Goal: Communication & Community: Answer question/provide support

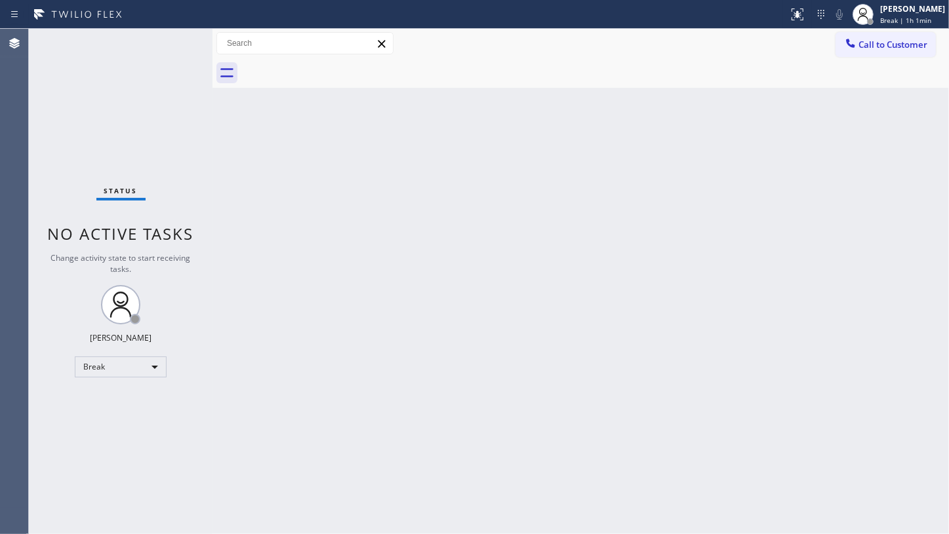
click at [92, 420] on div "Status No active tasks Change activity state to start receiving tasks. JENIZA A…" at bounding box center [121, 281] width 184 height 505
click at [129, 368] on div "Break" at bounding box center [121, 367] width 92 height 21
click at [113, 401] on li "Available" at bounding box center [119, 401] width 89 height 16
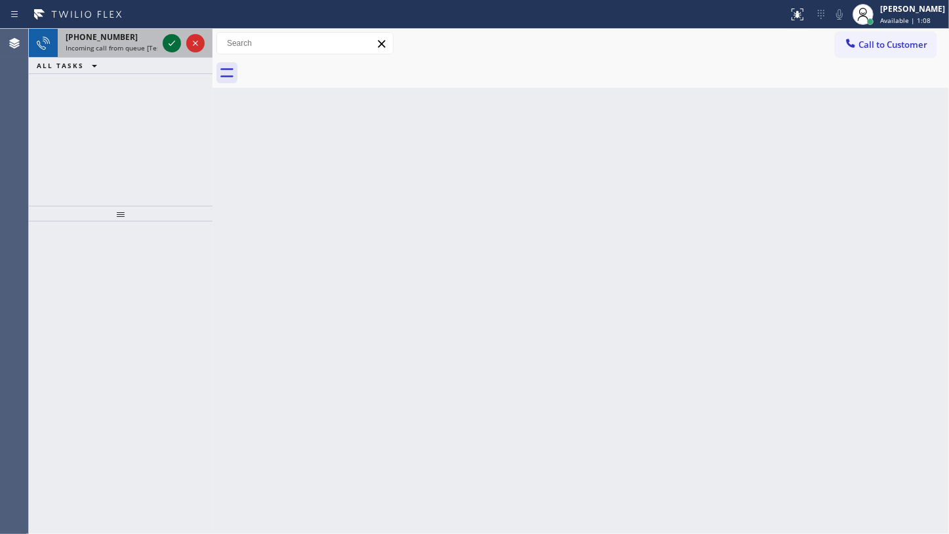
click at [171, 46] on icon at bounding box center [172, 43] width 16 height 16
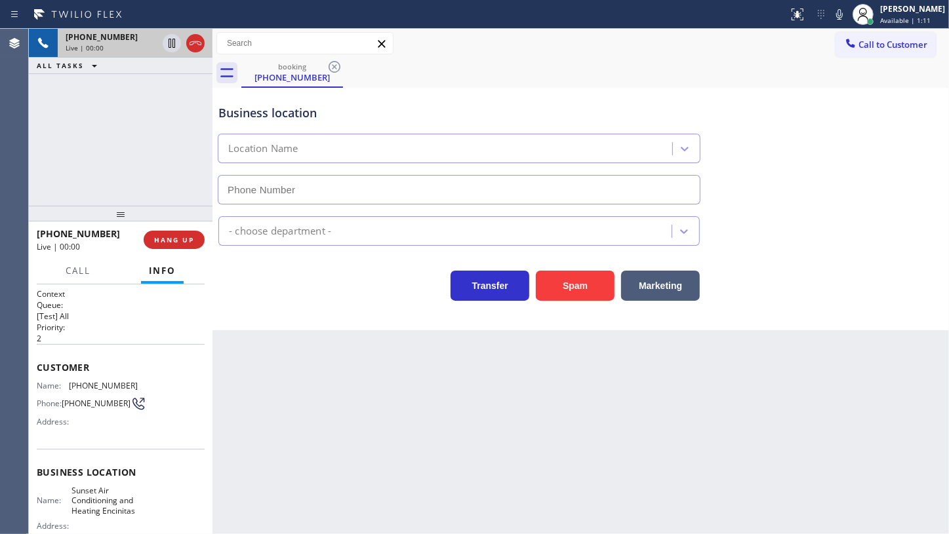
type input "(760) 284-8486"
click at [163, 242] on span "HANG UP" at bounding box center [174, 239] width 40 height 9
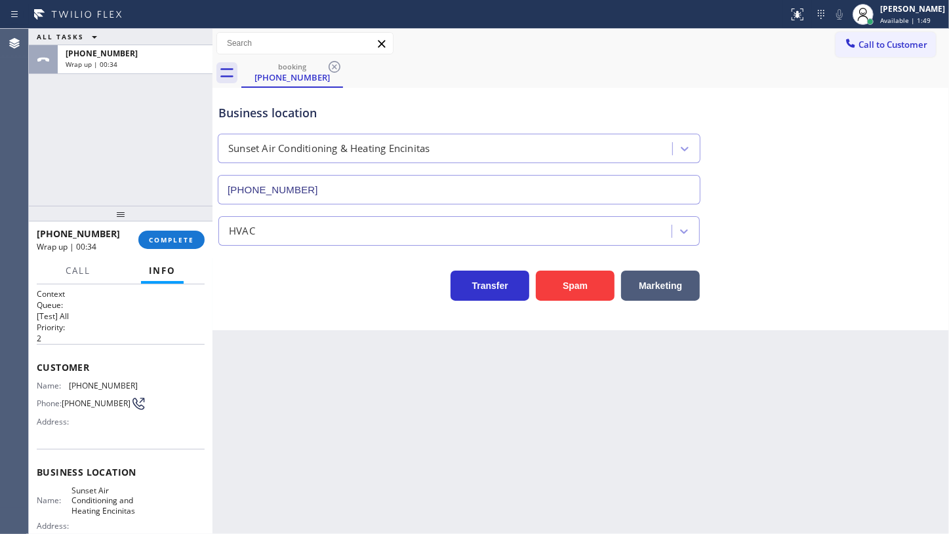
click at [92, 129] on div "ALL TASKS ALL TASKS ACTIVE TASKS TASKS IN WRAP UP +17607193793 Wrap up | 00:34" at bounding box center [121, 117] width 184 height 177
click at [172, 234] on button "COMPLETE" at bounding box center [171, 240] width 66 height 18
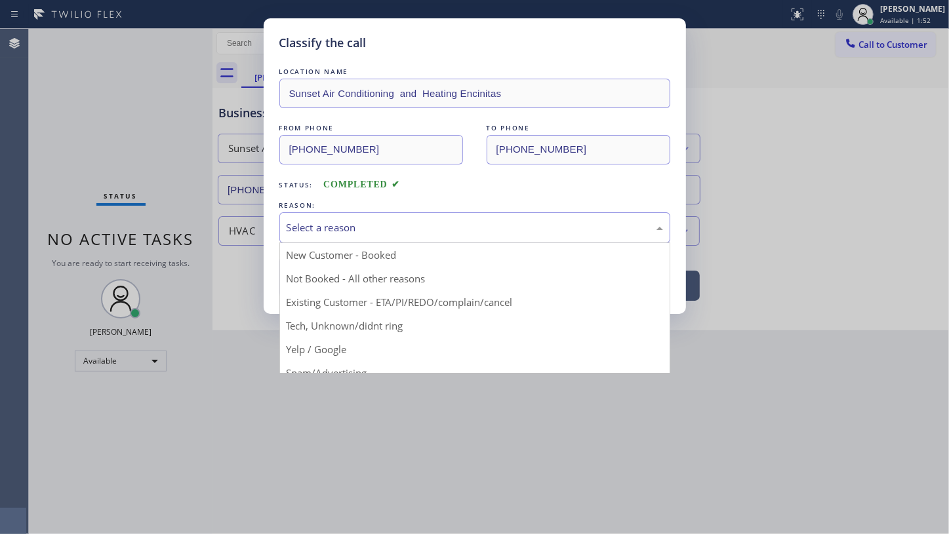
click at [309, 226] on div "Select a reason" at bounding box center [474, 227] width 376 height 15
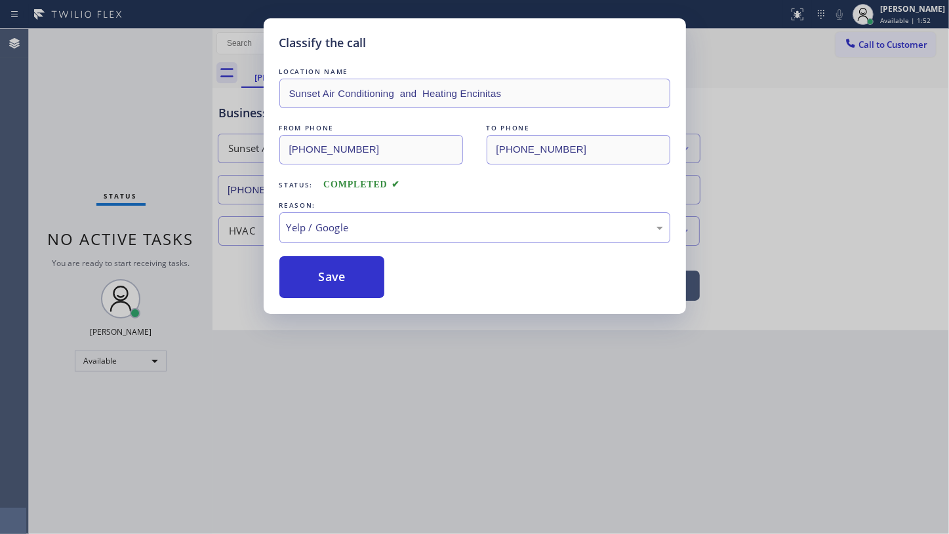
drag, startPoint x: 324, startPoint y: 349, endPoint x: 326, endPoint y: 302, distance: 47.2
click at [327, 284] on button "Save" at bounding box center [332, 277] width 106 height 42
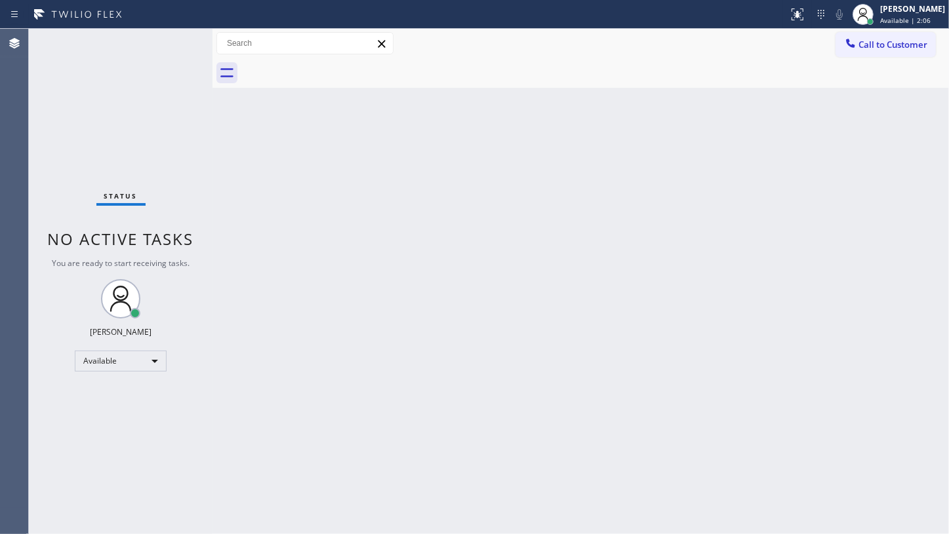
drag, startPoint x: 67, startPoint y: 66, endPoint x: 87, endPoint y: 66, distance: 20.3
click at [67, 66] on div "Status No active tasks You are ready to start receiving tasks. JENIZA ALCAYDE A…" at bounding box center [121, 281] width 184 height 505
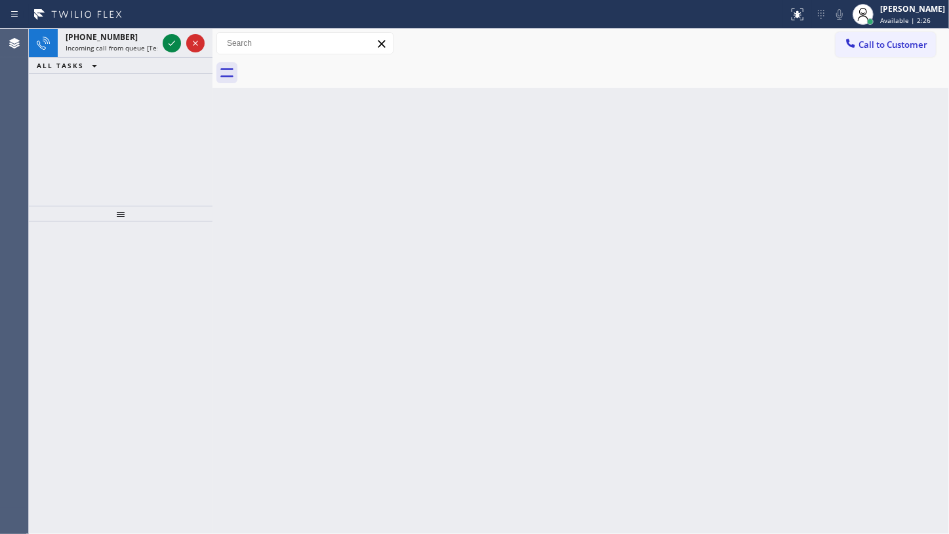
drag, startPoint x: 95, startPoint y: 144, endPoint x: 155, endPoint y: 100, distance: 74.6
click at [114, 132] on div "+15108903240 Incoming call from queue [Test] All ALL TASKS ALL TASKS ACTIVE TAS…" at bounding box center [121, 117] width 184 height 177
click at [176, 47] on icon at bounding box center [172, 43] width 16 height 16
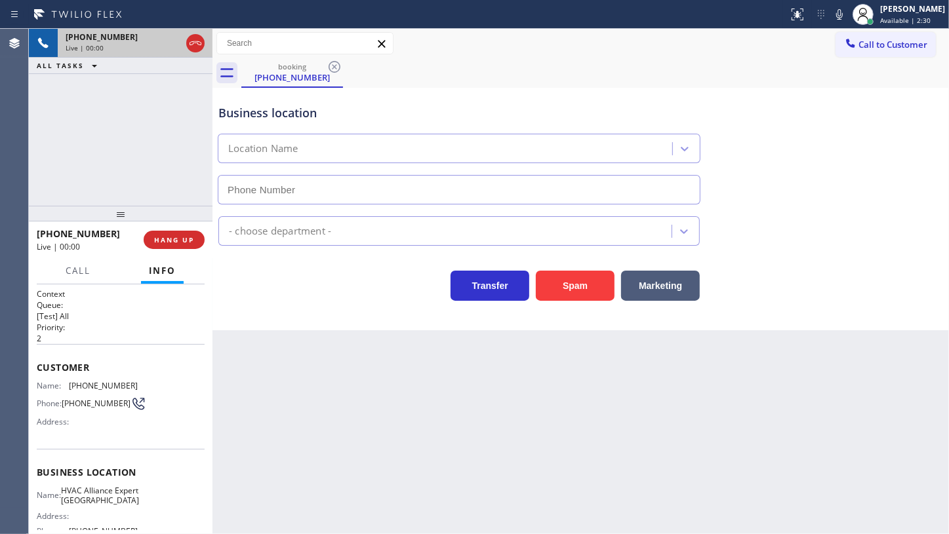
type input "(510) 854-7473"
click at [172, 244] on span "HANG UP" at bounding box center [174, 239] width 40 height 9
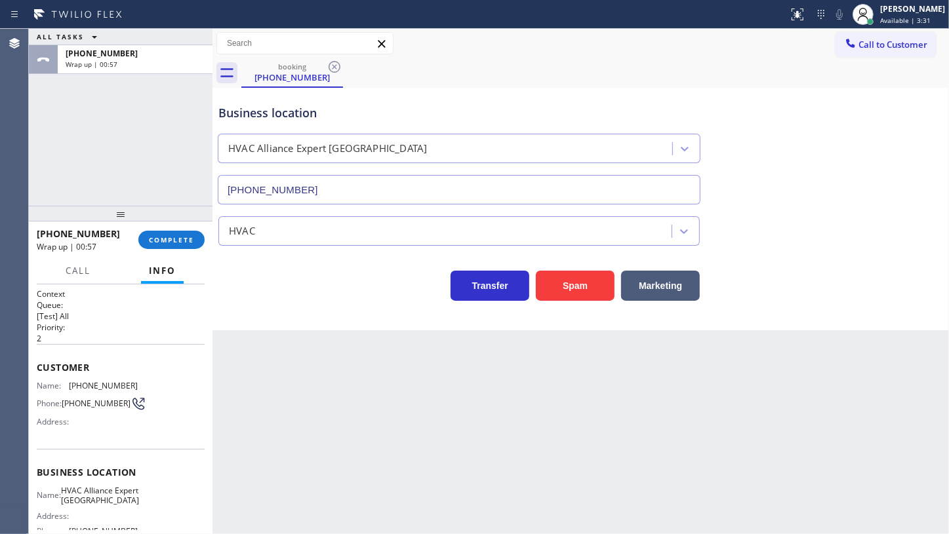
click at [87, 161] on div "ALL TASKS ALL TASKS ACTIVE TASKS TASKS IN WRAP UP +15108903240 Wrap up | 00:57" at bounding box center [121, 117] width 184 height 177
click at [180, 244] on button "COMPLETE" at bounding box center [171, 240] width 66 height 18
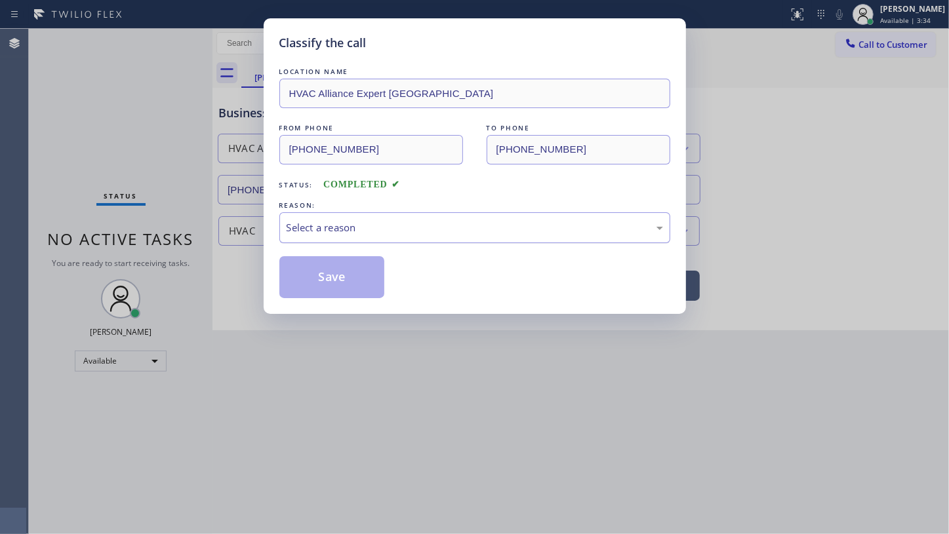
click at [308, 233] on div "Select a reason" at bounding box center [474, 227] width 376 height 15
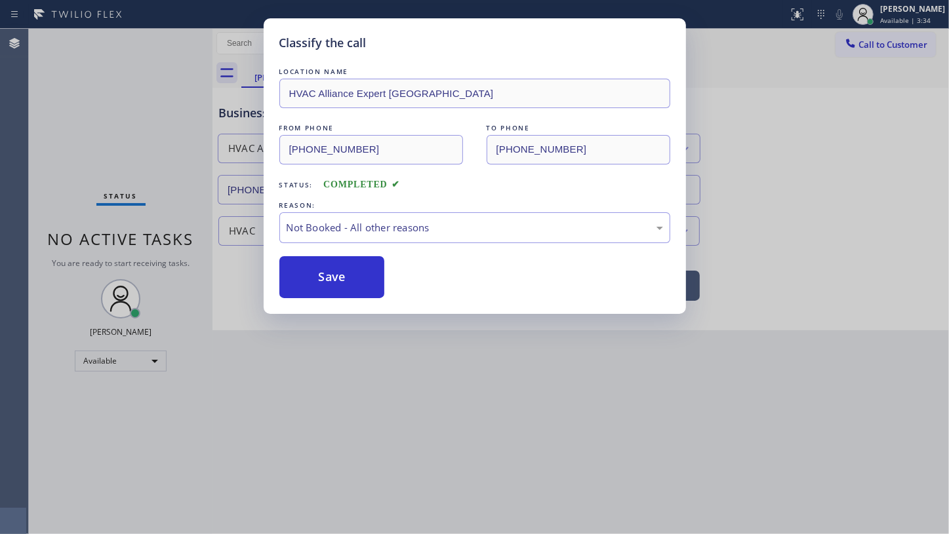
click at [308, 275] on button "Save" at bounding box center [332, 277] width 106 height 42
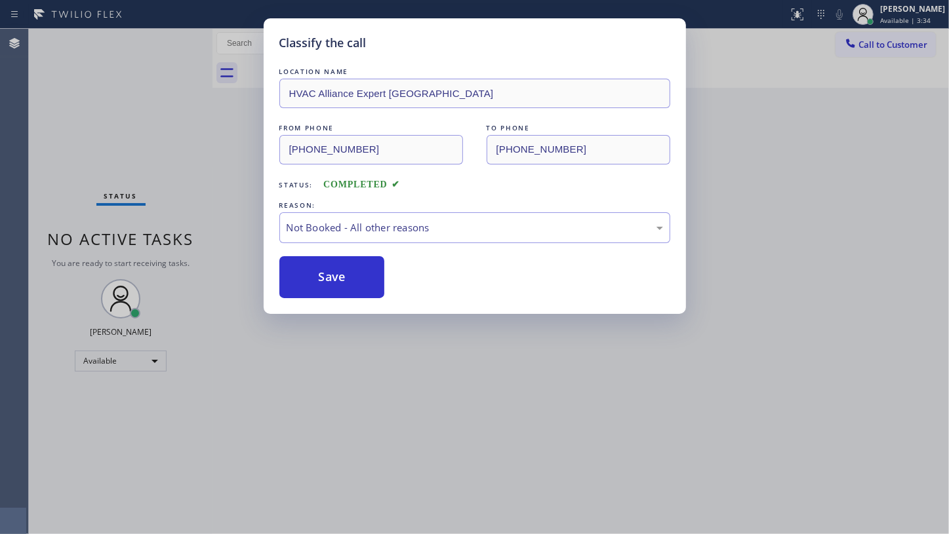
click at [308, 275] on button "Save" at bounding box center [332, 277] width 106 height 42
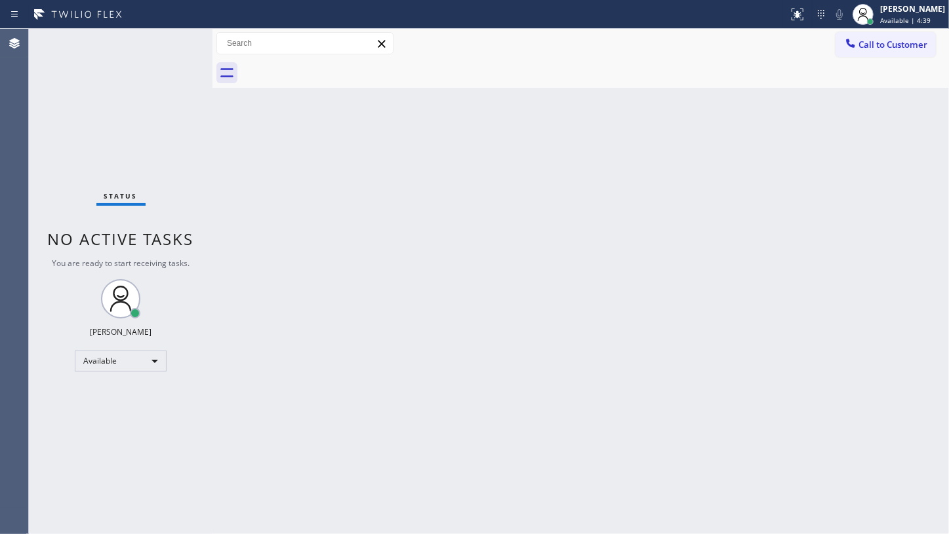
click at [146, 66] on div "Status No active tasks You are ready to start receiving tasks. JENIZA ALCAYDE A…" at bounding box center [121, 281] width 184 height 505
click at [165, 43] on div "Status No active tasks You are ready to start receiving tasks. JENIZA ALCAYDE A…" at bounding box center [121, 281] width 184 height 505
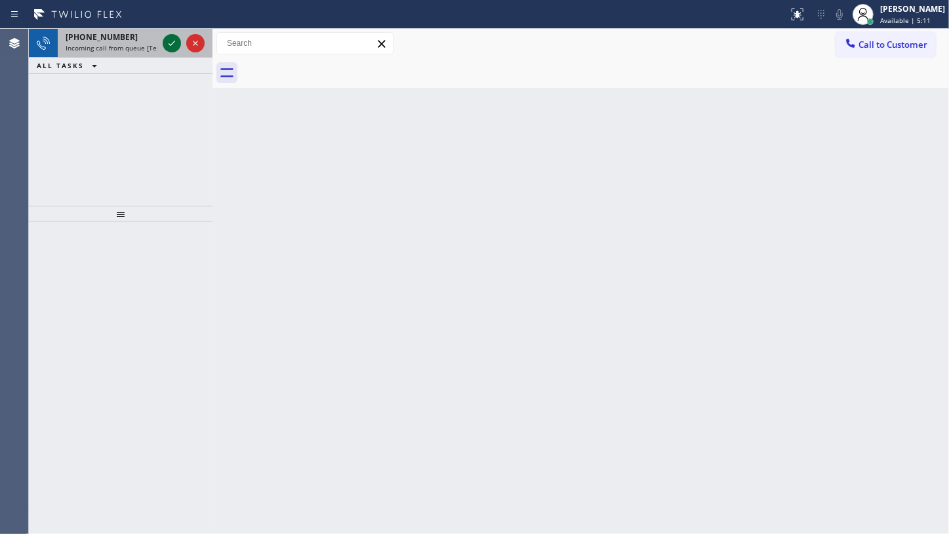
click at [168, 48] on icon at bounding box center [172, 43] width 16 height 16
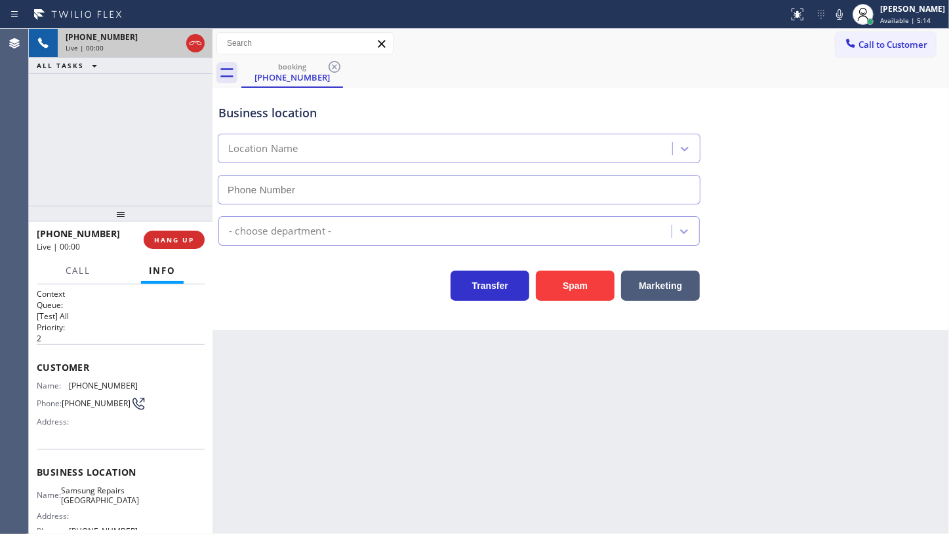
type input "(415) 687-2389"
click at [180, 236] on span "HANG UP" at bounding box center [174, 239] width 40 height 9
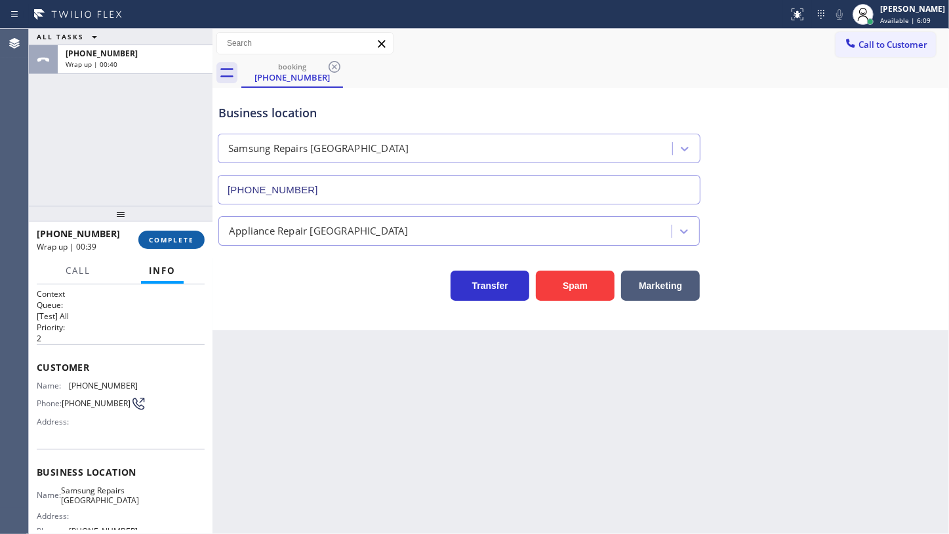
click at [170, 246] on button "COMPLETE" at bounding box center [171, 240] width 66 height 18
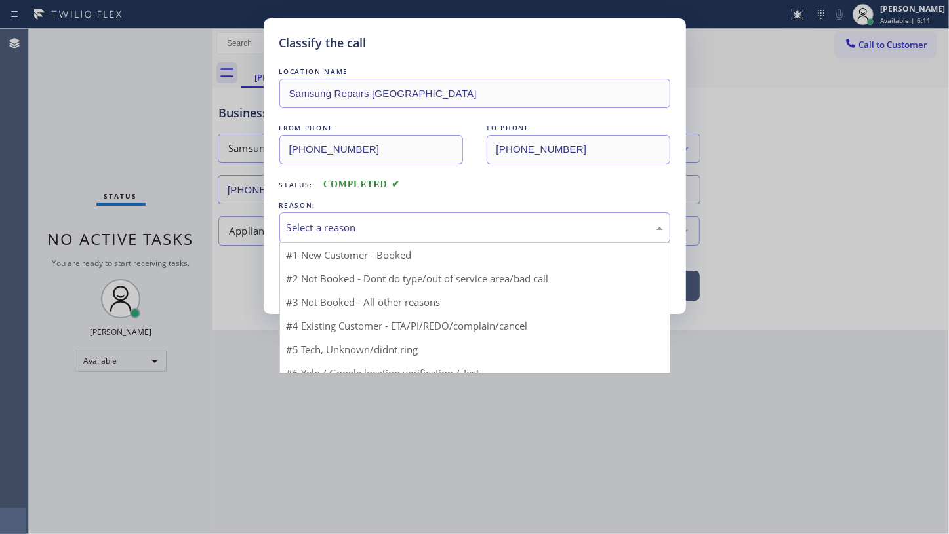
click at [307, 231] on div "Select a reason" at bounding box center [474, 227] width 376 height 15
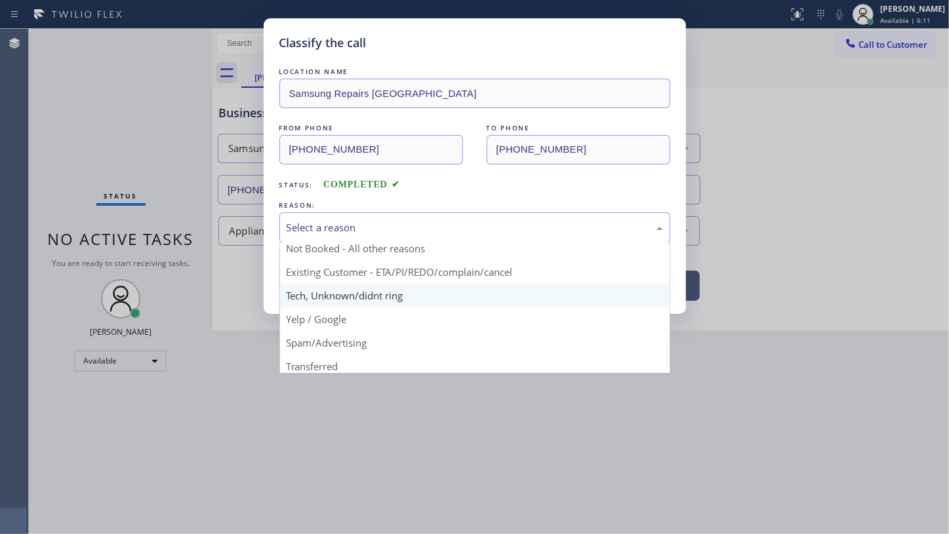
scroll to position [59, 0]
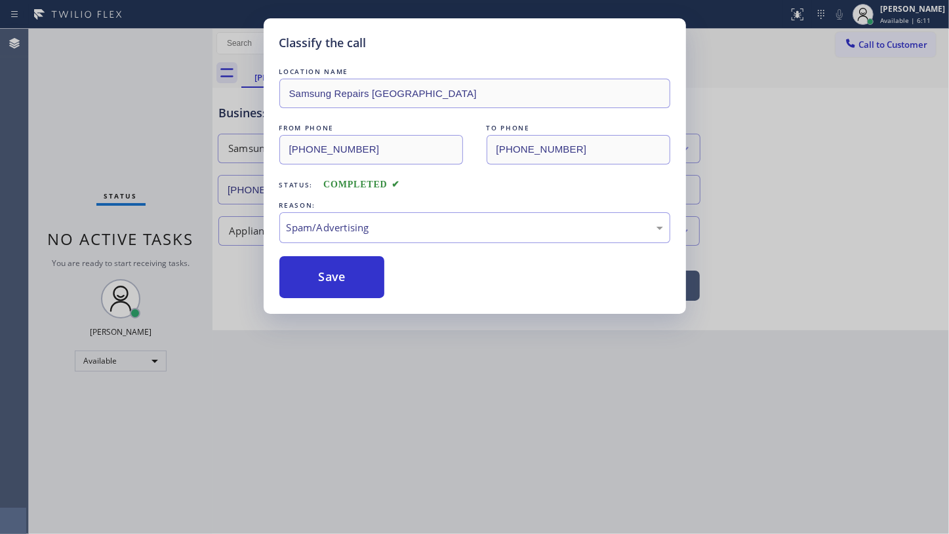
click at [337, 309] on div "Classify the call LOCATION NAME Samsung Repairs San Francisco FROM PHONE (415) …" at bounding box center [475, 166] width 422 height 296
click at [341, 274] on button "Save" at bounding box center [332, 277] width 106 height 42
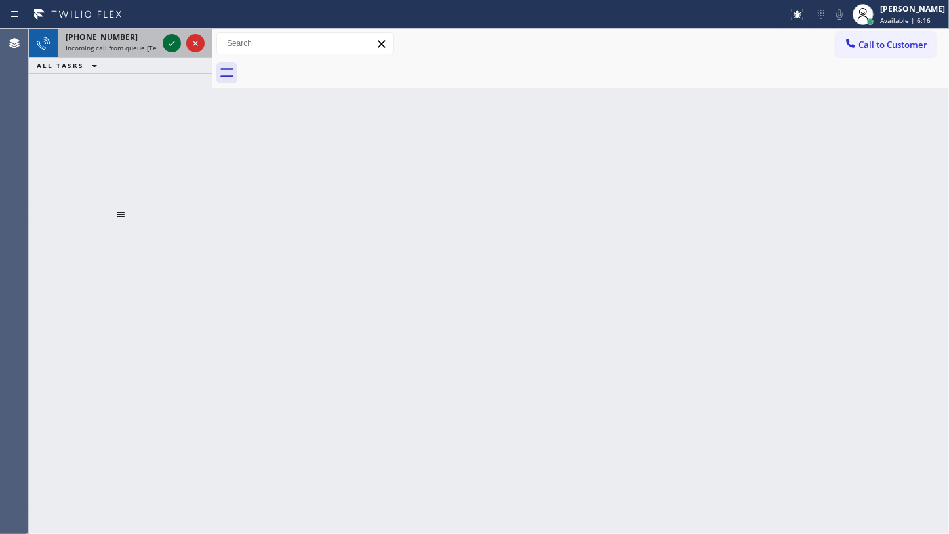
click at [166, 37] on icon at bounding box center [172, 43] width 16 height 16
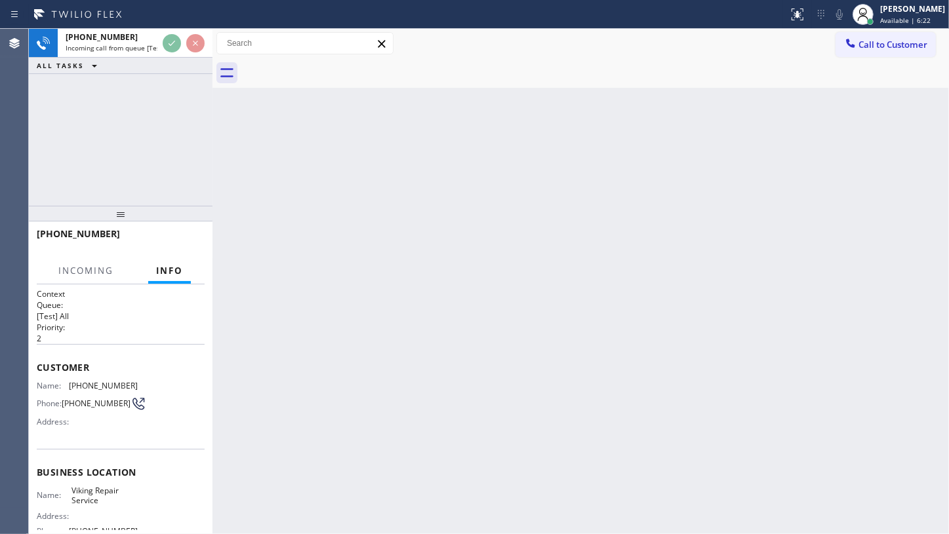
click at [164, 138] on div "+14157606172 Incoming call from queue [Test] All ALL TASKS ALL TASKS ACTIVE TAS…" at bounding box center [121, 117] width 184 height 177
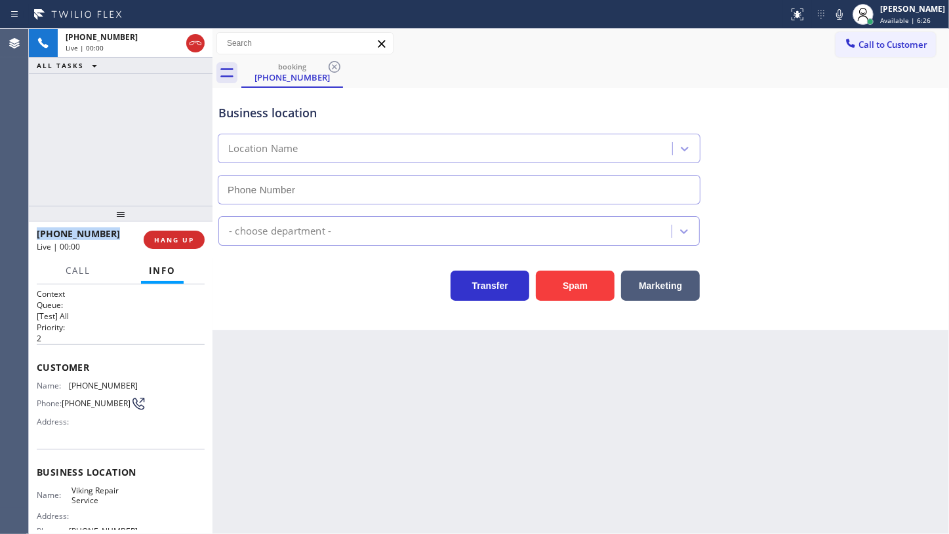
type input "(415) 851-8851"
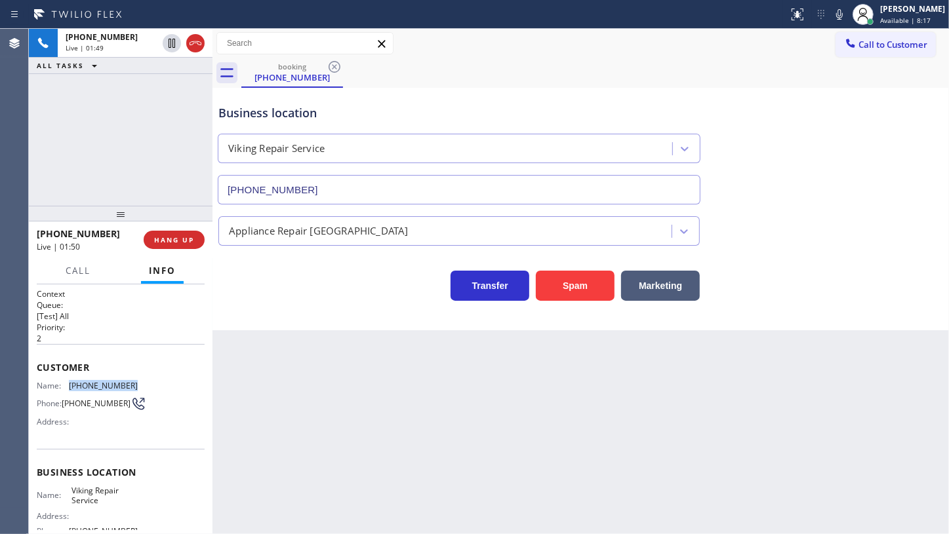
drag, startPoint x: 69, startPoint y: 387, endPoint x: 138, endPoint y: 385, distance: 68.9
click at [138, 385] on div "Name: (415) 760-6172 Phone: (415) 760-6172 Address:" at bounding box center [121, 407] width 168 height 52
copy span "(415) 760-6172"
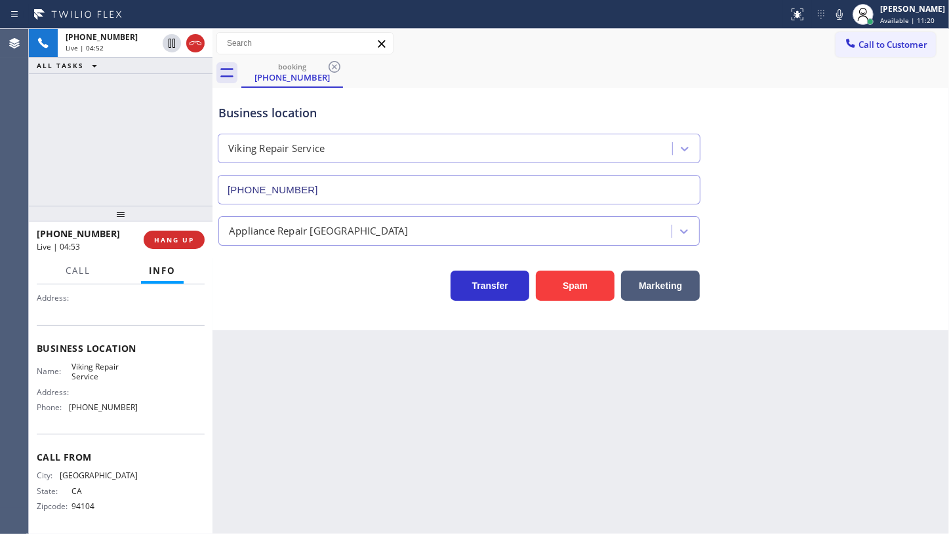
scroll to position [129, 0]
drag, startPoint x: 67, startPoint y: 402, endPoint x: 157, endPoint y: 418, distance: 91.2
click at [157, 418] on div "Business location Name: Viking Repair Service Address: Phone: (415) 851-8851" at bounding box center [121, 377] width 168 height 109
copy div "(415) 851-8851"
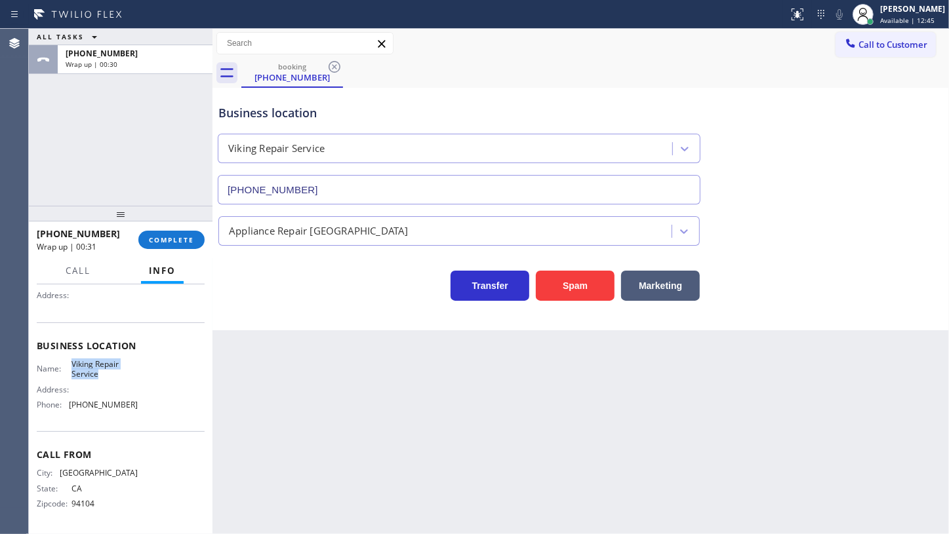
drag, startPoint x: 71, startPoint y: 361, endPoint x: 100, endPoint y: 374, distance: 31.1
click at [100, 374] on span "Viking Repair Service" at bounding box center [104, 369] width 66 height 20
copy span "Viking Repair Service"
click at [190, 241] on span "COMPLETE" at bounding box center [171, 239] width 45 height 9
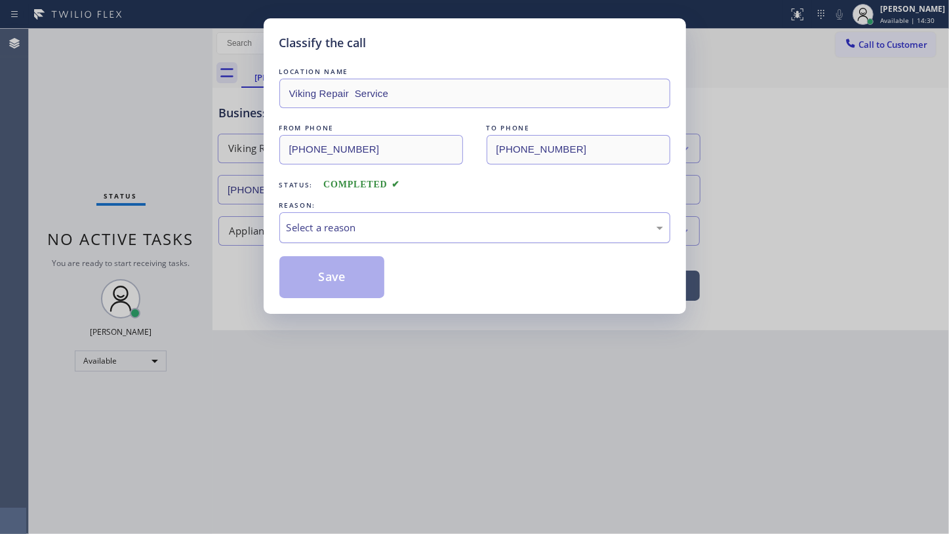
click at [351, 225] on div "Select a reason" at bounding box center [474, 227] width 376 height 15
click at [327, 285] on button "Save" at bounding box center [332, 277] width 106 height 42
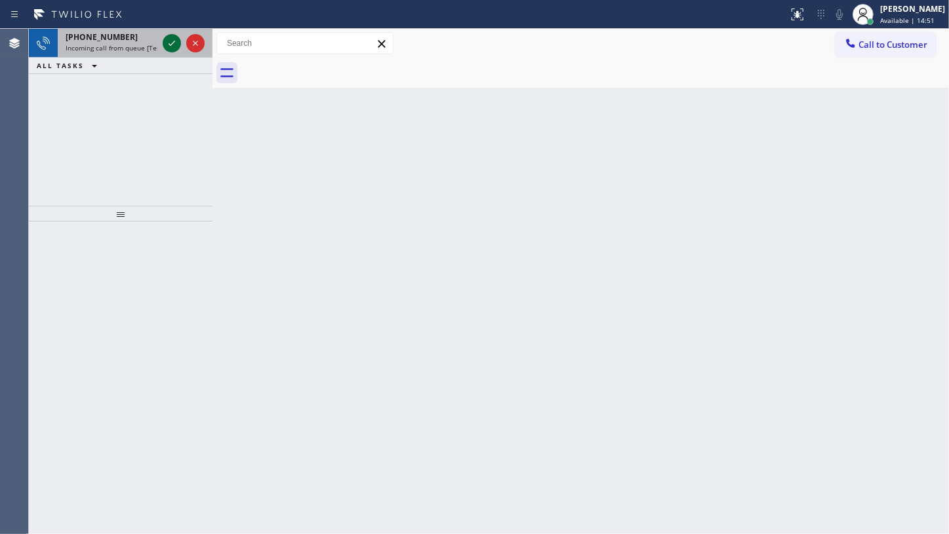
click at [108, 45] on span "Incoming call from queue [Test] All" at bounding box center [120, 47] width 109 height 9
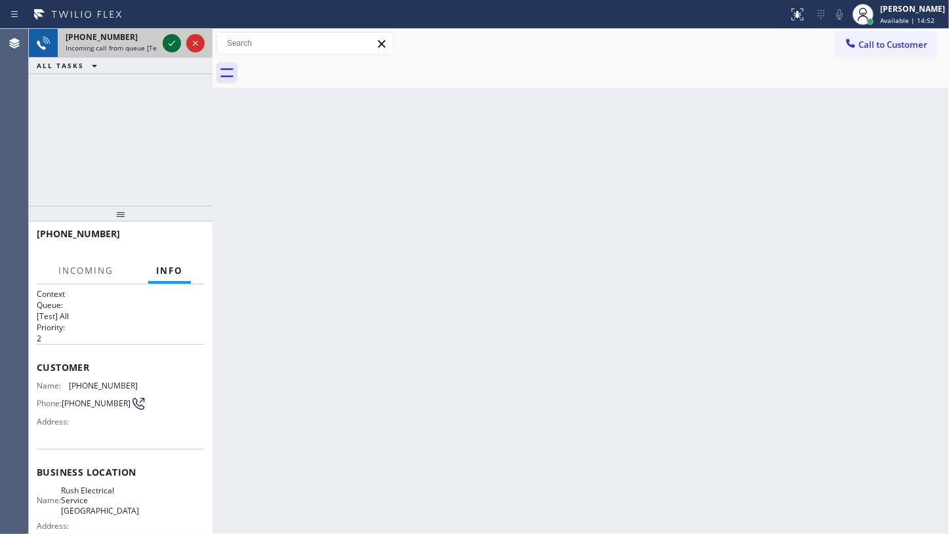
click at [168, 42] on icon at bounding box center [172, 43] width 16 height 16
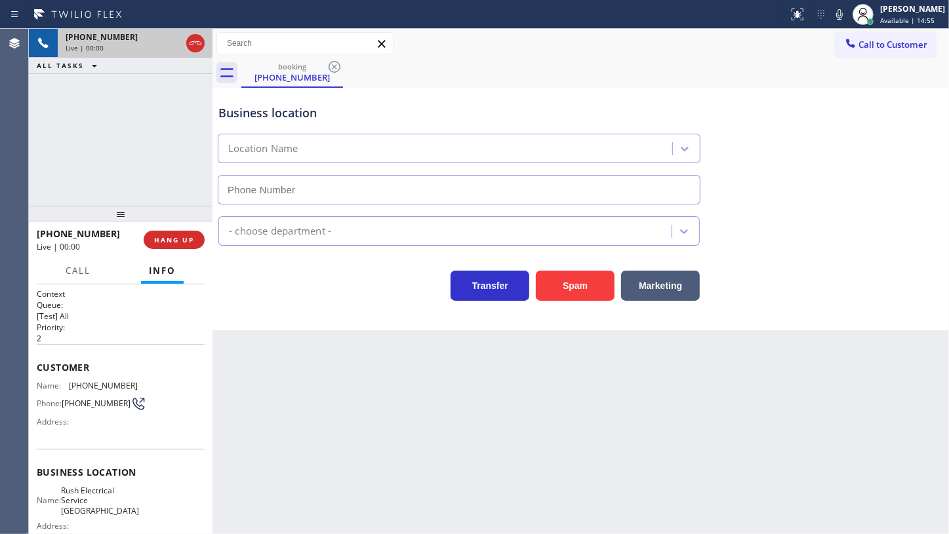
type input "(415) 727-3034"
click at [166, 235] on button "HANG UP" at bounding box center [174, 240] width 61 height 18
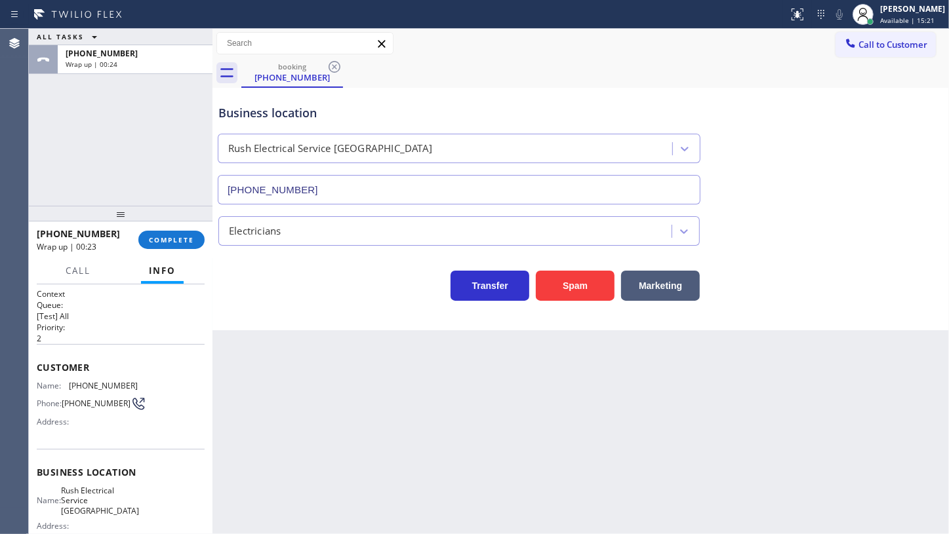
click at [85, 144] on div "ALL TASKS ALL TASKS ACTIVE TASKS TASKS IN WRAP UP +14156766409 Wrap up | 00:24" at bounding box center [121, 117] width 184 height 177
click at [145, 231] on button "COMPLETE" at bounding box center [171, 240] width 66 height 18
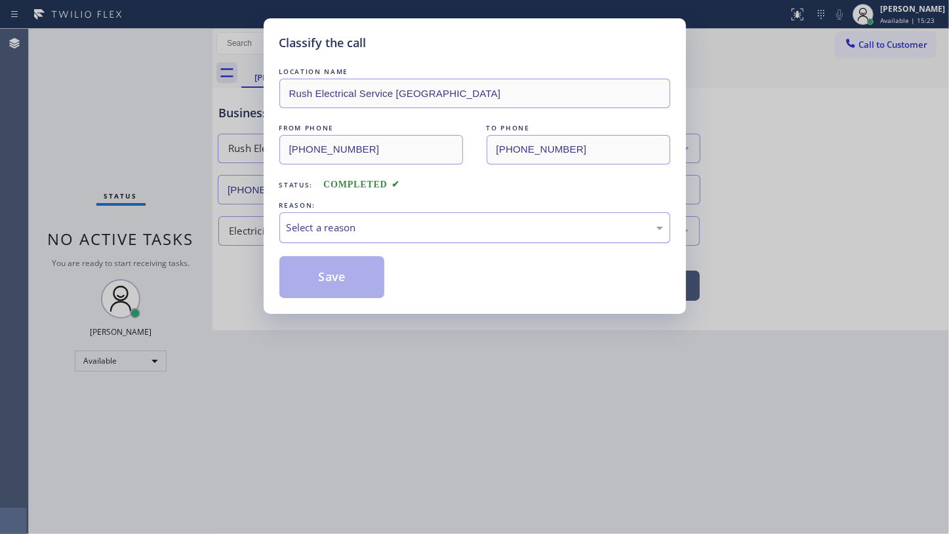
click at [305, 227] on div "Select a reason" at bounding box center [474, 227] width 376 height 15
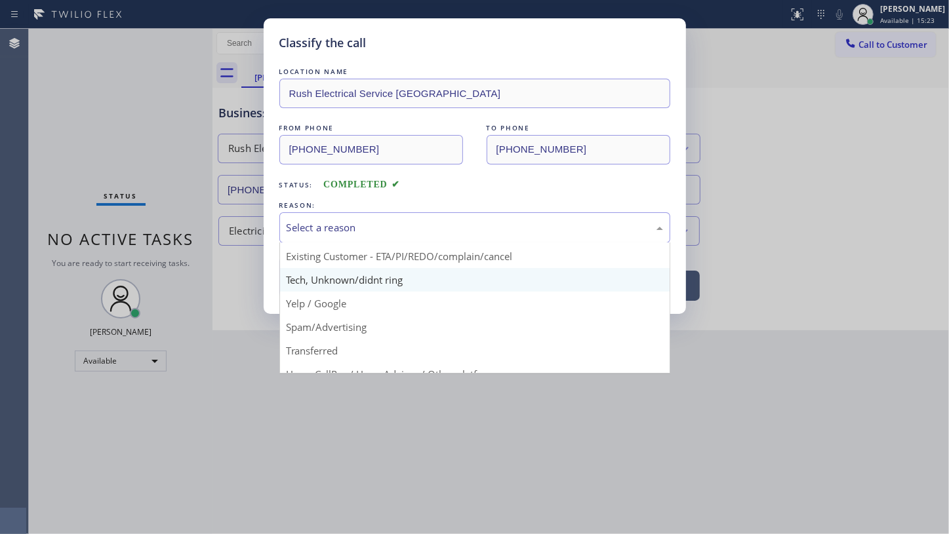
scroll to position [87, 0]
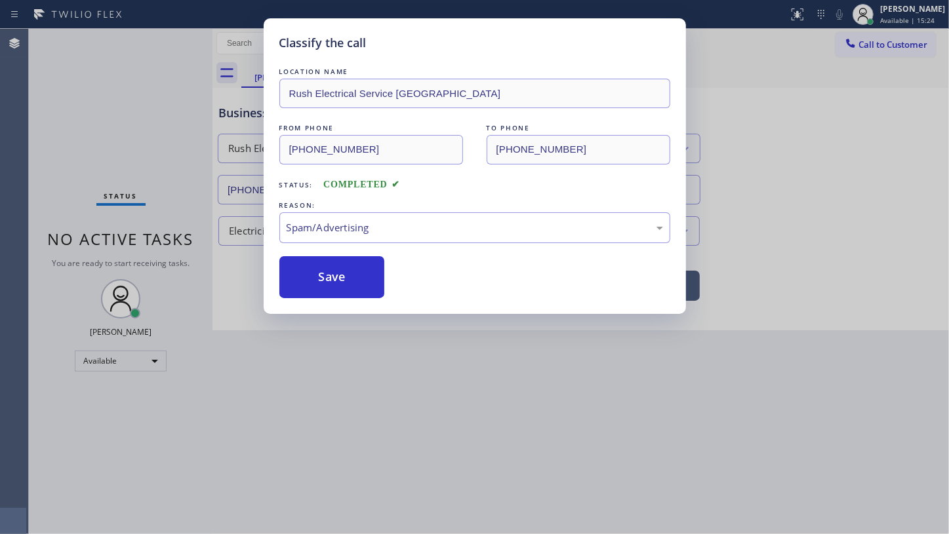
click at [349, 281] on button "Save" at bounding box center [332, 277] width 106 height 42
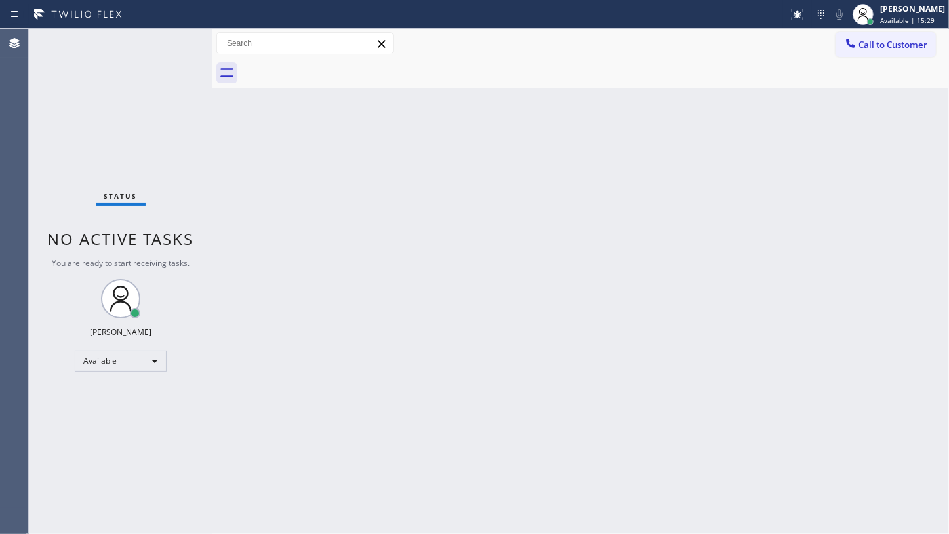
click at [71, 112] on div "Status No active tasks You are ready to start receiving tasks. JENIZA ALCAYDE A…" at bounding box center [121, 281] width 184 height 505
click at [168, 43] on div "Status No active tasks You are ready to start receiving tasks. JENIZA ALCAYDE A…" at bounding box center [121, 281] width 184 height 505
click at [177, 38] on div "Status No active tasks You are ready to start receiving tasks. JENIZA ALCAYDE A…" at bounding box center [121, 281] width 184 height 505
click at [131, 52] on div "Status No active tasks You are ready to start receiving tasks. JENIZA ALCAYDE A…" at bounding box center [121, 281] width 184 height 505
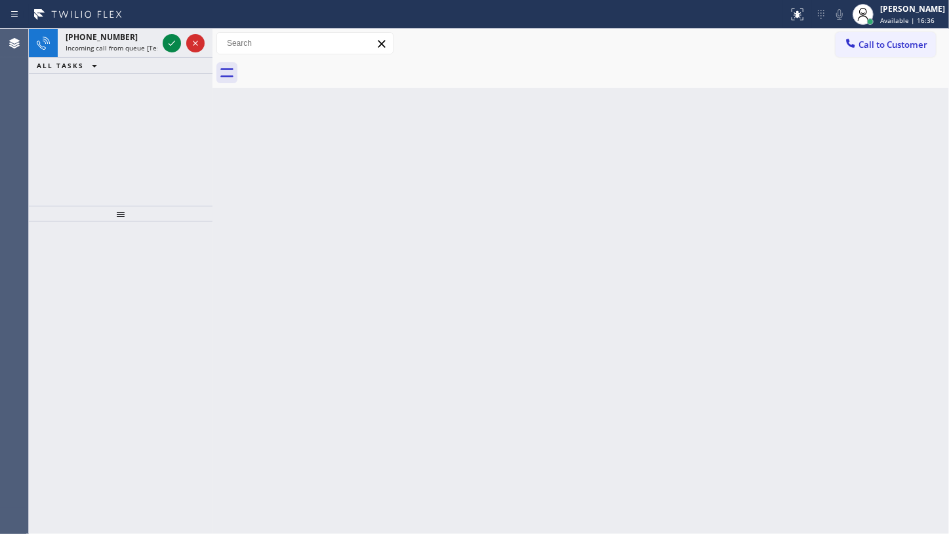
drag, startPoint x: 118, startPoint y: 119, endPoint x: 162, endPoint y: 83, distance: 56.4
click at [124, 113] on div "+17322169315 Incoming call from queue [Test] All ALL TASKS ALL TASKS ACTIVE TAS…" at bounding box center [121, 117] width 184 height 177
click at [175, 49] on icon at bounding box center [172, 43] width 16 height 16
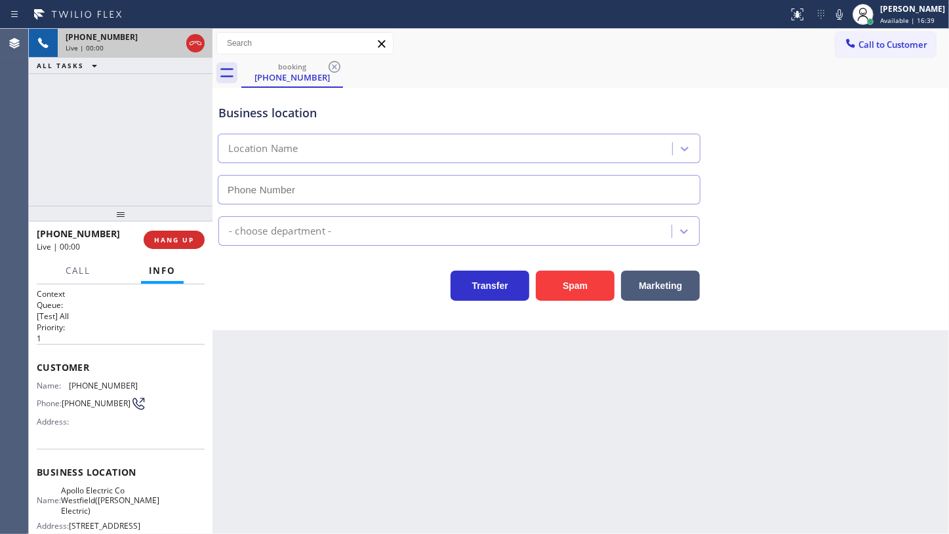
type input "(908) 493-4237"
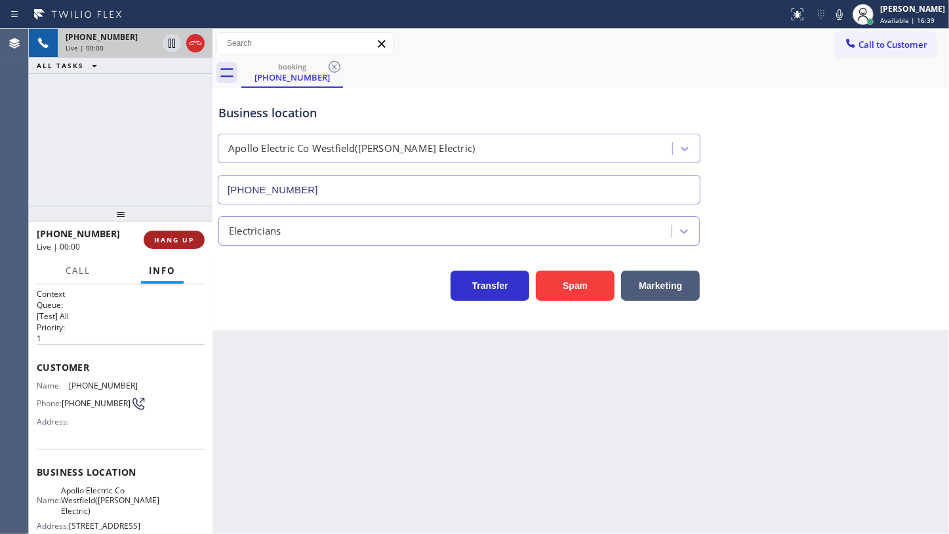
click at [187, 238] on span "HANG UP" at bounding box center [174, 239] width 40 height 9
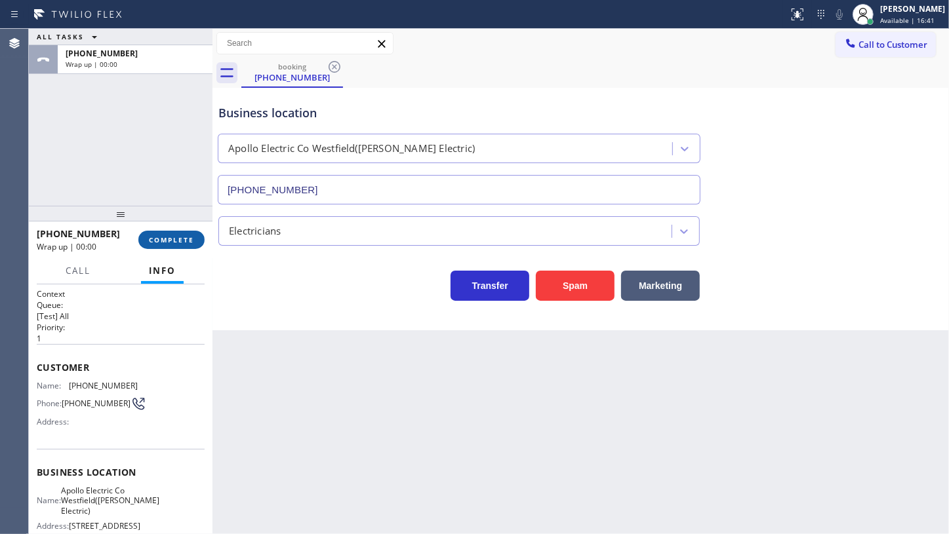
click at [187, 238] on span "COMPLETE" at bounding box center [171, 239] width 45 height 9
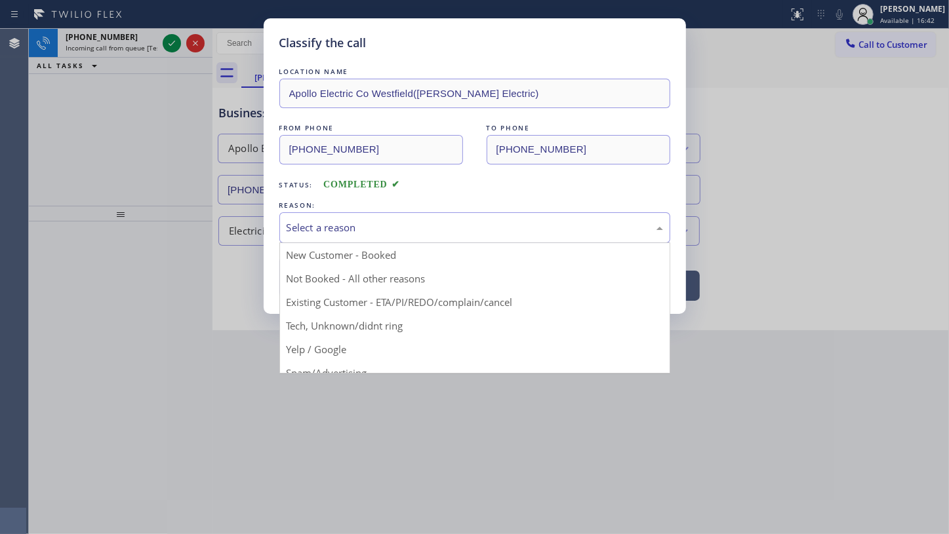
click at [295, 229] on div "Select a reason" at bounding box center [474, 227] width 376 height 15
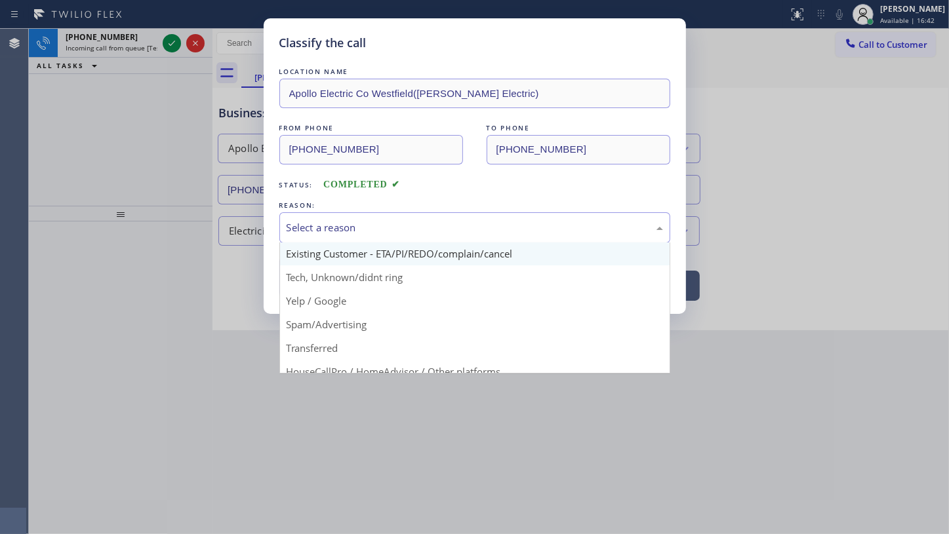
scroll to position [87, 0]
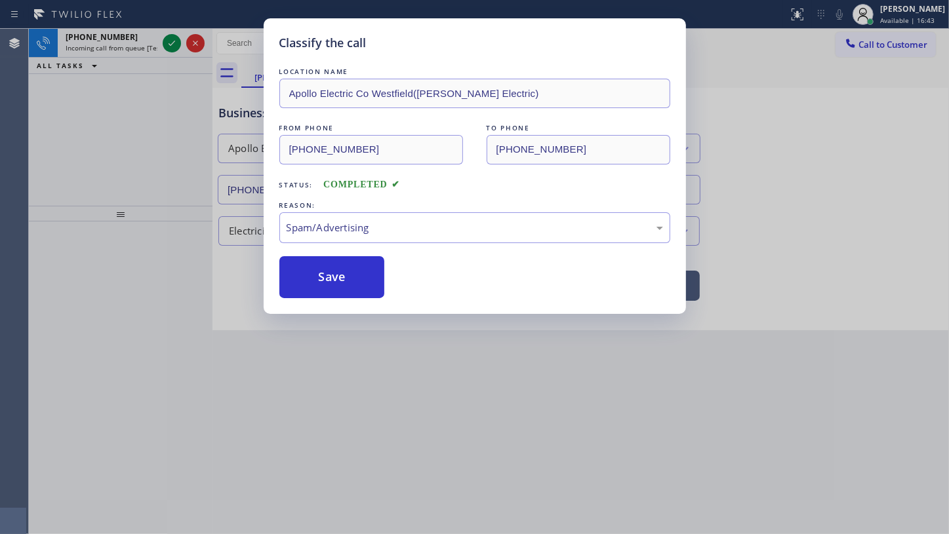
click at [321, 285] on button "Save" at bounding box center [332, 277] width 106 height 42
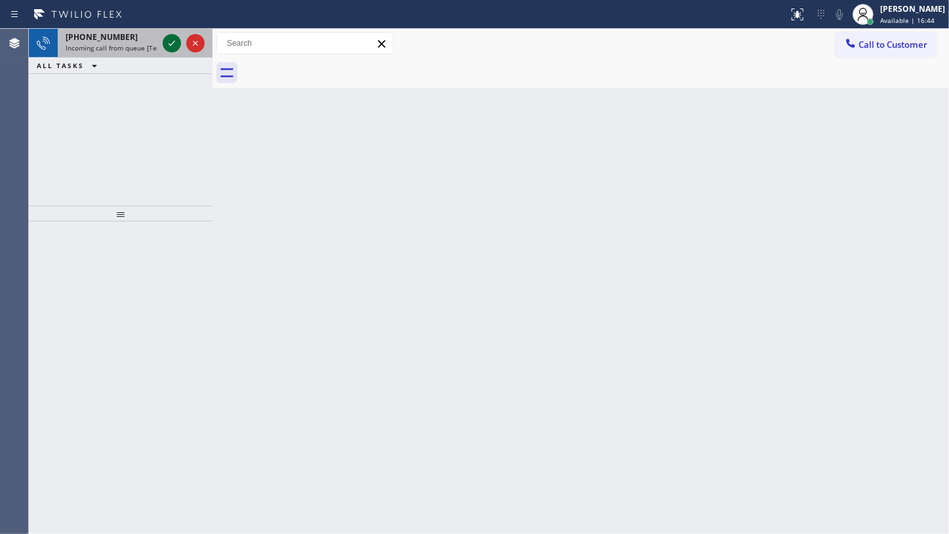
click at [172, 40] on icon at bounding box center [172, 43] width 16 height 16
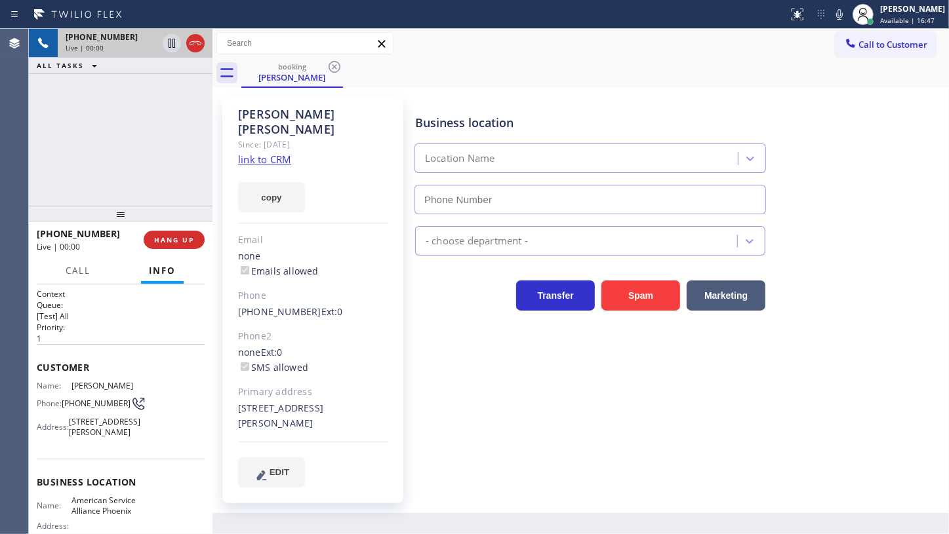
type input "(602) 536-8383"
click at [252, 153] on link "link to CRM" at bounding box center [264, 159] width 53 height 13
drag, startPoint x: 63, startPoint y: 412, endPoint x: 95, endPoint y: 418, distance: 32.5
click at [95, 412] on div "Phone: (574) 876-5002" at bounding box center [87, 404] width 101 height 16
copy div "(574) 876-5002"
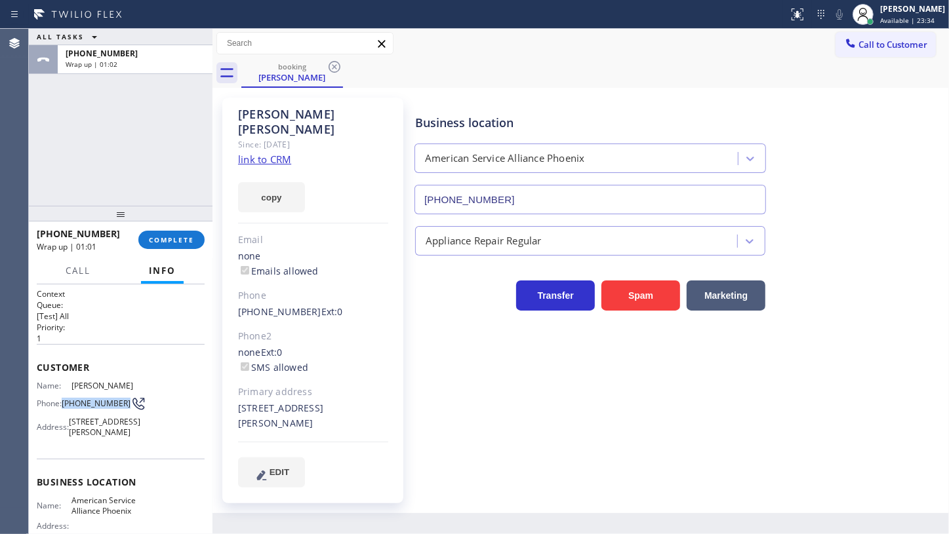
drag, startPoint x: 68, startPoint y: 464, endPoint x: 116, endPoint y: 464, distance: 48.5
click at [116, 437] on div "Address: 2214 E Constance Wy, Phoenix, AZ 85042, USA" at bounding box center [87, 427] width 101 height 20
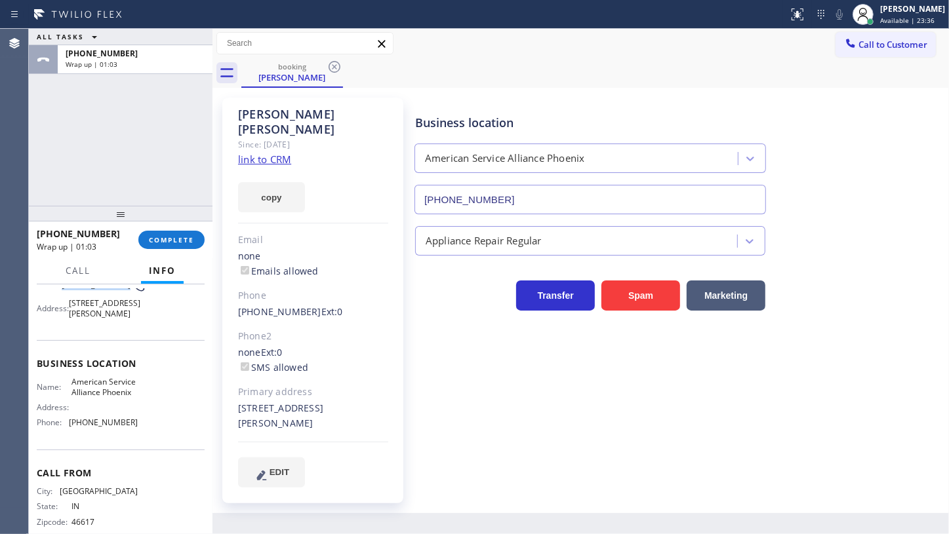
click at [90, 340] on div "Customer Name: Rhanda Villamarin Phone: (574) 876-5002 Address: 2214 E Constanc…" at bounding box center [121, 282] width 168 height 115
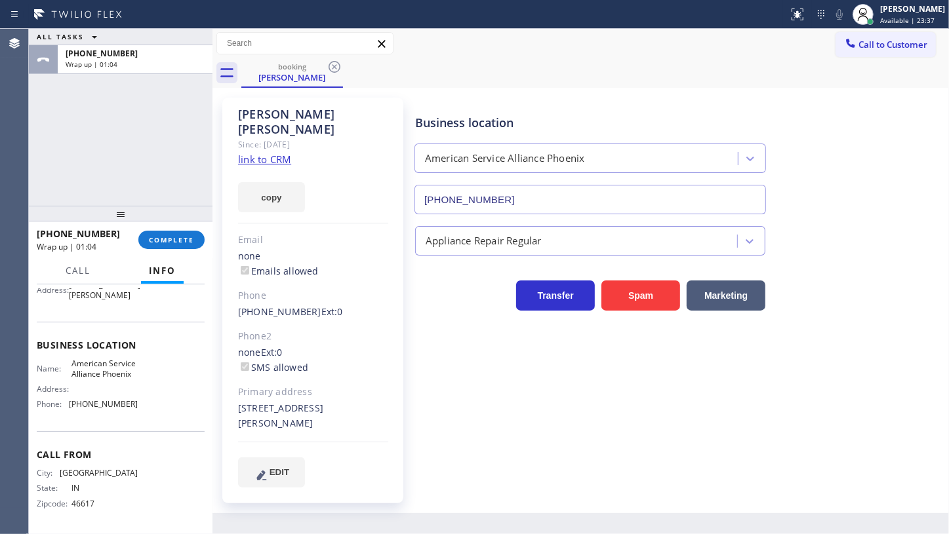
scroll to position [178, 0]
drag, startPoint x: 70, startPoint y: 404, endPoint x: 166, endPoint y: 423, distance: 97.5
click at [166, 423] on div "Business location Name: American Service Alliance Phoenix Address: Phone: (602)…" at bounding box center [121, 376] width 168 height 109
copy span "(602) 536-8383"
drag, startPoint x: 65, startPoint y: 351, endPoint x: 127, endPoint y: 386, distance: 71.6
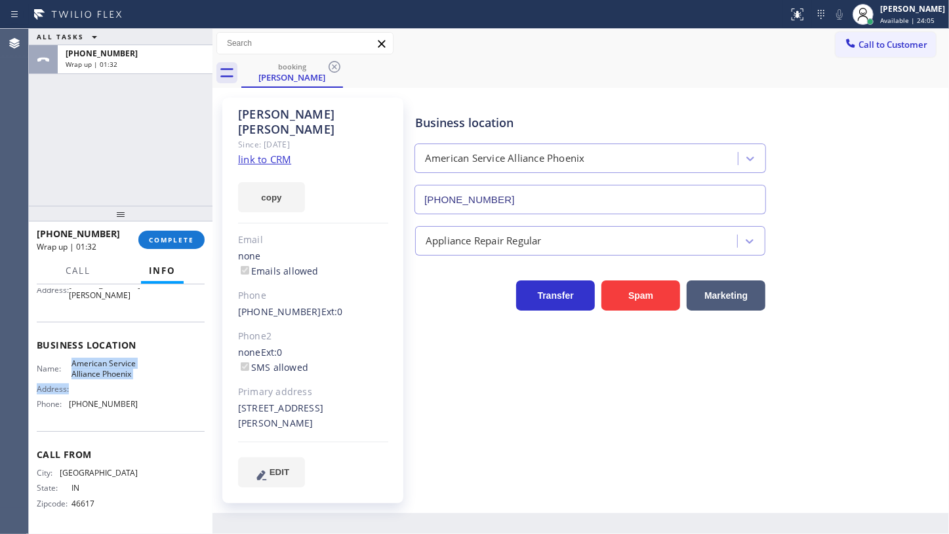
click at [127, 386] on div "Name: American Service Alliance Phoenix Address: Phone: (602) 536-8383" at bounding box center [87, 387] width 101 height 56
click at [60, 347] on div "Business location Name: American Service Alliance Phoenix Address: Phone: (602)…" at bounding box center [121, 376] width 168 height 109
drag, startPoint x: 66, startPoint y: 356, endPoint x: 111, endPoint y: 373, distance: 48.9
click at [111, 373] on div "Name: American Service Alliance Phoenix" at bounding box center [87, 369] width 101 height 20
click at [176, 239] on span "COMPLETE" at bounding box center [171, 239] width 45 height 9
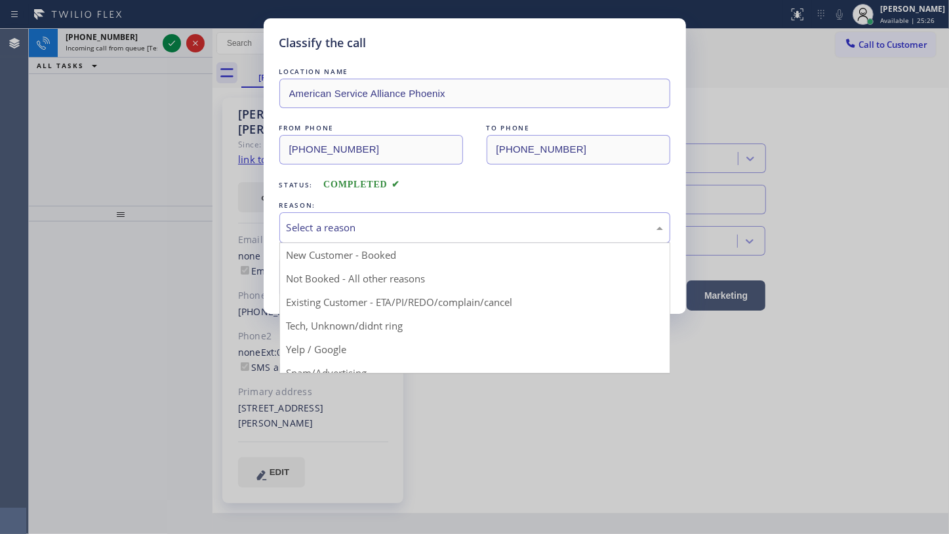
click at [300, 227] on div "Select a reason" at bounding box center [474, 227] width 376 height 15
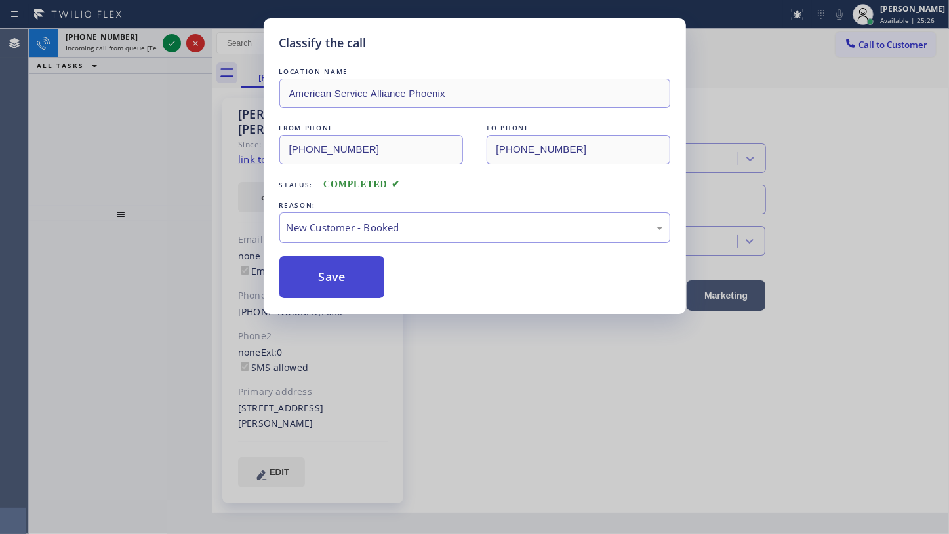
click at [309, 260] on button "Save" at bounding box center [332, 277] width 106 height 42
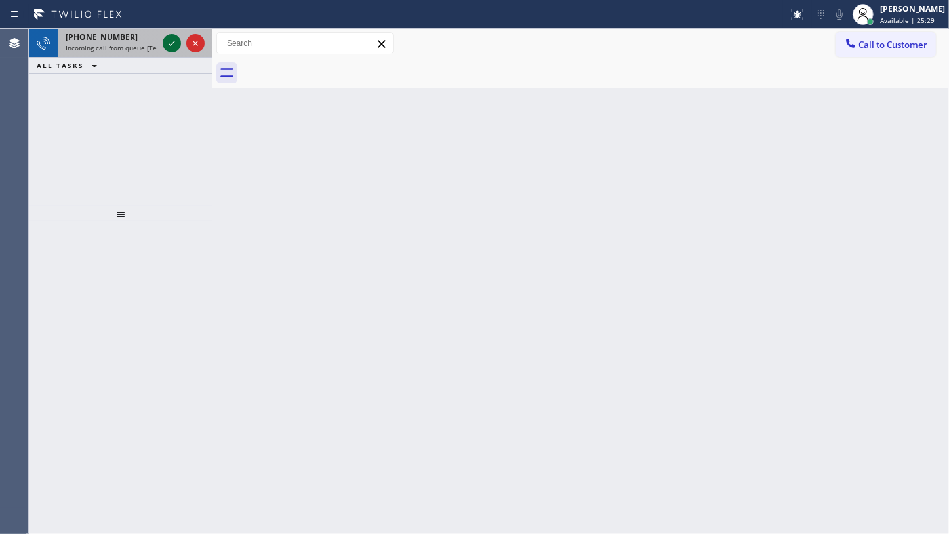
click at [172, 43] on icon at bounding box center [171, 43] width 7 height 5
click at [169, 37] on icon at bounding box center [172, 43] width 16 height 16
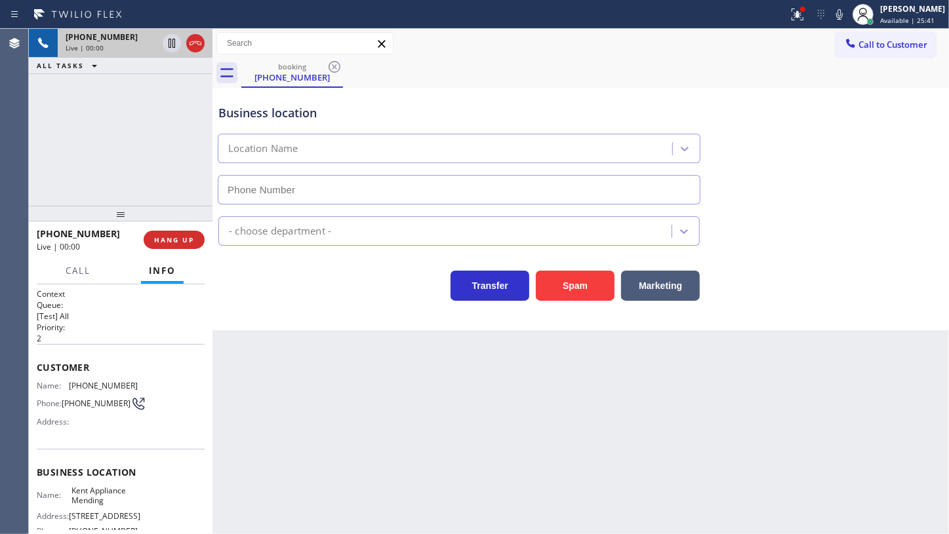
type input "(206) 202-1006"
click at [804, 11] on div at bounding box center [802, 9] width 8 height 8
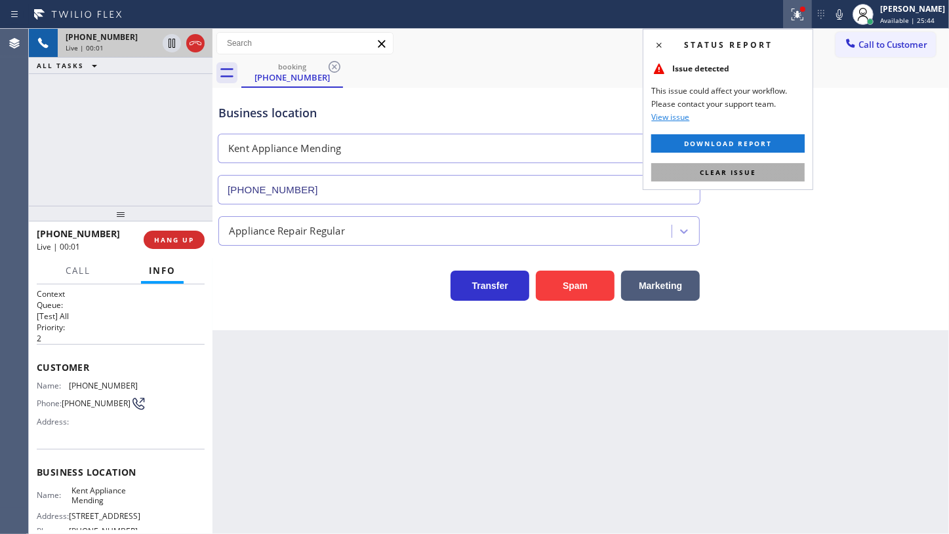
click at [767, 172] on button "Clear issue" at bounding box center [727, 172] width 153 height 18
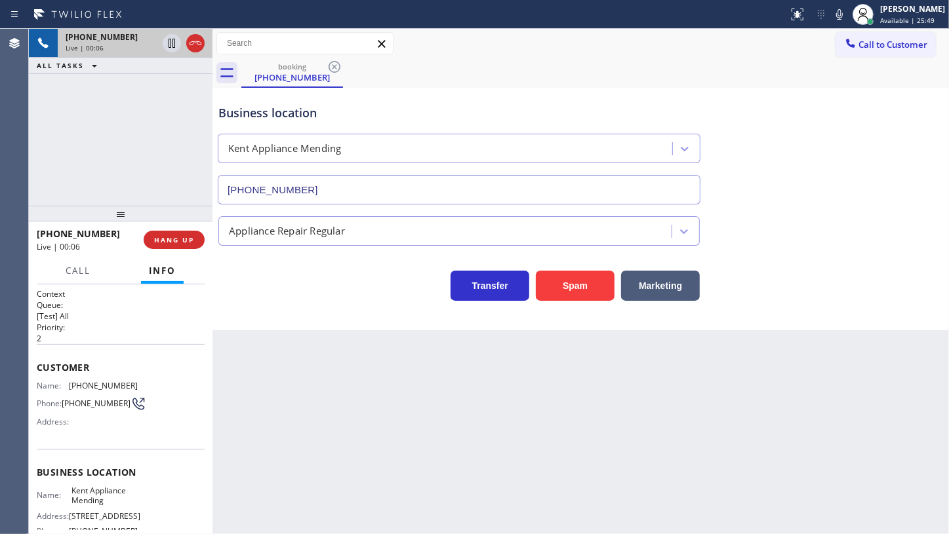
click at [578, 59] on div "booking (206) 979-0296" at bounding box center [594, 72] width 707 height 29
drag, startPoint x: 71, startPoint y: 382, endPoint x: 136, endPoint y: 384, distance: 64.9
click at [136, 384] on div "Name: (206) 979-0296 Phone: (206) 979-0296 Address:" at bounding box center [121, 407] width 168 height 52
copy div "(206) 979-0296"
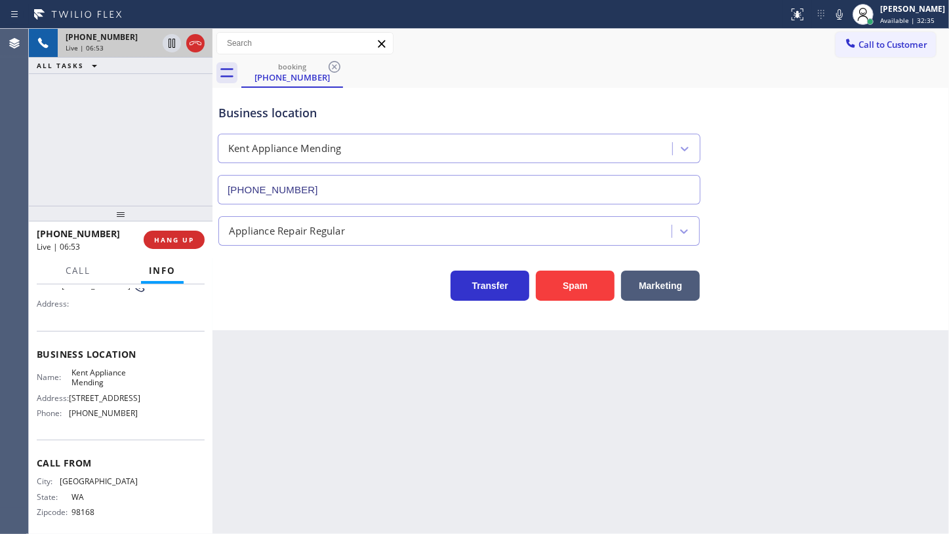
scroll to position [119, 0]
drag, startPoint x: 67, startPoint y: 373, endPoint x: 115, endPoint y: 386, distance: 49.6
click at [115, 386] on div "Name: Kent Appliance Mending" at bounding box center [87, 377] width 101 height 20
copy div "Kent Appliance Mending"
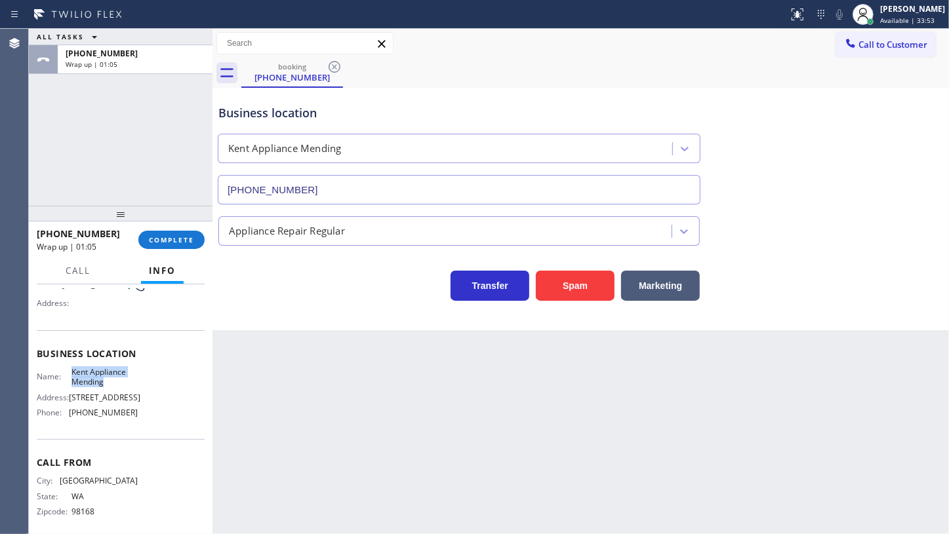
scroll to position [139, 0]
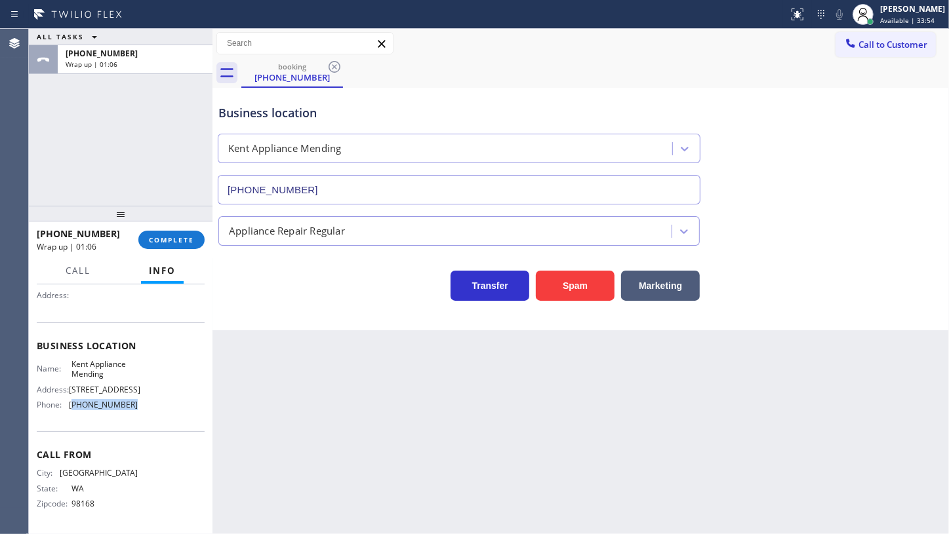
drag, startPoint x: 71, startPoint y: 402, endPoint x: 149, endPoint y: 406, distance: 78.1
click at [149, 406] on div "Name: Kent Appliance Mending Address: 19115 68th Ave S Phone: (206) 202-1006" at bounding box center [121, 387] width 168 height 56
copy span "206) 202-1006"
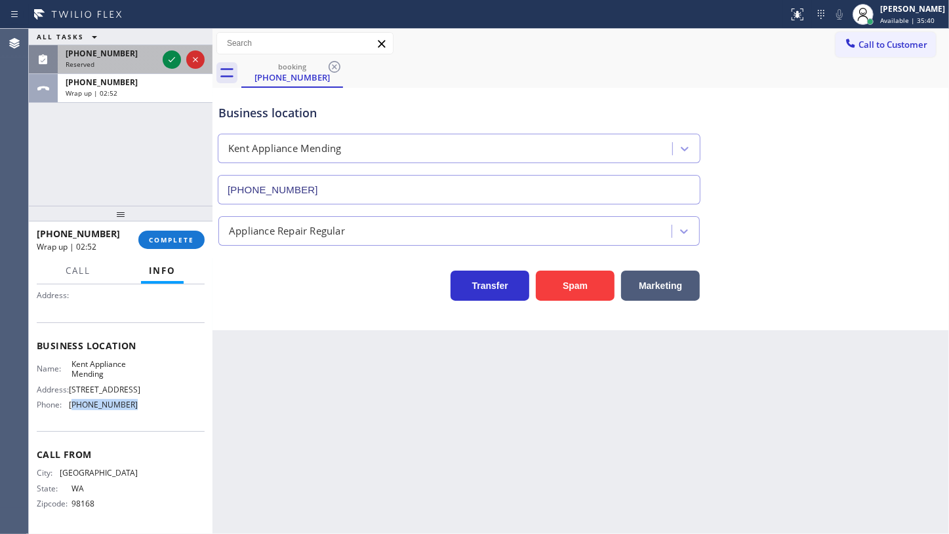
click at [181, 59] on div at bounding box center [183, 59] width 47 height 29
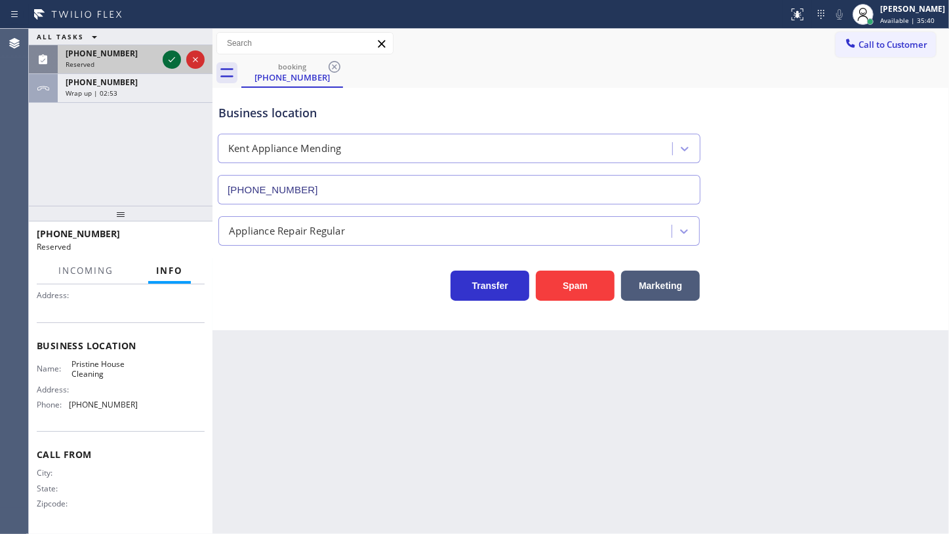
click at [171, 59] on icon at bounding box center [172, 60] width 16 height 16
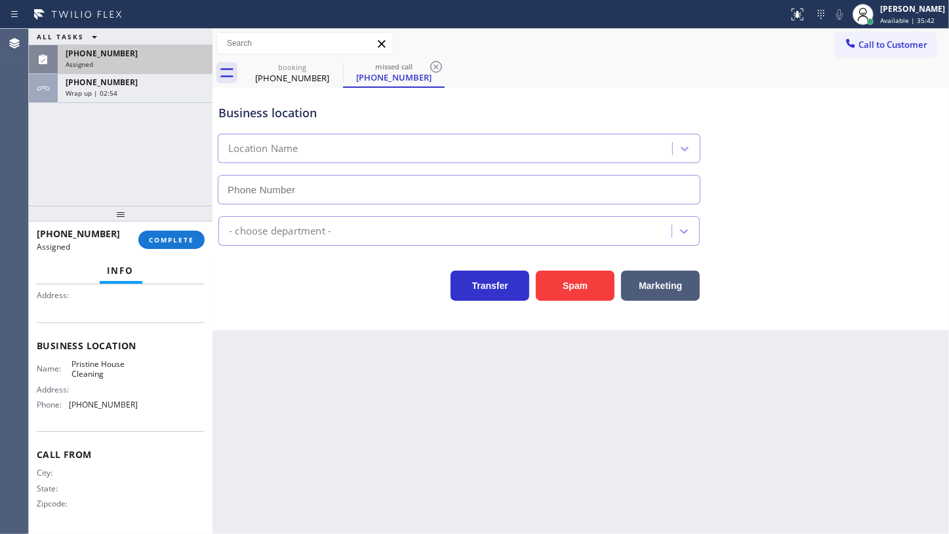
type input "(626) 548-3326"
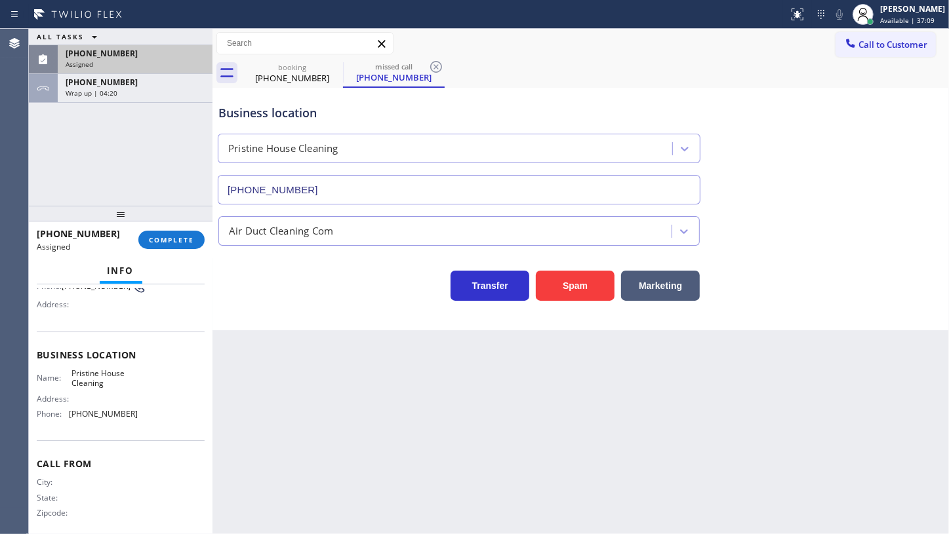
scroll to position [151, 0]
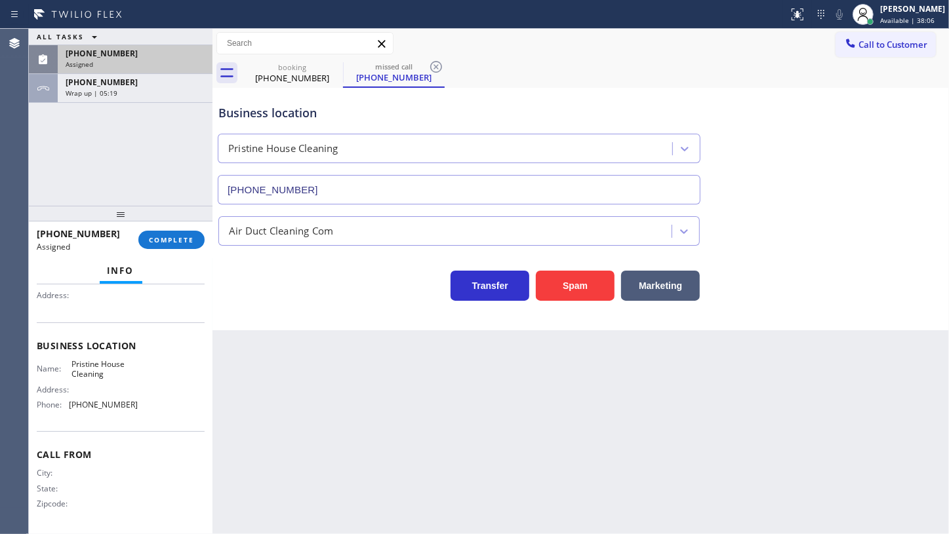
click at [105, 53] on span "(818) 747-6536" at bounding box center [102, 53] width 72 height 11
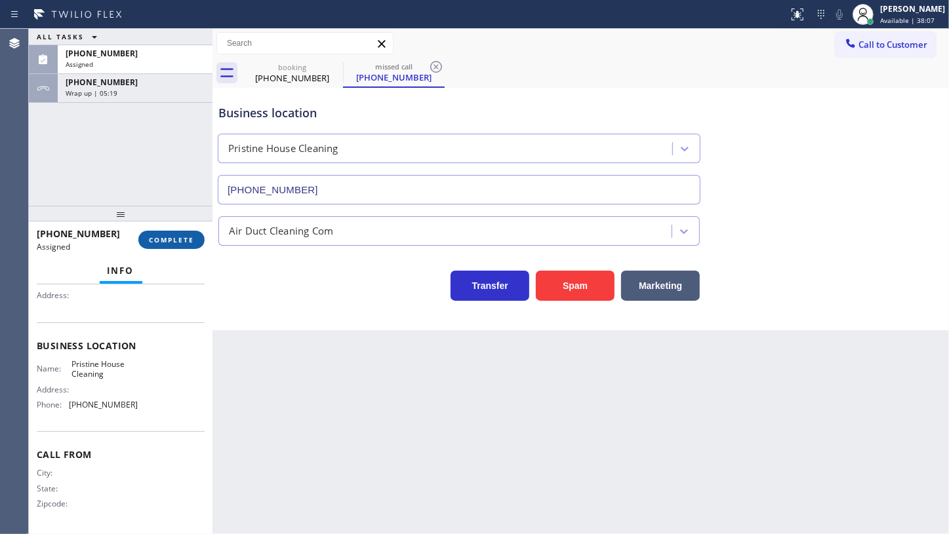
click at [168, 239] on span "COMPLETE" at bounding box center [171, 239] width 45 height 9
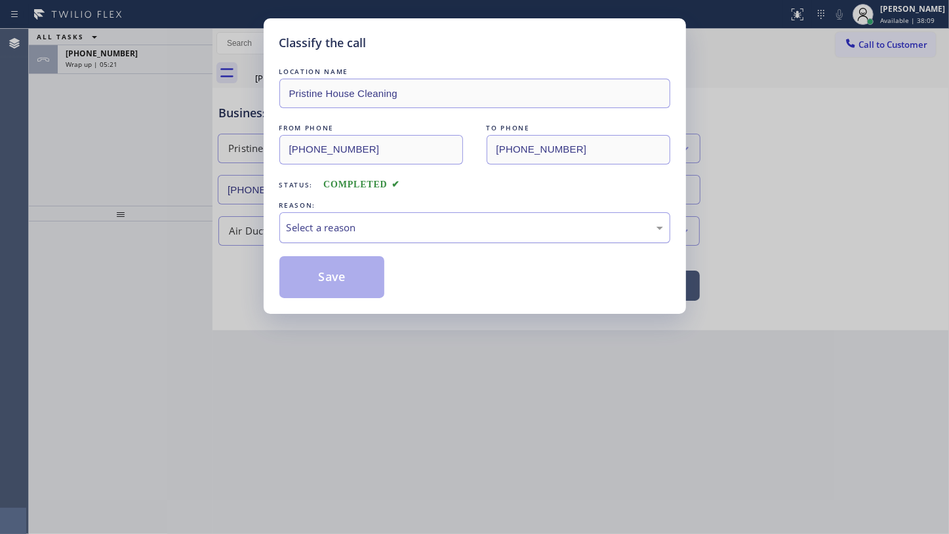
click at [354, 236] on div "Select a reason" at bounding box center [474, 227] width 391 height 31
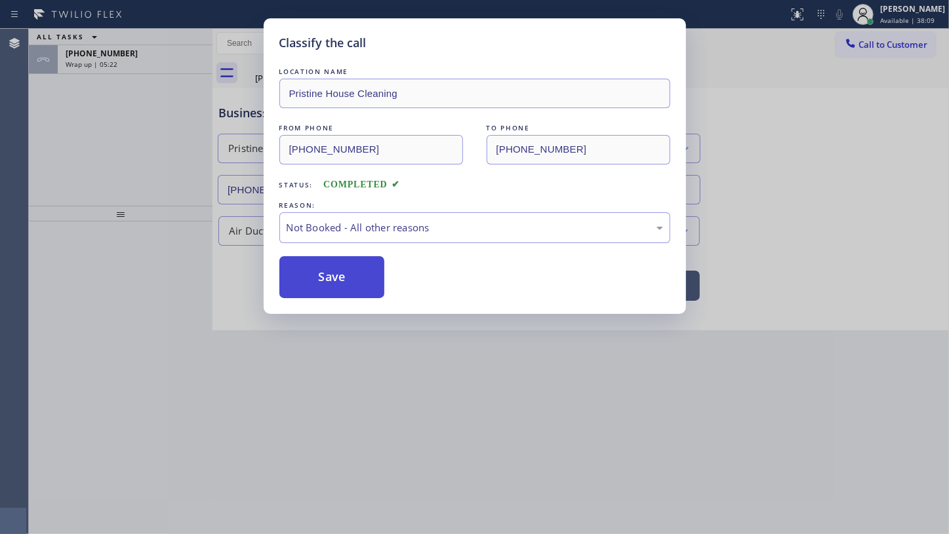
click at [330, 272] on button "Save" at bounding box center [332, 277] width 106 height 42
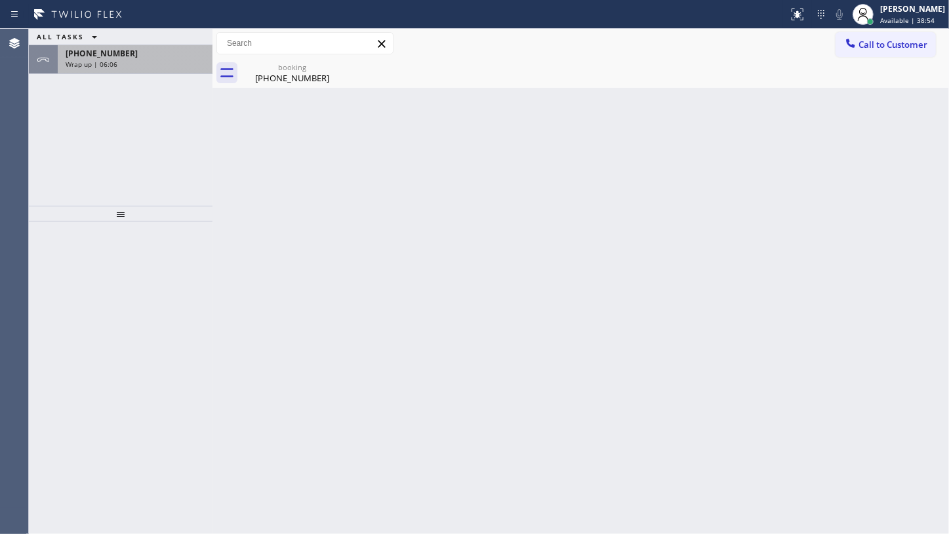
click at [92, 60] on span "Wrap up | 06:06" at bounding box center [92, 64] width 52 height 9
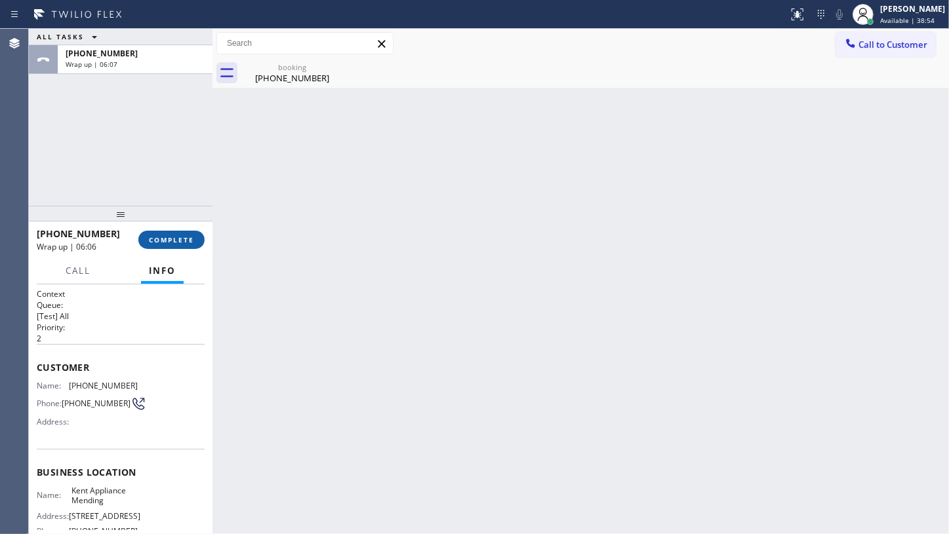
click at [178, 247] on button "COMPLETE" at bounding box center [171, 240] width 66 height 18
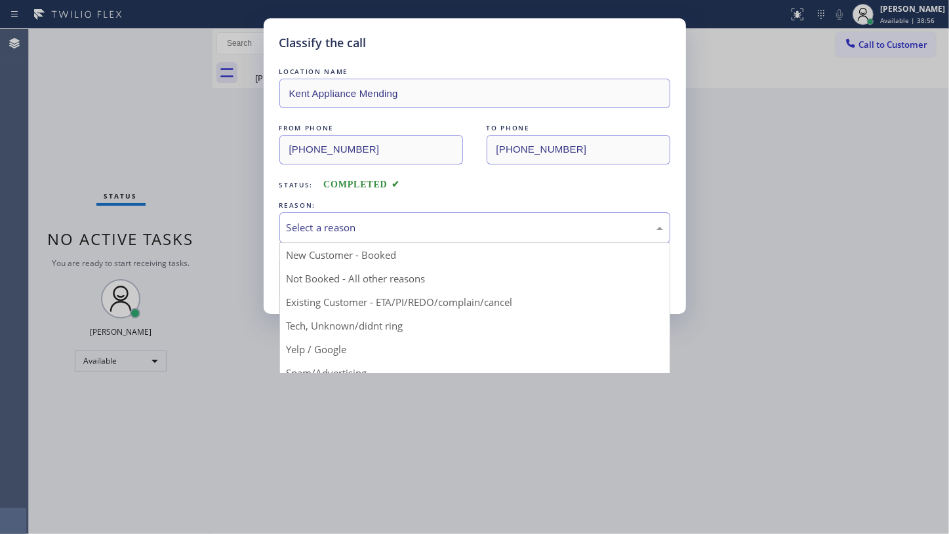
drag, startPoint x: 307, startPoint y: 227, endPoint x: 307, endPoint y: 237, distance: 9.2
click at [307, 235] on div "Select a reason" at bounding box center [474, 227] width 391 height 31
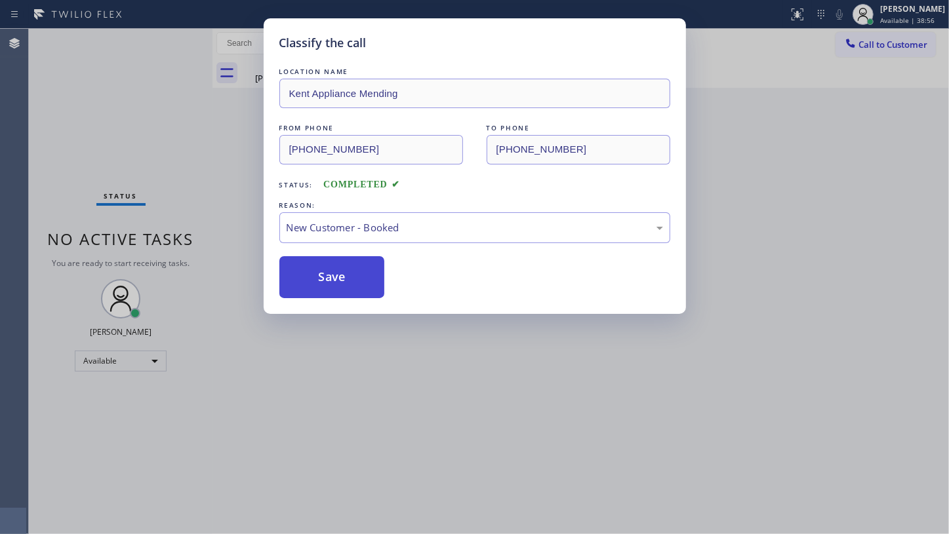
click at [309, 271] on button "Save" at bounding box center [332, 277] width 106 height 42
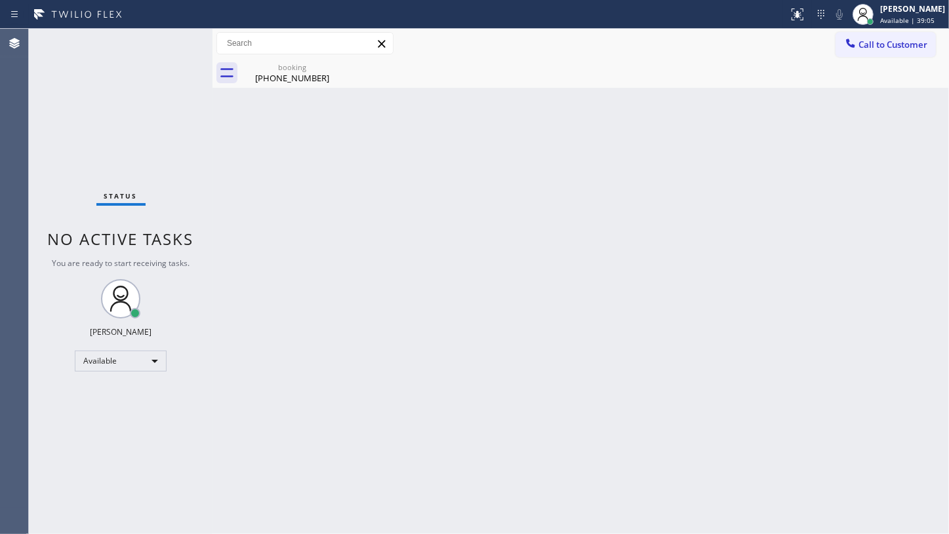
click at [559, 229] on div "Back to Dashboard Change Sender ID Customers Technicians Select a contact Outbo…" at bounding box center [580, 281] width 736 height 505
click at [83, 96] on div "Status No active tasks You are ready to start receiving tasks. JENIZA ALCAYDE A…" at bounding box center [121, 281] width 184 height 505
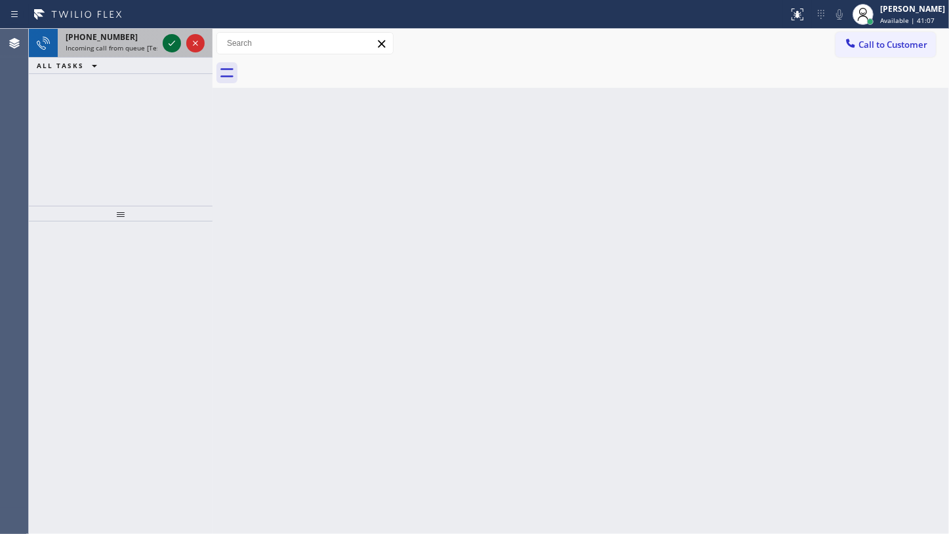
click at [170, 43] on icon at bounding box center [172, 43] width 16 height 16
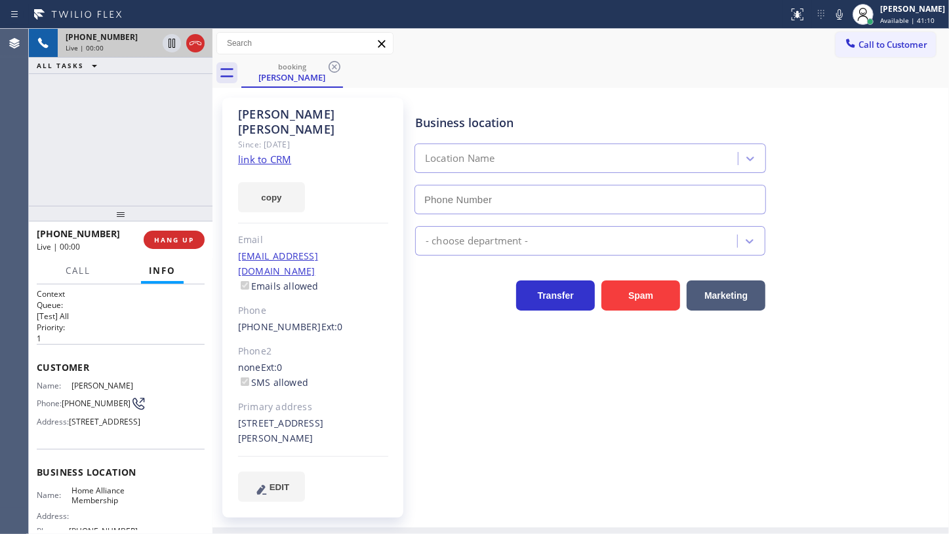
type input "(855) 946-3605"
click at [270, 153] on link "link to CRM" at bounding box center [264, 159] width 53 height 13
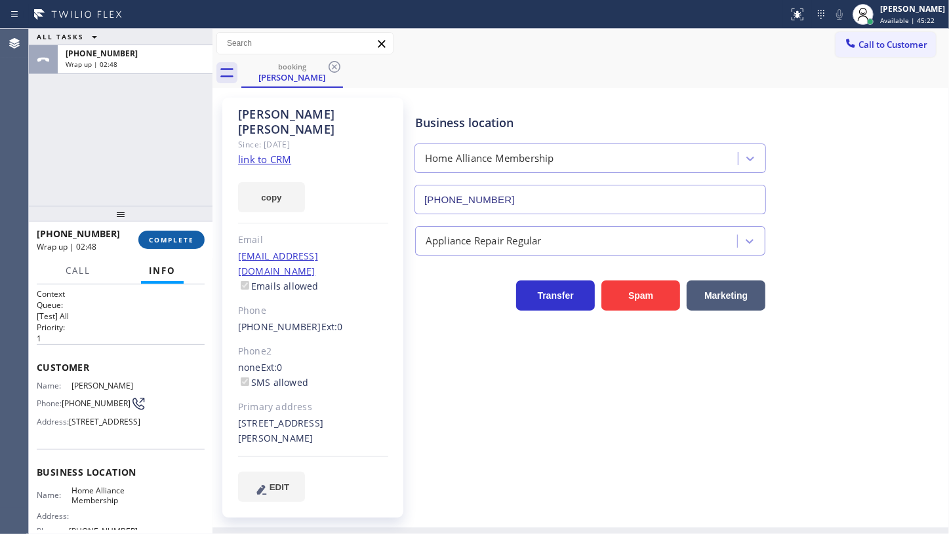
click at [174, 238] on span "COMPLETE" at bounding box center [171, 239] width 45 height 9
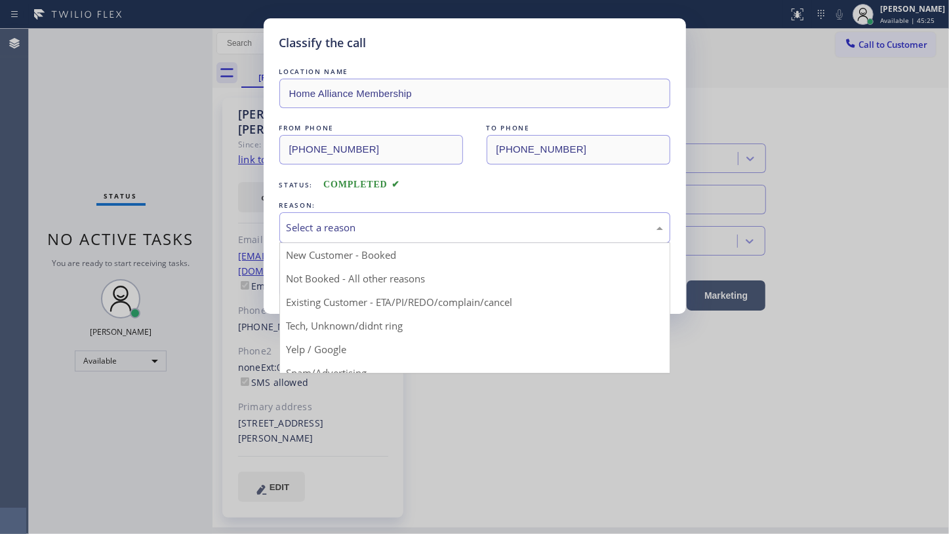
click at [367, 229] on div "Select a reason" at bounding box center [474, 227] width 376 height 15
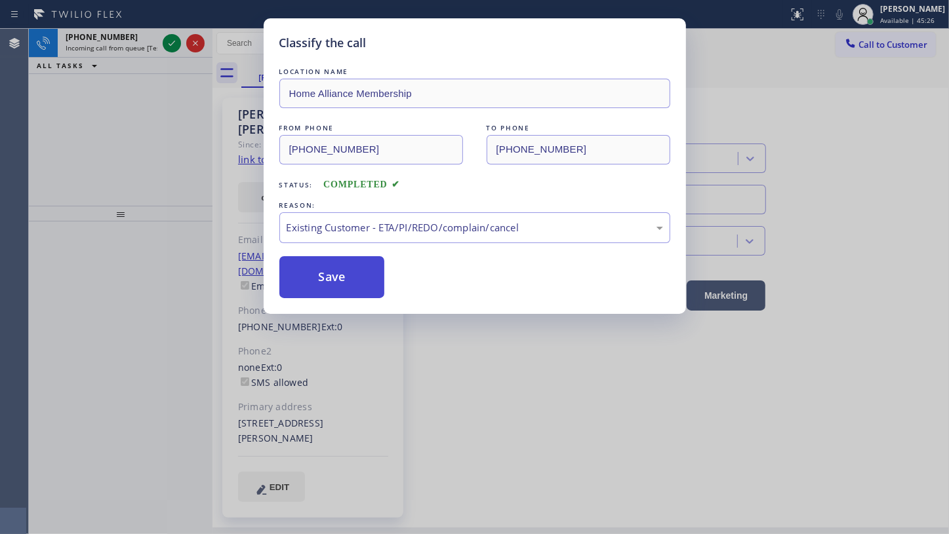
click at [343, 272] on button "Save" at bounding box center [332, 277] width 106 height 42
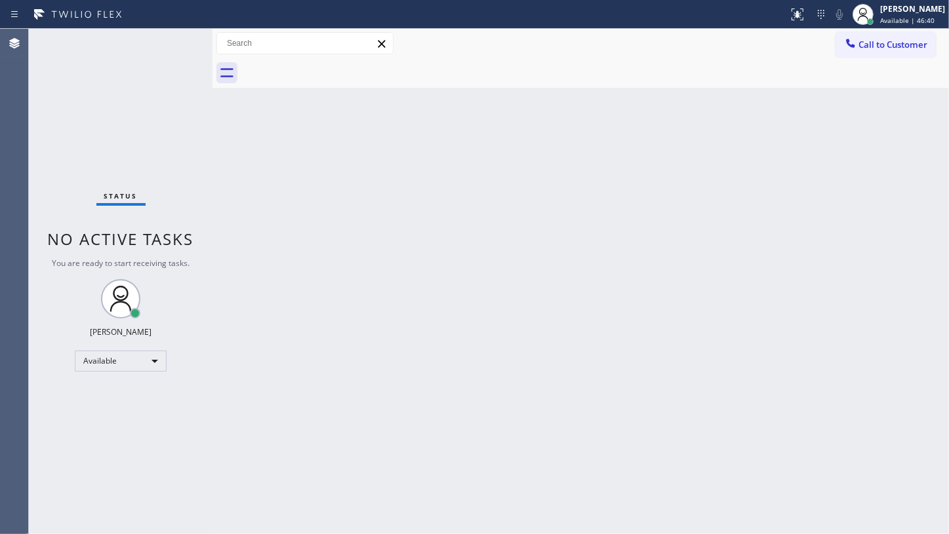
click at [48, 142] on div "Status No active tasks You are ready to start receiving tasks. JENIZA ALCAYDE A…" at bounding box center [121, 281] width 184 height 505
click at [95, 371] on div "Status No active tasks You are ready to start receiving tasks. JENIZA ALCAYDE A…" at bounding box center [121, 281] width 184 height 505
click at [104, 362] on div "Available" at bounding box center [121, 361] width 92 height 21
click at [111, 407] on li "Unavailable" at bounding box center [119, 412] width 89 height 16
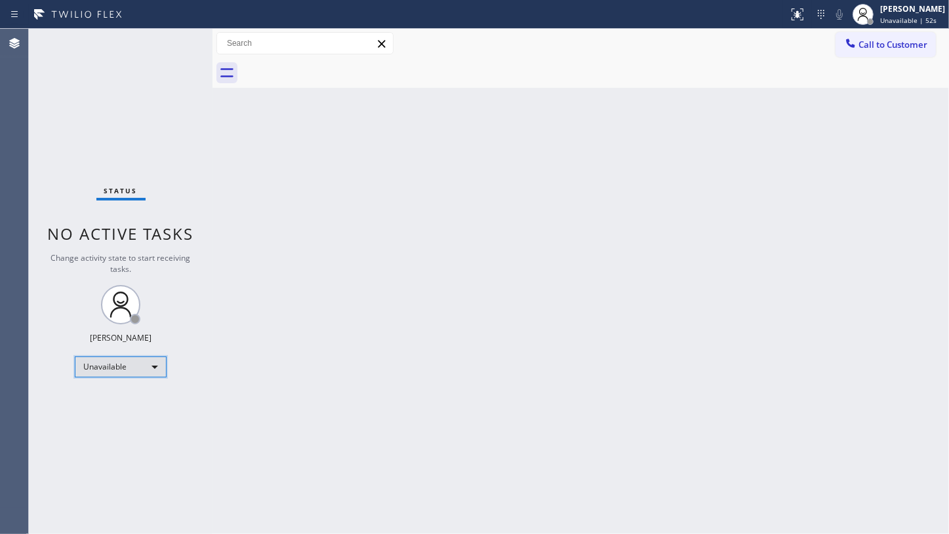
click at [104, 367] on div "Unavailable" at bounding box center [121, 367] width 92 height 21
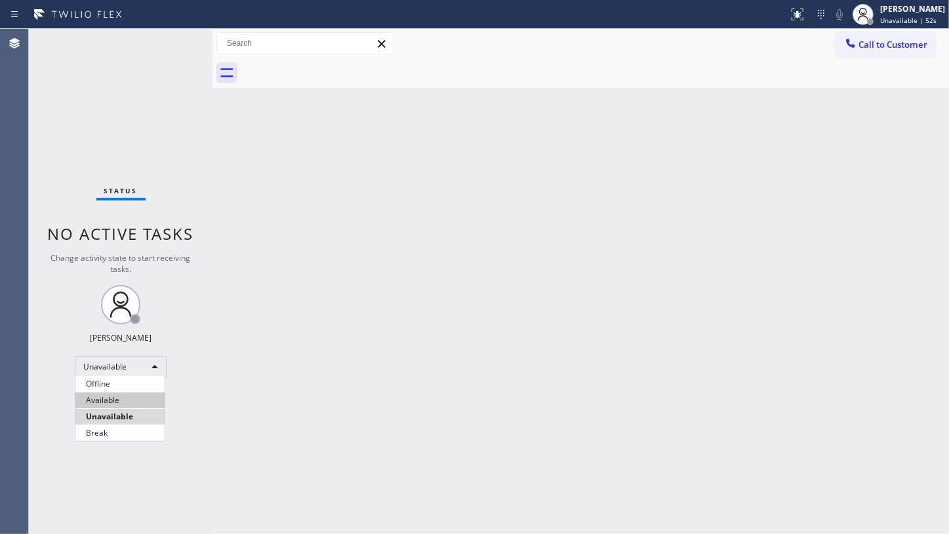
click at [102, 405] on li "Available" at bounding box center [119, 401] width 89 height 16
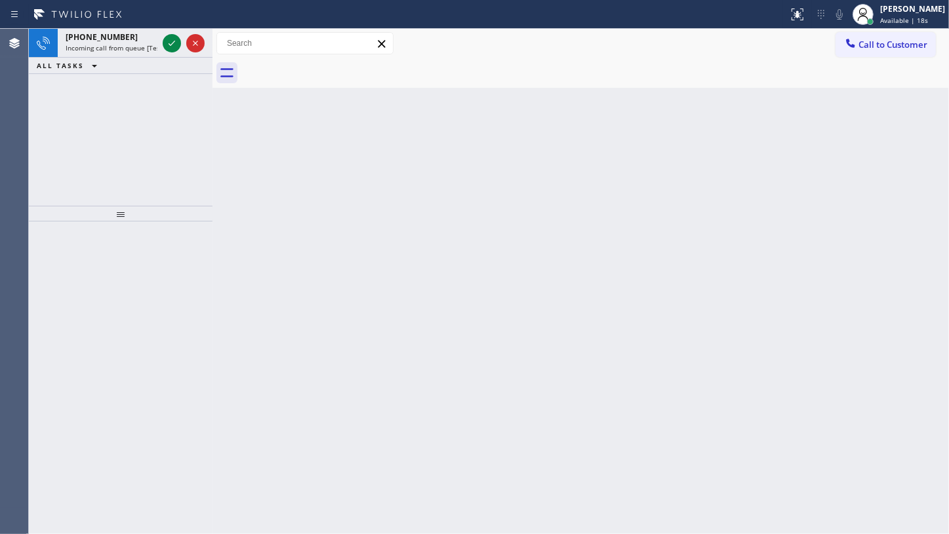
click at [170, 42] on icon at bounding box center [172, 43] width 16 height 16
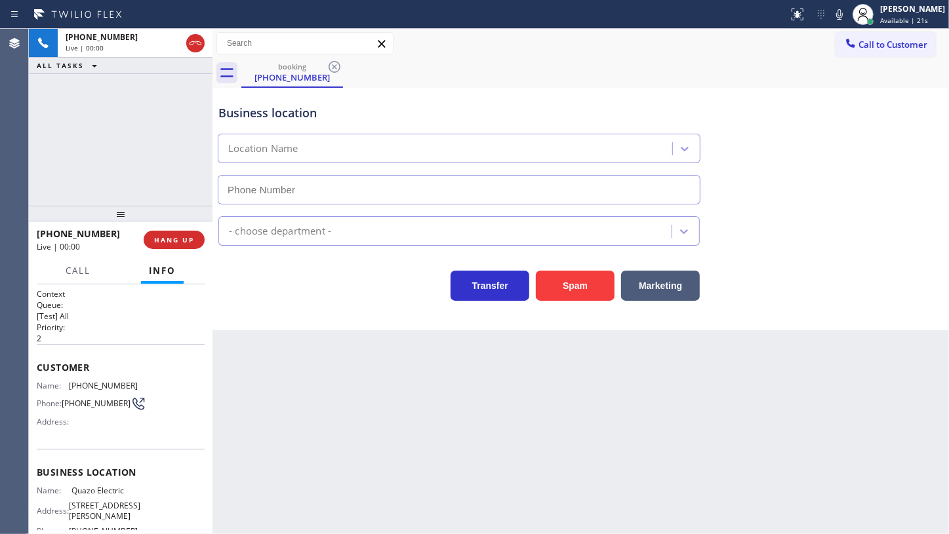
type input "(908) 895-5331"
click at [180, 238] on span "HANG UP" at bounding box center [174, 239] width 40 height 9
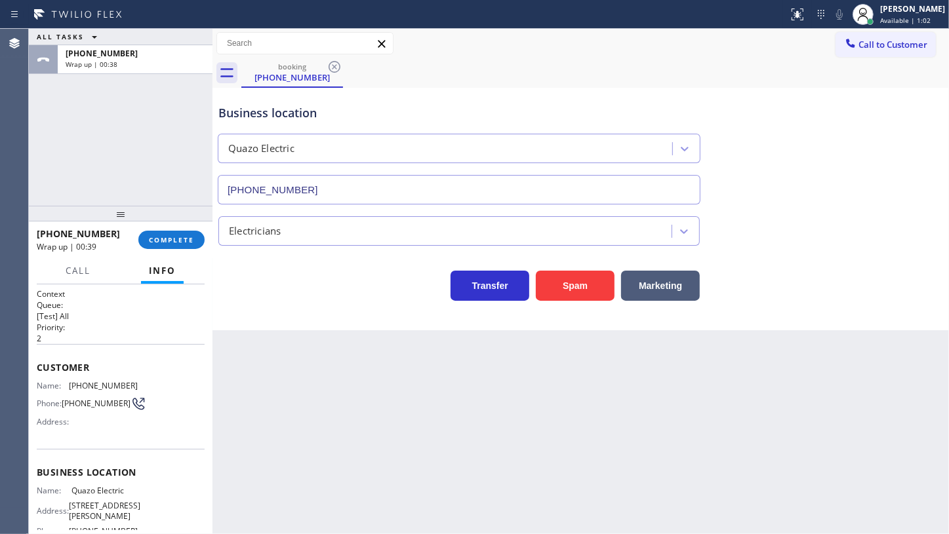
drag, startPoint x: 173, startPoint y: 230, endPoint x: 184, endPoint y: 276, distance: 47.1
click at [173, 242] on button "COMPLETE" at bounding box center [171, 240] width 66 height 18
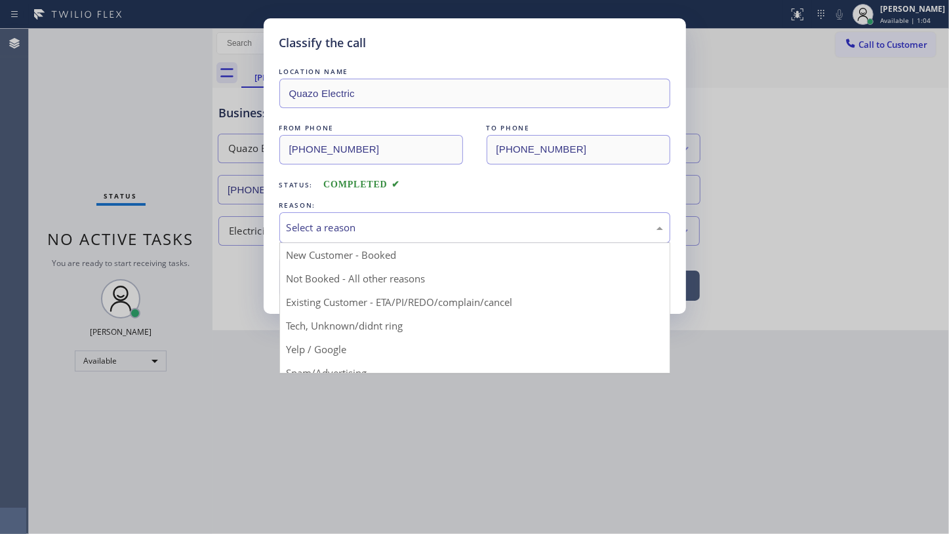
click at [319, 216] on div "Select a reason" at bounding box center [474, 227] width 391 height 31
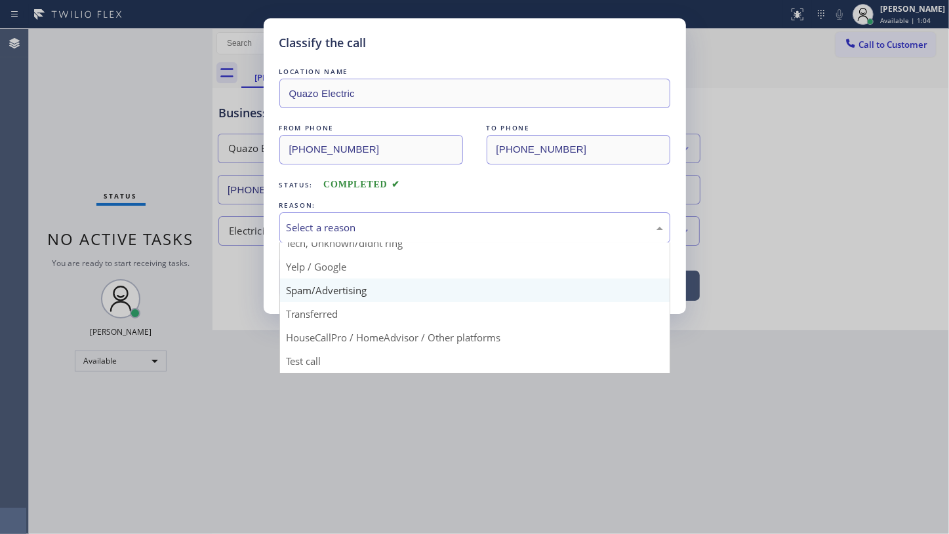
scroll to position [87, 0]
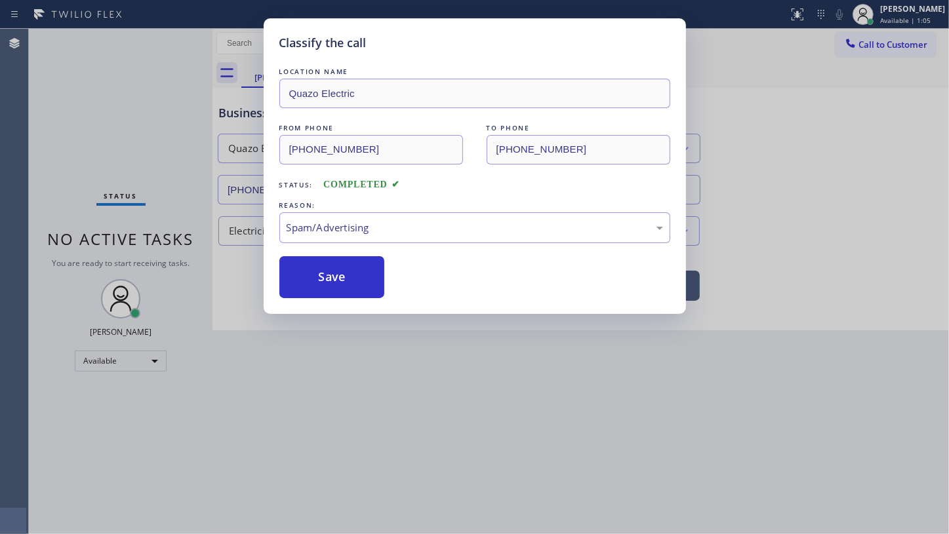
click at [322, 291] on button "Save" at bounding box center [332, 277] width 106 height 42
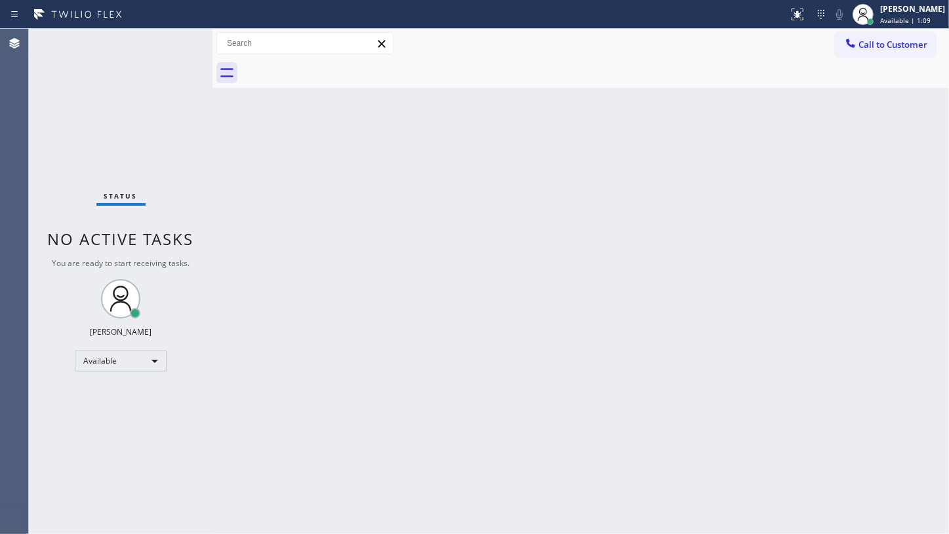
click at [475, 325] on div "Back to Dashboard Change Sender ID Customers Technicians Select a contact Outbo…" at bounding box center [580, 281] width 736 height 505
click at [271, 353] on div "Back to Dashboard Change Sender ID Customers Technicians Select a contact Outbo…" at bounding box center [580, 281] width 736 height 505
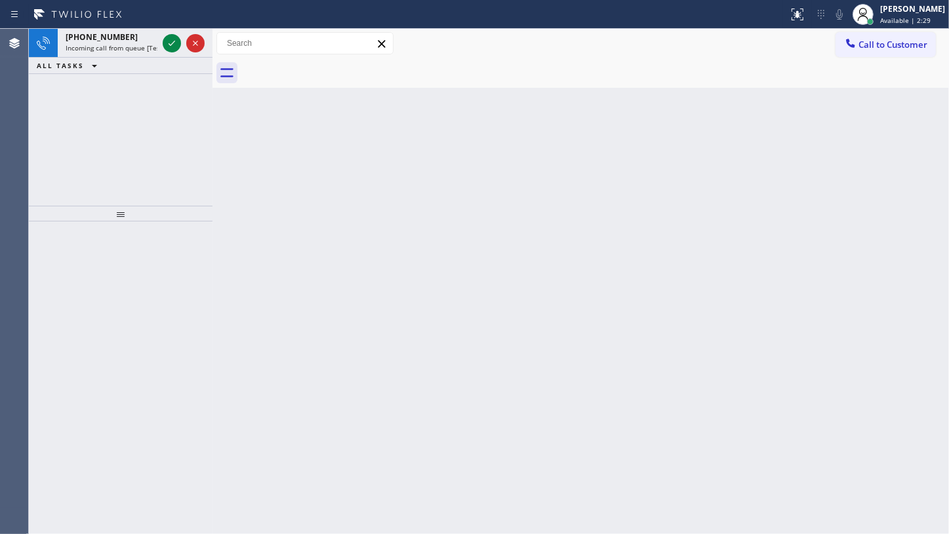
click at [90, 146] on div "+16234763858 Incoming call from queue [Test] All ALL TASKS ALL TASKS ACTIVE TAS…" at bounding box center [121, 117] width 184 height 177
click at [171, 36] on icon at bounding box center [172, 43] width 16 height 16
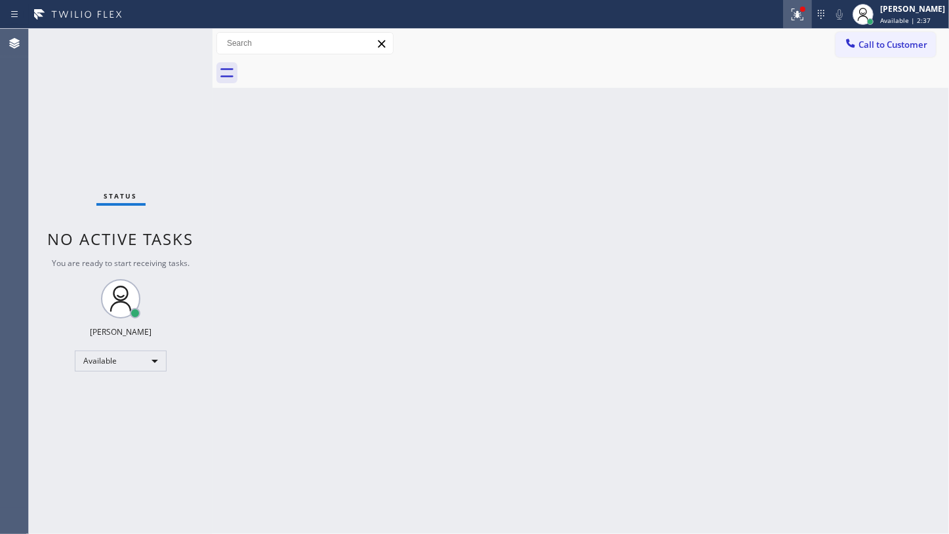
drag, startPoint x: 777, startPoint y: 19, endPoint x: 784, endPoint y: 14, distance: 8.9
click at [784, 14] on div "Status report Issue detected This issue could affect your workflow. Please cont…" at bounding box center [474, 14] width 949 height 29
click at [815, 9] on icon at bounding box center [821, 15] width 16 height 16
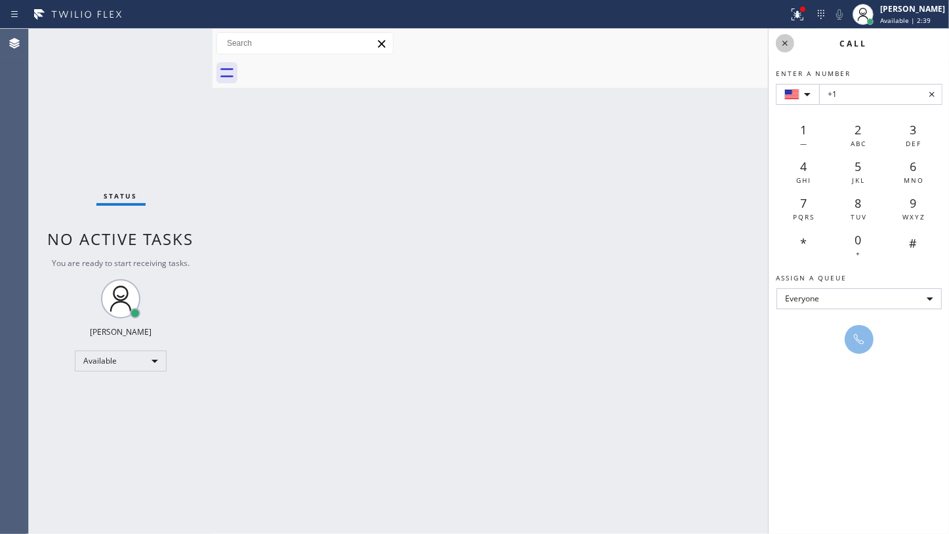
click at [787, 40] on icon at bounding box center [785, 43] width 16 height 16
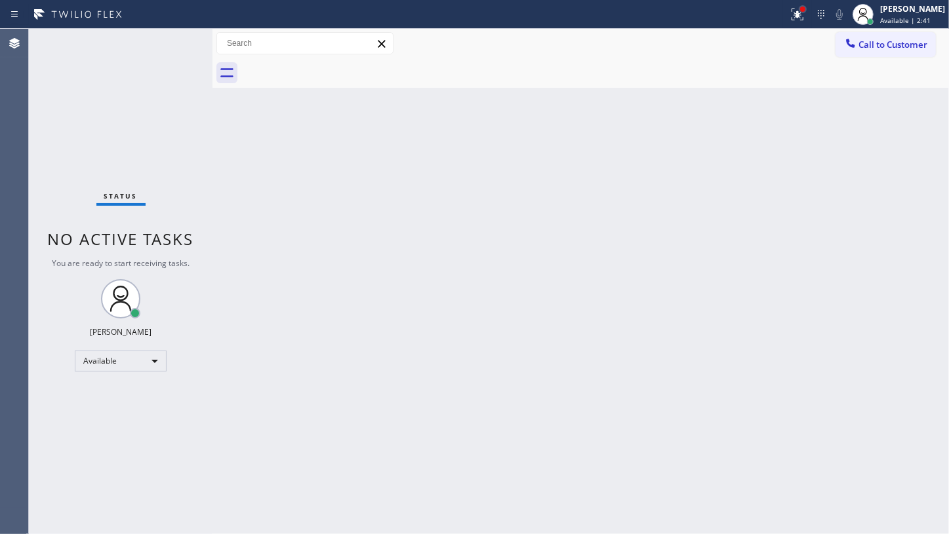
click at [805, 5] on div at bounding box center [802, 9] width 8 height 8
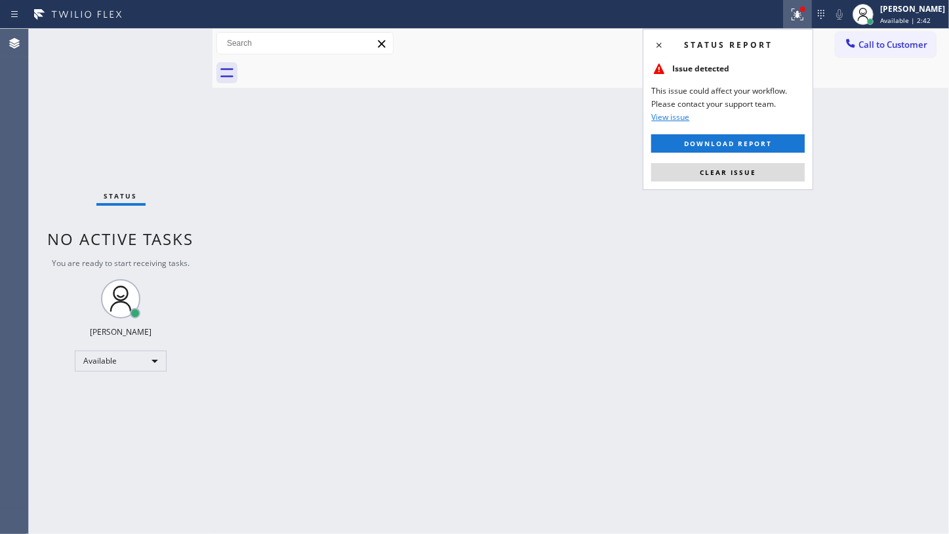
click at [780, 167] on button "Clear issue" at bounding box center [727, 172] width 153 height 18
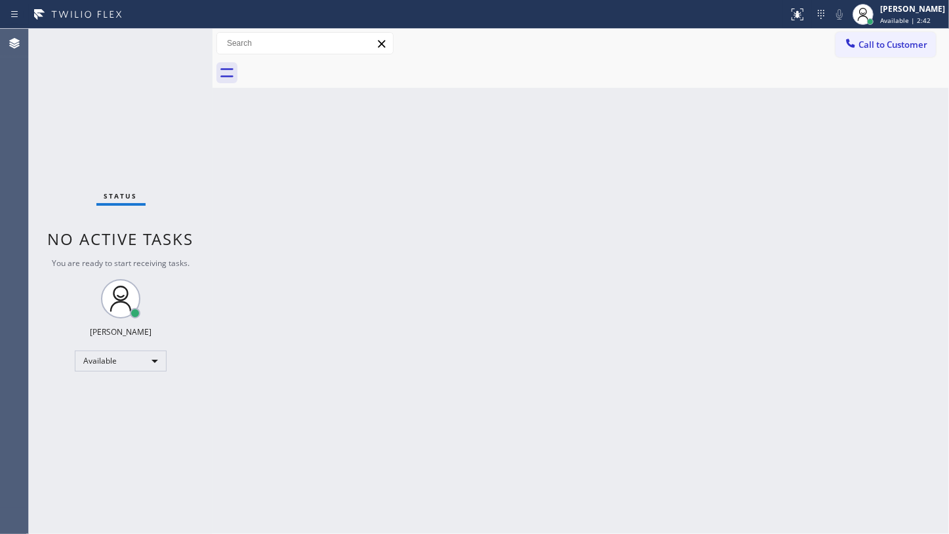
click at [780, 167] on div "Back to Dashboard Change Sender ID Customers Technicians Select a contact Outbo…" at bounding box center [580, 281] width 736 height 505
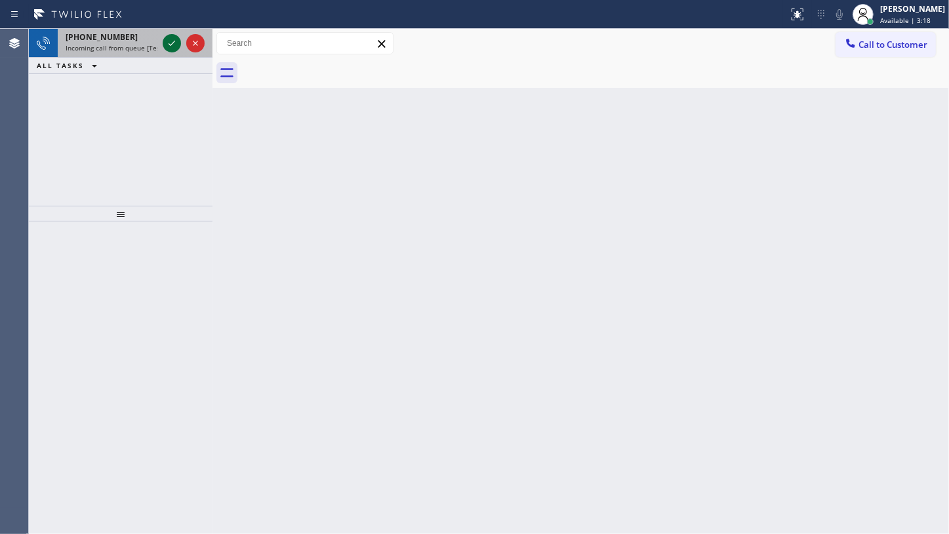
click at [170, 36] on icon at bounding box center [172, 43] width 16 height 16
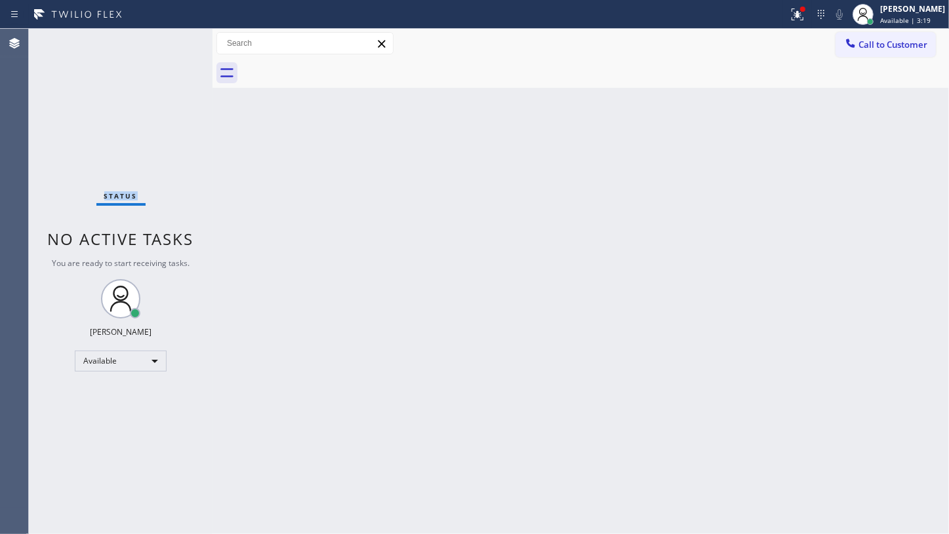
click at [170, 41] on div "Status No active tasks You are ready to start receiving tasks. JENIZA ALCAYDE A…" at bounding box center [121, 281] width 184 height 505
drag, startPoint x: 799, startPoint y: 14, endPoint x: 806, endPoint y: 83, distance: 69.9
click at [798, 26] on button at bounding box center [797, 14] width 29 height 29
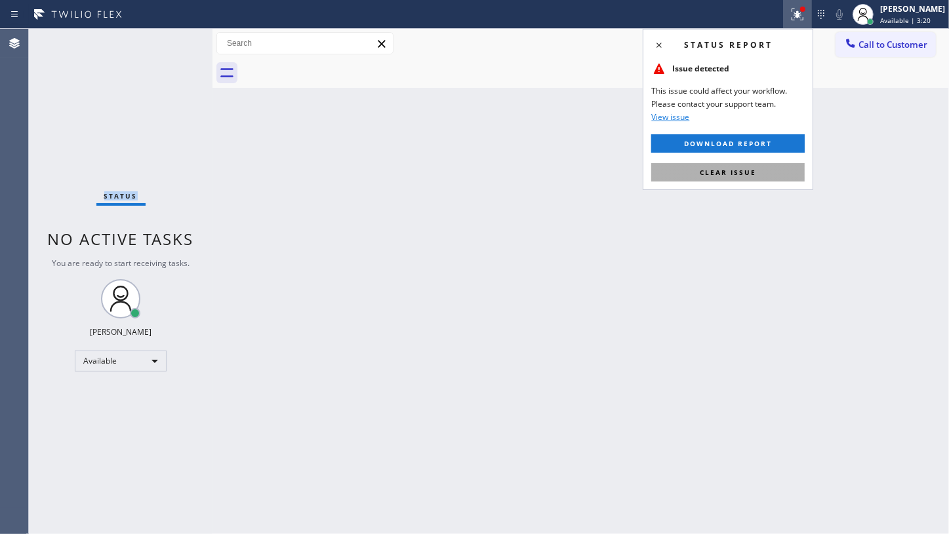
click at [789, 168] on button "Clear issue" at bounding box center [727, 172] width 153 height 18
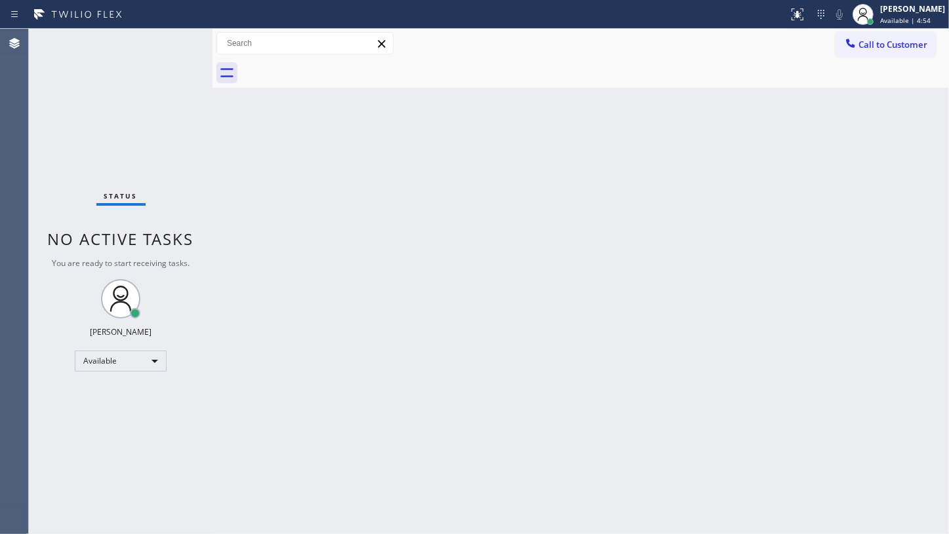
click at [389, 288] on div "Back to Dashboard Change Sender ID Customers Technicians Select a contact Outbo…" at bounding box center [580, 281] width 736 height 505
click at [60, 177] on div "Status No active tasks You are ready to start receiving tasks. JENIZA ALCAYDE A…" at bounding box center [121, 281] width 184 height 505
click at [948, 387] on div "Back to Dashboard Change Sender ID Customers Technicians Select a contact Outbo…" at bounding box center [580, 281] width 736 height 505
click at [531, 163] on div "Back to Dashboard Change Sender ID Customers Technicians Select a contact Outbo…" at bounding box center [580, 281] width 736 height 505
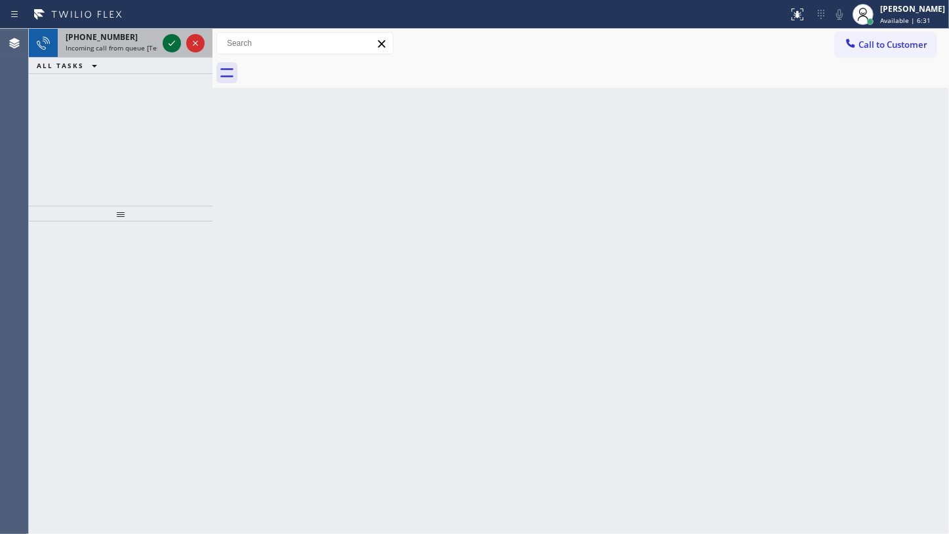
click at [179, 44] on icon at bounding box center [172, 43] width 16 height 16
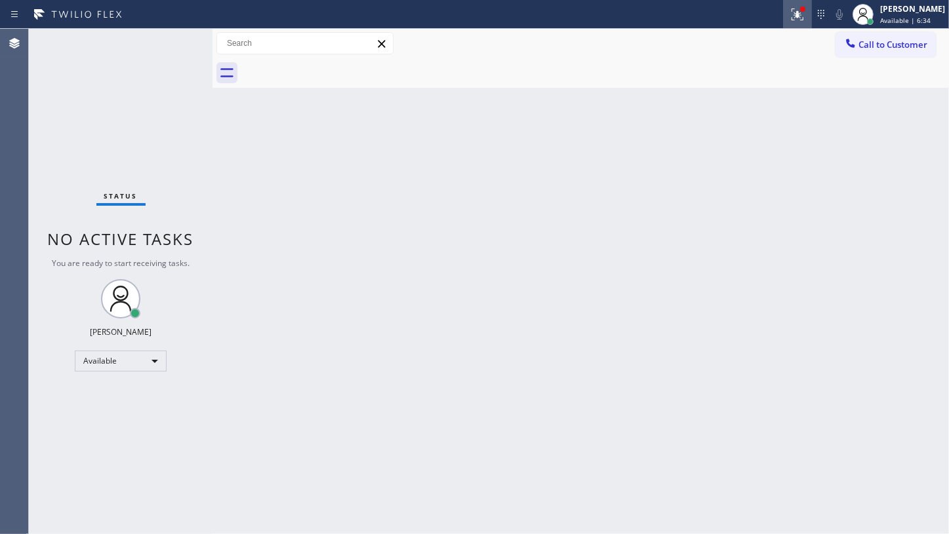
click at [792, 20] on icon at bounding box center [797, 15] width 16 height 16
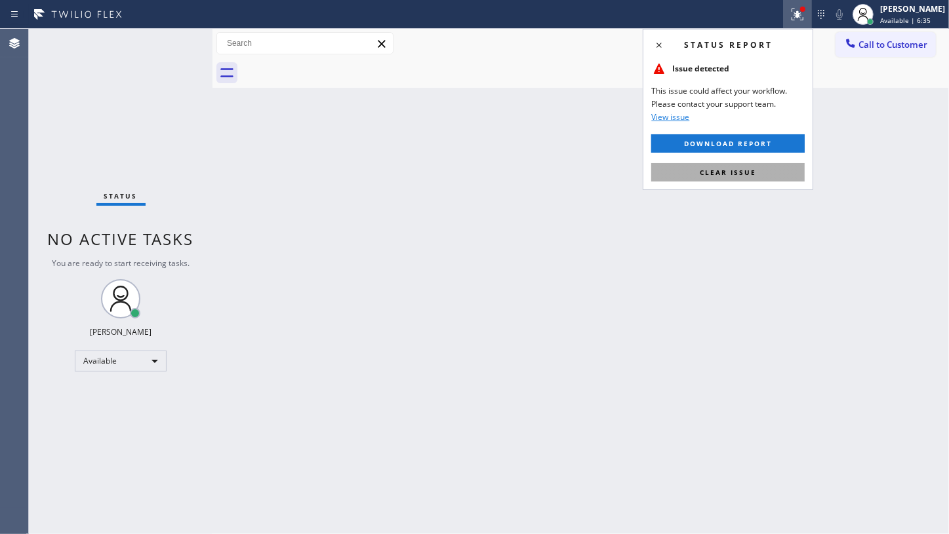
click at [769, 174] on button "Clear issue" at bounding box center [727, 172] width 153 height 18
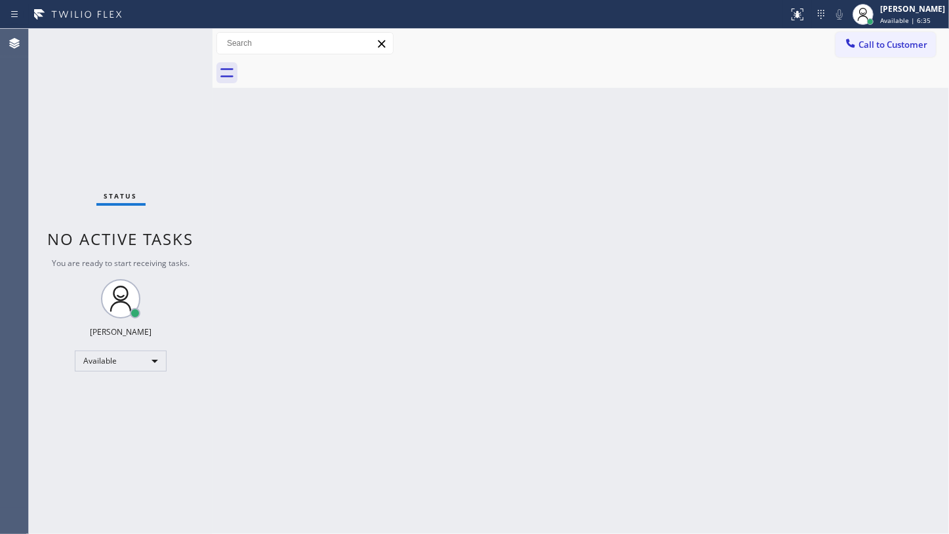
click at [418, 363] on div "Back to Dashboard Change Sender ID Customers Technicians Select a contact Outbo…" at bounding box center [580, 281] width 736 height 505
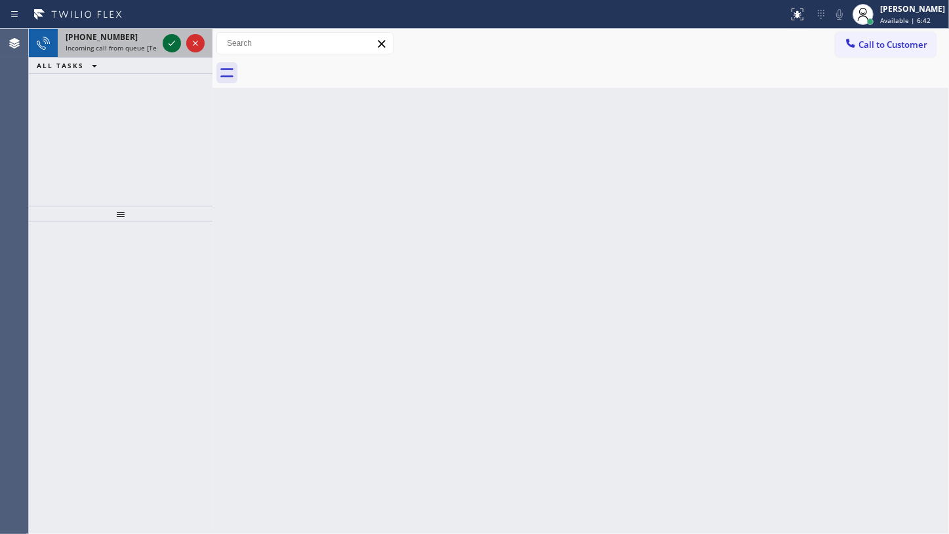
click at [167, 38] on icon at bounding box center [172, 43] width 16 height 16
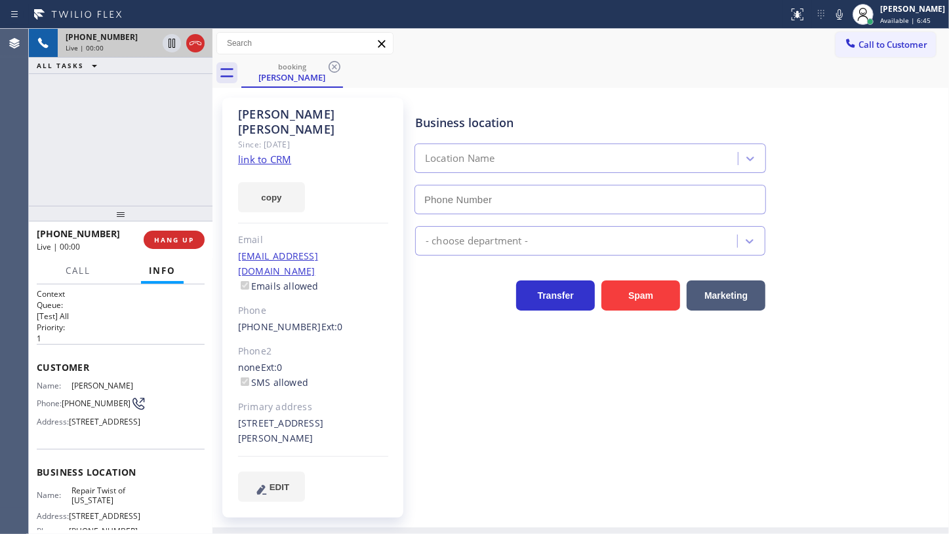
type input "(347) 284-6179"
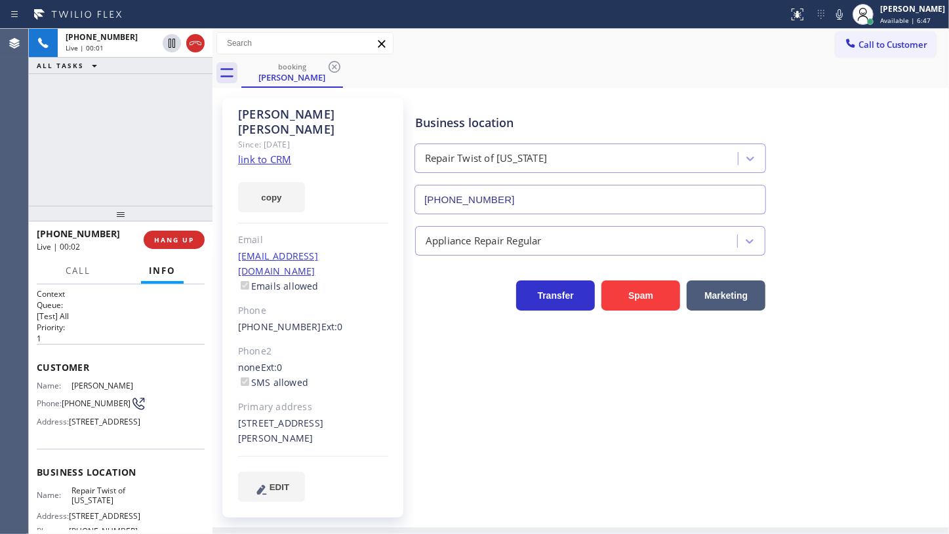
click at [273, 153] on link "link to CRM" at bounding box center [264, 159] width 53 height 13
click at [835, 12] on icon at bounding box center [839, 15] width 16 height 16
click at [175, 43] on icon at bounding box center [172, 43] width 16 height 16
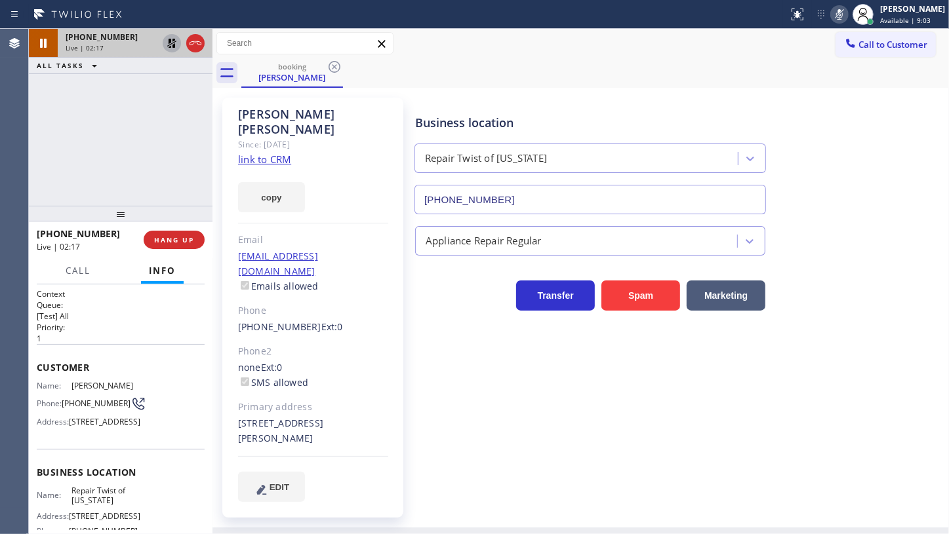
drag, startPoint x: 119, startPoint y: 144, endPoint x: 128, endPoint y: 112, distance: 32.8
click at [126, 126] on div "+13473431039 Live | 02:17 ALL TASKS ALL TASKS ACTIVE TASKS TASKS IN WRAP UP" at bounding box center [121, 117] width 184 height 177
click at [167, 40] on icon at bounding box center [172, 43] width 16 height 16
click at [838, 15] on rect at bounding box center [838, 13] width 9 height 9
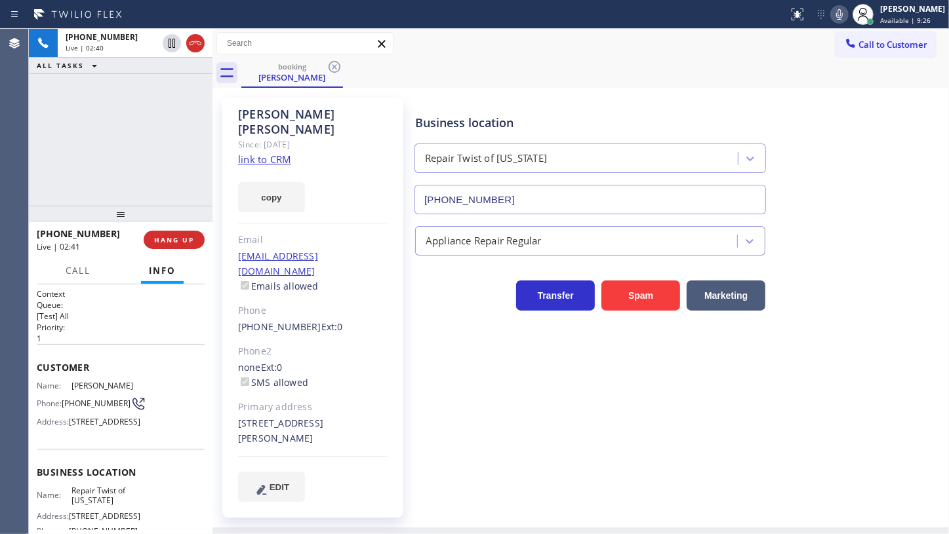
click at [81, 98] on div "+13473431039 Live | 02:40 ALL TASKS ALL TASKS ACTIVE TASKS TASKS IN WRAP UP" at bounding box center [121, 117] width 184 height 177
click at [836, 14] on icon at bounding box center [839, 15] width 16 height 16
click at [910, 149] on div "Business location Repair Twist of New York (347) 284-6179" at bounding box center [678, 155] width 533 height 119
click at [840, 17] on icon at bounding box center [839, 14] width 7 height 10
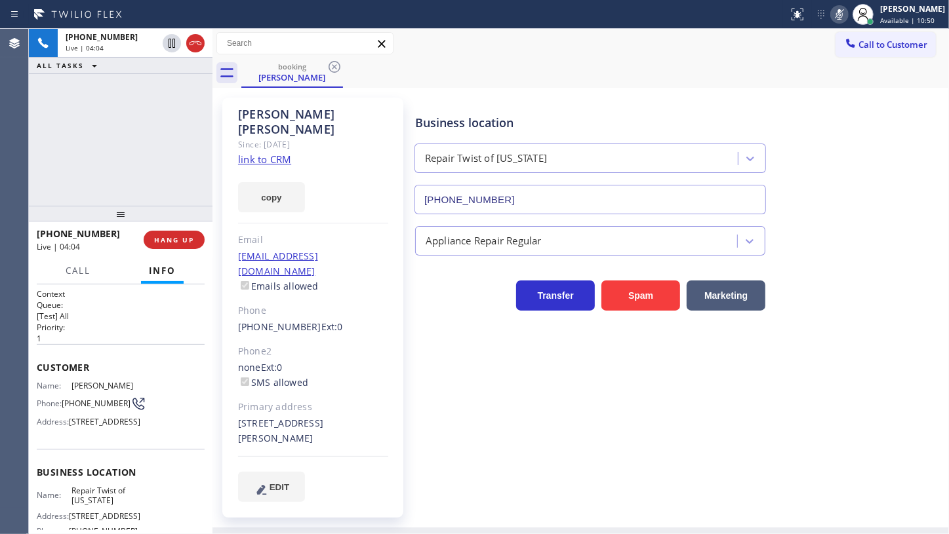
click at [840, 14] on icon at bounding box center [839, 15] width 16 height 16
drag, startPoint x: 94, startPoint y: 188, endPoint x: 114, endPoint y: 203, distance: 25.3
click at [94, 188] on div "+13473431039 Live | 05:15 ALL TASKS ALL TASKS ACTIVE TASKS TASKS IN WRAP UP" at bounding box center [121, 117] width 184 height 177
click at [163, 237] on span "HANG UP" at bounding box center [174, 239] width 40 height 9
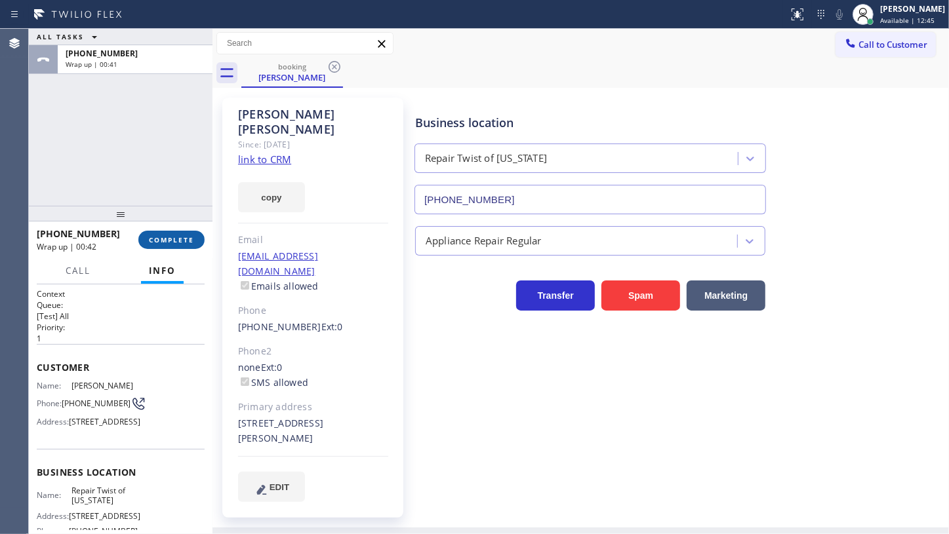
click at [170, 240] on span "COMPLETE" at bounding box center [171, 239] width 45 height 9
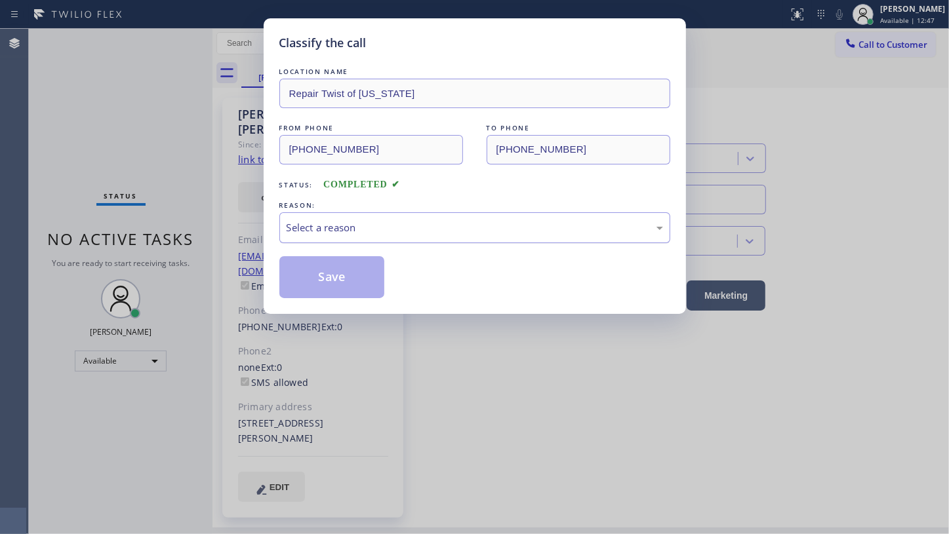
click at [367, 222] on div "Select a reason" at bounding box center [474, 227] width 376 height 15
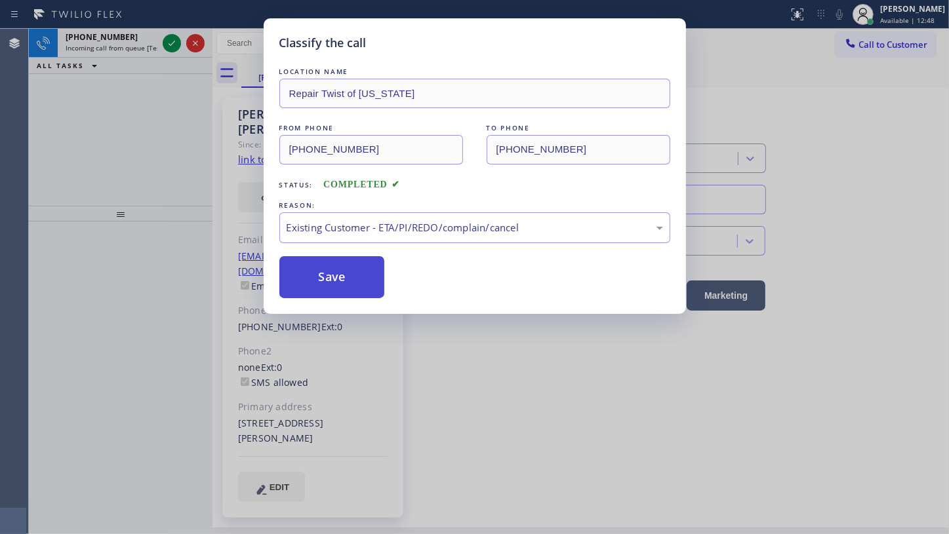
click at [321, 262] on button "Save" at bounding box center [332, 277] width 106 height 42
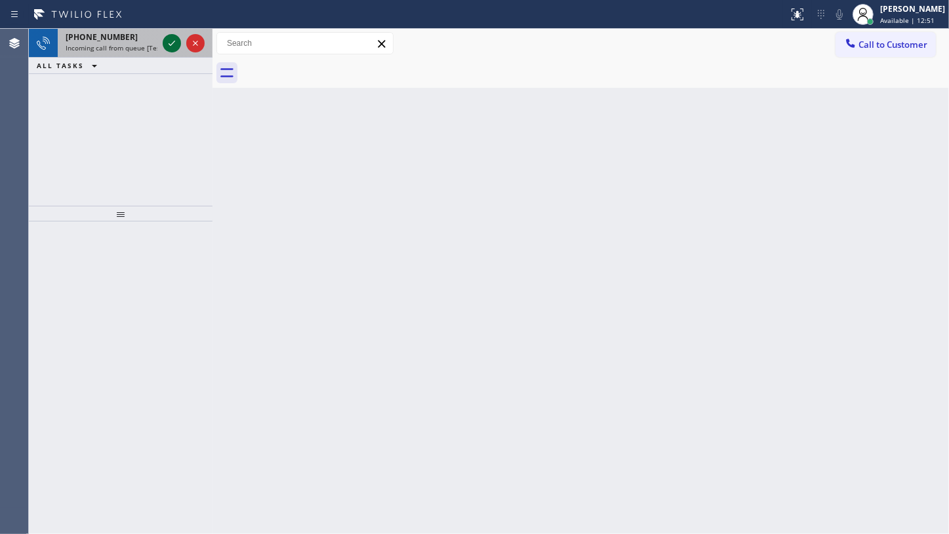
click at [174, 41] on icon at bounding box center [171, 43] width 7 height 5
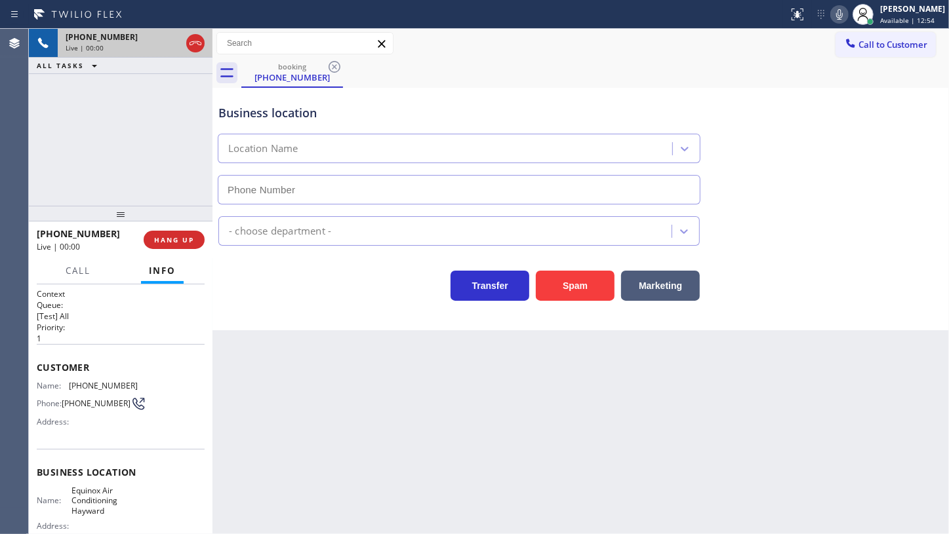
type input "(341) 222-3686"
click at [181, 239] on span "HANG UP" at bounding box center [174, 239] width 40 height 9
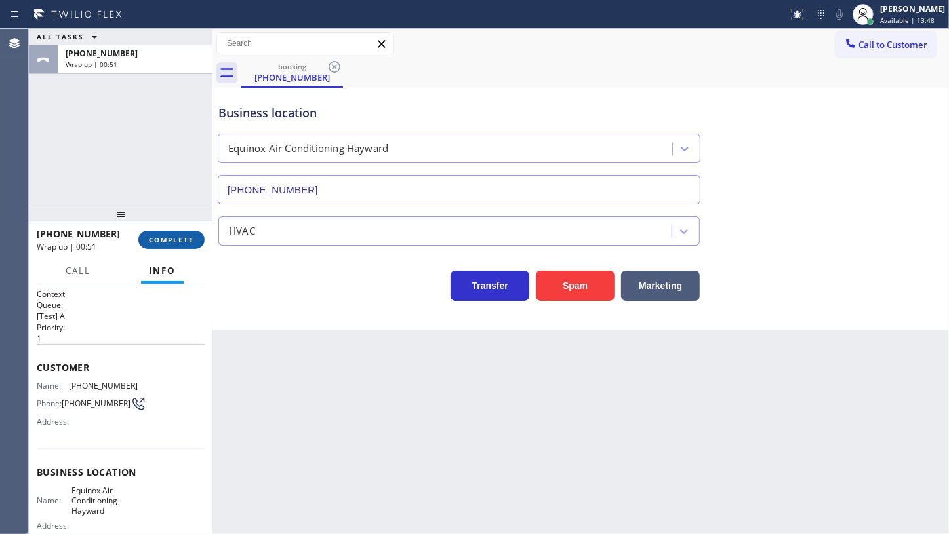
click at [172, 232] on button "COMPLETE" at bounding box center [171, 240] width 66 height 18
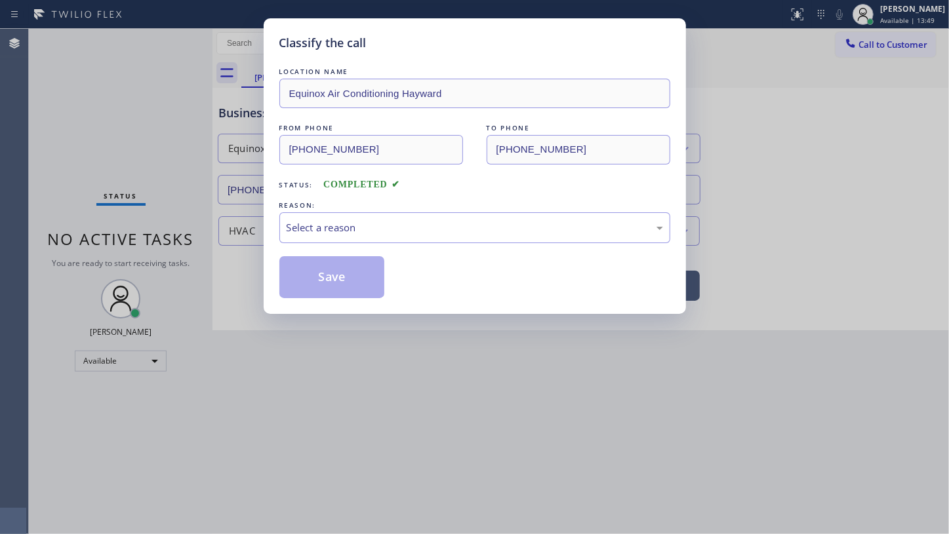
click at [181, 245] on div "Classify the call LOCATION NAME Equinox Air Conditioning Hayward FROM PHONE (32…" at bounding box center [474, 267] width 949 height 534
drag, startPoint x: 374, startPoint y: 249, endPoint x: 363, endPoint y: 226, distance: 25.2
click at [375, 245] on div "LOCATION NAME Equinox Air Conditioning Hayward FROM PHONE (323) 202-1138 TO PHO…" at bounding box center [474, 181] width 391 height 233
drag, startPoint x: 363, startPoint y: 226, endPoint x: 362, endPoint y: 233, distance: 6.6
click at [362, 233] on div "Select a reason" at bounding box center [474, 227] width 376 height 15
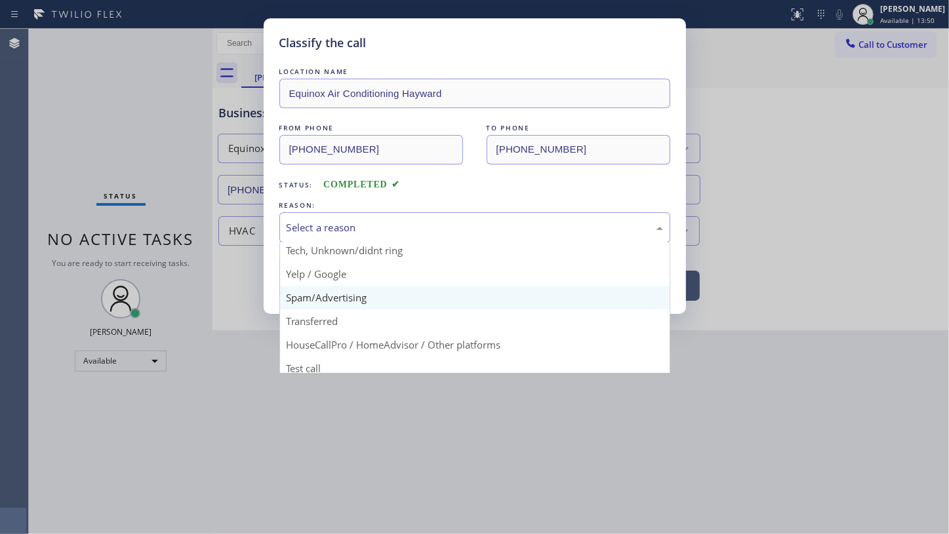
scroll to position [87, 0]
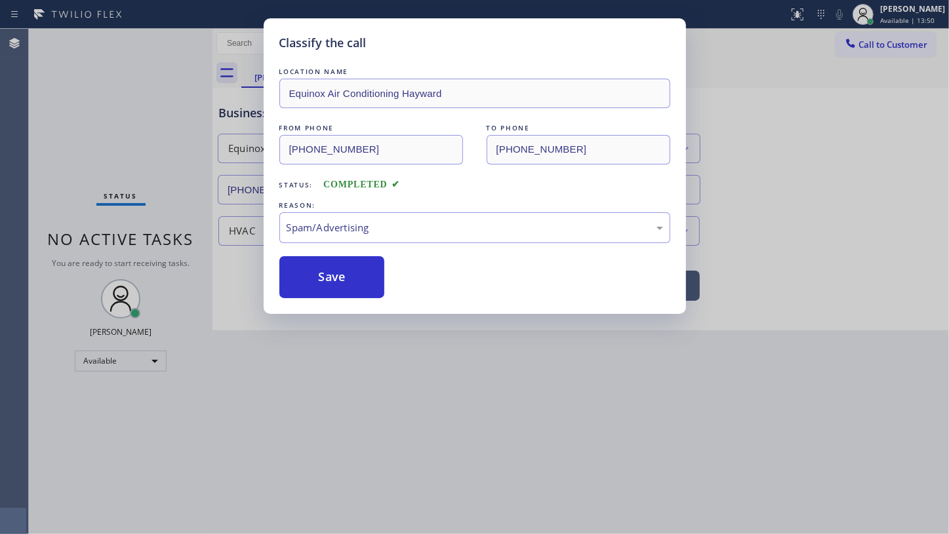
click at [306, 287] on button "Save" at bounding box center [332, 277] width 106 height 42
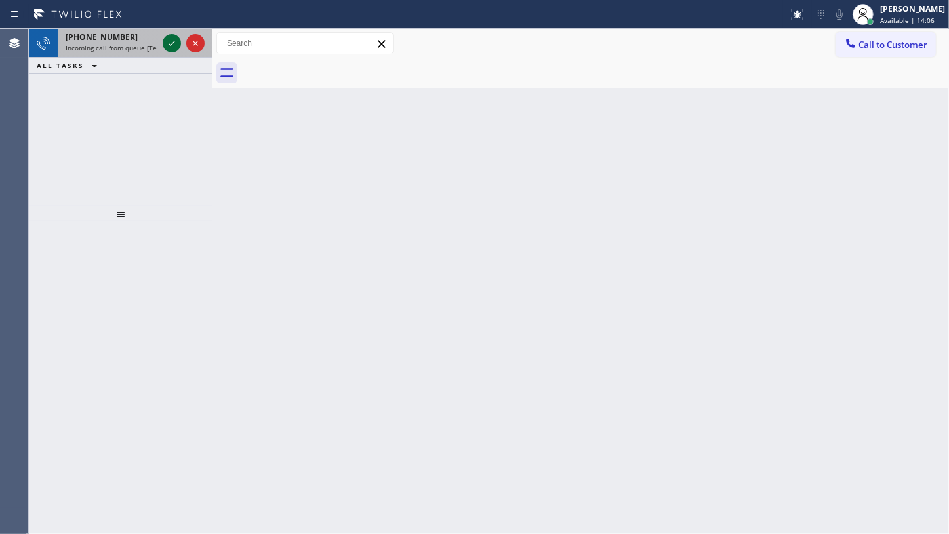
click at [168, 43] on icon at bounding box center [171, 43] width 7 height 5
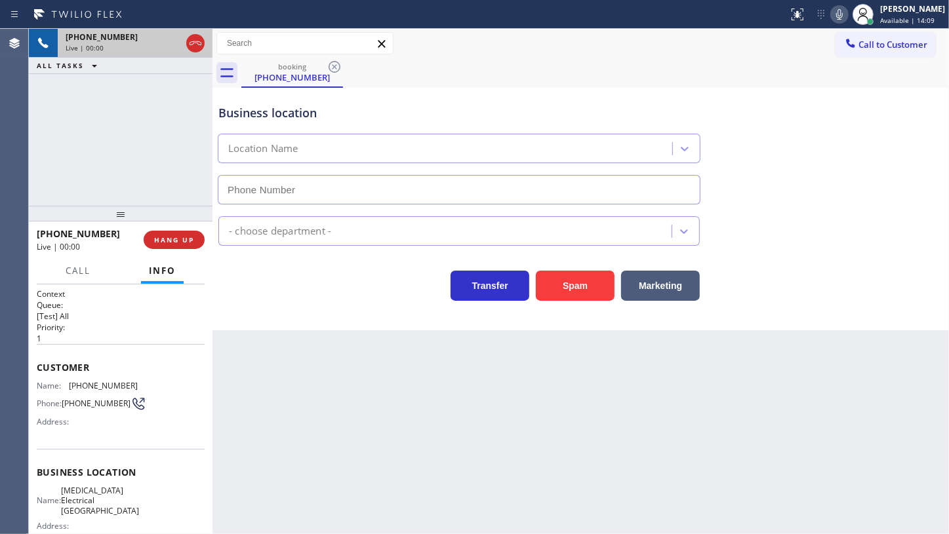
type input "(949) 401-4100"
click at [174, 239] on span "HANG UP" at bounding box center [174, 239] width 40 height 9
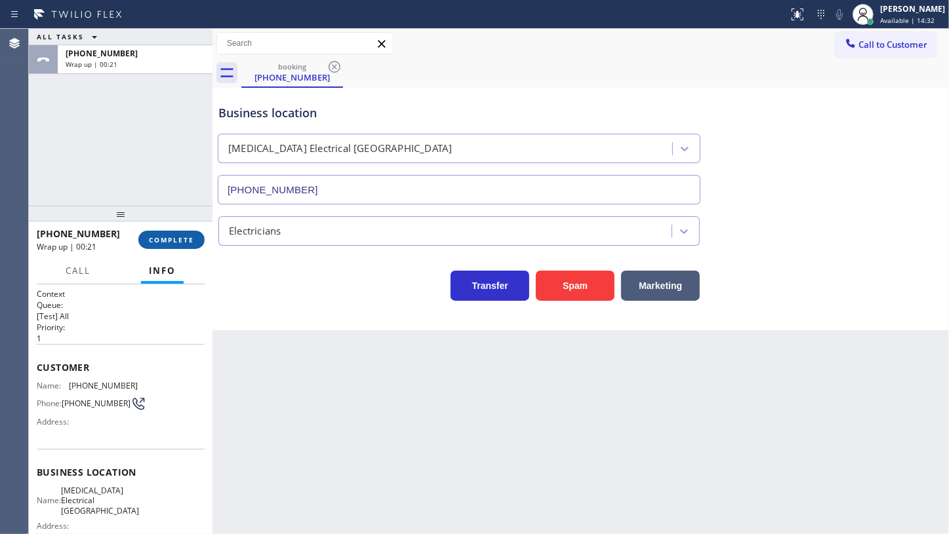
click at [184, 240] on span "COMPLETE" at bounding box center [171, 239] width 45 height 9
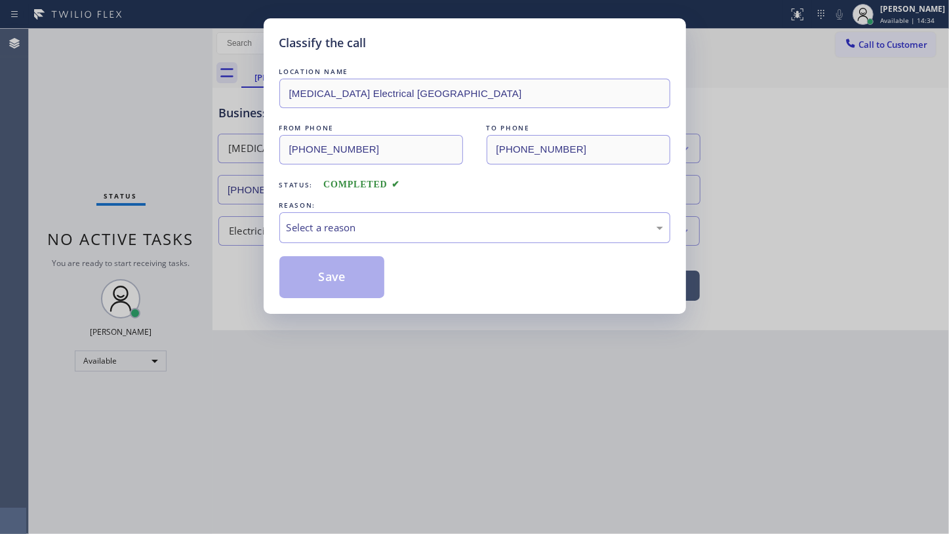
click at [328, 208] on div "REASON:" at bounding box center [474, 206] width 391 height 14
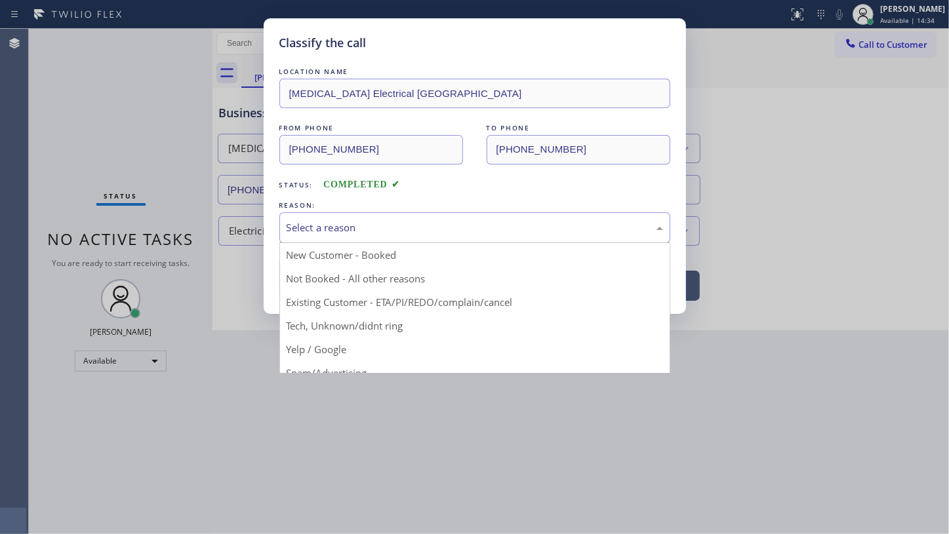
click at [328, 226] on div "Select a reason" at bounding box center [474, 227] width 376 height 15
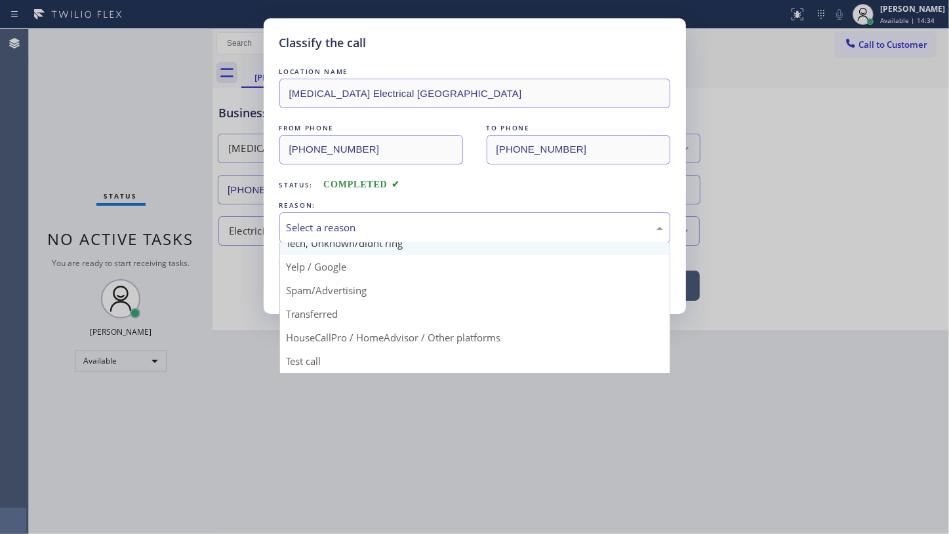
scroll to position [87, 0]
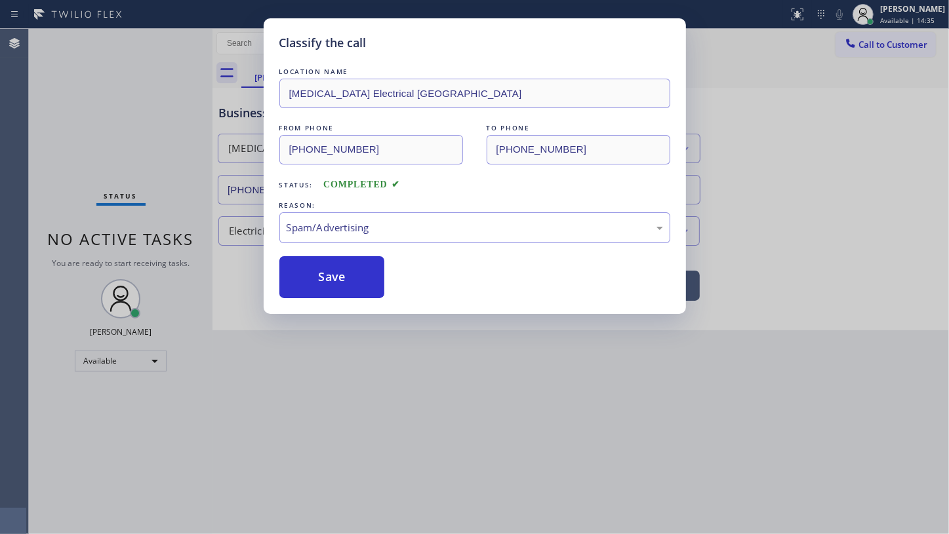
click at [342, 281] on button "Save" at bounding box center [332, 277] width 106 height 42
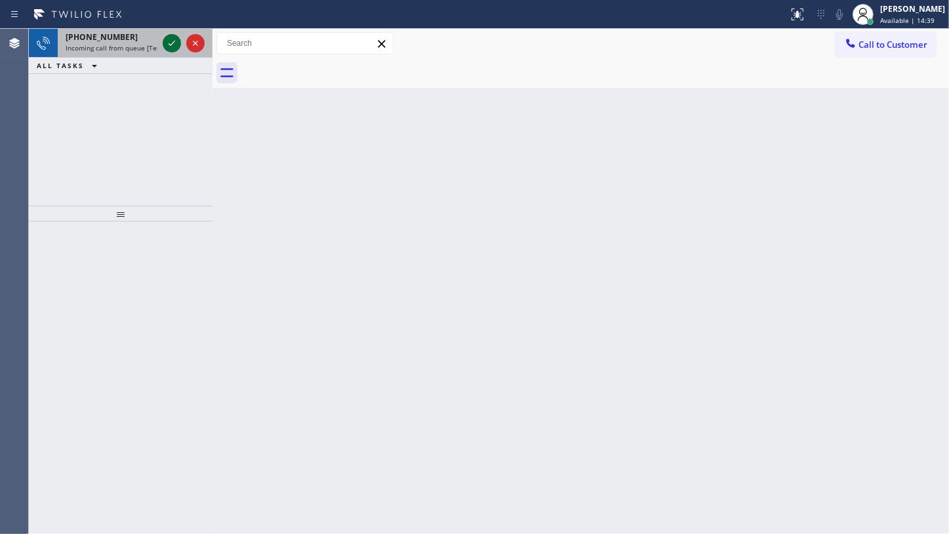
click at [177, 43] on icon at bounding box center [172, 43] width 16 height 16
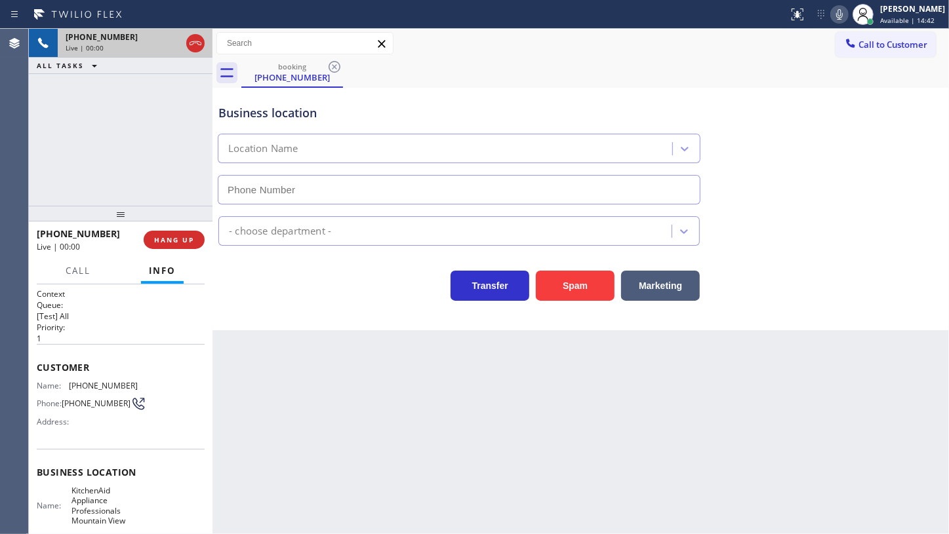
type input "(650) 200-2355"
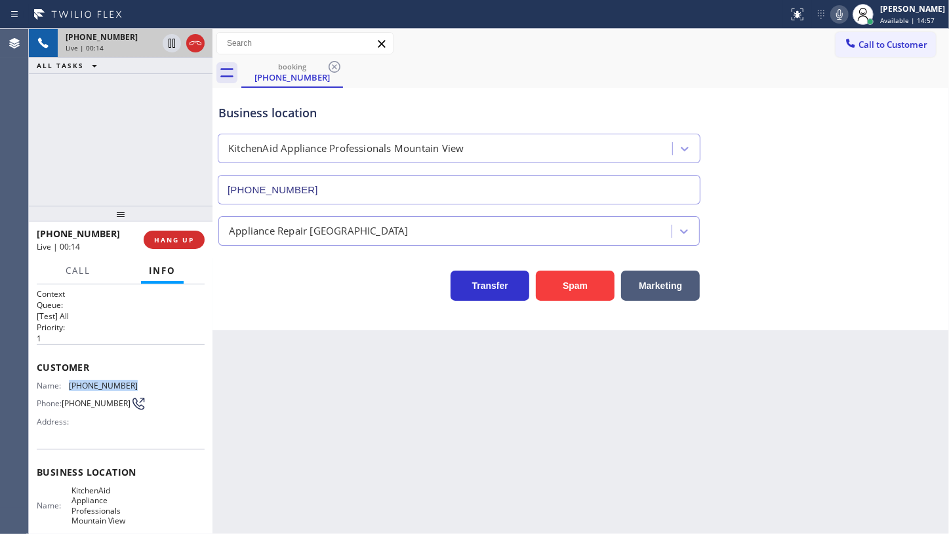
drag, startPoint x: 105, startPoint y: 391, endPoint x: 152, endPoint y: 382, distance: 48.0
click at [152, 382] on div "Name: (415) 987-7828 Phone: (415) 987-7828 Address:" at bounding box center [121, 407] width 168 height 52
copy div "(415) 987-7828"
click at [840, 13] on icon at bounding box center [839, 15] width 16 height 16
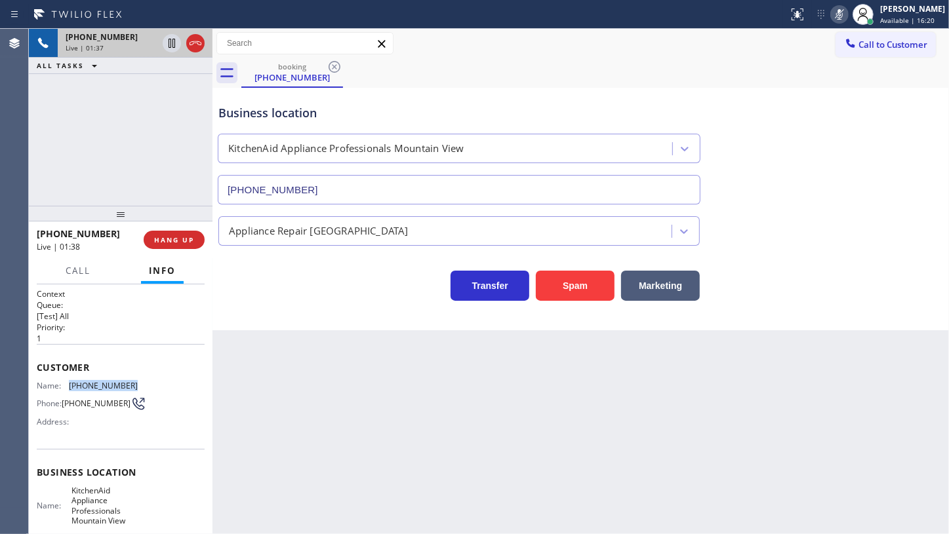
click at [838, 16] on rect at bounding box center [838, 13] width 9 height 9
click at [186, 140] on div "+14159877828 Live | 01:49 ALL TASKS ALL TASKS ACTIVE TASKS TASKS IN WRAP UP" at bounding box center [121, 117] width 184 height 177
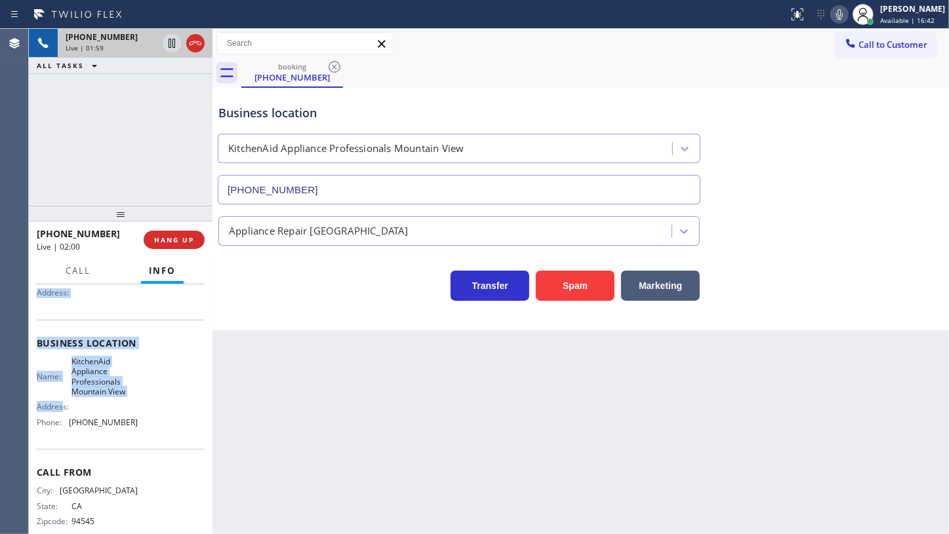
scroll to position [149, 0]
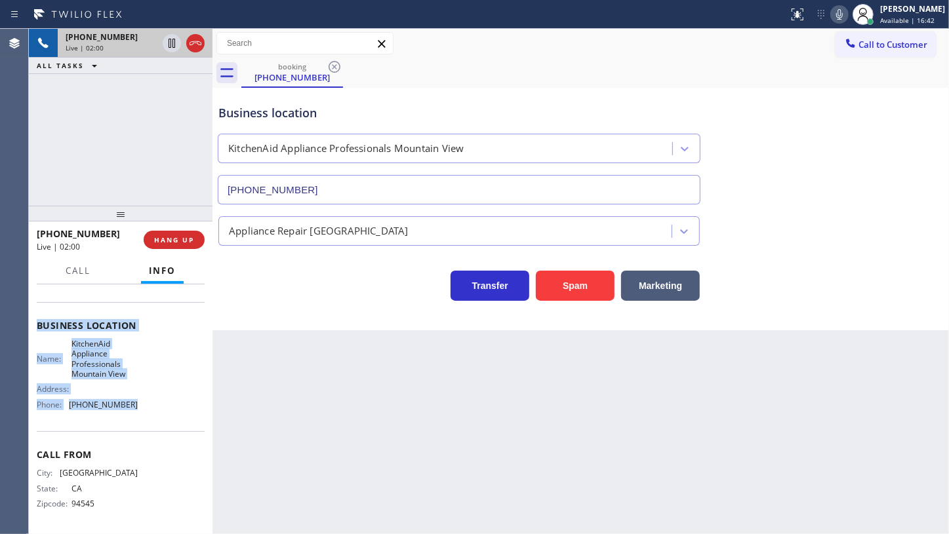
drag, startPoint x: 35, startPoint y: 359, endPoint x: 149, endPoint y: 414, distance: 127.0
click at [149, 414] on div "Context Queue: [Test] All Priority: 1 Customer Name: (415) 987-7828 Phone: (415…" at bounding box center [121, 409] width 184 height 250
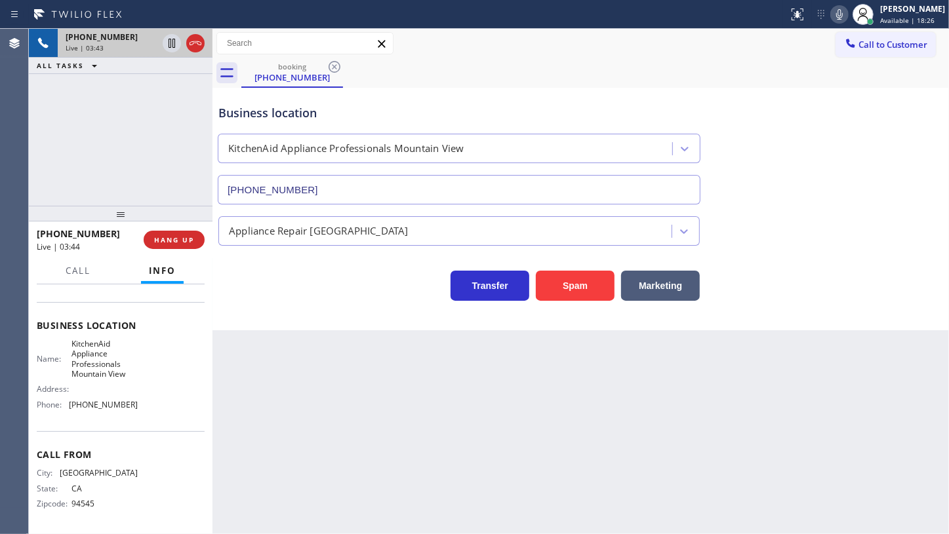
click at [178, 155] on div "+14159877828 Live | 03:43 ALL TASKS ALL TASKS ACTIVE TASKS TASKS IN WRAP UP" at bounding box center [121, 117] width 184 height 177
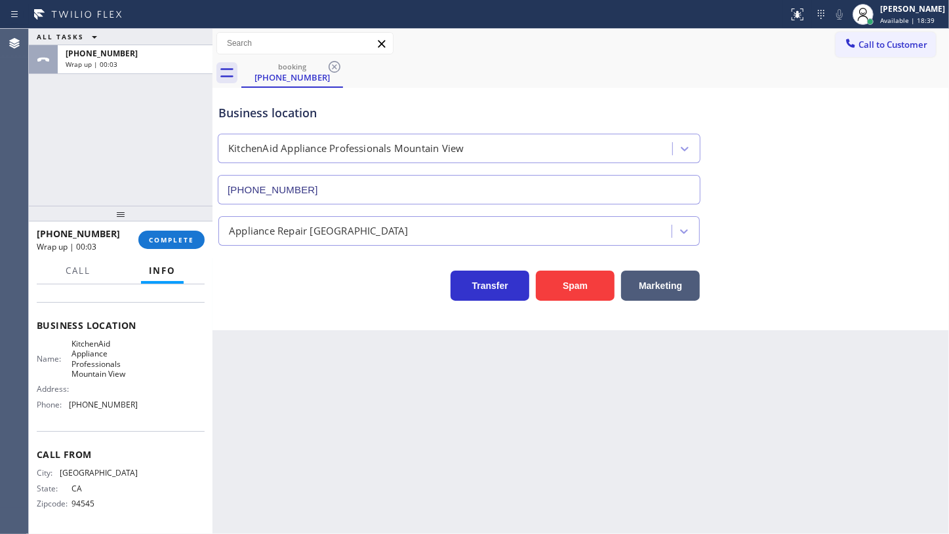
drag, startPoint x: 75, startPoint y: 155, endPoint x: 78, endPoint y: 98, distance: 57.1
click at [78, 125] on div "ALL TASKS ALL TASKS ACTIVE TASKS TASKS IN WRAP UP +14159877828 Wrap up | 00:03" at bounding box center [121, 117] width 184 height 177
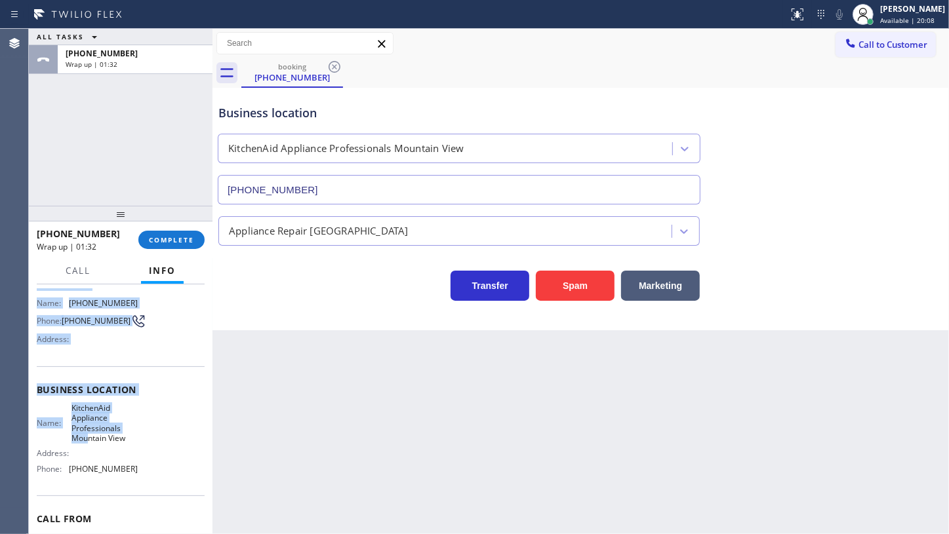
scroll to position [119, 0]
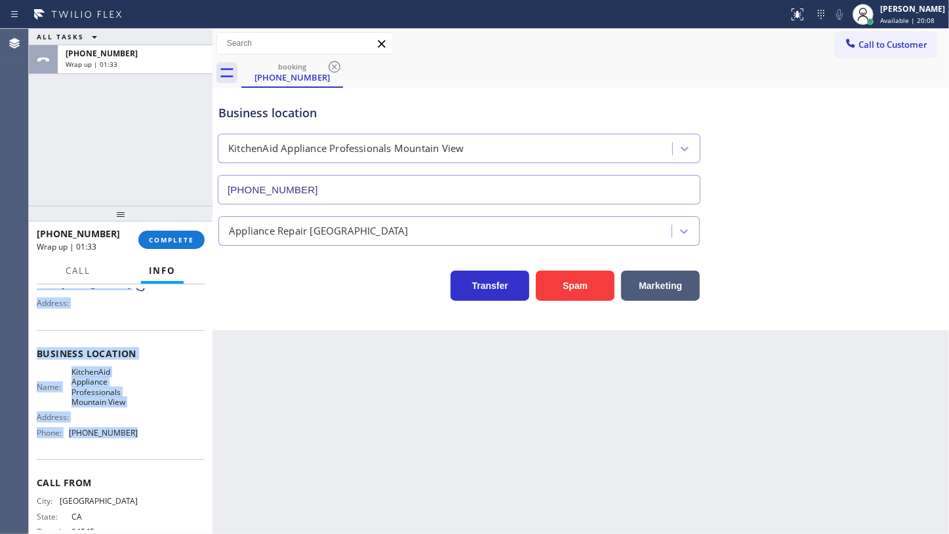
drag, startPoint x: 32, startPoint y: 361, endPoint x: 142, endPoint y: 442, distance: 136.3
click at [142, 442] on div "Context Queue: [Test] All Priority: 1 Customer Name: (415) 987-7828 Phone: (415…" at bounding box center [121, 409] width 184 height 250
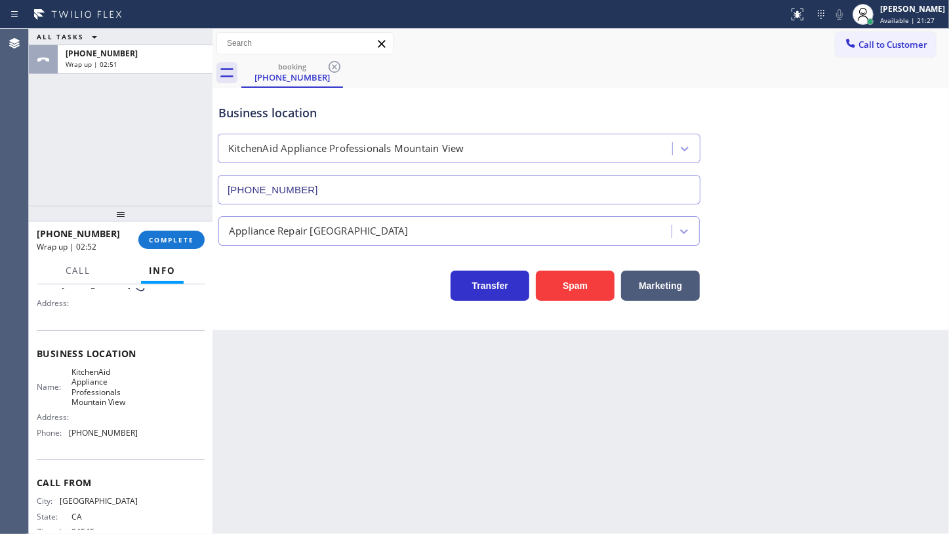
click at [97, 166] on div "ALL TASKS ALL TASKS ACTIVE TASKS TASKS IN WRAP UP +14159877828 Wrap up | 02:51" at bounding box center [121, 117] width 184 height 177
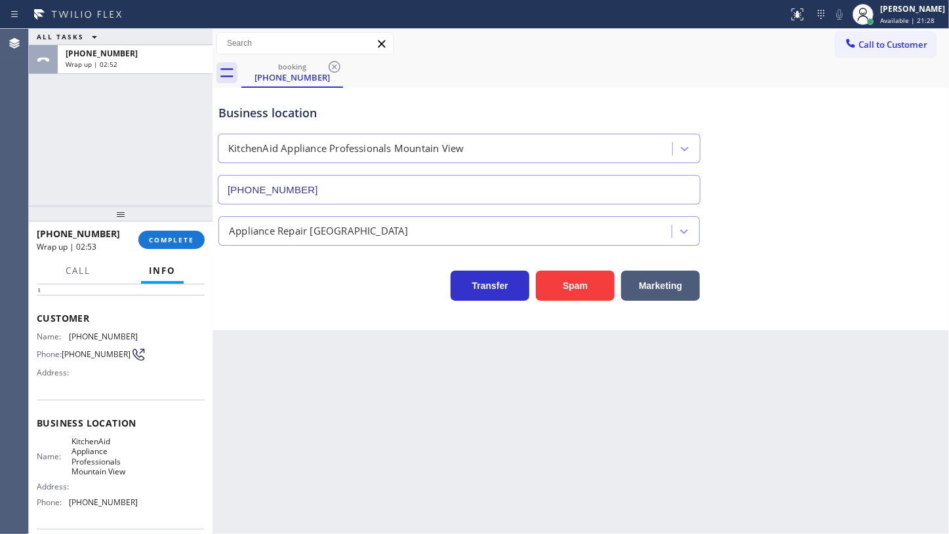
scroll to position [0, 0]
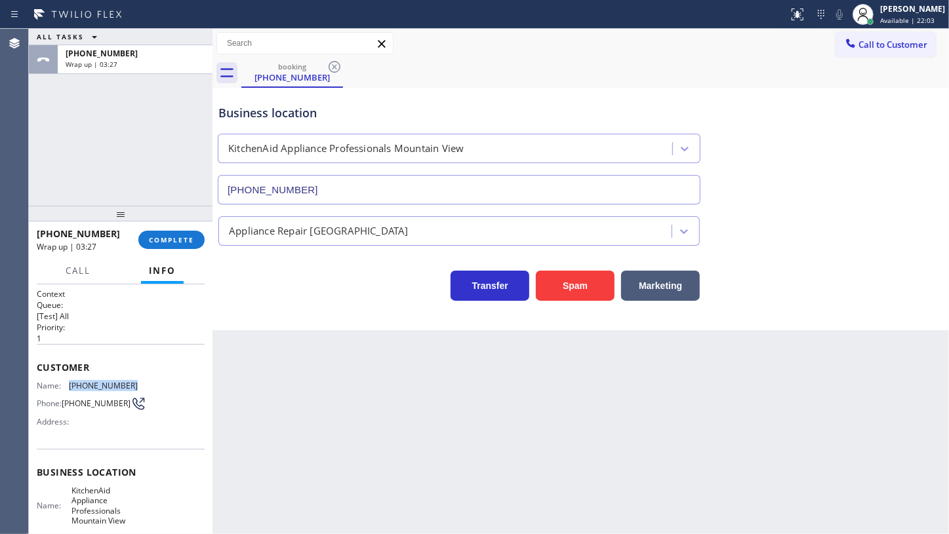
drag, startPoint x: 70, startPoint y: 382, endPoint x: 156, endPoint y: 383, distance: 85.9
click at [156, 383] on div "Name: (415) 987-7828 Phone: (415) 987-7828 Address:" at bounding box center [121, 407] width 168 height 52
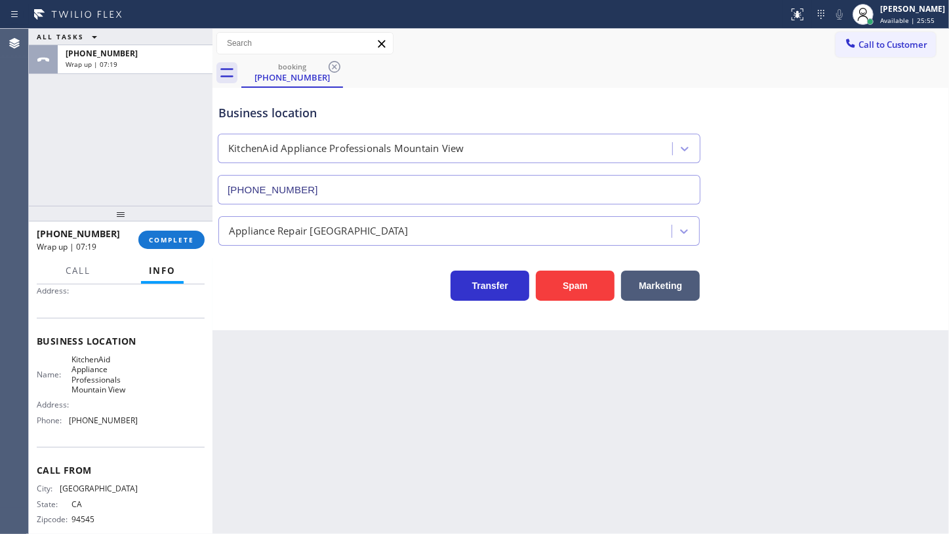
scroll to position [149, 0]
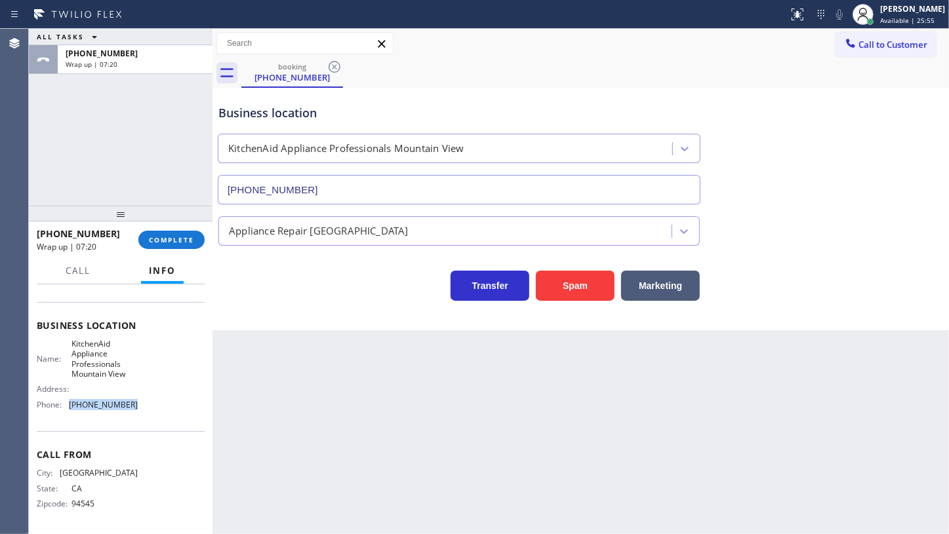
drag, startPoint x: 111, startPoint y: 406, endPoint x: 158, endPoint y: 407, distance: 46.5
click at [156, 407] on div "Name: KitchenAid Appliance Professionals Mountain View Address: Phone: (650) 20…" at bounding box center [121, 377] width 168 height 77
click at [183, 241] on span "COMPLETE" at bounding box center [171, 239] width 45 height 9
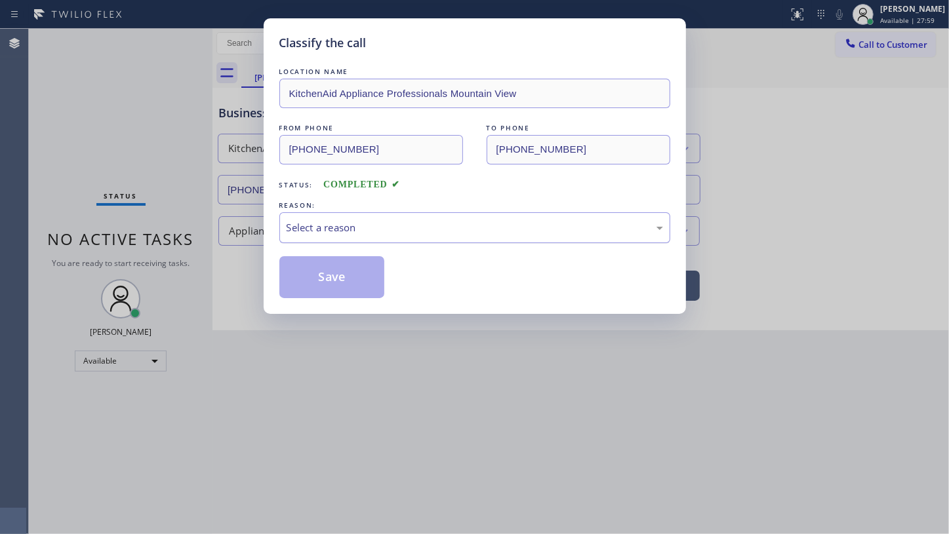
drag, startPoint x: 328, startPoint y: 223, endPoint x: 327, endPoint y: 229, distance: 6.7
click at [328, 223] on div "Select a reason" at bounding box center [474, 227] width 376 height 15
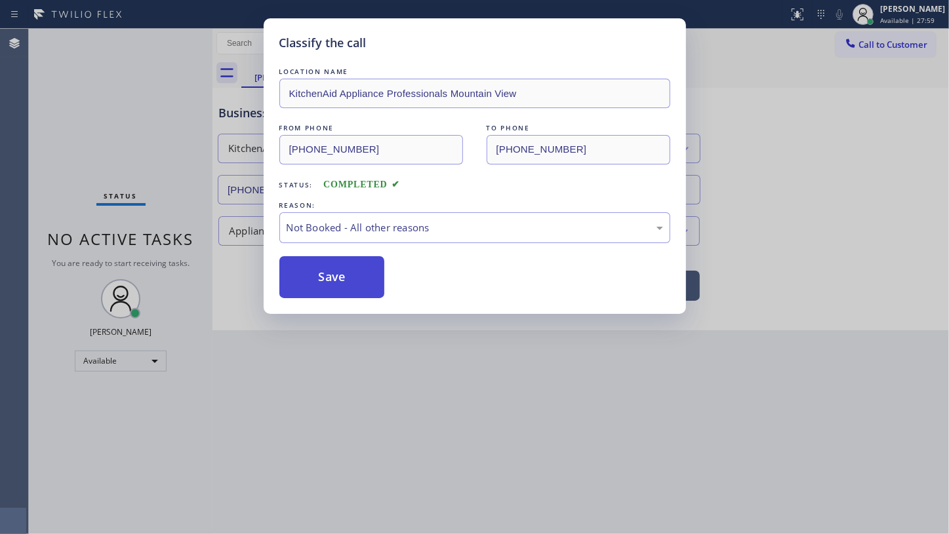
click at [326, 274] on button "Save" at bounding box center [332, 277] width 106 height 42
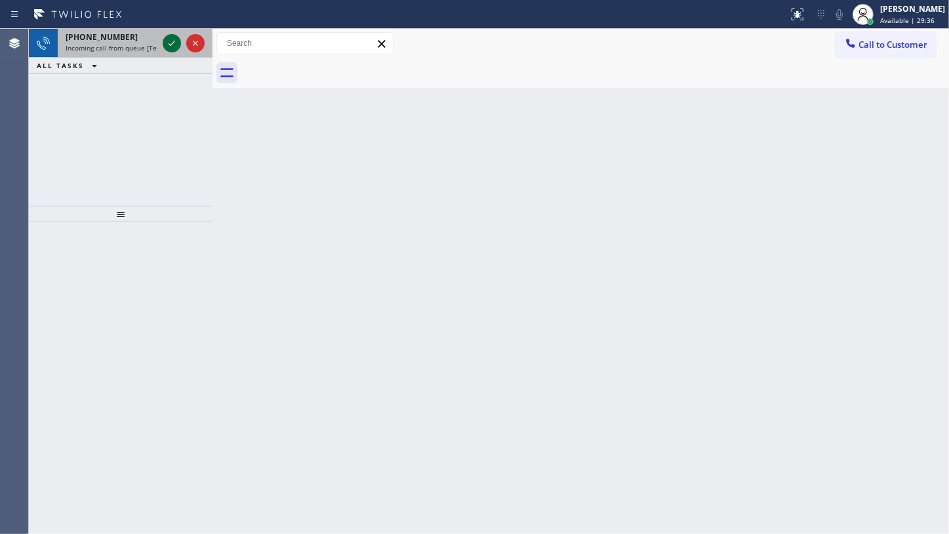
click at [172, 41] on icon at bounding box center [172, 43] width 16 height 16
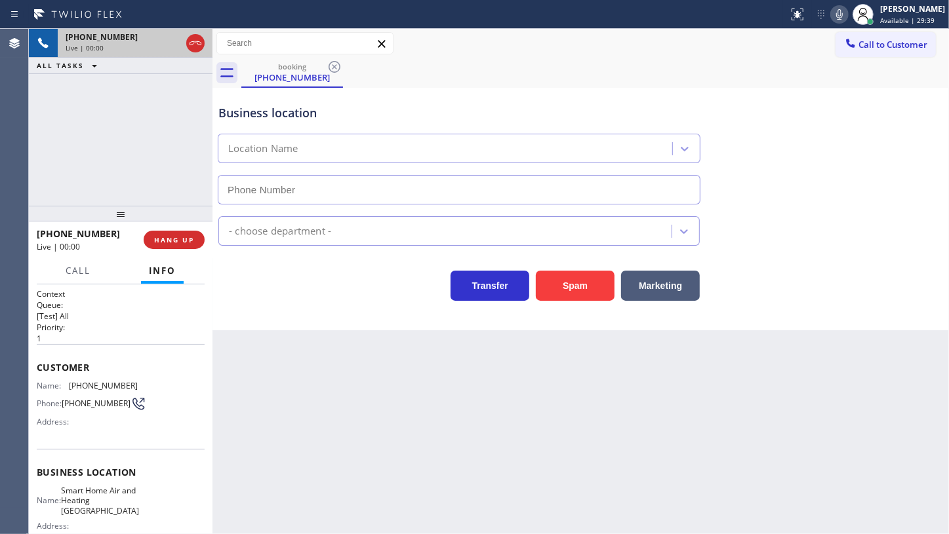
type input "(949) 569-5449"
click at [178, 241] on span "HANG UP" at bounding box center [174, 239] width 40 height 9
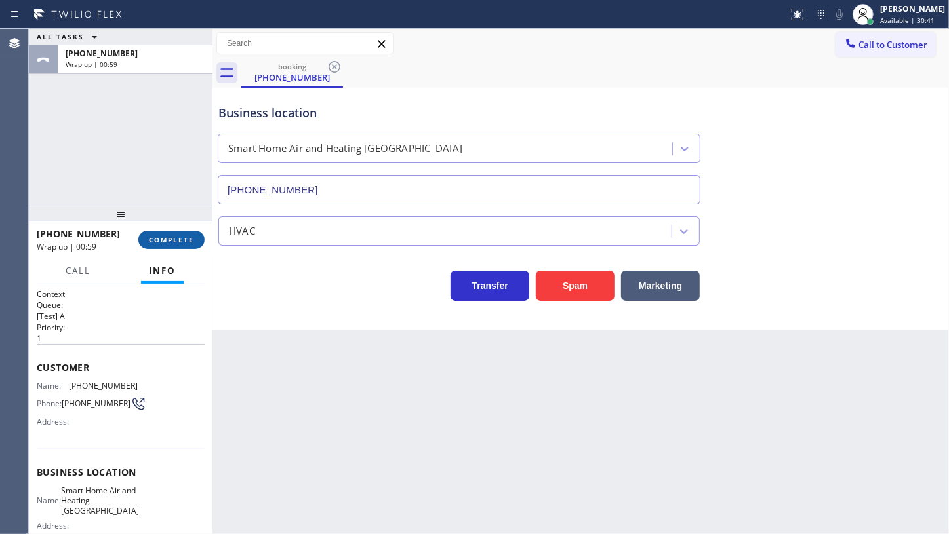
drag, startPoint x: 171, startPoint y: 221, endPoint x: 168, endPoint y: 234, distance: 13.5
click at [170, 222] on div at bounding box center [121, 214] width 184 height 16
click at [169, 250] on button "COMPLETE" at bounding box center [171, 241] width 66 height 18
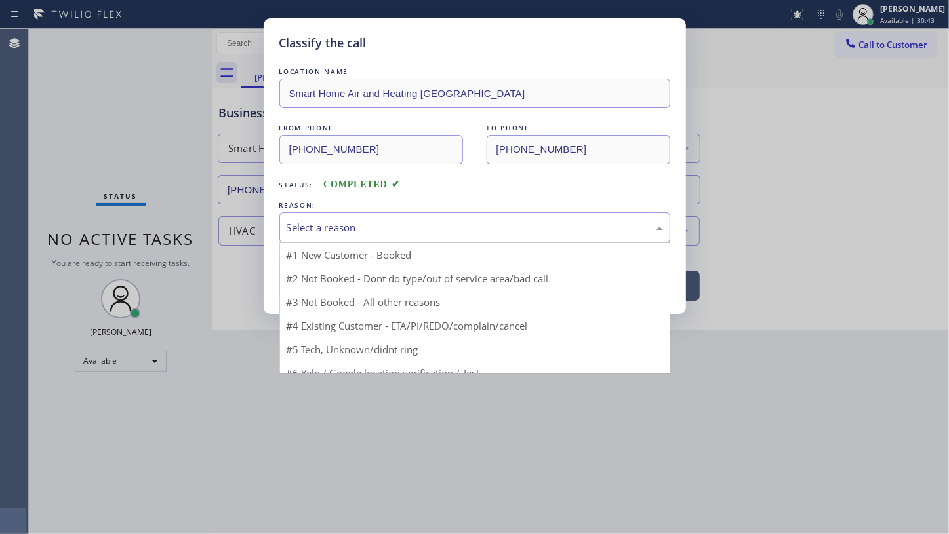
click at [321, 225] on div "Select a reason" at bounding box center [474, 227] width 376 height 15
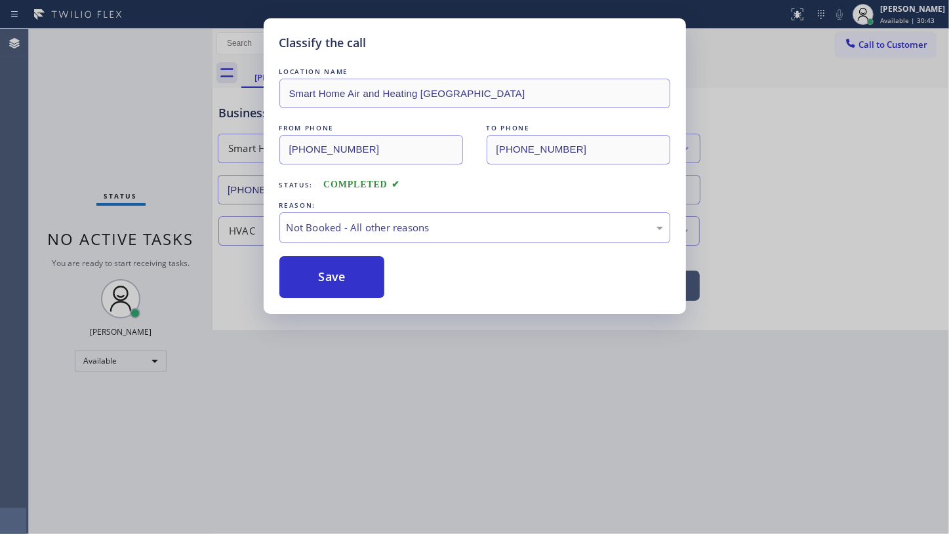
click at [316, 281] on button "Save" at bounding box center [332, 277] width 106 height 42
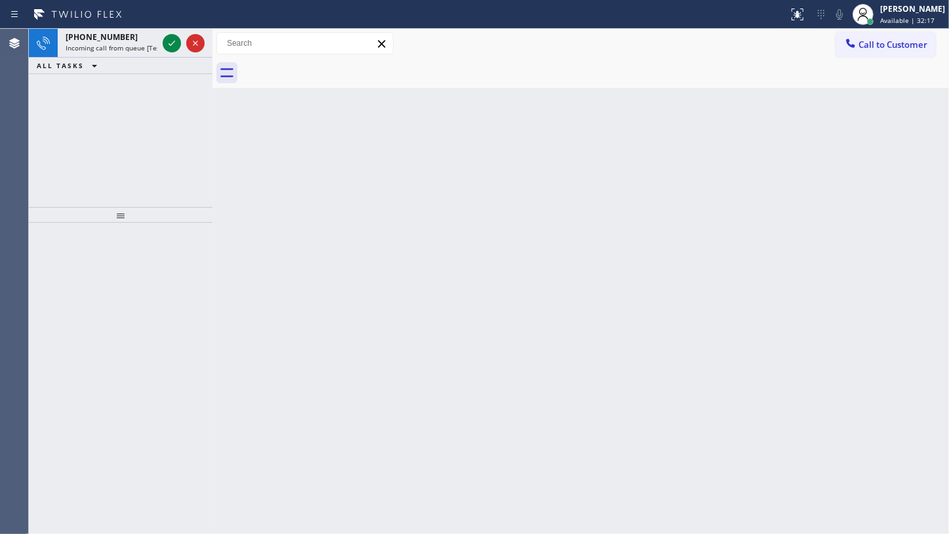
click at [185, 107] on div "+17174212633 Incoming call from queue [Test] All ALL TASKS ALL TASKS ACTIVE TAS…" at bounding box center [121, 118] width 184 height 178
click at [179, 42] on icon at bounding box center [172, 43] width 16 height 16
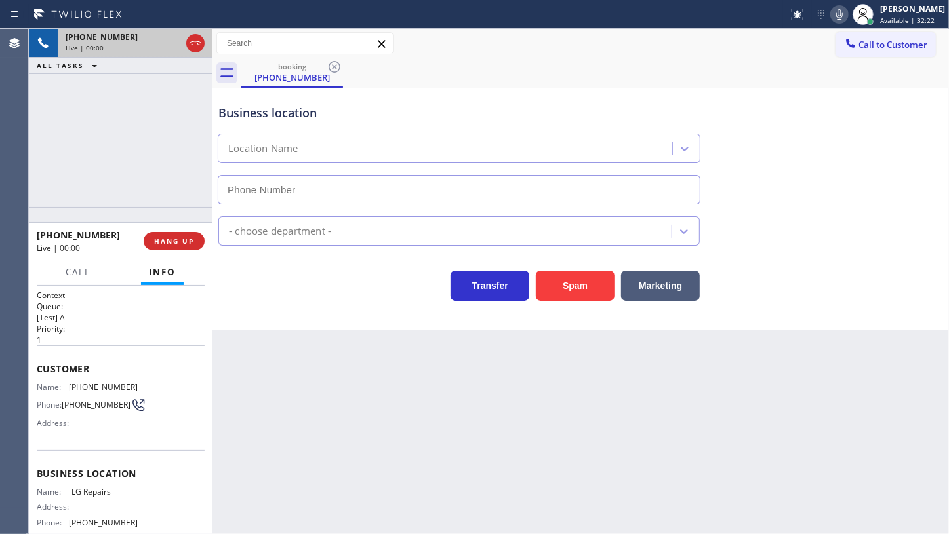
type input "(877) 748-5179"
click at [166, 239] on span "HANG UP" at bounding box center [174, 241] width 40 height 9
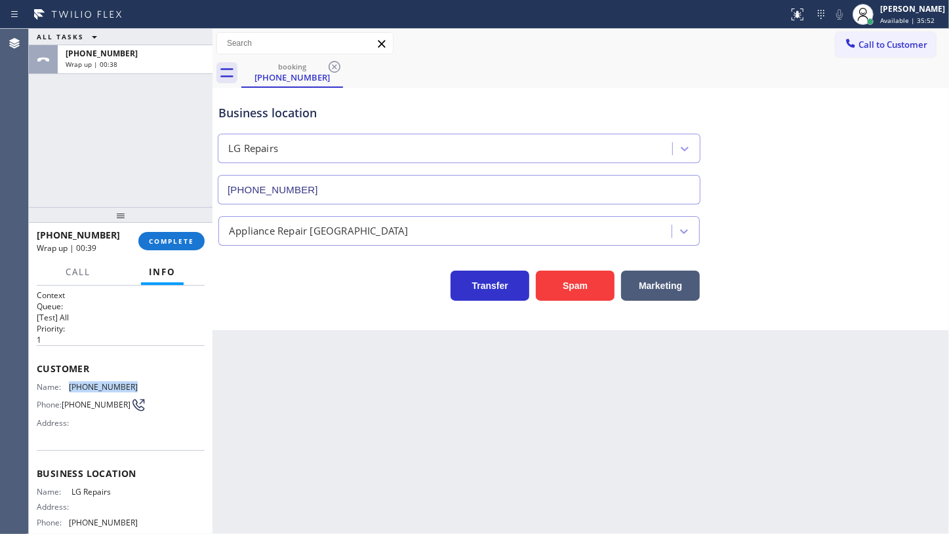
drag, startPoint x: 63, startPoint y: 380, endPoint x: 174, endPoint y: 383, distance: 111.5
click at [174, 383] on div "Name: (717) 421-2633 Phone: (717) 421-2633 Address:" at bounding box center [121, 408] width 168 height 52
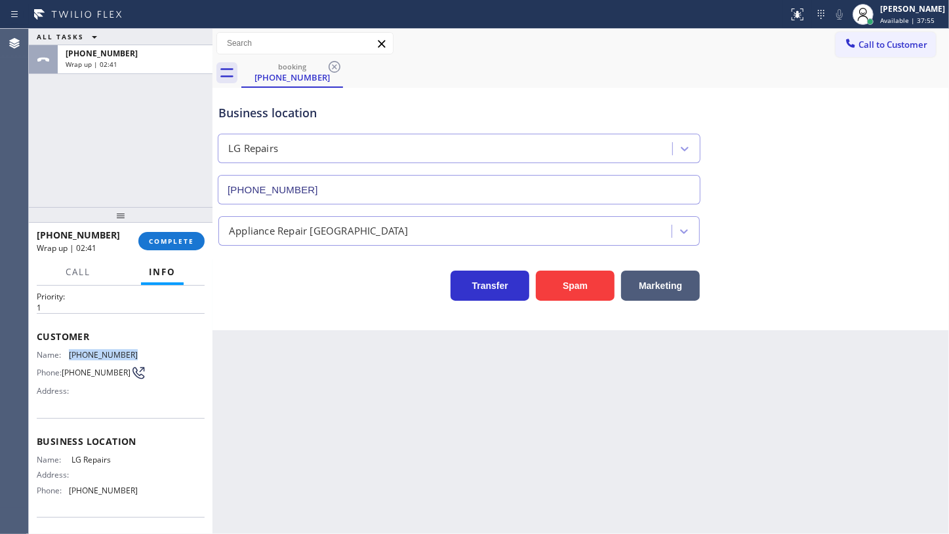
scroll to position [59, 0]
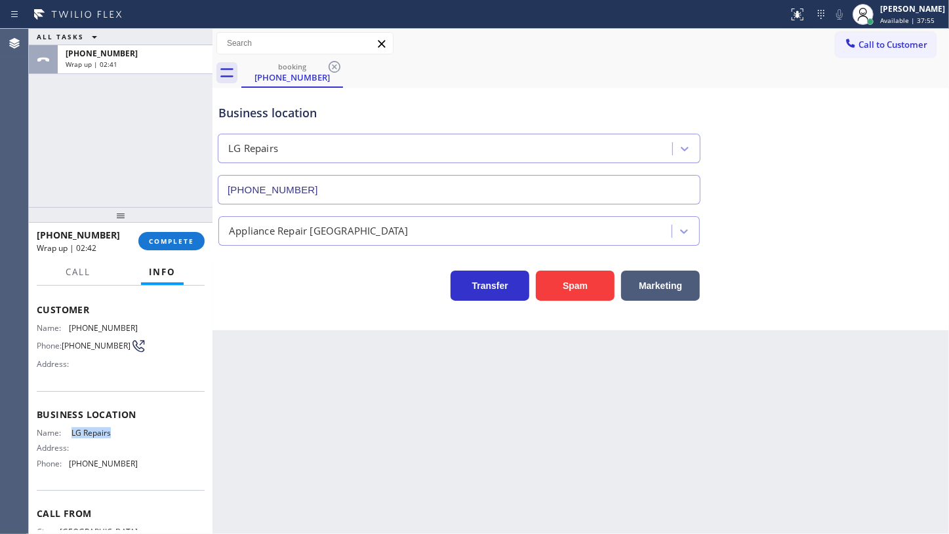
drag, startPoint x: 69, startPoint y: 433, endPoint x: 137, endPoint y: 433, distance: 67.5
click at [137, 433] on div "Name: LG Repairs Address: Phone: (877) 748-5179" at bounding box center [121, 451] width 168 height 46
drag, startPoint x: 63, startPoint y: 468, endPoint x: 183, endPoint y: 473, distance: 120.0
click at [183, 473] on div "Name: LG Repairs Address: Phone: (877) 748-5179" at bounding box center [121, 451] width 168 height 46
click at [162, 250] on div "+17174212633 Wrap up | 03:27 COMPLETE" at bounding box center [121, 241] width 168 height 34
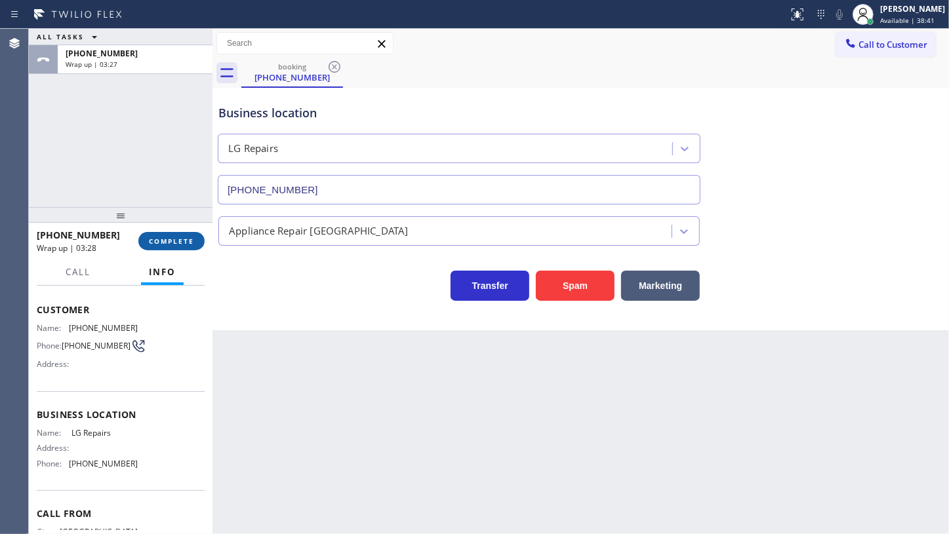
click at [167, 239] on span "COMPLETE" at bounding box center [171, 241] width 45 height 9
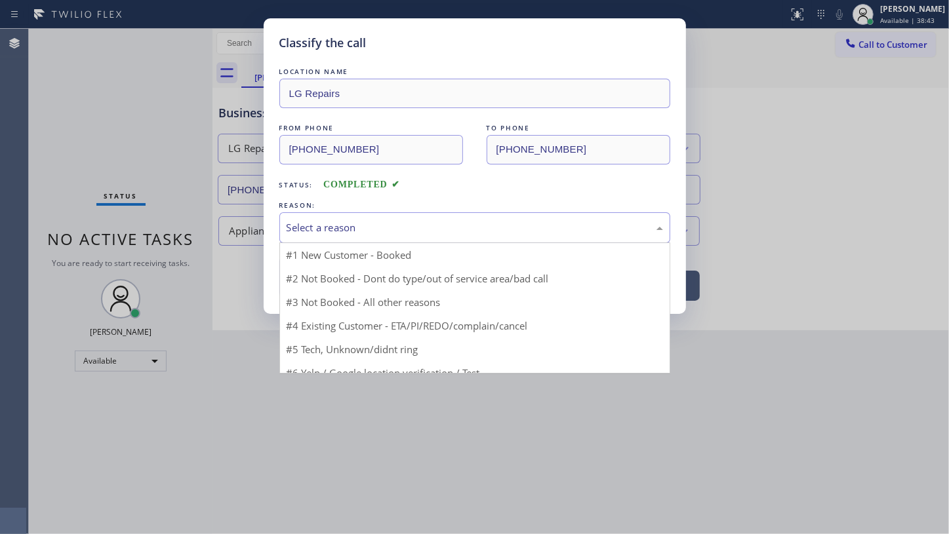
click at [357, 234] on div "Select a reason" at bounding box center [474, 227] width 376 height 15
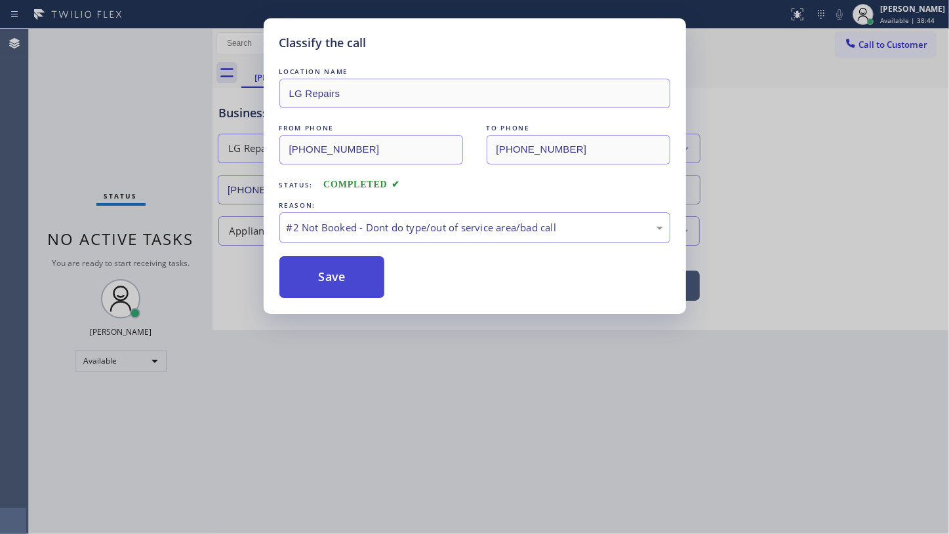
click at [302, 278] on button "Save" at bounding box center [332, 277] width 106 height 42
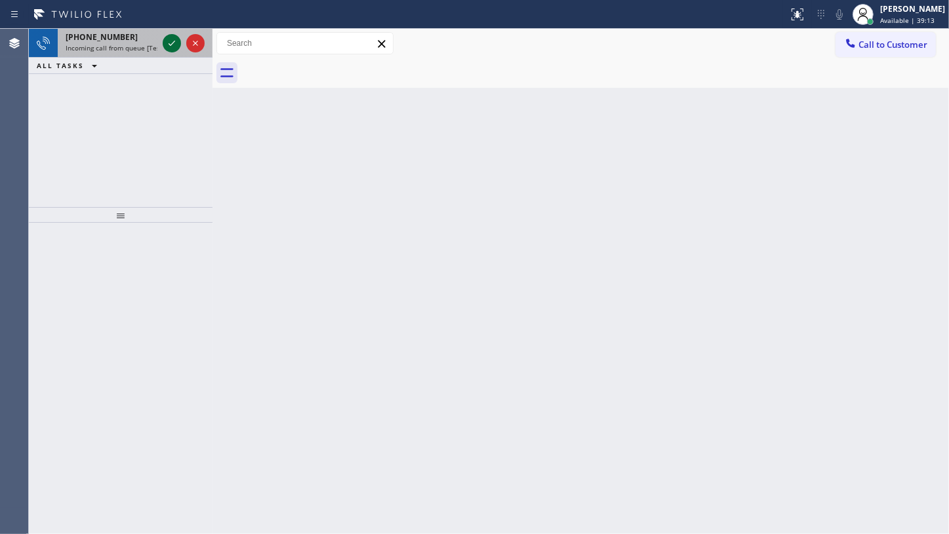
click at [175, 42] on icon at bounding box center [172, 43] width 16 height 16
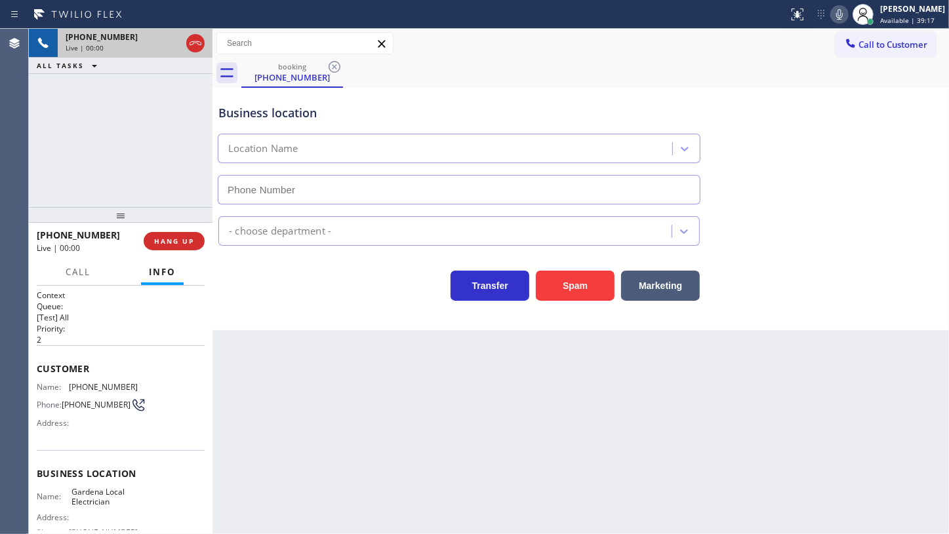
type input "(747) 351-0363"
click at [161, 239] on span "HANG UP" at bounding box center [174, 241] width 40 height 9
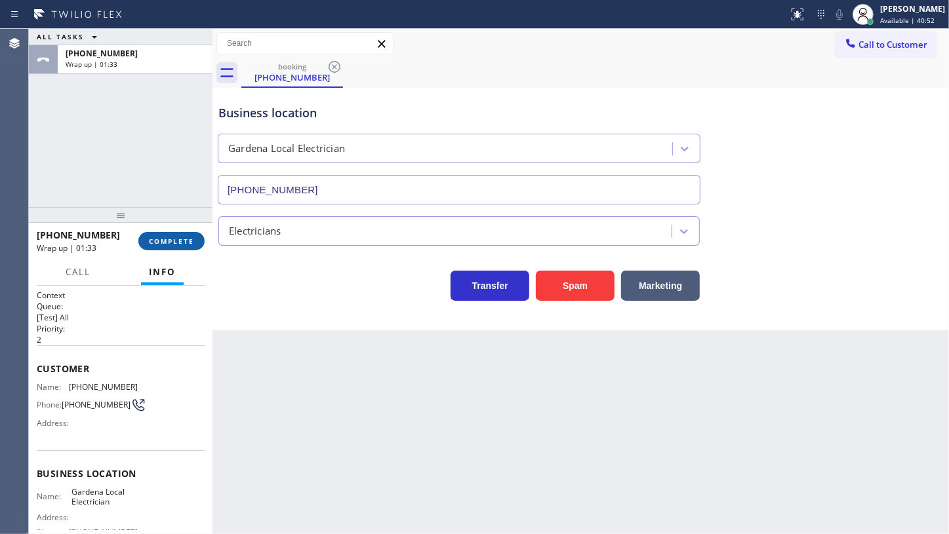
click at [161, 239] on span "COMPLETE" at bounding box center [171, 241] width 45 height 9
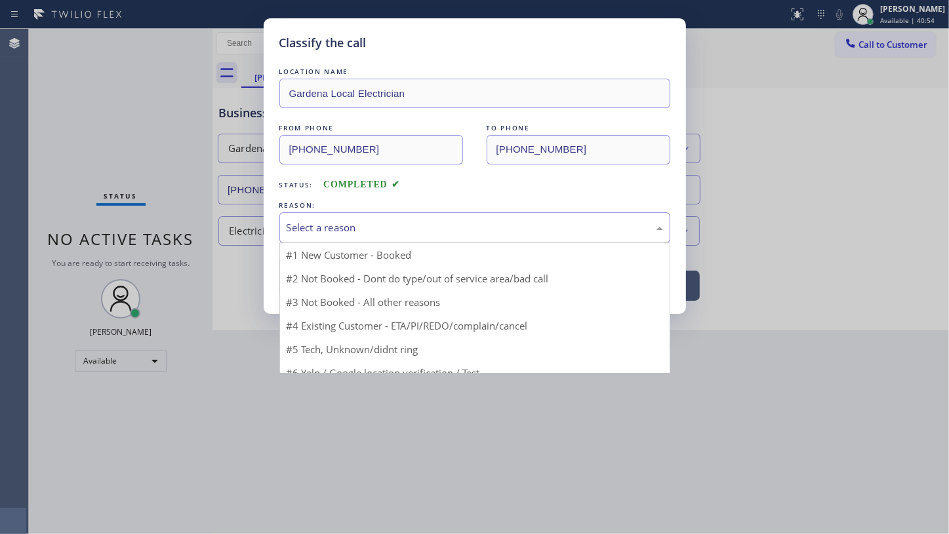
drag, startPoint x: 288, startPoint y: 224, endPoint x: 303, endPoint y: 228, distance: 15.8
click at [303, 228] on div "Select a reason" at bounding box center [474, 227] width 376 height 15
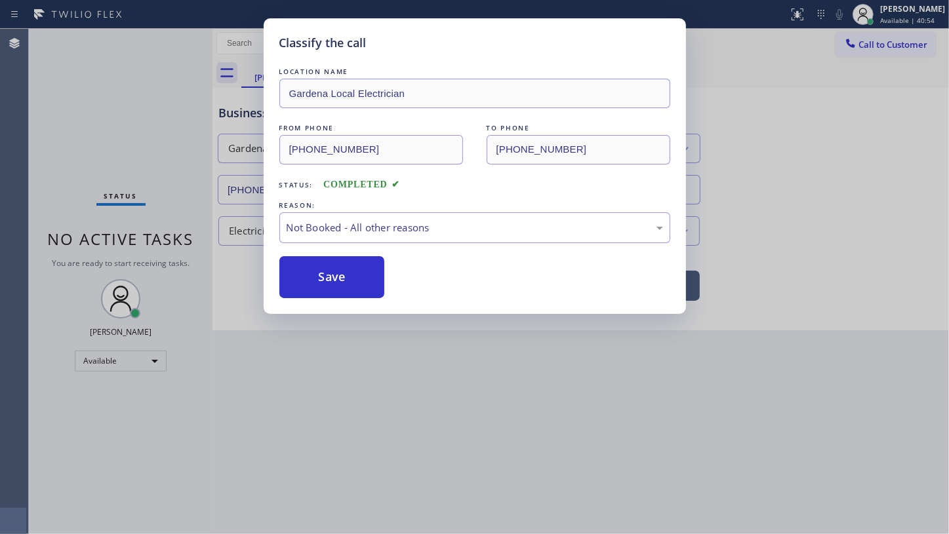
click at [307, 275] on button "Save" at bounding box center [332, 277] width 106 height 42
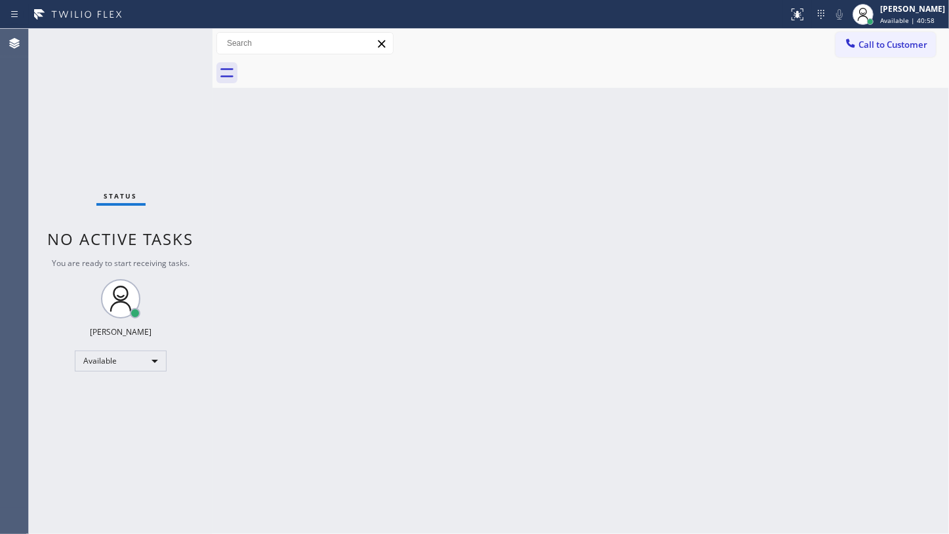
click at [638, 277] on div "Back to Dashboard Change Sender ID Customers Technicians Select a contact Outbo…" at bounding box center [580, 281] width 736 height 505
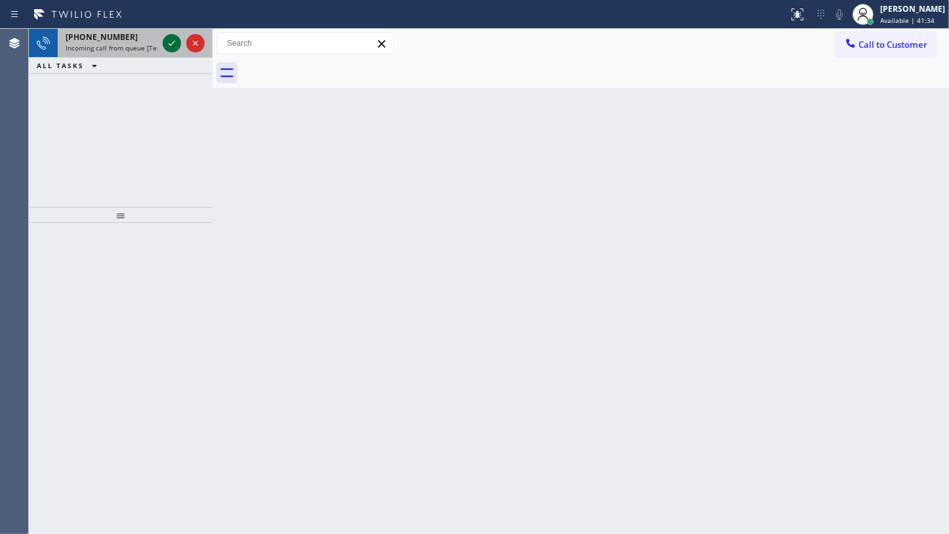
click at [170, 40] on icon at bounding box center [172, 43] width 16 height 16
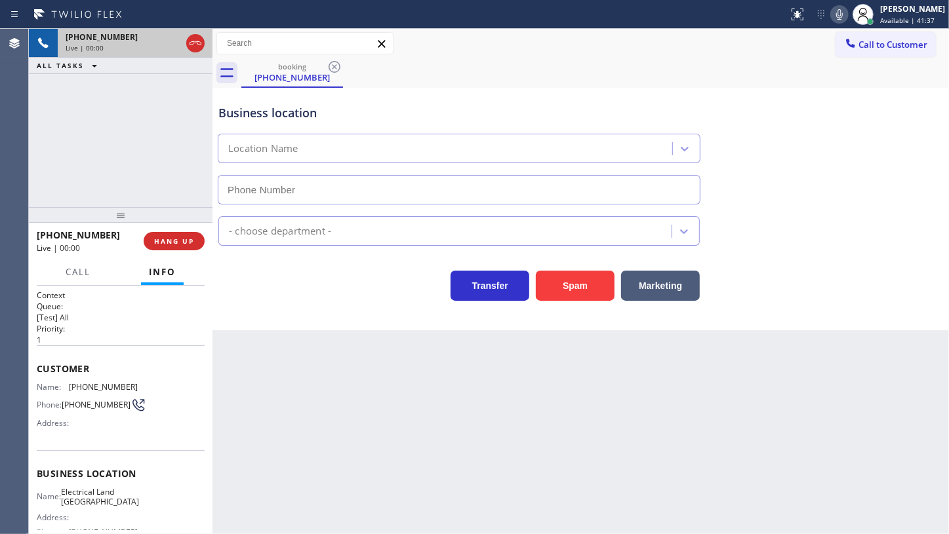
type input "(310) 388-4051"
click at [165, 239] on span "HANG UP" at bounding box center [174, 241] width 40 height 9
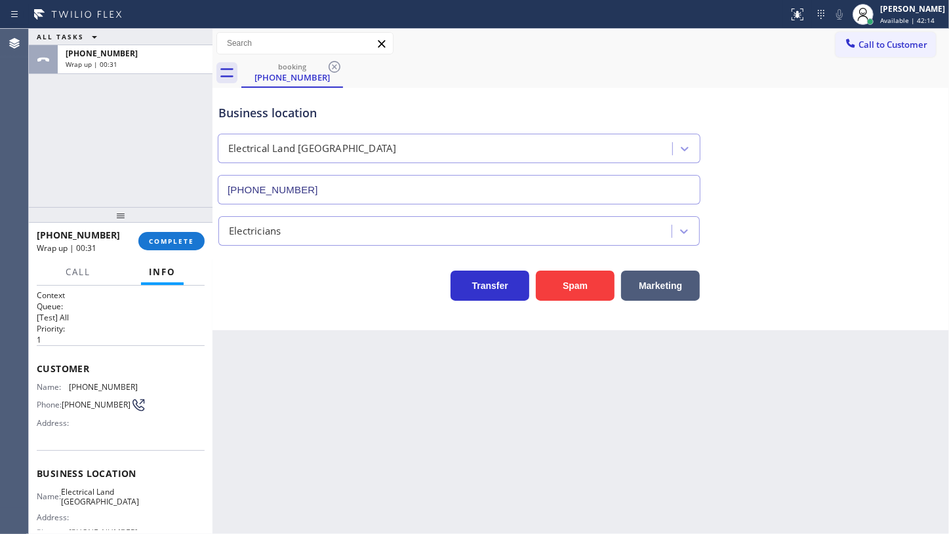
click at [167, 228] on div "+18053588434 Wrap up | 00:31 COMPLETE" at bounding box center [121, 241] width 168 height 34
click at [168, 241] on span "COMPLETE" at bounding box center [171, 241] width 45 height 9
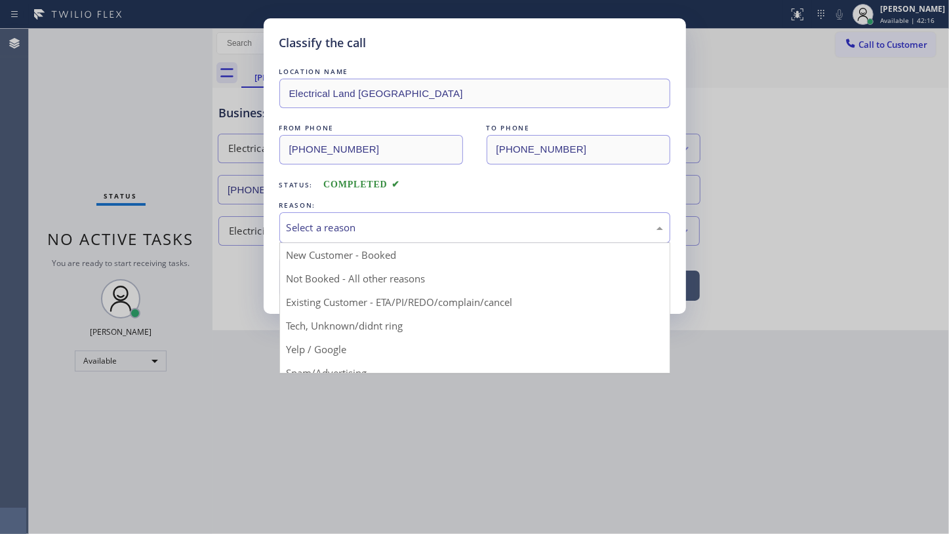
click at [368, 224] on div "Select a reason" at bounding box center [474, 227] width 376 height 15
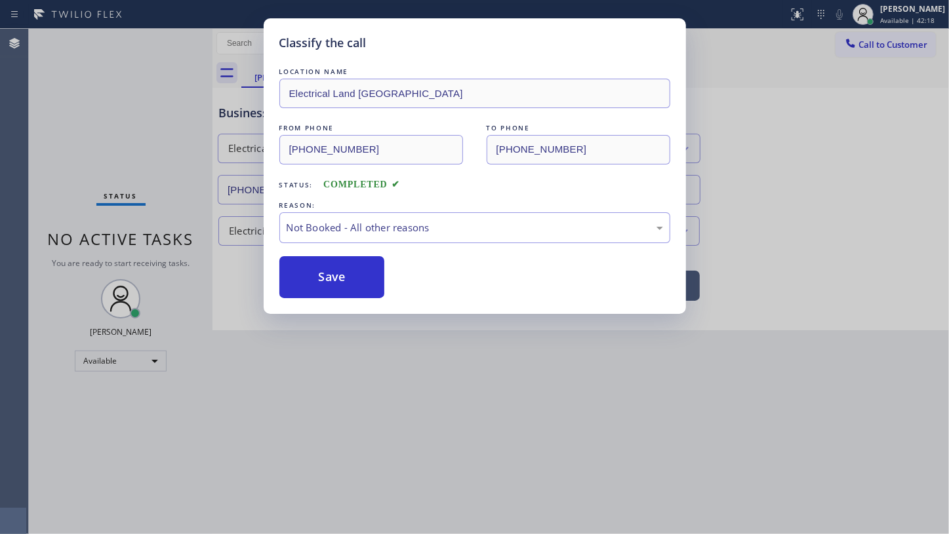
click at [325, 277] on button "Save" at bounding box center [332, 277] width 106 height 42
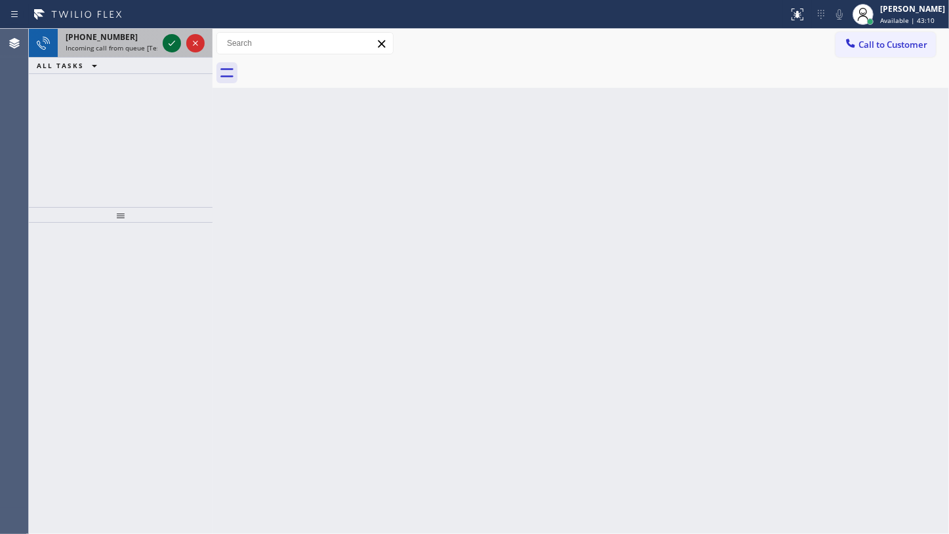
click at [168, 39] on icon at bounding box center [172, 43] width 16 height 16
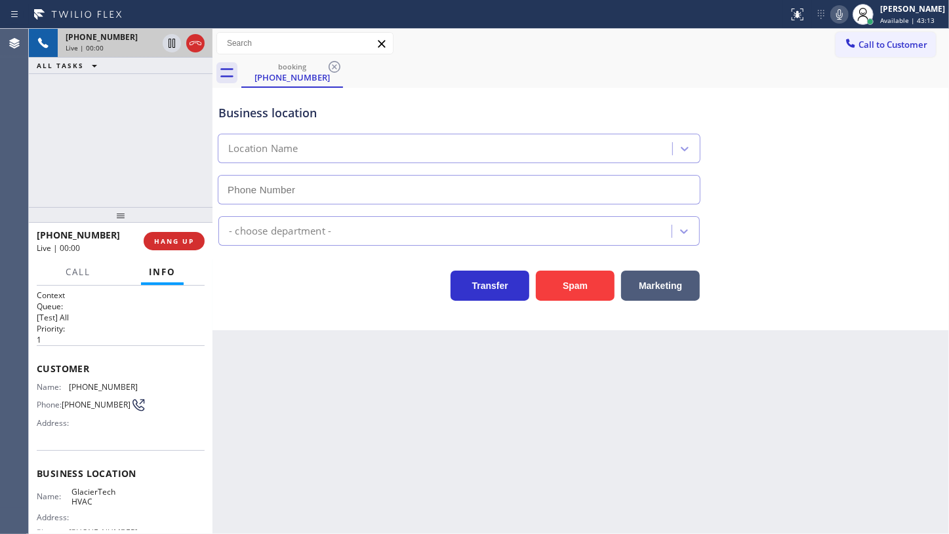
type input "(628) 200-3843"
click at [182, 241] on span "HANG UP" at bounding box center [174, 241] width 40 height 9
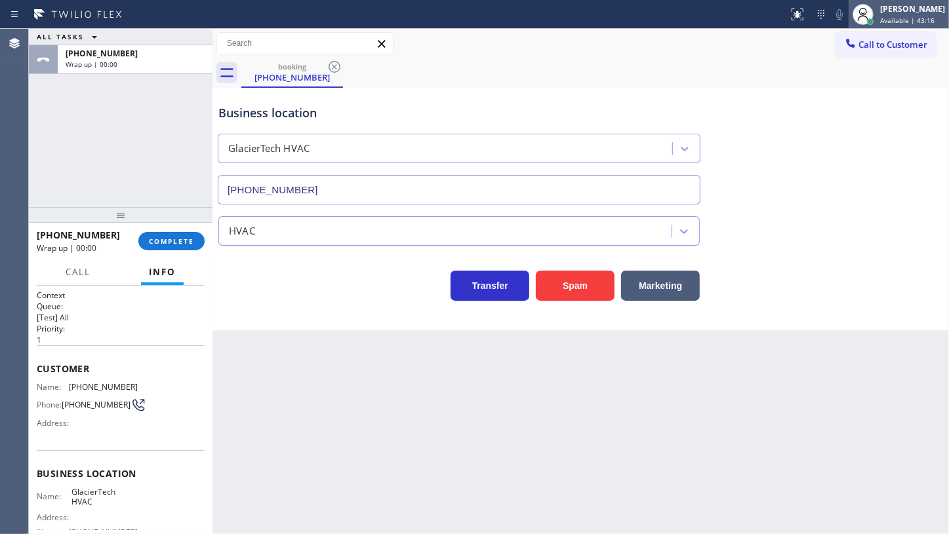
click at [895, 16] on span "Available | 43:16" at bounding box center [907, 20] width 54 height 9
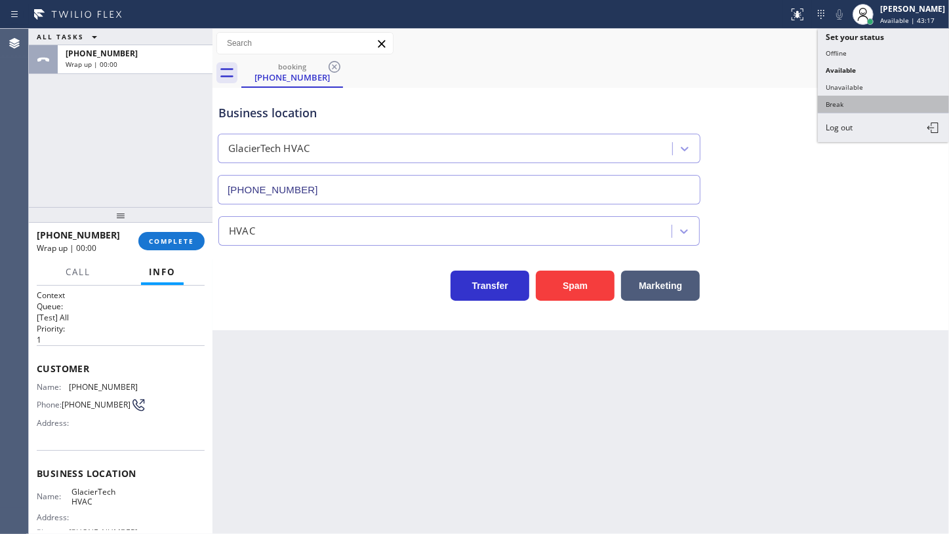
click at [862, 101] on button "Break" at bounding box center [882, 104] width 131 height 17
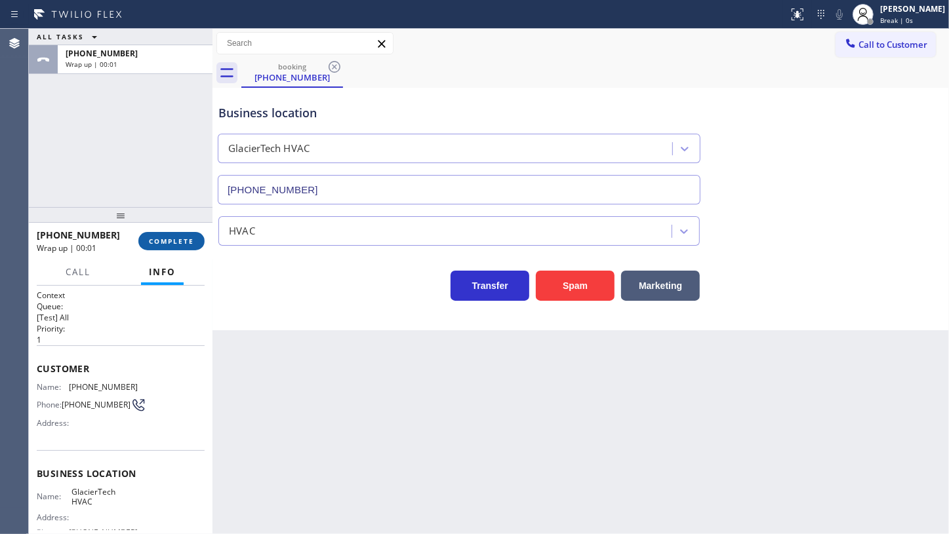
click at [190, 232] on button "COMPLETE" at bounding box center [171, 241] width 66 height 18
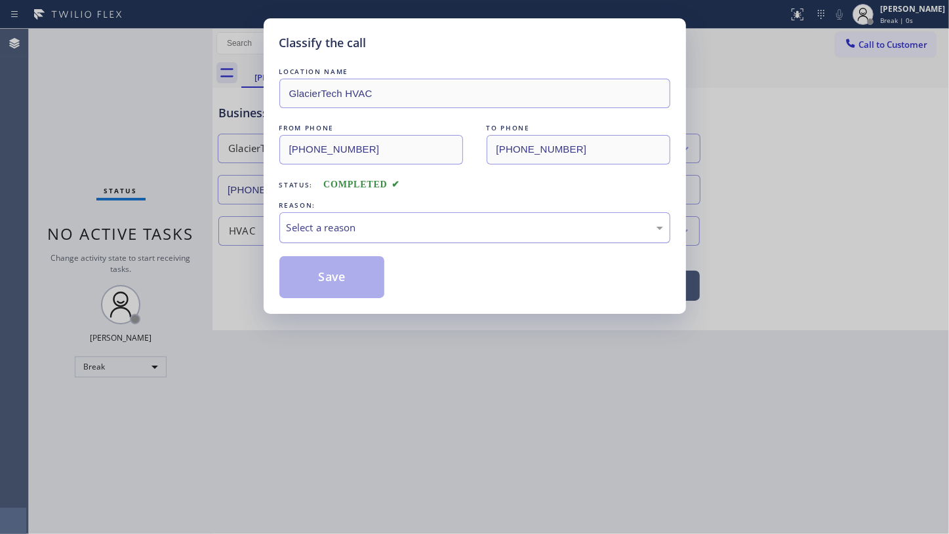
click at [325, 224] on div "Select a reason" at bounding box center [474, 227] width 376 height 15
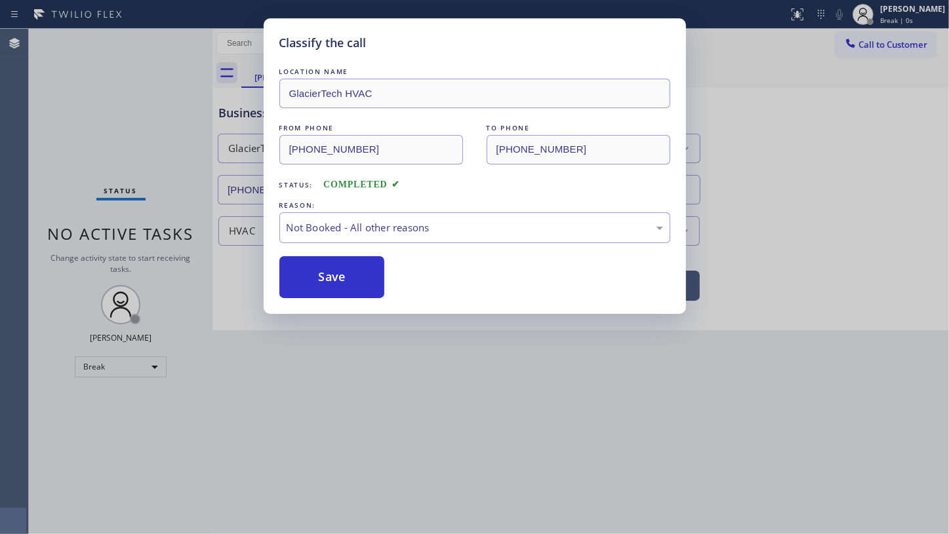
click at [323, 279] on button "Save" at bounding box center [332, 277] width 106 height 42
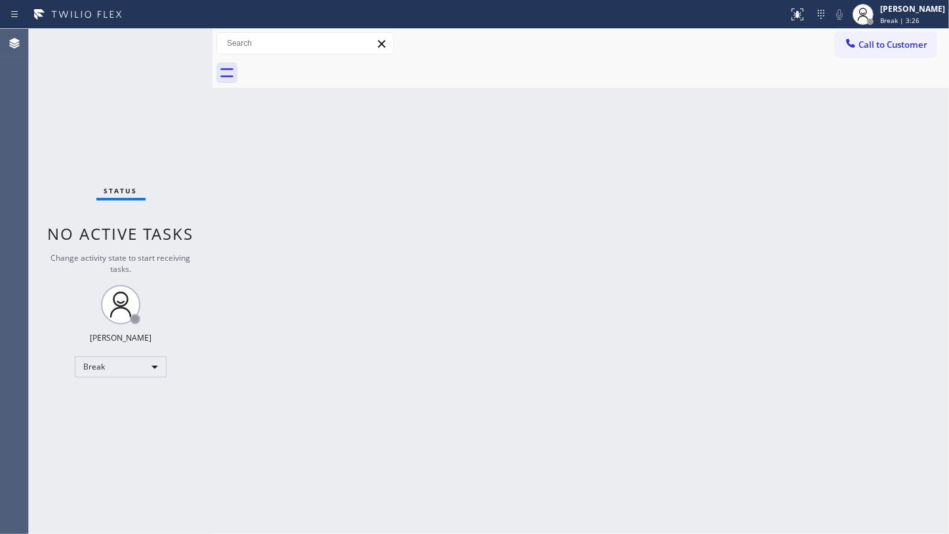
click at [87, 304] on div "Status No active tasks Change activity state to start receiving tasks. JENIZA A…" at bounding box center [121, 281] width 184 height 505
click at [106, 368] on div "Break" at bounding box center [121, 367] width 92 height 21
click at [106, 402] on li "Available" at bounding box center [119, 401] width 89 height 16
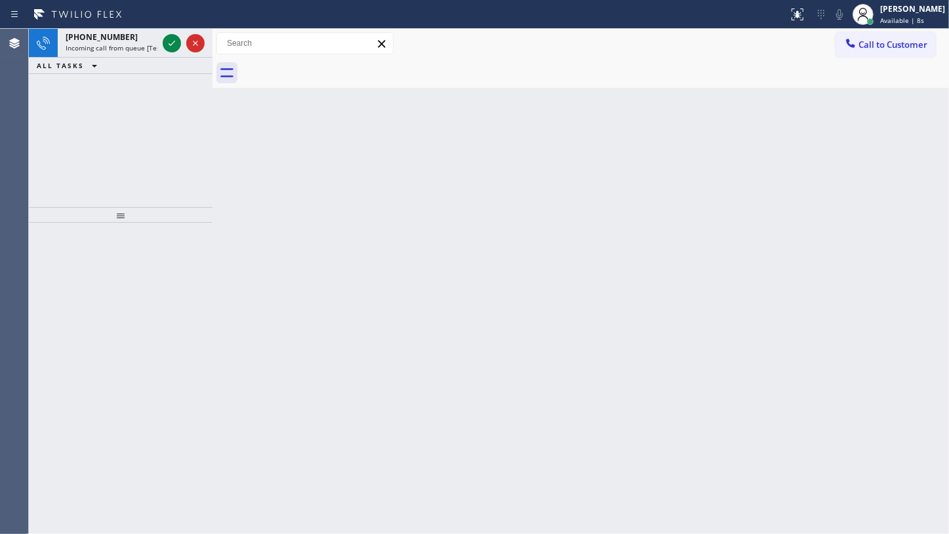
click at [46, 140] on div "+14087503549 Incoming call from queue [Test] All ALL TASKS ALL TASKS ACTIVE TAS…" at bounding box center [121, 118] width 184 height 178
click at [168, 39] on icon at bounding box center [172, 43] width 16 height 16
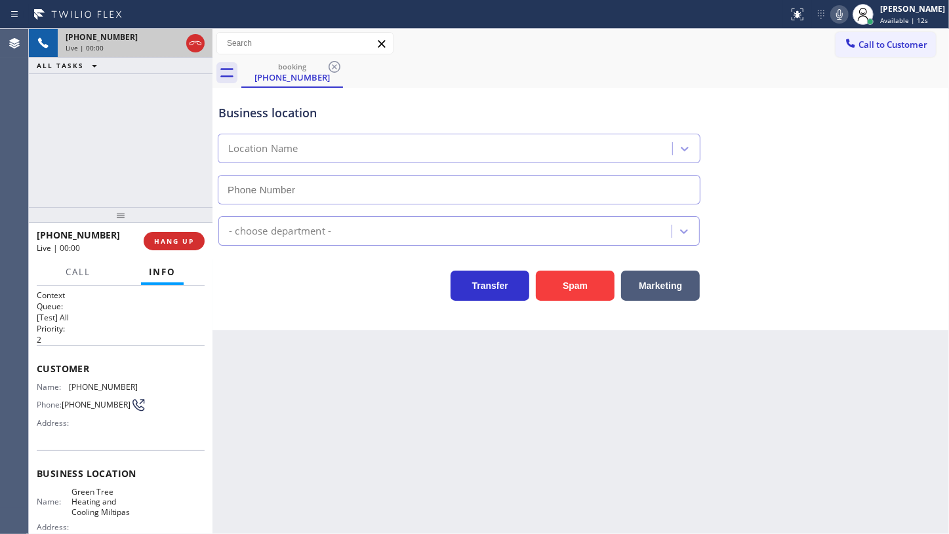
type input "(408) 676-2126"
click at [184, 237] on span "HANG UP" at bounding box center [174, 241] width 40 height 9
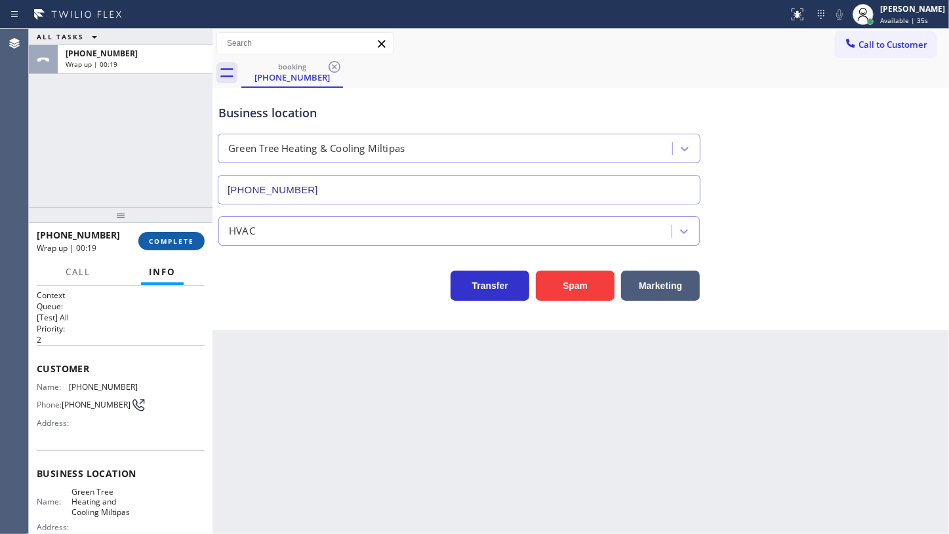
click at [144, 246] on button "COMPLETE" at bounding box center [171, 241] width 66 height 18
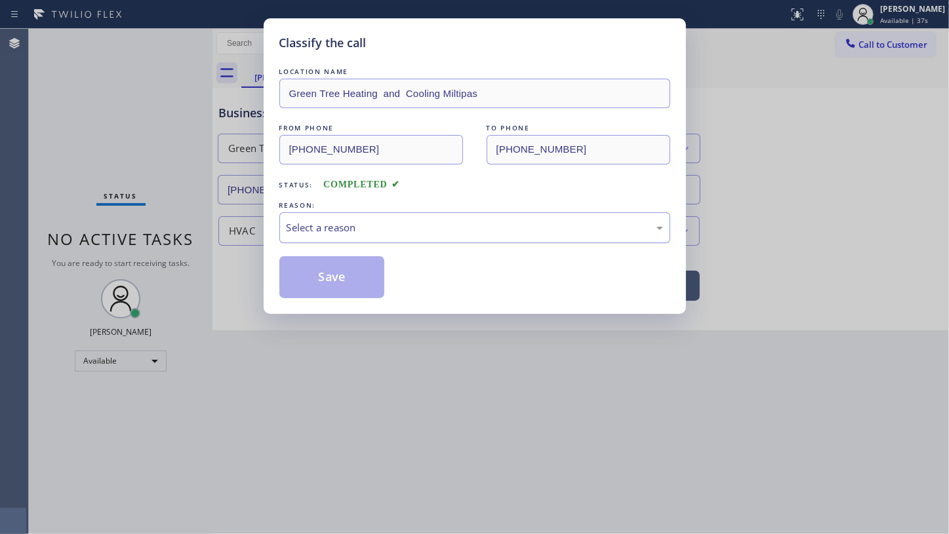
click at [351, 227] on div "Select a reason" at bounding box center [474, 227] width 376 height 15
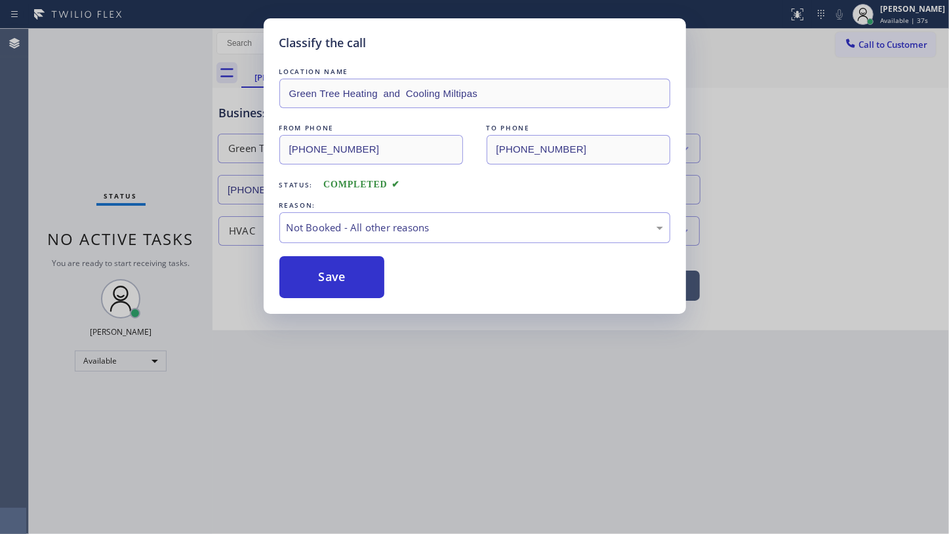
click at [323, 281] on button "Save" at bounding box center [332, 277] width 106 height 42
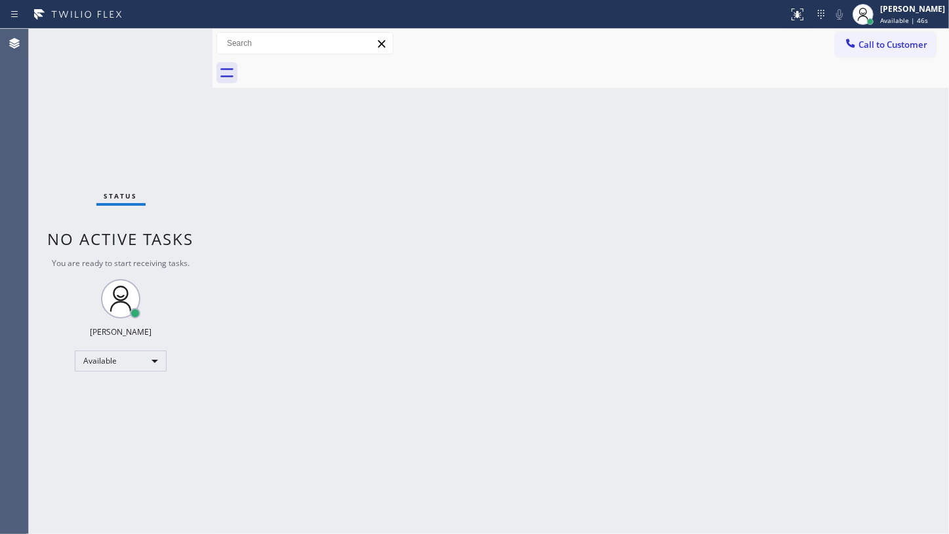
click at [557, 191] on div "Back to Dashboard Change Sender ID Customers Technicians Select a contact Outbo…" at bounding box center [580, 281] width 736 height 505
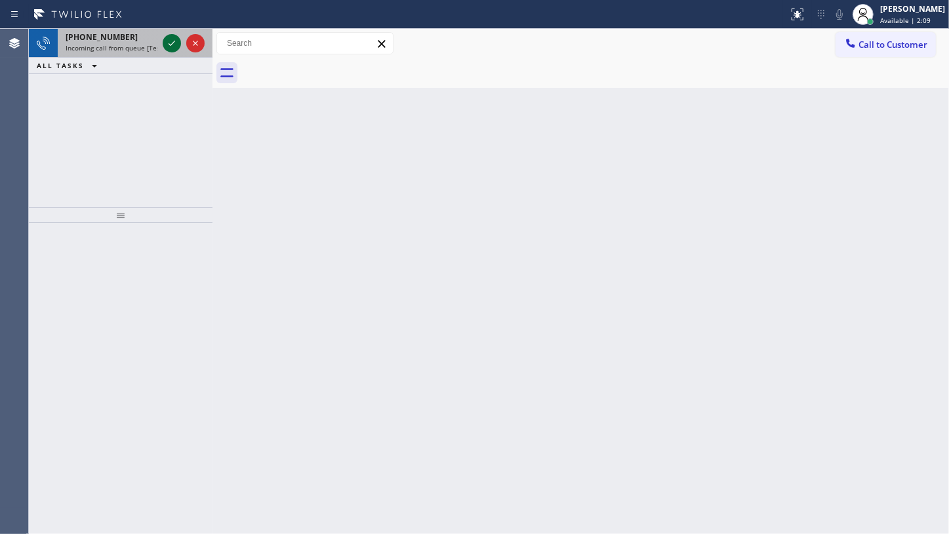
click at [172, 40] on icon at bounding box center [172, 43] width 16 height 16
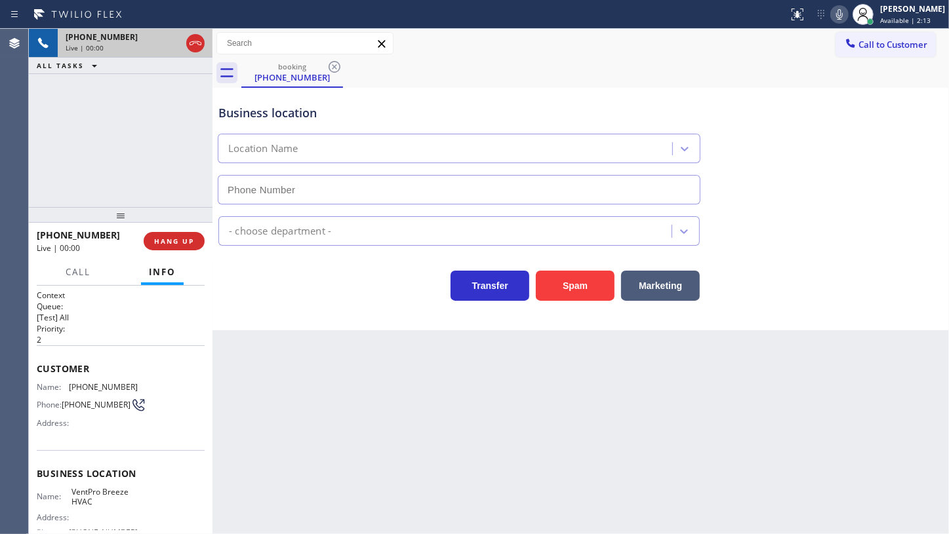
type input "(623) 257-8274"
click at [162, 249] on button "HANG UP" at bounding box center [174, 241] width 61 height 18
click at [167, 231] on div "+16234332973 Live | 00:05 HANG UP" at bounding box center [121, 241] width 168 height 34
click at [167, 237] on span "HANG UP" at bounding box center [174, 241] width 40 height 9
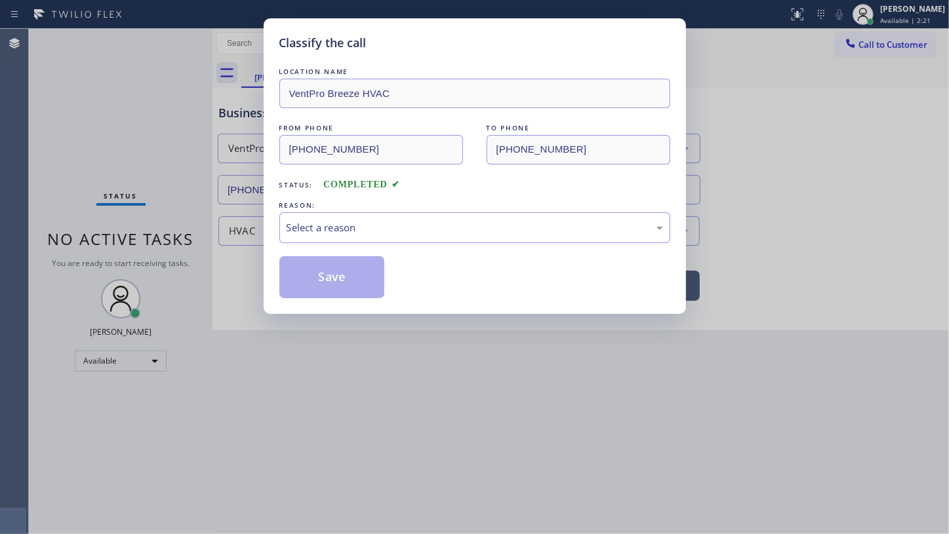
click at [168, 229] on div "Classify the call LOCATION NAME VentPro Breeze HVAC FROM PHONE (623) 433-2973 T…" at bounding box center [474, 267] width 949 height 534
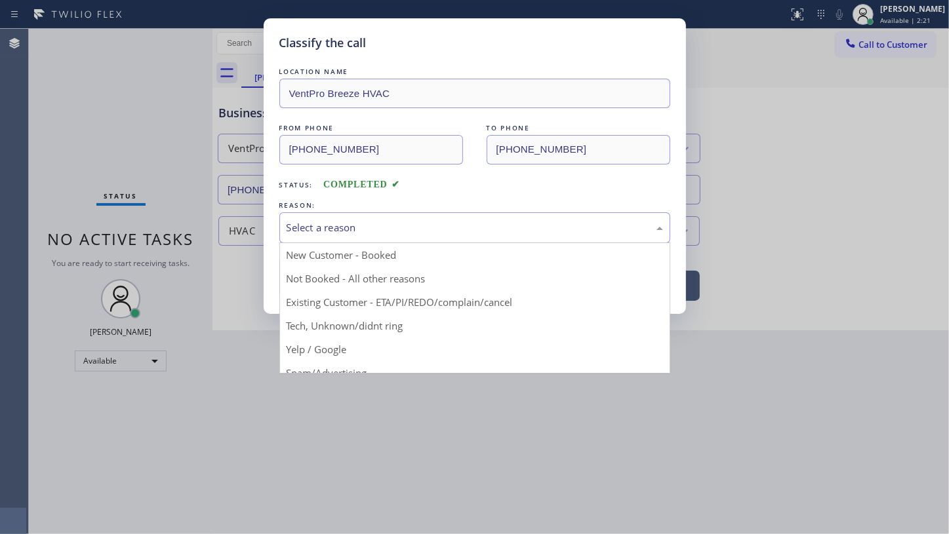
drag, startPoint x: 439, startPoint y: 229, endPoint x: 411, endPoint y: 225, distance: 28.6
click at [413, 227] on div "Select a reason" at bounding box center [474, 227] width 376 height 15
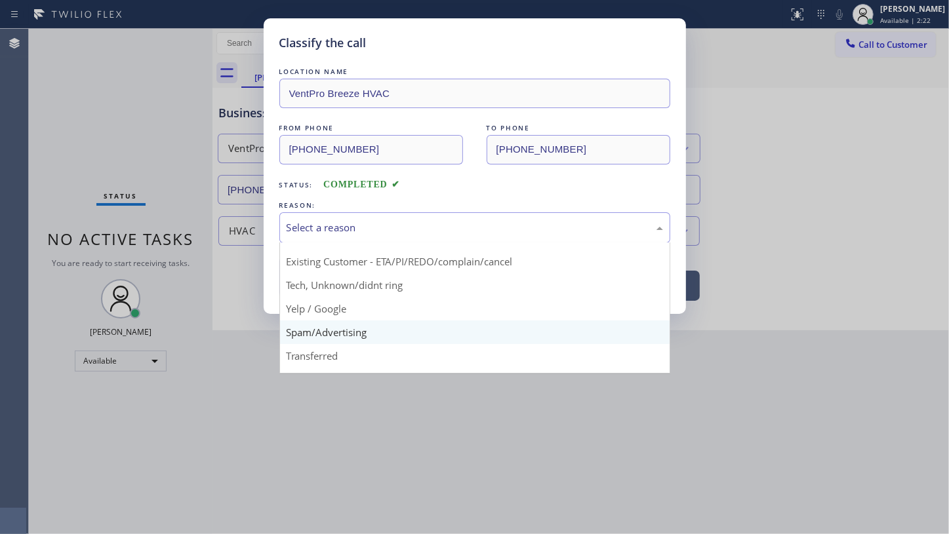
scroll to position [59, 0]
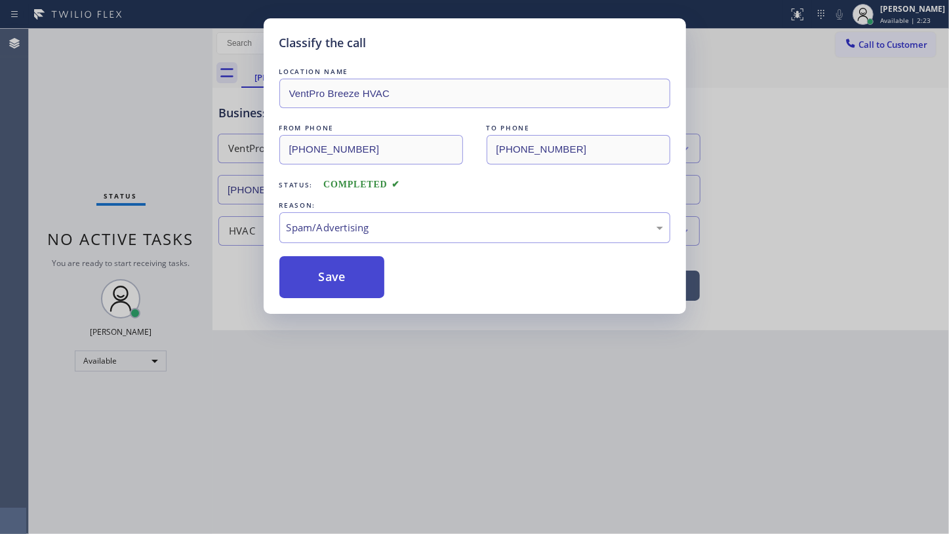
drag, startPoint x: 335, startPoint y: 301, endPoint x: 341, endPoint y: 281, distance: 21.2
click at [337, 292] on div "Classify the call LOCATION NAME VentPro Breeze HVAC FROM PHONE (623) 433-2973 T…" at bounding box center [475, 166] width 422 height 296
click at [341, 281] on button "Save" at bounding box center [332, 277] width 106 height 42
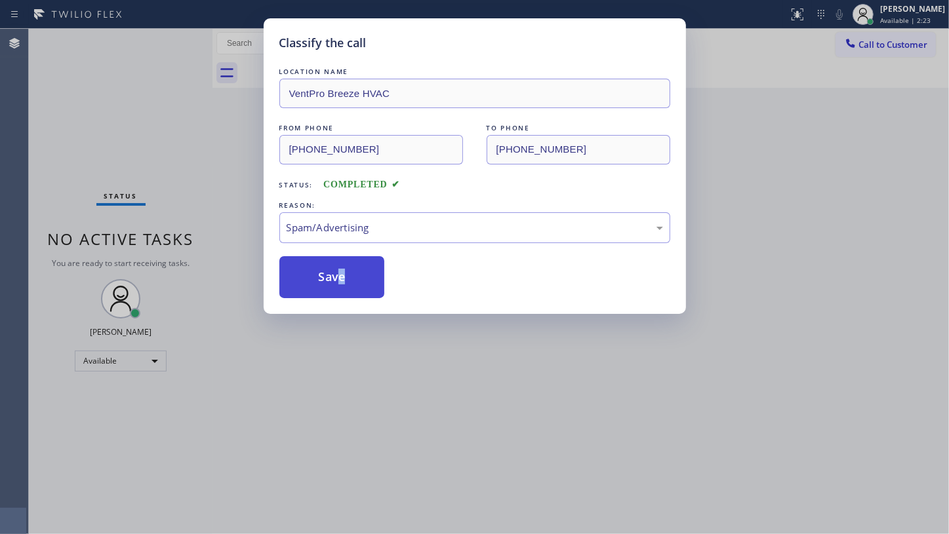
click at [341, 279] on button "Save" at bounding box center [332, 277] width 106 height 42
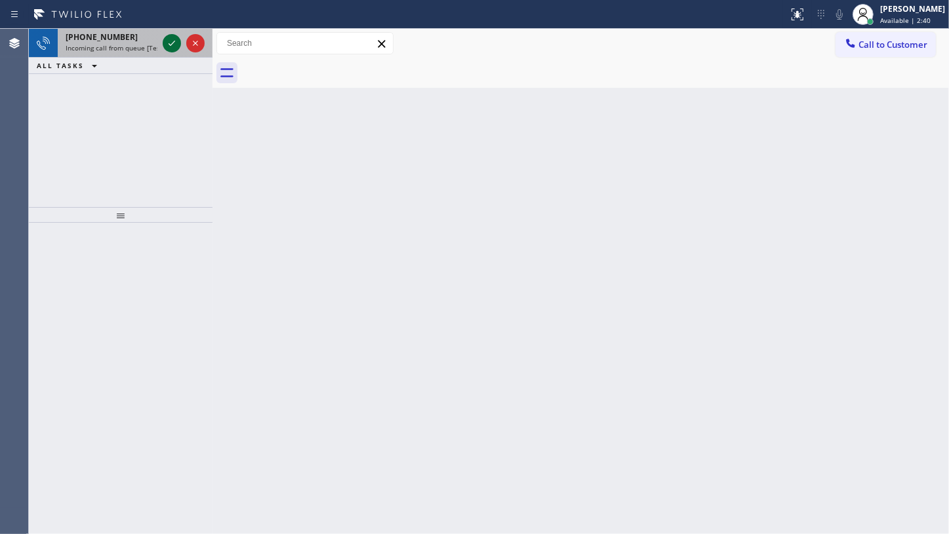
click at [168, 45] on icon at bounding box center [172, 43] width 16 height 16
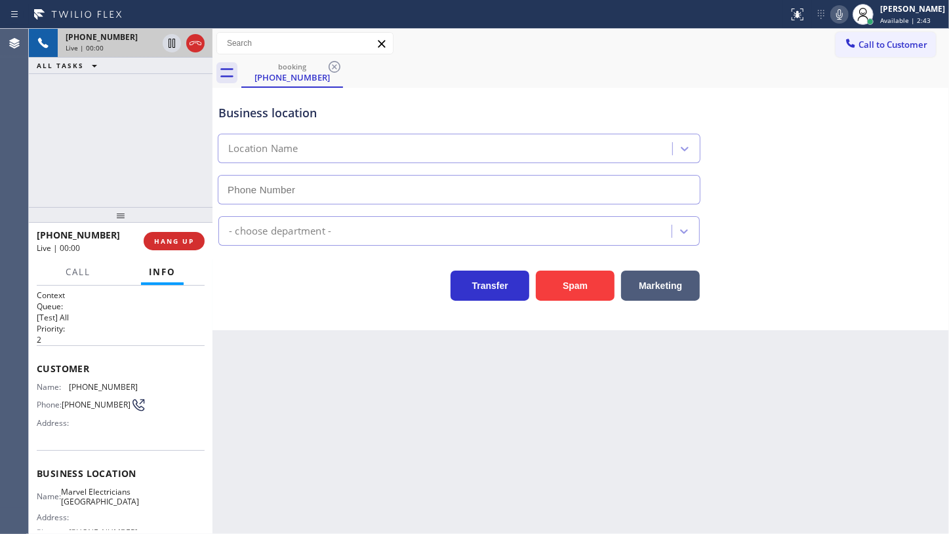
type input "(949) 688-6465"
click at [161, 242] on span "HANG UP" at bounding box center [174, 241] width 40 height 9
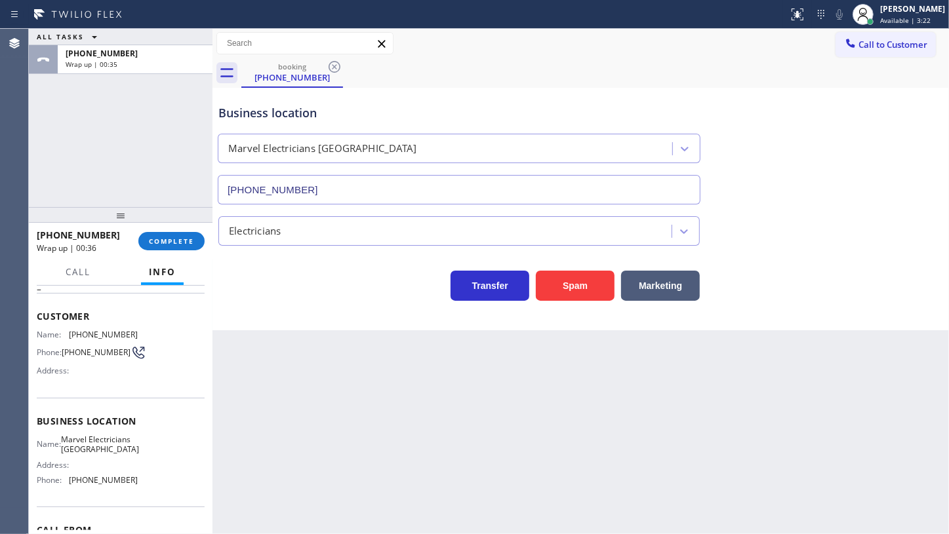
scroll to position [151, 0]
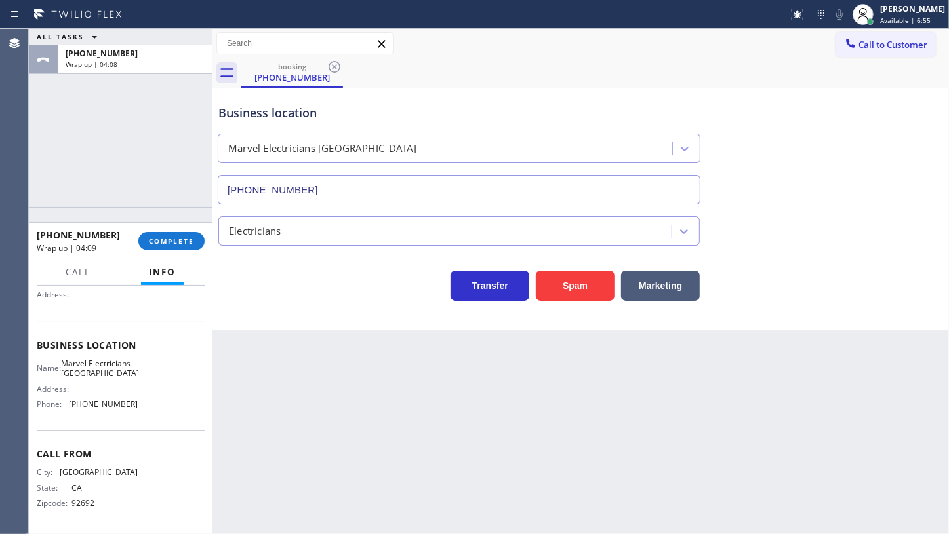
drag, startPoint x: 105, startPoint y: 172, endPoint x: 114, endPoint y: 189, distance: 19.4
click at [108, 177] on div "ALL TASKS ALL TASKS ACTIVE TASKS TASKS IN WRAP UP +19492301378 Wrap up | 04:08" at bounding box center [121, 118] width 184 height 178
click at [163, 237] on span "COMPLETE" at bounding box center [171, 241] width 45 height 9
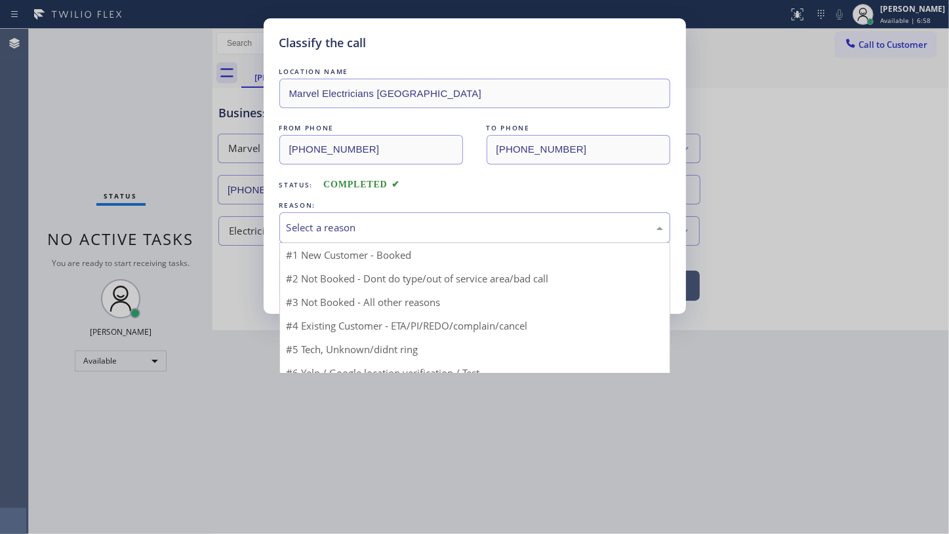
click at [300, 227] on div "Select a reason" at bounding box center [474, 227] width 376 height 15
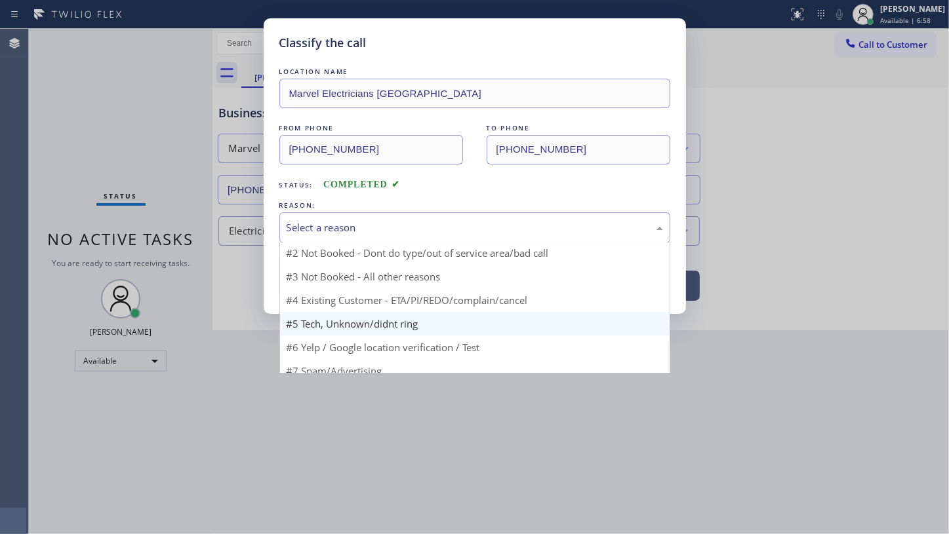
scroll to position [39, 0]
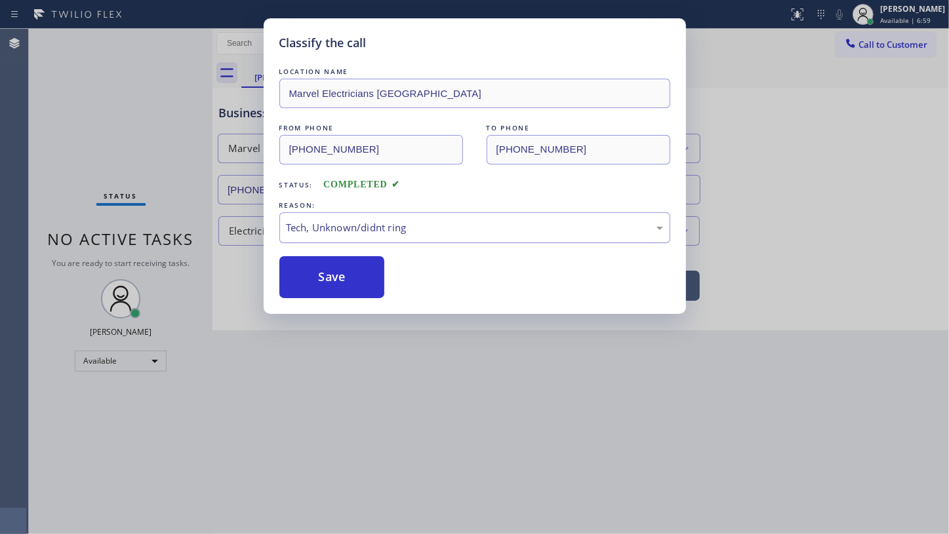
click at [317, 230] on div "Tech, Unknown/didnt ring" at bounding box center [474, 227] width 376 height 15
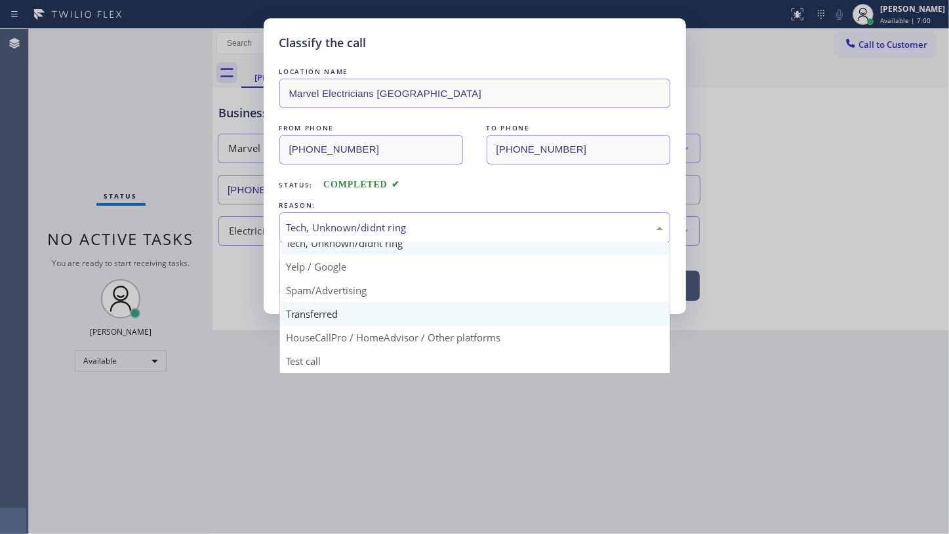
scroll to position [87, 0]
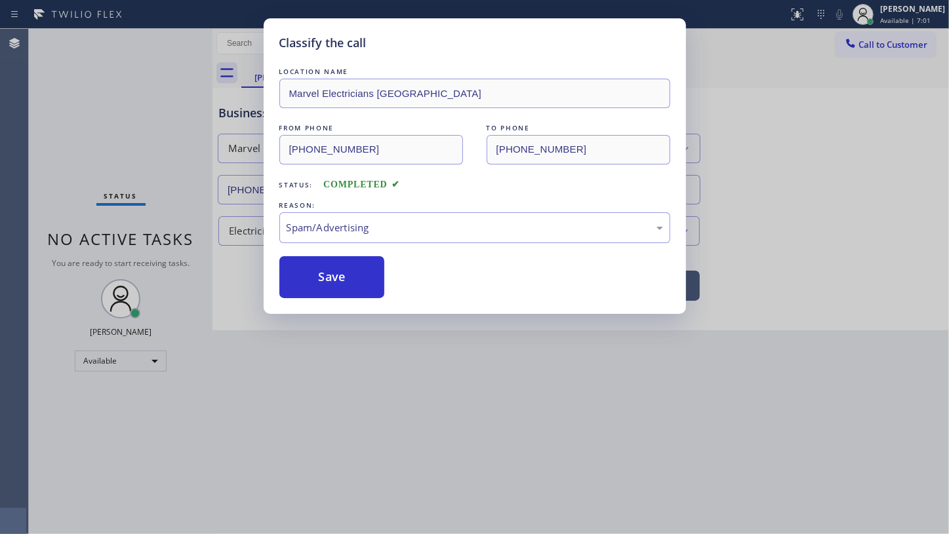
click at [332, 287] on button "Save" at bounding box center [332, 277] width 106 height 42
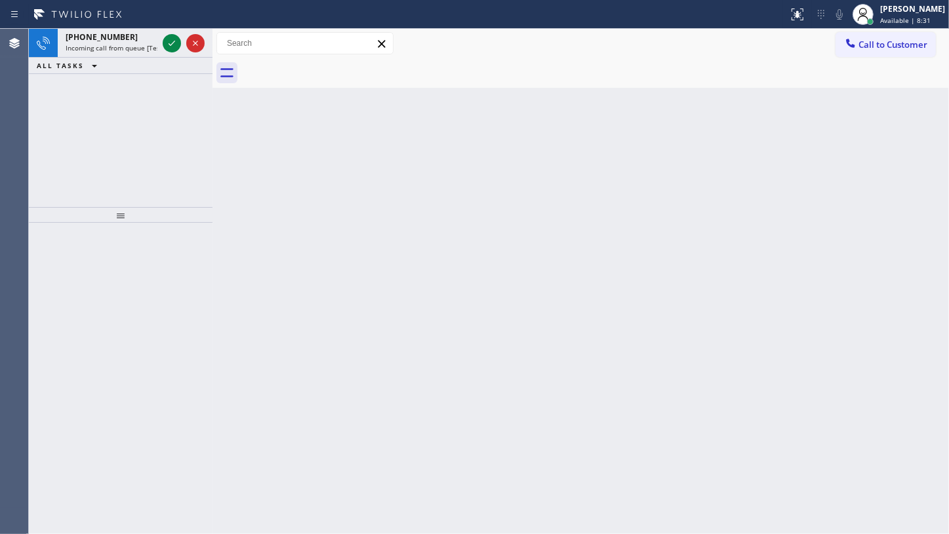
click at [78, 98] on div "+18188739117 Incoming call from queue [Test] All ALL TASKS ALL TASKS ACTIVE TAS…" at bounding box center [121, 118] width 184 height 178
click at [170, 37] on icon at bounding box center [172, 43] width 16 height 16
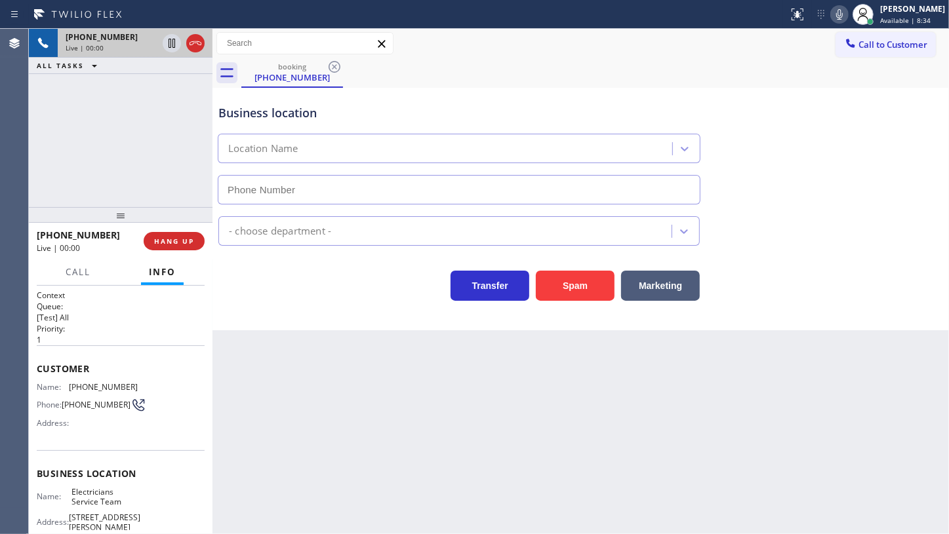
type input "(800) 568-8664"
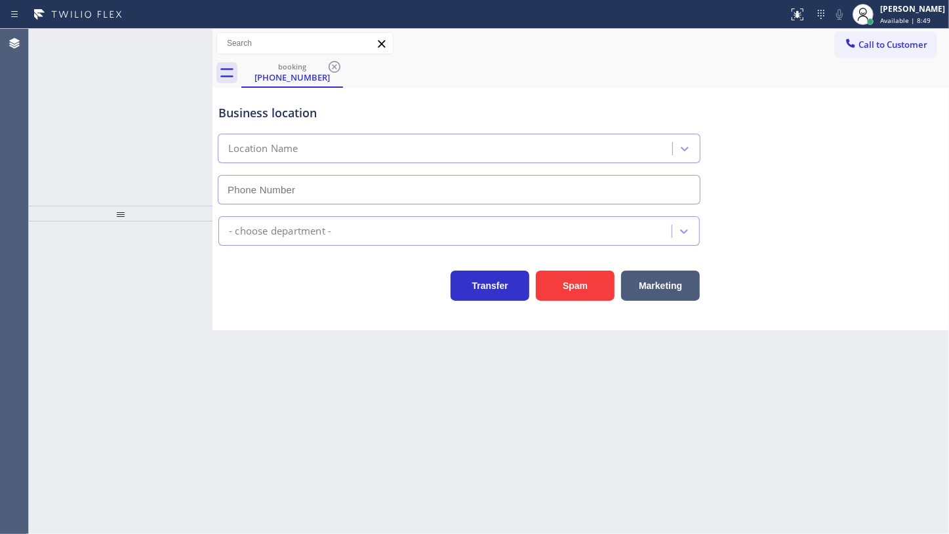
type input "[PHONE_NUMBER]"
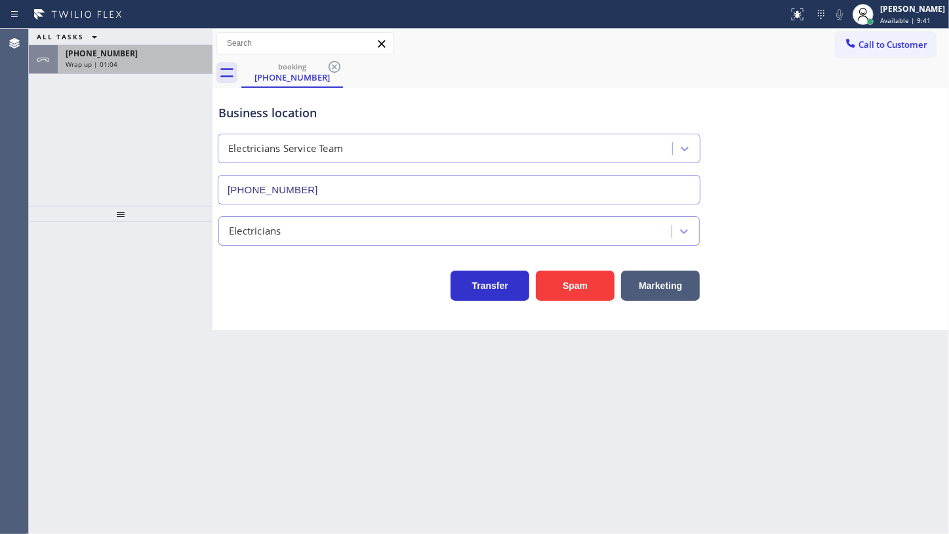
click at [150, 60] on div "Wrap up | 01:04" at bounding box center [135, 64] width 139 height 9
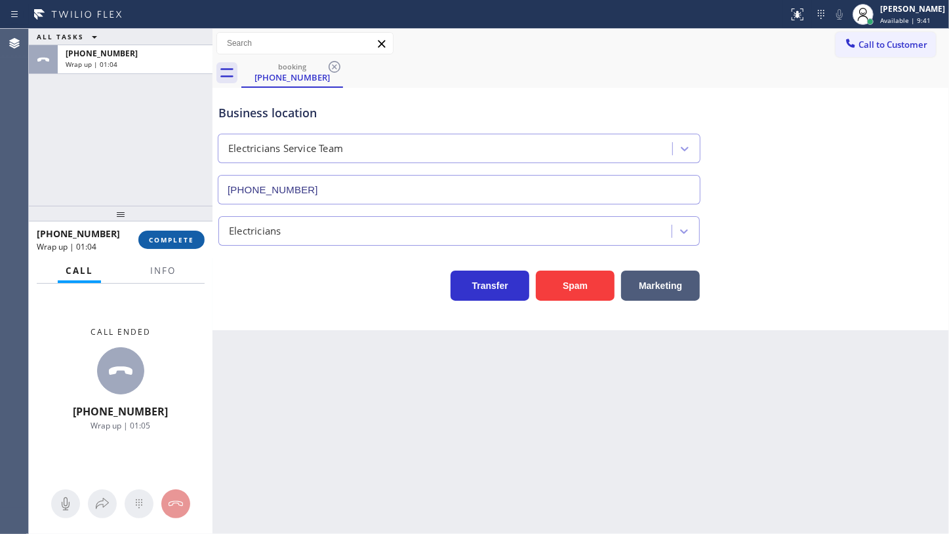
click at [165, 241] on span "COMPLETE" at bounding box center [171, 239] width 45 height 9
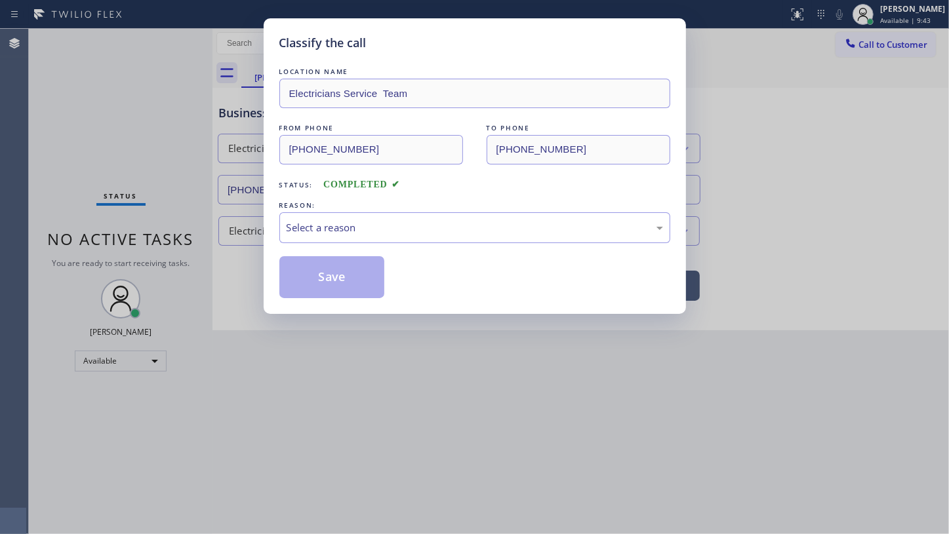
click at [351, 230] on div "Select a reason" at bounding box center [474, 227] width 376 height 15
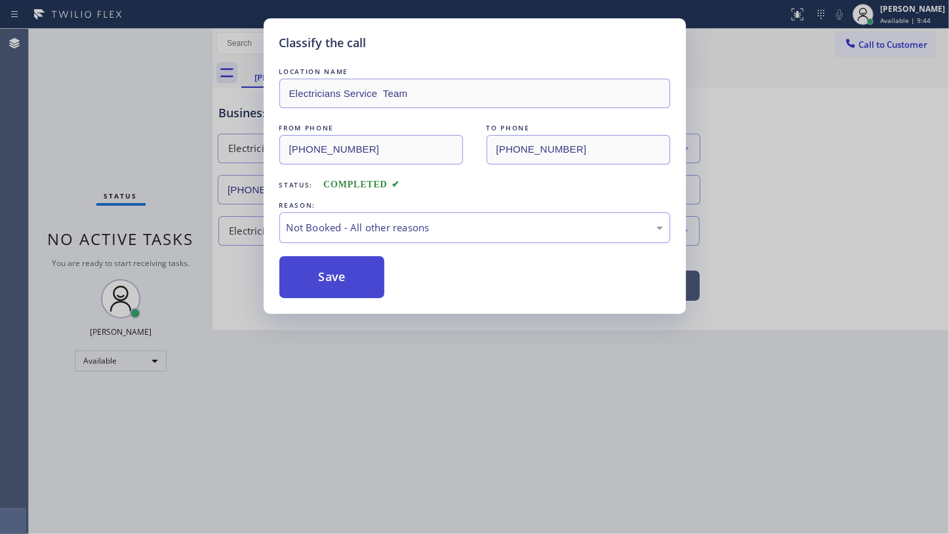
click at [306, 278] on button "Save" at bounding box center [332, 277] width 106 height 42
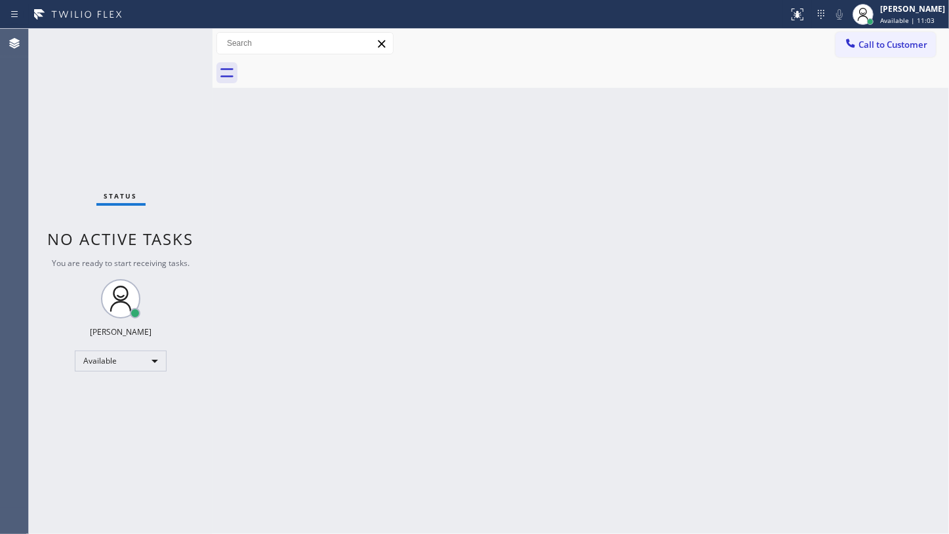
click at [177, 37] on div "Status No active tasks You are ready to start receiving tasks. JENIZA ALCAYDE A…" at bounding box center [121, 281] width 184 height 505
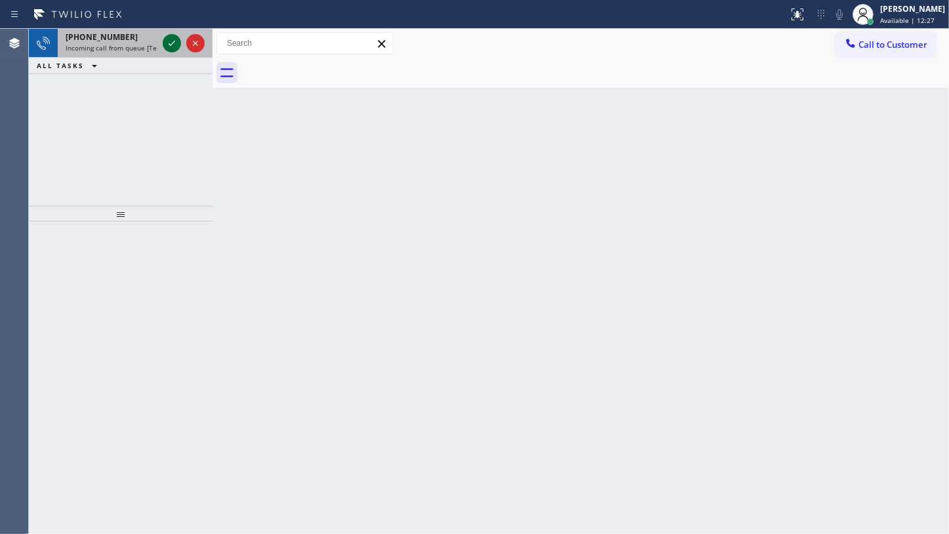
click at [177, 46] on icon at bounding box center [172, 43] width 16 height 16
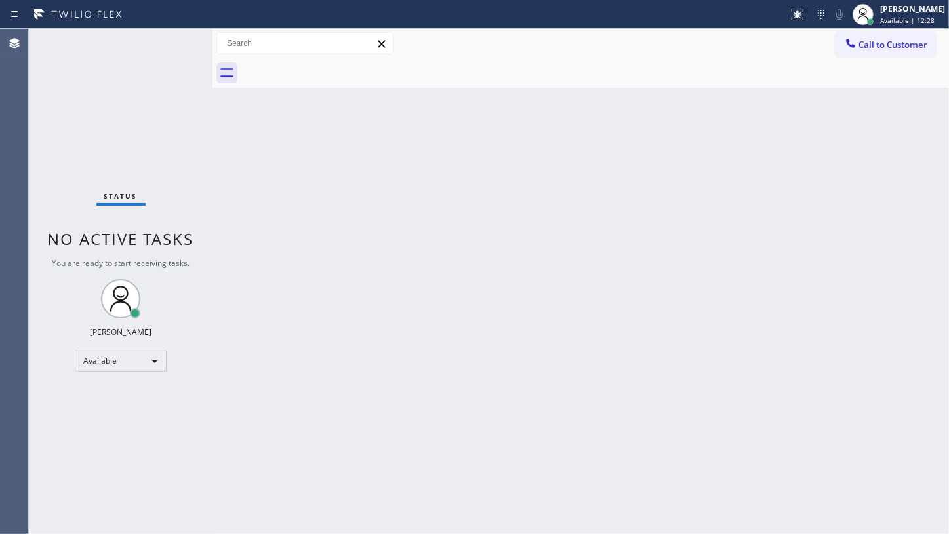
click at [163, 47] on div "Status No active tasks You are ready to start receiving tasks. JENIZA ALCAYDE A…" at bounding box center [121, 281] width 184 height 505
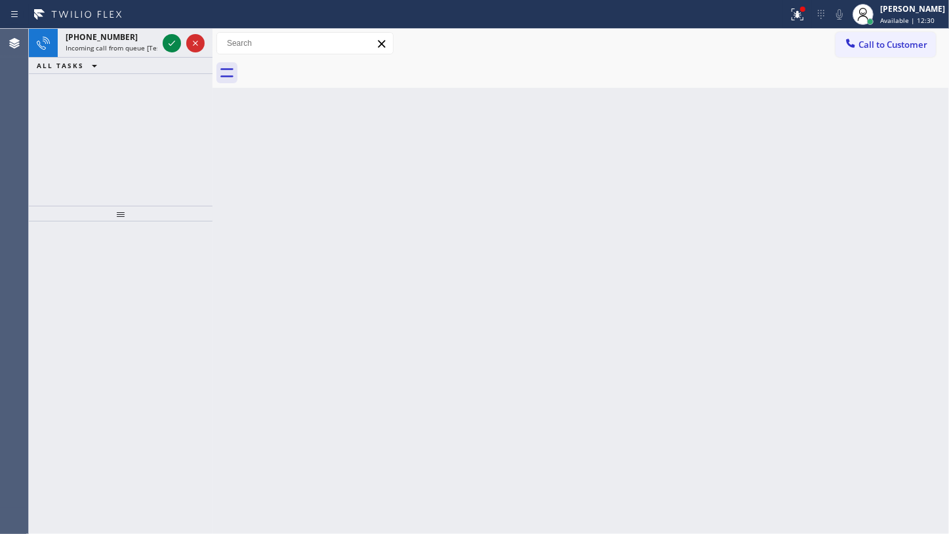
click at [167, 69] on div "ALL TASKS ALL TASKS ACTIVE TASKS TASKS IN WRAP UP" at bounding box center [121, 66] width 184 height 16
click at [170, 59] on div "ALL TASKS ALL TASKS ACTIVE TASKS TASKS IN WRAP UP" at bounding box center [121, 66] width 184 height 16
click at [168, 39] on icon at bounding box center [172, 43] width 16 height 16
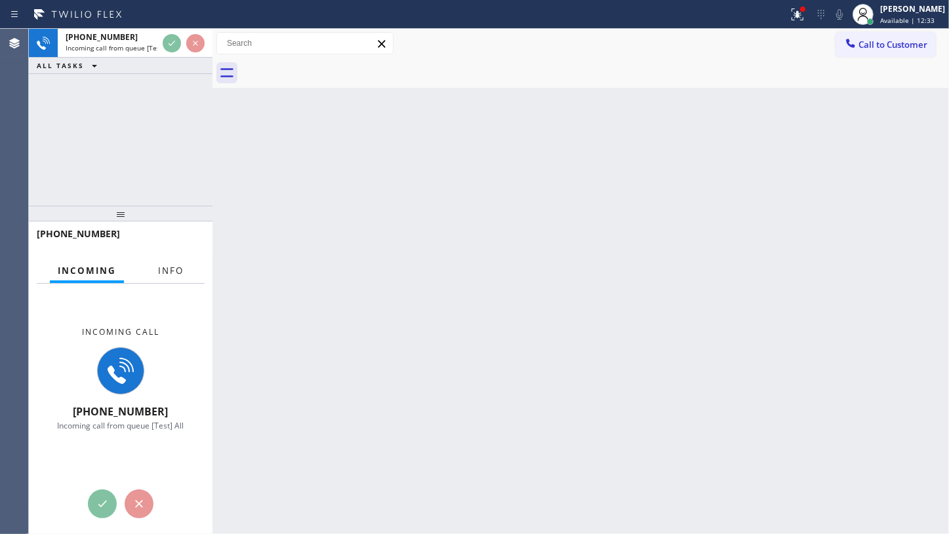
click at [177, 278] on button "Info" at bounding box center [170, 271] width 41 height 26
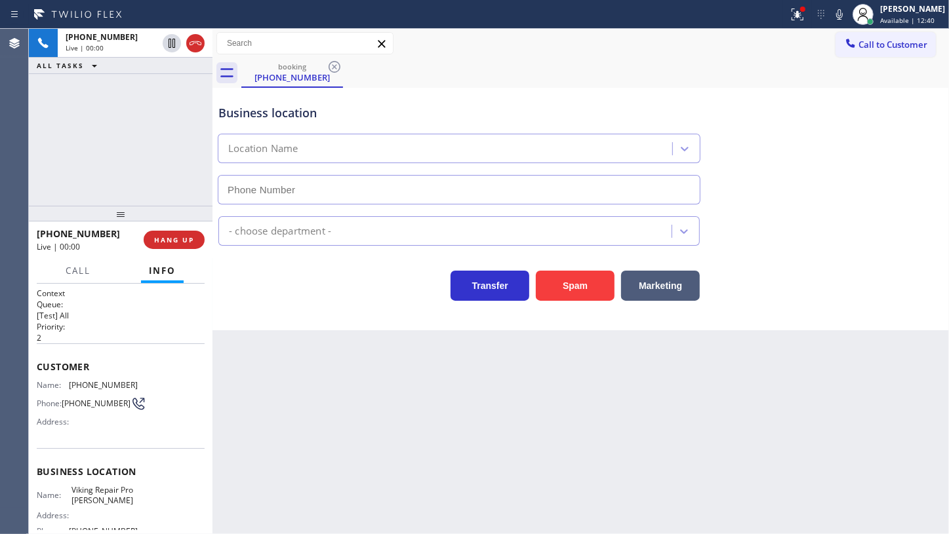
type input "[PHONE_NUMBER]"
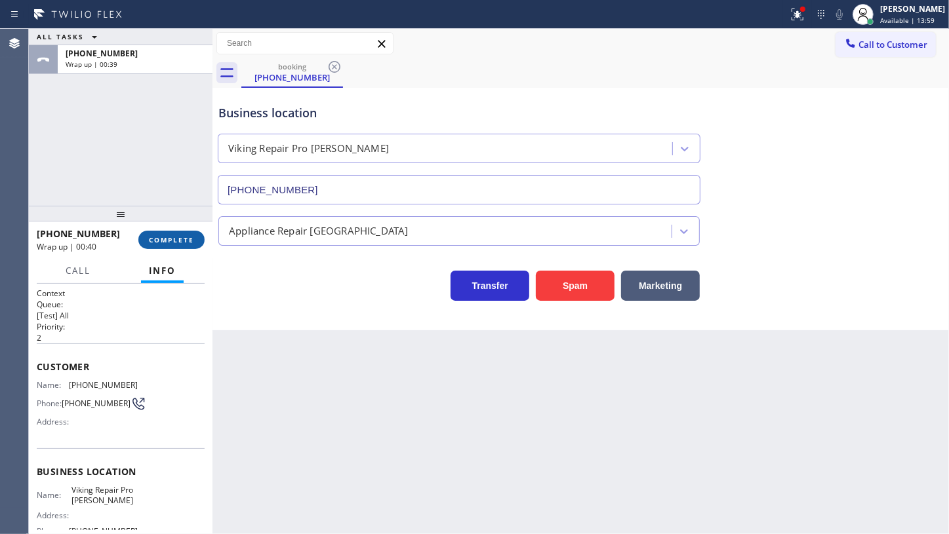
click at [157, 240] on span "COMPLETE" at bounding box center [171, 239] width 45 height 9
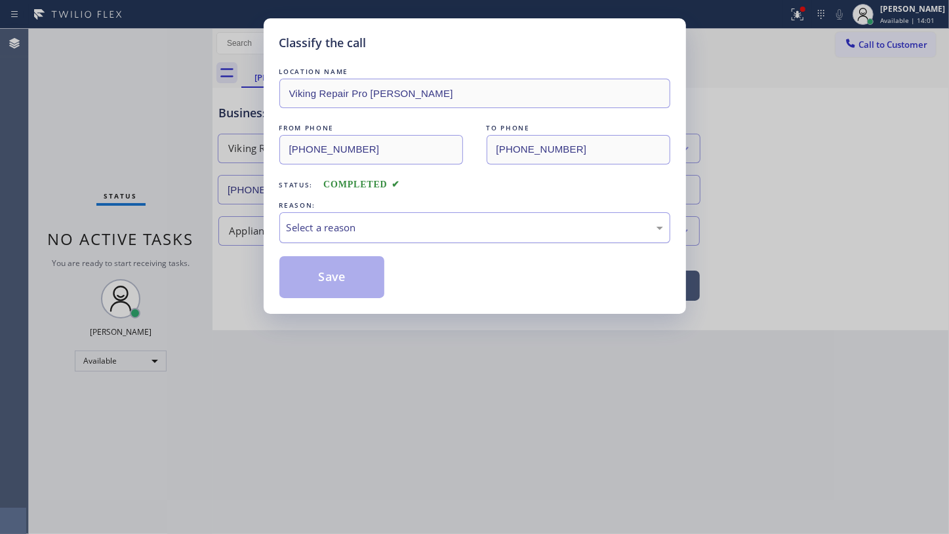
click at [331, 236] on div "Select a reason" at bounding box center [474, 227] width 391 height 31
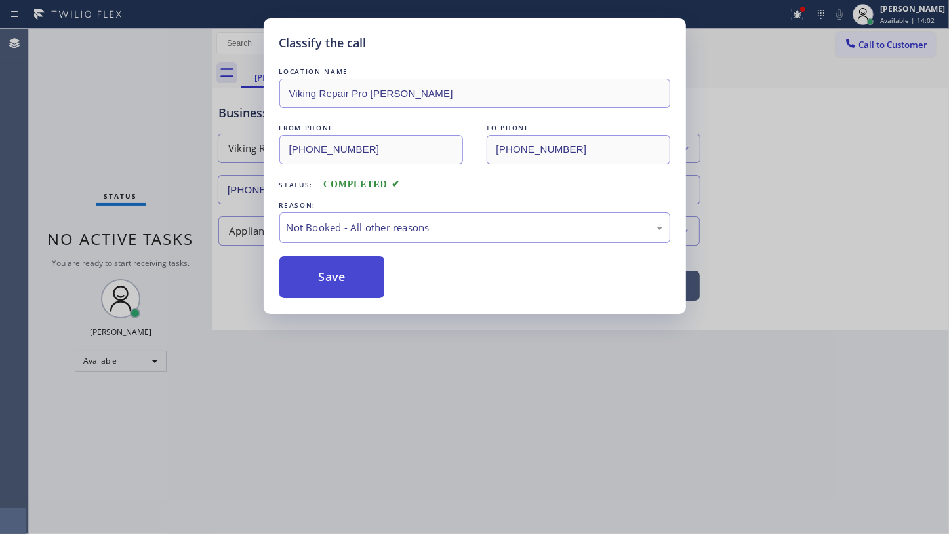
click at [338, 273] on button "Save" at bounding box center [332, 277] width 106 height 42
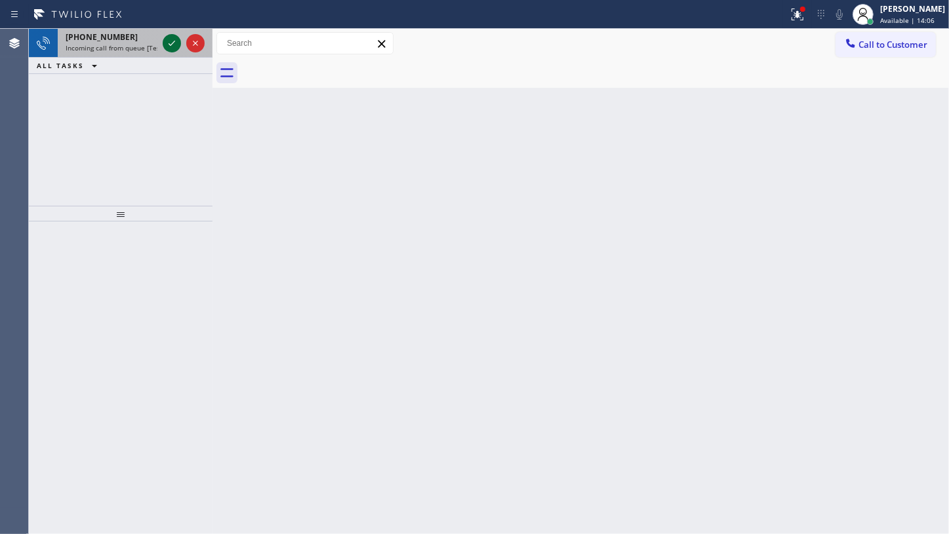
click at [170, 44] on icon at bounding box center [172, 43] width 16 height 16
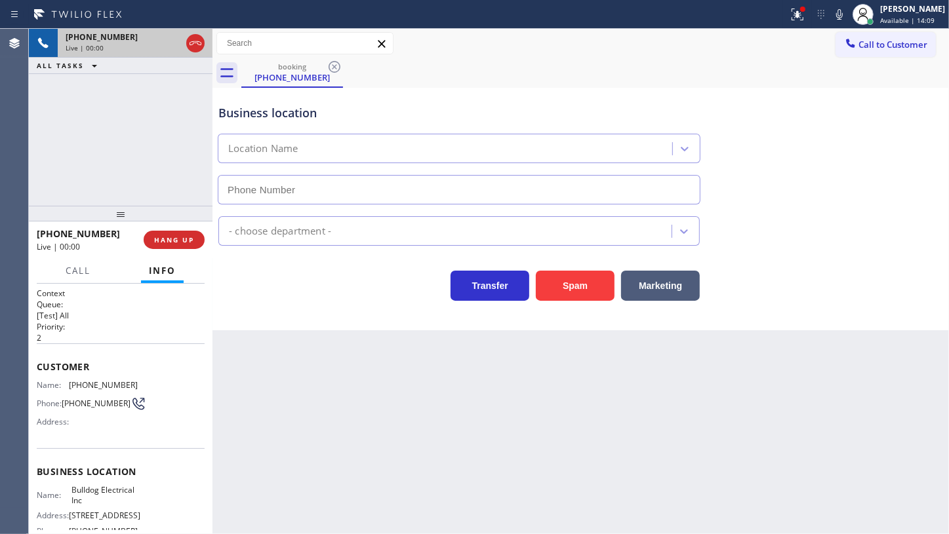
type input "(848) 371-0378"
click at [172, 244] on button "HANG UP" at bounding box center [174, 240] width 61 height 18
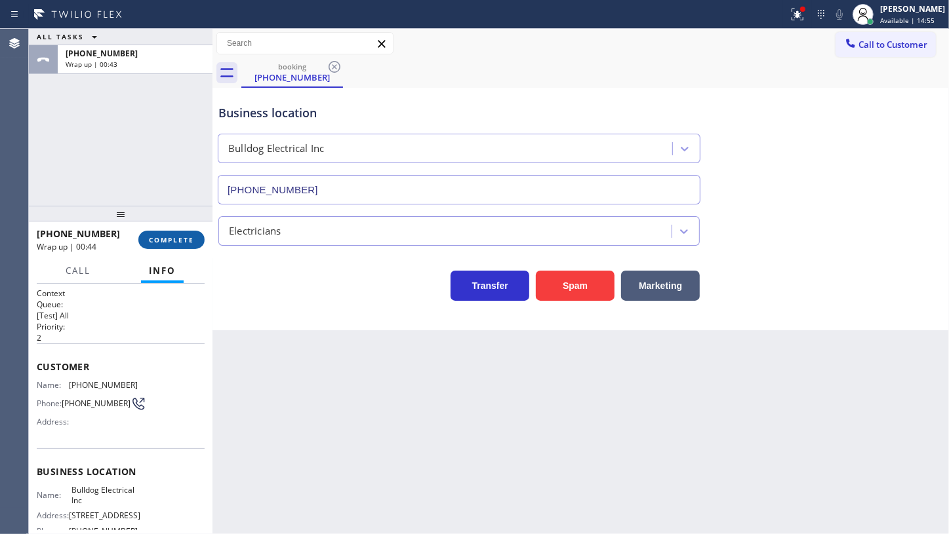
click at [184, 236] on span "COMPLETE" at bounding box center [171, 239] width 45 height 9
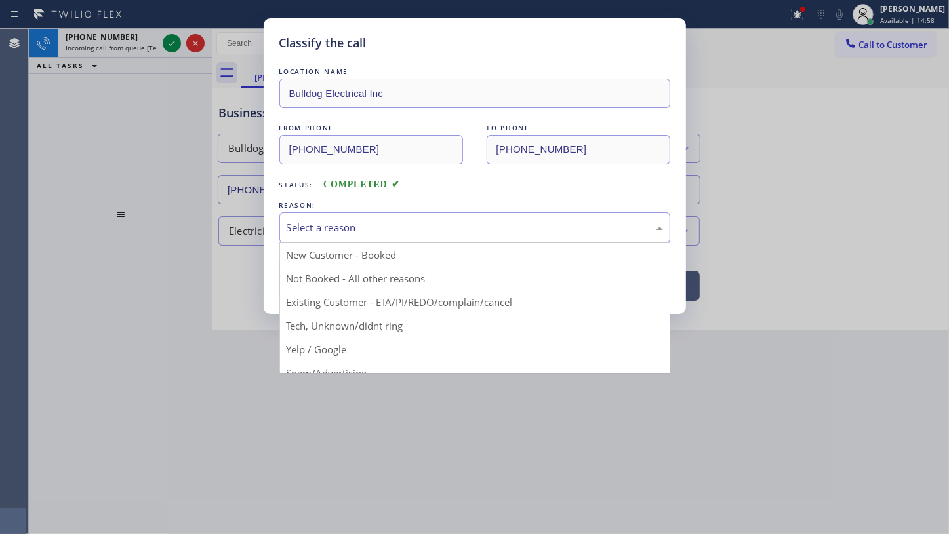
click at [316, 222] on div "Select a reason" at bounding box center [474, 227] width 376 height 15
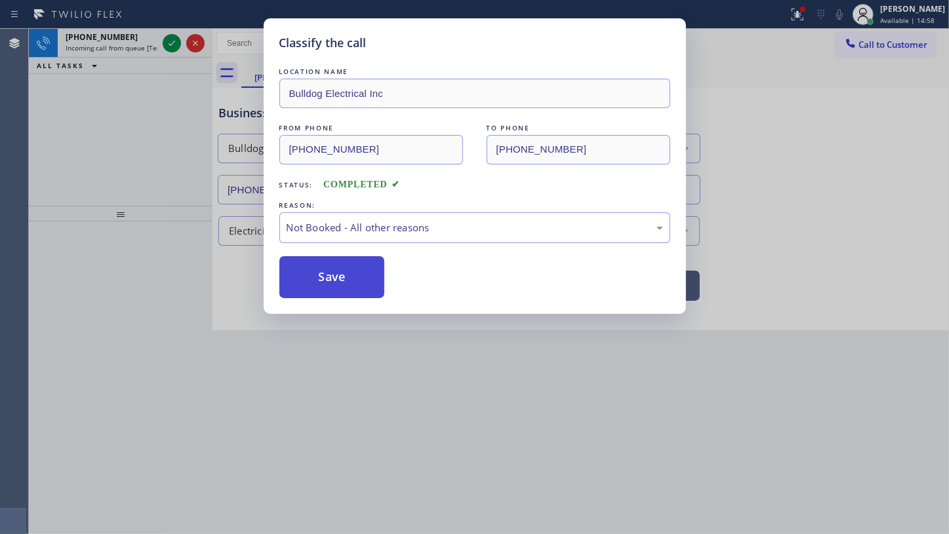
click at [316, 281] on button "Save" at bounding box center [332, 277] width 106 height 42
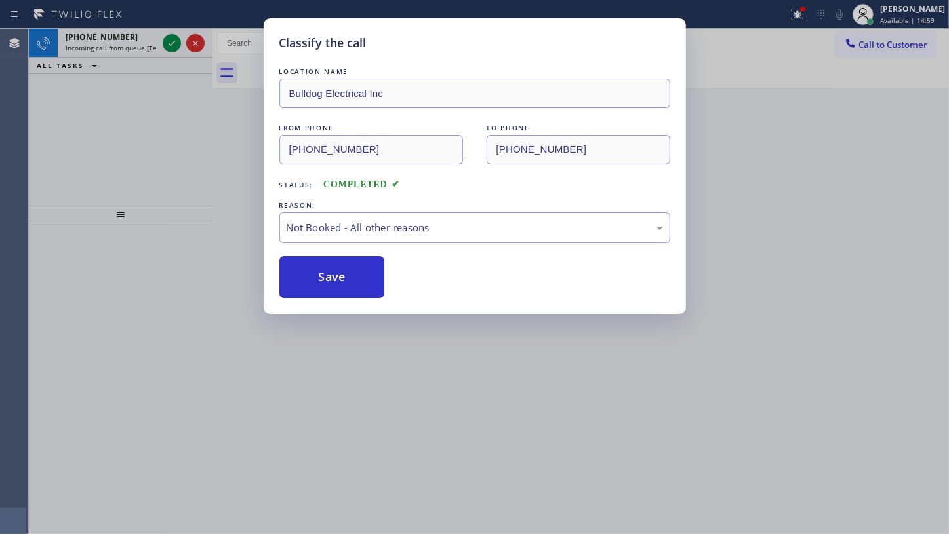
drag, startPoint x: 316, startPoint y: 281, endPoint x: 158, endPoint y: 118, distance: 226.7
click at [307, 273] on button "Save" at bounding box center [332, 277] width 106 height 42
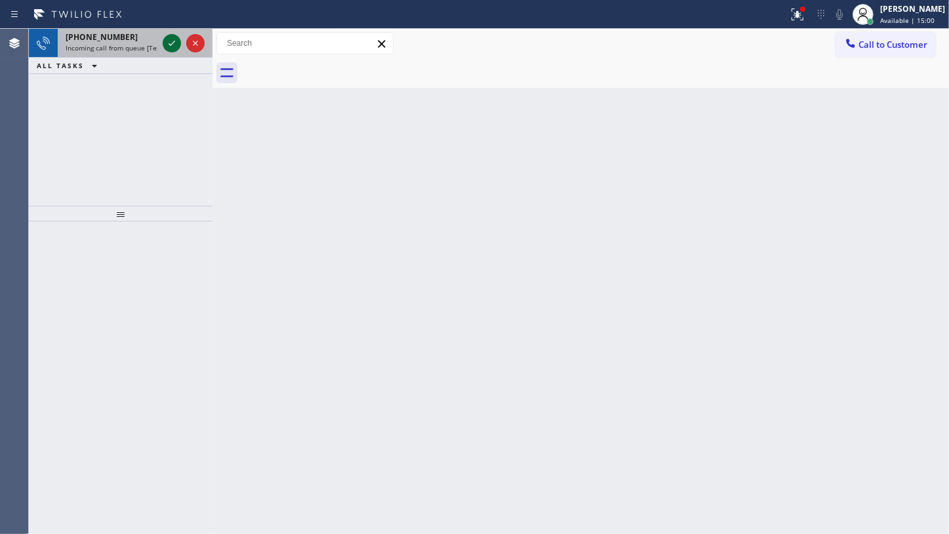
click at [174, 43] on icon at bounding box center [172, 43] width 16 height 16
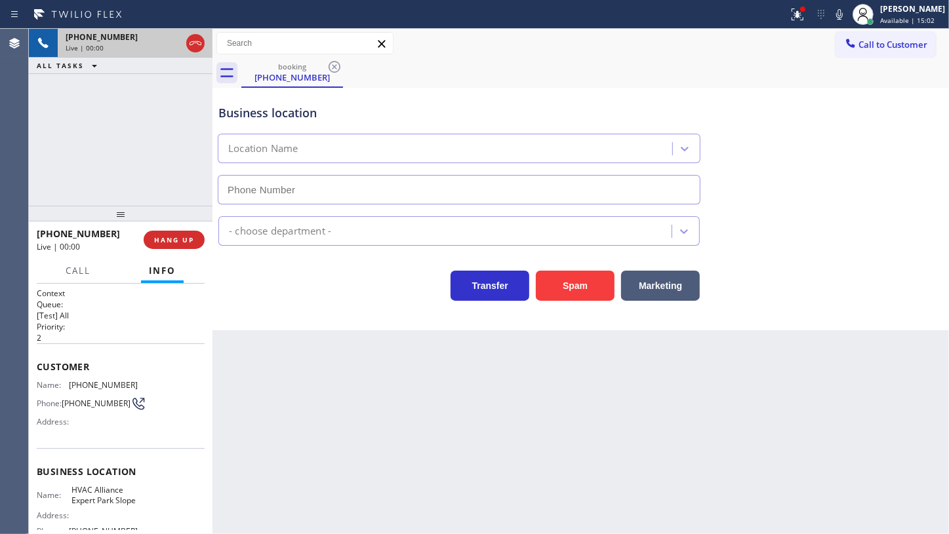
type input "(929) 545-6070"
click at [169, 241] on span "HANG UP" at bounding box center [174, 239] width 40 height 9
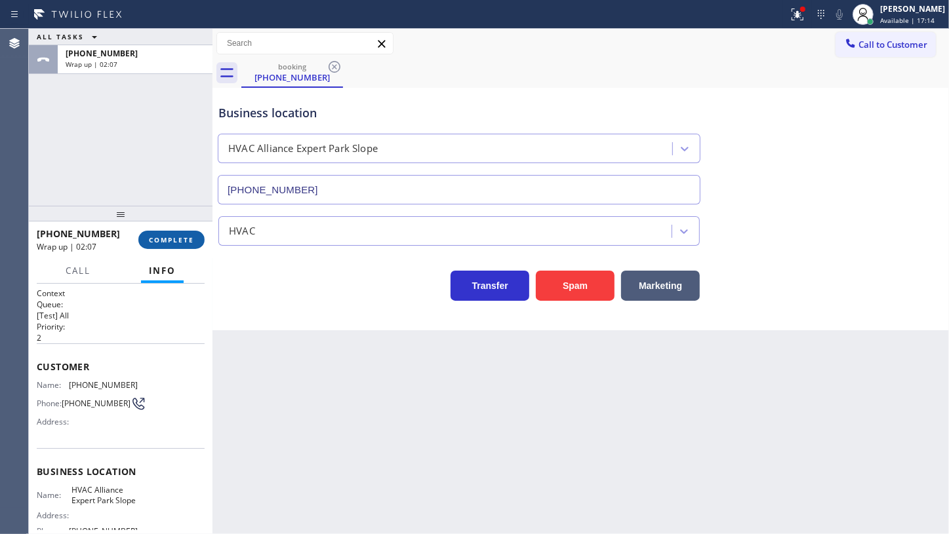
click at [186, 233] on button "COMPLETE" at bounding box center [171, 240] width 66 height 18
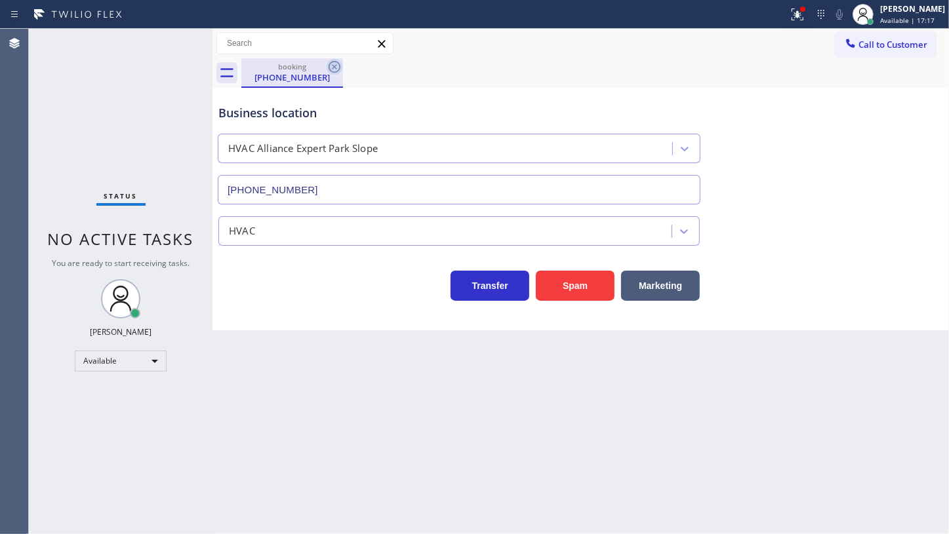
click at [331, 62] on icon at bounding box center [334, 67] width 12 height 12
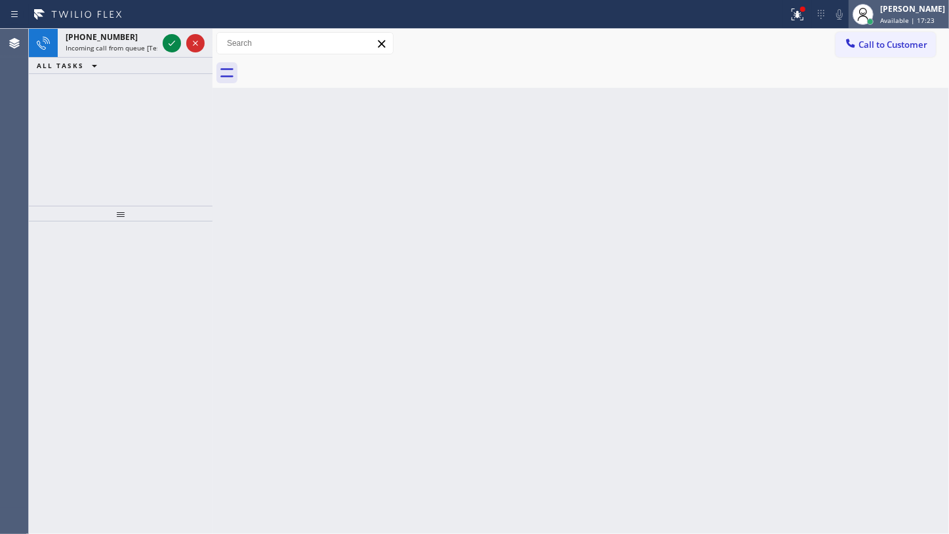
click at [889, 11] on div "[PERSON_NAME]" at bounding box center [912, 8] width 65 height 11
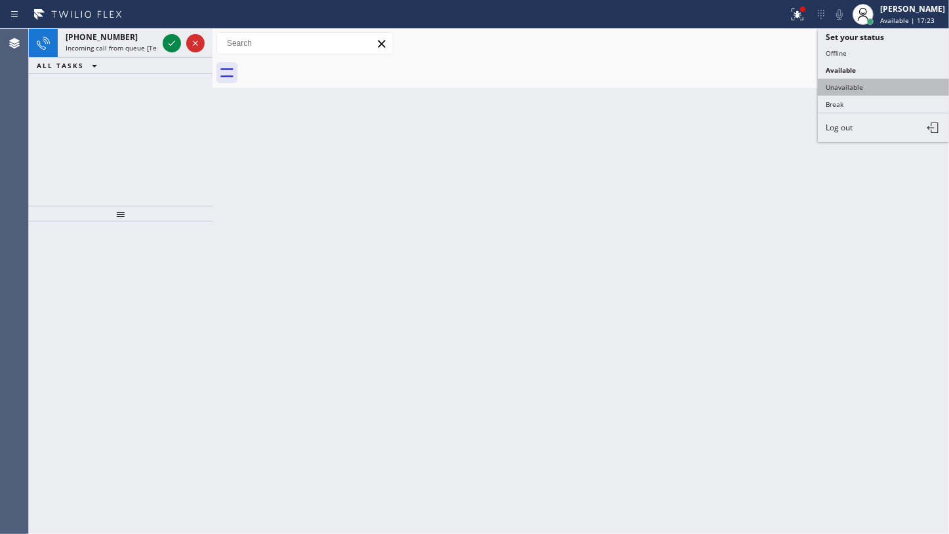
click at [846, 88] on button "Unavailable" at bounding box center [882, 87] width 131 height 17
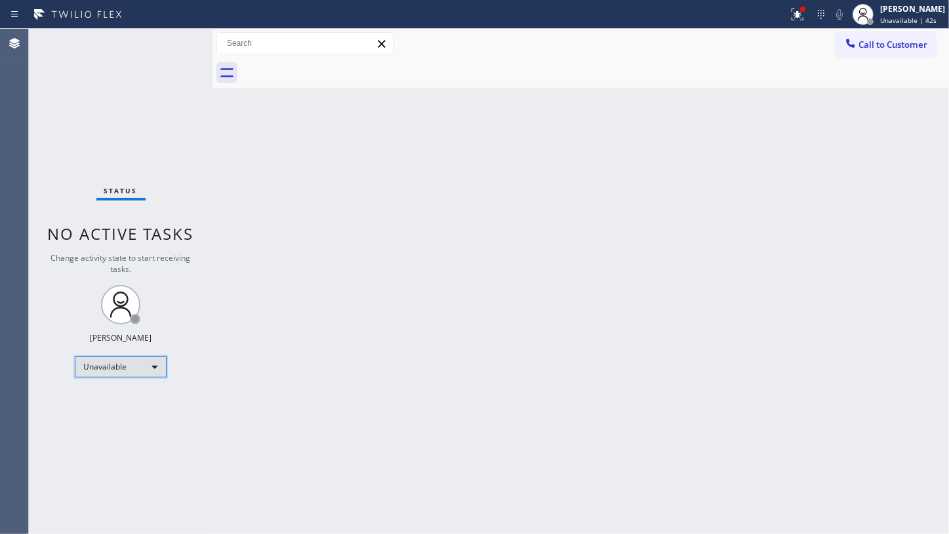
click at [91, 359] on div "Unavailable" at bounding box center [121, 367] width 92 height 21
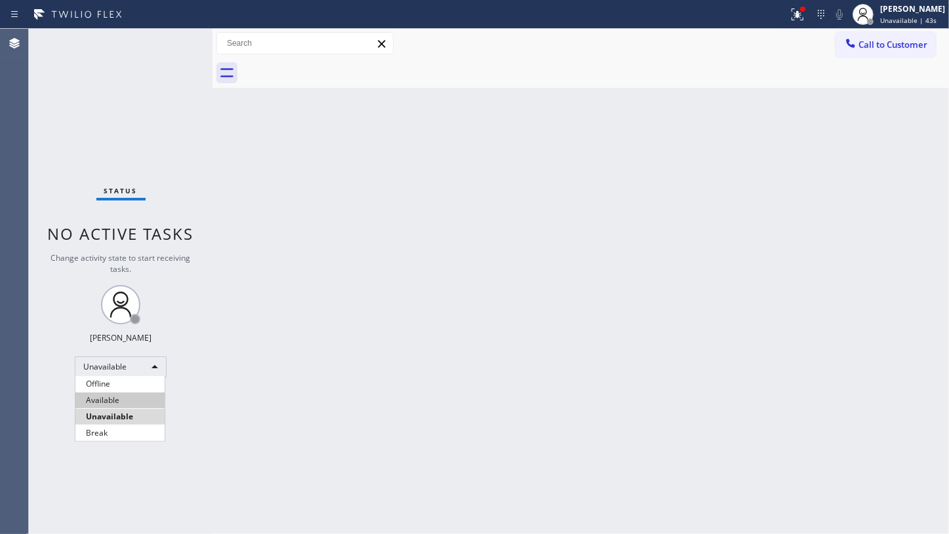
click at [99, 403] on li "Available" at bounding box center [119, 401] width 89 height 16
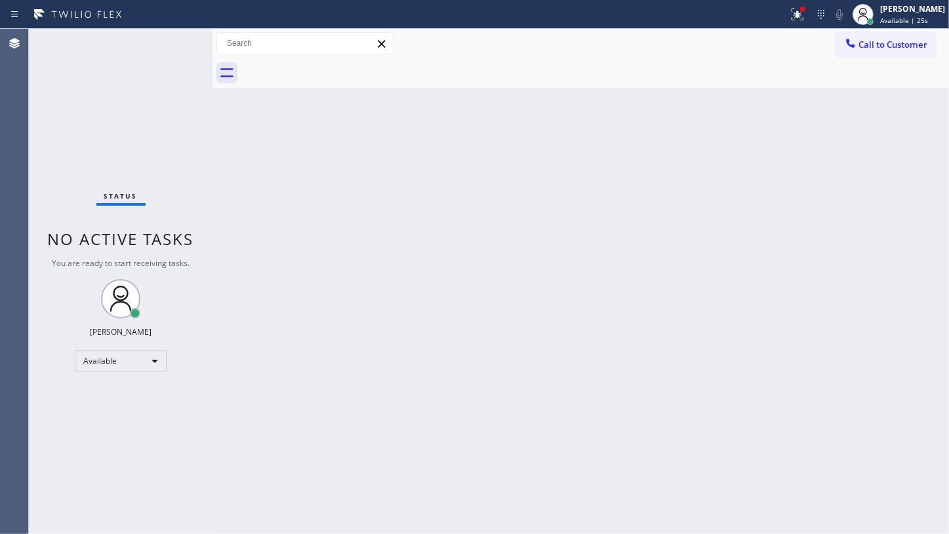
click at [136, 137] on div "Status No active tasks You are ready to start receiving tasks. JENIZA ALCAYDE A…" at bounding box center [121, 281] width 184 height 505
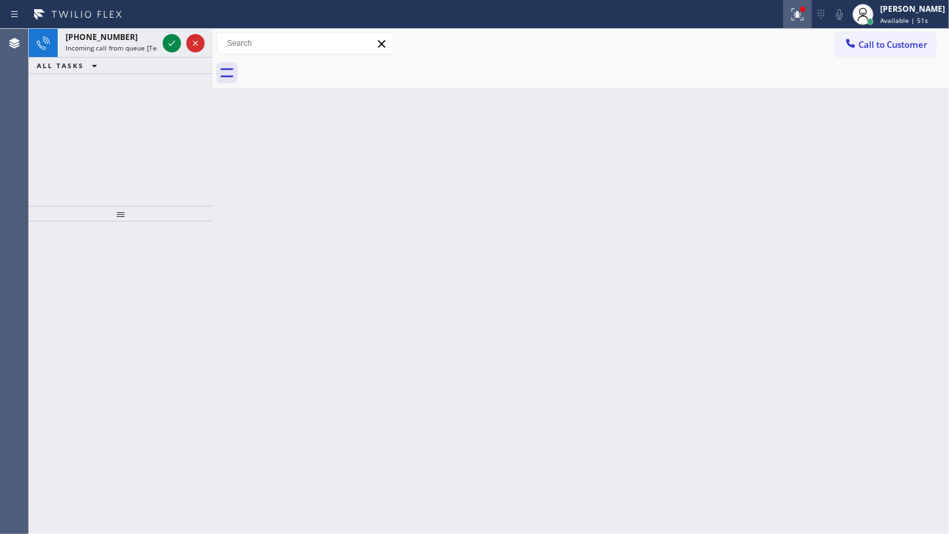
click at [787, 17] on div at bounding box center [797, 15] width 29 height 16
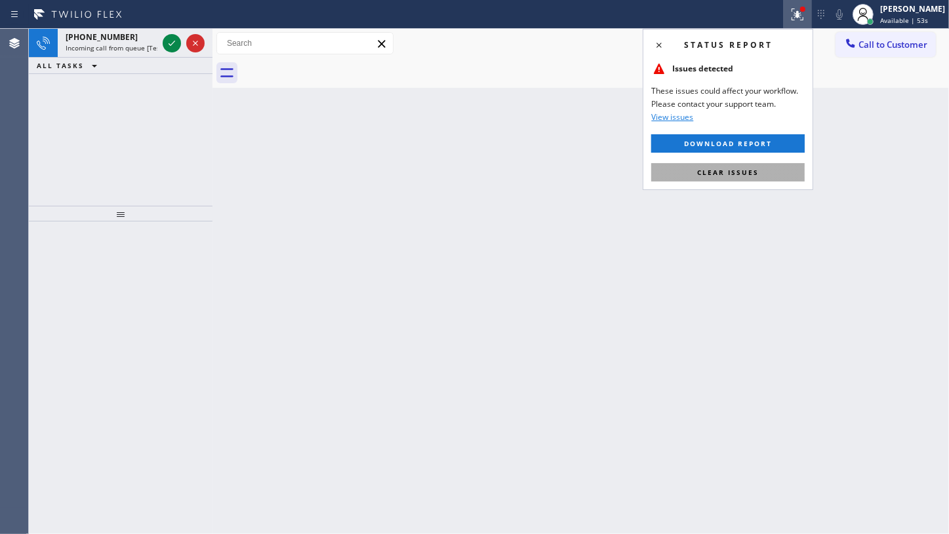
click at [741, 169] on span "Clear issues" at bounding box center [728, 172] width 62 height 9
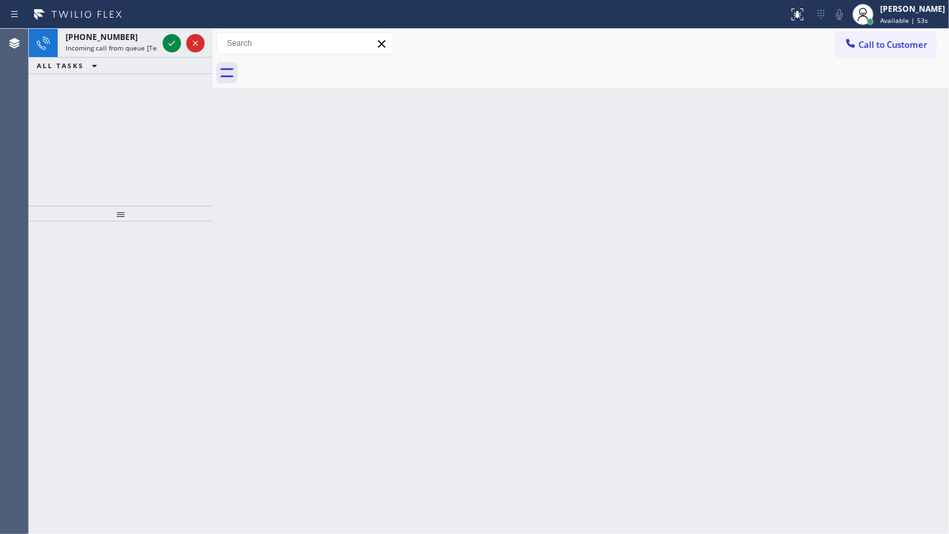
click at [741, 169] on div "Back to Dashboard Change Sender ID Customers Technicians Select a contact Outbo…" at bounding box center [580, 281] width 736 height 505
click at [167, 45] on icon at bounding box center [172, 43] width 16 height 16
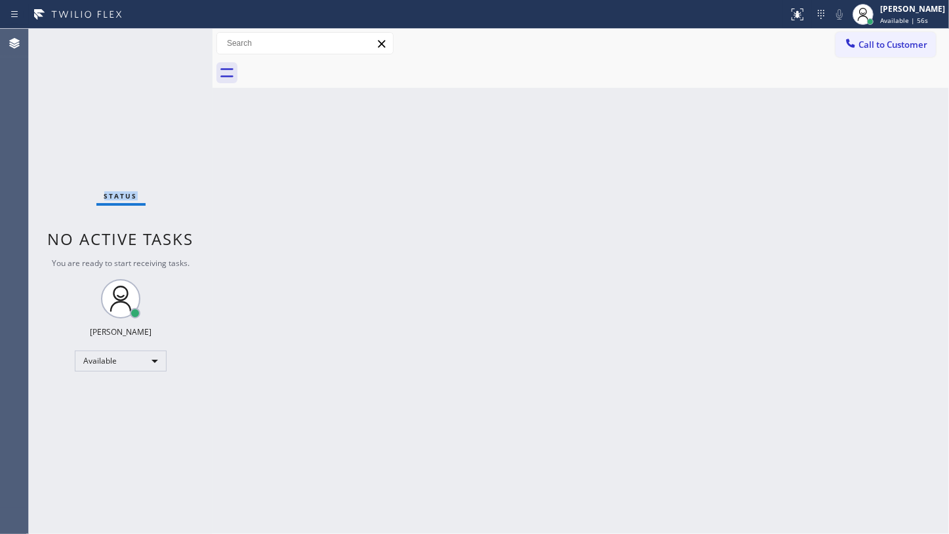
click at [167, 45] on div "Status No active tasks You are ready to start receiving tasks. JENIZA ALCAYDE A…" at bounding box center [121, 281] width 184 height 505
click at [395, 302] on div "Back to Dashboard Change Sender ID Customers Technicians Select a contact Outbo…" at bounding box center [580, 281] width 736 height 505
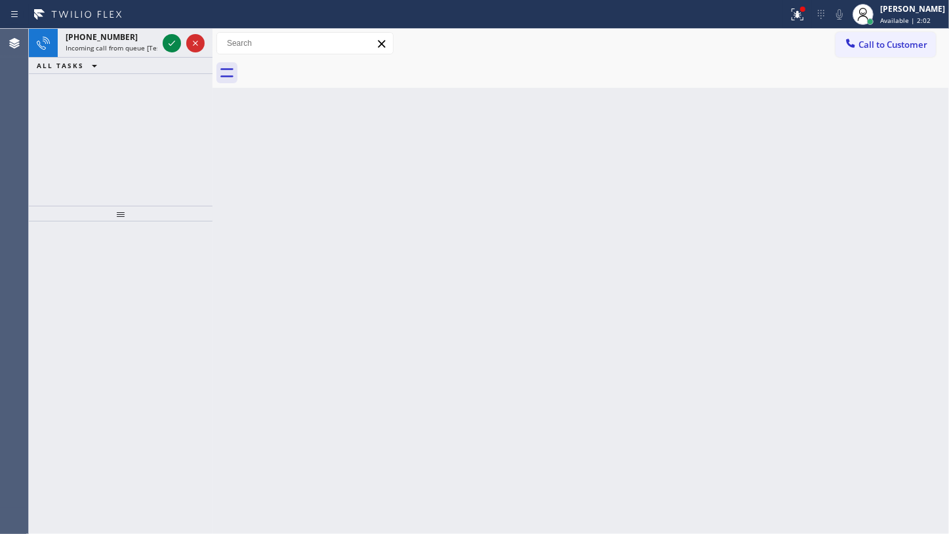
click at [118, 98] on div "+16266201991 Incoming call from queue [Test] All ALL TASKS ALL TASKS ACTIVE TAS…" at bounding box center [121, 117] width 184 height 177
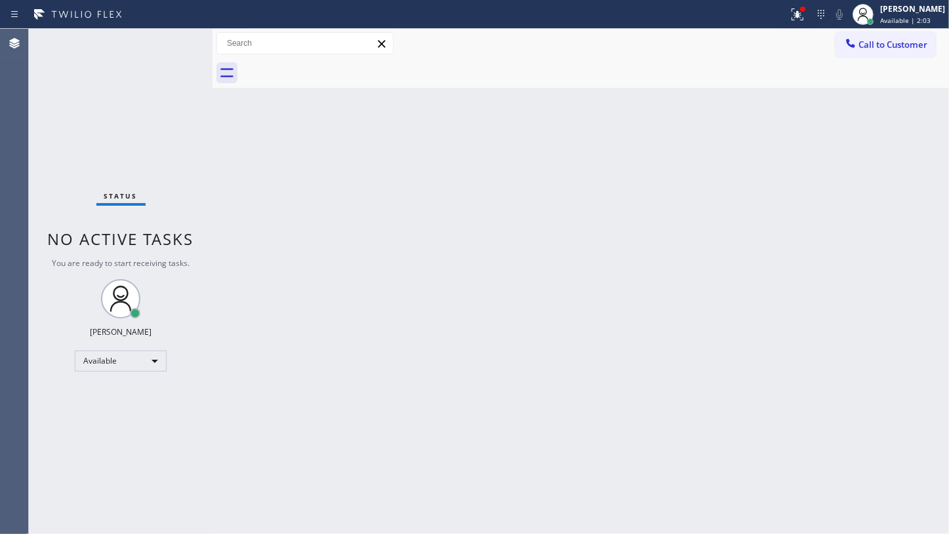
click at [180, 47] on div "Status No active tasks You are ready to start receiving tasks. JENIZA ALCAYDE A…" at bounding box center [121, 281] width 184 height 505
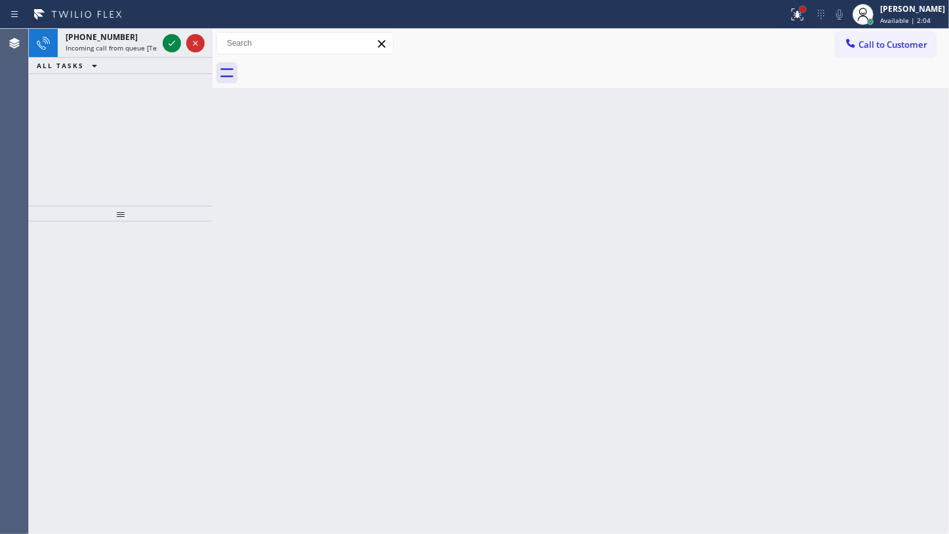
click at [804, 7] on div at bounding box center [802, 9] width 5 height 5
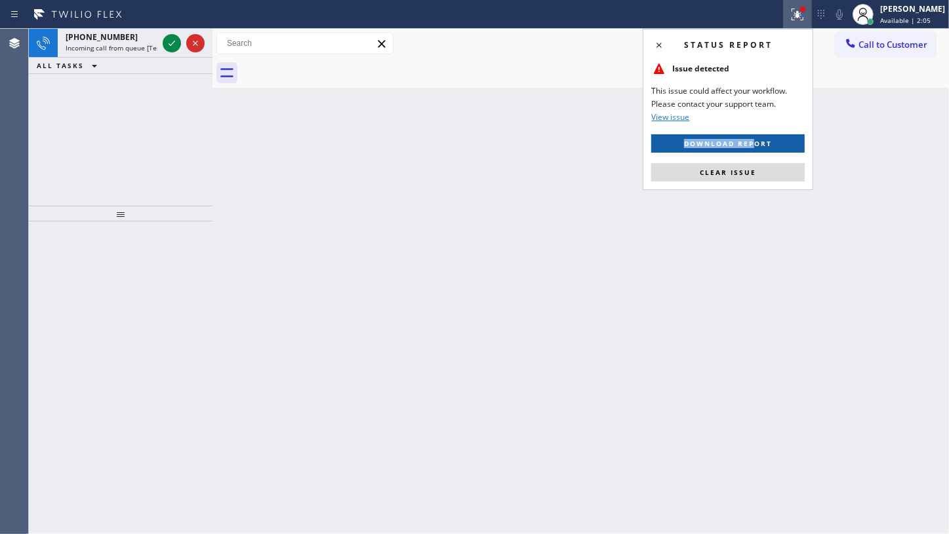
drag, startPoint x: 758, startPoint y: 128, endPoint x: 756, endPoint y: 142, distance: 14.7
click at [756, 142] on div "Status report Issue detected This issue could affect your workflow. Please cont…" at bounding box center [727, 109] width 170 height 161
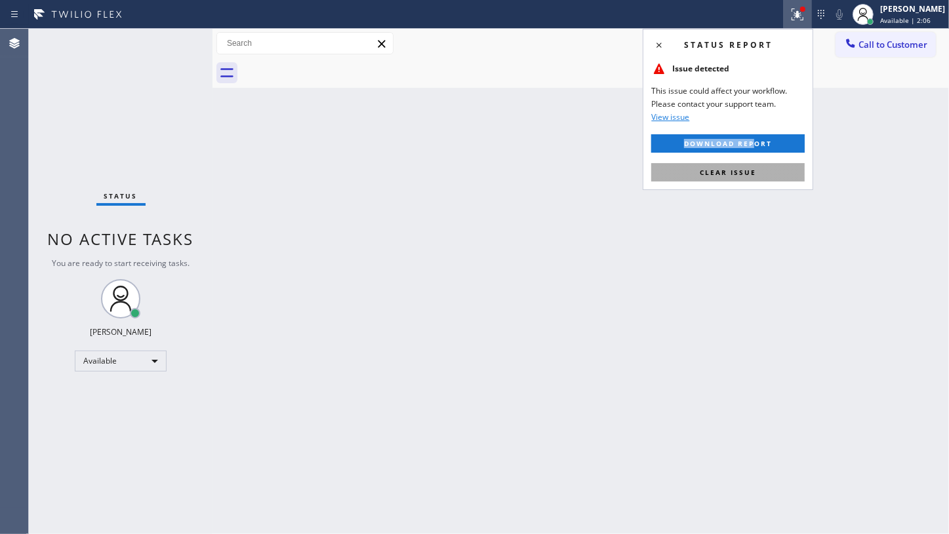
click at [751, 163] on button "Clear issue" at bounding box center [727, 172] width 153 height 18
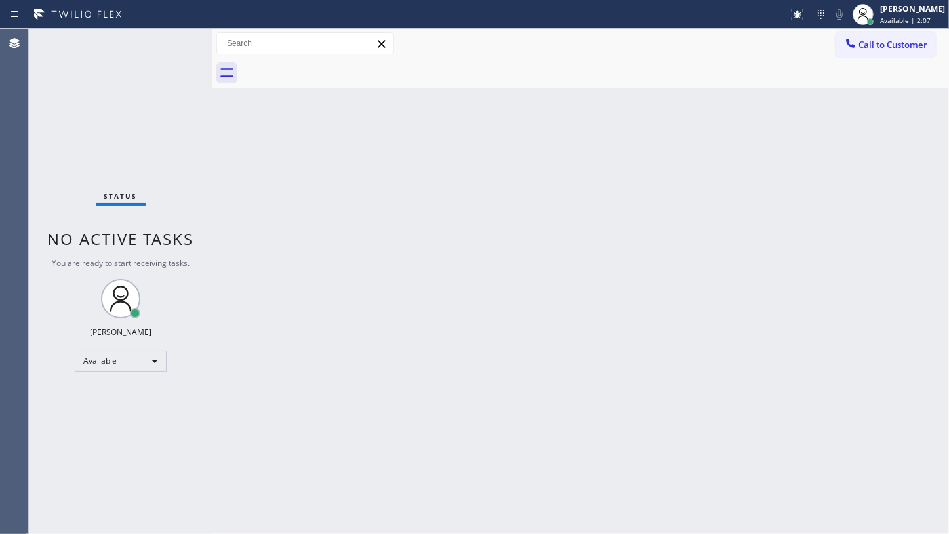
click at [279, 75] on div at bounding box center [594, 72] width 707 height 29
click at [172, 92] on div "Status No active tasks You are ready to start receiving tasks. JENIZA ALCAYDE A…" at bounding box center [121, 281] width 184 height 505
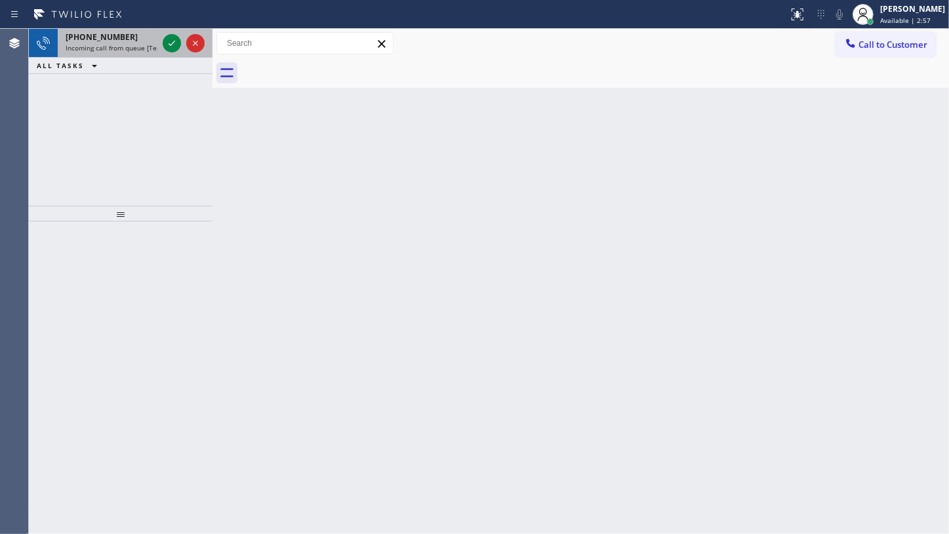
click at [161, 52] on div at bounding box center [183, 43] width 47 height 29
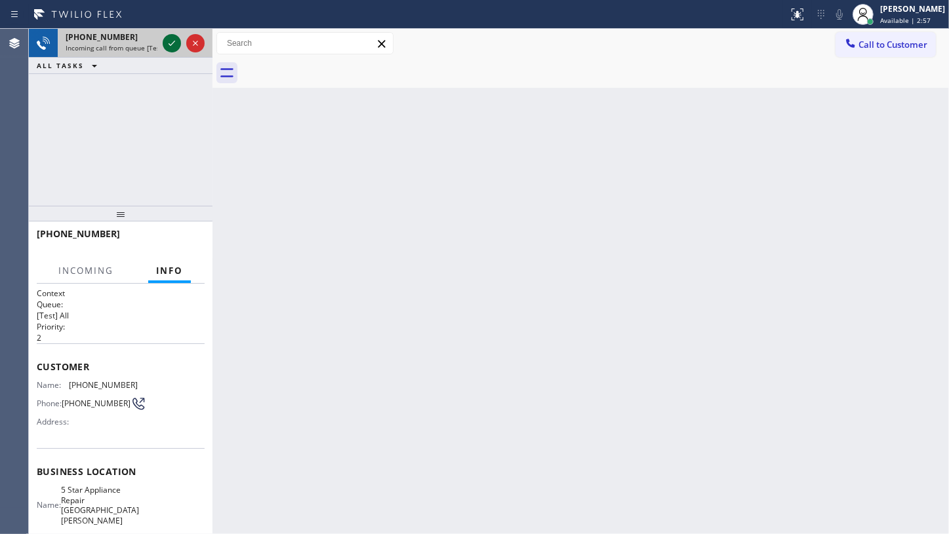
click at [163, 47] on div at bounding box center [172, 43] width 18 height 16
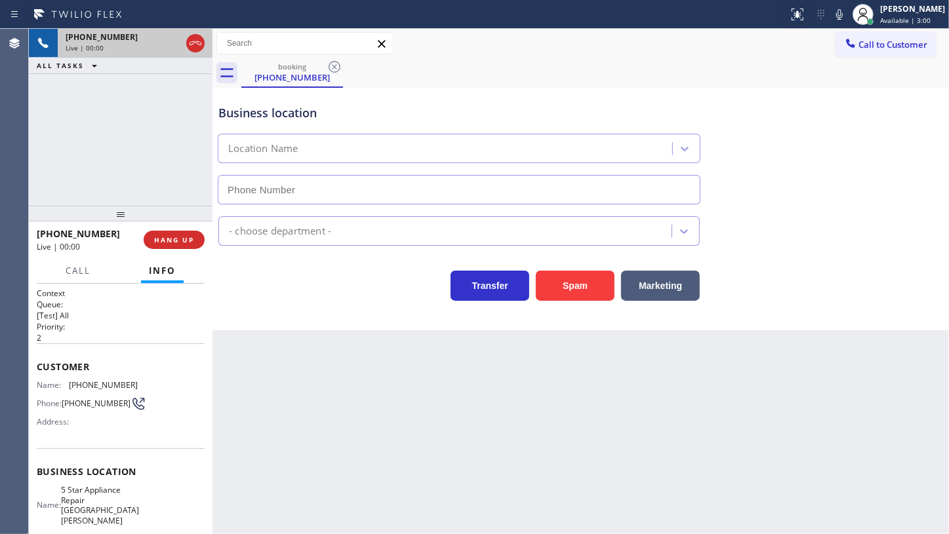
click at [167, 50] on div "Live | 00:00" at bounding box center [123, 47] width 115 height 9
type input "(805) 360-6522"
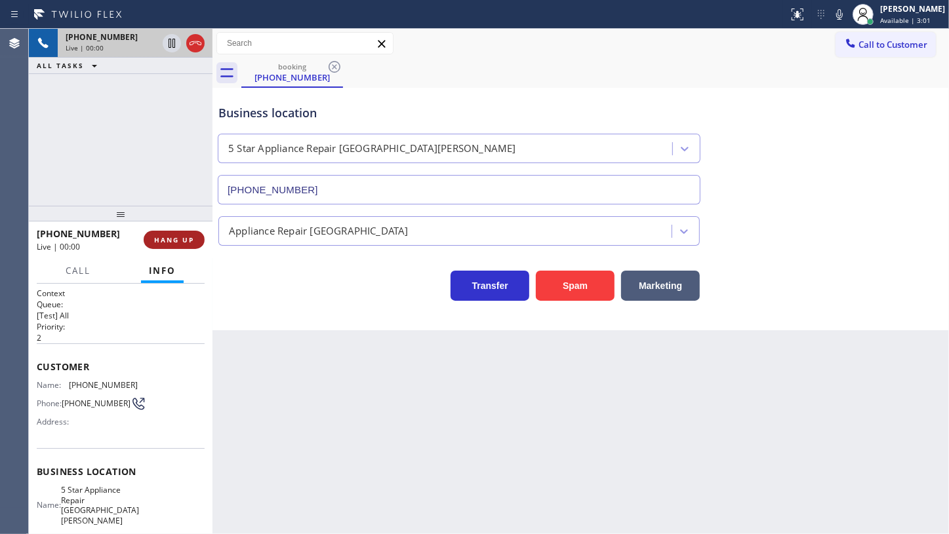
click at [165, 236] on span "HANG UP" at bounding box center [174, 239] width 40 height 9
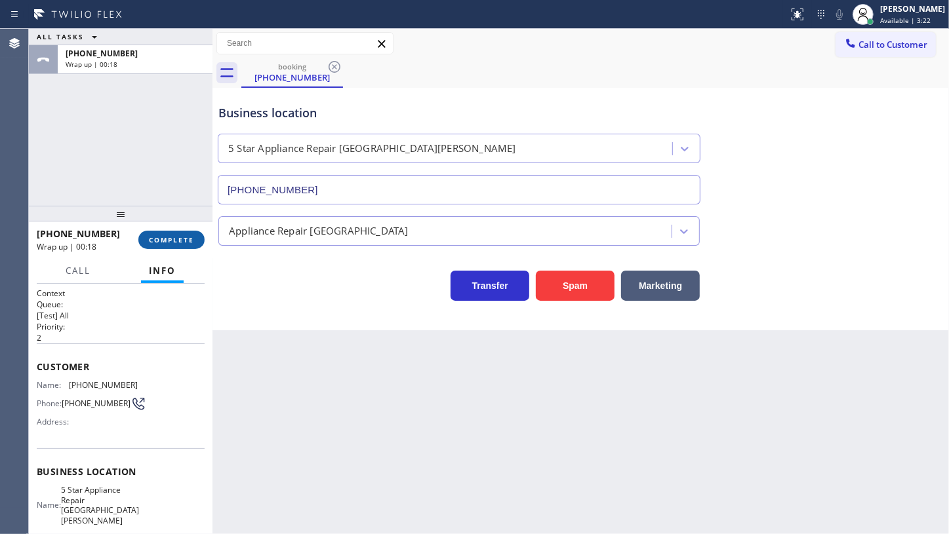
click at [172, 243] on span "COMPLETE" at bounding box center [171, 239] width 45 height 9
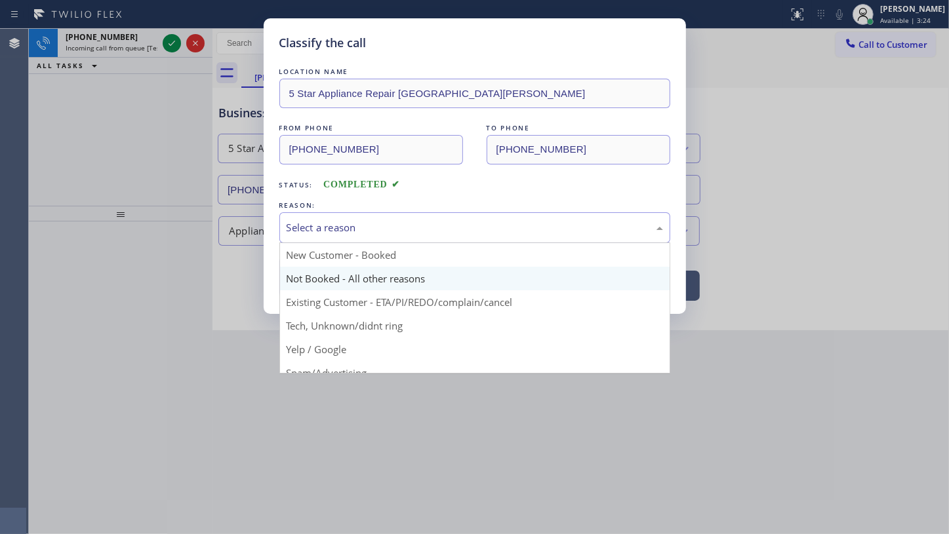
drag, startPoint x: 358, startPoint y: 227, endPoint x: 345, endPoint y: 277, distance: 51.4
click at [353, 235] on div "Select a reason" at bounding box center [474, 227] width 391 height 31
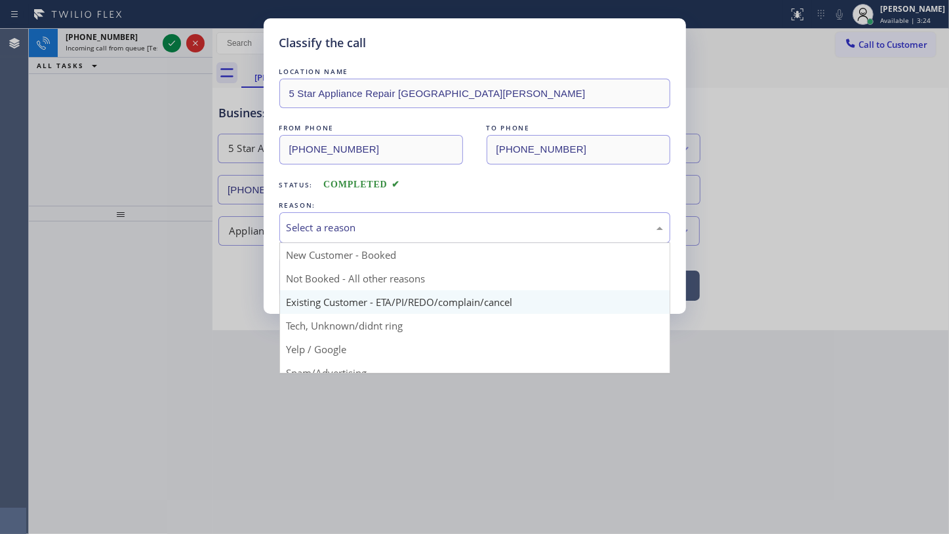
scroll to position [59, 0]
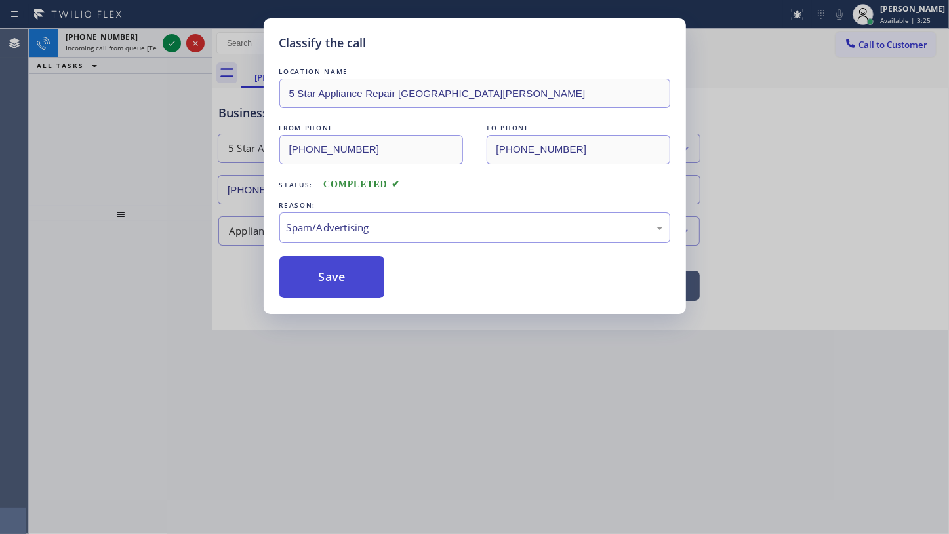
click at [341, 274] on button "Save" at bounding box center [332, 277] width 106 height 42
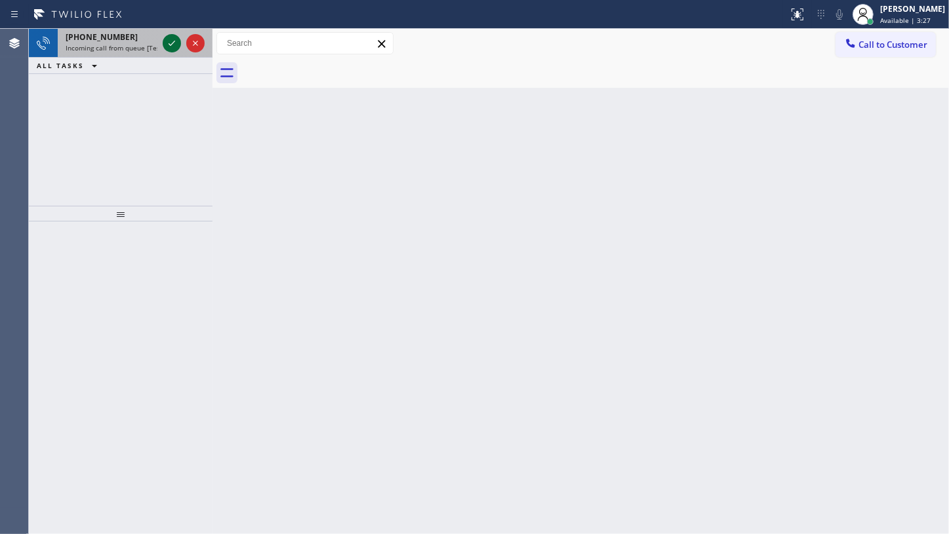
click at [175, 39] on icon at bounding box center [172, 43] width 16 height 16
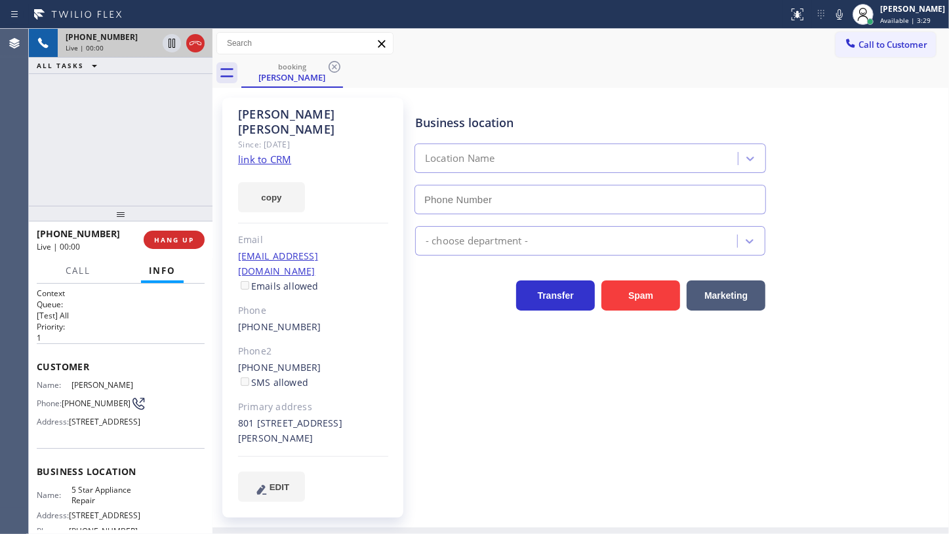
type input "(855) 731-4952"
click at [250, 153] on link "link to CRM" at bounding box center [264, 159] width 53 height 13
click at [191, 243] on span "HANG UP" at bounding box center [174, 239] width 40 height 9
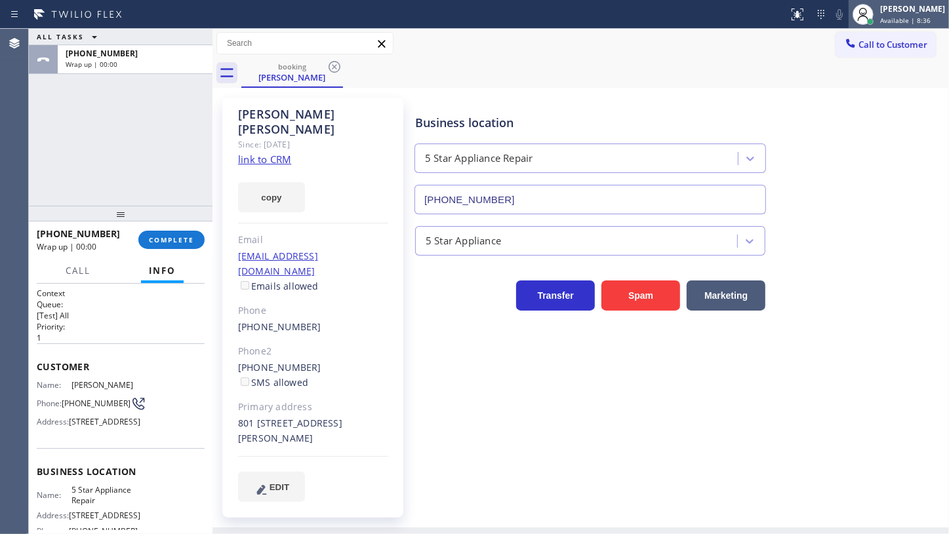
click at [861, 14] on icon at bounding box center [863, 15] width 16 height 16
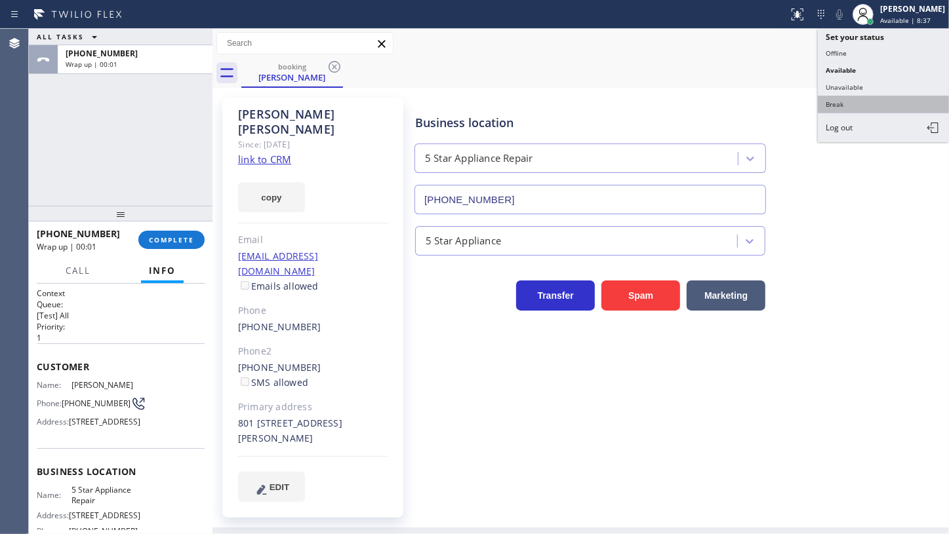
click at [853, 98] on button "Break" at bounding box center [882, 104] width 131 height 17
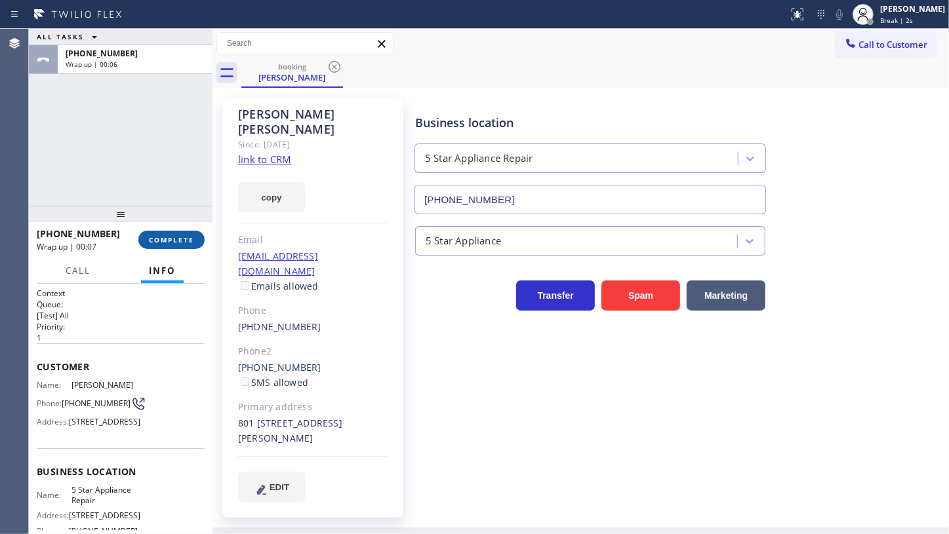
click at [172, 231] on button "COMPLETE" at bounding box center [171, 240] width 66 height 18
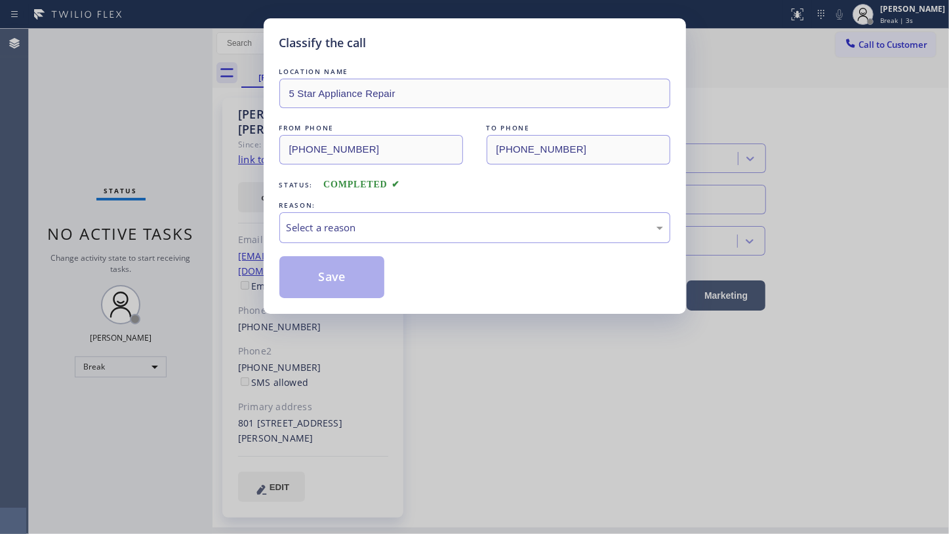
click at [269, 242] on div "Classify the call LOCATION NAME 5 Star Appliance Repair FROM PHONE (786) 955-68…" at bounding box center [475, 166] width 422 height 296
click at [304, 242] on div "Select a reason" at bounding box center [474, 227] width 391 height 31
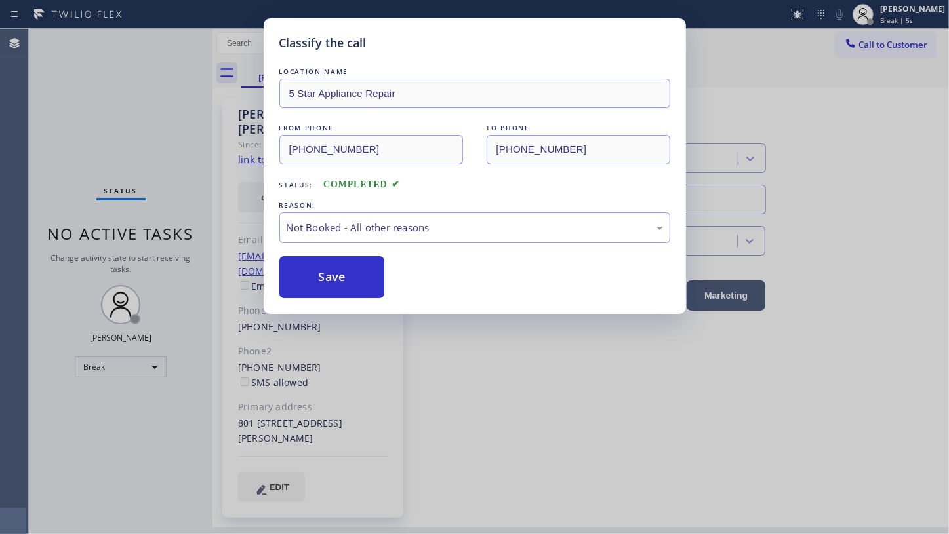
click at [308, 274] on button "Save" at bounding box center [332, 277] width 106 height 42
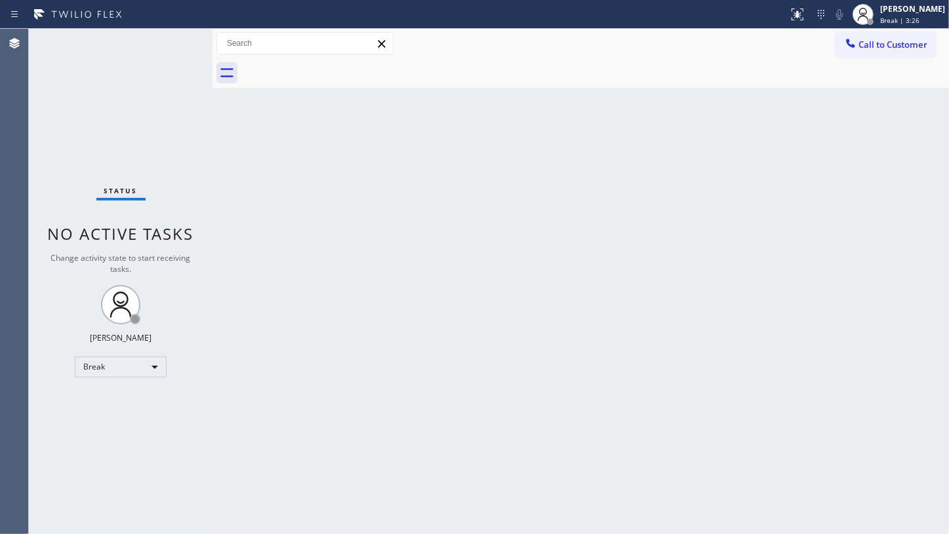
click at [60, 109] on div "Status No active tasks Change activity state to start receiving tasks. JENIZA A…" at bounding box center [121, 281] width 184 height 505
click at [488, 268] on div "Back to Dashboard Change Sender ID Customers Technicians Select a contact Outbo…" at bounding box center [580, 281] width 736 height 505
click at [96, 378] on div "Status No active tasks Change activity state to start receiving tasks. JENIZA A…" at bounding box center [121, 281] width 184 height 505
click at [104, 373] on div "Break" at bounding box center [121, 367] width 92 height 21
click at [110, 400] on li "Available" at bounding box center [119, 401] width 89 height 16
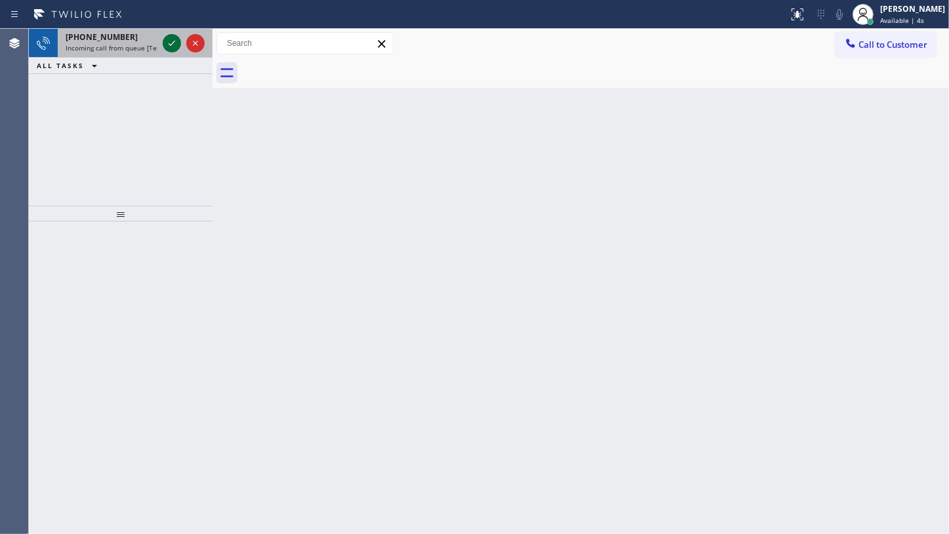
click at [170, 46] on icon at bounding box center [172, 43] width 16 height 16
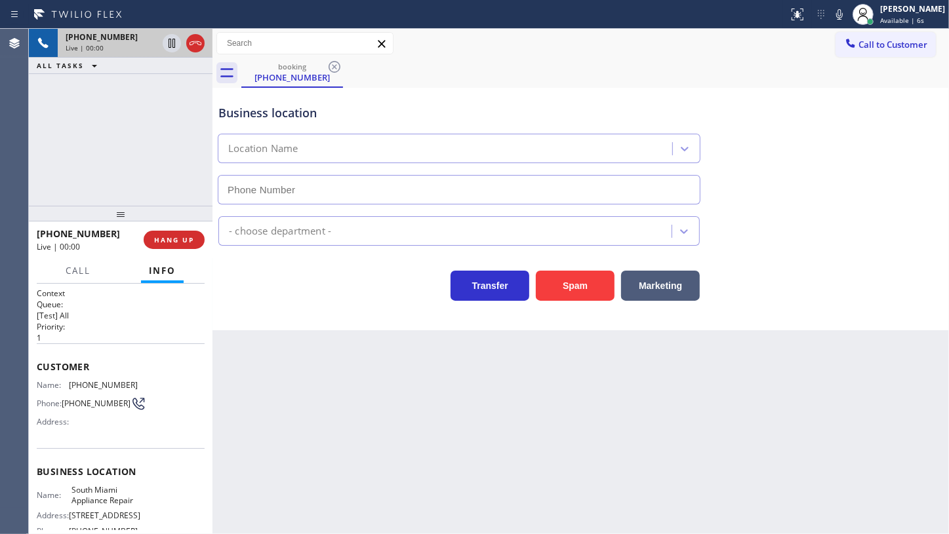
type input "(786) 802-7492"
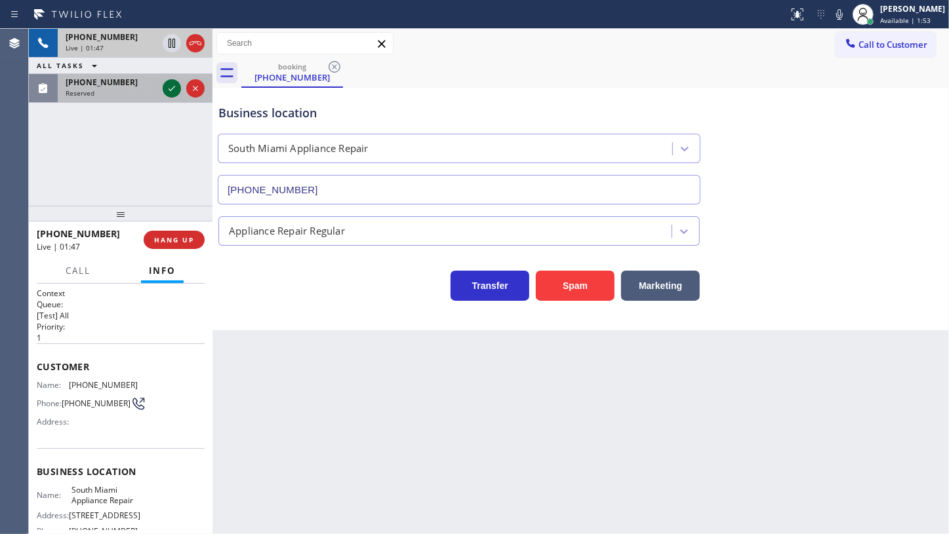
click at [177, 87] on icon at bounding box center [172, 89] width 16 height 16
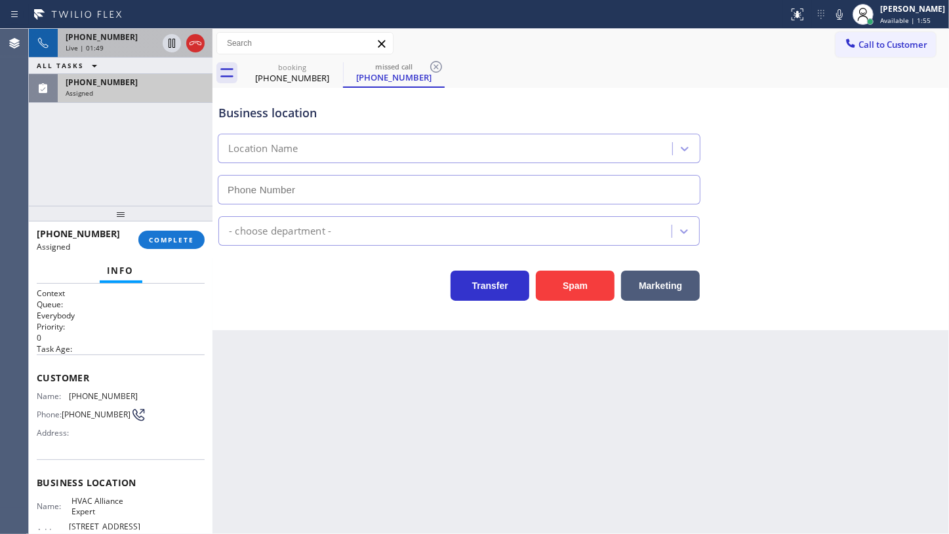
type input "(323) 991-9198"
click at [163, 108] on div "+13055627436 Live | 02:19 ALL TASKS ALL TASKS ACTIVE TASKS TASKS IN WRAP UP (31…" at bounding box center [121, 117] width 184 height 177
click at [167, 88] on div "Assigned" at bounding box center [135, 92] width 139 height 9
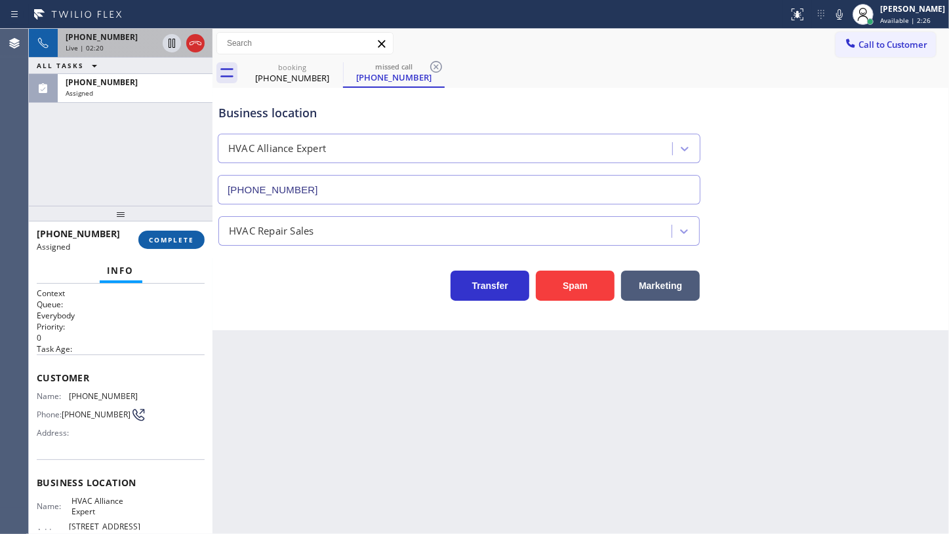
click at [168, 231] on button "COMPLETE" at bounding box center [171, 240] width 66 height 18
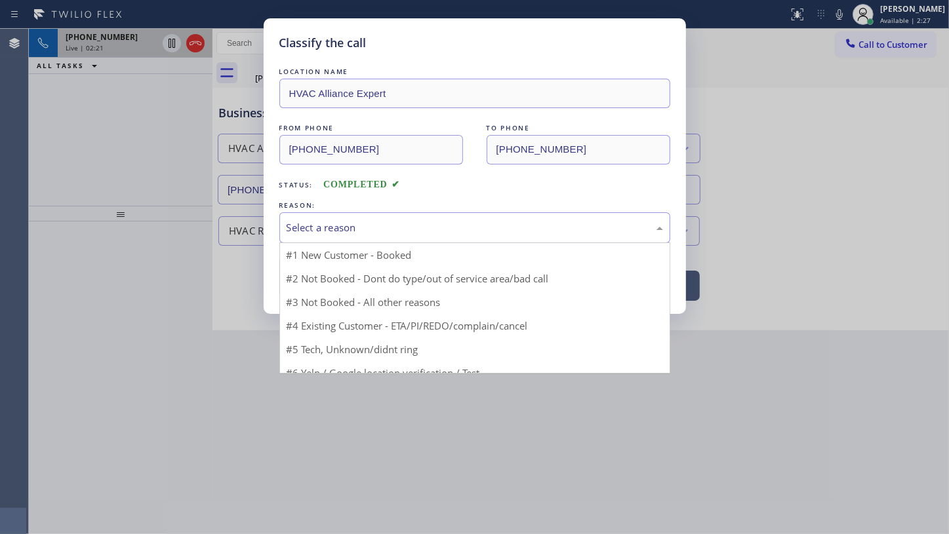
click at [332, 235] on div "Select a reason" at bounding box center [474, 227] width 391 height 31
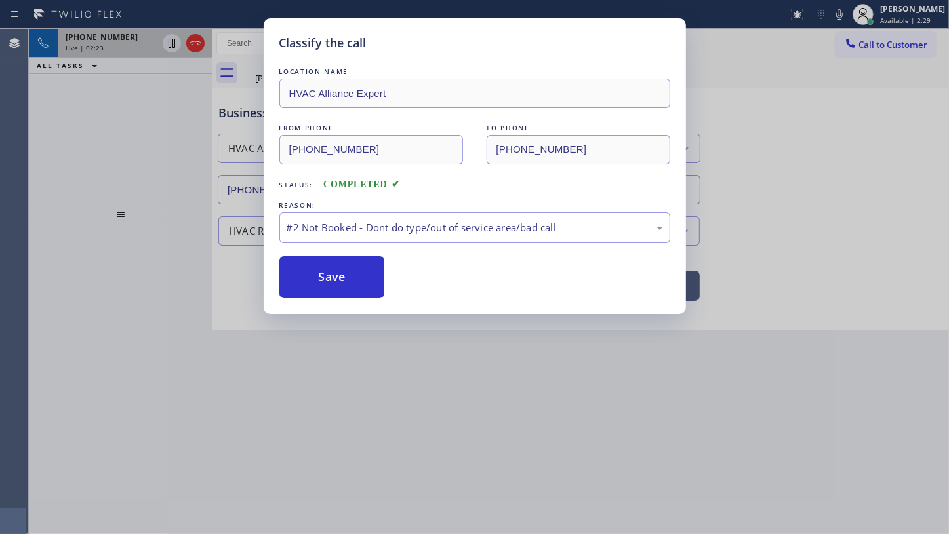
drag, startPoint x: 319, startPoint y: 275, endPoint x: 85, endPoint y: 11, distance: 352.5
click at [307, 259] on button "Save" at bounding box center [332, 277] width 106 height 42
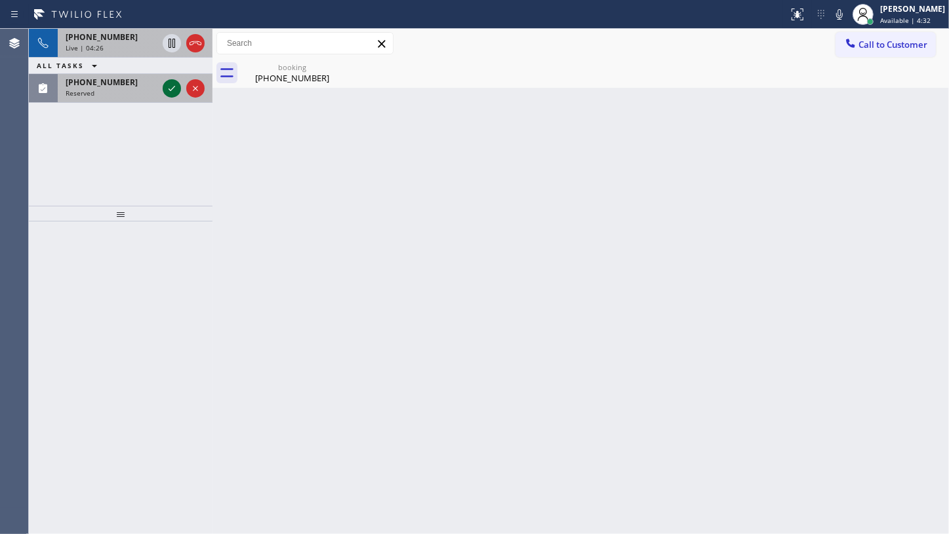
click at [170, 86] on icon at bounding box center [172, 89] width 16 height 16
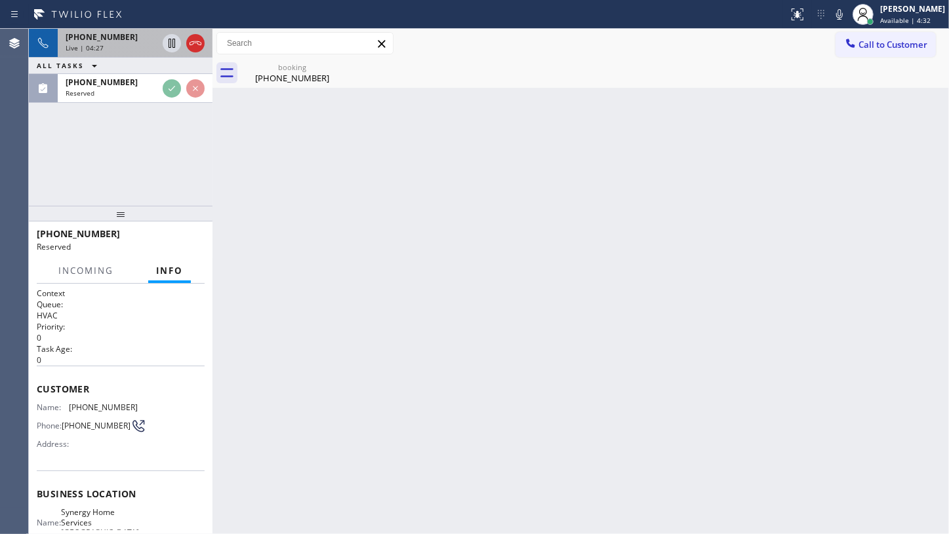
click at [124, 43] on div "Live | 04:27" at bounding box center [112, 47] width 92 height 9
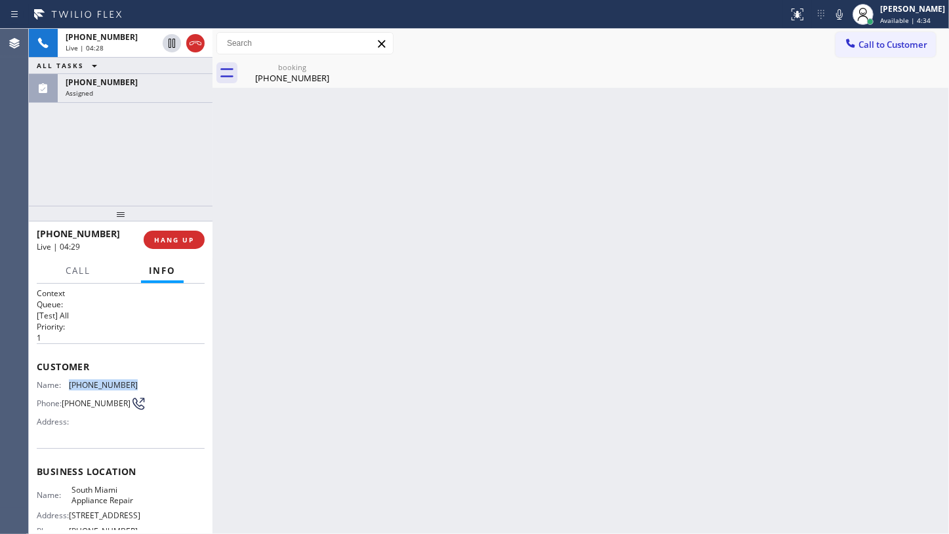
drag, startPoint x: 66, startPoint y: 380, endPoint x: 140, endPoint y: 380, distance: 74.1
click at [140, 380] on div "Name: (305) 562-7436 Phone: (305) 562-7436 Address:" at bounding box center [121, 406] width 168 height 52
copy div "(305) 562-7436"
click at [92, 84] on span "(754) 202-2316" at bounding box center [102, 82] width 72 height 11
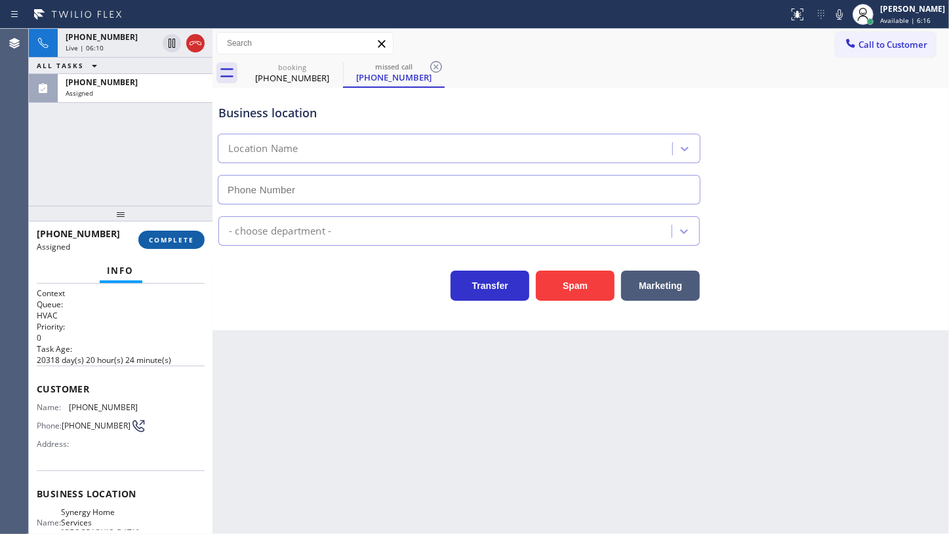
type input "(954) 371-2883"
click at [165, 243] on span "COMPLETE" at bounding box center [171, 239] width 45 height 9
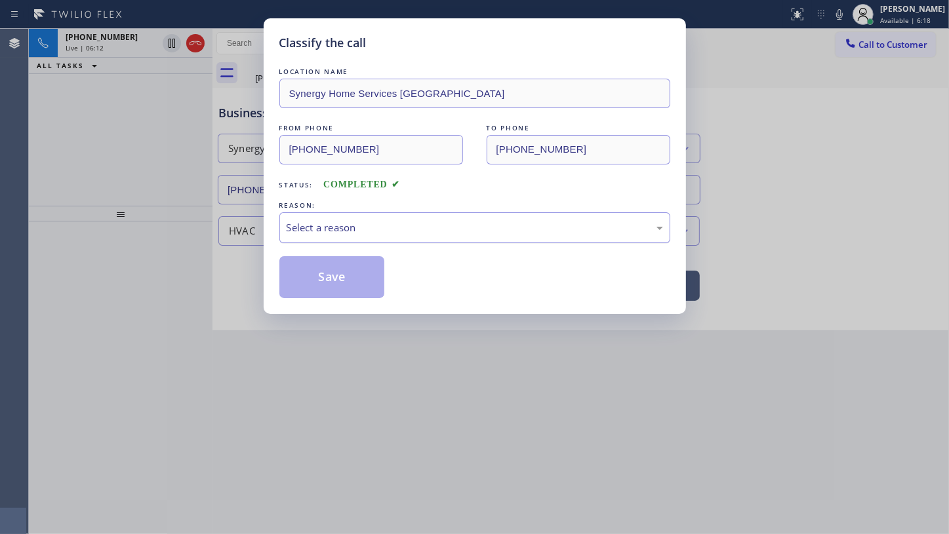
click at [309, 236] on div "Select a reason" at bounding box center [474, 227] width 391 height 31
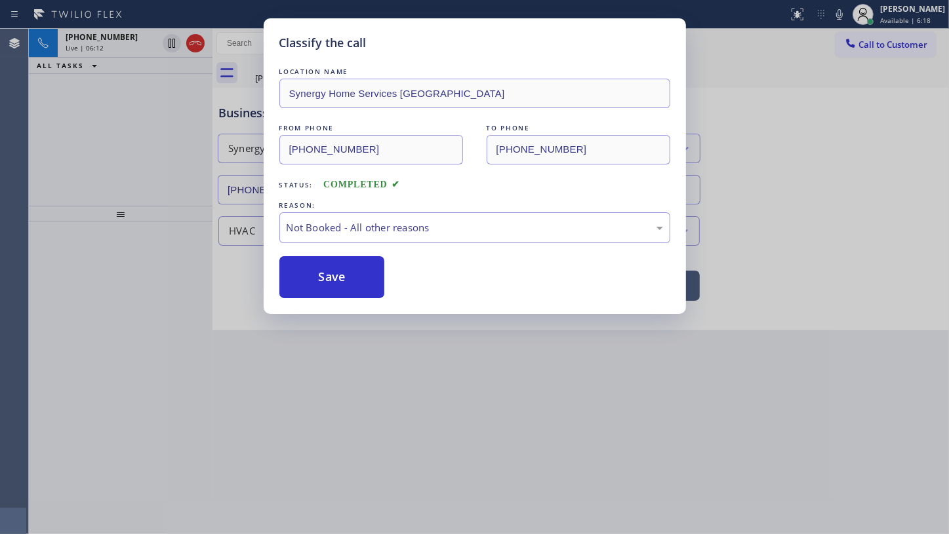
click at [314, 275] on button "Save" at bounding box center [332, 277] width 106 height 42
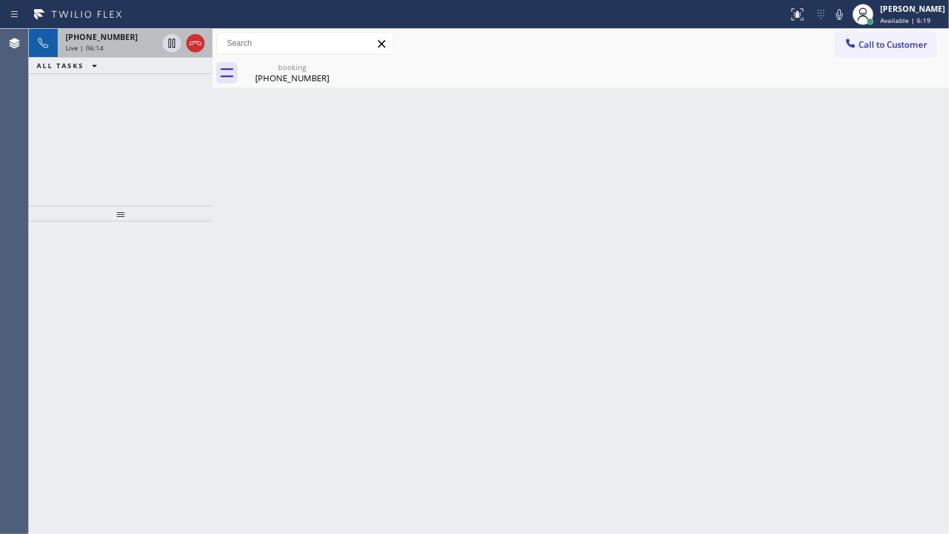
click at [98, 37] on span "+13055627436" at bounding box center [102, 36] width 72 height 11
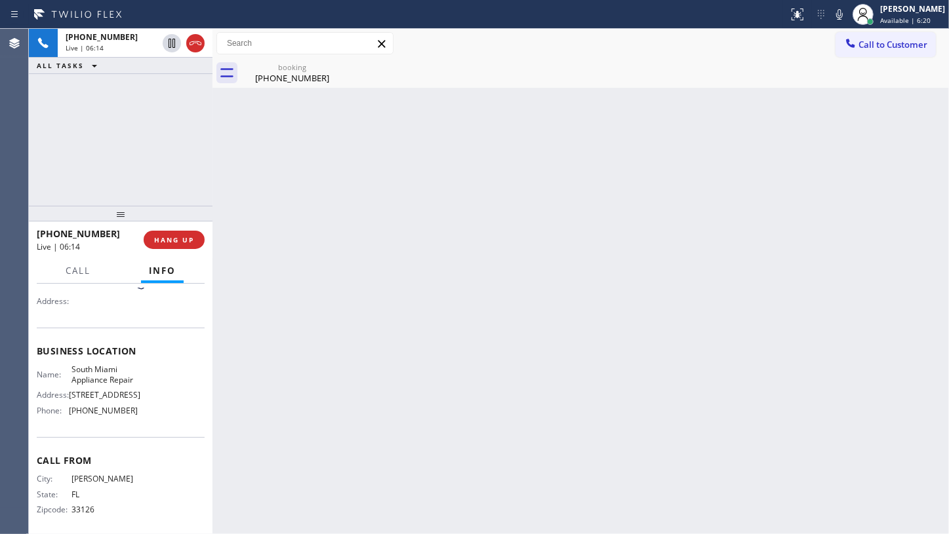
scroll to position [140, 0]
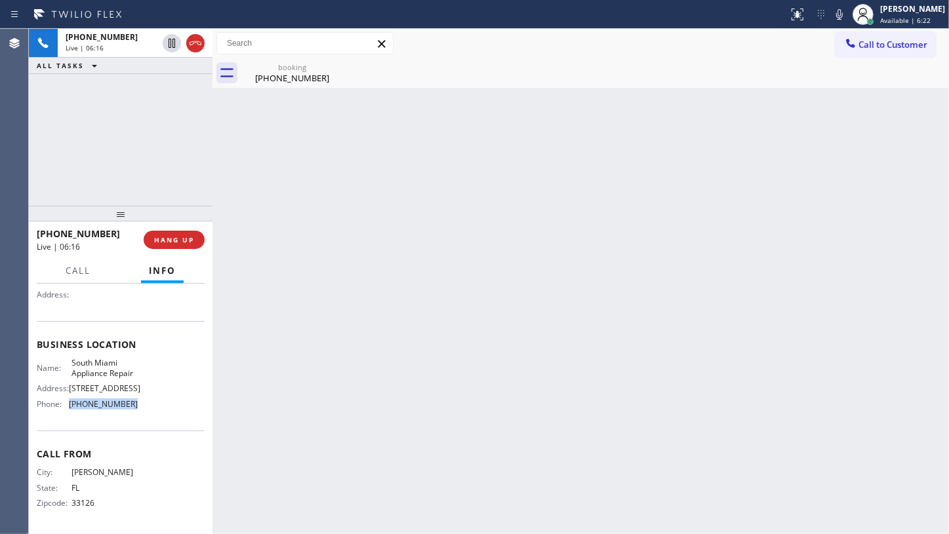
drag, startPoint x: 66, startPoint y: 403, endPoint x: 144, endPoint y: 412, distance: 77.8
click at [144, 412] on div "Name: South Miami Appliance Repair Address: 9382 SW 72nd St Miami, FL Phone: (7…" at bounding box center [121, 386] width 168 height 56
copy div "(786) 802-7492"
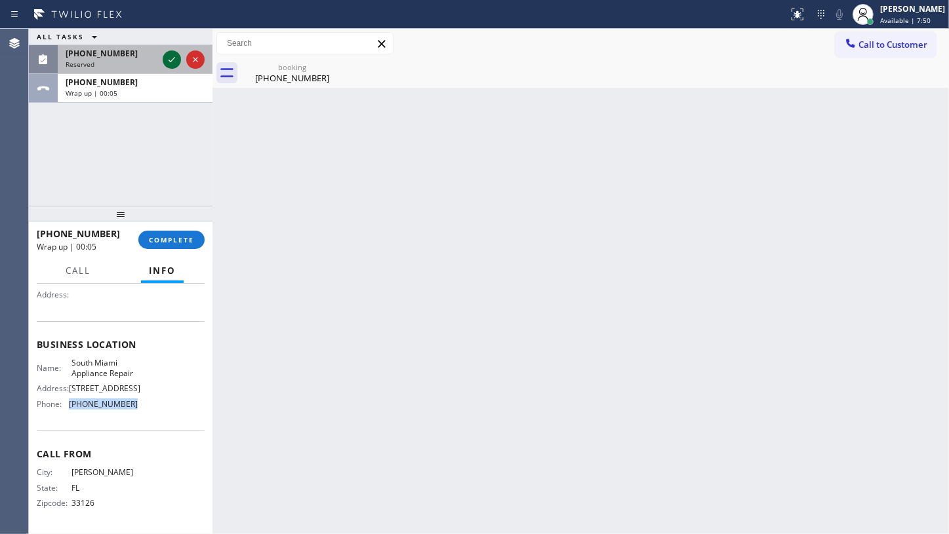
click at [169, 58] on icon at bounding box center [172, 60] width 16 height 16
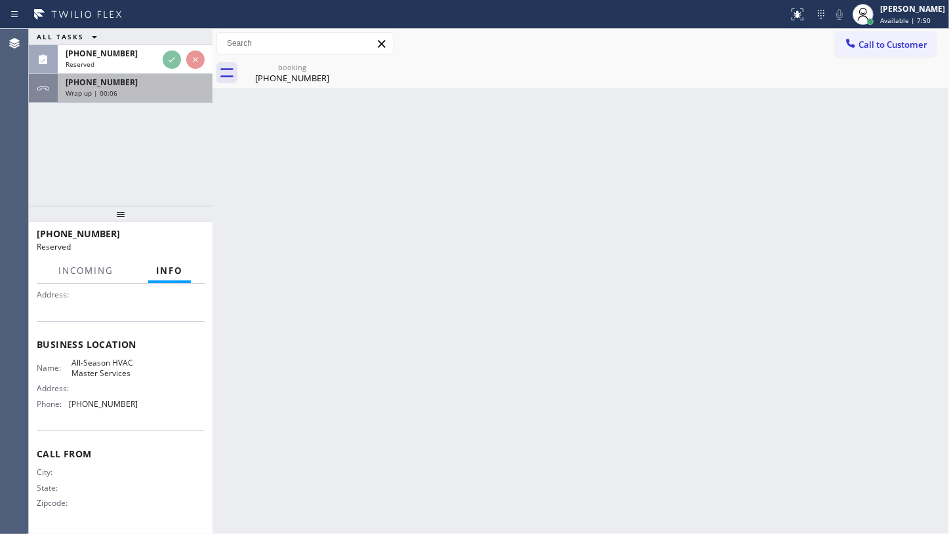
scroll to position [140, 0]
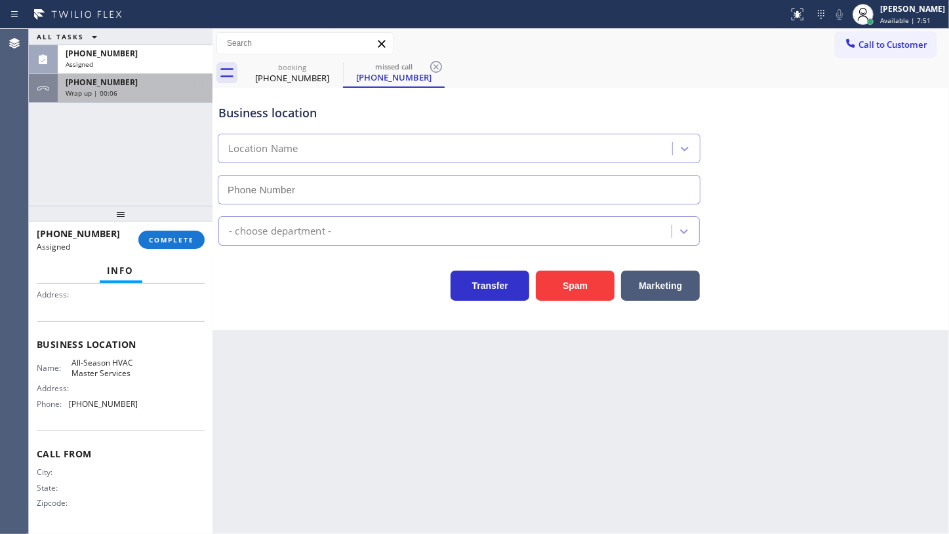
type input "(805) 243-2205"
click at [100, 88] on span "Wrap up | 00:07" at bounding box center [92, 92] width 52 height 9
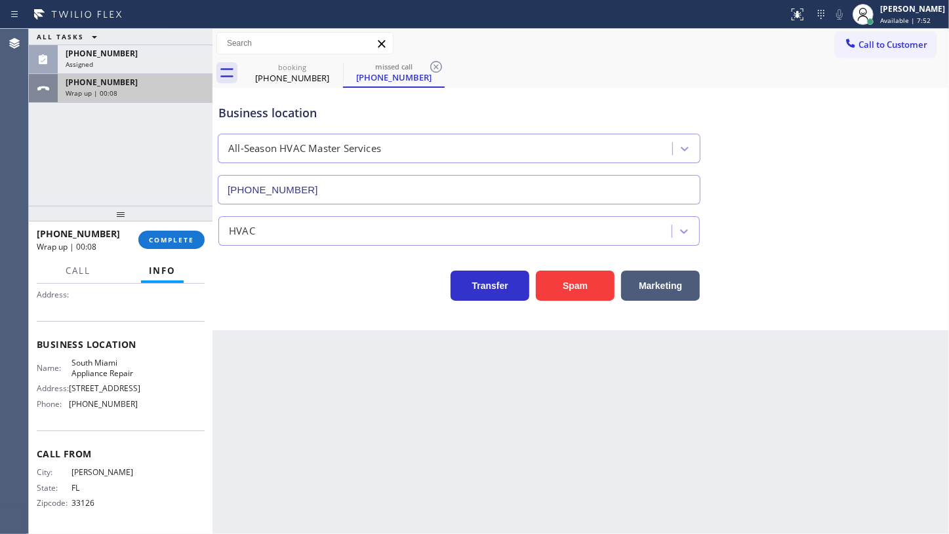
scroll to position [140, 0]
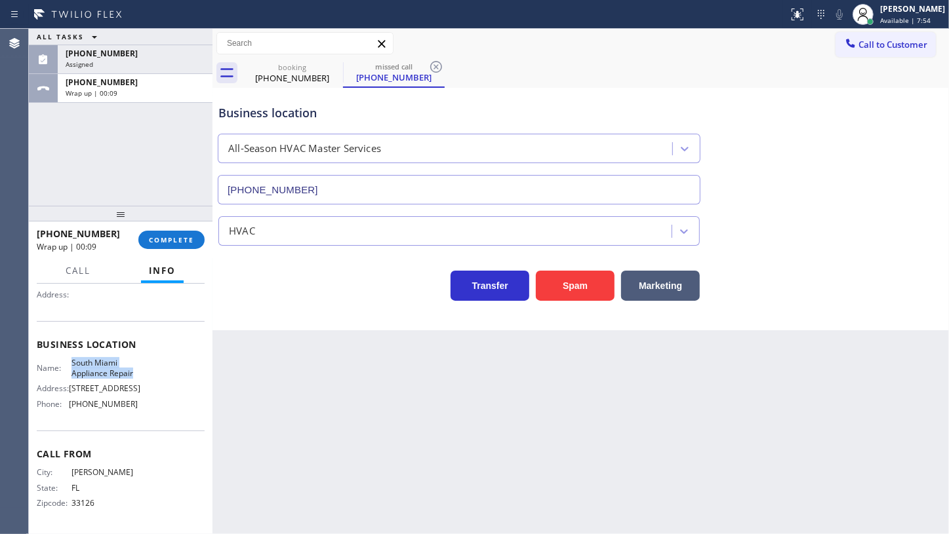
drag, startPoint x: 68, startPoint y: 351, endPoint x: 149, endPoint y: 361, distance: 81.8
click at [144, 361] on div "Name: South Miami Appliance Repair Address: 9382 SW 72nd St Miami, FL Phone: (7…" at bounding box center [121, 386] width 168 height 56
copy div "South Miami Appliance Repair"
click at [98, 60] on div "Assigned" at bounding box center [135, 64] width 139 height 9
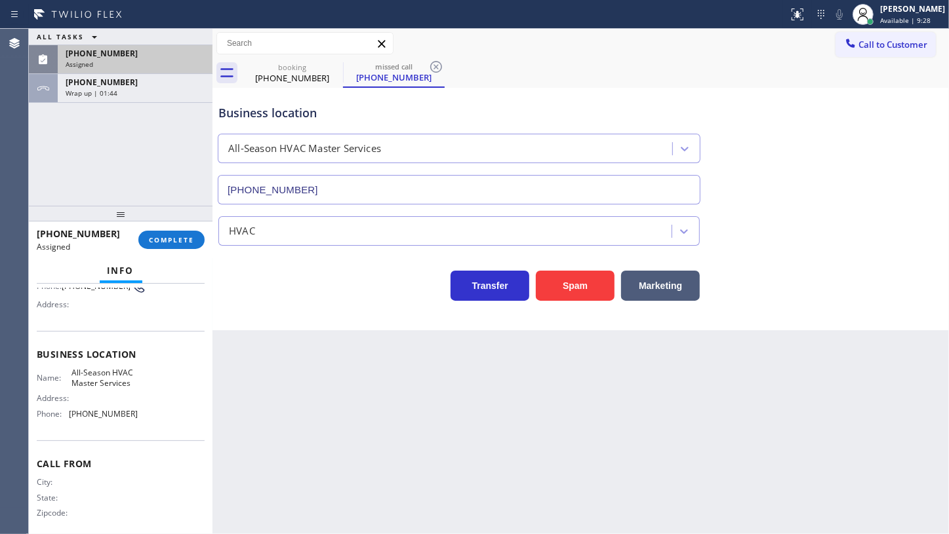
scroll to position [151, 0]
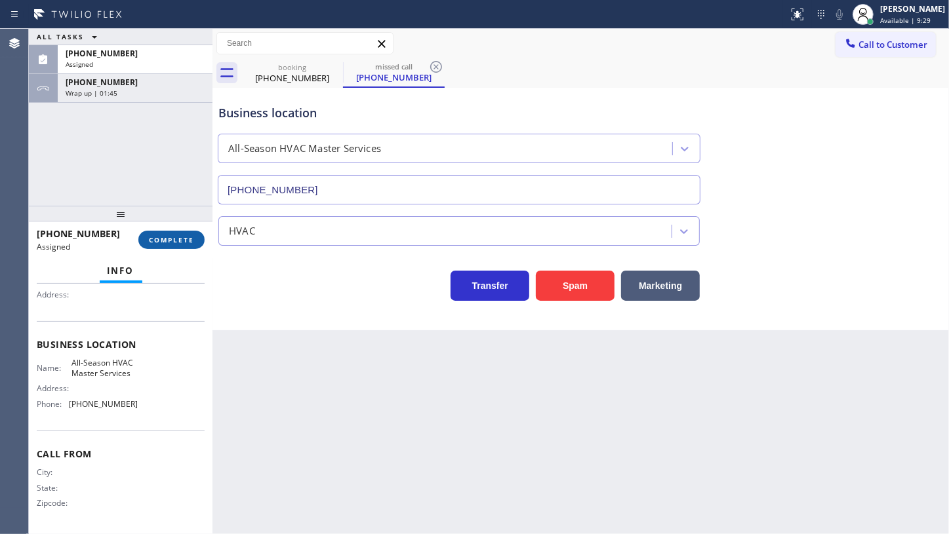
click at [182, 241] on span "COMPLETE" at bounding box center [171, 239] width 45 height 9
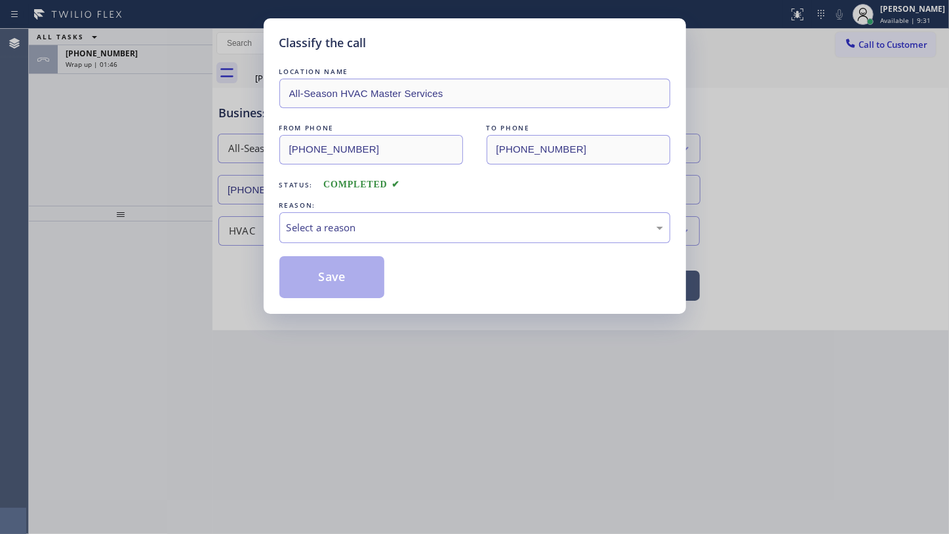
click at [291, 227] on div "Select a reason" at bounding box center [474, 227] width 376 height 15
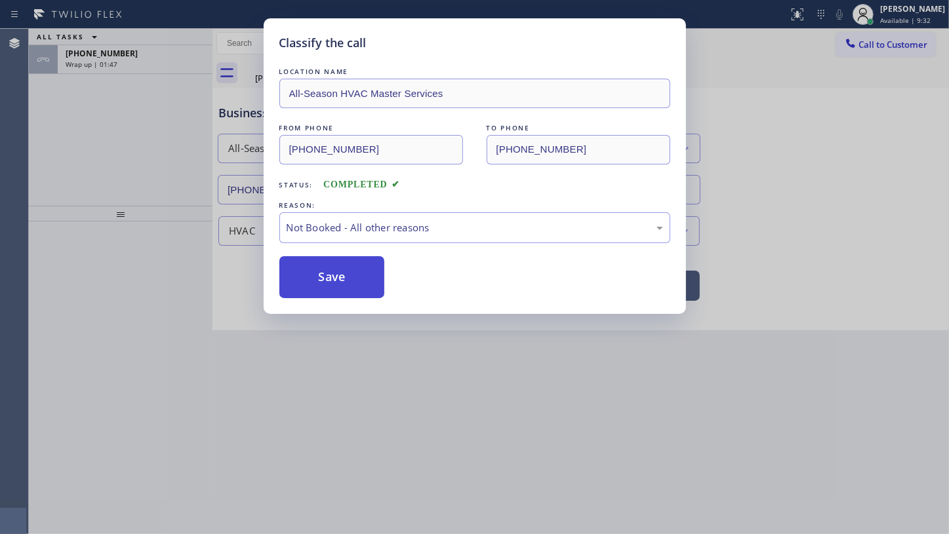
click at [302, 281] on button "Save" at bounding box center [332, 277] width 106 height 42
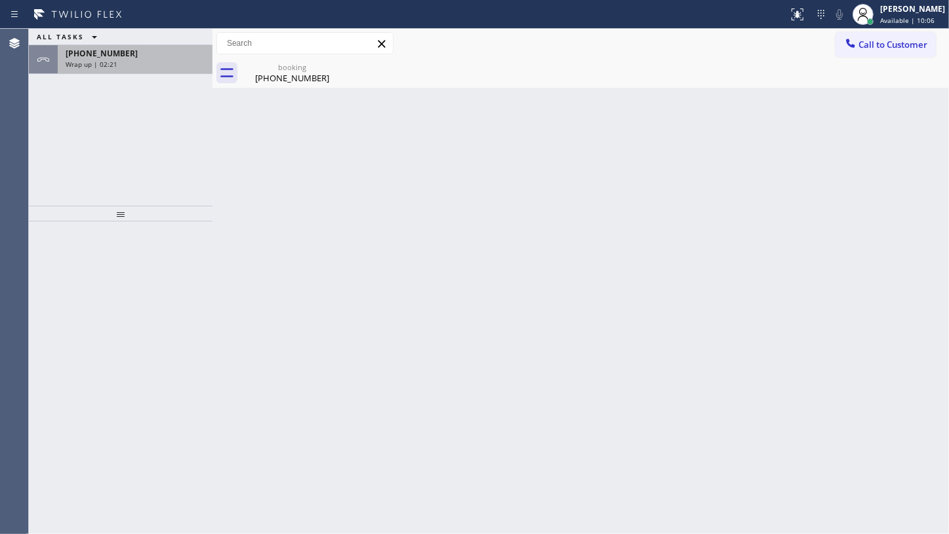
click at [68, 54] on span "+13055627436" at bounding box center [102, 53] width 72 height 11
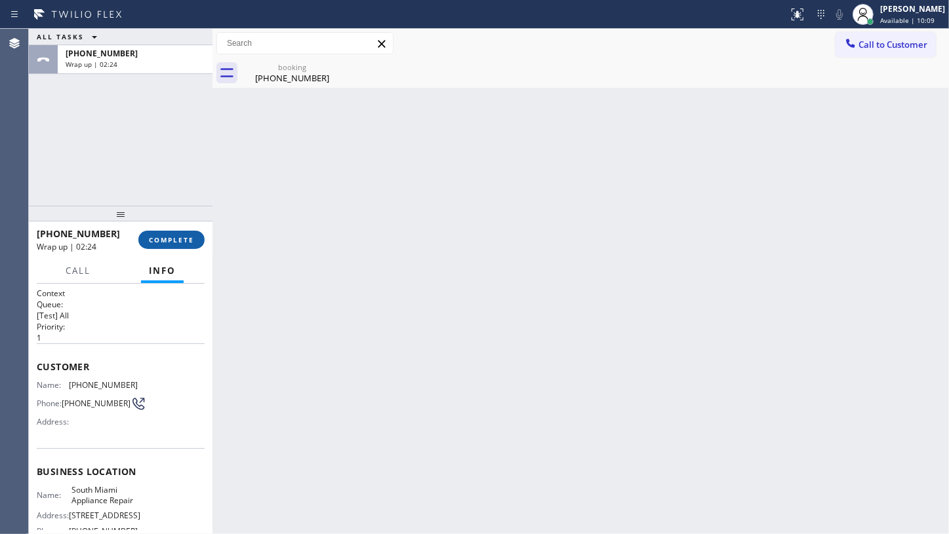
click at [173, 241] on span "COMPLETE" at bounding box center [171, 239] width 45 height 9
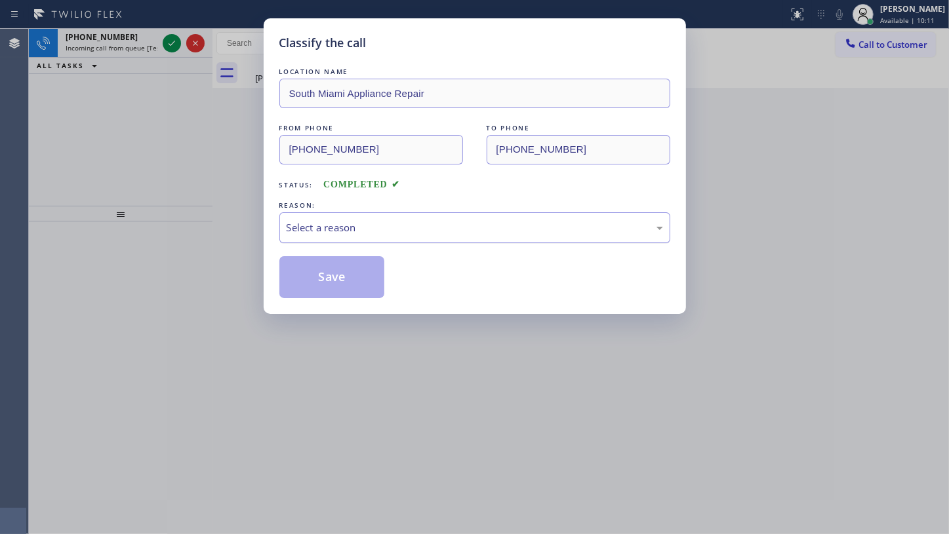
click at [370, 225] on div "Select a reason" at bounding box center [474, 227] width 376 height 15
click at [332, 272] on button "Save" at bounding box center [332, 277] width 106 height 42
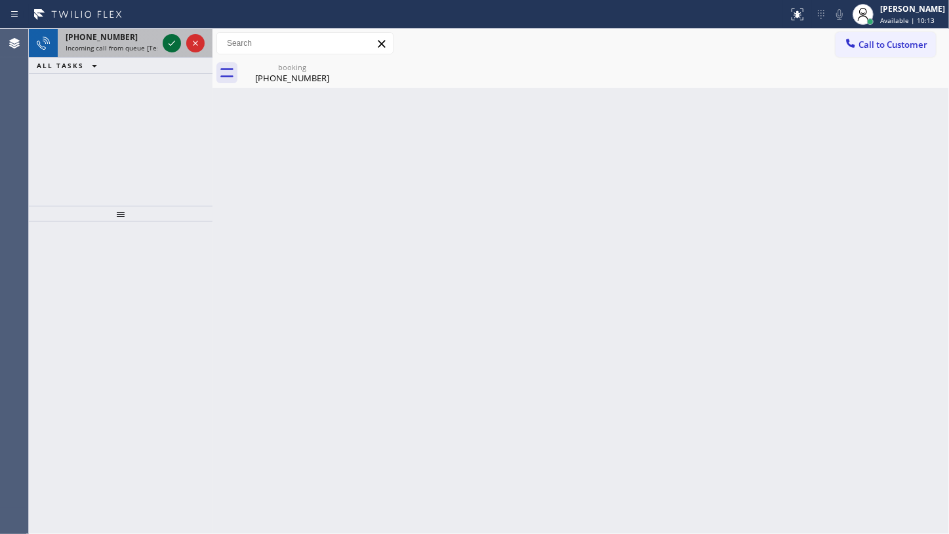
click at [168, 41] on icon at bounding box center [172, 43] width 16 height 16
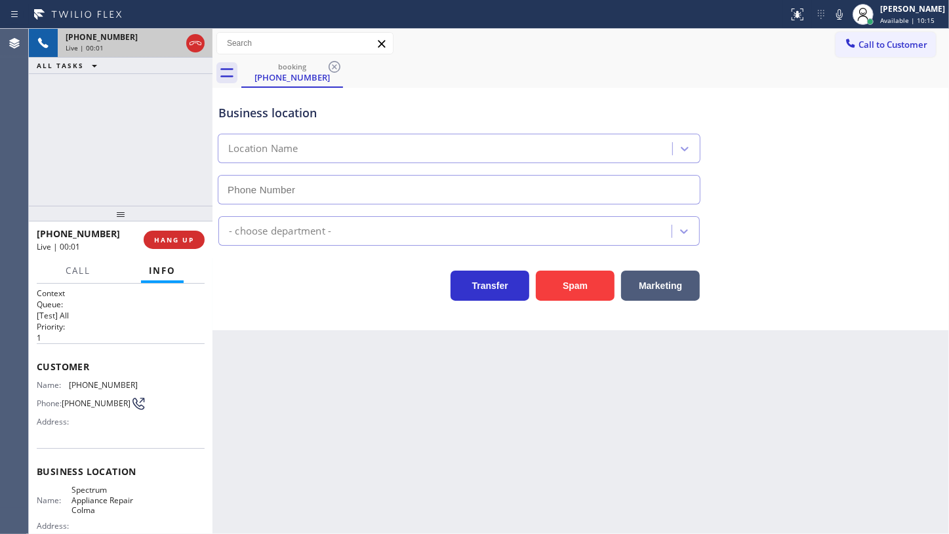
type input "(415) 634-3640"
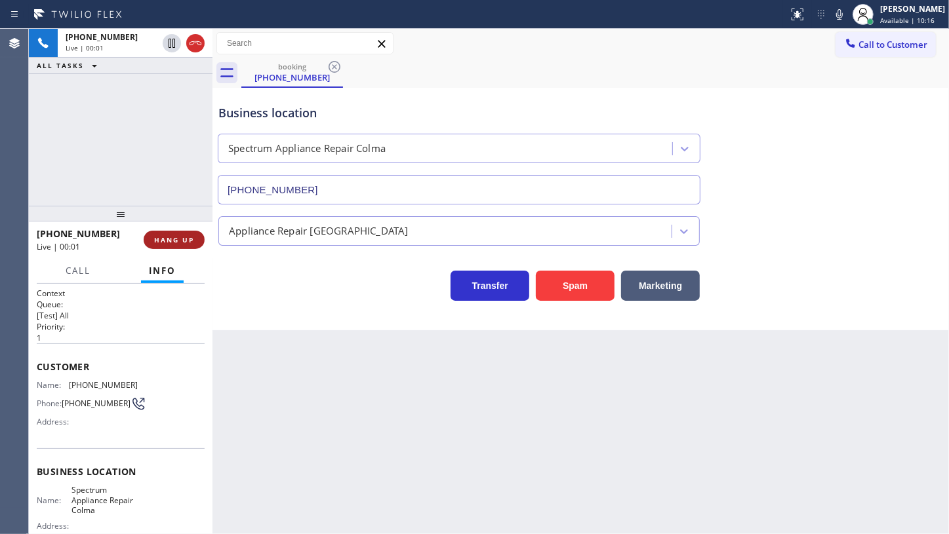
click at [157, 246] on button "HANG UP" at bounding box center [174, 240] width 61 height 18
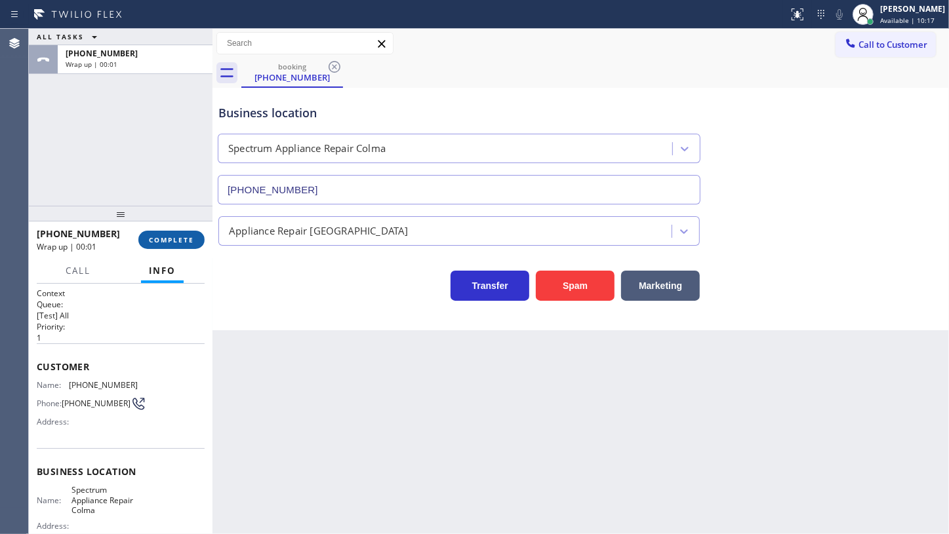
click at [185, 242] on span "COMPLETE" at bounding box center [171, 239] width 45 height 9
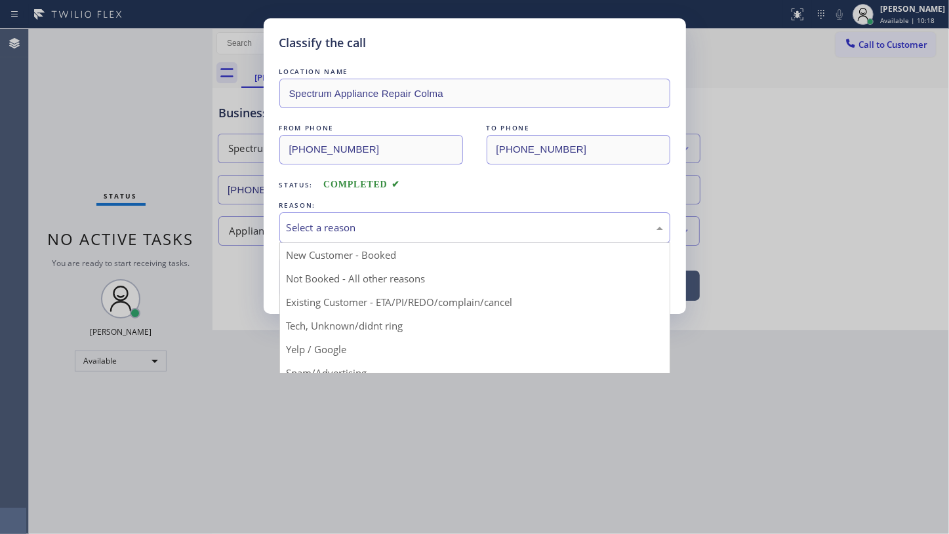
click at [307, 233] on div "Select a reason" at bounding box center [474, 227] width 376 height 15
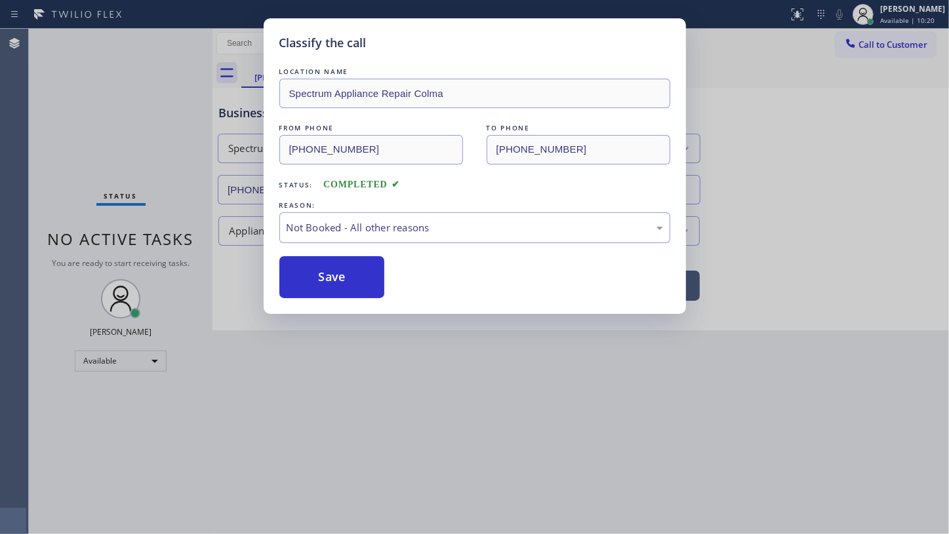
click at [319, 281] on button "Save" at bounding box center [332, 277] width 106 height 42
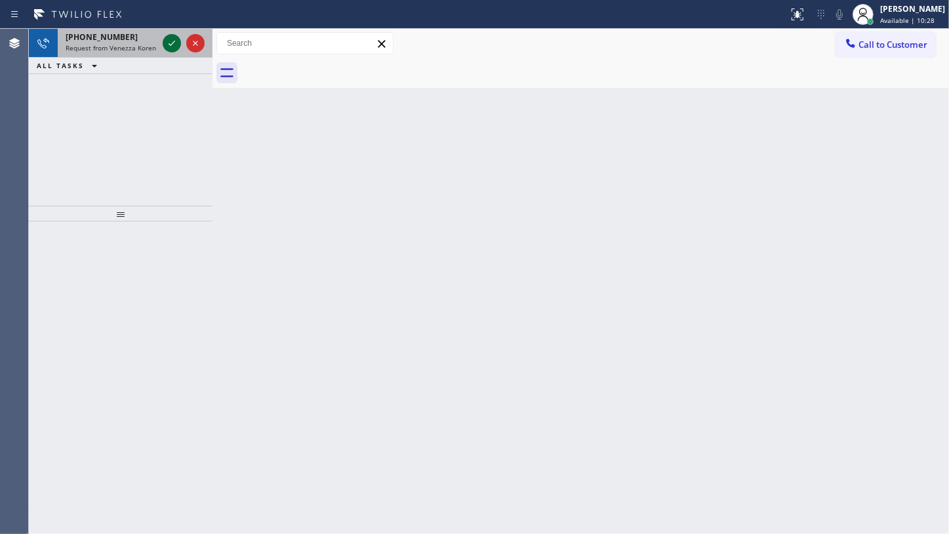
click at [176, 43] on icon at bounding box center [172, 43] width 16 height 16
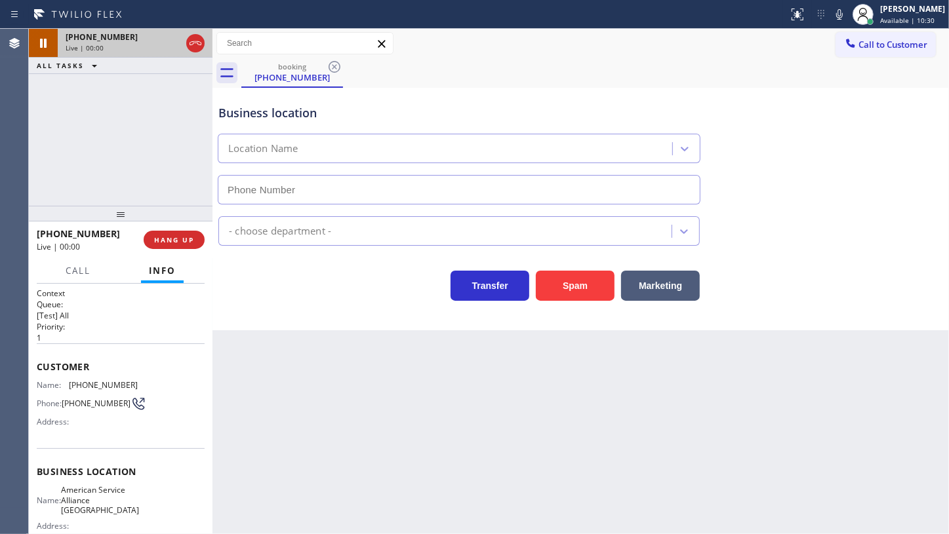
type input "(954) 835-4535"
click at [96, 138] on div "+17542154447 Live | 00:27 ALL TASKS ALL TASKS ACTIVE TASKS TASKS IN WRAP UP" at bounding box center [121, 117] width 184 height 177
drag, startPoint x: 93, startPoint y: 146, endPoint x: 140, endPoint y: 101, distance: 64.4
click at [105, 138] on div "+17542154447 Live | 01:14 ALL TASKS ALL TASKS ACTIVE TASKS TASKS IN WRAP UP" at bounding box center [121, 117] width 184 height 177
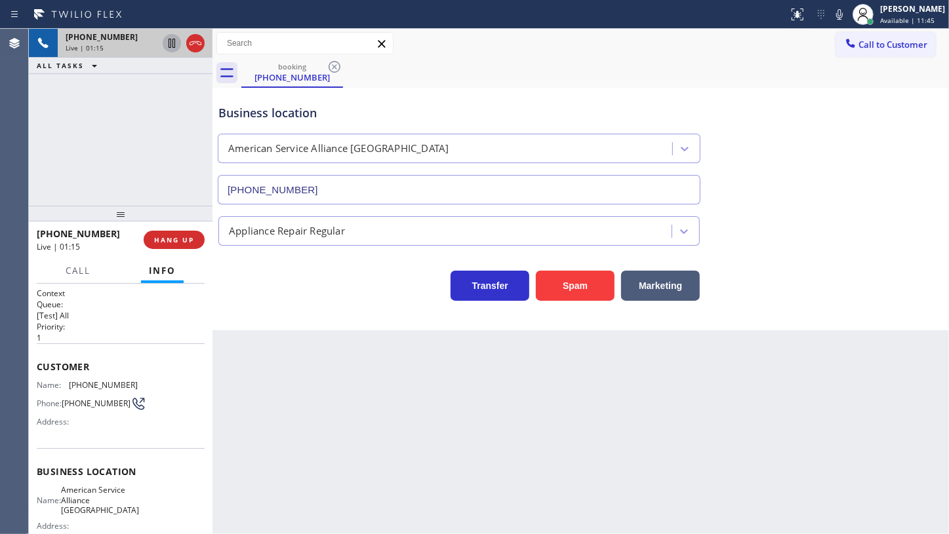
click at [170, 42] on icon at bounding box center [172, 43] width 16 height 16
click at [839, 14] on icon at bounding box center [839, 14] width 7 height 10
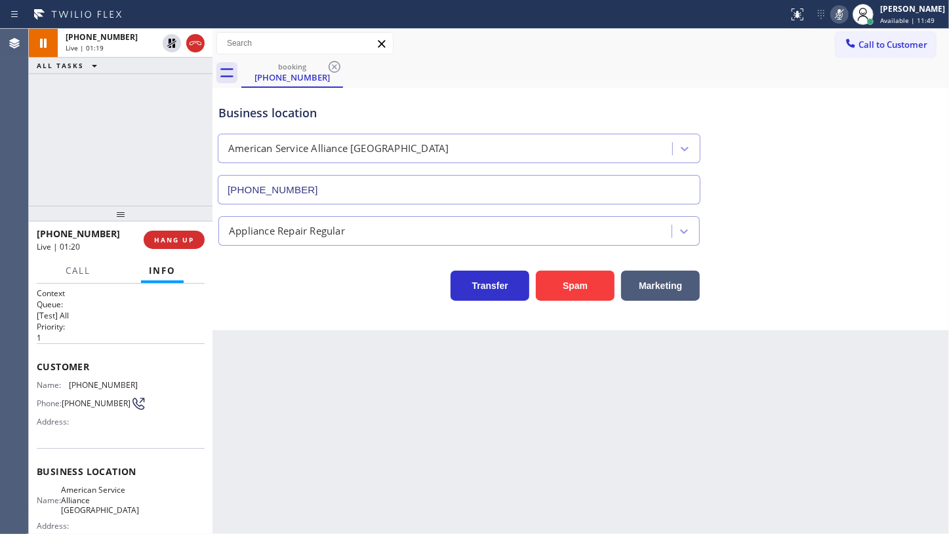
click at [87, 161] on div "+17542154447 Live | 01:19 ALL TASKS ALL TASKS ACTIVE TASKS TASKS IN WRAP UP" at bounding box center [121, 117] width 184 height 177
click at [170, 43] on icon at bounding box center [172, 43] width 16 height 16
click at [836, 16] on icon at bounding box center [839, 15] width 16 height 16
click at [78, 265] on span "Call" at bounding box center [78, 271] width 25 height 12
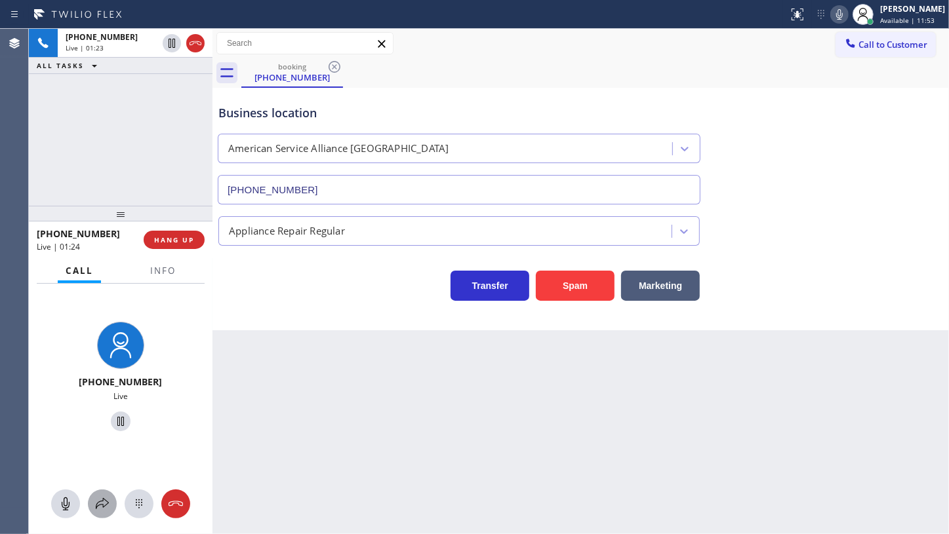
click at [100, 500] on icon at bounding box center [102, 504] width 16 height 16
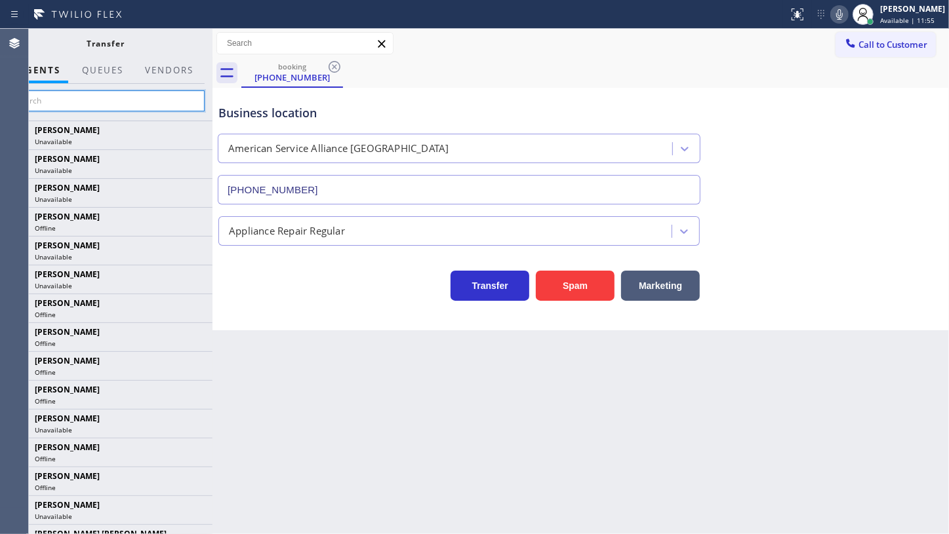
click at [136, 103] on input "text" at bounding box center [105, 100] width 197 height 21
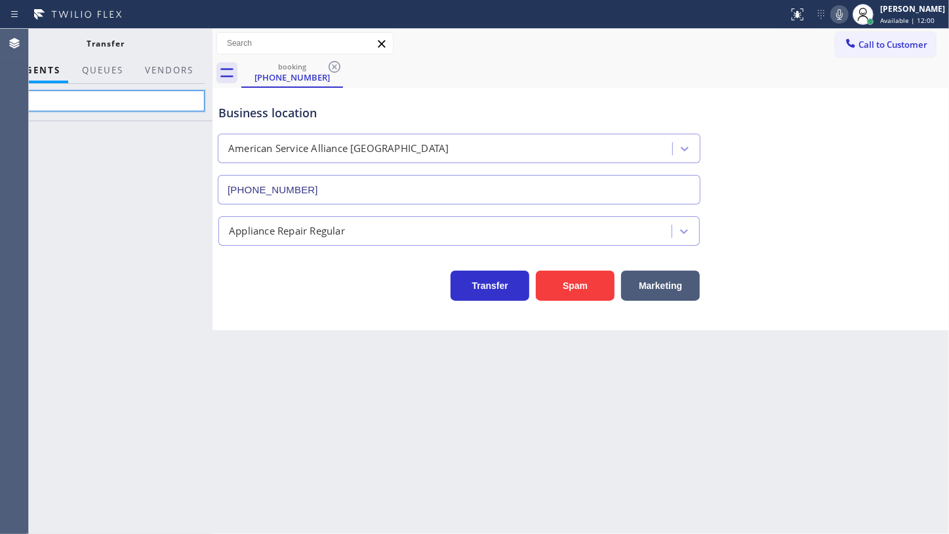
click at [165, 98] on input "kcri" at bounding box center [105, 100] width 197 height 21
click at [77, 104] on input "kcr" at bounding box center [105, 100] width 197 height 21
type input "k"
type input "c"
drag, startPoint x: 96, startPoint y: 92, endPoint x: 95, endPoint y: 102, distance: 10.6
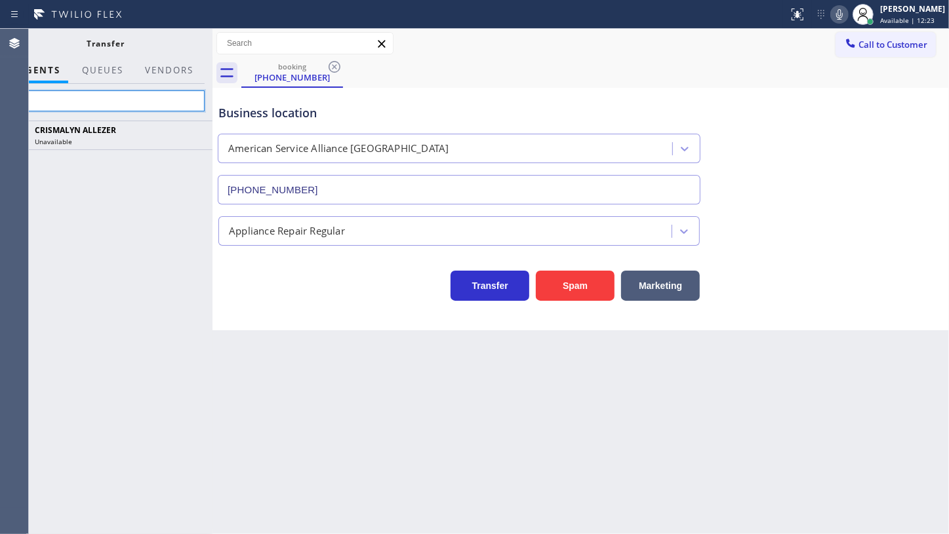
click at [96, 100] on input "cri" at bounding box center [105, 100] width 197 height 21
type input "c"
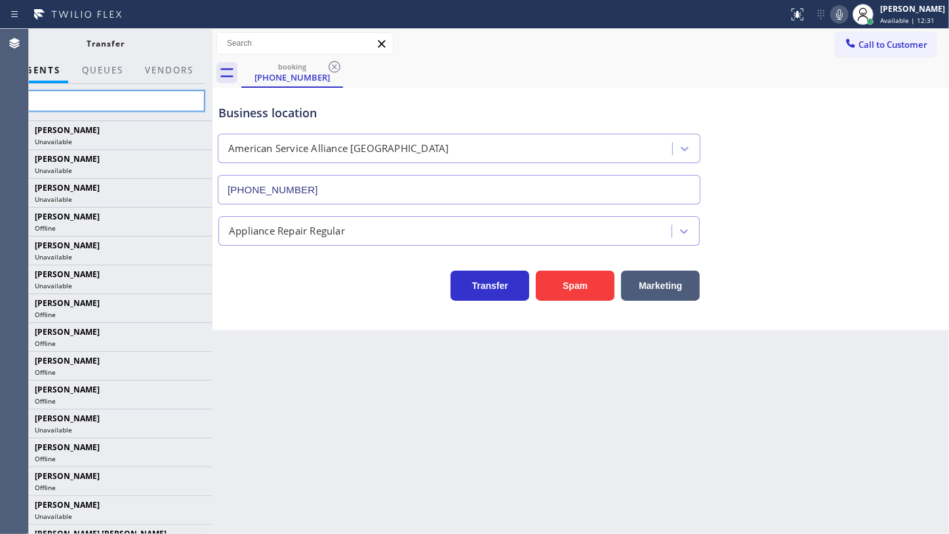
type input "cri"
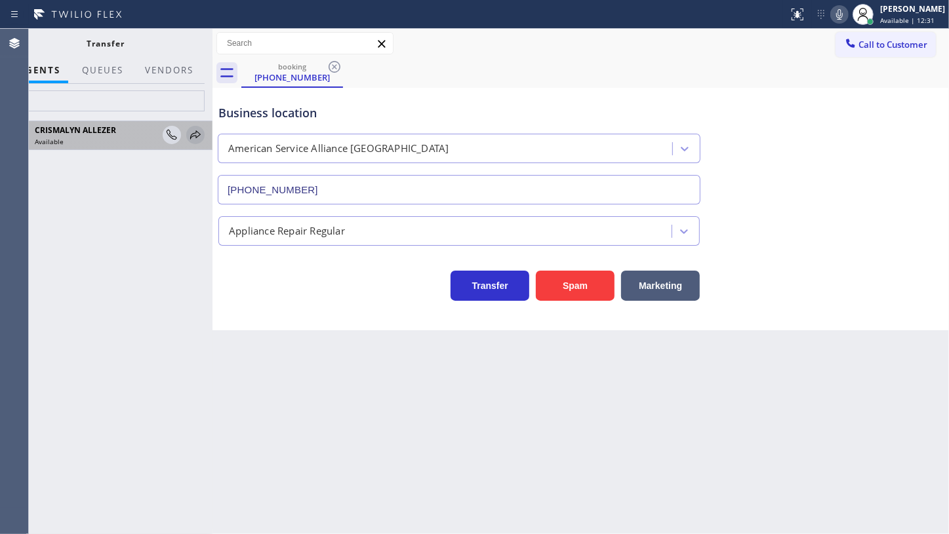
click at [195, 135] on icon at bounding box center [195, 135] width 16 height 16
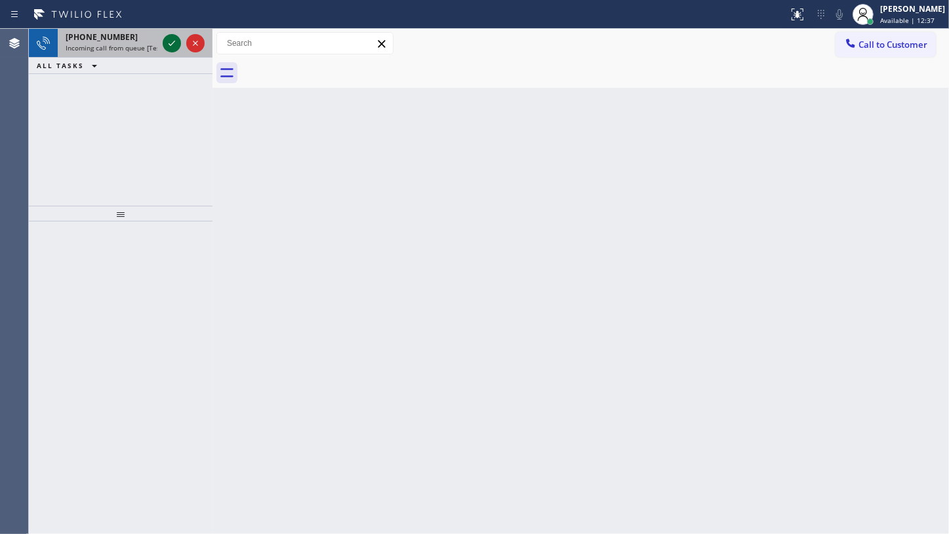
click at [173, 44] on icon at bounding box center [172, 43] width 16 height 16
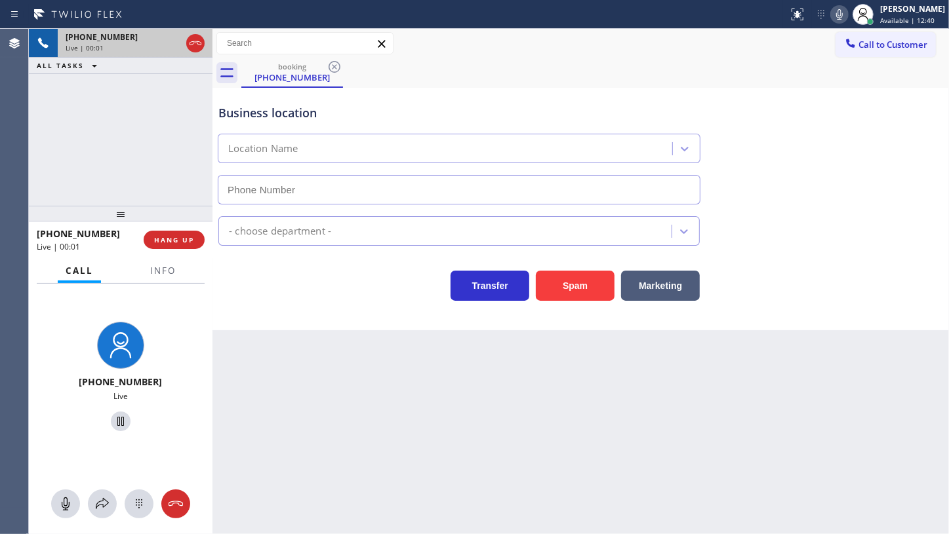
type input "(714) 274-6751"
click at [163, 274] on span "Info" at bounding box center [163, 271] width 26 height 12
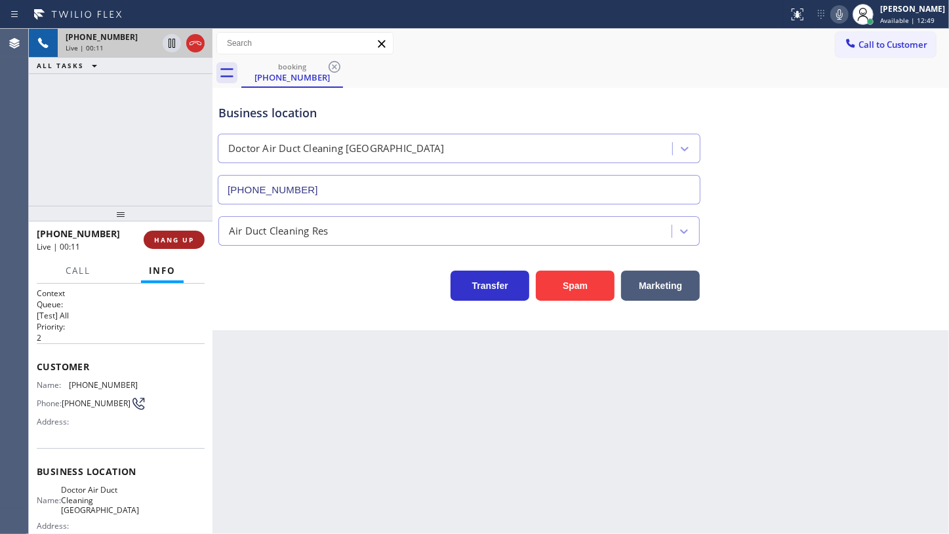
click at [168, 240] on span "HANG UP" at bounding box center [174, 239] width 40 height 9
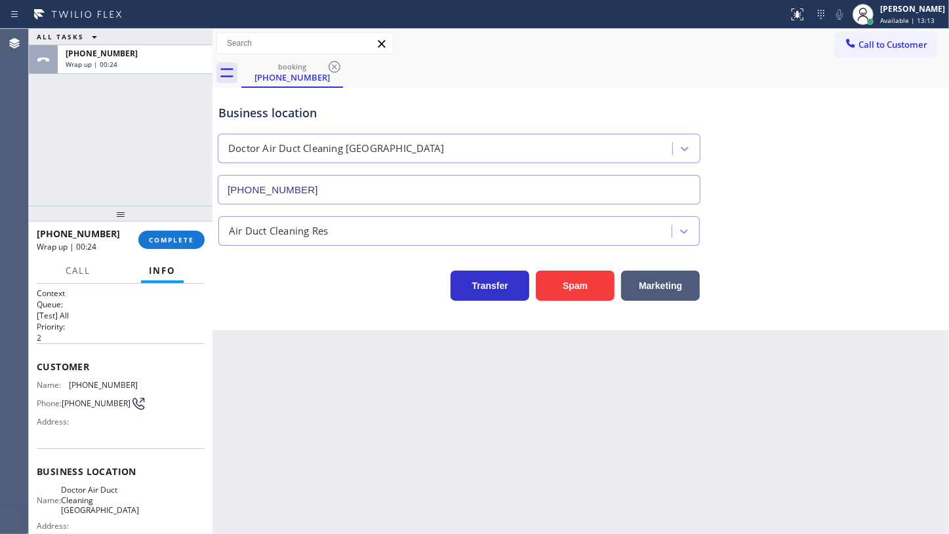
click at [109, 164] on div "ALL TASKS ALL TASKS ACTIVE TASKS TASKS IN WRAP UP +17143438964 Wrap up | 00:24" at bounding box center [121, 117] width 184 height 177
click at [170, 241] on span "COMPLETE" at bounding box center [171, 239] width 45 height 9
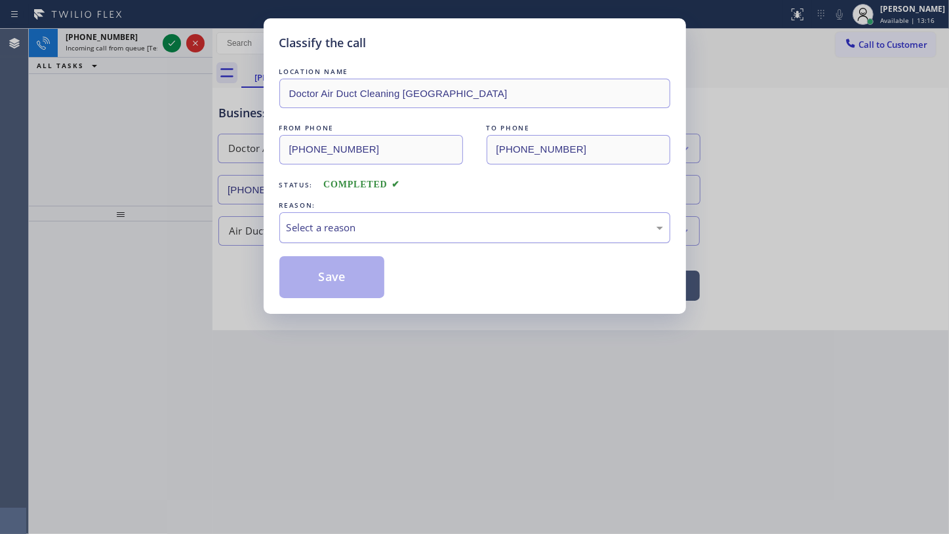
click at [364, 233] on div "Select a reason" at bounding box center [474, 227] width 376 height 15
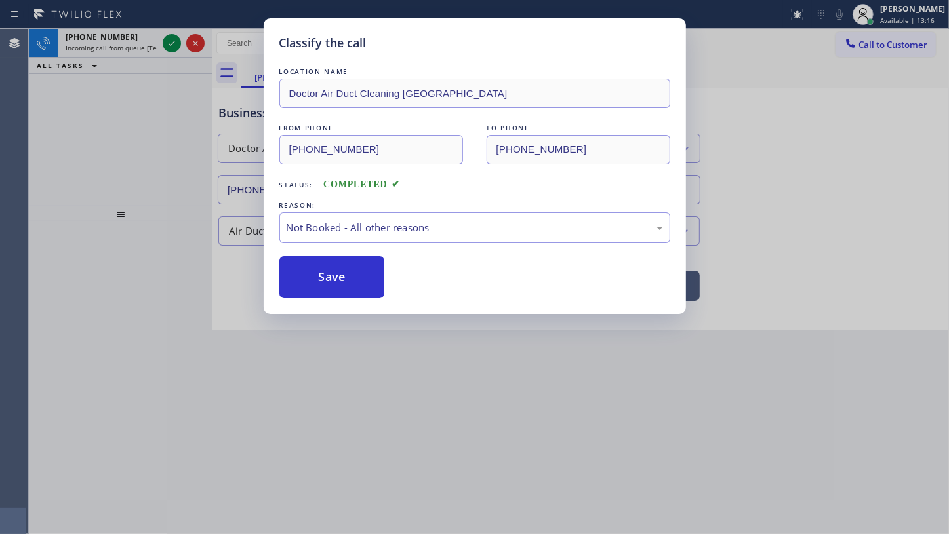
click at [323, 276] on button "Save" at bounding box center [332, 277] width 106 height 42
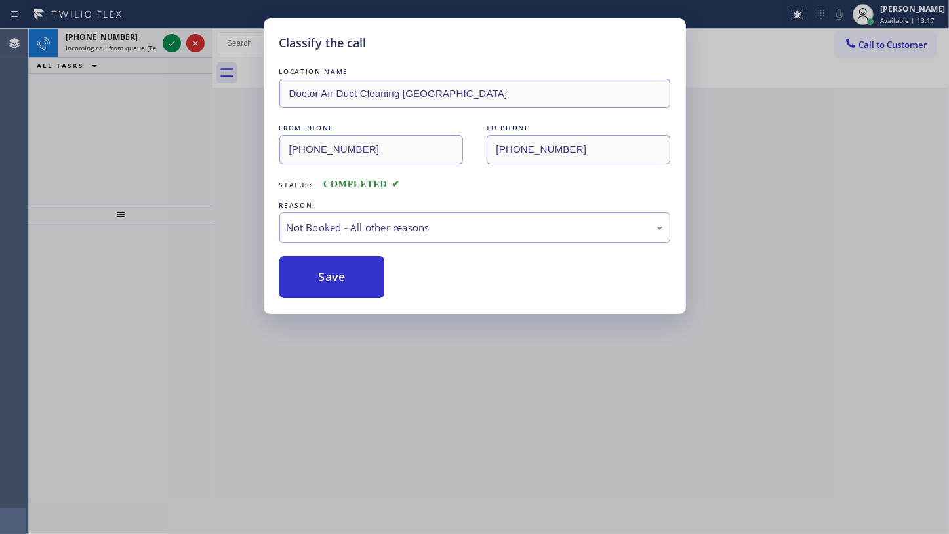
click at [174, 45] on div "Classify the call LOCATION NAME Doctor Air Duct Cleaning Anaheim FROM PHONE (71…" at bounding box center [474, 267] width 949 height 534
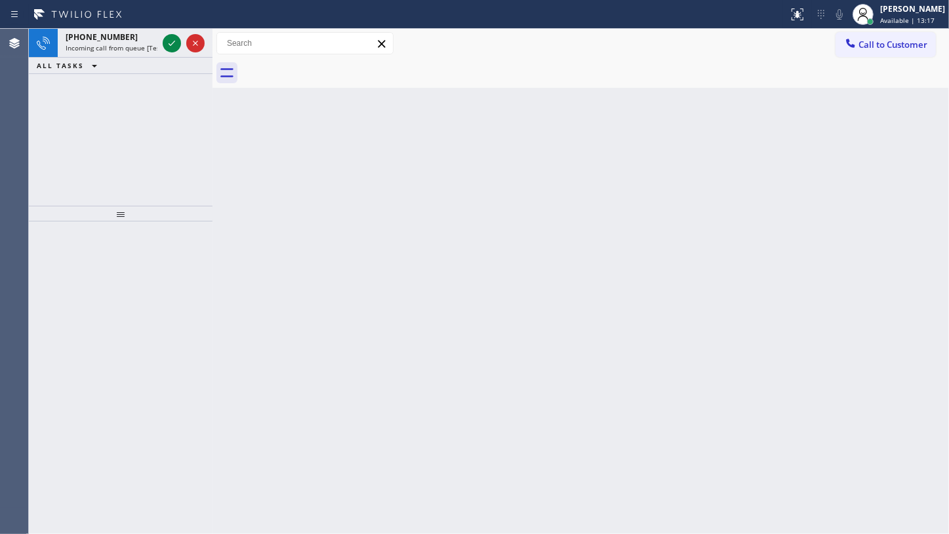
click at [174, 44] on icon at bounding box center [172, 43] width 16 height 16
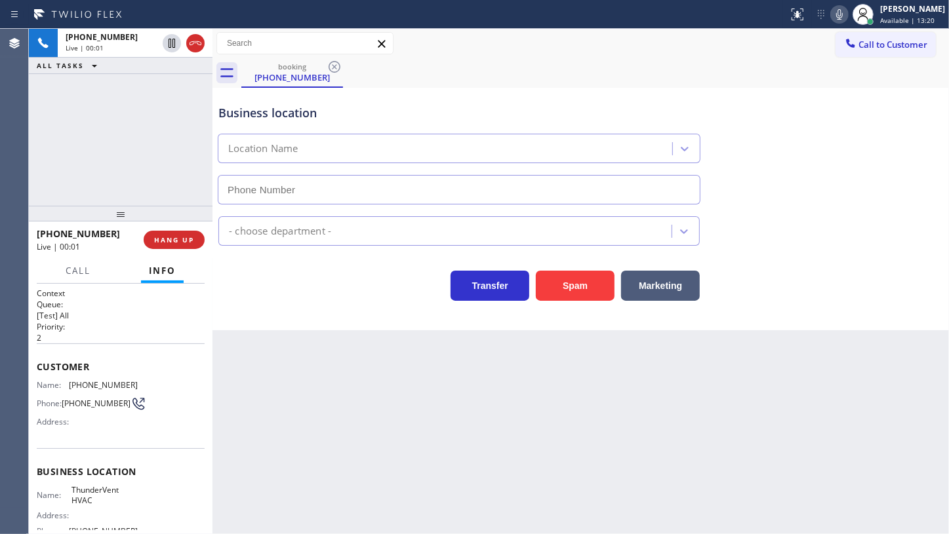
type input "(623) 321-2492"
click at [580, 281] on button "Spam" at bounding box center [575, 286] width 79 height 30
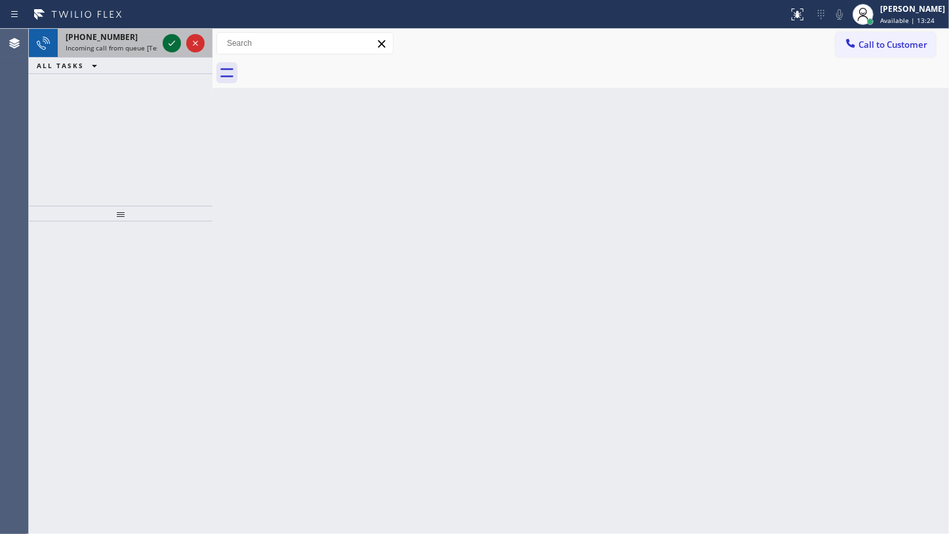
click at [165, 39] on icon at bounding box center [172, 43] width 16 height 16
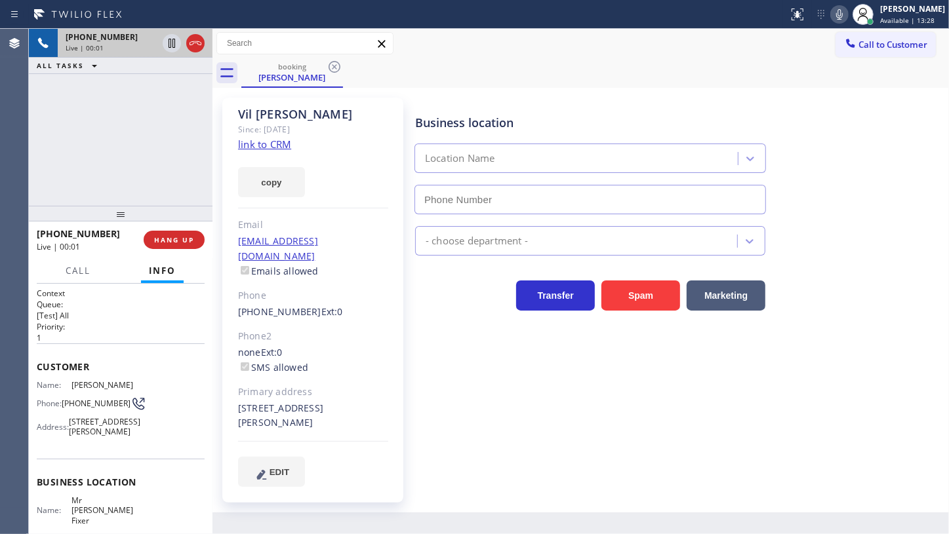
type input "(650) 933-4988"
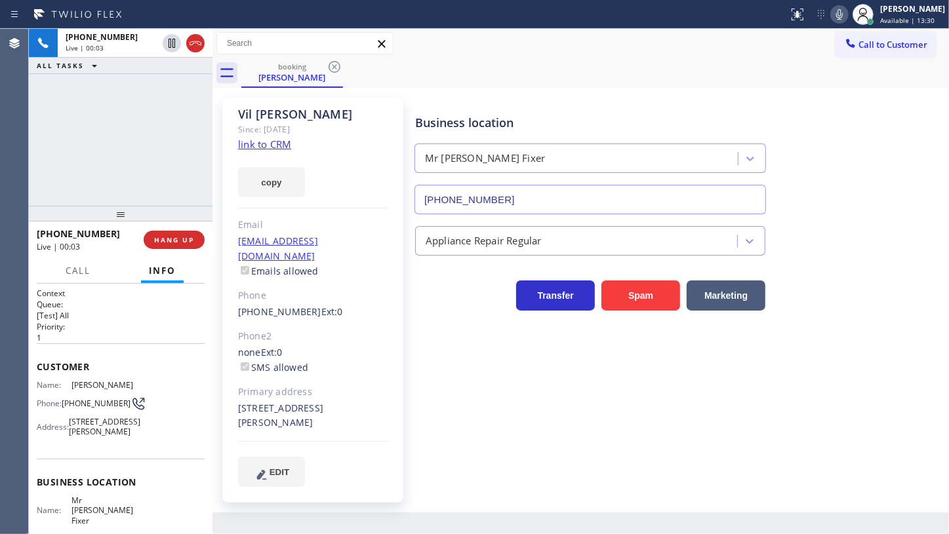
click at [267, 144] on link "link to CRM" at bounding box center [264, 144] width 53 height 13
click at [171, 40] on icon at bounding box center [172, 43] width 16 height 16
click at [846, 14] on icon at bounding box center [839, 15] width 16 height 16
drag, startPoint x: 73, startPoint y: 129, endPoint x: 78, endPoint y: 121, distance: 9.7
click at [73, 128] on div "+14087592506 Live | 00:52 ALL TASKS ALL TASKS ACTIVE TASKS TASKS IN WRAP UP" at bounding box center [121, 117] width 184 height 177
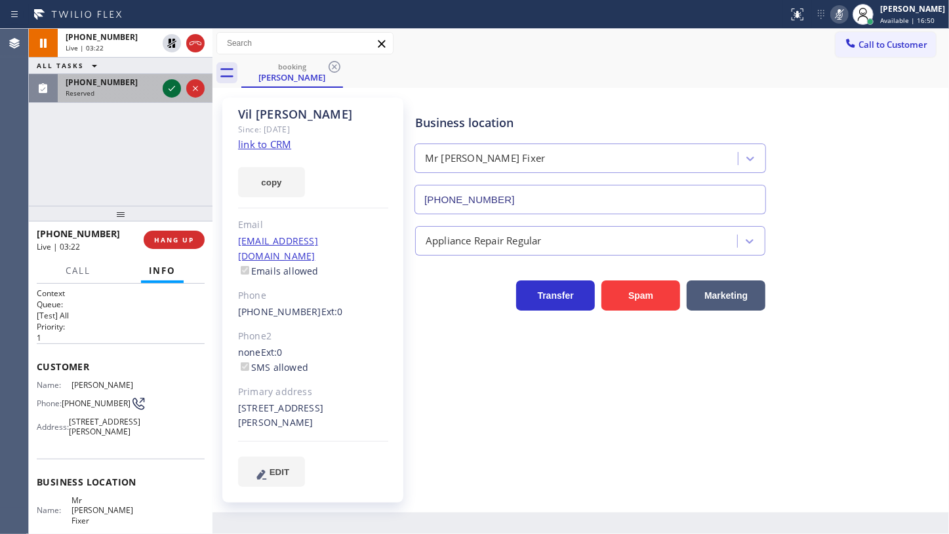
click at [179, 82] on icon at bounding box center [172, 89] width 16 height 16
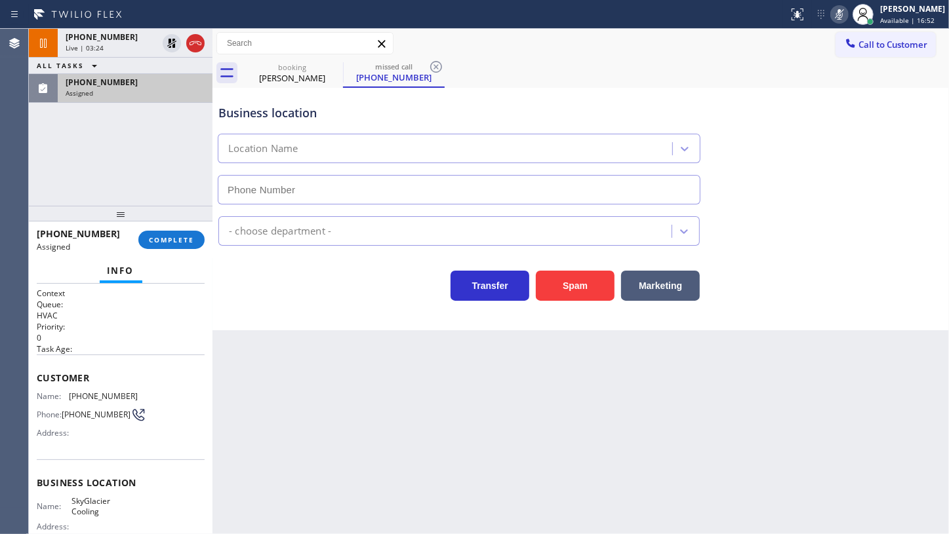
type input "(954) 866-7802"
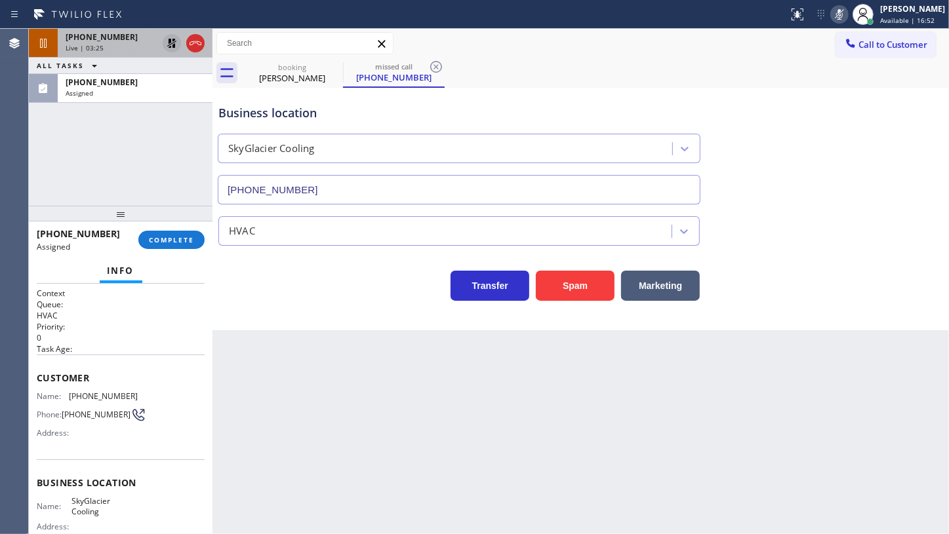
click at [169, 38] on icon at bounding box center [172, 43] width 16 height 16
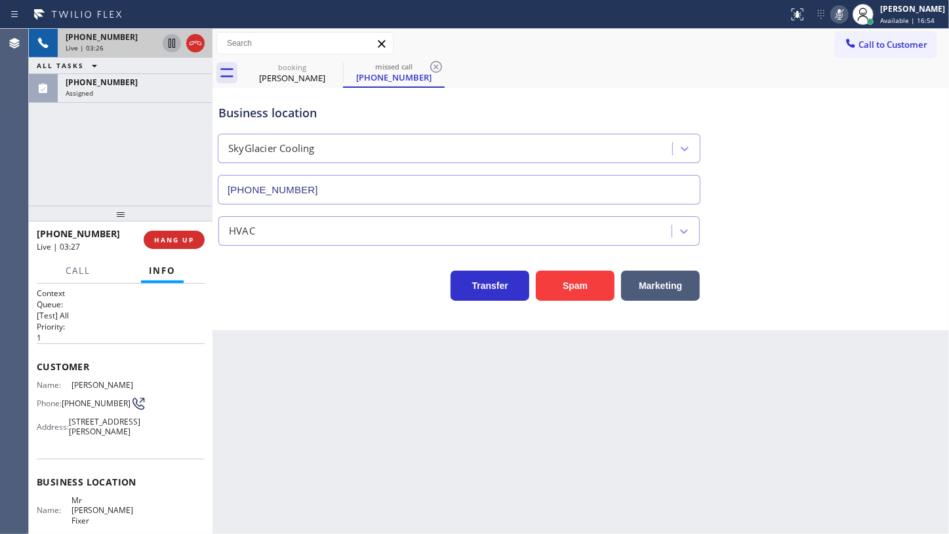
click at [838, 16] on rect at bounding box center [838, 13] width 9 height 9
click at [117, 39] on span "+14087592506" at bounding box center [102, 36] width 72 height 11
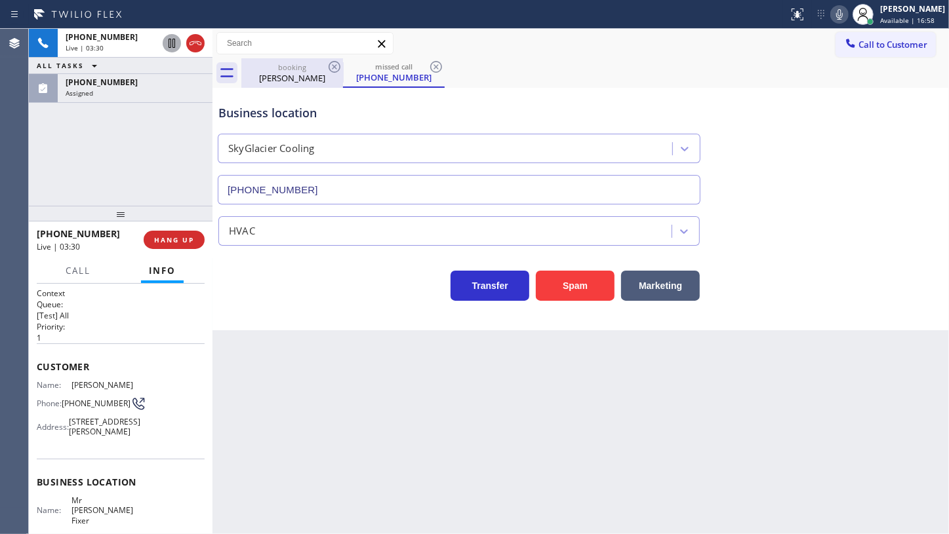
click at [274, 77] on div "Vil Nestorov" at bounding box center [292, 78] width 99 height 12
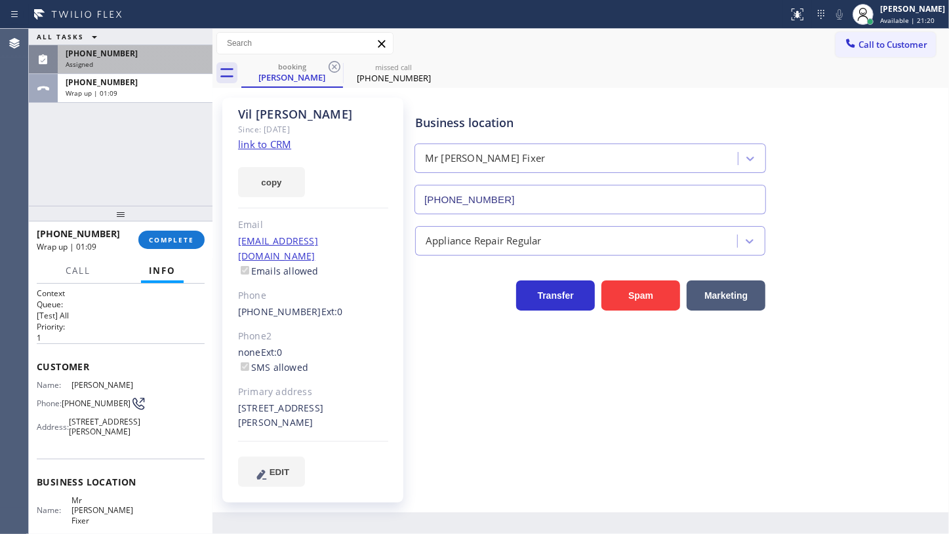
click at [85, 61] on span "Assigned" at bounding box center [80, 64] width 28 height 9
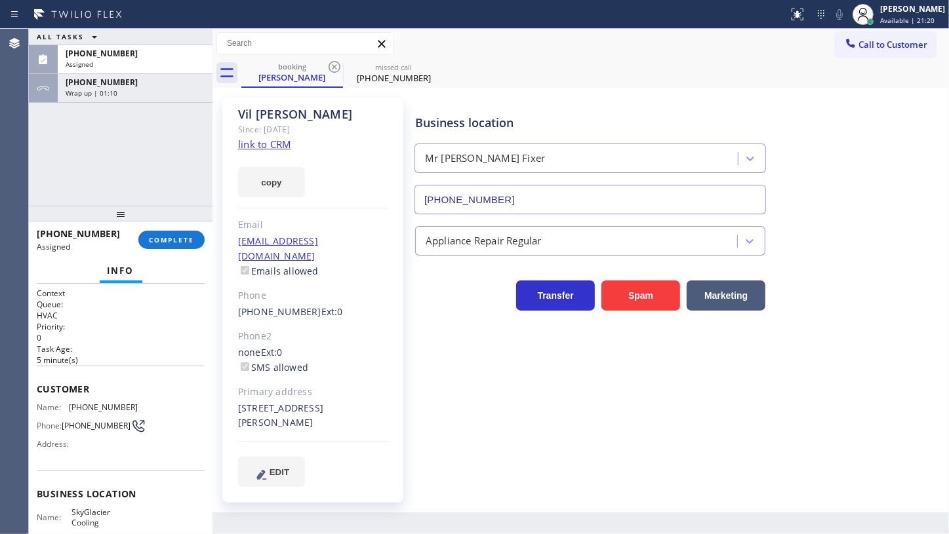
click at [182, 257] on div "(954) 475-7324 Assigned COMPLETE" at bounding box center [121, 240] width 184 height 37
click at [190, 246] on button "COMPLETE" at bounding box center [171, 240] width 66 height 18
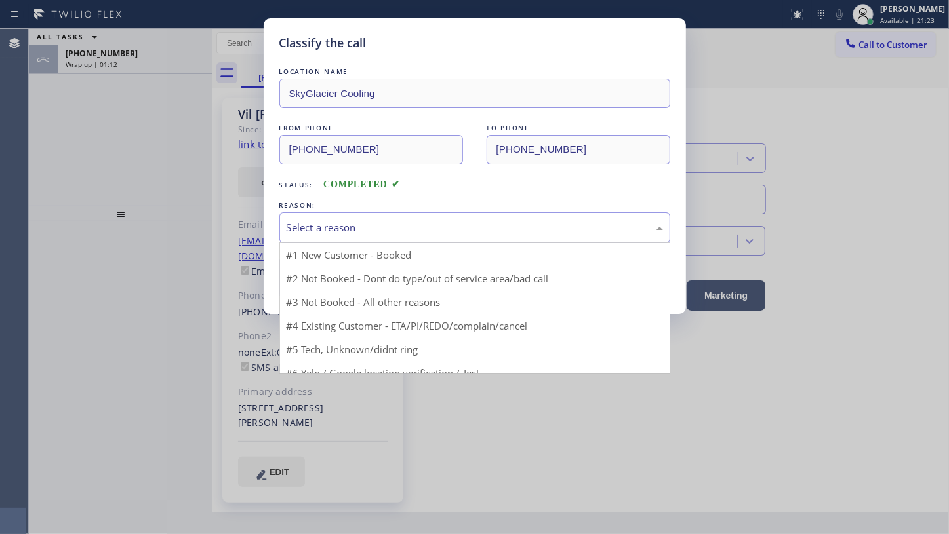
click at [305, 231] on div "Select a reason" at bounding box center [474, 227] width 376 height 15
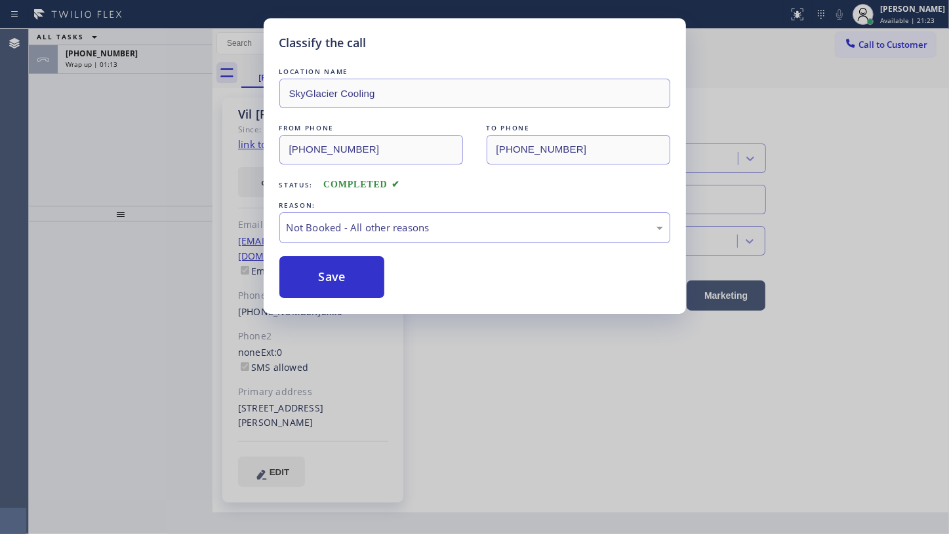
click at [322, 281] on button "Save" at bounding box center [332, 277] width 106 height 42
click at [91, 56] on div "Classify the call LOCATION NAME SkyGlacier Cooling FROM PHONE (954) 475-7324 TO…" at bounding box center [474, 267] width 949 height 534
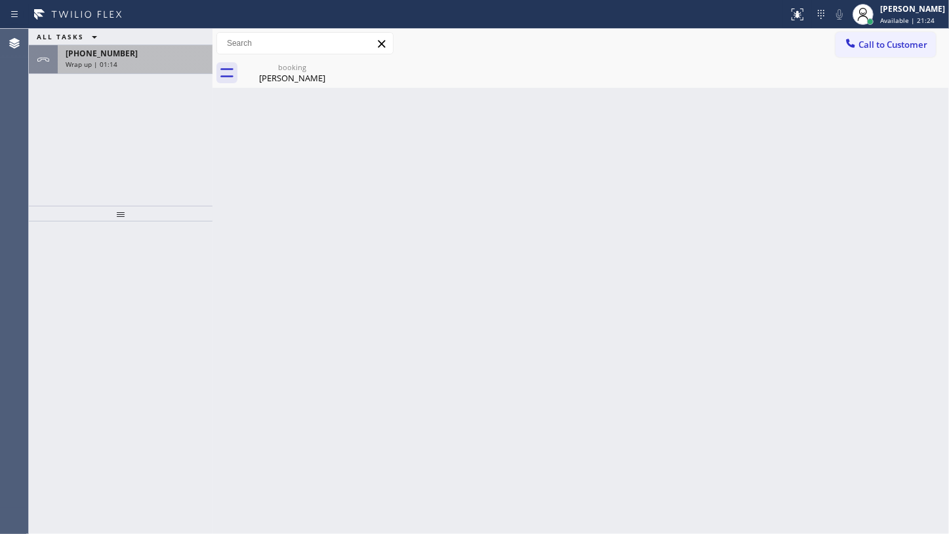
click at [91, 61] on div "+14087592506 Wrap up | 01:14" at bounding box center [132, 59] width 149 height 29
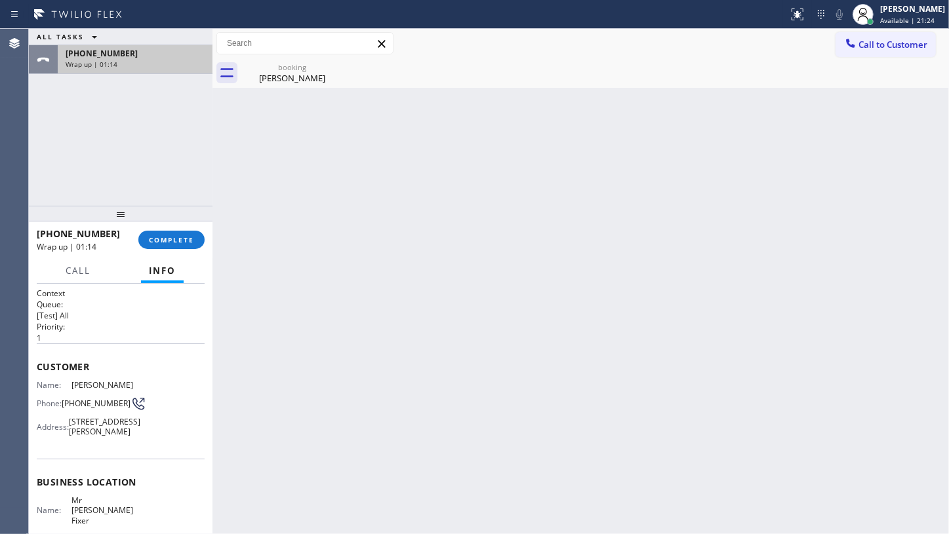
click at [91, 61] on span "Wrap up | 01:14" at bounding box center [92, 64] width 52 height 9
drag, startPoint x: 172, startPoint y: 243, endPoint x: 278, endPoint y: 240, distance: 106.2
click at [175, 241] on span "COMPLETE" at bounding box center [171, 239] width 45 height 9
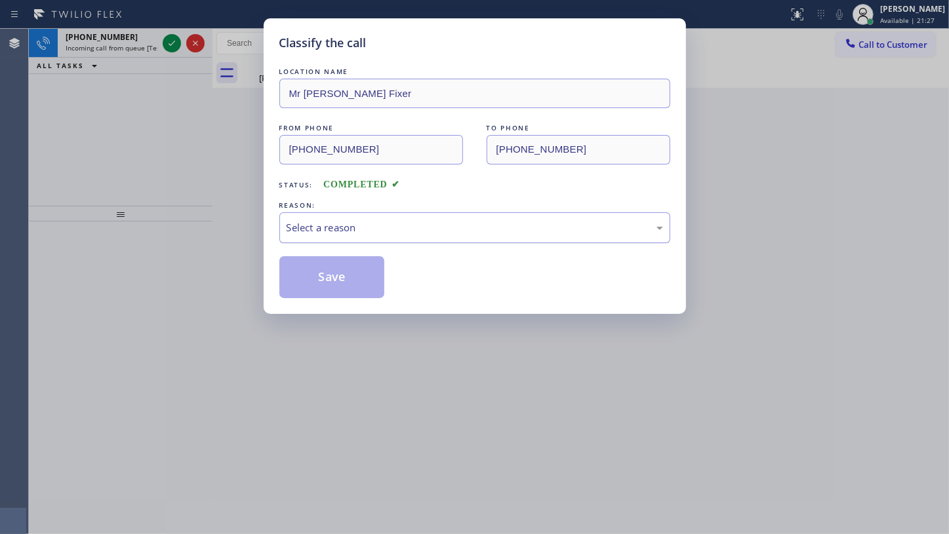
click at [362, 239] on div "Select a reason" at bounding box center [474, 227] width 391 height 31
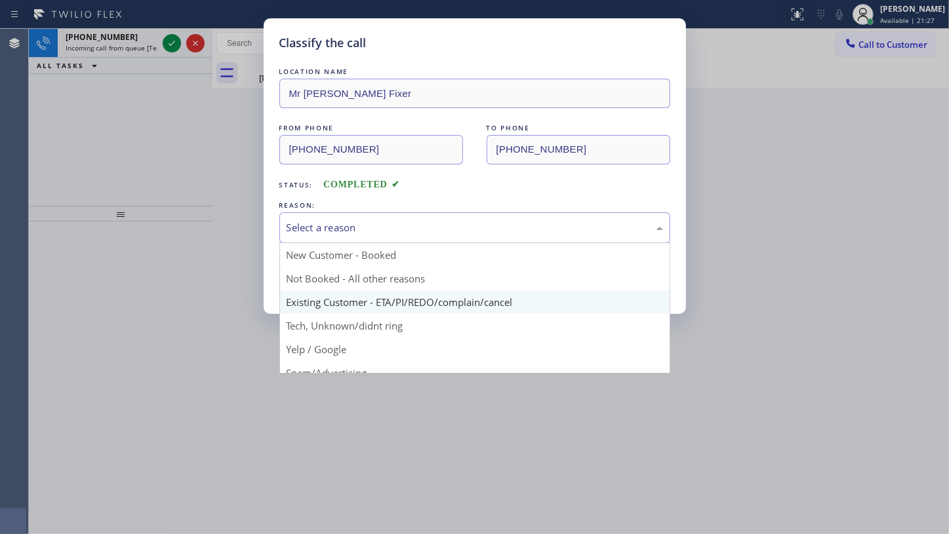
drag, startPoint x: 324, startPoint y: 302, endPoint x: 327, endPoint y: 271, distance: 30.3
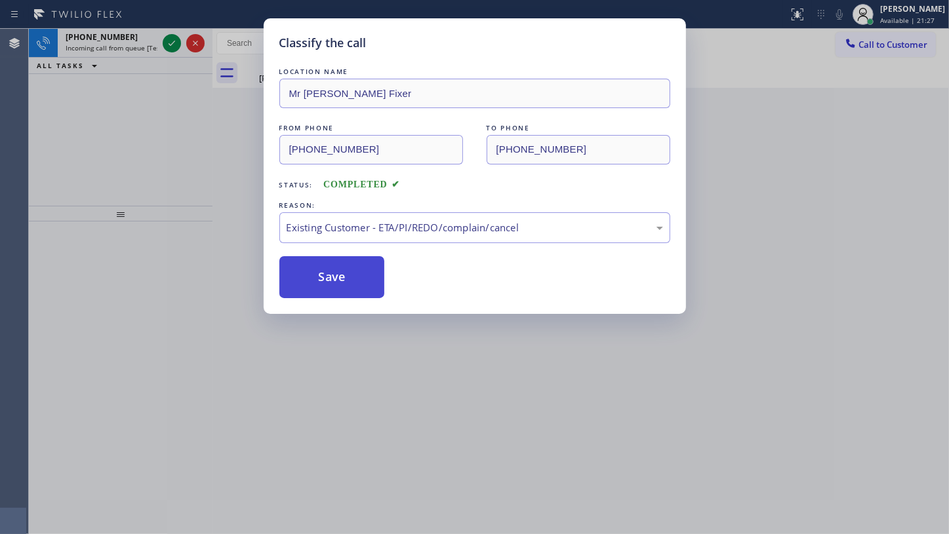
click at [328, 269] on button "Save" at bounding box center [332, 277] width 106 height 42
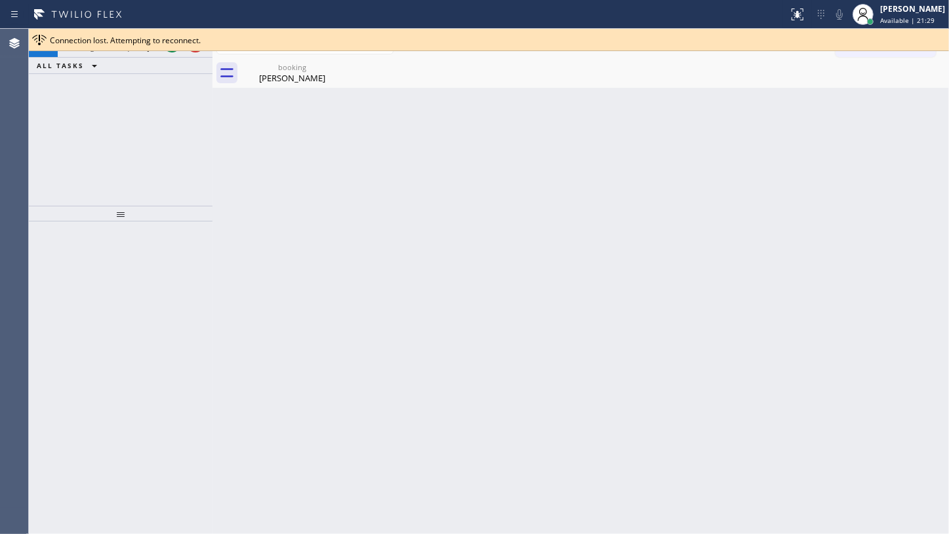
click at [157, 41] on span "Connection lost. Attempting to reconnect." at bounding box center [125, 40] width 151 height 11
click at [387, 175] on div "Back to Dashboard Change Sender ID Customers Technicians Select a contact Outbo…" at bounding box center [580, 281] width 736 height 505
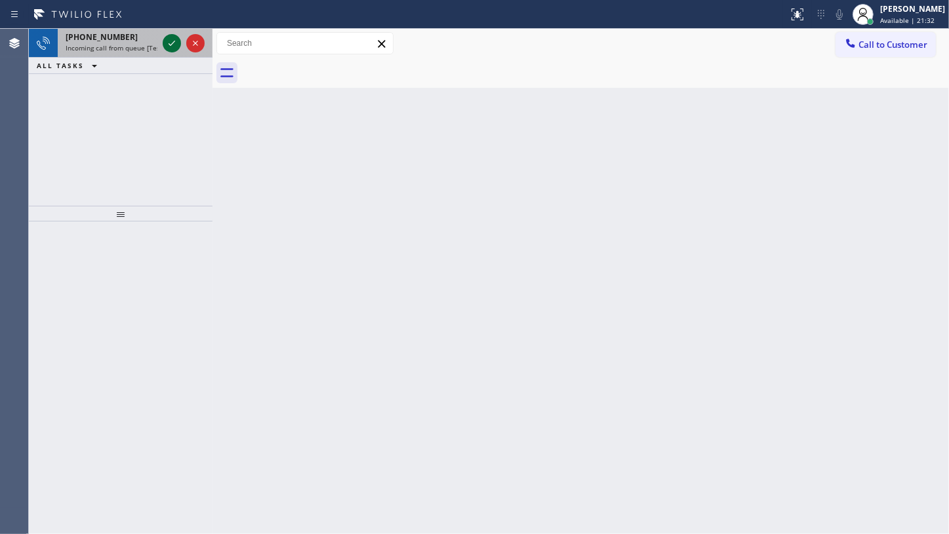
click at [170, 39] on icon at bounding box center [172, 43] width 16 height 16
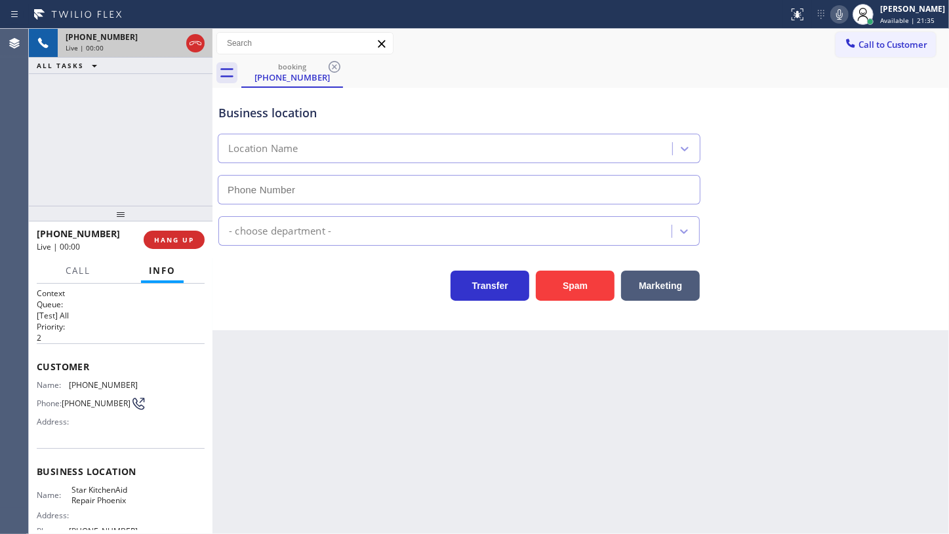
type input "(602) 780-1203"
click at [182, 236] on span "HANG UP" at bounding box center [174, 239] width 40 height 9
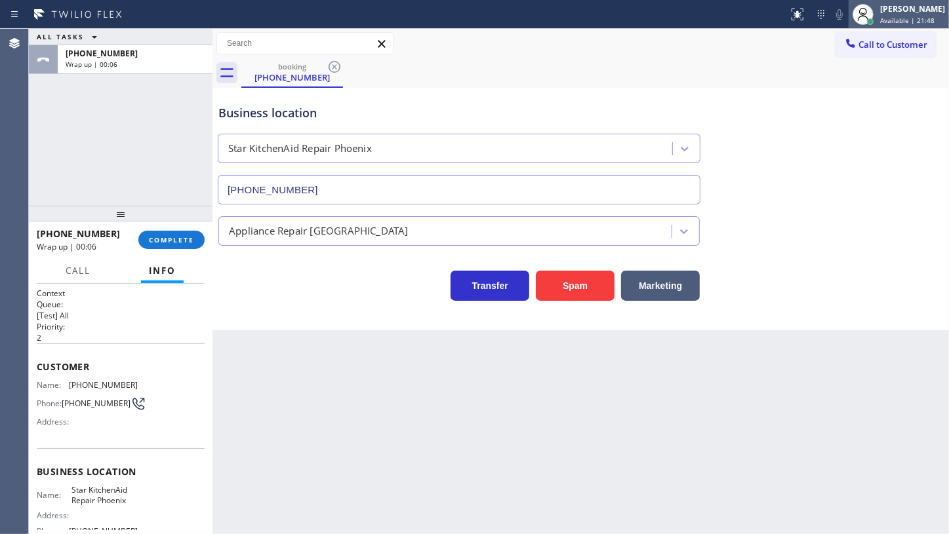
click at [905, 16] on span "Available | 21:48" at bounding box center [907, 20] width 54 height 9
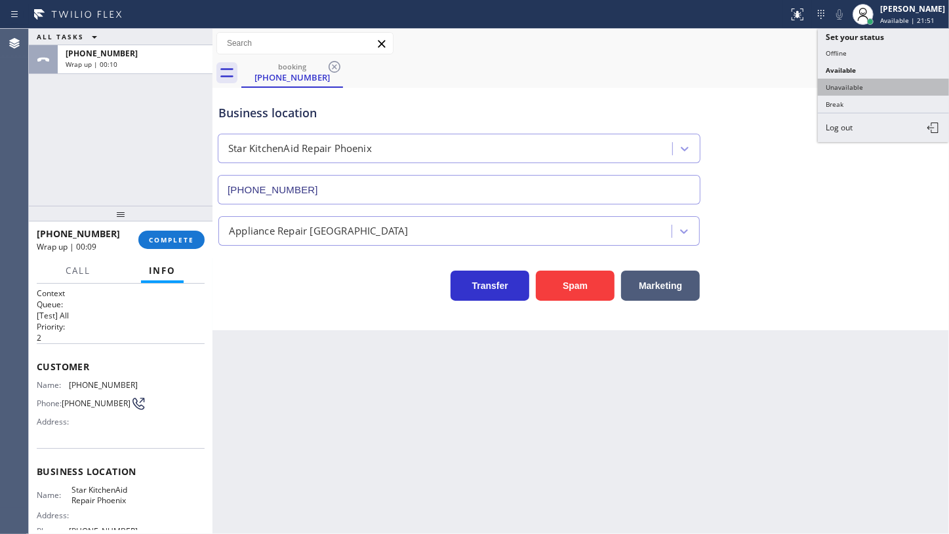
click at [876, 89] on button "Unavailable" at bounding box center [882, 87] width 131 height 17
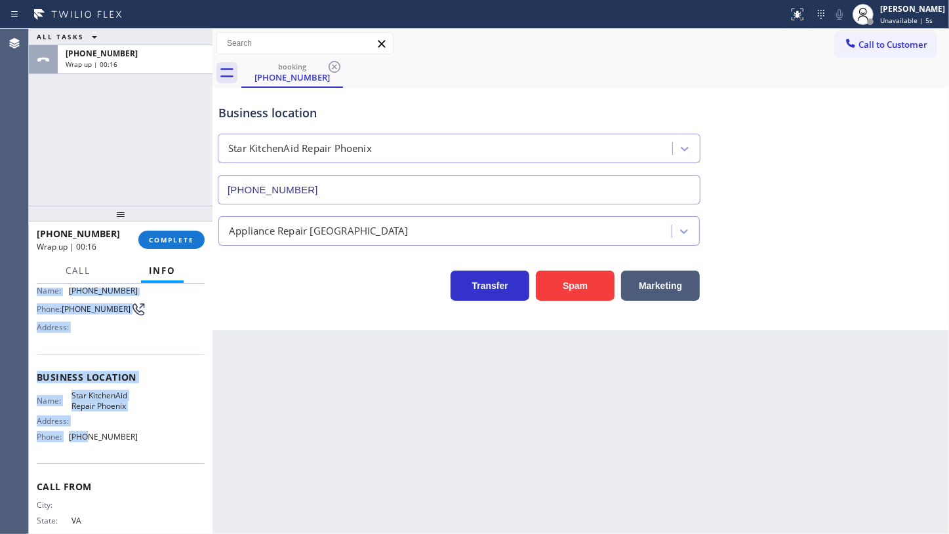
scroll to position [130, 0]
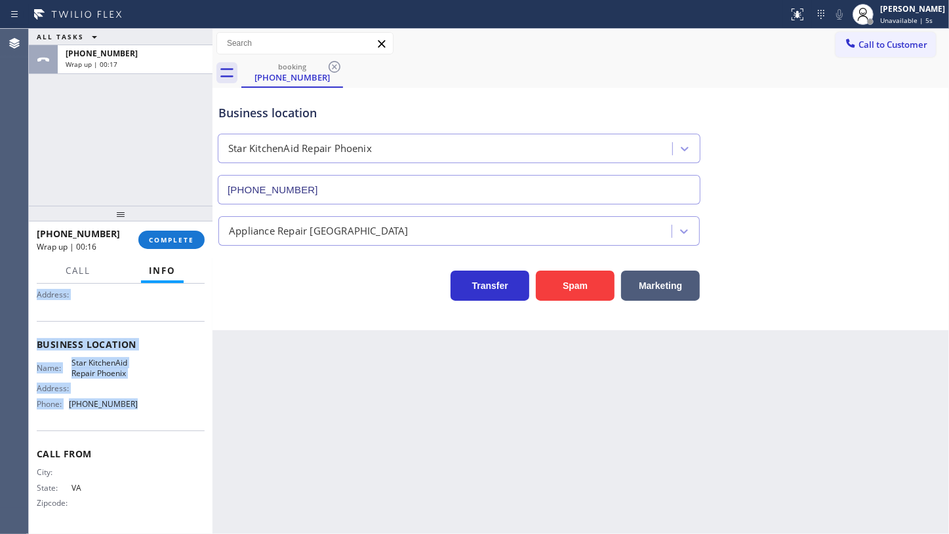
drag, startPoint x: 37, startPoint y: 359, endPoint x: 193, endPoint y: 408, distance: 164.4
click at [193, 408] on div "Context Queue: [Test] All Priority: 2 Customer Name: (757) 540-2051 Phone: (757…" at bounding box center [121, 345] width 168 height 369
copy div "Customer Name: (757) 540-2051 Phone: (757) 540-2051 Address: Business location …"
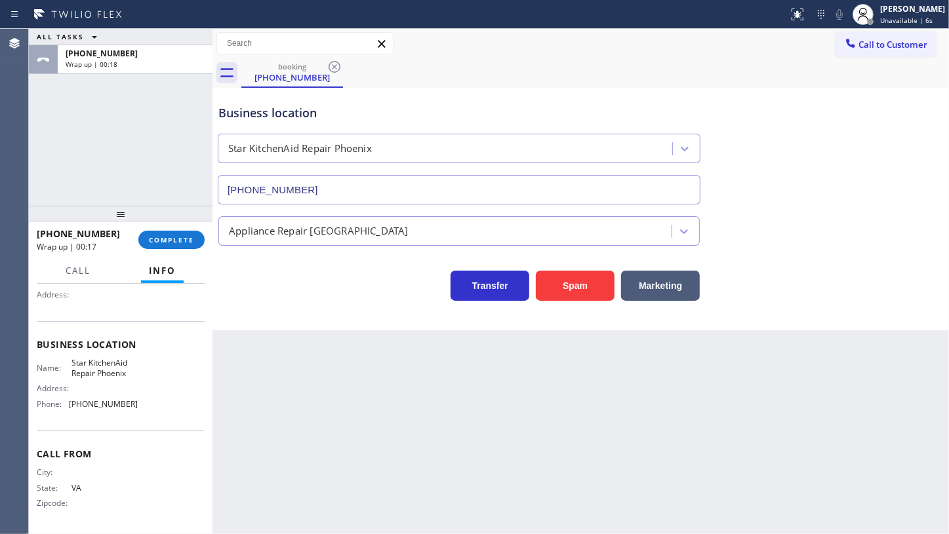
click at [178, 214] on div at bounding box center [121, 214] width 184 height 16
click at [179, 242] on span "COMPLETE" at bounding box center [171, 239] width 45 height 9
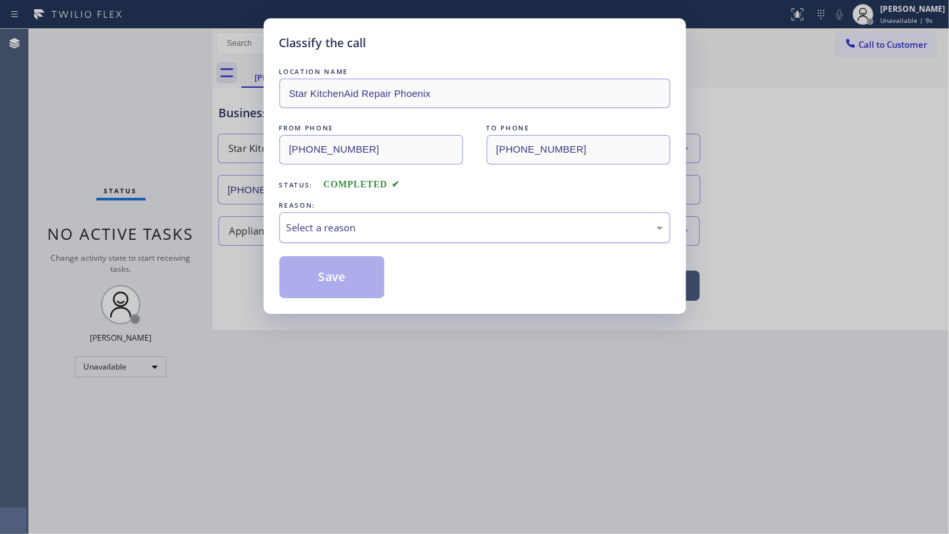
click at [337, 237] on div "Select a reason" at bounding box center [474, 227] width 391 height 31
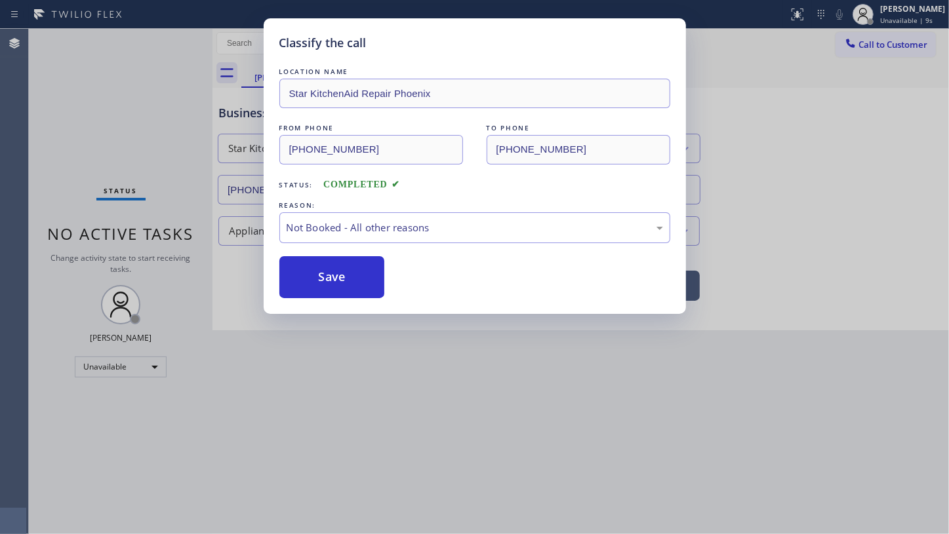
click at [323, 277] on button "Save" at bounding box center [332, 277] width 106 height 42
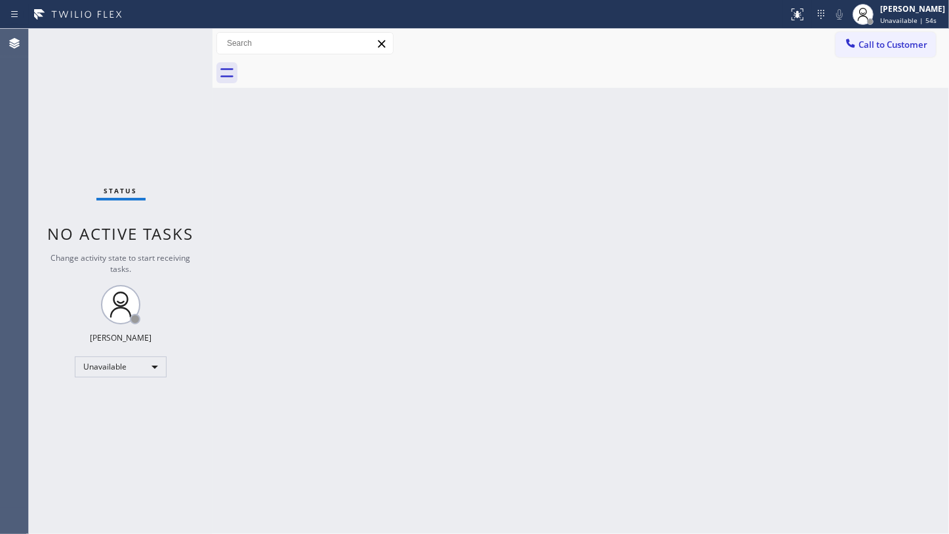
click at [85, 381] on div "Status No active tasks Change activity state to start receiving tasks. JENIZA A…" at bounding box center [121, 281] width 184 height 505
click at [106, 366] on div "Unavailable" at bounding box center [121, 367] width 92 height 21
click at [125, 400] on li "Available" at bounding box center [119, 401] width 89 height 16
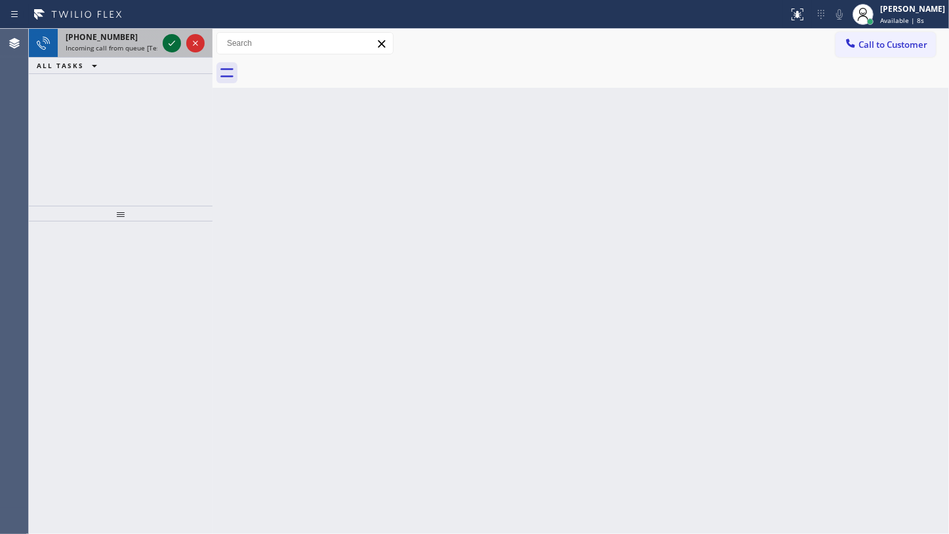
click at [177, 39] on icon at bounding box center [172, 43] width 16 height 16
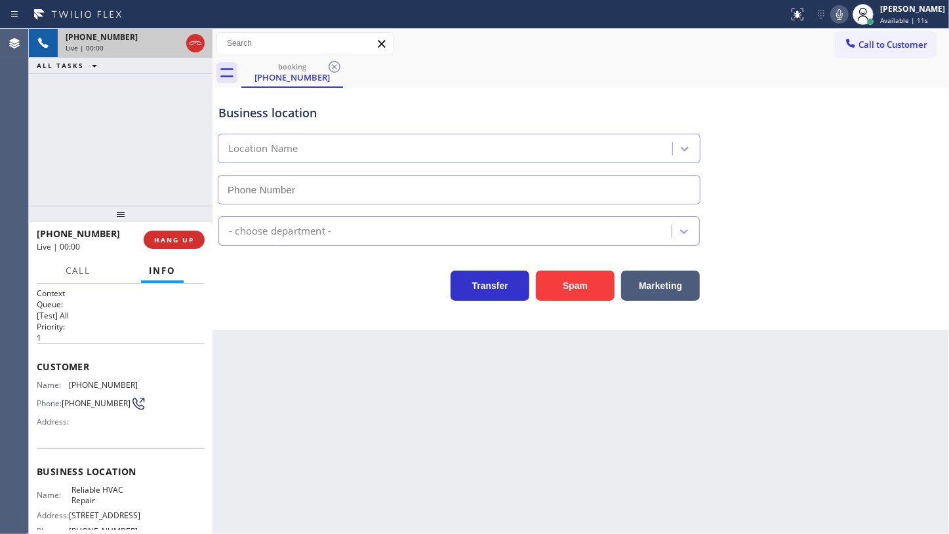
type input "(917) 789-5751"
click at [911, 223] on div "HVAC" at bounding box center [581, 228] width 730 height 35
click at [658, 280] on button "Marketing" at bounding box center [660, 286] width 79 height 30
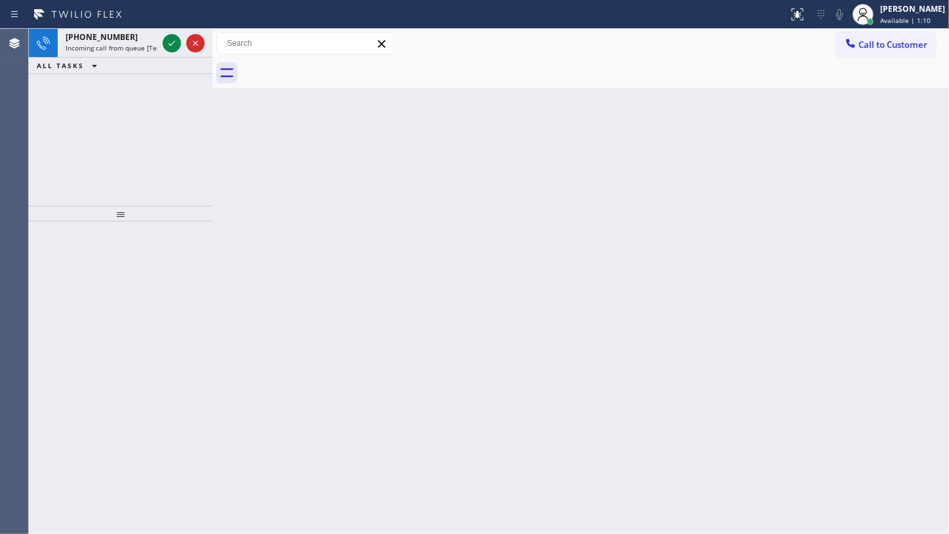
drag, startPoint x: 205, startPoint y: 279, endPoint x: 112, endPoint y: 3, distance: 290.4
click at [205, 258] on div at bounding box center [121, 378] width 184 height 313
click at [168, 43] on icon at bounding box center [172, 43] width 16 height 16
click at [173, 39] on icon at bounding box center [172, 43] width 16 height 16
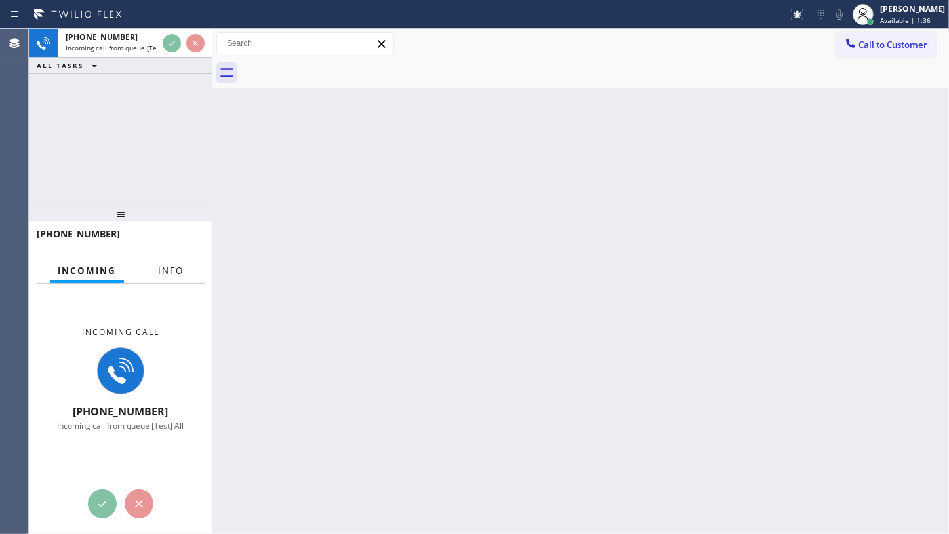
click at [170, 267] on span "Info" at bounding box center [171, 271] width 26 height 12
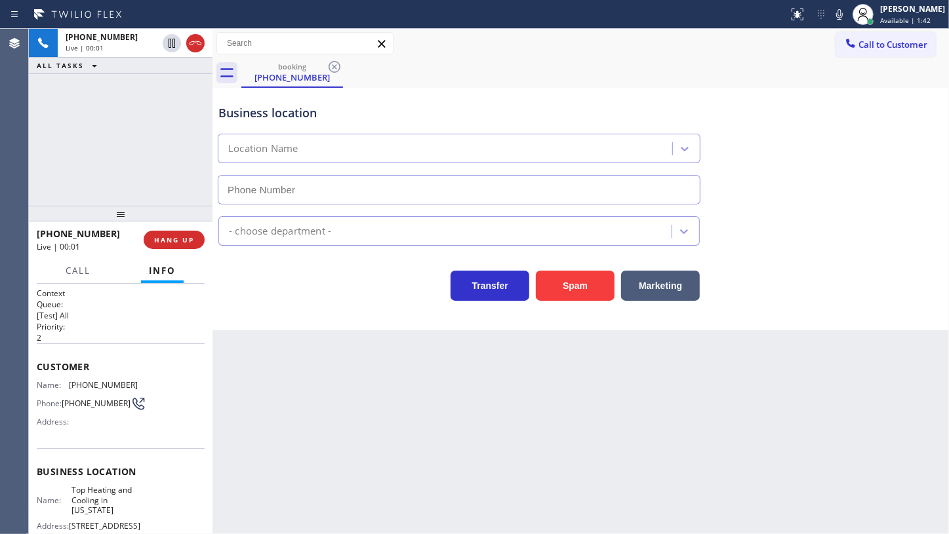
type input "(347) 408-1916"
click at [168, 234] on button "HANG UP" at bounding box center [174, 240] width 61 height 18
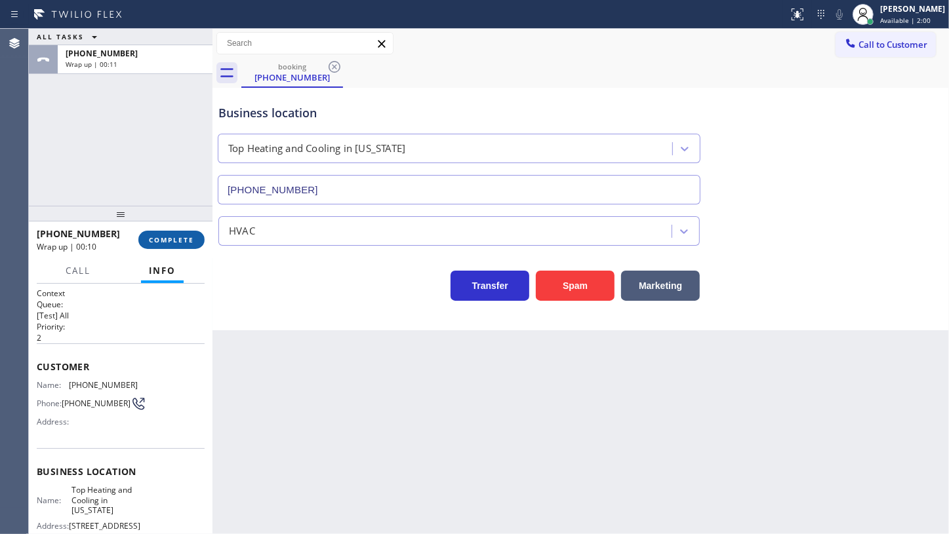
click at [159, 236] on span "COMPLETE" at bounding box center [171, 239] width 45 height 9
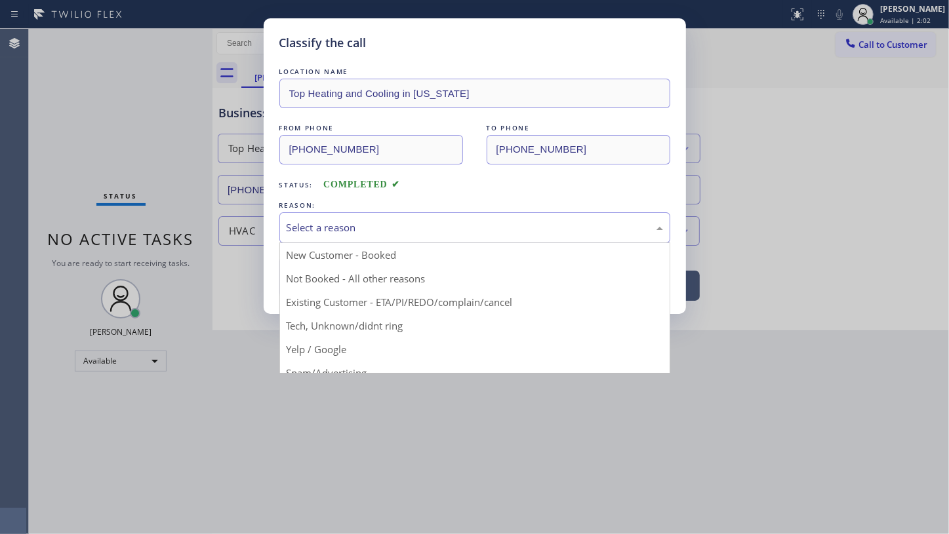
click at [327, 232] on div "Select a reason" at bounding box center [474, 227] width 376 height 15
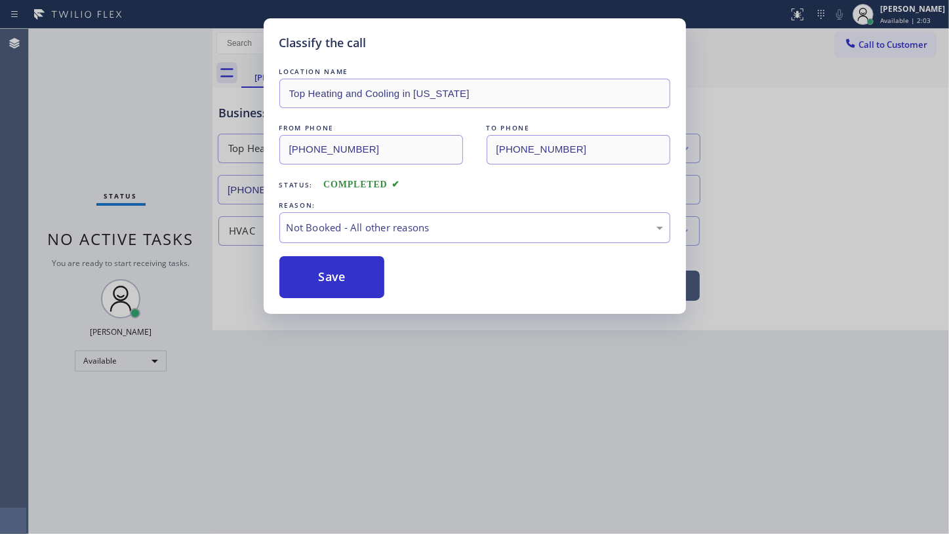
click at [313, 274] on button "Save" at bounding box center [332, 277] width 106 height 42
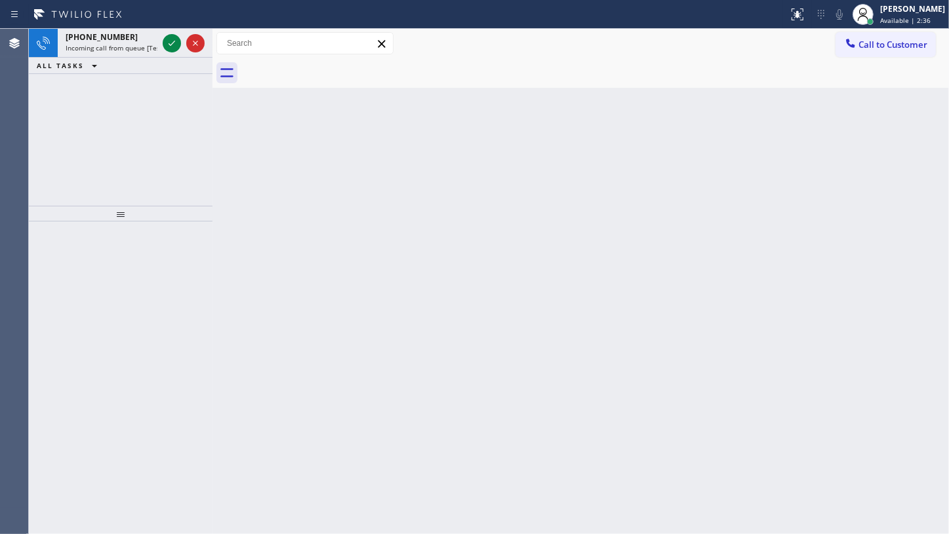
click at [127, 117] on div "+17183001469 Incoming call from queue [Test] All ALL TASKS ALL TASKS ACTIVE TAS…" at bounding box center [121, 117] width 184 height 177
click at [167, 39] on icon at bounding box center [172, 43] width 16 height 16
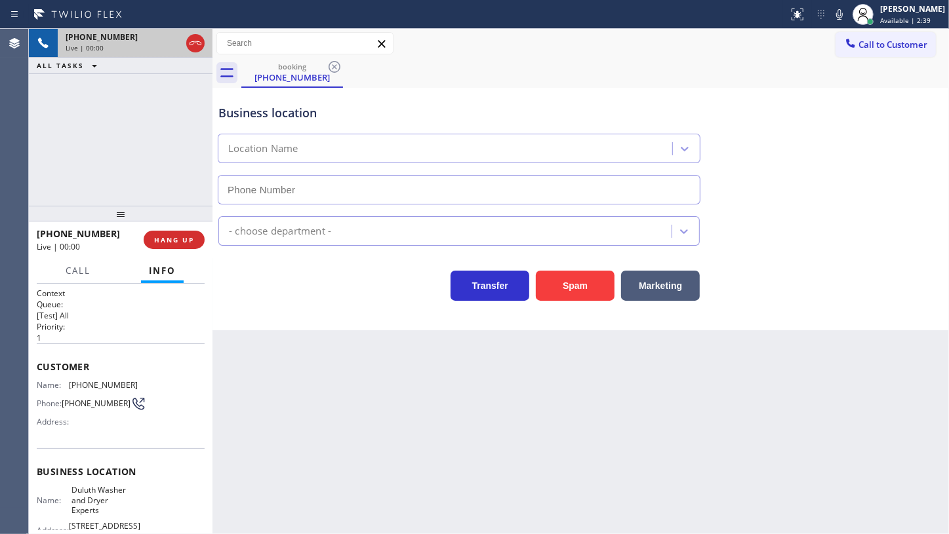
type input "(770) 285-0531"
click at [174, 239] on span "HANG UP" at bounding box center [174, 239] width 40 height 9
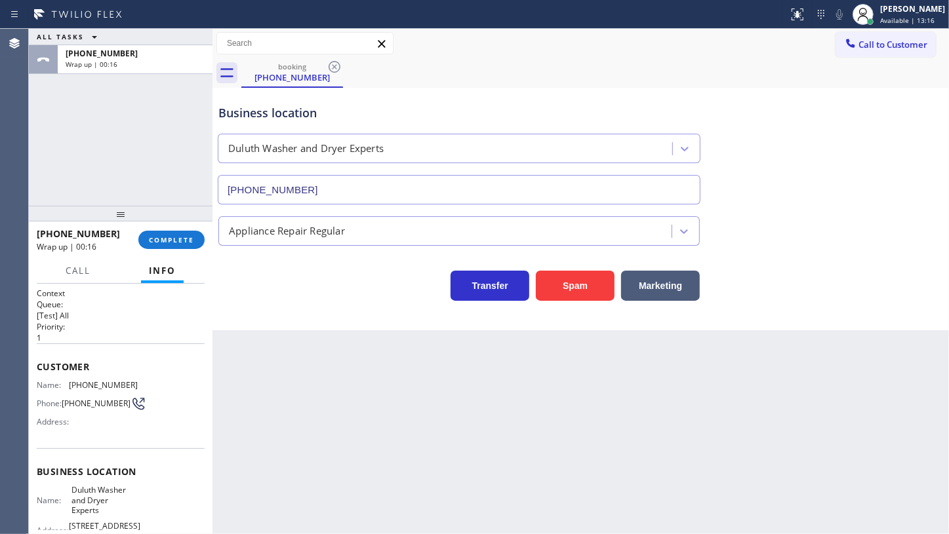
click at [98, 117] on div "ALL TASKS ALL TASKS ACTIVE TASKS TASKS IN WRAP UP +17183001469 Wrap up | 00:16" at bounding box center [121, 117] width 184 height 177
click at [181, 238] on span "COMPLETE" at bounding box center [171, 239] width 45 height 9
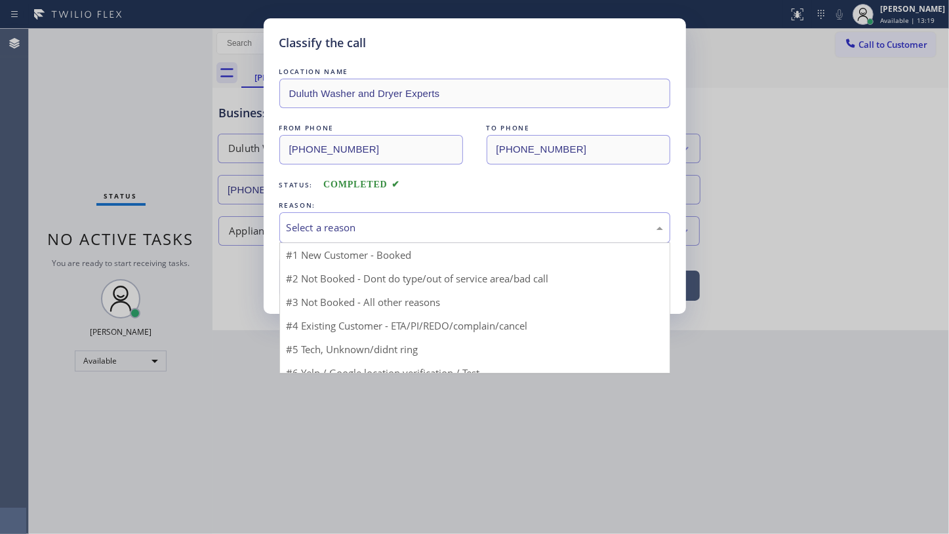
click at [313, 231] on div "Select a reason" at bounding box center [474, 227] width 376 height 15
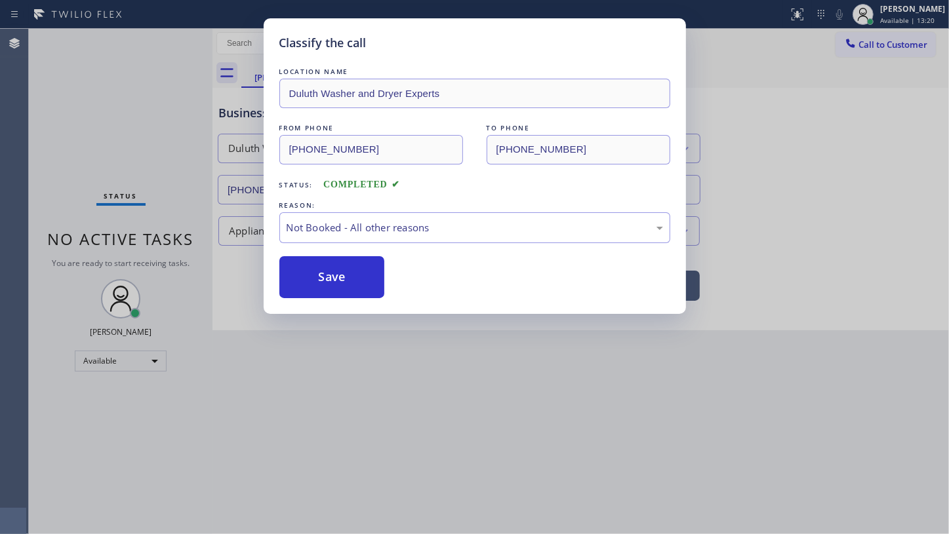
click at [314, 275] on button "Save" at bounding box center [332, 277] width 106 height 42
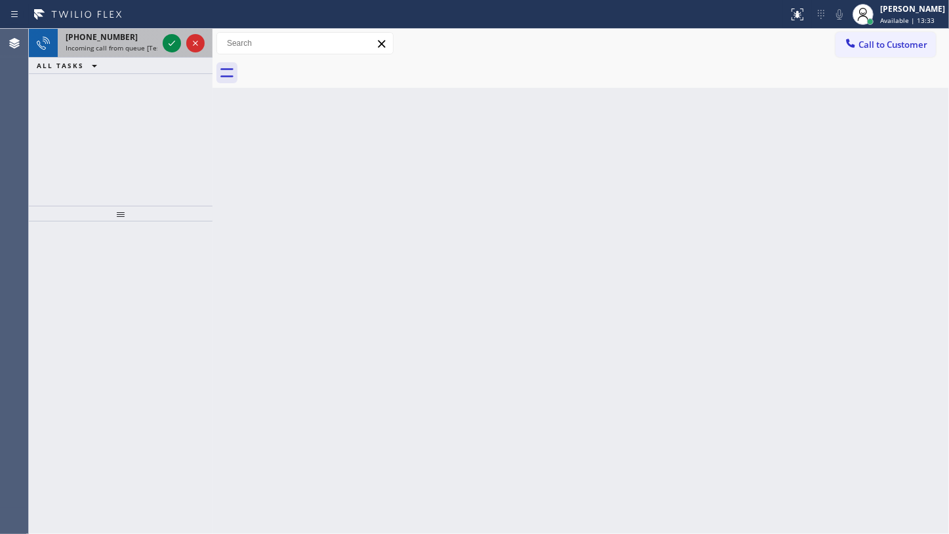
drag, startPoint x: 95, startPoint y: 120, endPoint x: 153, endPoint y: 47, distance: 93.3
click at [102, 113] on div "+18184125452 Incoming call from queue [Test] All ALL TASKS ALL TASKS ACTIVE TAS…" at bounding box center [121, 117] width 184 height 177
click at [168, 43] on icon at bounding box center [172, 43] width 16 height 16
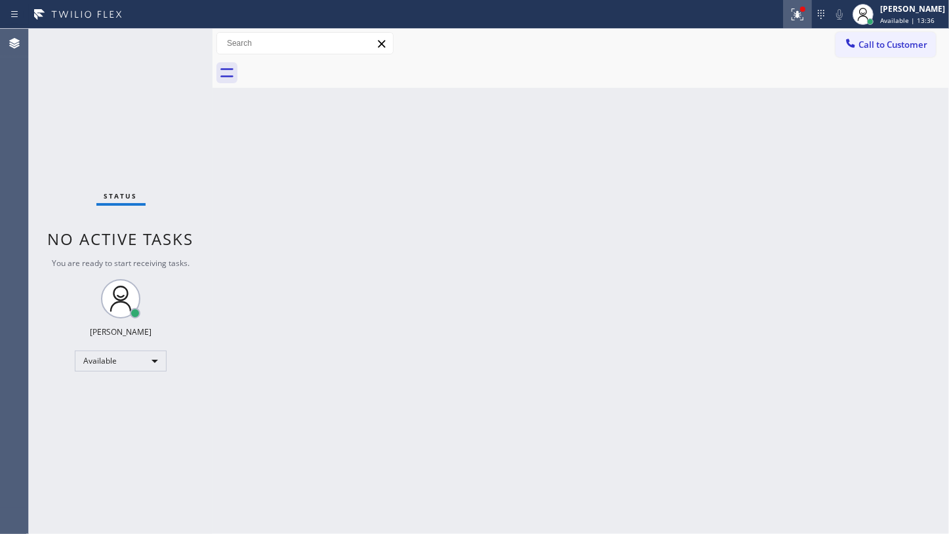
click at [804, 21] on icon at bounding box center [797, 15] width 16 height 16
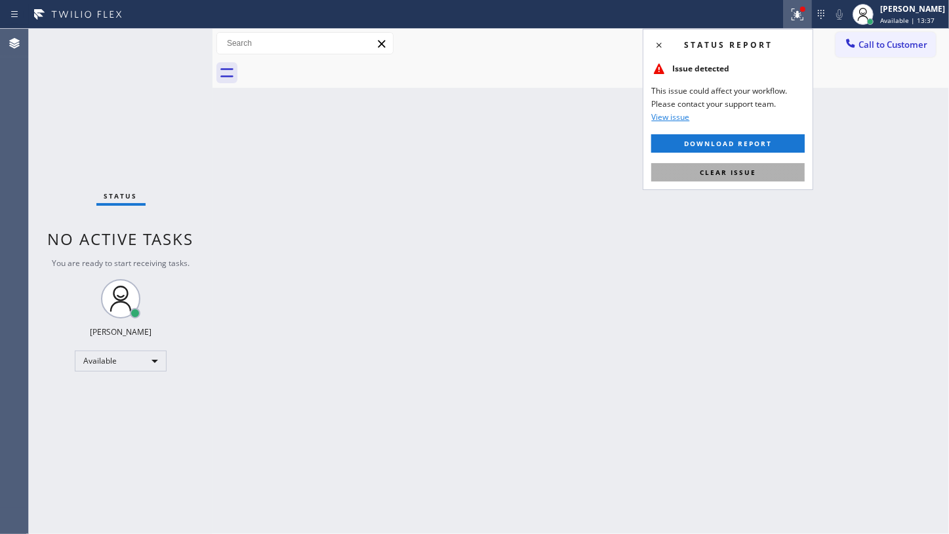
click at [774, 177] on button "Clear issue" at bounding box center [727, 172] width 153 height 18
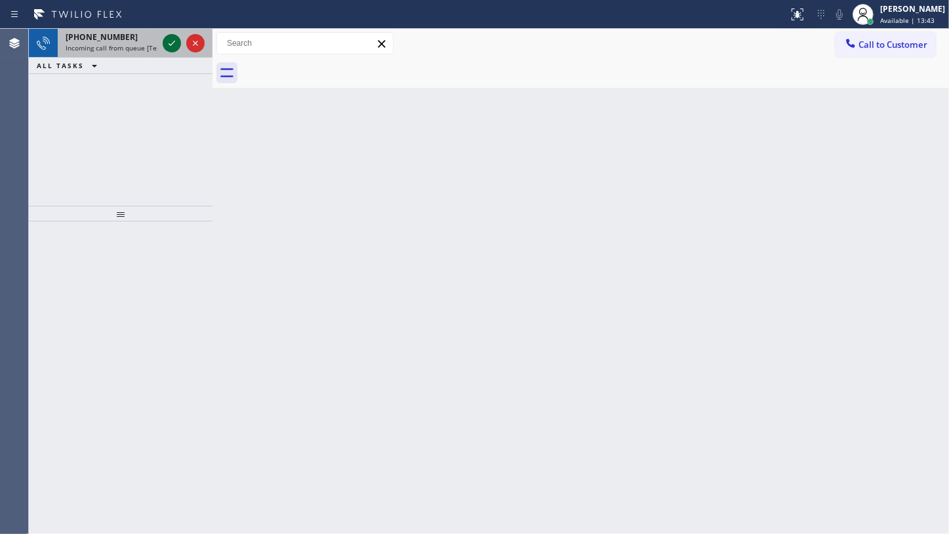
click at [168, 39] on icon at bounding box center [172, 43] width 16 height 16
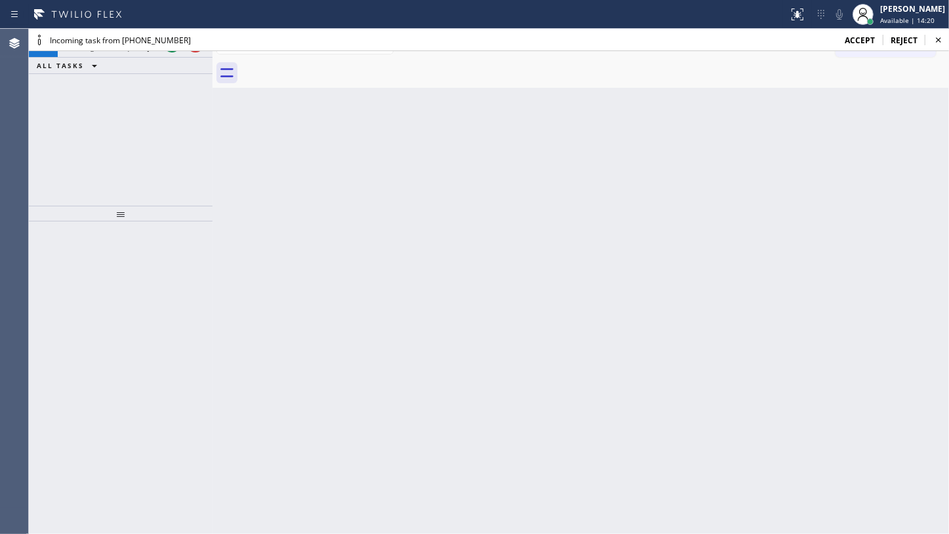
click at [126, 90] on div "[PHONE_NUMBER] Incoming call from queue [Test] All ALL TASKS ALL TASKS ACTIVE T…" at bounding box center [121, 117] width 184 height 177
click at [860, 37] on span "accept" at bounding box center [859, 40] width 30 height 11
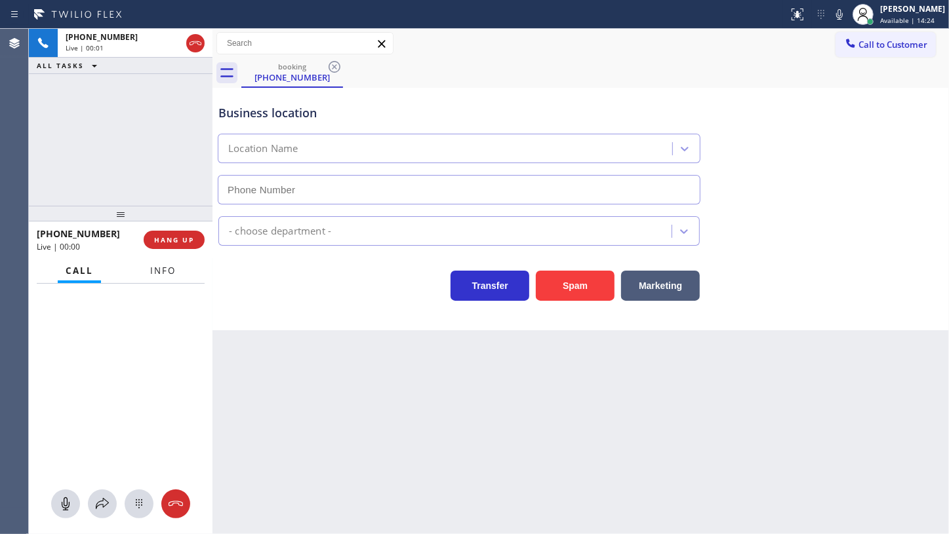
type input "[PHONE_NUMBER]"
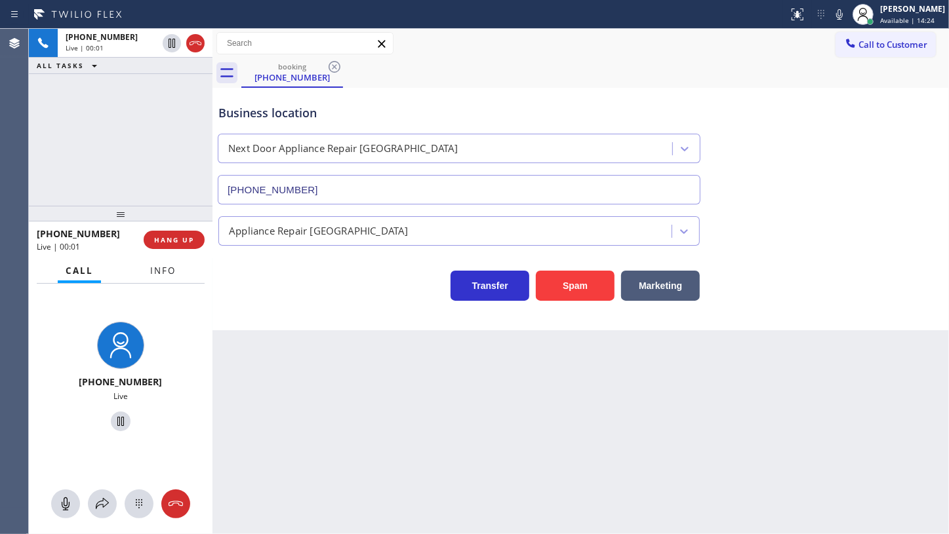
click at [170, 267] on span "Info" at bounding box center [163, 271] width 26 height 12
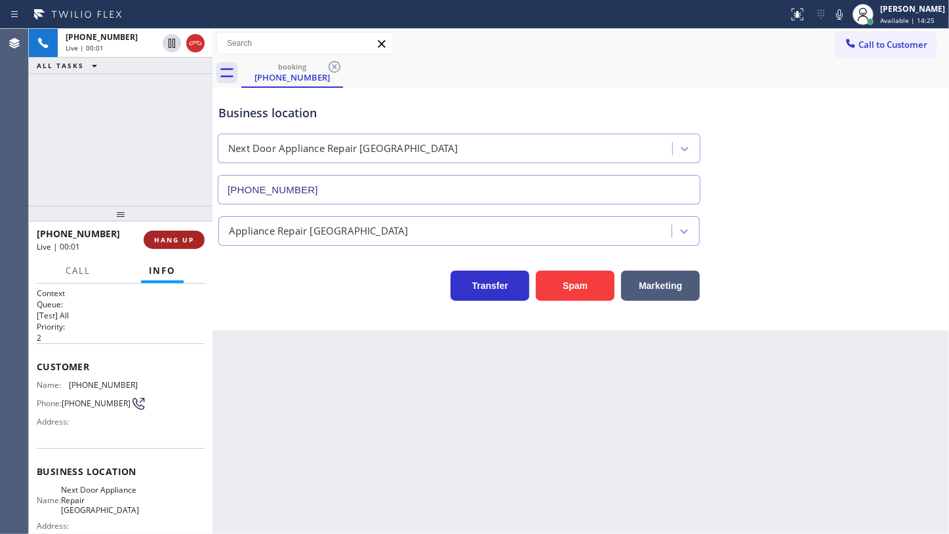
click at [169, 236] on span "HANG UP" at bounding box center [174, 239] width 40 height 9
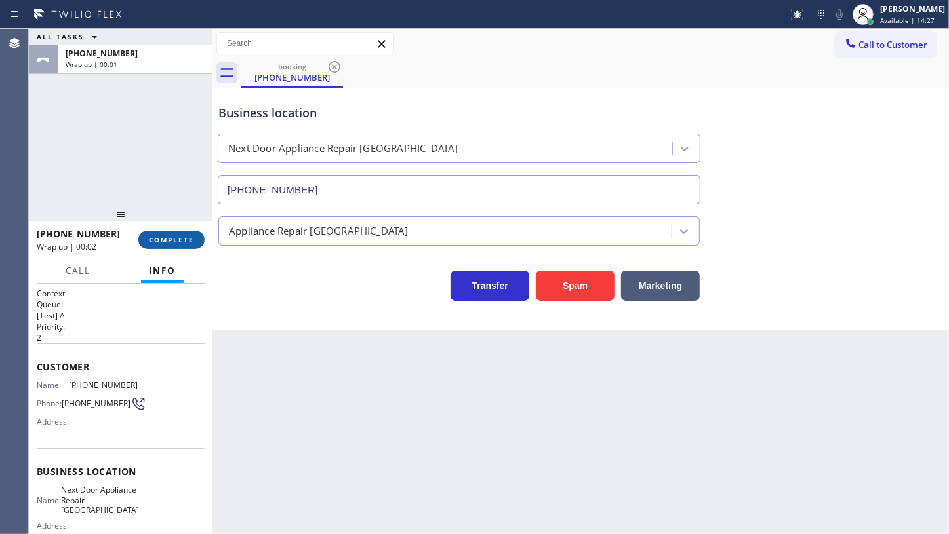
click at [177, 234] on button "COMPLETE" at bounding box center [171, 240] width 66 height 18
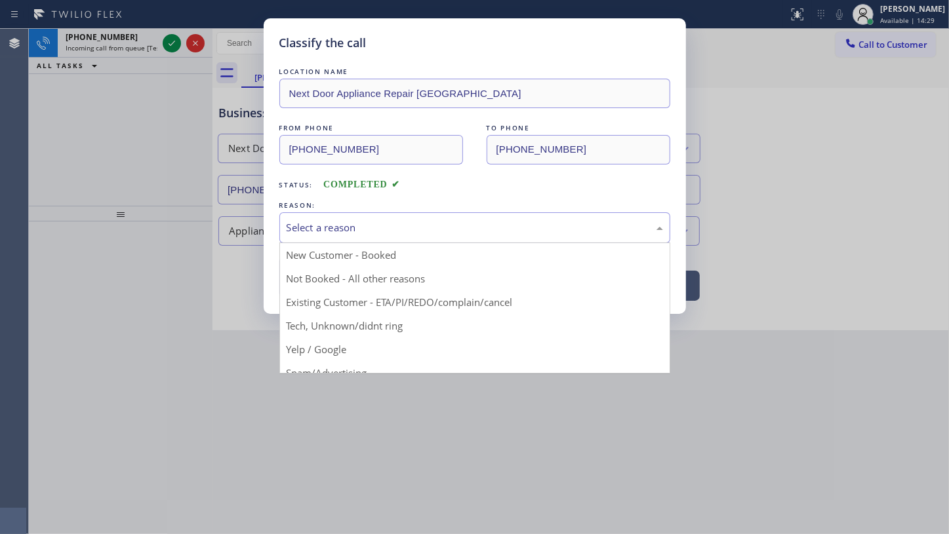
click at [332, 228] on div "Select a reason" at bounding box center [474, 227] width 376 height 15
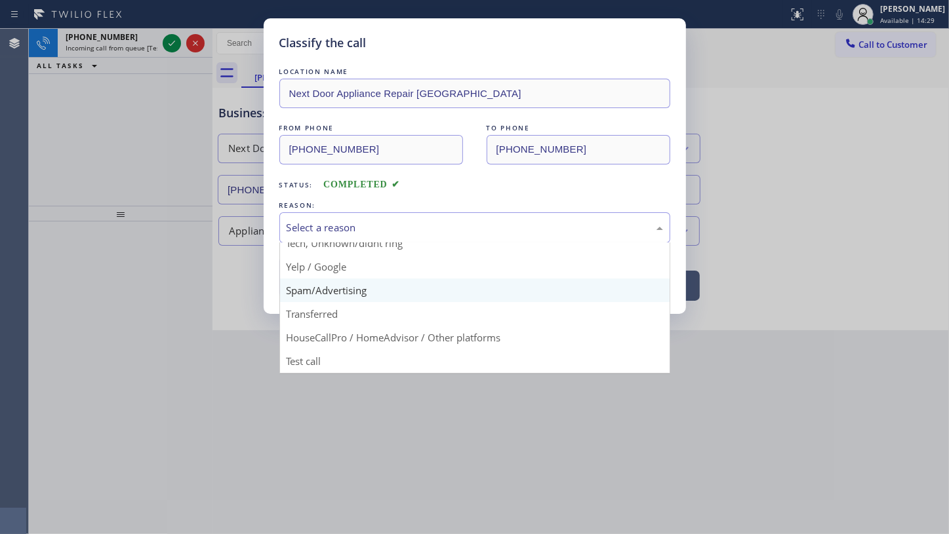
scroll to position [87, 0]
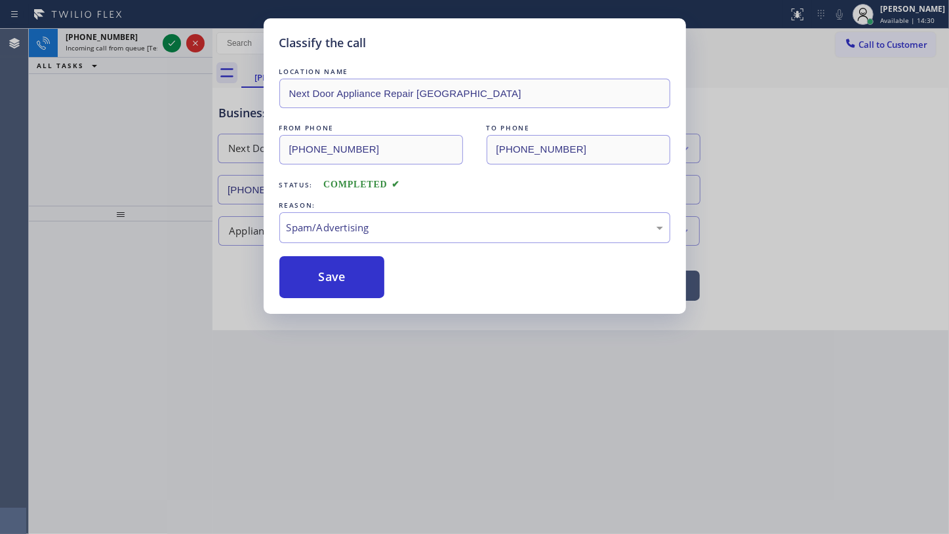
click at [343, 288] on button "Save" at bounding box center [332, 277] width 106 height 42
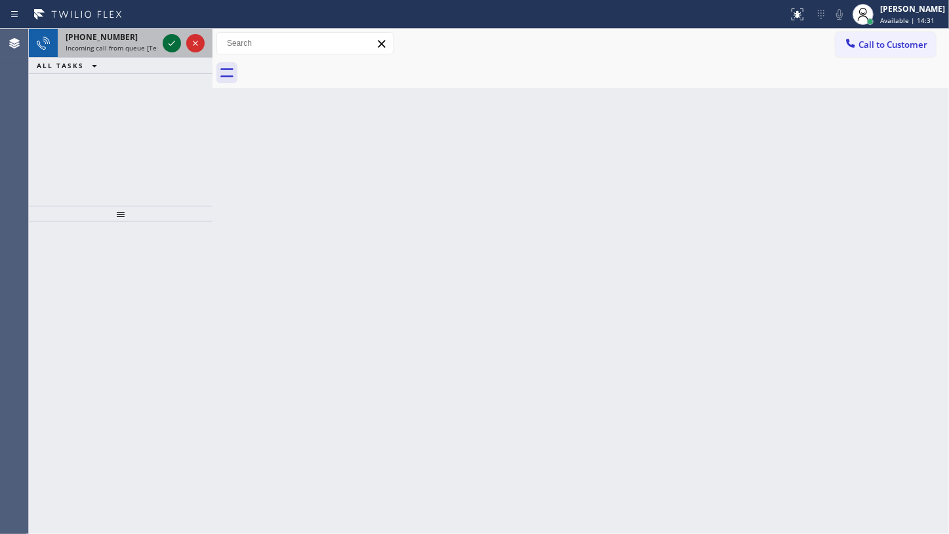
click at [168, 41] on icon at bounding box center [172, 43] width 16 height 16
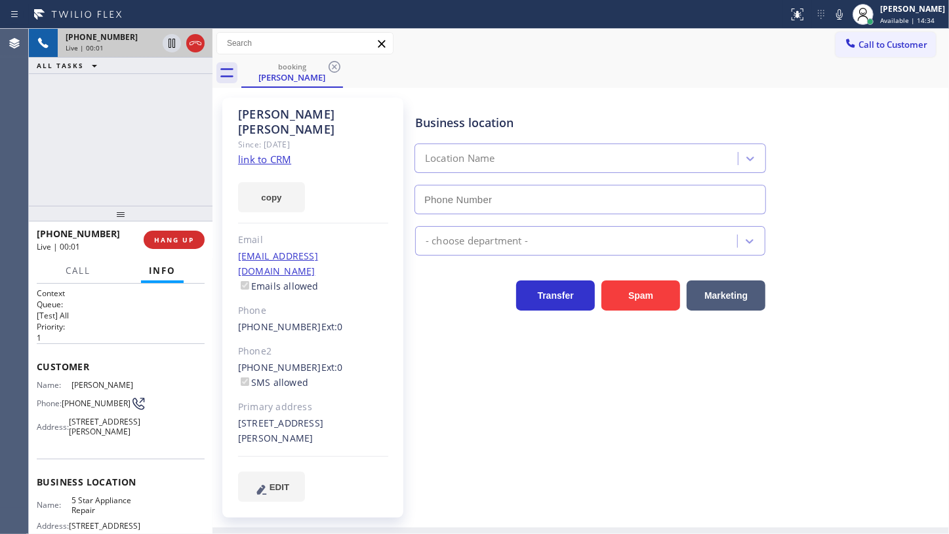
type input "[PHONE_NUMBER]"
click at [267, 153] on link "link to CRM" at bounding box center [264, 159] width 53 height 13
click at [845, 13] on icon at bounding box center [839, 15] width 16 height 16
click at [892, 208] on div "Business location 5 Star Appliance Repair (855) 731-4952" at bounding box center [678, 155] width 533 height 119
click at [79, 157] on div "+14803690951 Live | 02:36 ALL TASKS ALL TASKS ACTIVE TASKS TASKS IN WRAP UP" at bounding box center [121, 117] width 184 height 177
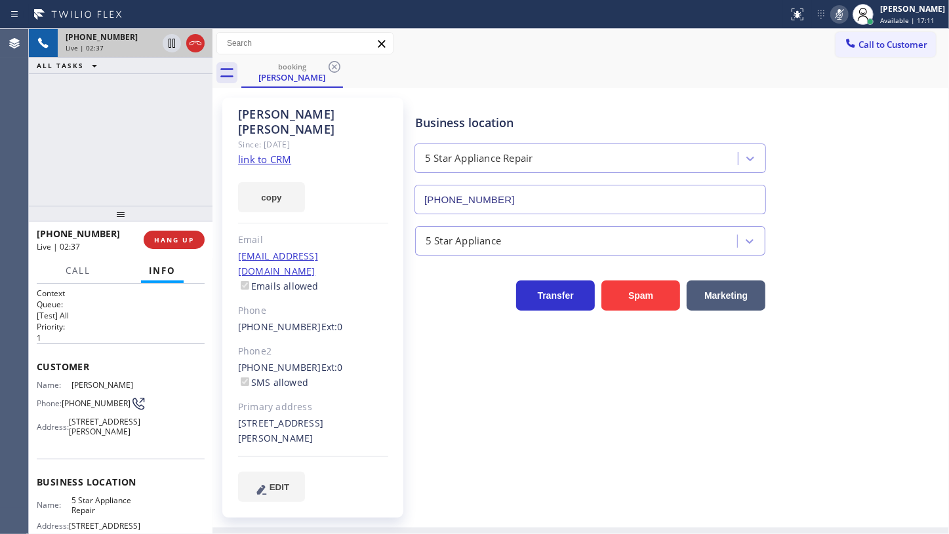
click at [844, 10] on icon at bounding box center [839, 15] width 16 height 16
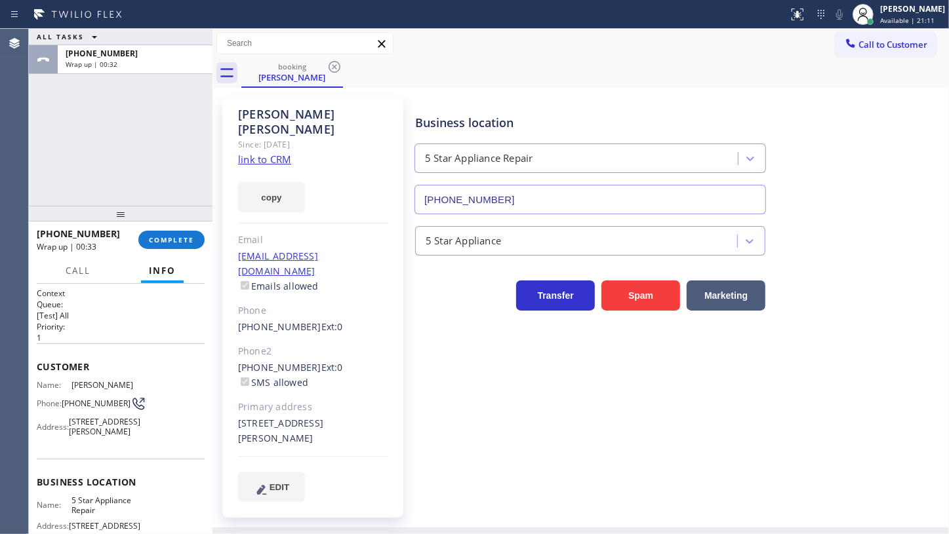
click at [93, 134] on div "ALL TASKS ALL TASKS ACTIVE TASKS TASKS IN WRAP UP +14803690951 Wrap up | 00:32" at bounding box center [121, 117] width 184 height 177
drag, startPoint x: 69, startPoint y: 175, endPoint x: 96, endPoint y: 176, distance: 26.9
click at [69, 175] on div "ALL TASKS ALL TASKS ACTIVE TASKS TASKS IN WRAP UP +14803690951 Wrap up | 01:26" at bounding box center [121, 117] width 184 height 177
click at [182, 226] on div "+14803690951 Wrap up | 01:27 COMPLETE" at bounding box center [121, 240] width 168 height 34
click at [176, 250] on div "+14803690951 Wrap up | 01:27 COMPLETE" at bounding box center [121, 240] width 168 height 34
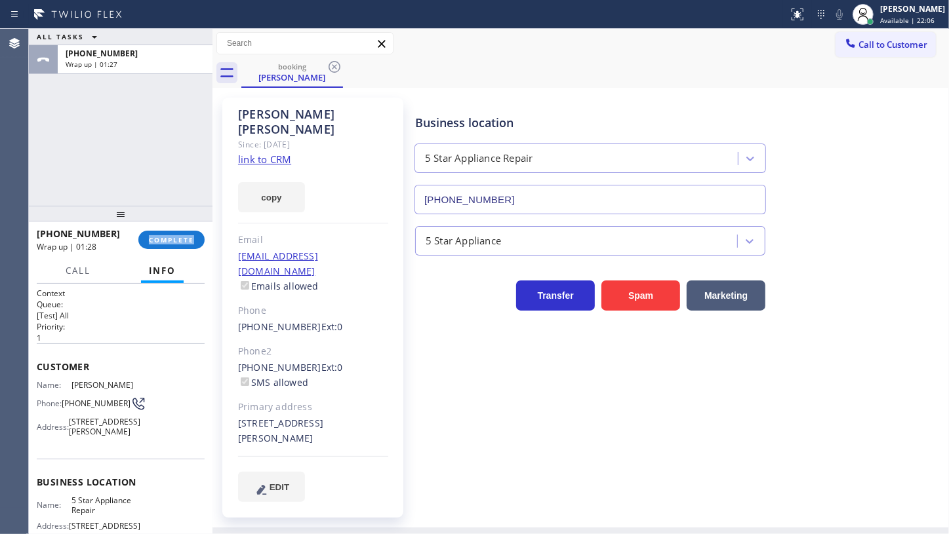
click at [176, 250] on div "+14803690951 Wrap up | 01:28 COMPLETE" at bounding box center [121, 240] width 168 height 34
click at [175, 245] on button "COMPLETE" at bounding box center [171, 240] width 66 height 18
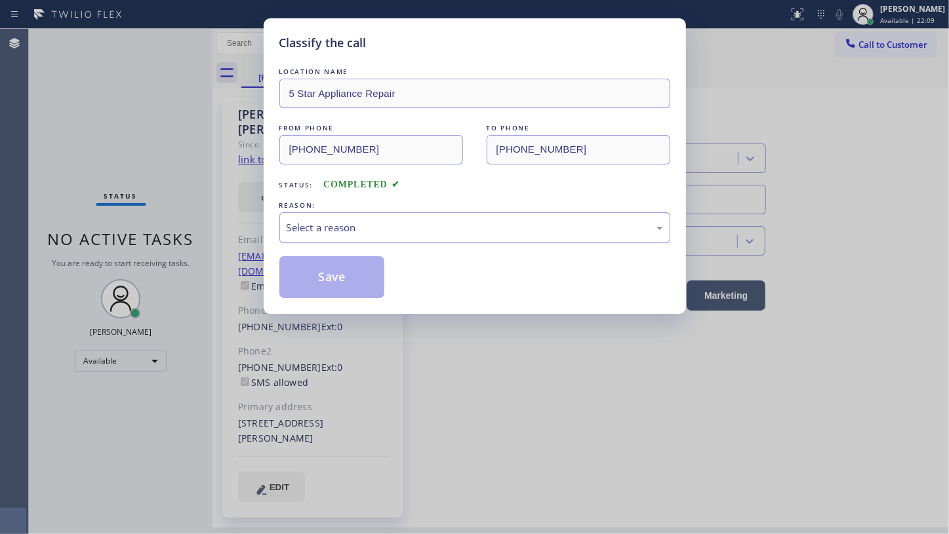
click at [330, 220] on div "Select a reason" at bounding box center [474, 227] width 376 height 15
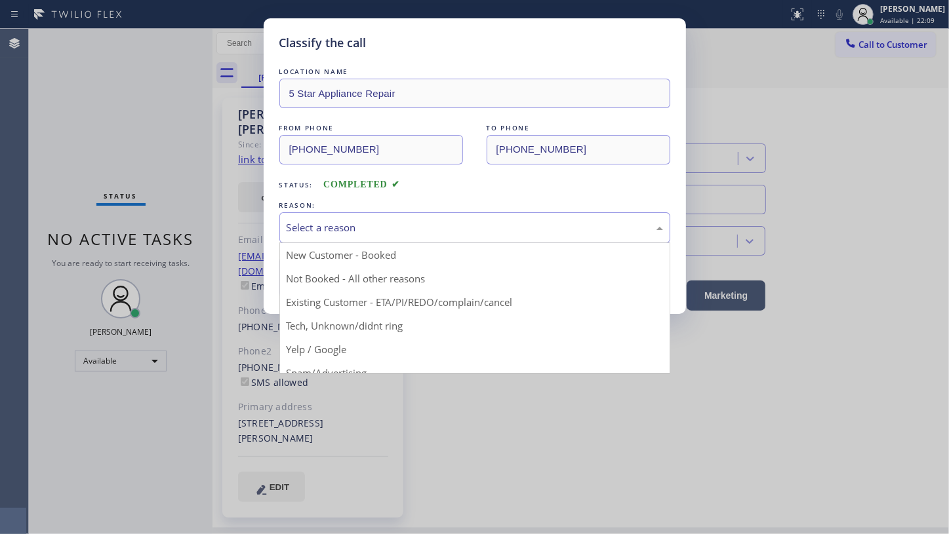
drag, startPoint x: 314, startPoint y: 301, endPoint x: 316, endPoint y: 279, distance: 22.4
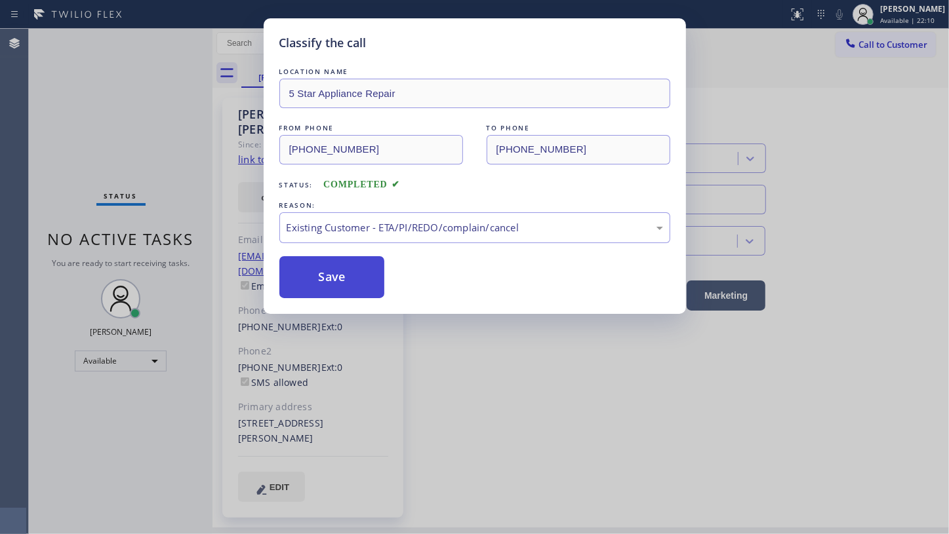
click at [317, 278] on button "Save" at bounding box center [332, 277] width 106 height 42
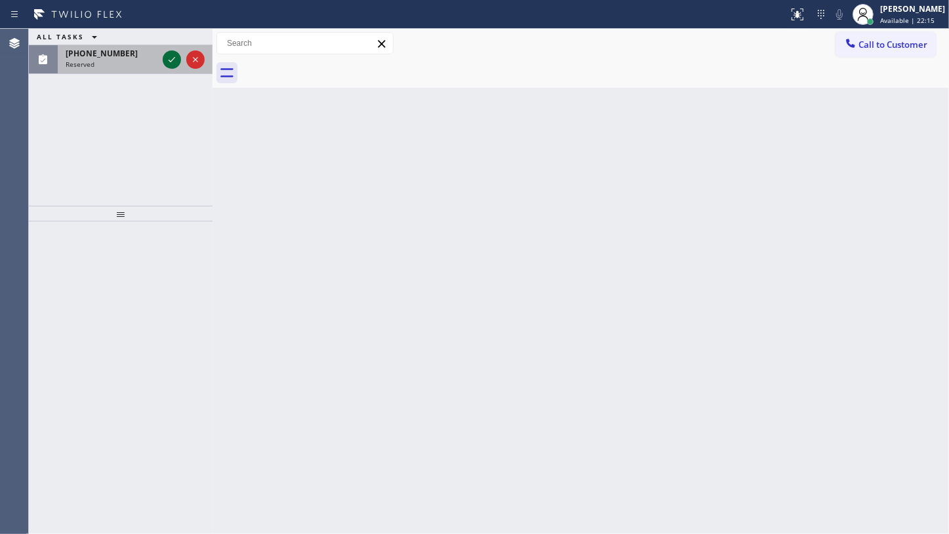
click at [165, 53] on icon at bounding box center [172, 60] width 16 height 16
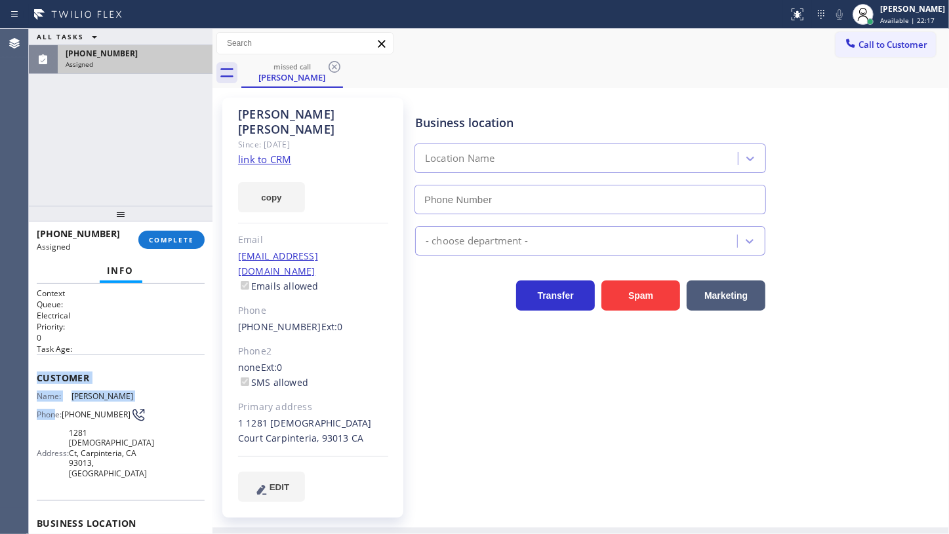
type input "[PHONE_NUMBER]"
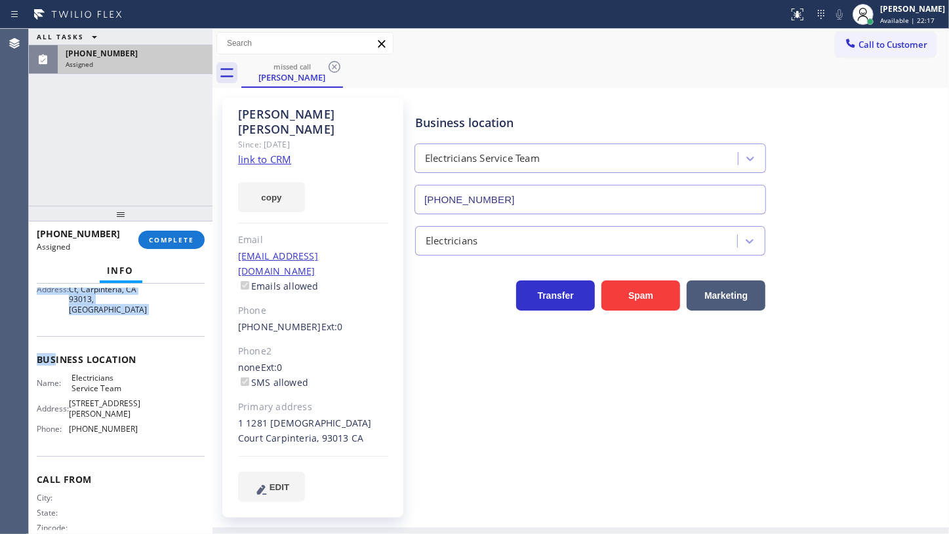
scroll to position [170, 0]
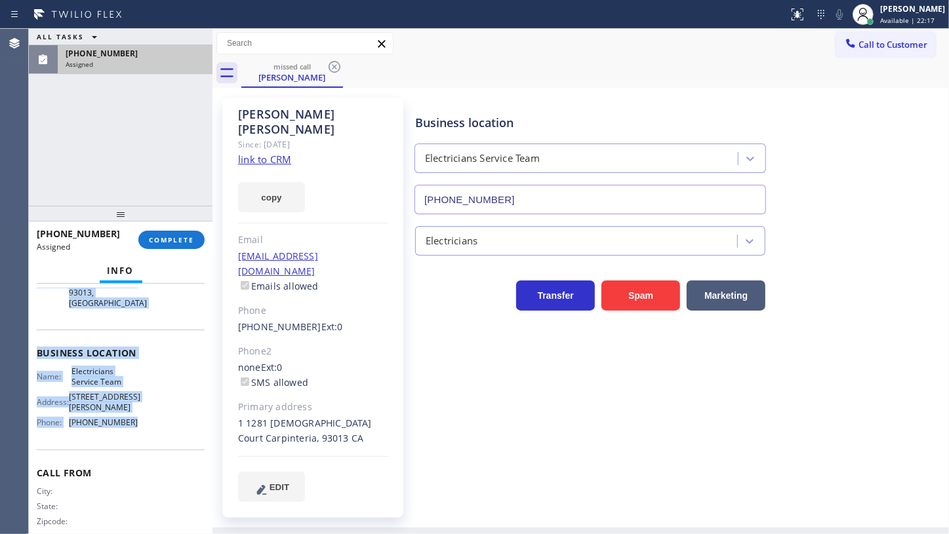
drag, startPoint x: 31, startPoint y: 382, endPoint x: 157, endPoint y: 406, distance: 127.5
click at [157, 406] on div "Context Queue: Electrical Priority: 0 Task Age: Customer Name: Betty Vance Phon…" at bounding box center [121, 409] width 184 height 250
copy div "Customer Name: Betty Vance Phone: (805) 451-2138 Address: 1281 Franciscan Ct, C…"
click at [197, 231] on button "COMPLETE" at bounding box center [171, 240] width 66 height 18
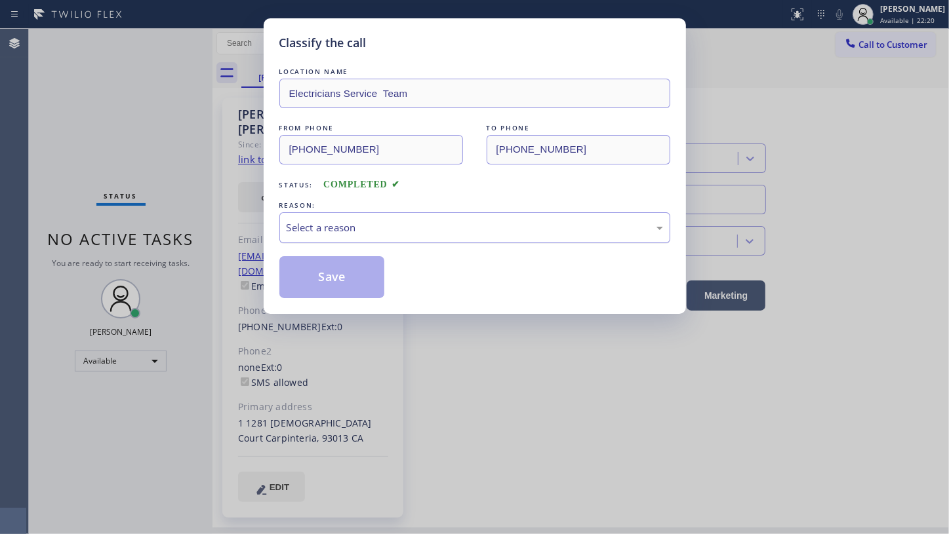
click at [292, 231] on div "Select a reason" at bounding box center [474, 227] width 376 height 15
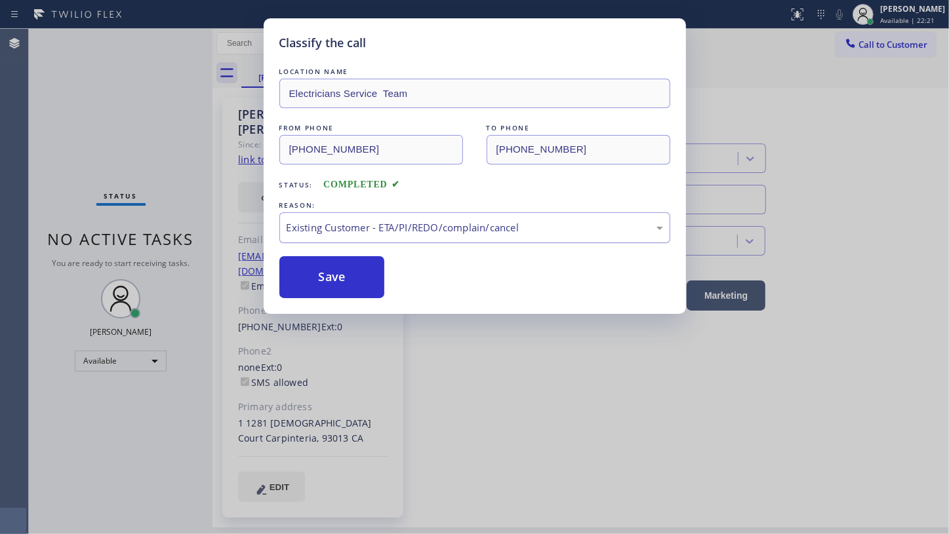
click at [307, 229] on div "Existing Customer - ETA/PI/REDO/complain/cancel" at bounding box center [474, 227] width 376 height 15
click at [307, 286] on button "Save" at bounding box center [332, 277] width 106 height 42
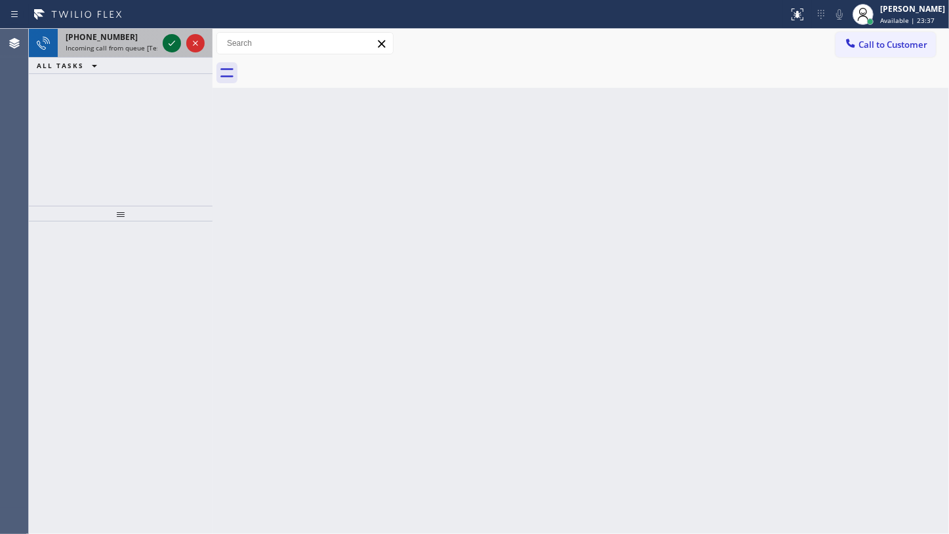
click at [169, 43] on icon at bounding box center [172, 43] width 16 height 16
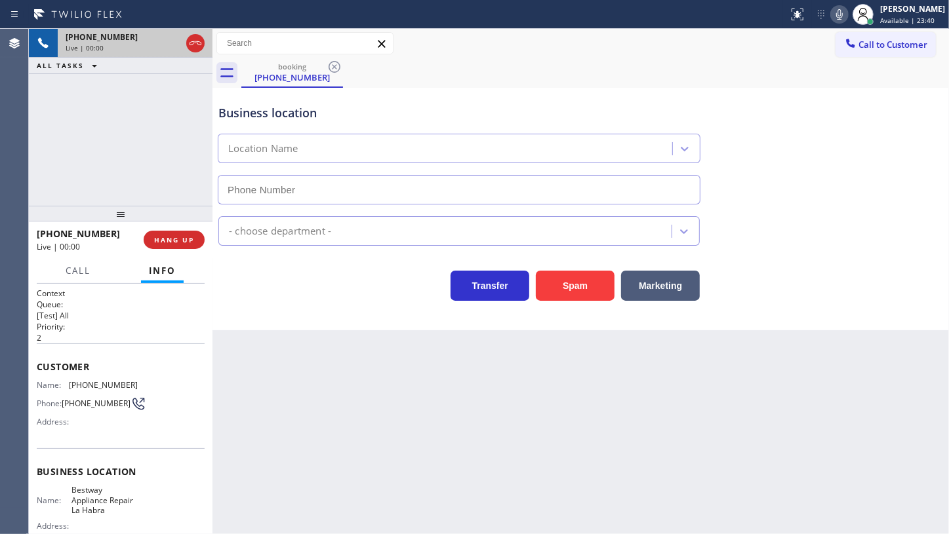
type input "(562) 286-5482"
drag, startPoint x: 65, startPoint y: 383, endPoint x: 140, endPoint y: 386, distance: 74.8
click at [140, 386] on div "Name: (562) 587-1984 Phone: (562) 587-1984 Address:" at bounding box center [121, 406] width 168 height 52
copy div "(562) 587-1984"
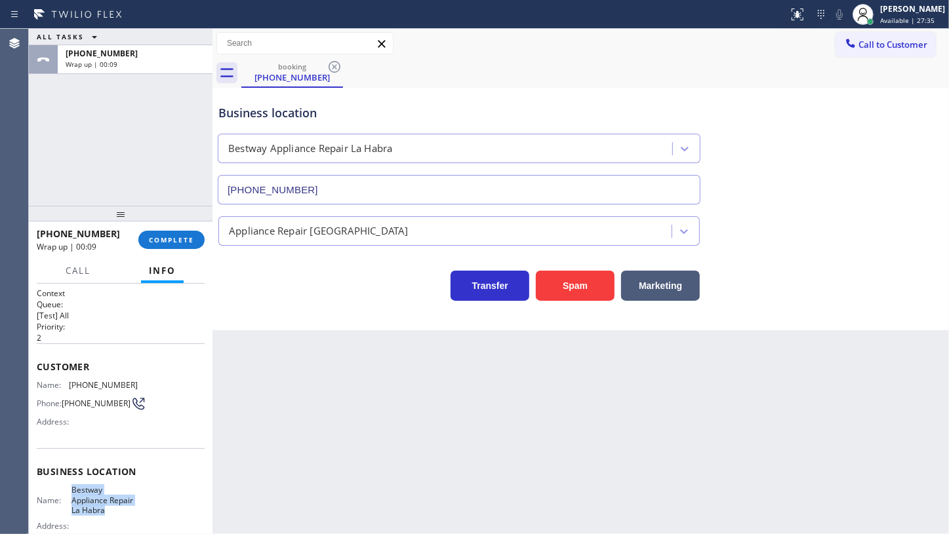
drag, startPoint x: 67, startPoint y: 494, endPoint x: 120, endPoint y: 511, distance: 55.8
click at [120, 511] on div "Name: Bestway Appliance Repair La Habra" at bounding box center [87, 500] width 101 height 30
copy span "Bestway Appliance Repair La Habra"
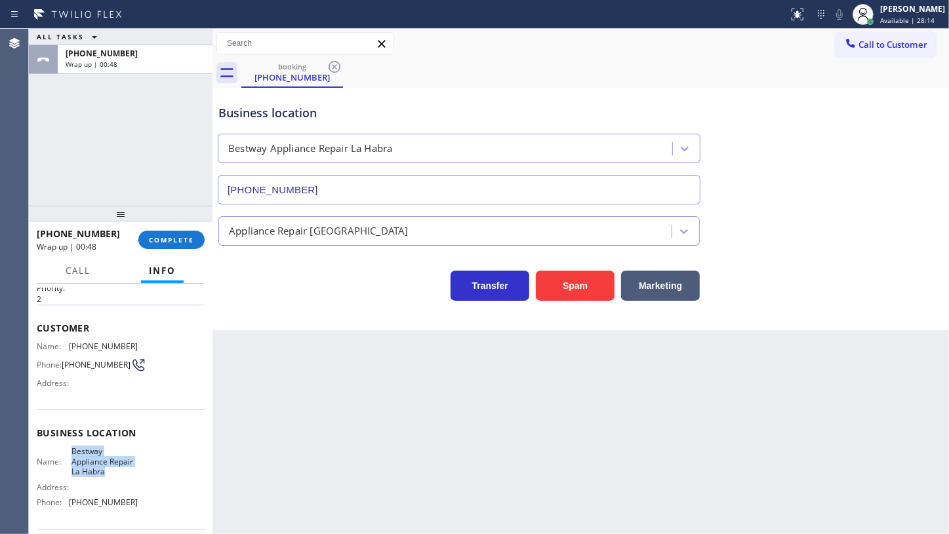
scroll to position [59, 0]
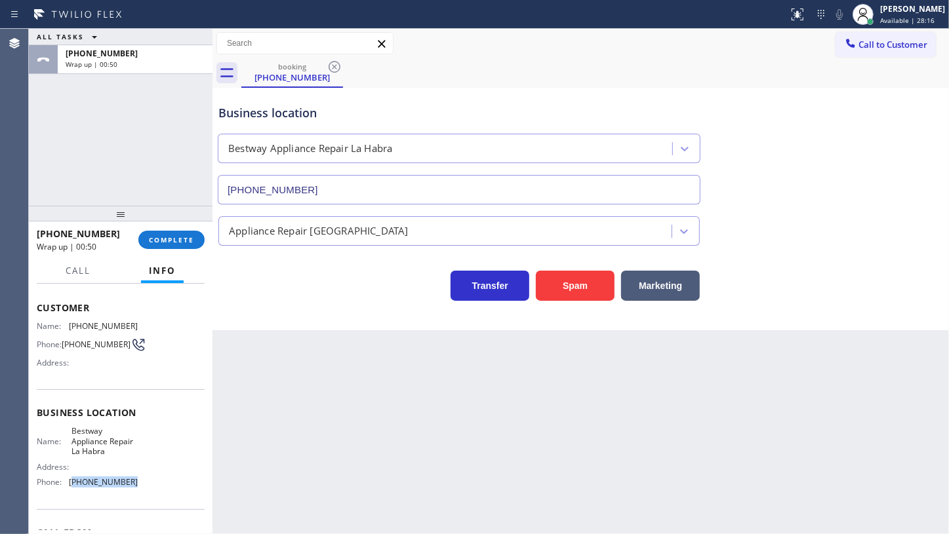
drag, startPoint x: 71, startPoint y: 485, endPoint x: 155, endPoint y: 482, distance: 83.9
click at [155, 482] on div "Name: Bestway Appliance Repair La Habra Address: Phone: (562) 286-5482" at bounding box center [121, 459] width 168 height 66
copy span "562) 286-5482"
click at [176, 245] on button "COMPLETE" at bounding box center [171, 240] width 66 height 18
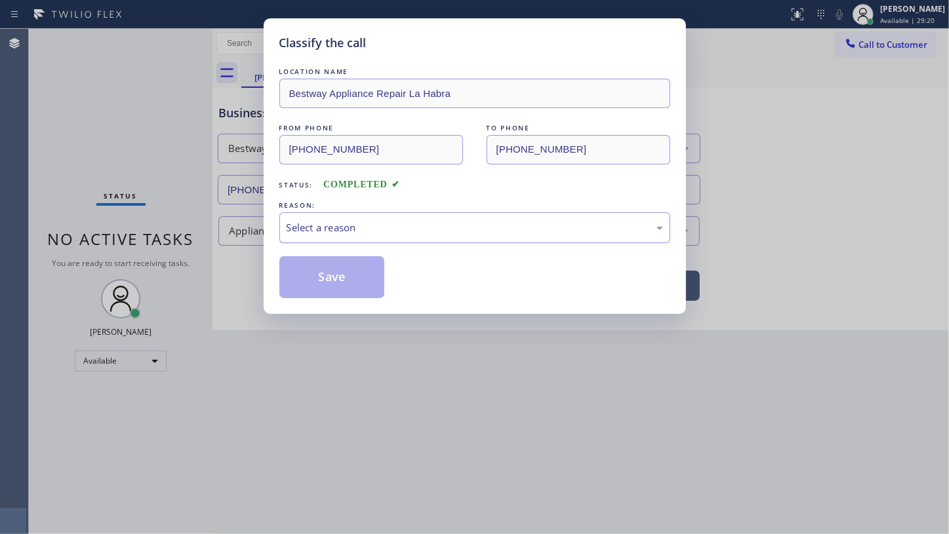
click at [319, 229] on div "Select a reason" at bounding box center [474, 227] width 376 height 15
click at [328, 269] on button "Save" at bounding box center [332, 277] width 106 height 42
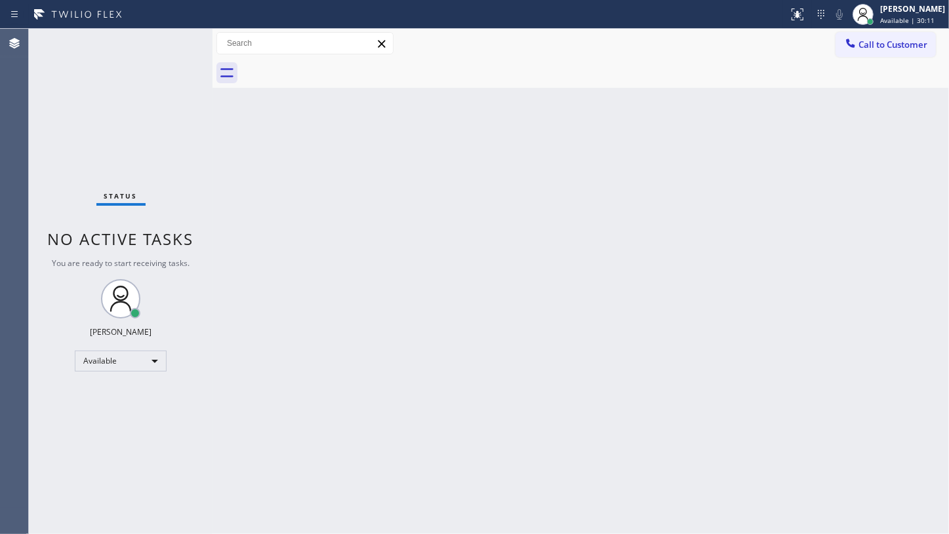
click at [165, 50] on div "Status No active tasks You are ready to start receiving tasks. JENIZA ALCAYDE A…" at bounding box center [121, 281] width 184 height 505
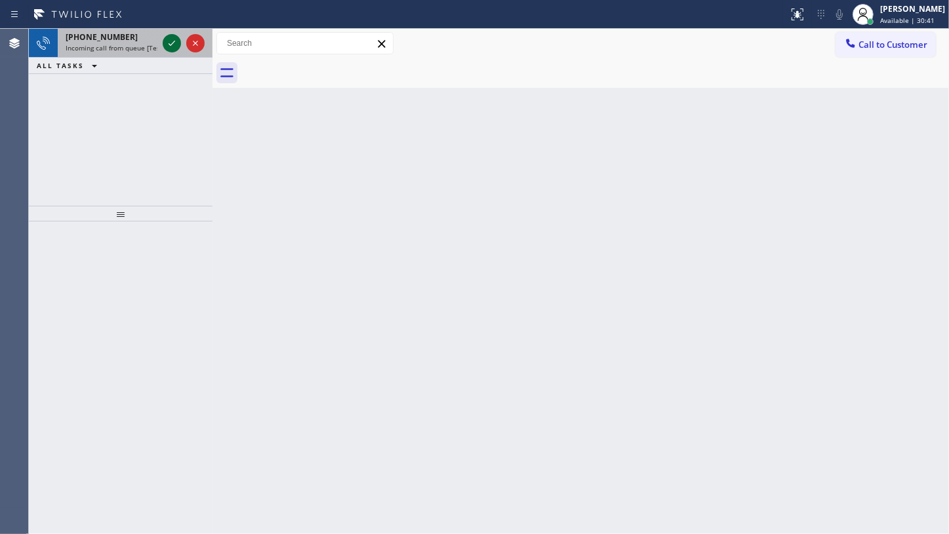
click at [177, 41] on icon at bounding box center [172, 43] width 16 height 16
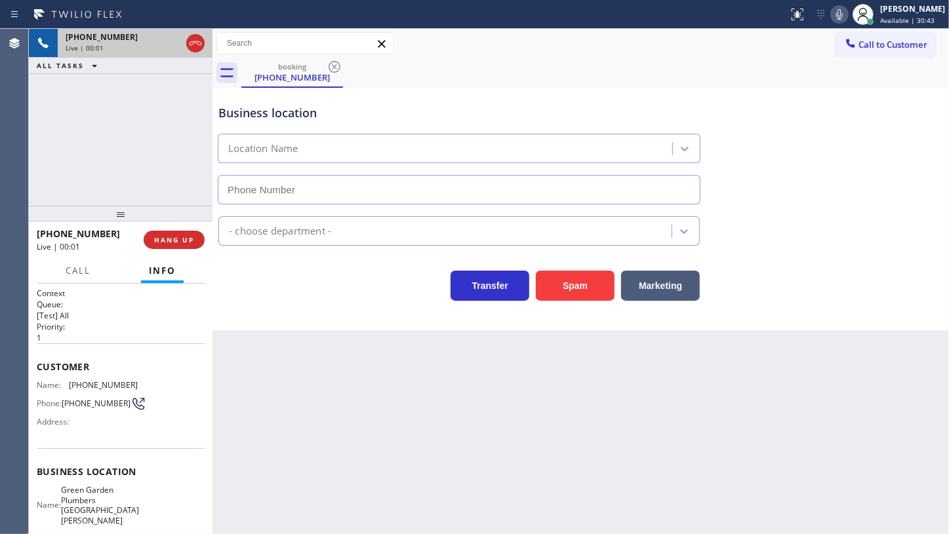
type input "(805) 600-5656"
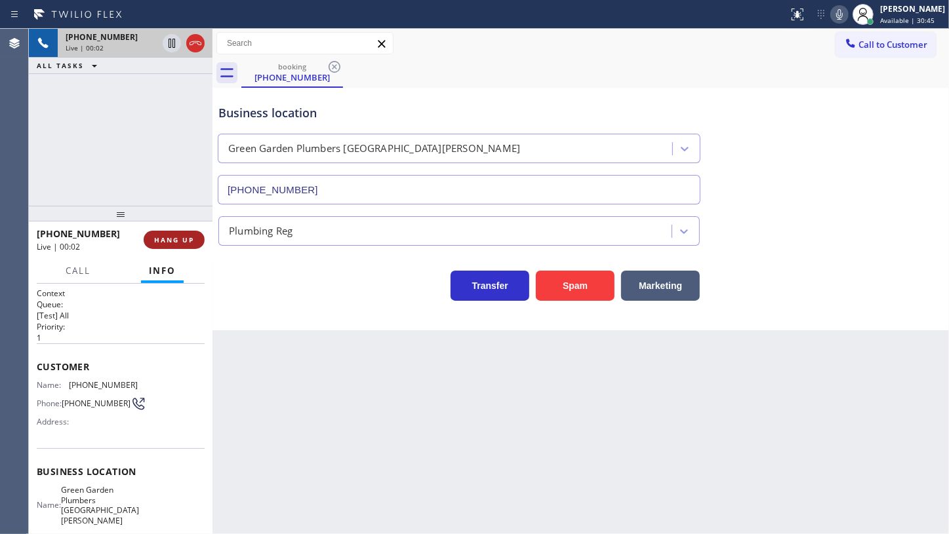
click at [172, 239] on span "HANG UP" at bounding box center [174, 239] width 40 height 9
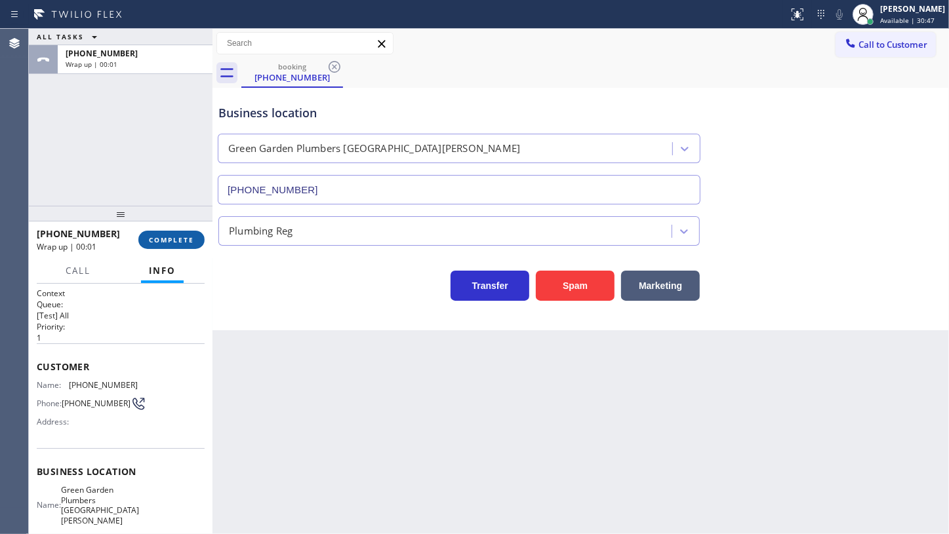
click at [172, 239] on span "COMPLETE" at bounding box center [171, 239] width 45 height 9
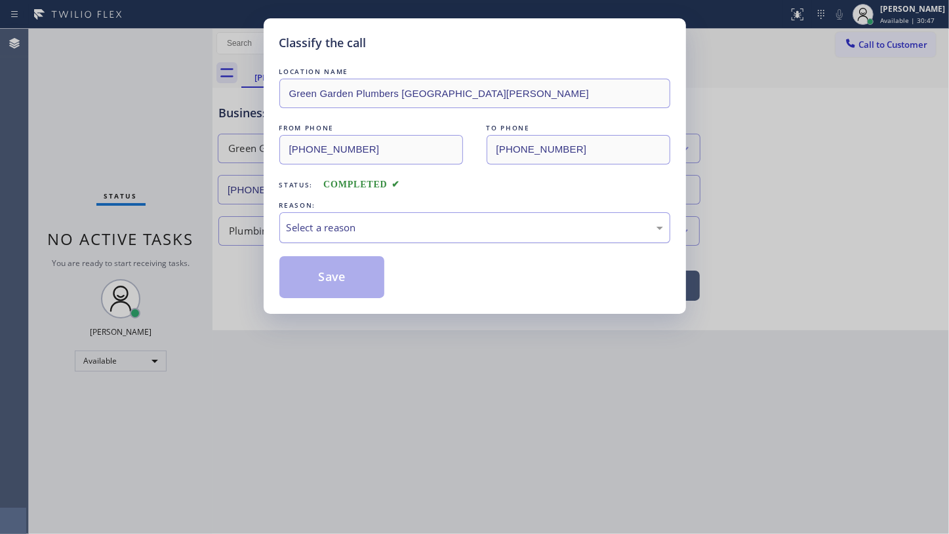
click at [300, 230] on div "Select a reason" at bounding box center [474, 227] width 376 height 15
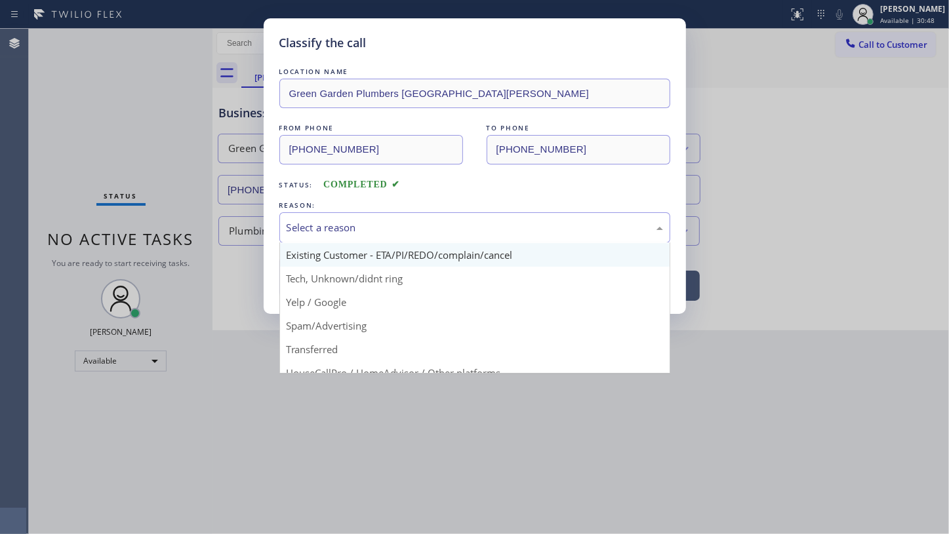
scroll to position [87, 0]
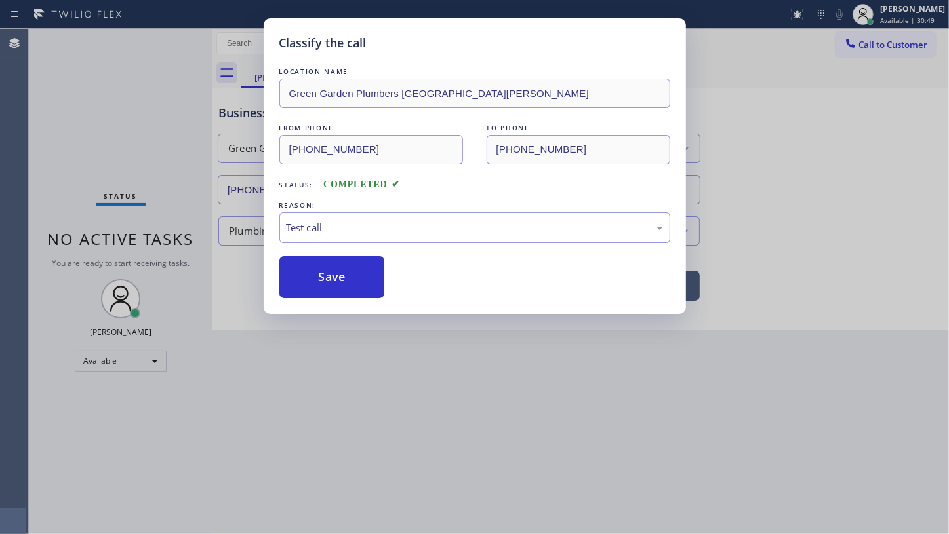
drag, startPoint x: 311, startPoint y: 361, endPoint x: 326, endPoint y: 317, distance: 46.7
click at [345, 270] on button "Save" at bounding box center [332, 277] width 106 height 42
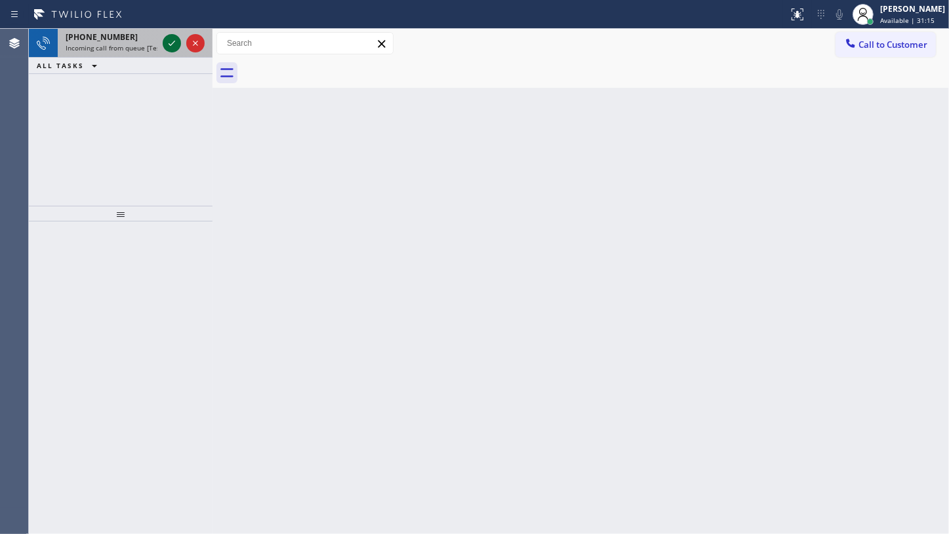
click at [173, 39] on icon at bounding box center [172, 43] width 16 height 16
click at [177, 39] on icon at bounding box center [172, 43] width 16 height 16
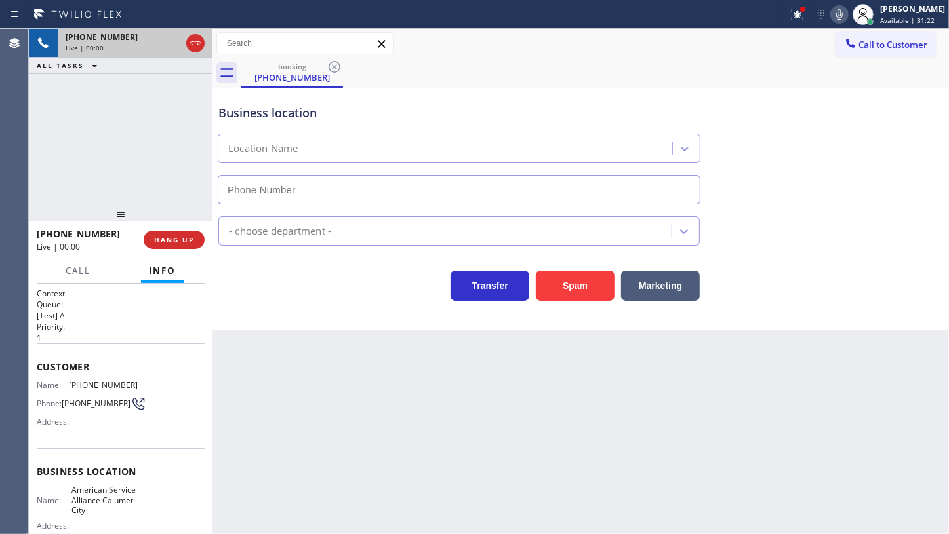
type input "(708) 554-7898"
drag, startPoint x: 792, startPoint y: 17, endPoint x: 772, endPoint y: 50, distance: 38.6
click at [792, 16] on icon at bounding box center [797, 15] width 16 height 16
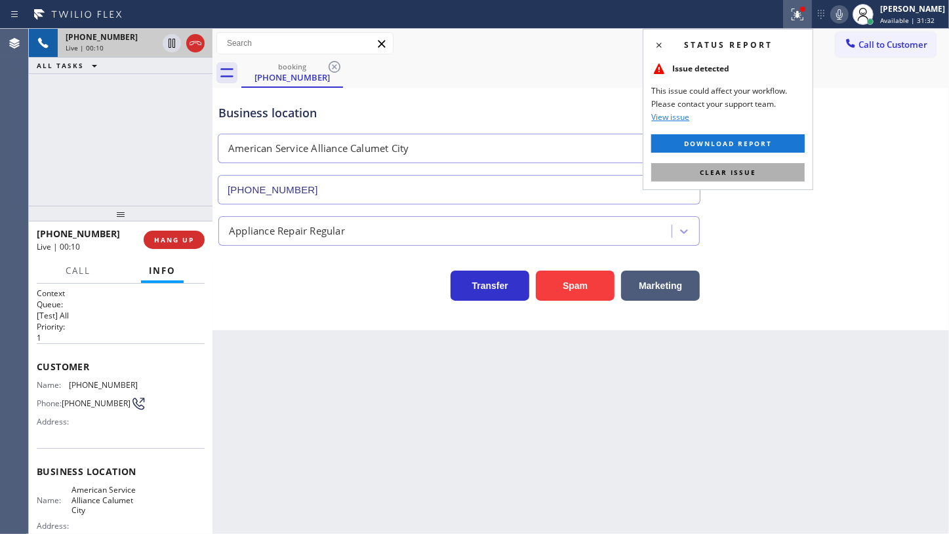
click at [779, 169] on button "Clear issue" at bounding box center [727, 172] width 153 height 18
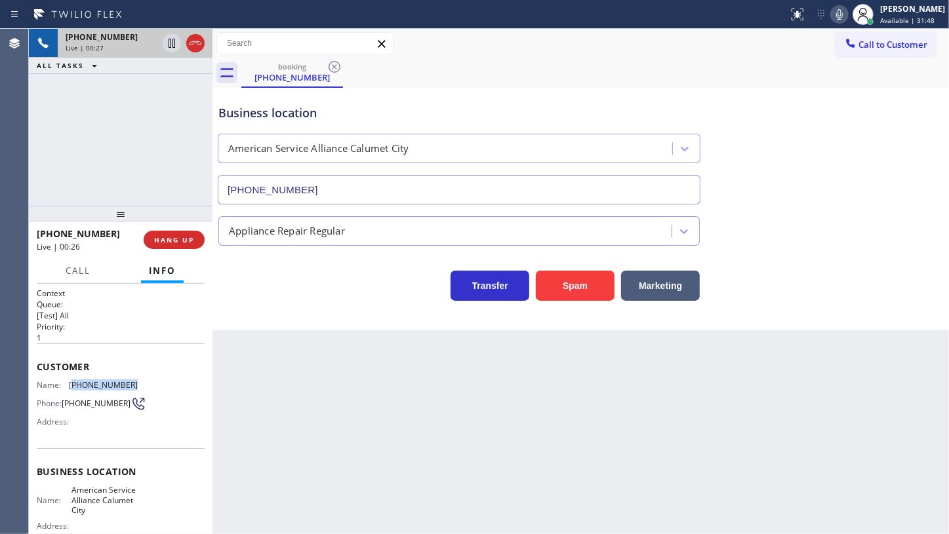
drag, startPoint x: 71, startPoint y: 382, endPoint x: 153, endPoint y: 378, distance: 81.4
click at [153, 380] on div "Name: (815) 549-8133 Phone: (815) 549-8133 Address:" at bounding box center [121, 406] width 168 height 52
copy span "815) 549-8133"
click at [899, 18] on span "Available | 32:28" at bounding box center [907, 20] width 54 height 9
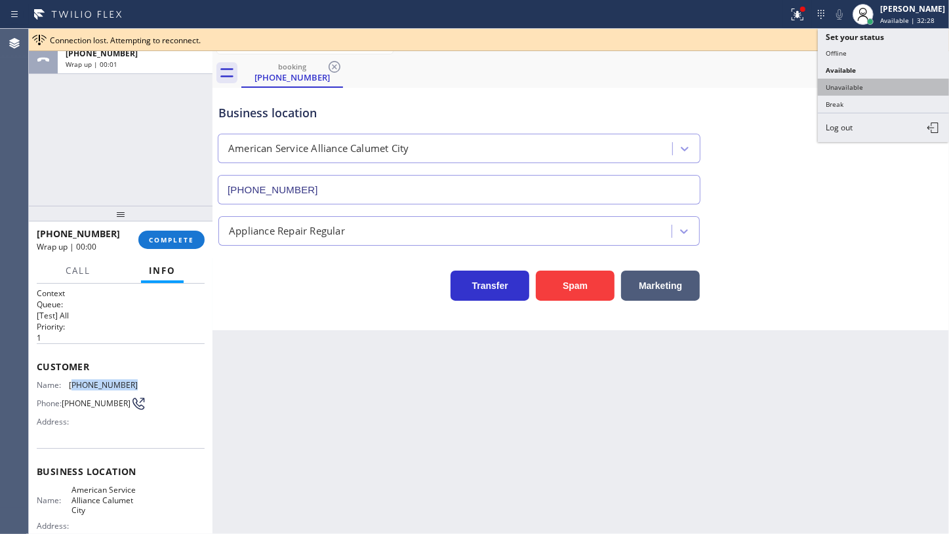
click at [852, 84] on button "Unavailable" at bounding box center [882, 87] width 131 height 17
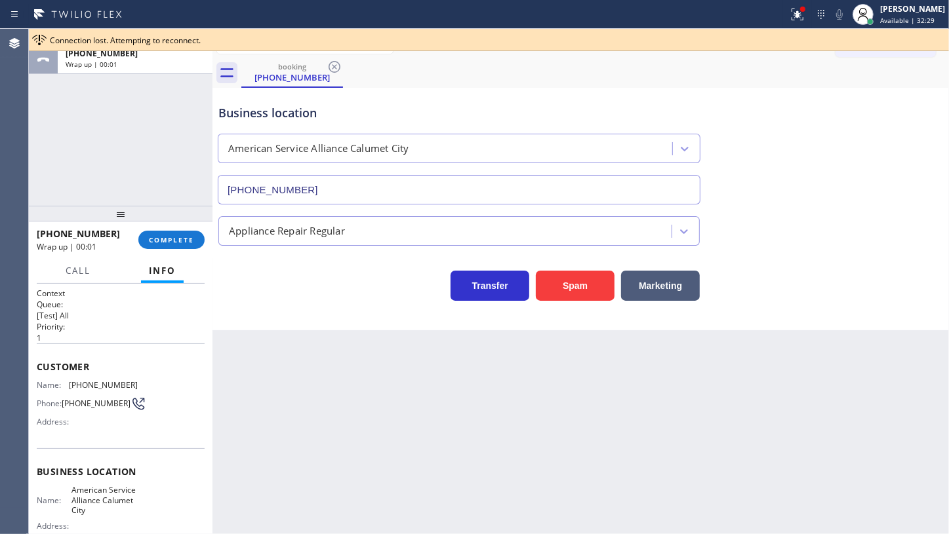
click at [103, 159] on div "ALL TASKS ALL TASKS ACTIVE TASKS TASKS IN WRAP UP +18155498133 Wrap up | 00:01" at bounding box center [121, 117] width 184 height 177
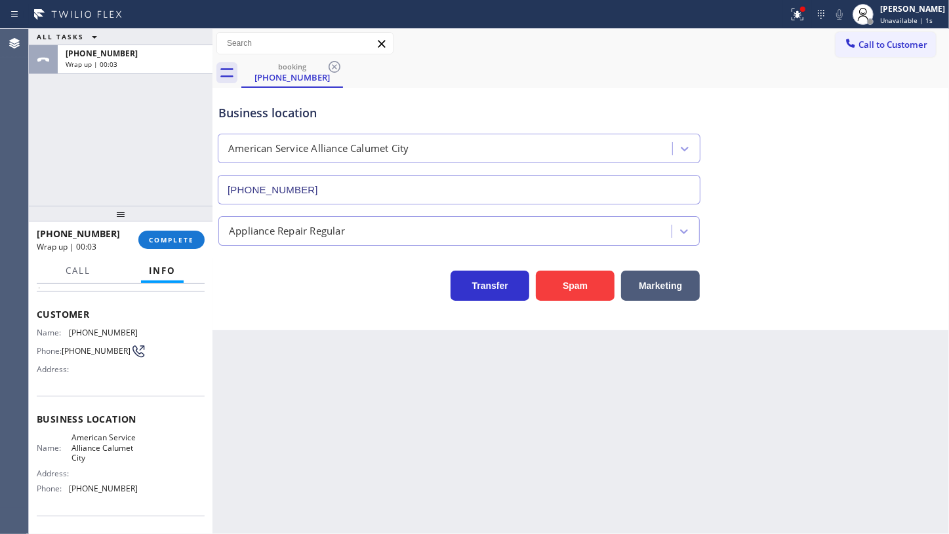
scroll to position [119, 0]
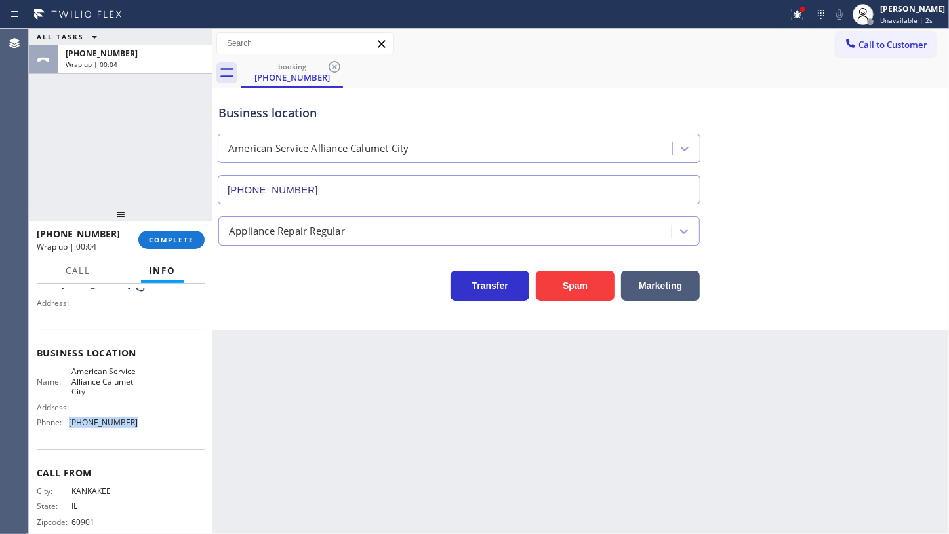
drag, startPoint x: 67, startPoint y: 429, endPoint x: 170, endPoint y: 427, distance: 103.6
click at [170, 427] on div "Name: American Service Alliance Calumet City Address: Phone: (708) 554-7898" at bounding box center [121, 399] width 168 height 66
copy div "(708) 554-7898"
click at [886, 49] on span "Call to Customer" at bounding box center [892, 45] width 69 height 12
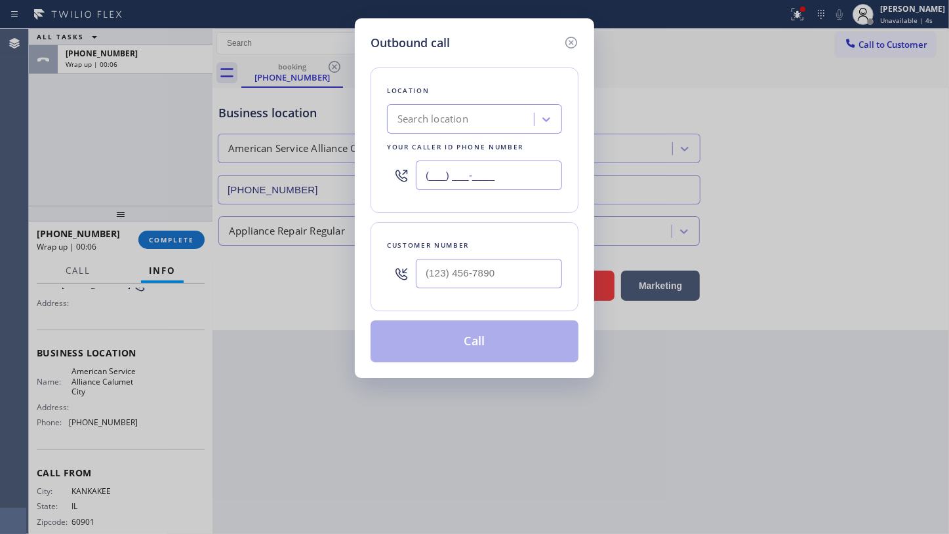
click at [439, 178] on input "(___) ___-____" at bounding box center [489, 175] width 146 height 29
paste input "708) 554-7898"
type input "(708) 554-7898"
click at [472, 276] on input "(___) ___-____" at bounding box center [489, 273] width 146 height 29
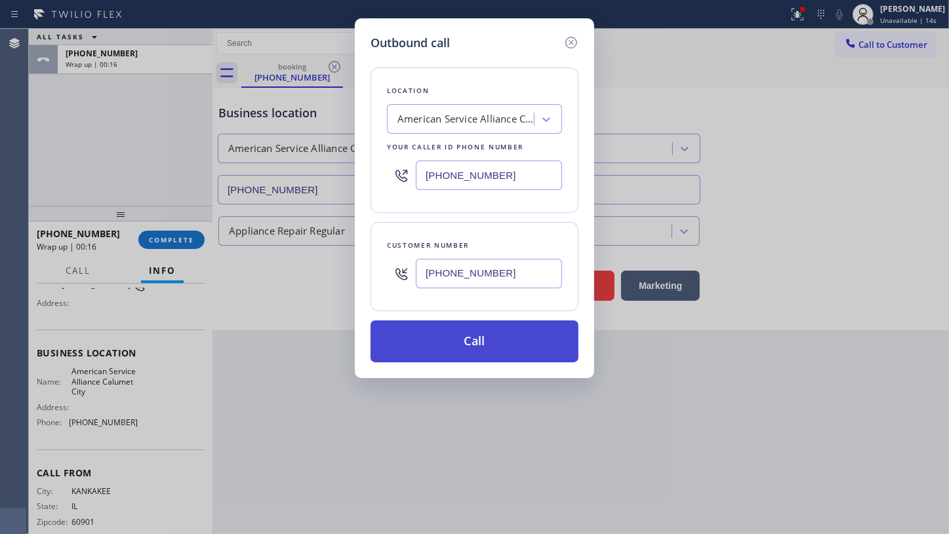
type input "(815) 549-8133"
click at [518, 357] on button "Call" at bounding box center [474, 342] width 208 height 42
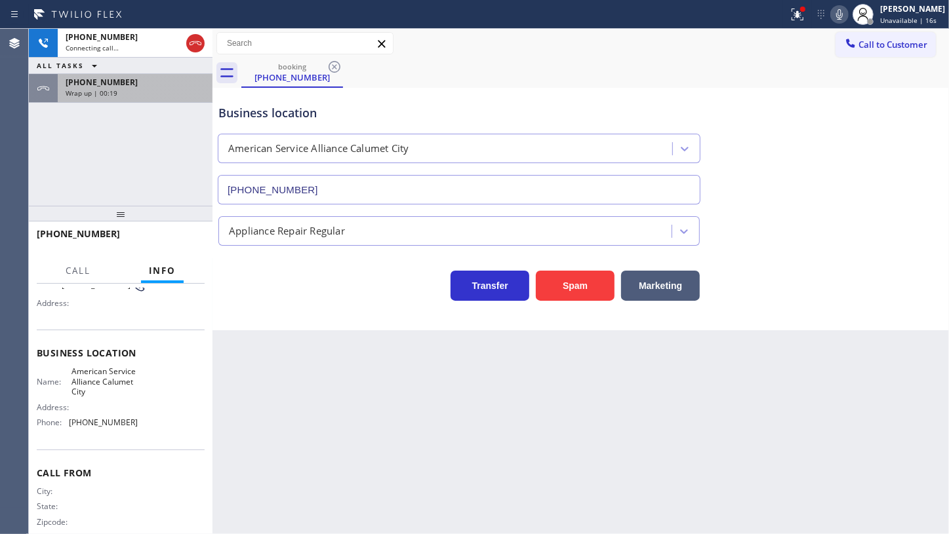
click at [180, 100] on div "+18155498133 Connecting call… ALL TASKS ALL TASKS ACTIVE TASKS TASKS IN WRAP UP…" at bounding box center [121, 117] width 184 height 177
click at [182, 96] on div "Wrap up | 00:20" at bounding box center [135, 92] width 139 height 9
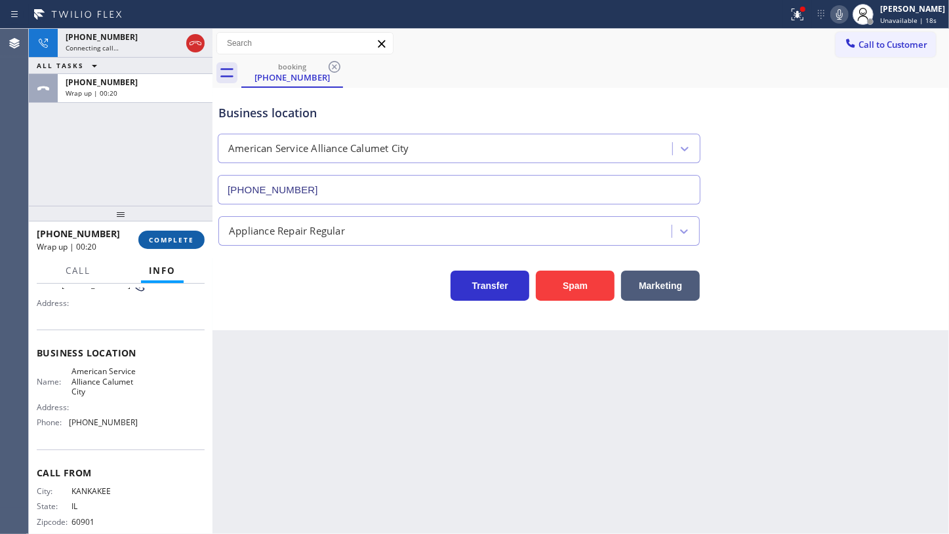
click at [181, 244] on button "COMPLETE" at bounding box center [171, 240] width 66 height 18
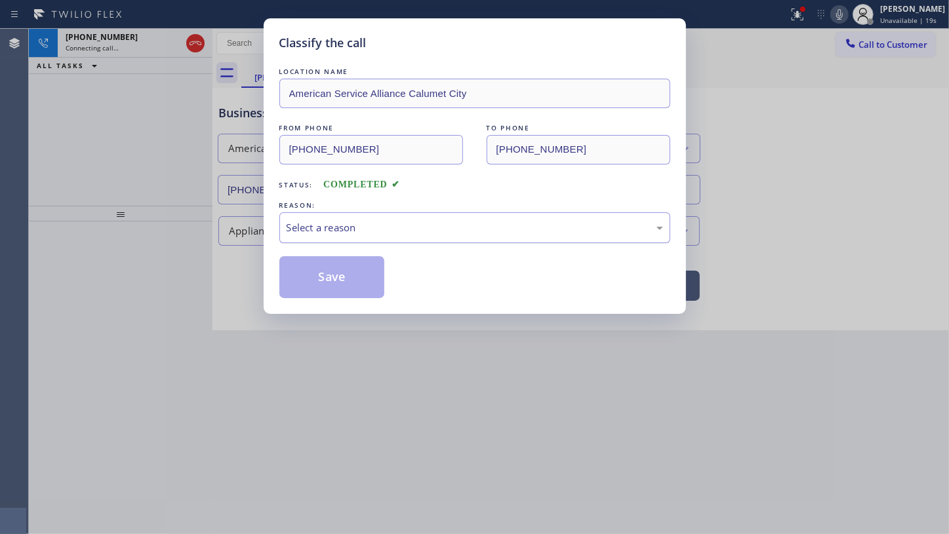
click at [300, 226] on div "Select a reason" at bounding box center [474, 227] width 376 height 15
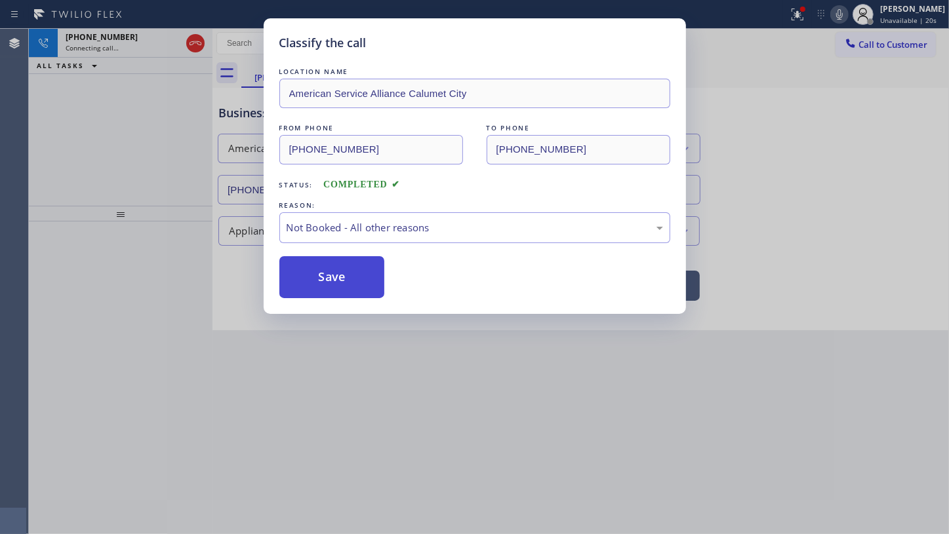
click at [311, 279] on button "Save" at bounding box center [332, 277] width 106 height 42
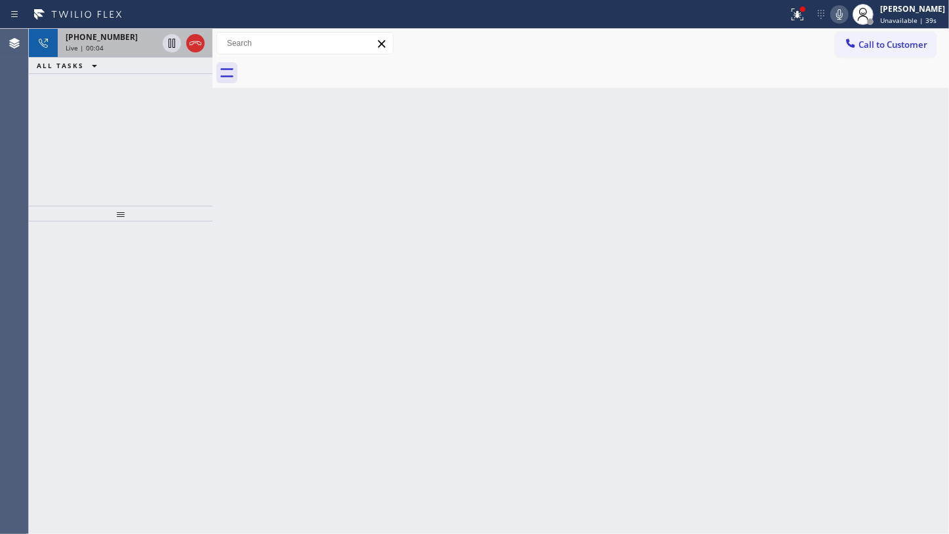
click at [77, 38] on span "+18155498133" at bounding box center [102, 36] width 72 height 11
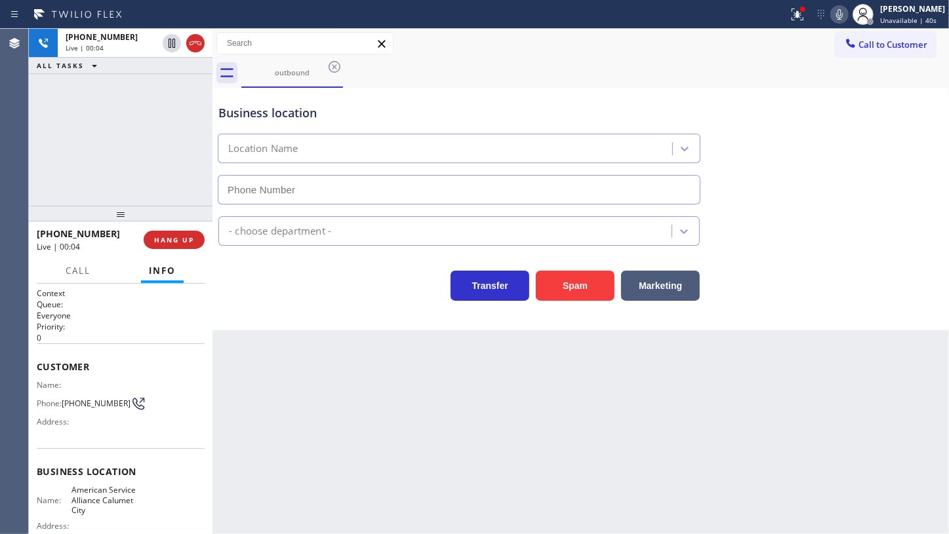
type input "(708) 554-7898"
click at [787, 7] on div at bounding box center [797, 15] width 29 height 16
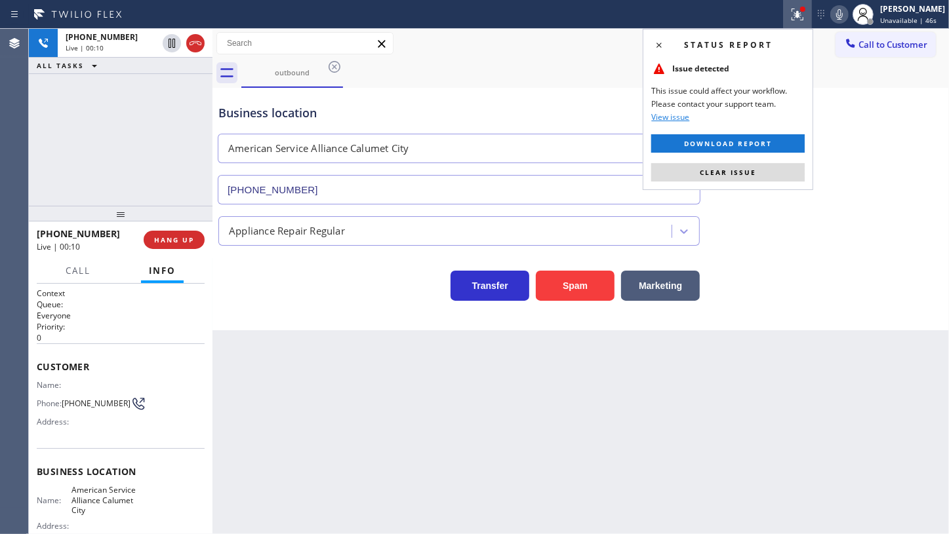
click at [769, 167] on button "Clear issue" at bounding box center [727, 172] width 153 height 18
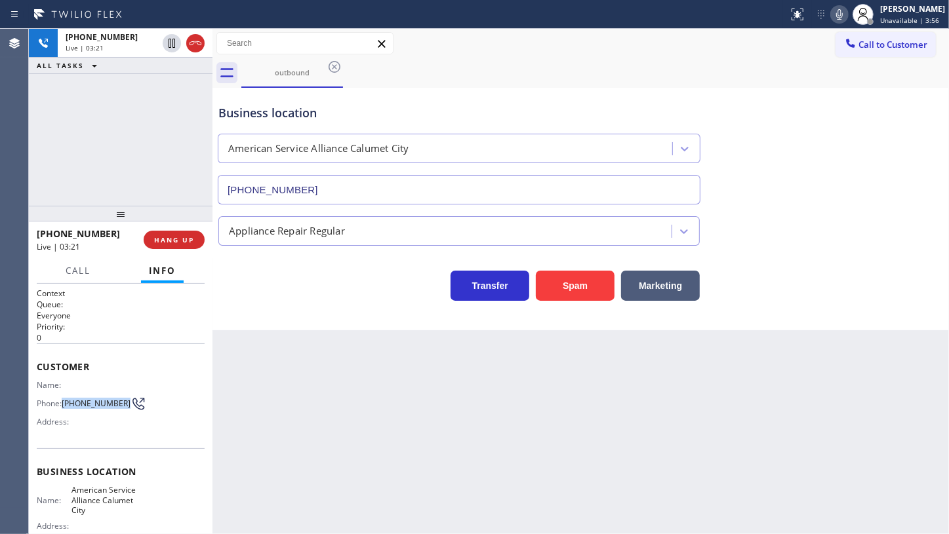
drag, startPoint x: 64, startPoint y: 402, endPoint x: 85, endPoint y: 413, distance: 23.5
click at [85, 412] on div "Phone: (815) 549-8133" at bounding box center [87, 404] width 101 height 16
copy div "(815) 549-8133"
click at [156, 231] on button "HANG UP" at bounding box center [174, 240] width 61 height 18
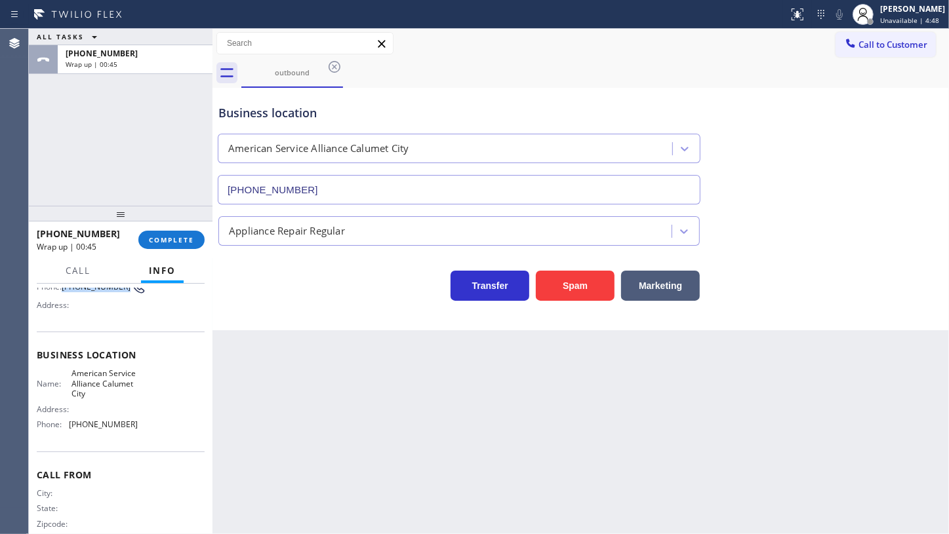
scroll to position [140, 0]
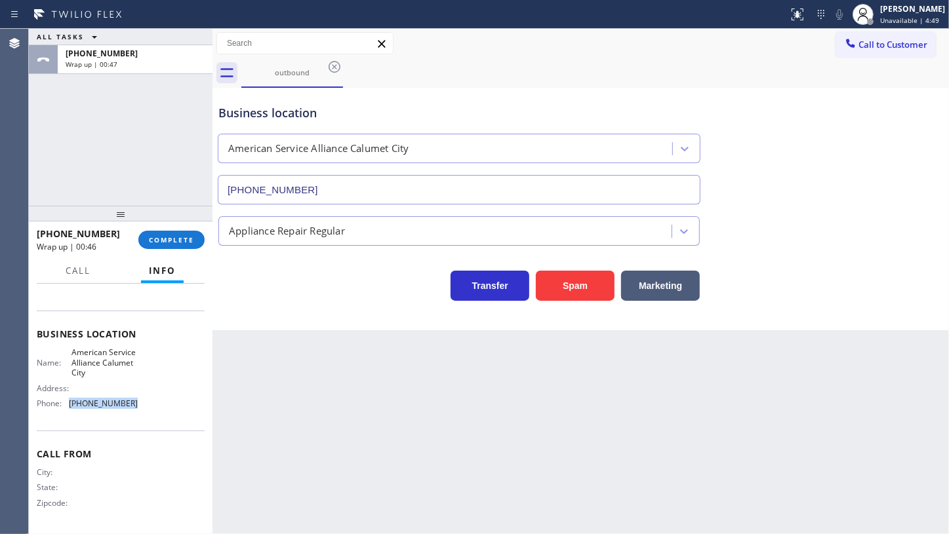
drag, startPoint x: 66, startPoint y: 404, endPoint x: 144, endPoint y: 405, distance: 78.0
click at [144, 405] on div "Name: American Service Alliance Calumet City Address: Phone: (708) 554-7898" at bounding box center [121, 380] width 168 height 66
copy div "(708) 554-7898"
click at [153, 241] on button "COMPLETE" at bounding box center [171, 240] width 66 height 18
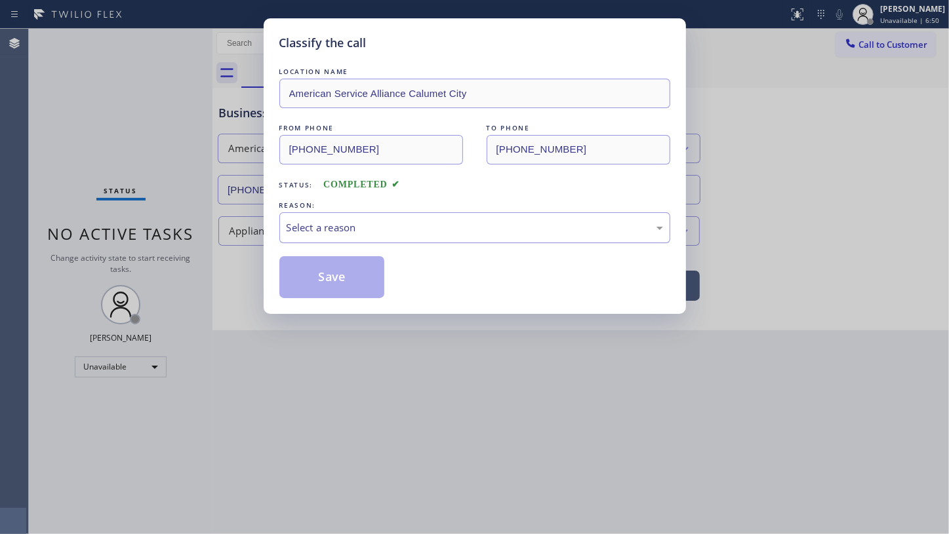
click at [313, 215] on div "Select a reason" at bounding box center [474, 227] width 391 height 31
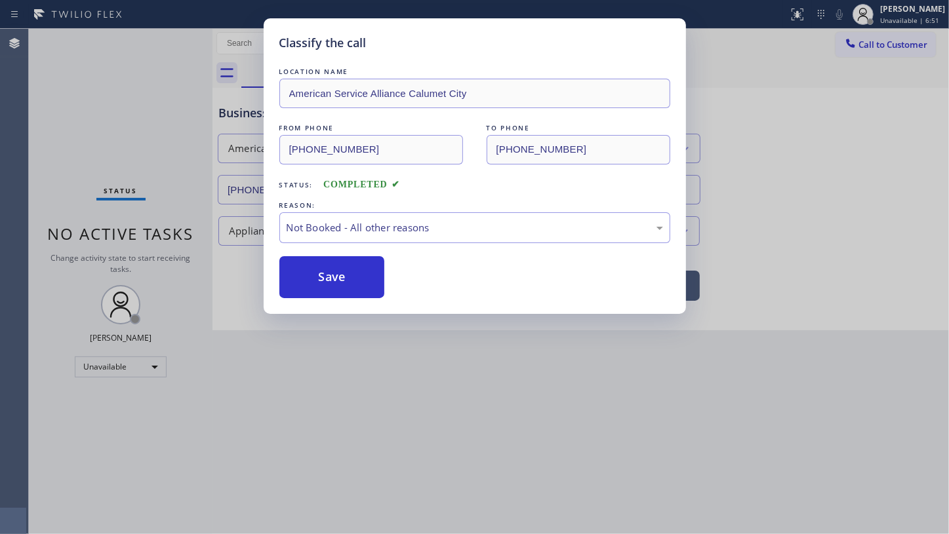
click at [313, 271] on button "Save" at bounding box center [332, 277] width 106 height 42
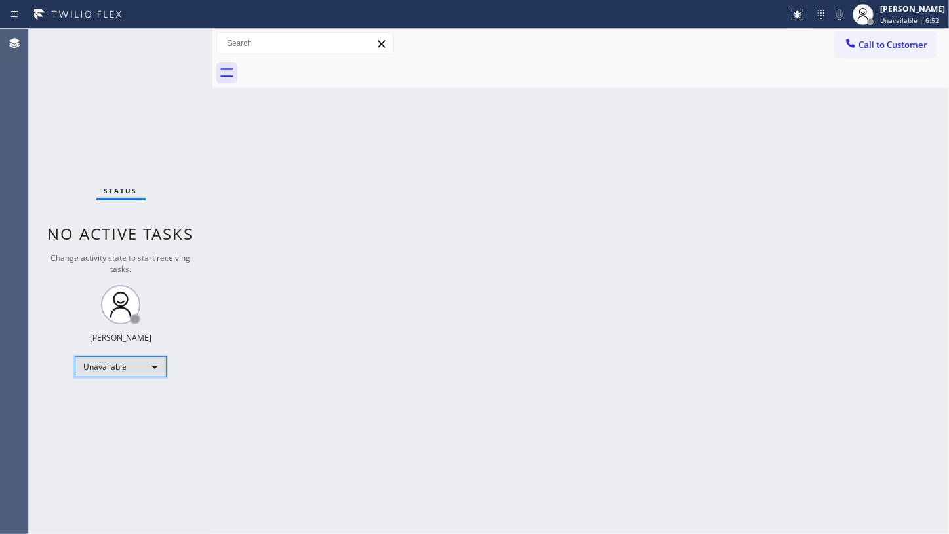
click at [94, 369] on div "Unavailable" at bounding box center [121, 367] width 92 height 21
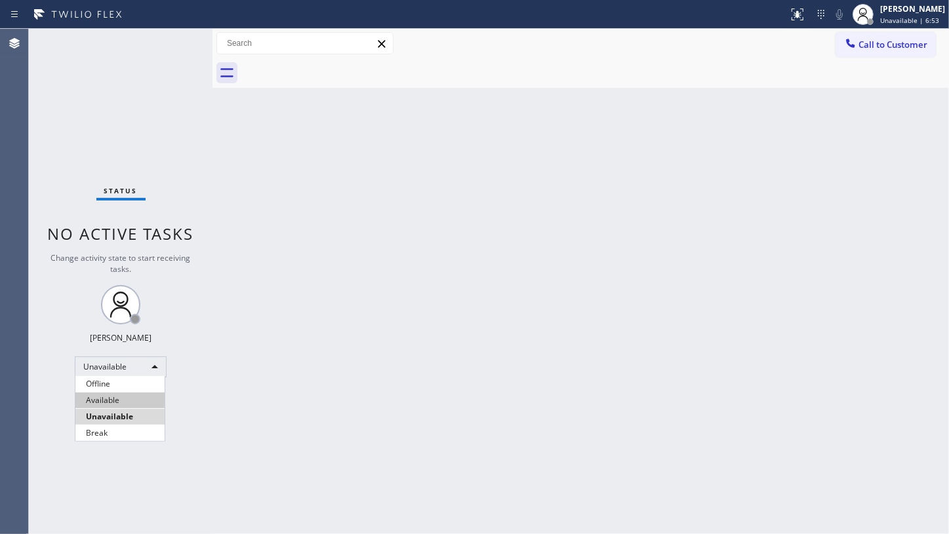
click at [101, 399] on li "Available" at bounding box center [119, 401] width 89 height 16
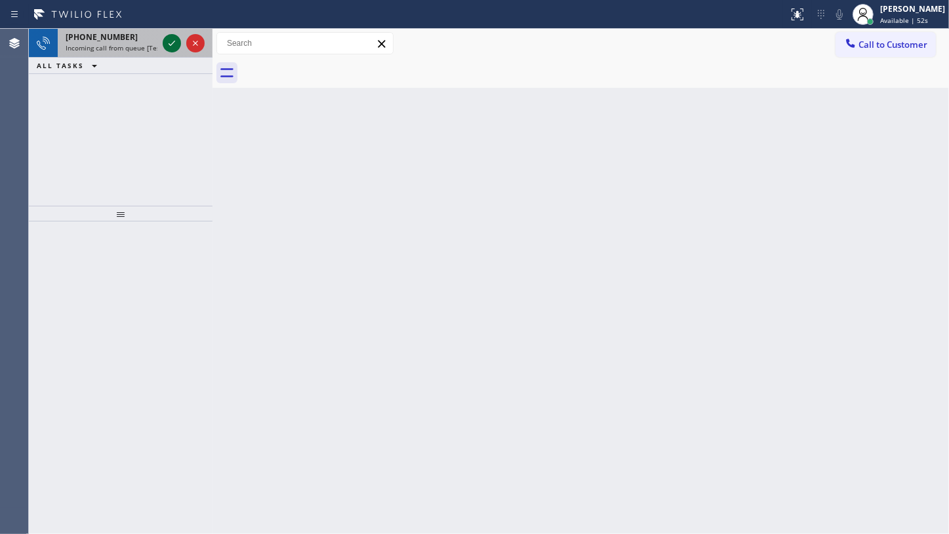
click at [175, 45] on icon at bounding box center [172, 43] width 16 height 16
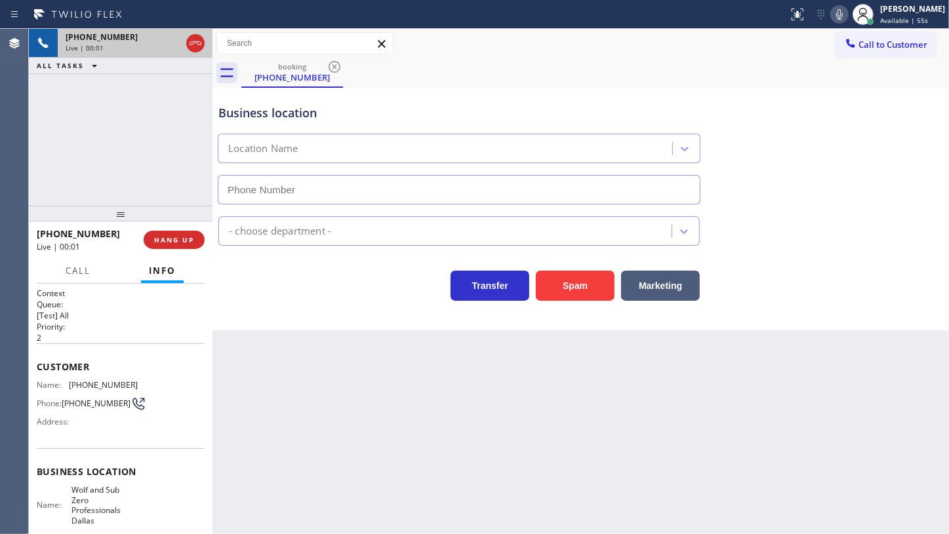
type input "(214) 817-2065"
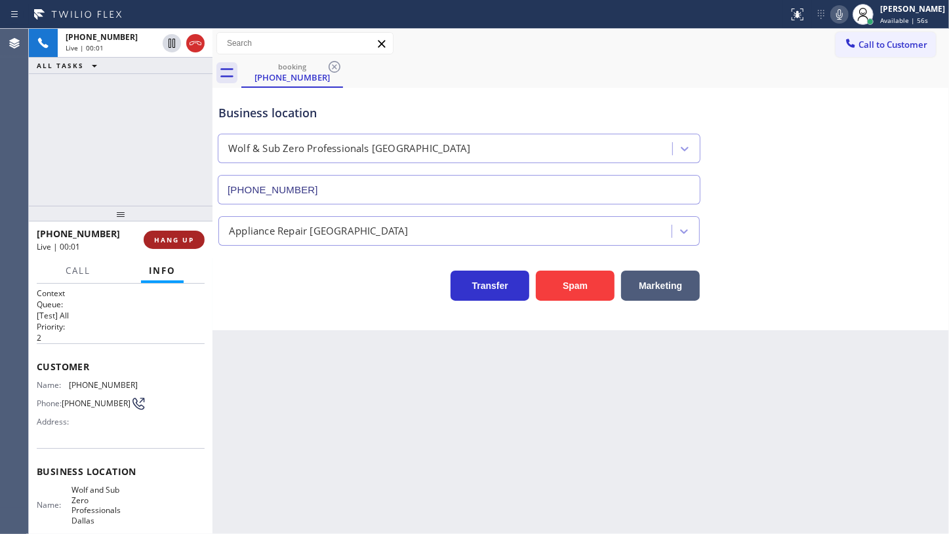
click at [170, 235] on span "HANG UP" at bounding box center [174, 239] width 40 height 9
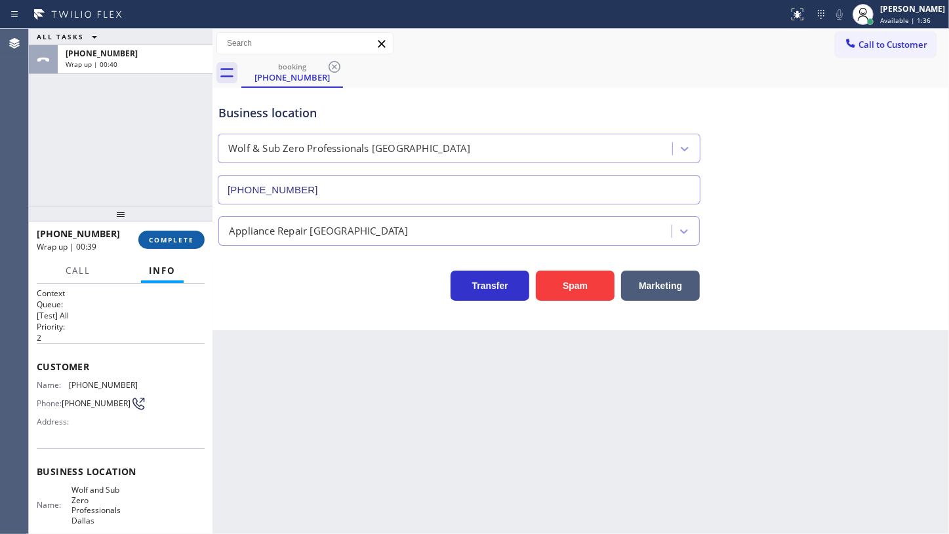
click at [193, 243] on span "COMPLETE" at bounding box center [171, 239] width 45 height 9
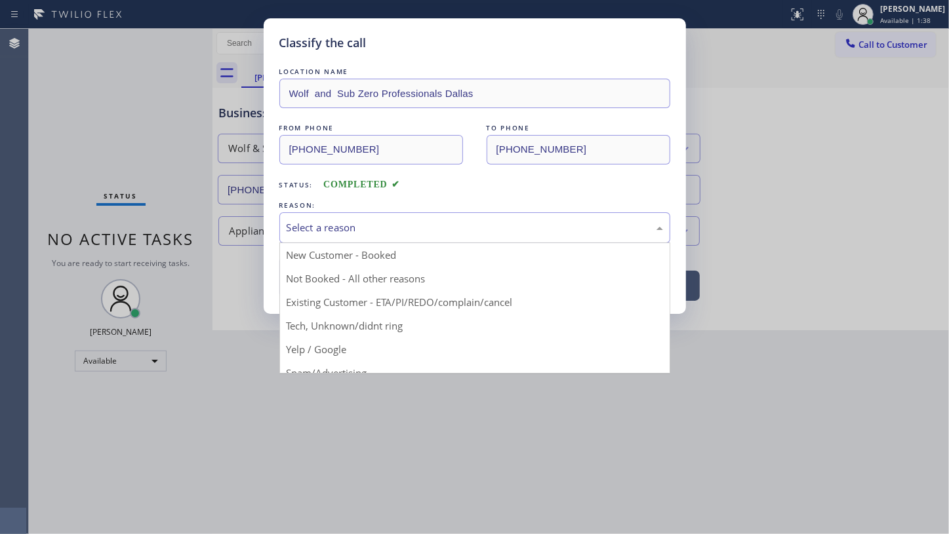
click at [330, 229] on div "Select a reason" at bounding box center [474, 227] width 376 height 15
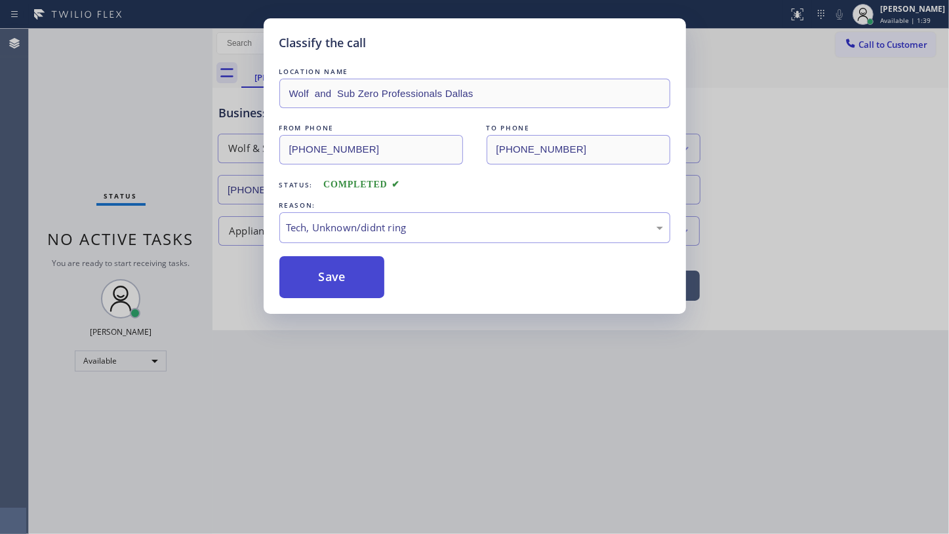
drag, startPoint x: 343, startPoint y: 327, endPoint x: 358, endPoint y: 264, distance: 65.2
click at [358, 264] on button "Save" at bounding box center [332, 277] width 106 height 42
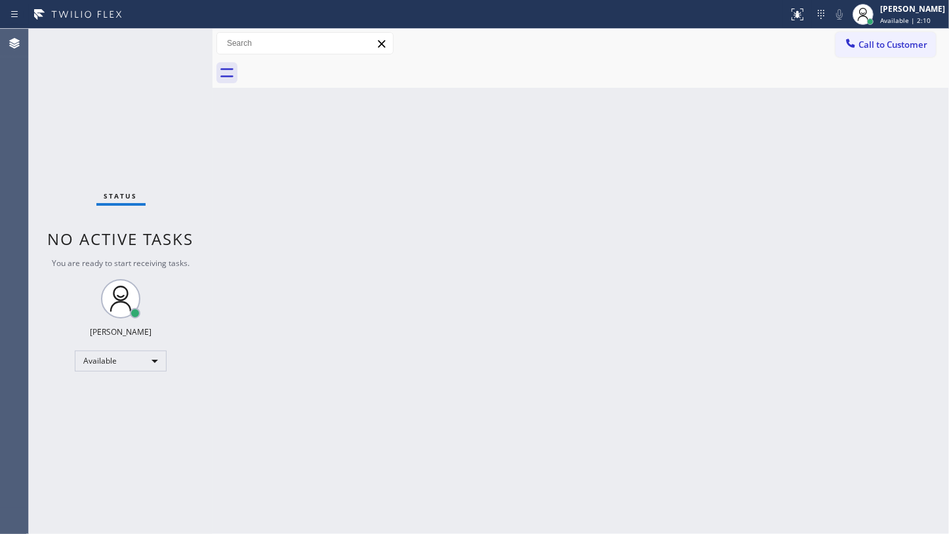
click at [123, 90] on div "Status No active tasks You are ready to start receiving tasks. JENIZA ALCAYDE A…" at bounding box center [121, 281] width 184 height 505
click at [121, 85] on div "Status No active tasks You are ready to start receiving tasks. JENIZA ALCAYDE A…" at bounding box center [121, 281] width 184 height 505
click at [522, 270] on div "Back to Dashboard Change Sender ID Customers Technicians Select a contact Outbo…" at bounding box center [580, 281] width 736 height 505
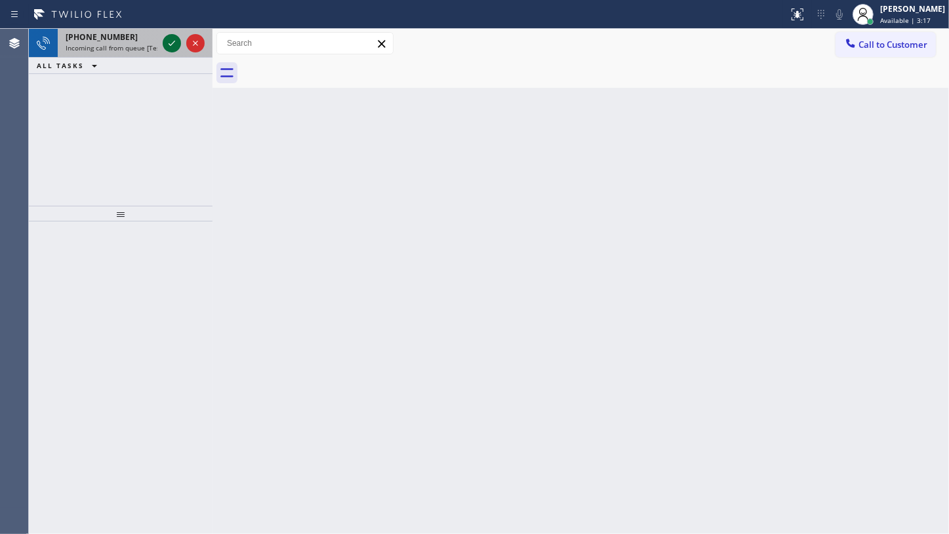
click at [171, 41] on icon at bounding box center [172, 43] width 16 height 16
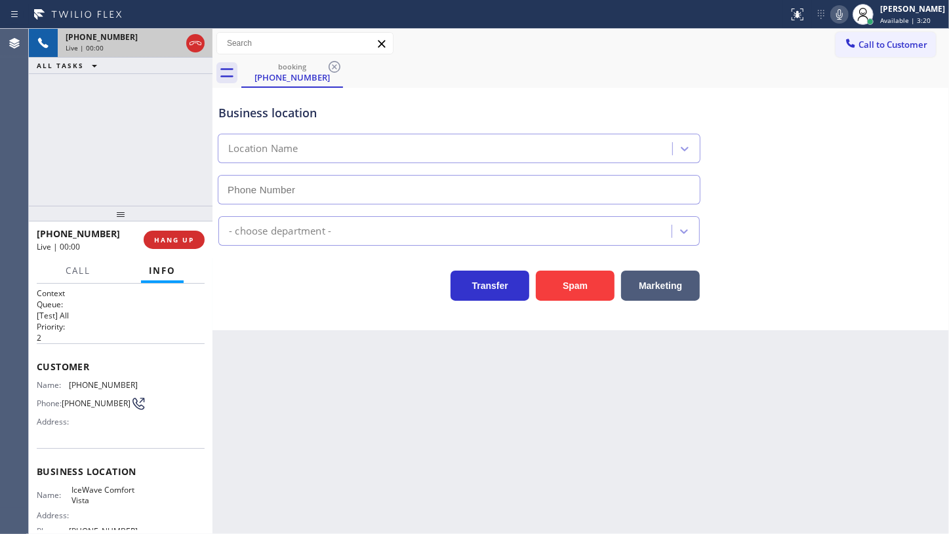
type input "(760) 249-7398"
click at [593, 275] on button "Spam" at bounding box center [575, 286] width 79 height 30
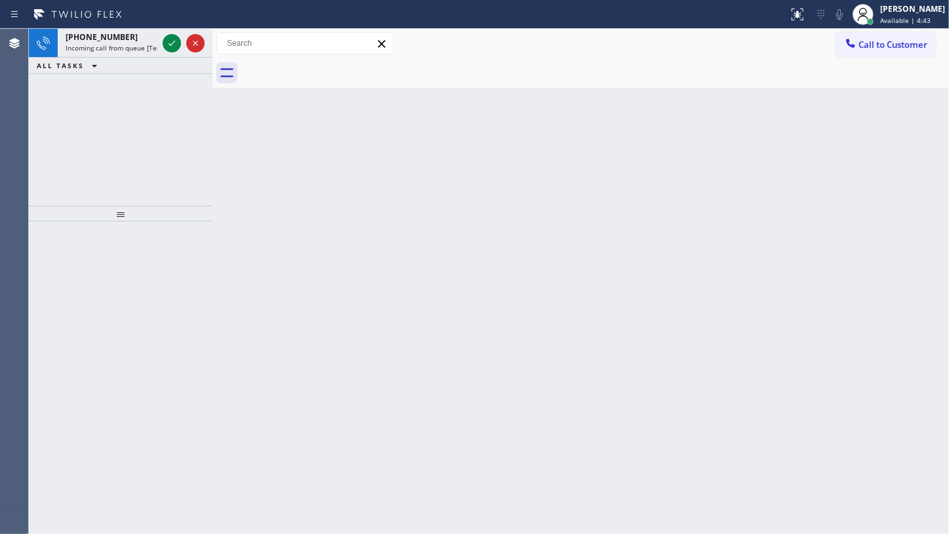
click at [85, 113] on div "+13109815796 Incoming call from queue [Test] All ALL TASKS ALL TASKS ACTIVE TAS…" at bounding box center [121, 117] width 184 height 177
click at [175, 41] on icon at bounding box center [172, 43] width 16 height 16
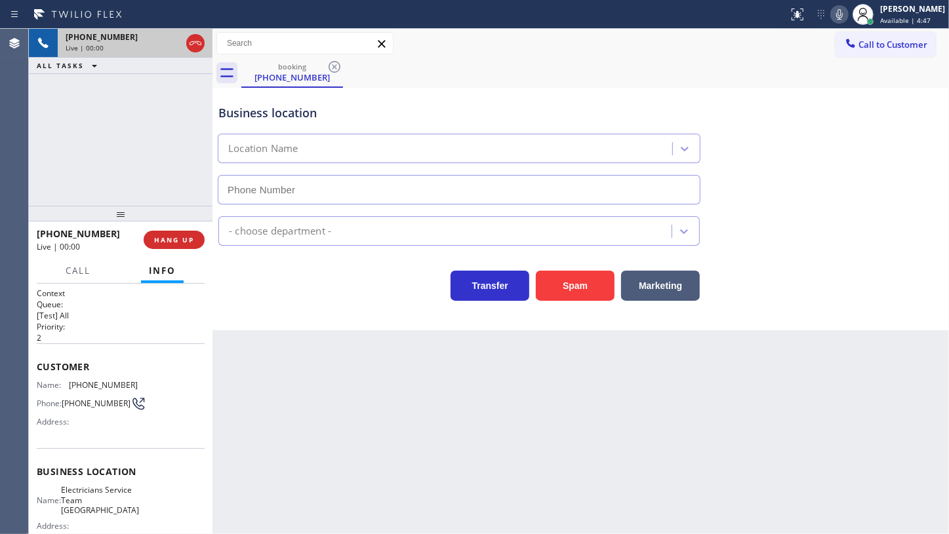
type input "(310) 896-4450"
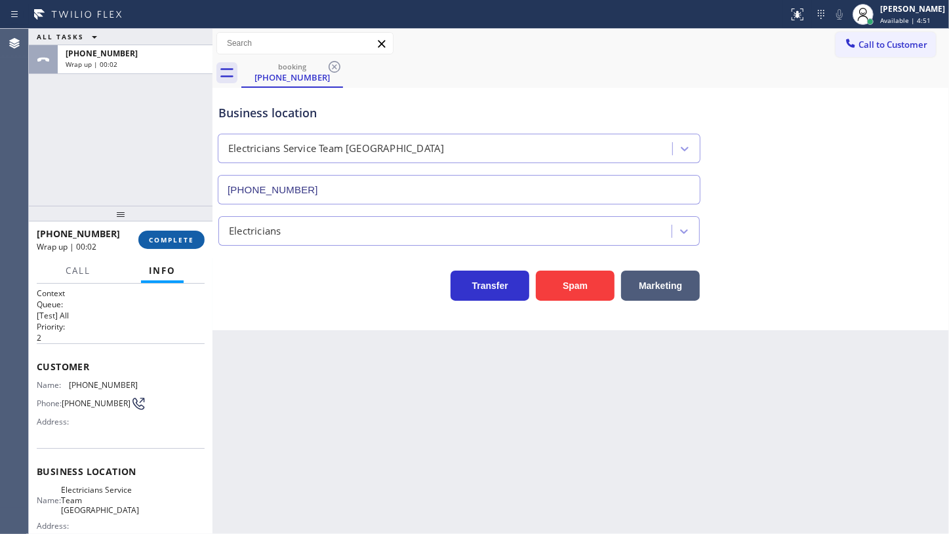
click at [160, 239] on span "COMPLETE" at bounding box center [171, 239] width 45 height 9
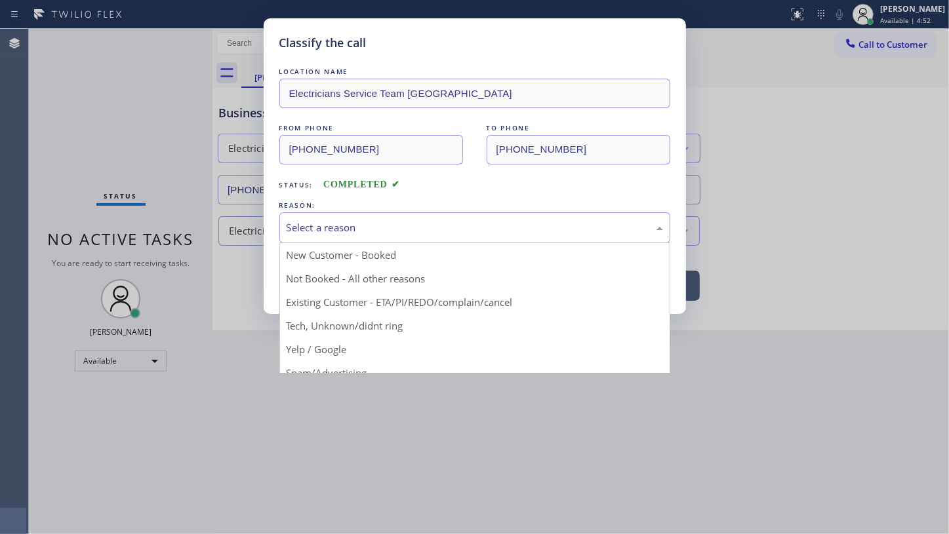
click at [422, 222] on div "Select a reason" at bounding box center [474, 227] width 376 height 15
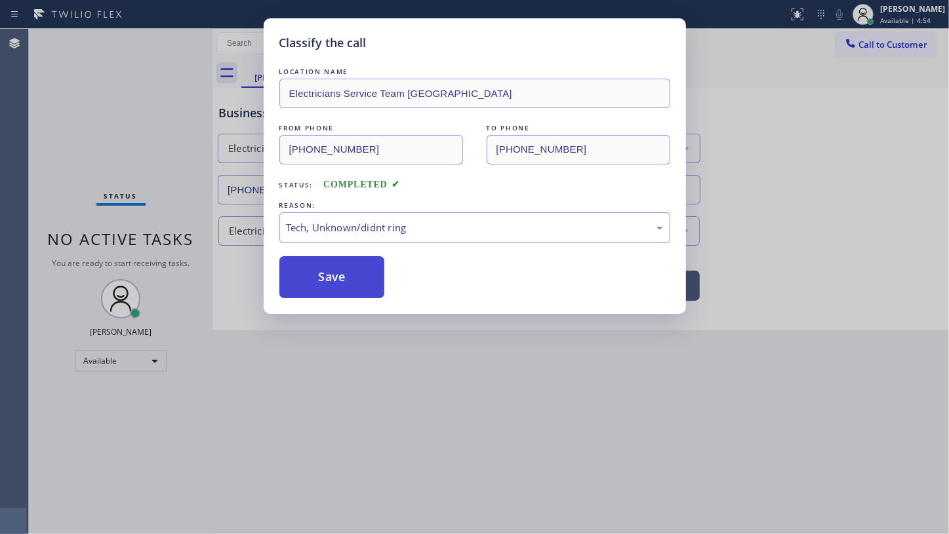
click at [357, 263] on button "Save" at bounding box center [332, 277] width 106 height 42
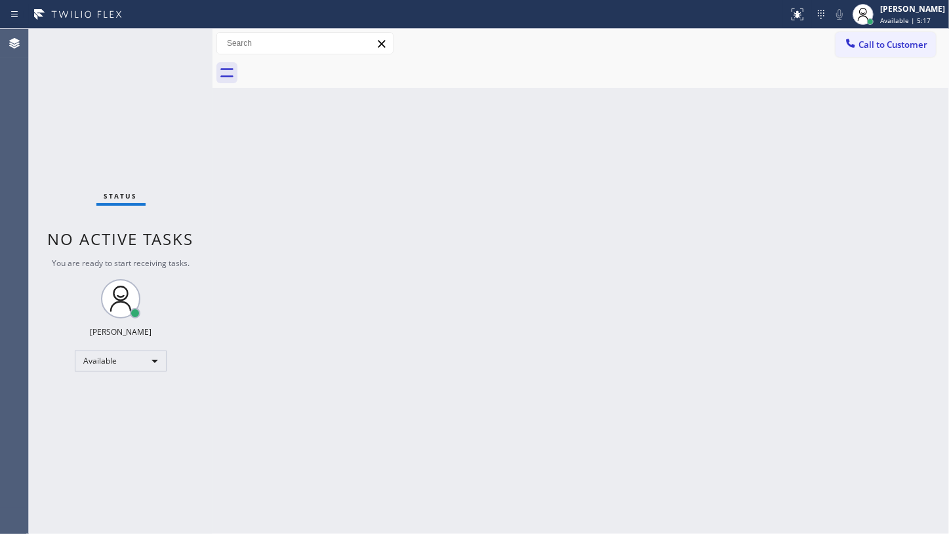
click at [172, 47] on div "Status No active tasks You are ready to start receiving tasks. JENIZA ALCAYDE A…" at bounding box center [121, 281] width 184 height 505
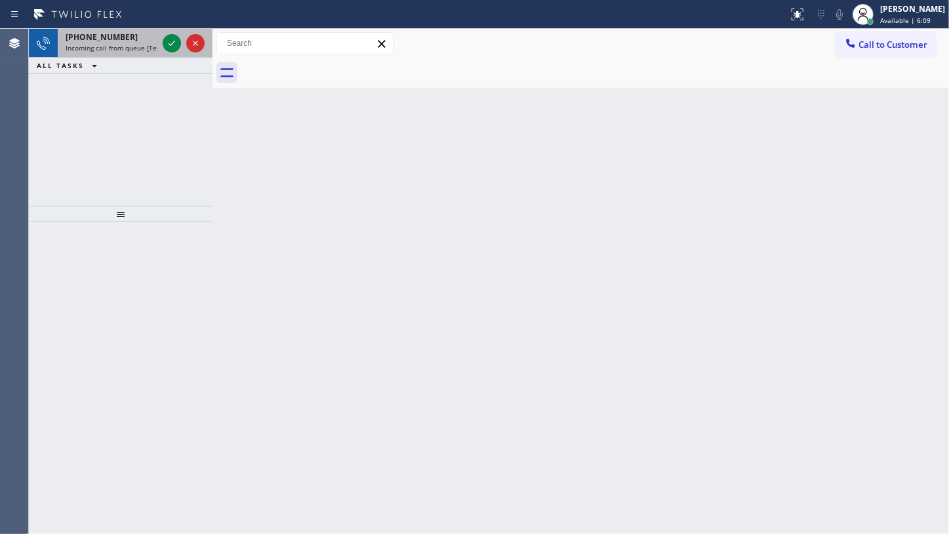
drag, startPoint x: 106, startPoint y: 22, endPoint x: 105, endPoint y: 32, distance: 9.9
click at [106, 26] on div "Status report No issues detected If you experience an issue, please download th…" at bounding box center [474, 14] width 949 height 29
click at [179, 45] on icon at bounding box center [172, 43] width 16 height 16
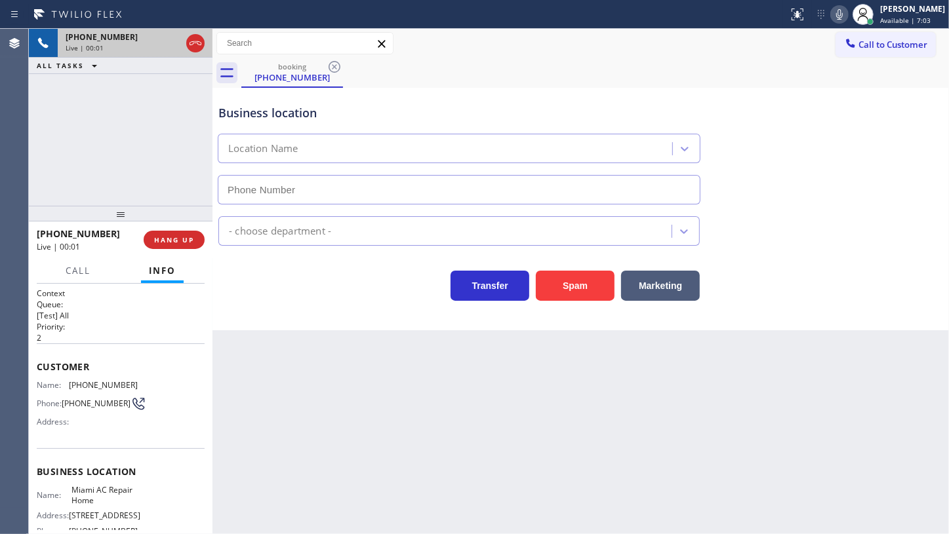
type input "(786) 228-7546"
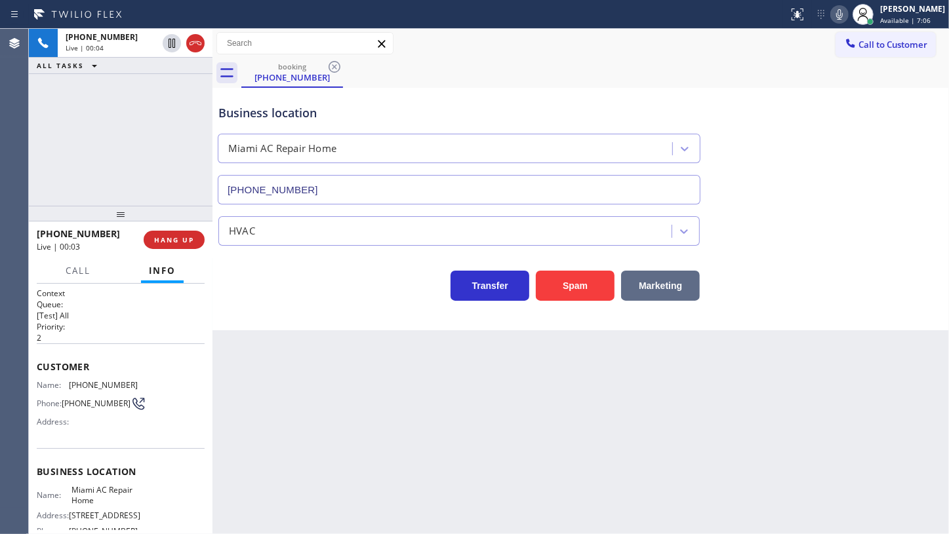
click at [637, 276] on button "Marketing" at bounding box center [660, 286] width 79 height 30
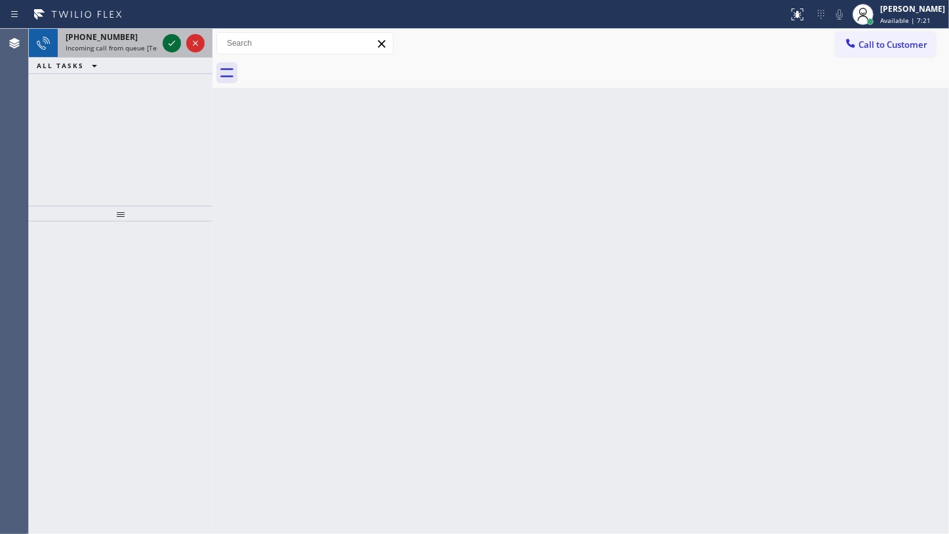
click at [163, 40] on div at bounding box center [172, 43] width 18 height 16
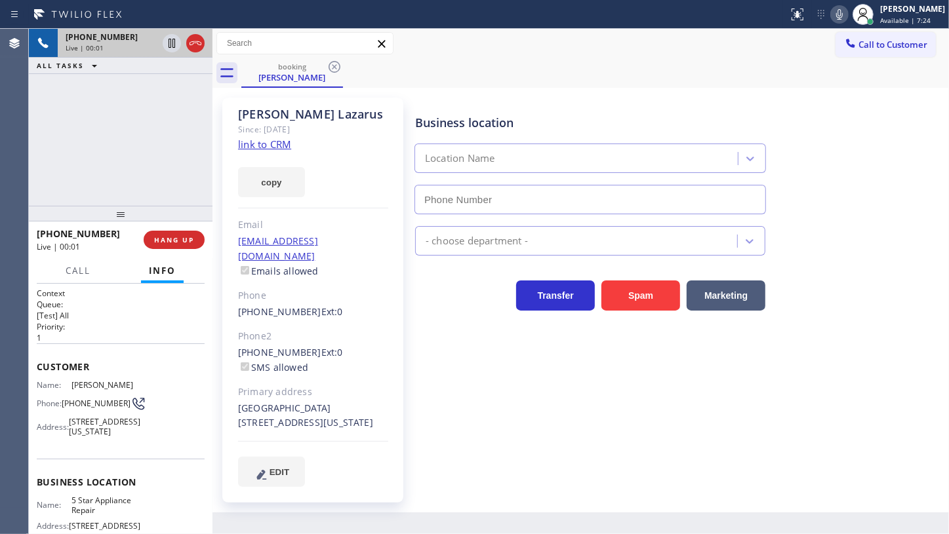
type input "(855) 731-4952"
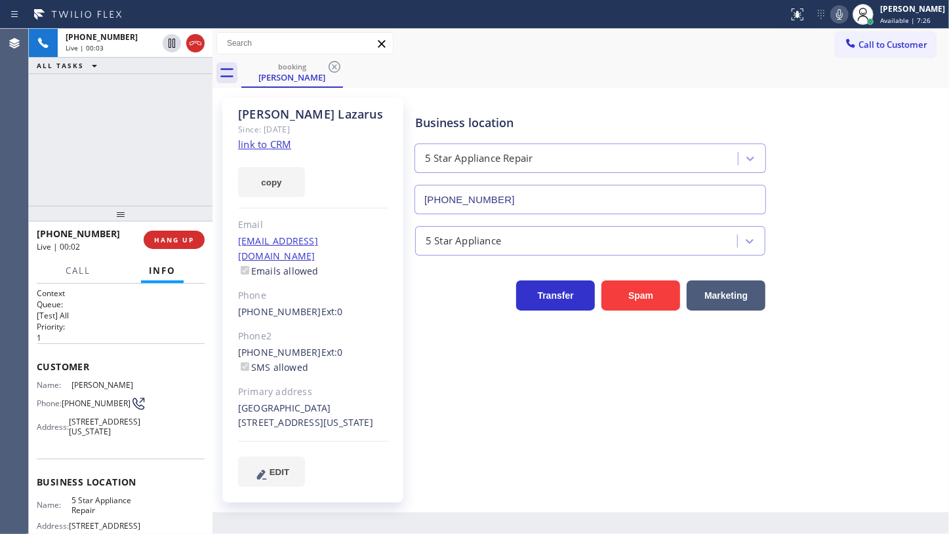
click at [273, 146] on link "link to CRM" at bounding box center [264, 144] width 53 height 13
click at [839, 15] on icon at bounding box center [839, 15] width 16 height 16
click at [177, 41] on icon at bounding box center [172, 43] width 16 height 16
click at [33, 150] on div "+18479873313 Live | 05:12 ALL TASKS ALL TASKS ACTIVE TASKS TASKS IN WRAP UP" at bounding box center [121, 117] width 184 height 177
click at [171, 35] on icon at bounding box center [172, 43] width 16 height 16
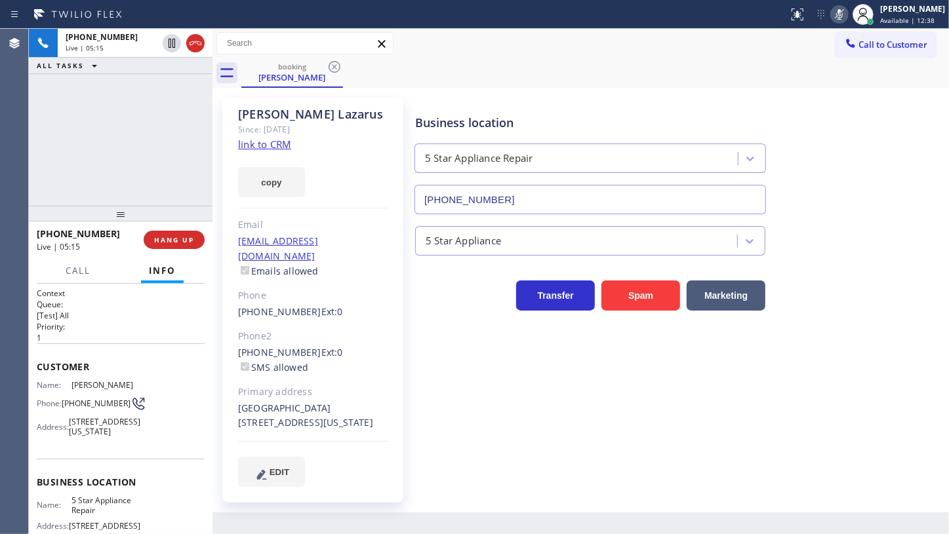
click at [836, 18] on icon at bounding box center [839, 15] width 16 height 16
click at [95, 139] on div "+18479873313 Live | 05:41 ALL TASKS ALL TASKS ACTIVE TASKS TASKS IN WRAP UP" at bounding box center [121, 117] width 184 height 177
click at [847, 15] on icon at bounding box center [839, 15] width 16 height 16
click at [840, 12] on icon at bounding box center [839, 14] width 7 height 10
click at [125, 117] on div "+18479873313 Live | 06:50 ALL TASKS ALL TASKS ACTIVE TASKS TASKS IN WRAP UP" at bounding box center [121, 117] width 184 height 177
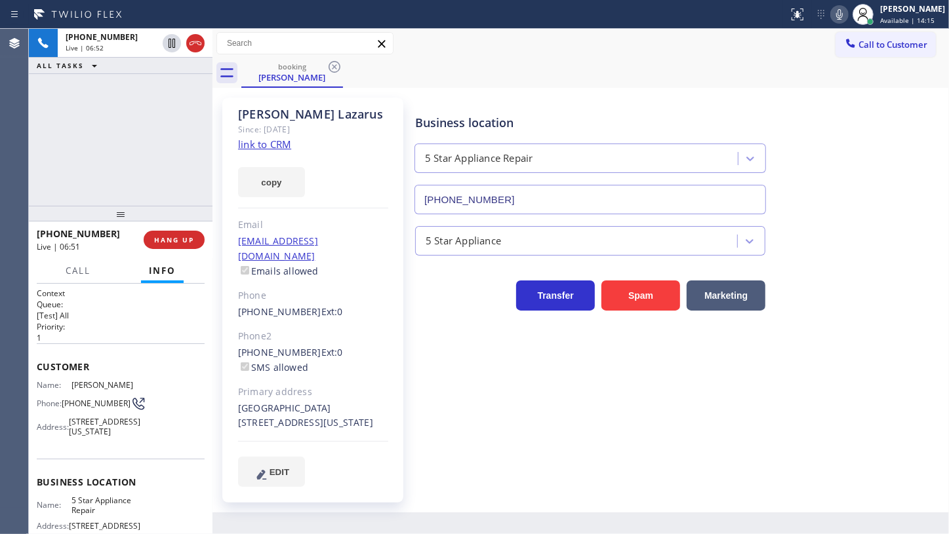
click at [834, 12] on icon at bounding box center [839, 15] width 16 height 16
click at [79, 155] on div "+18479873313 Live | 07:19 ALL TASKS ALL TASKS ACTIVE TASKS TASKS IN WRAP UP (20…" at bounding box center [121, 117] width 184 height 177
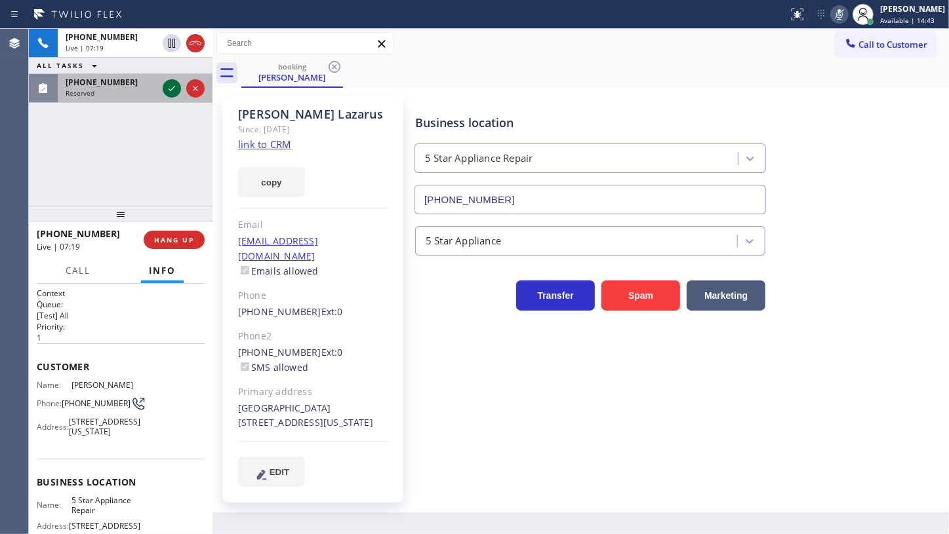
click at [172, 89] on icon at bounding box center [171, 88] width 7 height 5
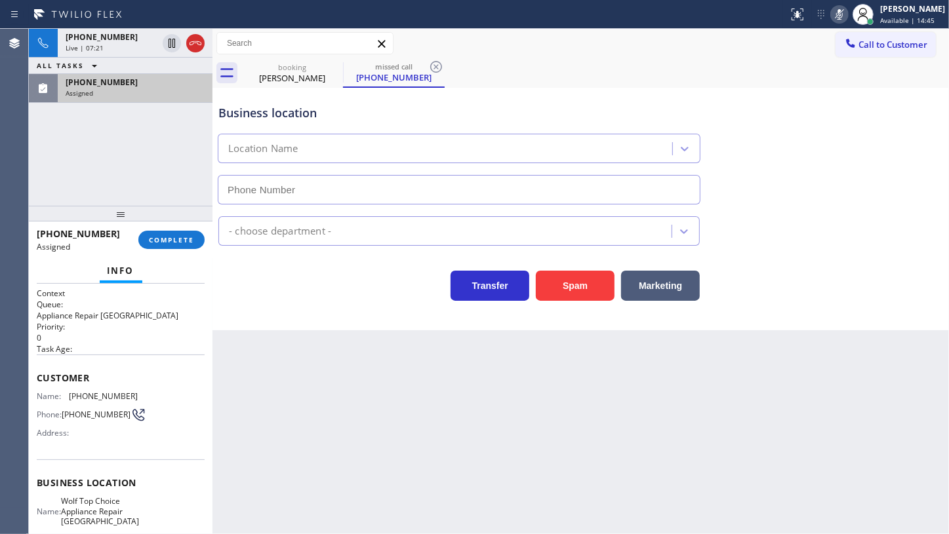
type input "(425) 230-6424"
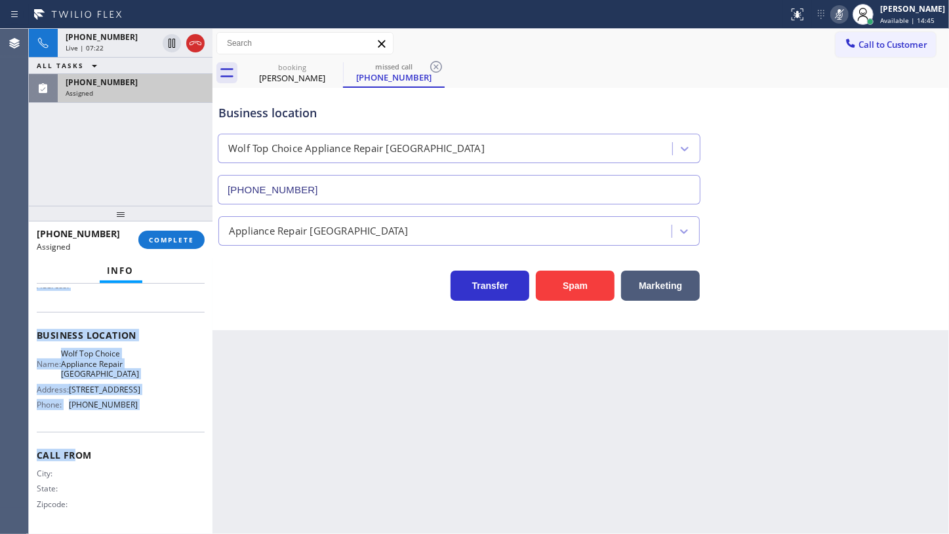
scroll to position [161, 0]
drag, startPoint x: 38, startPoint y: 365, endPoint x: 188, endPoint y: 407, distance: 155.9
click at [188, 407] on div "Context Queue: Appliance Repair High End Priority: 0 Task Age: Customer Name: (…" at bounding box center [121, 334] width 168 height 391
copy div "Customer Name: (208) 954-6405 Phone: (208) 954-6405 Address: Business location …"
click at [184, 241] on span "COMPLETE" at bounding box center [171, 239] width 45 height 9
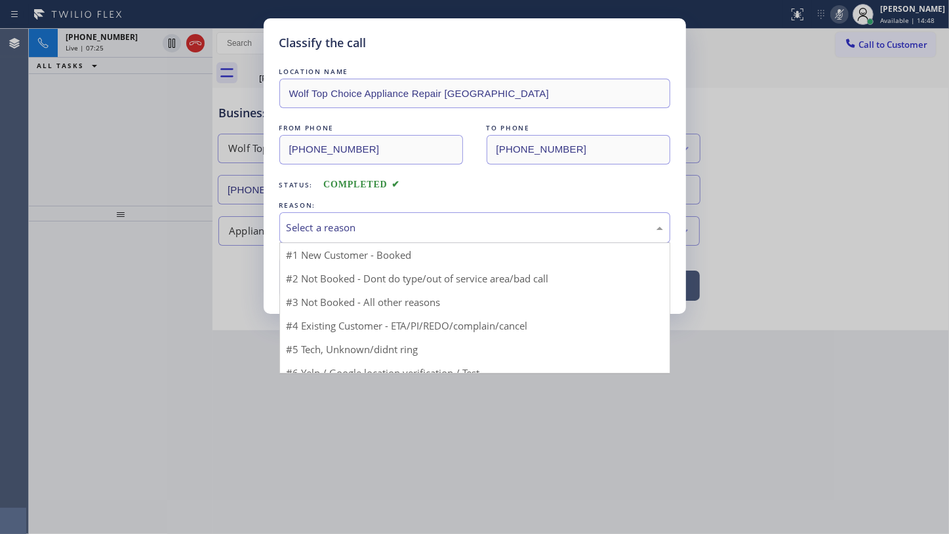
click at [282, 234] on div "Select a reason" at bounding box center [474, 227] width 391 height 31
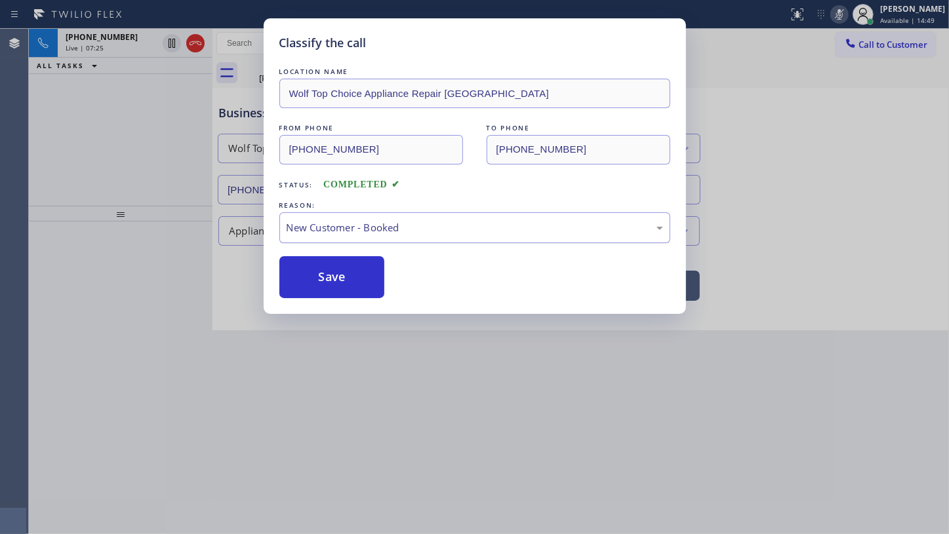
click at [294, 233] on div "New Customer - Booked" at bounding box center [474, 227] width 376 height 15
click at [297, 288] on button "Save" at bounding box center [332, 277] width 106 height 42
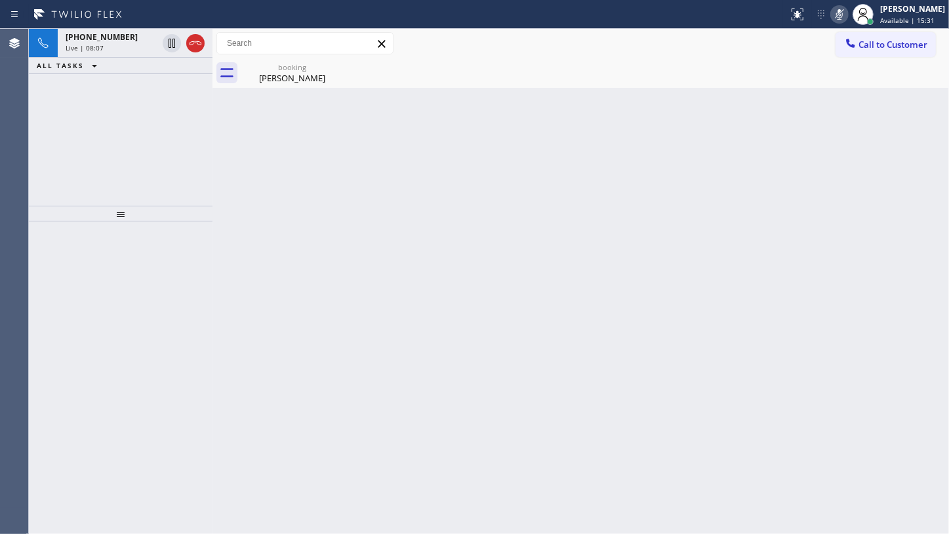
click at [53, 94] on div "+18479873313 Live | 08:07 ALL TASKS ALL TASKS ACTIVE TASKS TASKS IN WRAP UP" at bounding box center [121, 117] width 184 height 177
click at [60, 150] on div "+18479873313 Live | 08:38 ALL TASKS ALL TASKS ACTIVE TASKS TASKS IN WRAP UP" at bounding box center [121, 117] width 184 height 177
click at [292, 75] on div "Arlene Lazarus" at bounding box center [292, 78] width 99 height 12
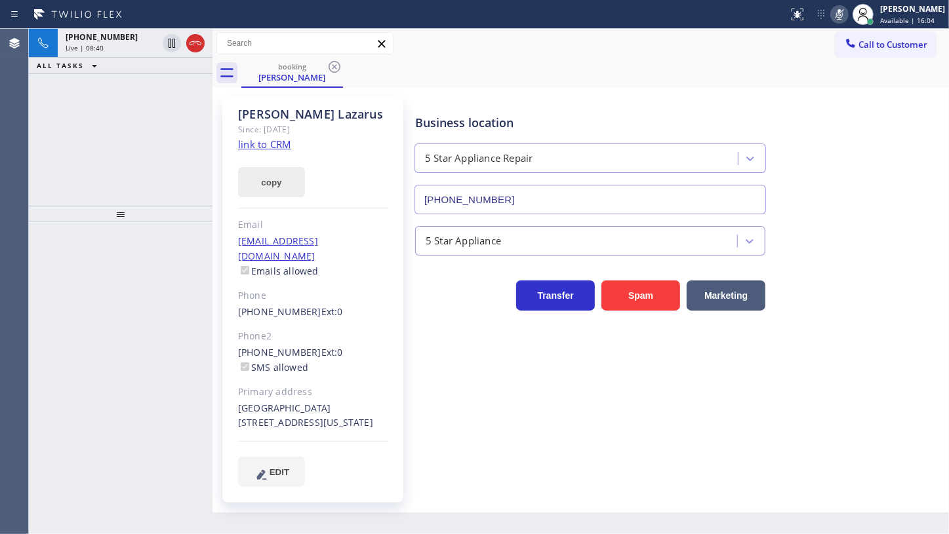
click at [283, 180] on button "copy" at bounding box center [271, 182] width 67 height 30
click at [74, 147] on div "+18479873313 Live | 09:07 ALL TASKS ALL TASKS ACTIVE TASKS TASKS IN WRAP UP" at bounding box center [121, 117] width 184 height 177
click at [840, 13] on rect at bounding box center [838, 13] width 9 height 9
click at [91, 141] on div "+18479873313 Live | 12:45 ALL TASKS ALL TASKS ACTIVE TASKS TASKS IN WRAP UP" at bounding box center [121, 117] width 184 height 177
click at [268, 182] on button "copy" at bounding box center [271, 182] width 67 height 30
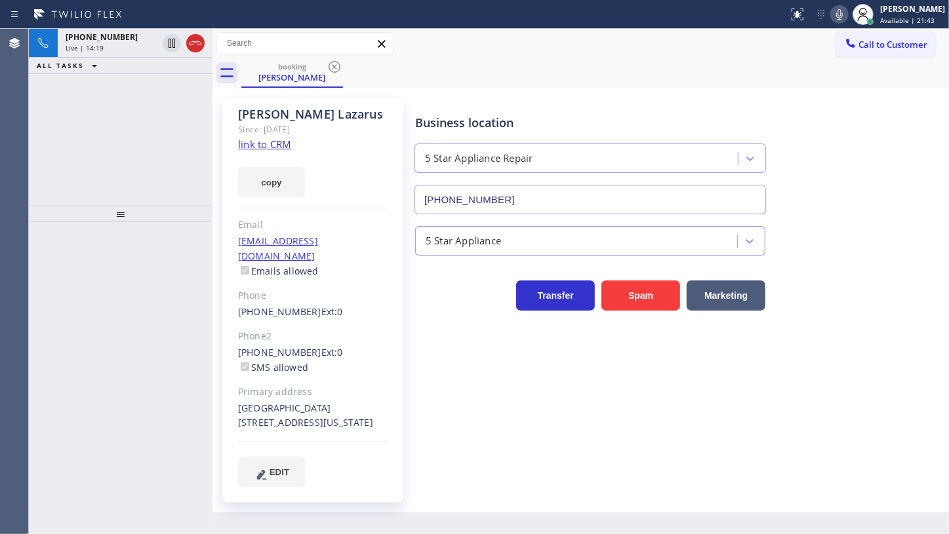
click at [102, 140] on div "+18479873313 Live | 14:19 ALL TASKS ALL TASKS ACTIVE TASKS TASKS IN WRAP UP" at bounding box center [121, 117] width 184 height 177
click at [831, 18] on div "Status report No issues detected If you experience an issue, please download th…" at bounding box center [866, 14] width 166 height 29
click at [843, 12] on icon at bounding box center [839, 15] width 16 height 16
click at [122, 167] on div "+18479873313 Live | 14:46 ALL TASKS ALL TASKS ACTIVE TASKS TASKS IN WRAP UP" at bounding box center [121, 117] width 184 height 177
click at [48, 144] on div "+18479873313 Live | 16:29 ALL TASKS ALL TASKS ACTIVE TASKS TASKS IN WRAP UP (65…" at bounding box center [121, 117] width 184 height 177
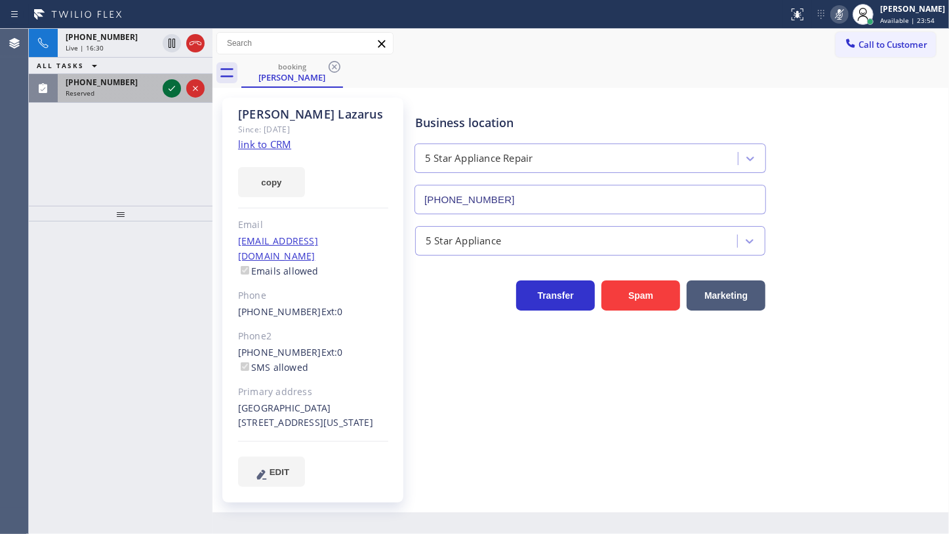
click at [165, 82] on icon at bounding box center [172, 89] width 16 height 16
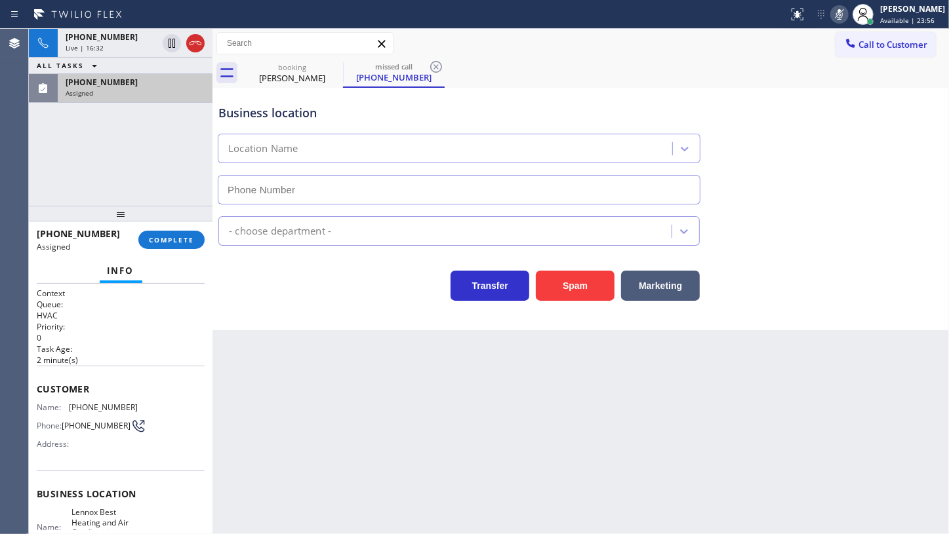
type input "(650) 529-4916"
drag, startPoint x: 74, startPoint y: 184, endPoint x: 134, endPoint y: 112, distance: 93.5
click at [74, 183] on div "+18479873313 Live | 16:38 ALL TASKS ALL TASKS ACTIVE TASKS TASKS IN WRAP UP (65…" at bounding box center [121, 117] width 184 height 177
click at [142, 94] on div "Assigned" at bounding box center [135, 92] width 139 height 9
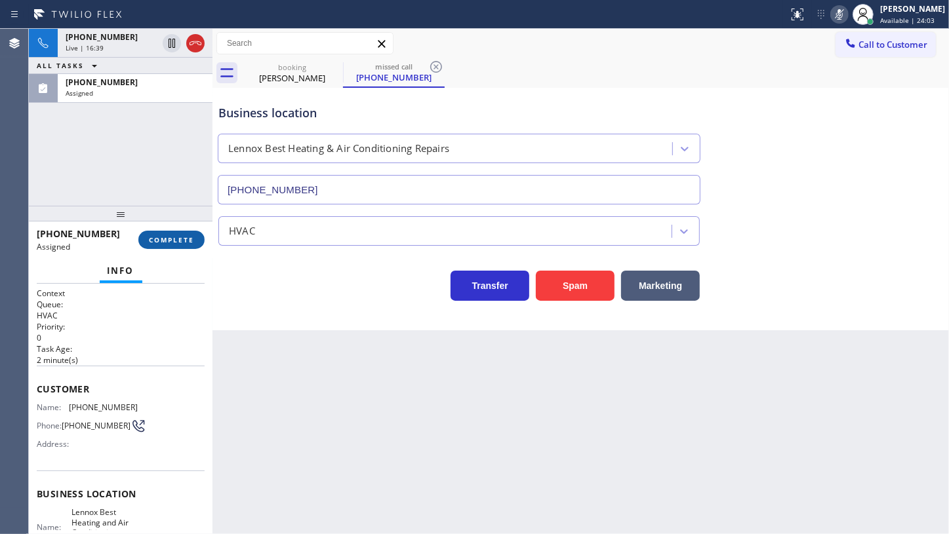
click at [184, 243] on span "COMPLETE" at bounding box center [171, 239] width 45 height 9
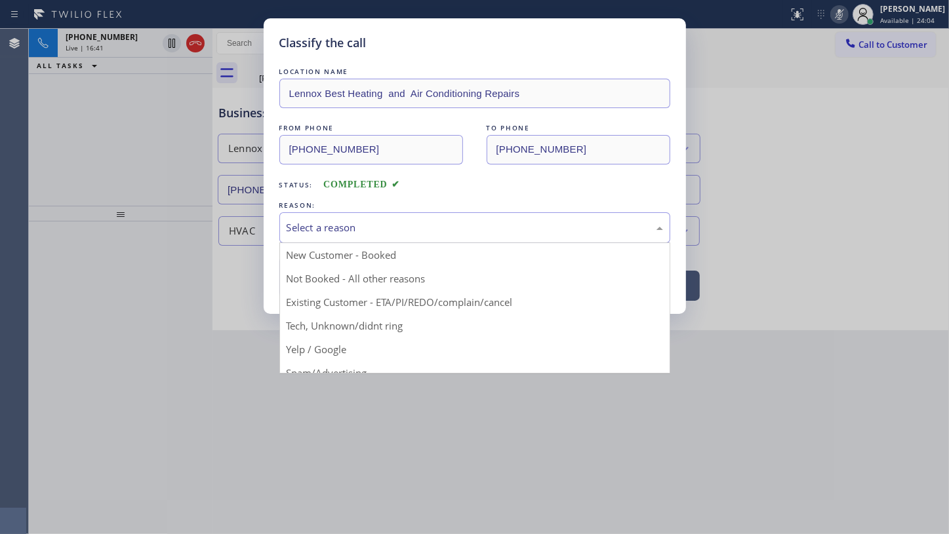
click at [325, 220] on div "Select a reason" at bounding box center [474, 227] width 376 height 15
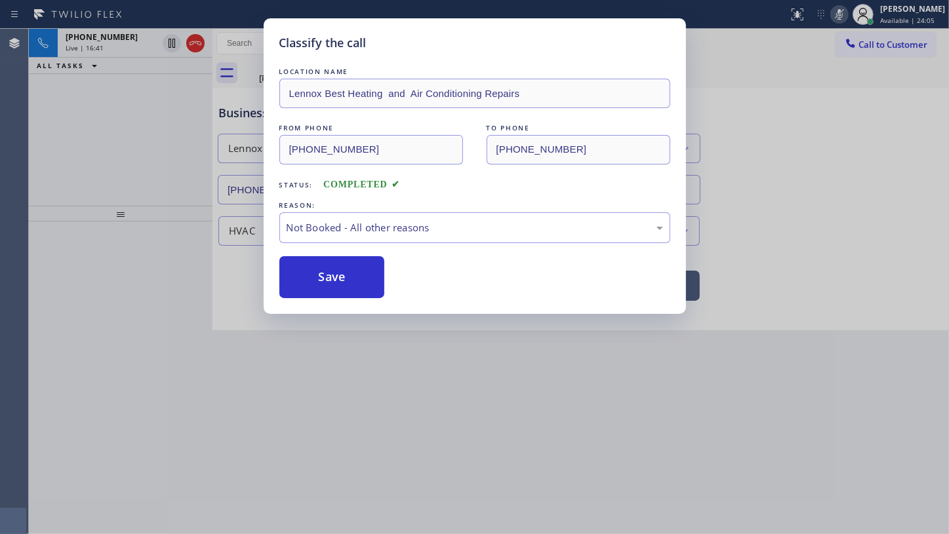
click at [313, 281] on button "Save" at bounding box center [332, 277] width 106 height 42
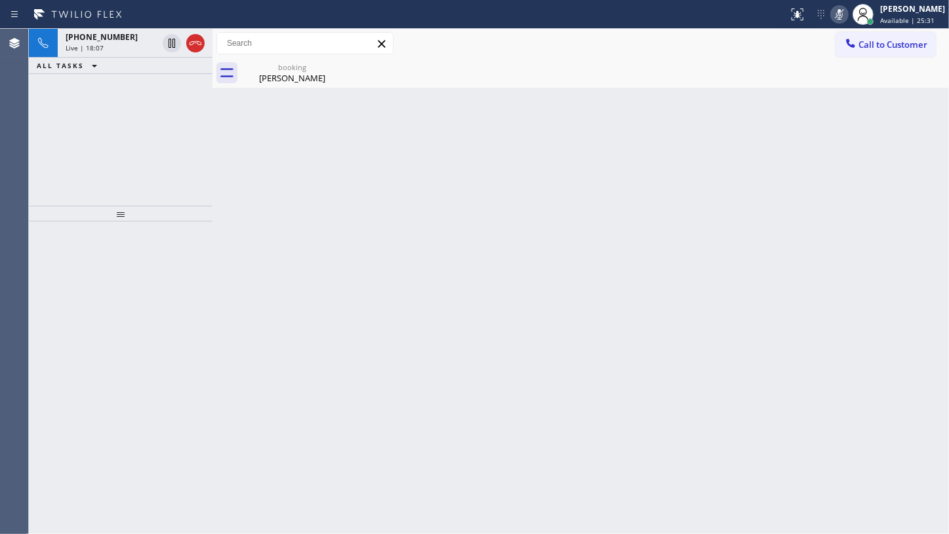
click at [48, 113] on div "+18479873313 Live | 18:07 ALL TASKS ALL TASKS ACTIVE TASKS TASKS IN WRAP UP" at bounding box center [121, 117] width 184 height 177
click at [92, 150] on div "+18479873313 Live | 18:25 ALL TASKS ALL TASKS ACTIVE TASKS TASKS IN WRAP UP" at bounding box center [121, 117] width 184 height 177
click at [839, 16] on icon at bounding box center [839, 15] width 16 height 16
click at [739, 256] on div "Back to Dashboard Change Sender ID Customers Technicians Select a contact Outbo…" at bounding box center [580, 281] width 736 height 505
drag, startPoint x: 129, startPoint y: 43, endPoint x: 134, endPoint y: 66, distance: 24.2
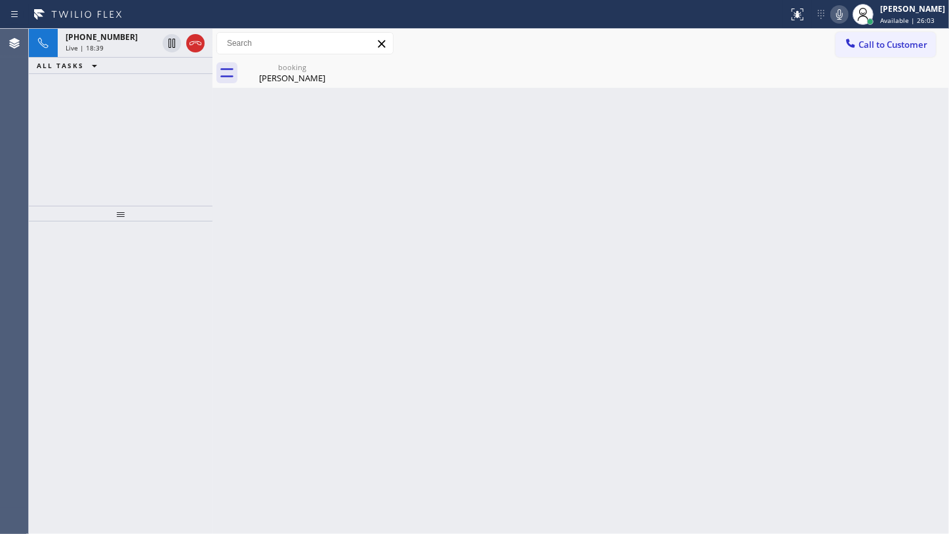
click at [129, 39] on div "+18479873313 Live | 18:39" at bounding box center [109, 43] width 102 height 29
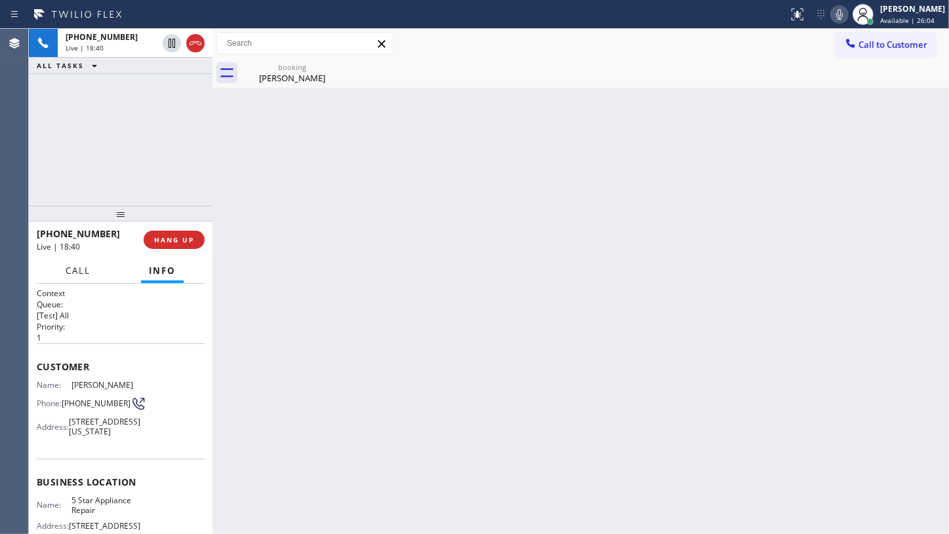
click at [90, 275] on span "Call" at bounding box center [78, 271] width 25 height 12
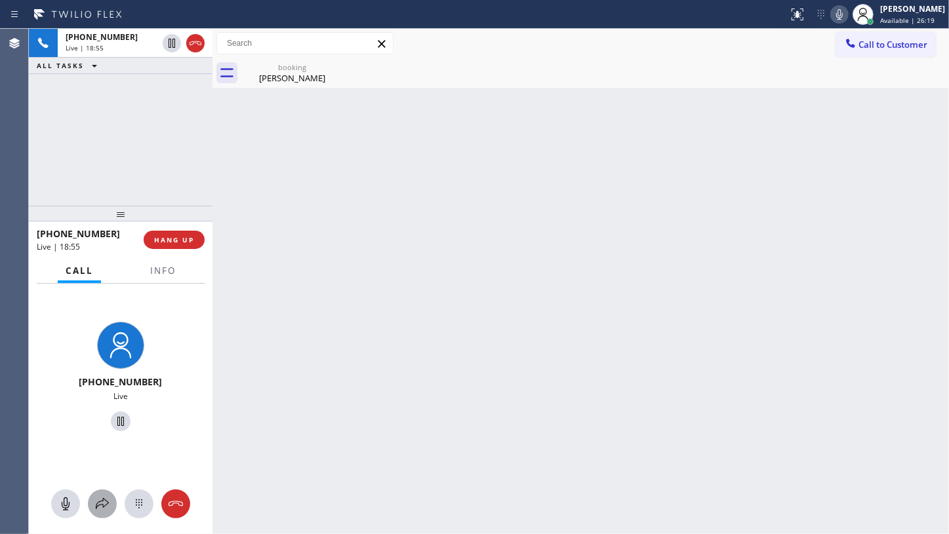
click at [104, 507] on icon at bounding box center [102, 504] width 16 height 16
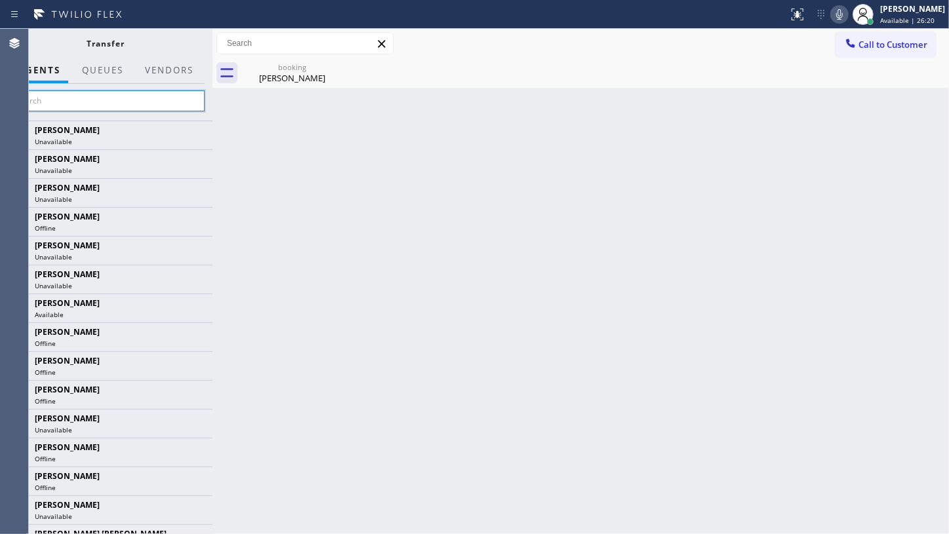
click at [100, 97] on input "text" at bounding box center [105, 100] width 197 height 21
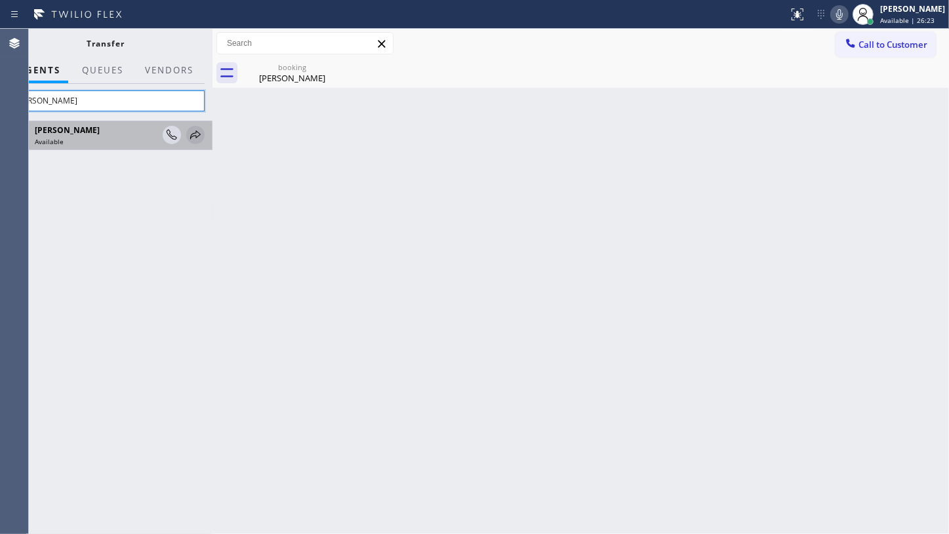
type input "jeni"
click at [196, 134] on icon at bounding box center [195, 135] width 16 height 16
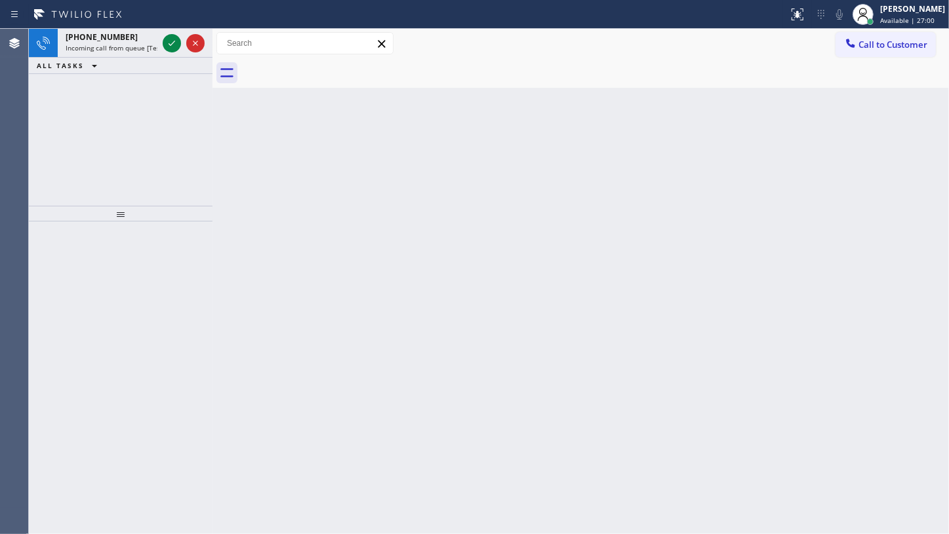
drag, startPoint x: 75, startPoint y: 125, endPoint x: 157, endPoint y: 64, distance: 101.6
click at [84, 119] on div "+15415318710 Incoming call from queue [Test] All ALL TASKS ALL TASKS ACTIVE TAS…" at bounding box center [121, 117] width 184 height 177
click at [172, 40] on icon at bounding box center [172, 43] width 16 height 16
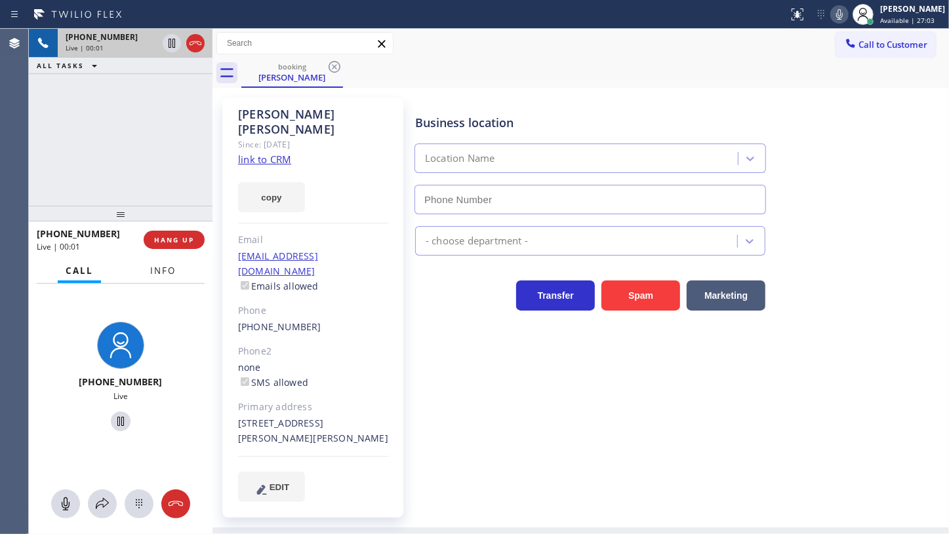
click at [163, 274] on span "Info" at bounding box center [163, 271] width 26 height 12
type input "(805) 307-3272"
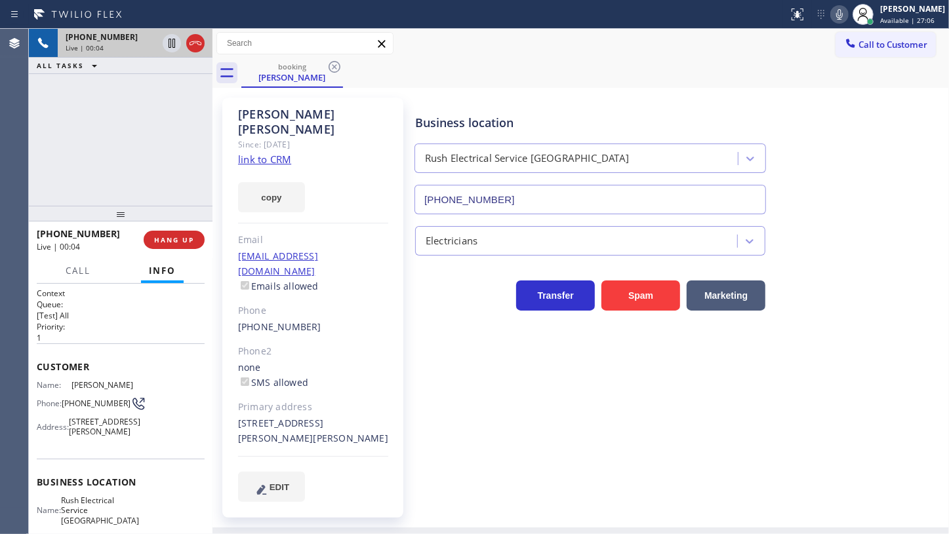
click at [265, 153] on link "link to CRM" at bounding box center [264, 159] width 53 height 13
drag, startPoint x: 182, startPoint y: 239, endPoint x: 67, endPoint y: 13, distance: 253.3
click at [176, 220] on div "+15415318710 Live | 01:10 ALL TASKS ALL TASKS ACTIVE TASKS TASKS IN WRAP UP +15…" at bounding box center [121, 281] width 184 height 505
click at [172, 239] on span "HANG UP" at bounding box center [174, 239] width 40 height 9
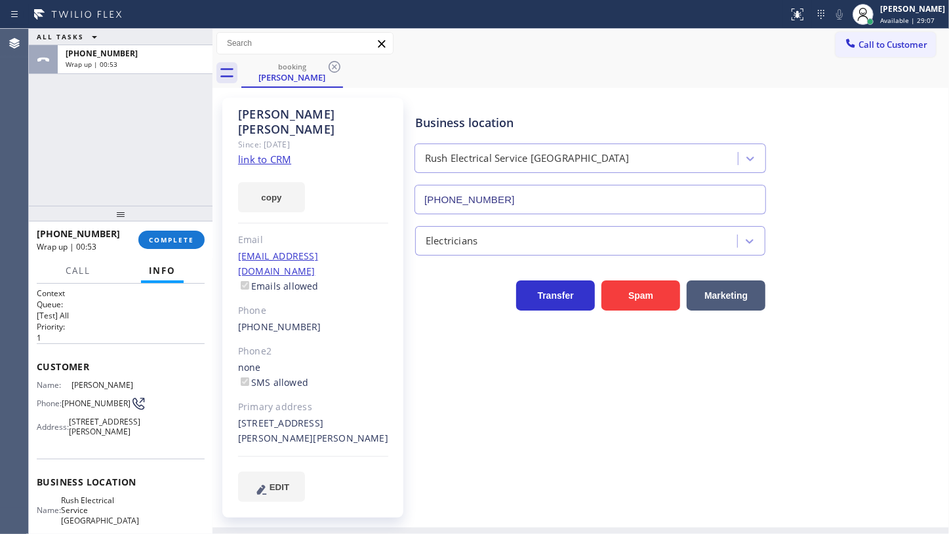
drag, startPoint x: 45, startPoint y: 127, endPoint x: 50, endPoint y: 120, distance: 8.4
click at [45, 127] on div "ALL TASKS ALL TASKS ACTIVE TASKS TASKS IN WRAP UP +15415318710 Wrap up | 00:53" at bounding box center [121, 117] width 184 height 177
click at [156, 236] on span "COMPLETE" at bounding box center [171, 239] width 45 height 9
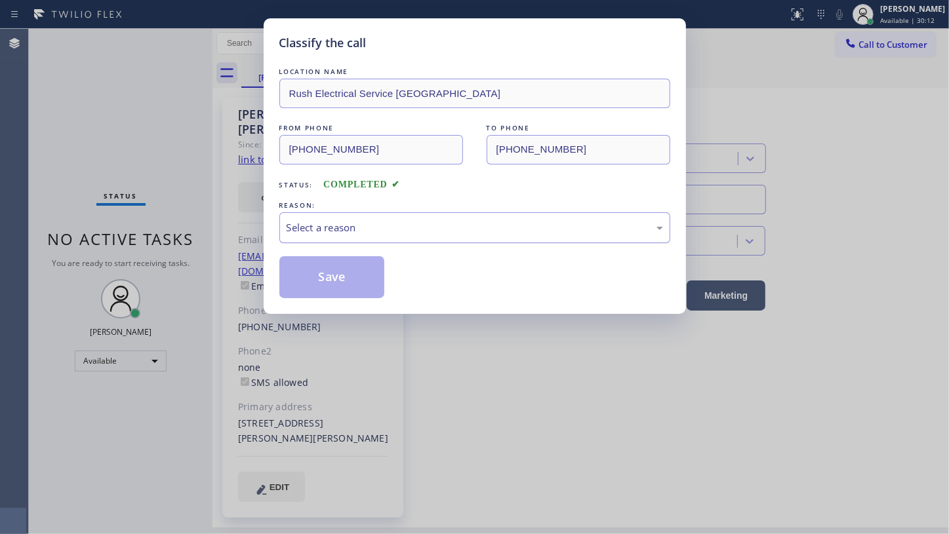
click at [309, 223] on div "Select a reason" at bounding box center [474, 227] width 376 height 15
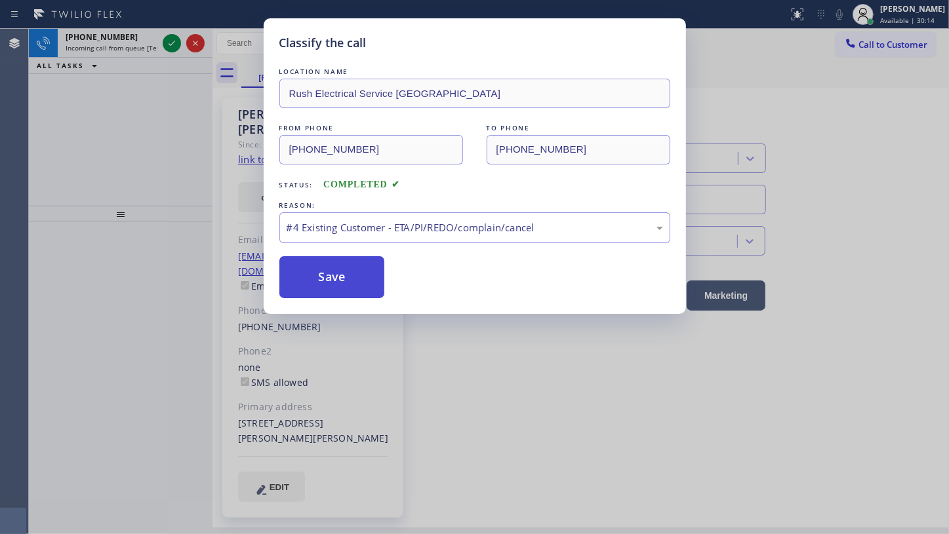
click at [317, 290] on button "Save" at bounding box center [332, 277] width 106 height 42
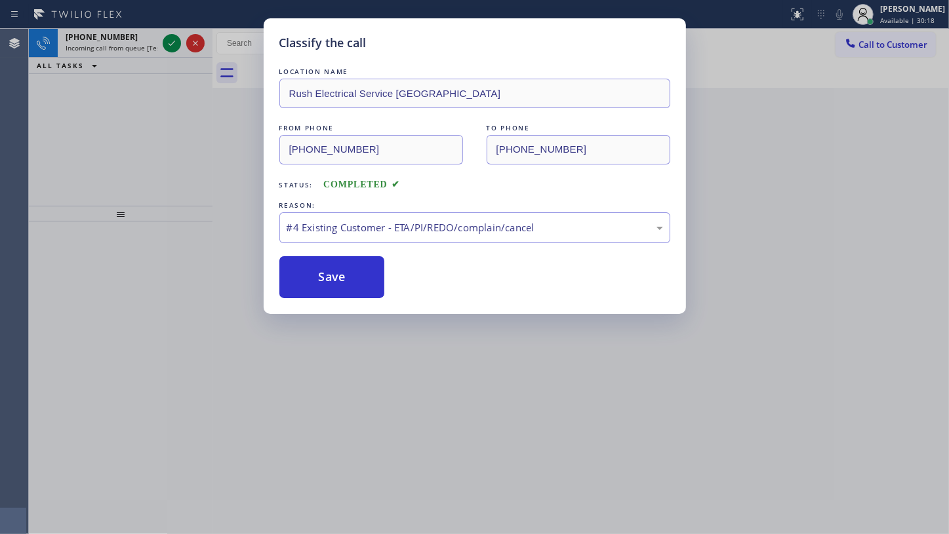
drag, startPoint x: 75, startPoint y: 179, endPoint x: 75, endPoint y: 170, distance: 8.5
click at [75, 176] on div "Classify the call LOCATION NAME Rush Electrical Service Goleta FROM PHONE (541)…" at bounding box center [474, 267] width 949 height 534
click at [341, 274] on button "Save" at bounding box center [332, 277] width 106 height 42
click at [172, 43] on div "Classify the call LOCATION NAME Rush Electrical Service Goleta FROM PHONE (541)…" at bounding box center [474, 267] width 949 height 534
click at [321, 286] on button "Save" at bounding box center [332, 277] width 106 height 42
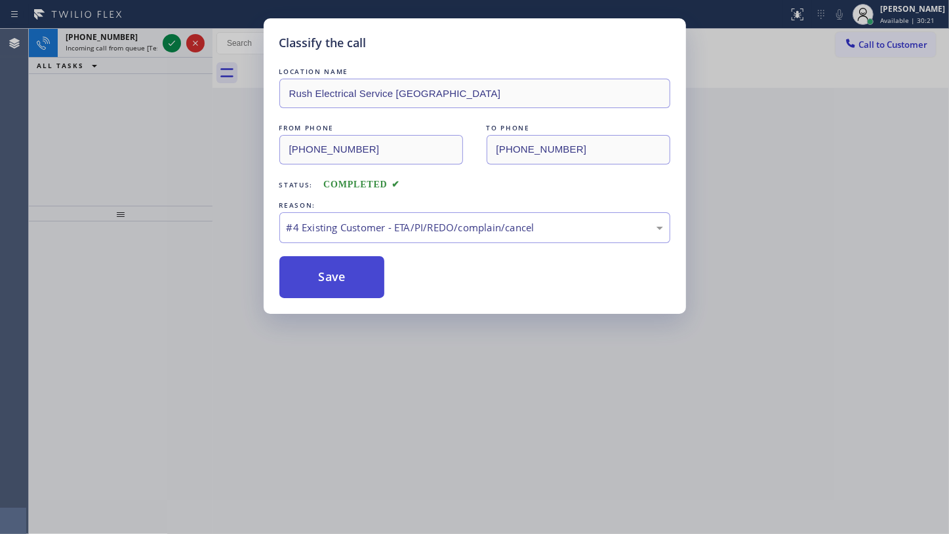
click at [321, 283] on button "Save" at bounding box center [332, 277] width 106 height 42
click at [321, 266] on button "Save" at bounding box center [332, 277] width 106 height 42
click at [321, 262] on button "Save" at bounding box center [332, 277] width 106 height 42
click at [327, 250] on div "LOCATION NAME Rush Electrical Service Goleta FROM PHONE (541) 531-8710 TO PHONE…" at bounding box center [474, 181] width 391 height 233
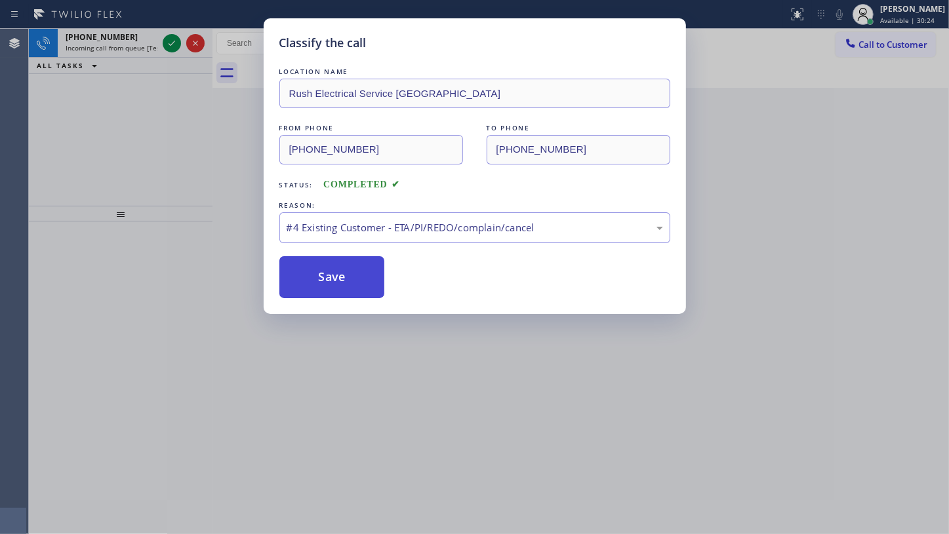
click at [330, 279] on button "Save" at bounding box center [332, 277] width 106 height 42
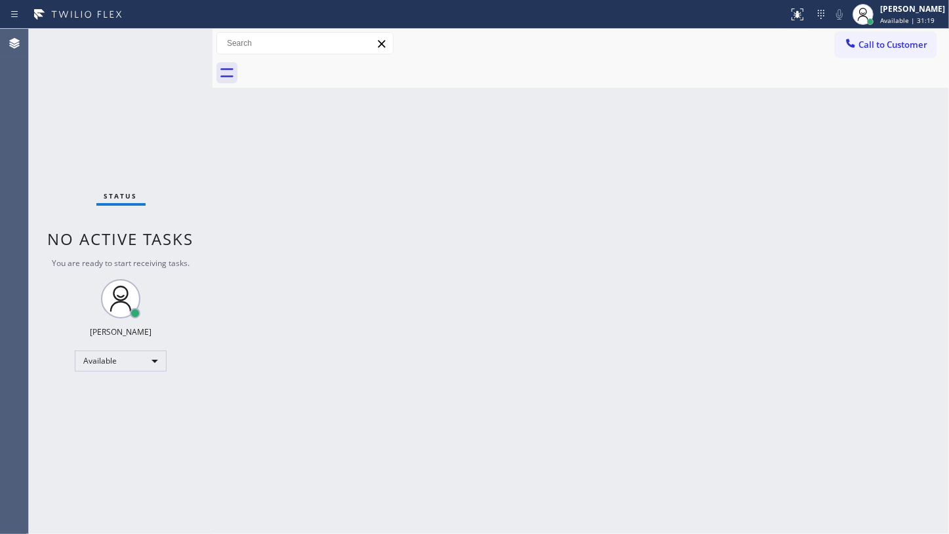
click at [79, 121] on div "Status No active tasks You are ready to start receiving tasks. JENIZA ALCAYDE A…" at bounding box center [121, 281] width 184 height 505
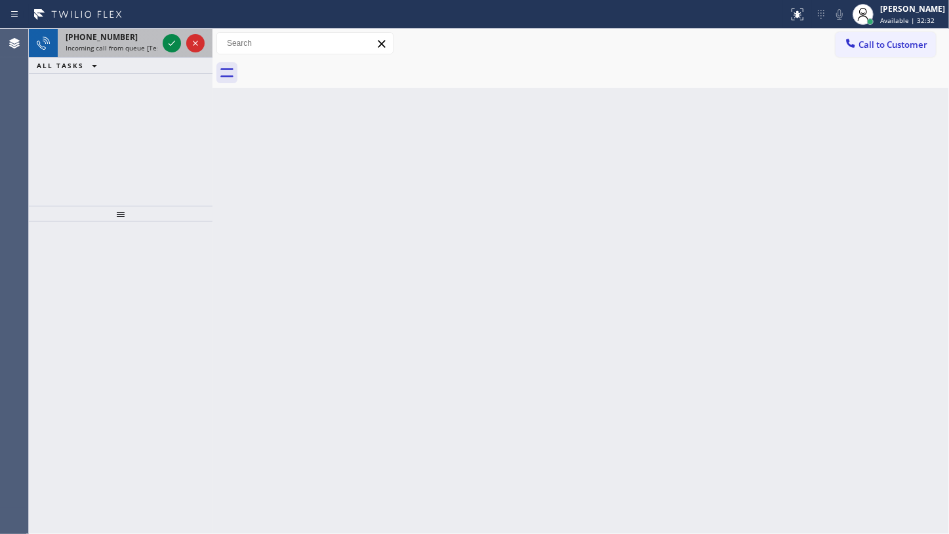
drag, startPoint x: 82, startPoint y: 176, endPoint x: 98, endPoint y: 42, distance: 134.6
click at [81, 144] on div "[PHONE_NUMBER] Incoming call from queue [Test] All ALL TASKS ALL TASKS ACTIVE T…" at bounding box center [121, 117] width 184 height 177
click at [170, 43] on icon at bounding box center [172, 43] width 16 height 16
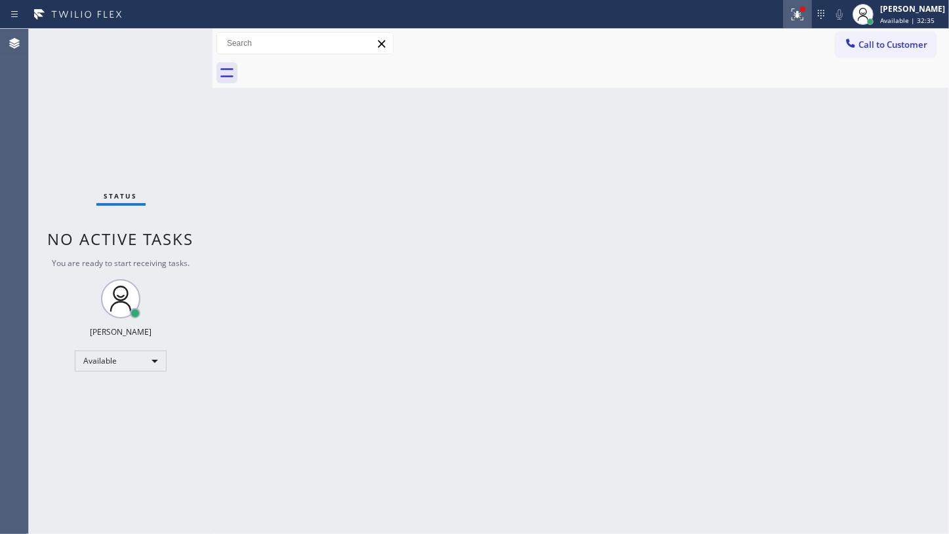
click at [801, 16] on icon at bounding box center [797, 15] width 16 height 16
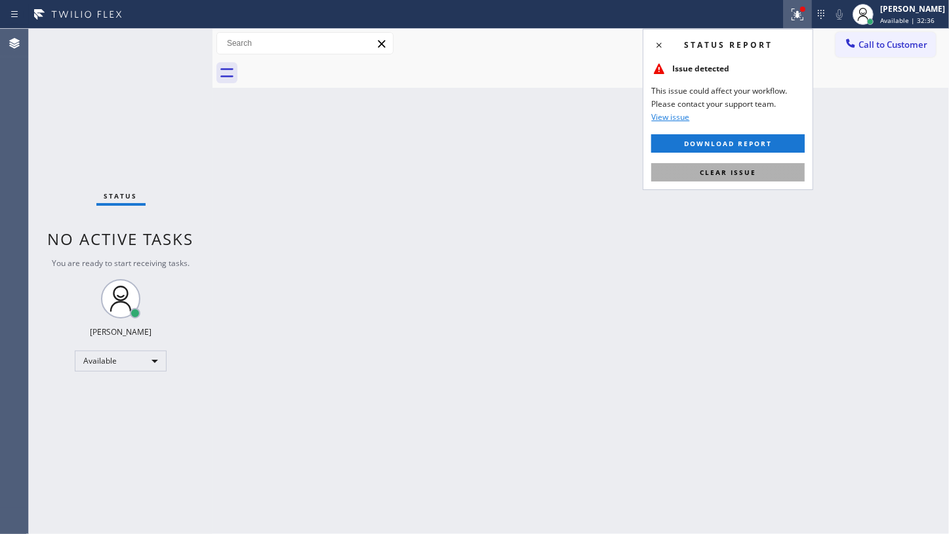
click at [750, 170] on span "Clear issue" at bounding box center [727, 172] width 56 height 9
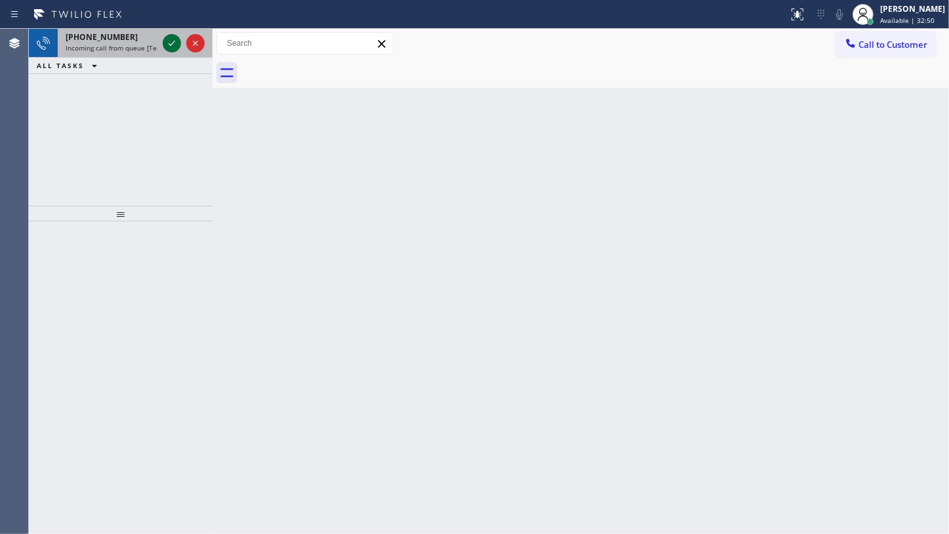
click at [177, 41] on icon at bounding box center [172, 43] width 16 height 16
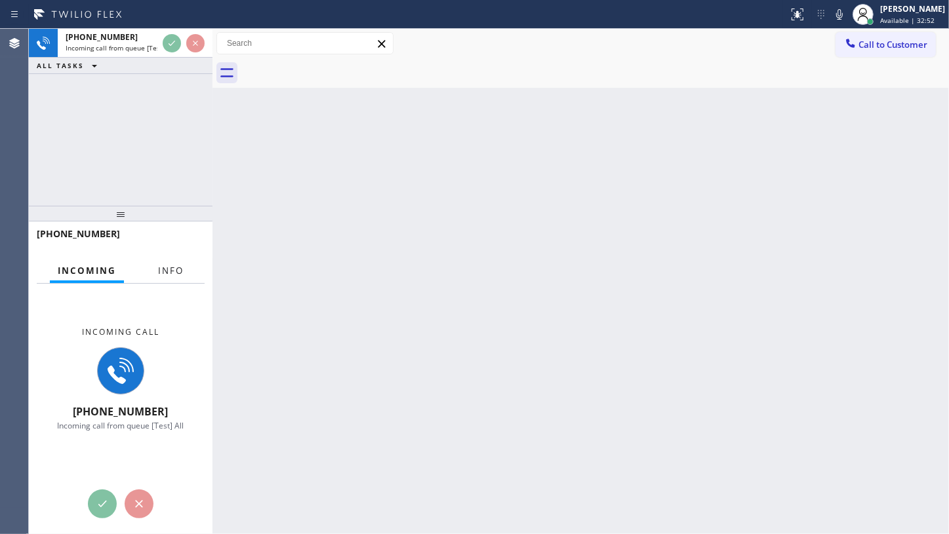
click at [181, 272] on span "Info" at bounding box center [171, 271] width 26 height 12
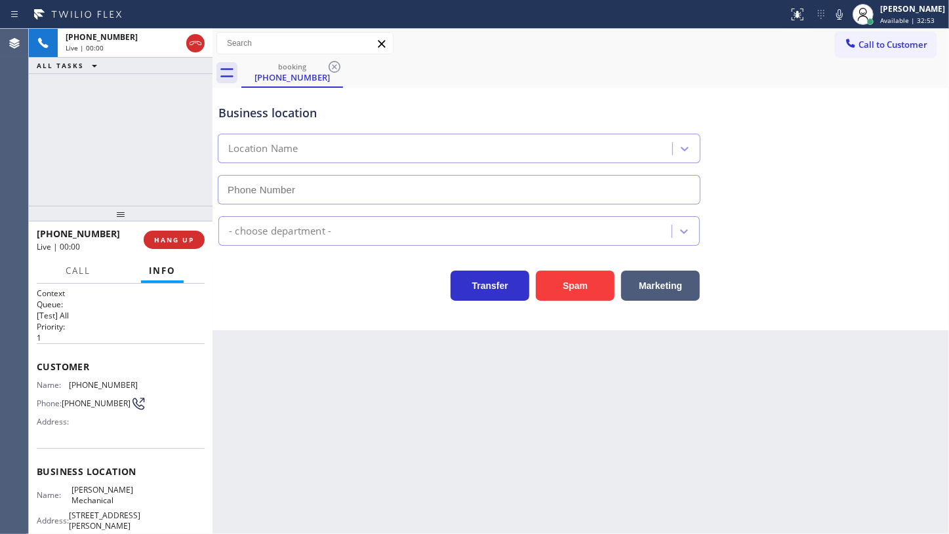
type input "[PHONE_NUMBER]"
click at [187, 236] on span "HANG UP" at bounding box center [174, 239] width 40 height 9
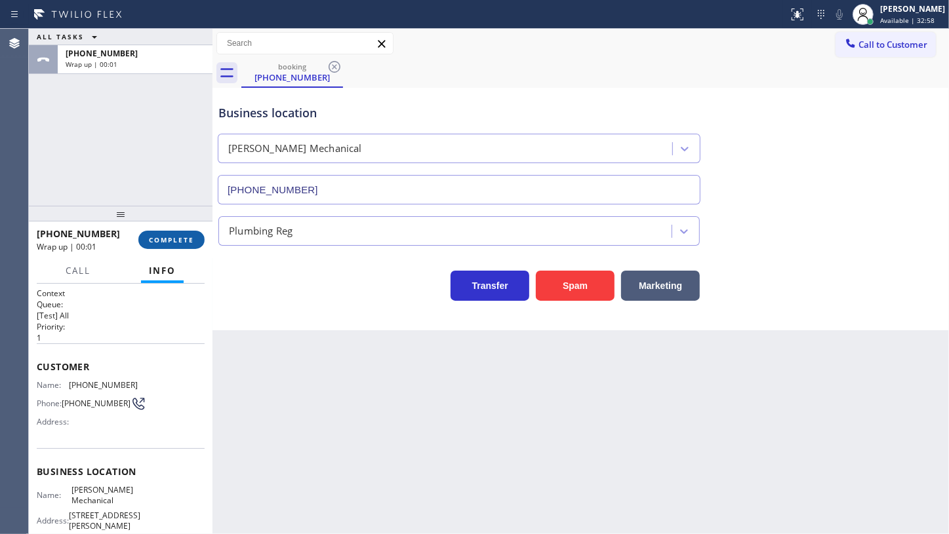
click at [196, 231] on button "COMPLETE" at bounding box center [171, 240] width 66 height 18
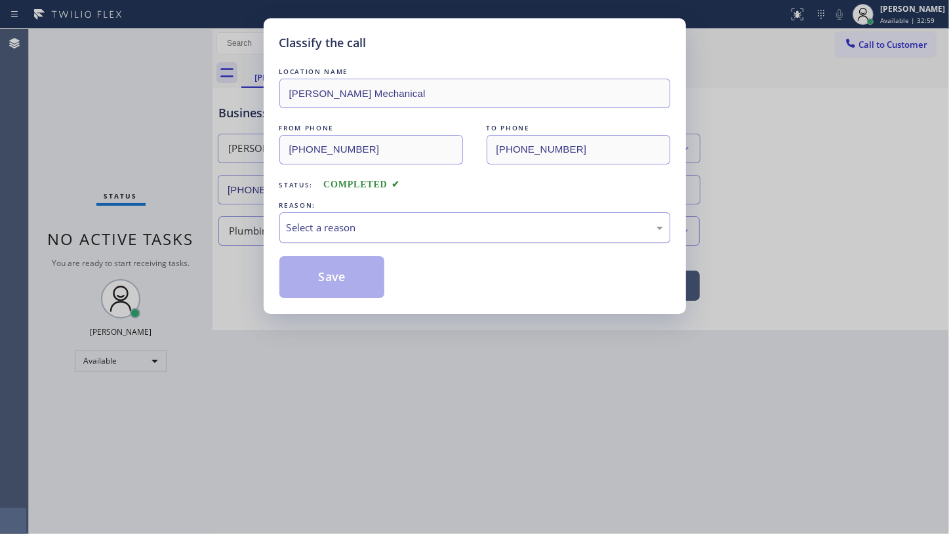
click at [353, 231] on div "Select a reason" at bounding box center [474, 227] width 376 height 15
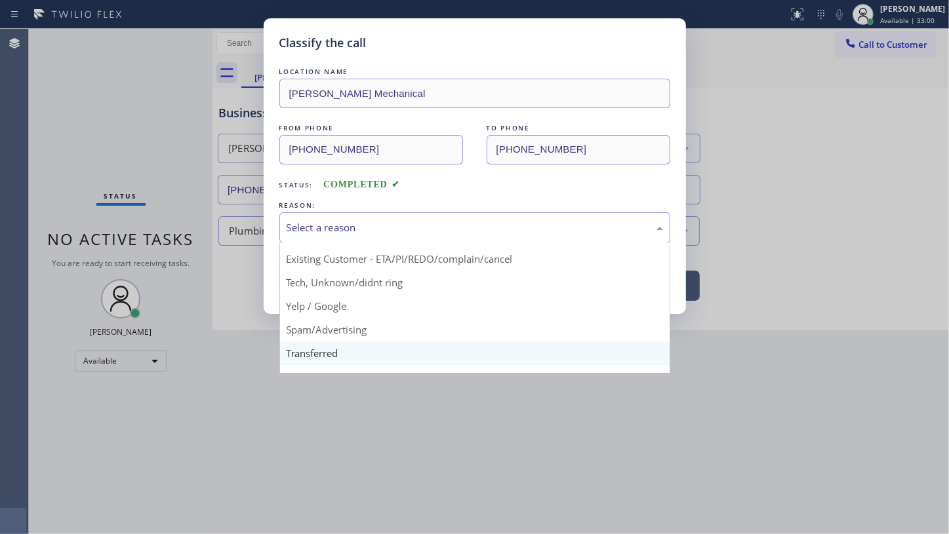
scroll to position [87, 0]
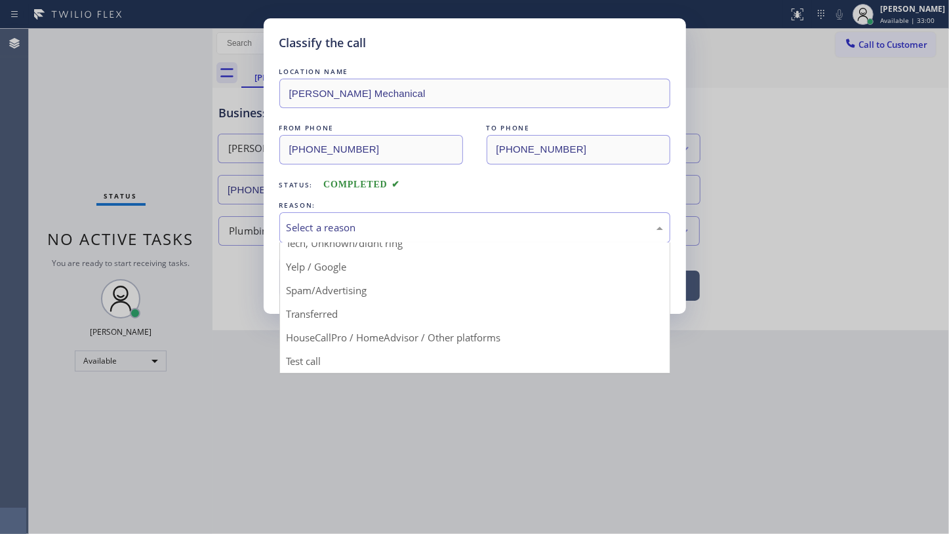
drag, startPoint x: 307, startPoint y: 364, endPoint x: 330, endPoint y: 303, distance: 65.1
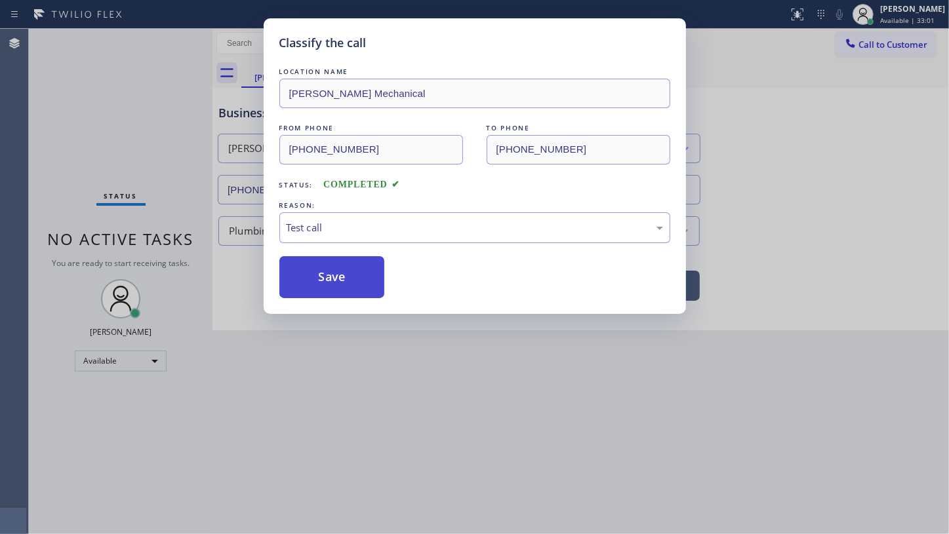
click at [337, 277] on button "Save" at bounding box center [332, 277] width 106 height 42
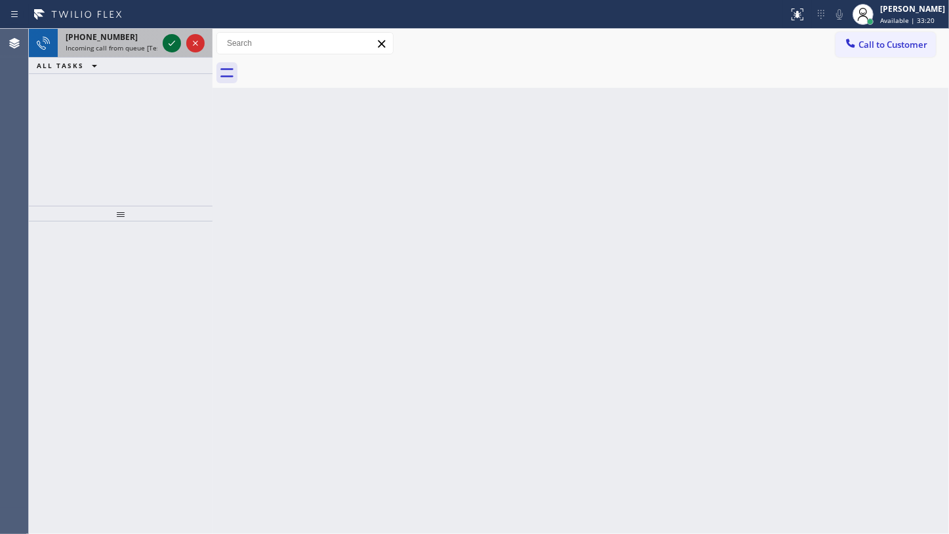
click at [167, 42] on icon at bounding box center [172, 43] width 16 height 16
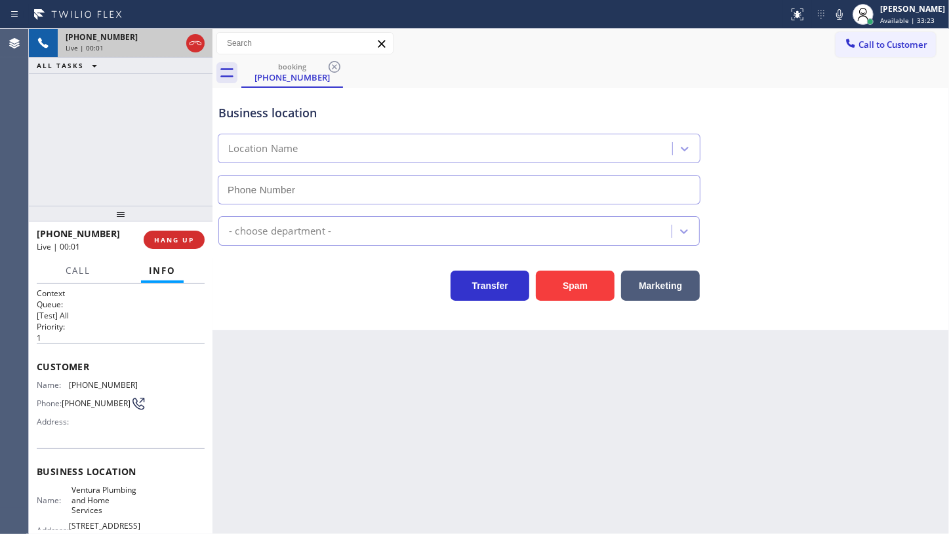
type input "[PHONE_NUMBER]"
click at [184, 241] on span "HANG UP" at bounding box center [174, 239] width 40 height 9
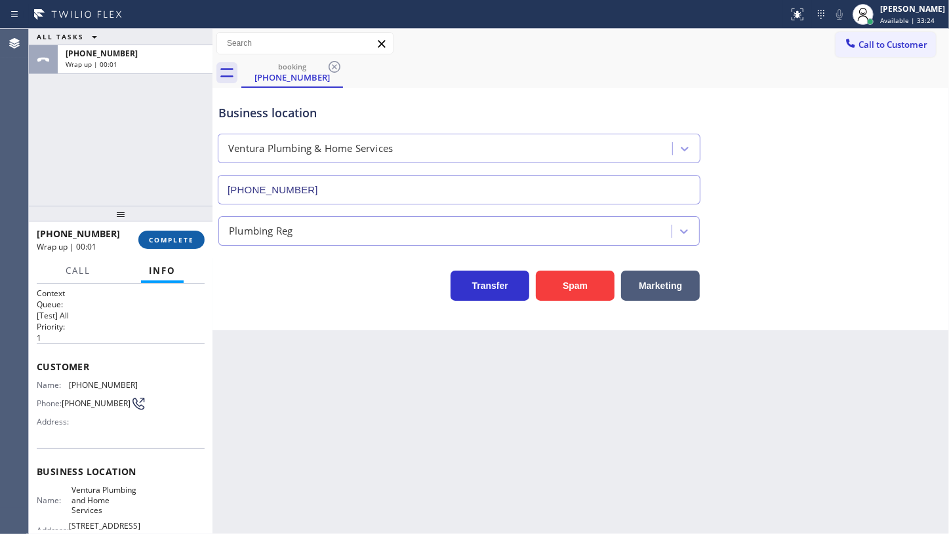
click at [184, 241] on span "COMPLETE" at bounding box center [171, 239] width 45 height 9
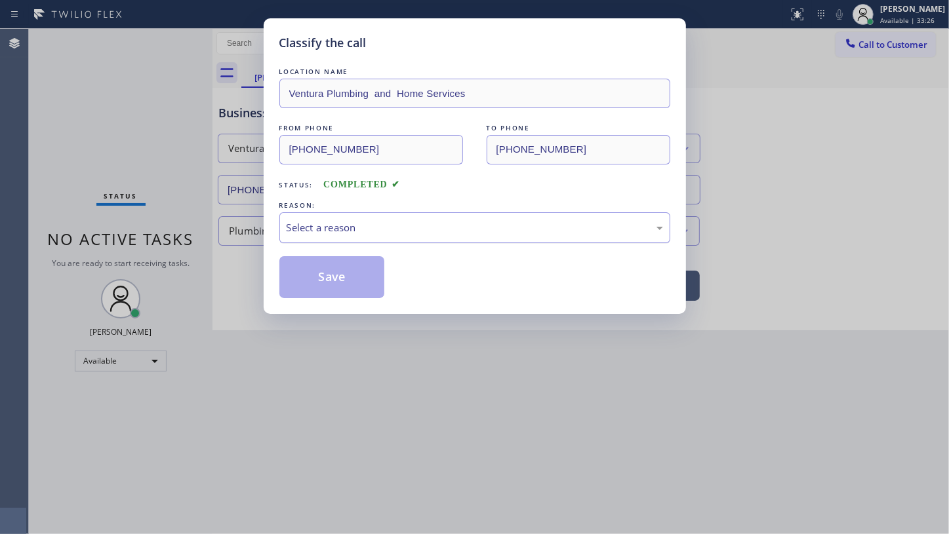
click at [313, 236] on div "Select a reason" at bounding box center [474, 227] width 391 height 31
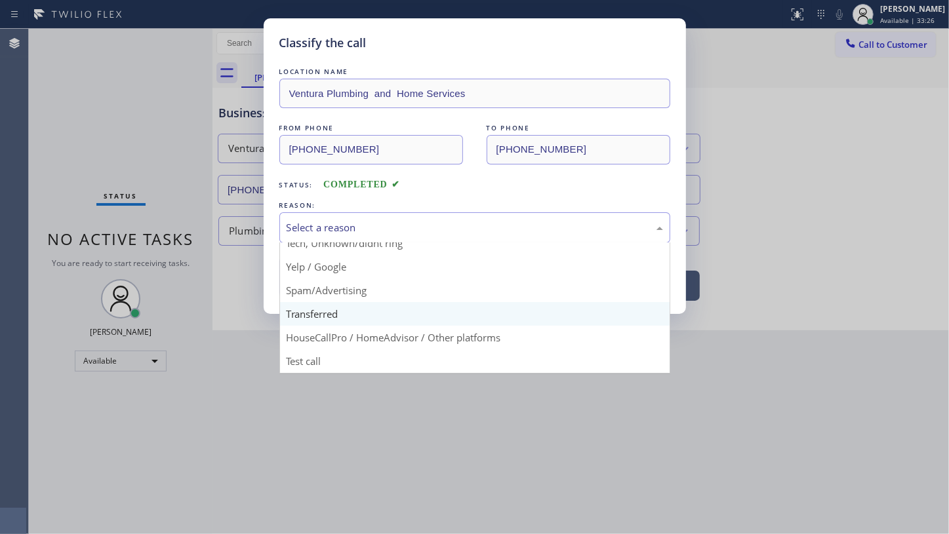
scroll to position [87, 0]
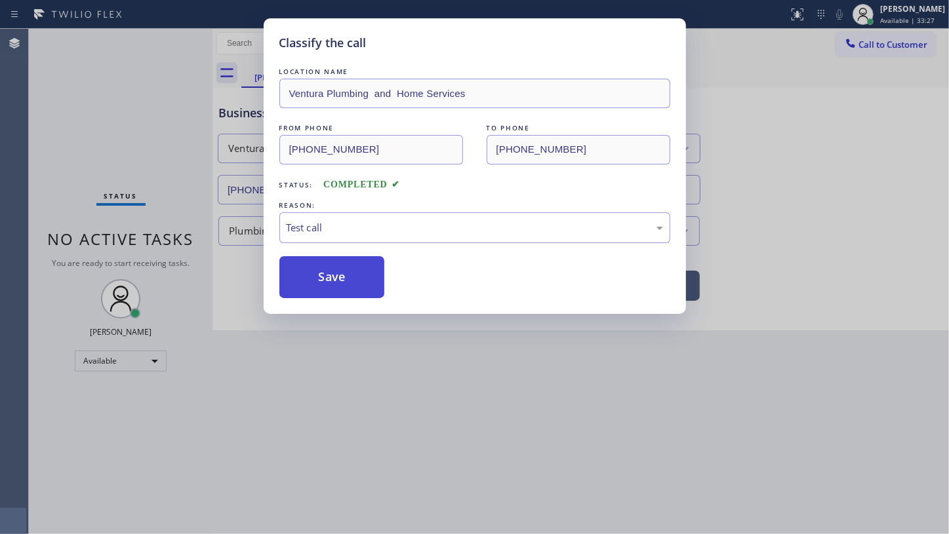
click at [324, 282] on button "Save" at bounding box center [332, 277] width 106 height 42
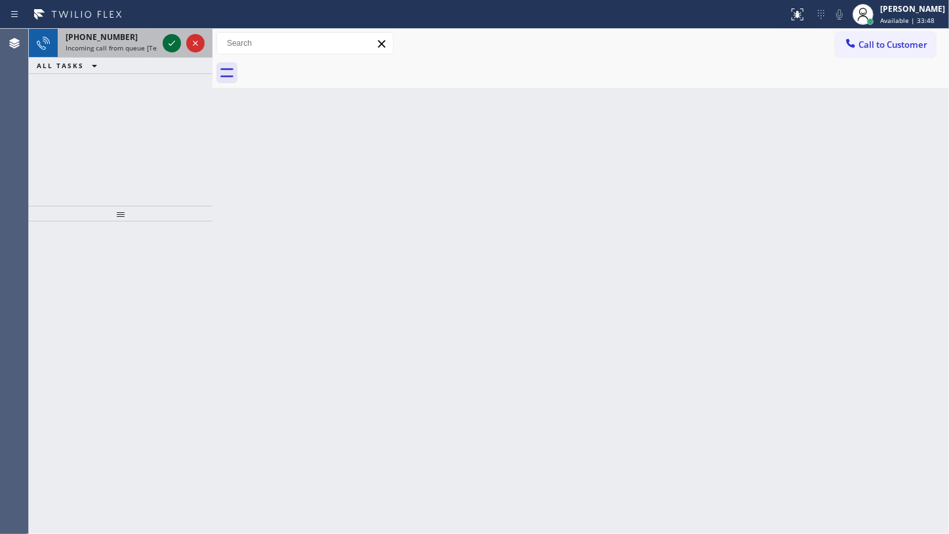
click at [173, 44] on icon at bounding box center [172, 43] width 16 height 16
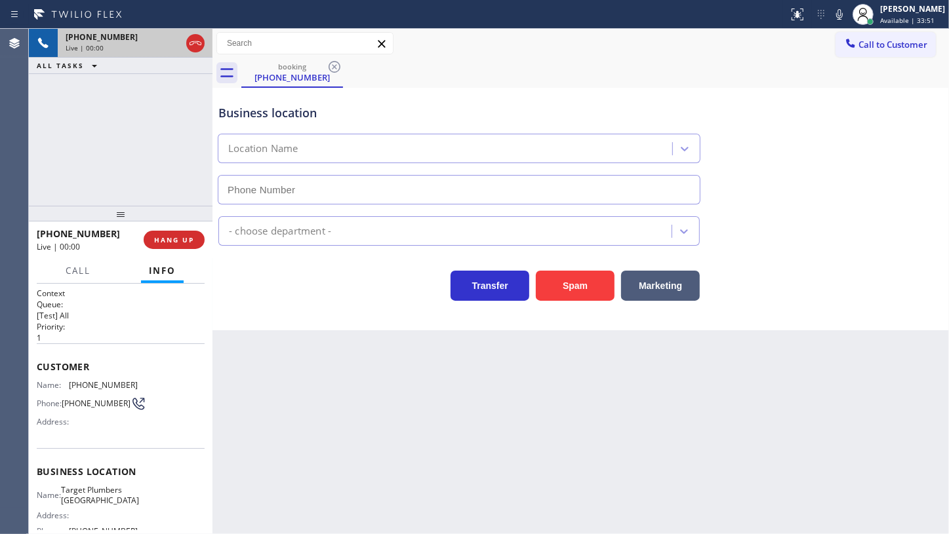
type input "[PHONE_NUMBER]"
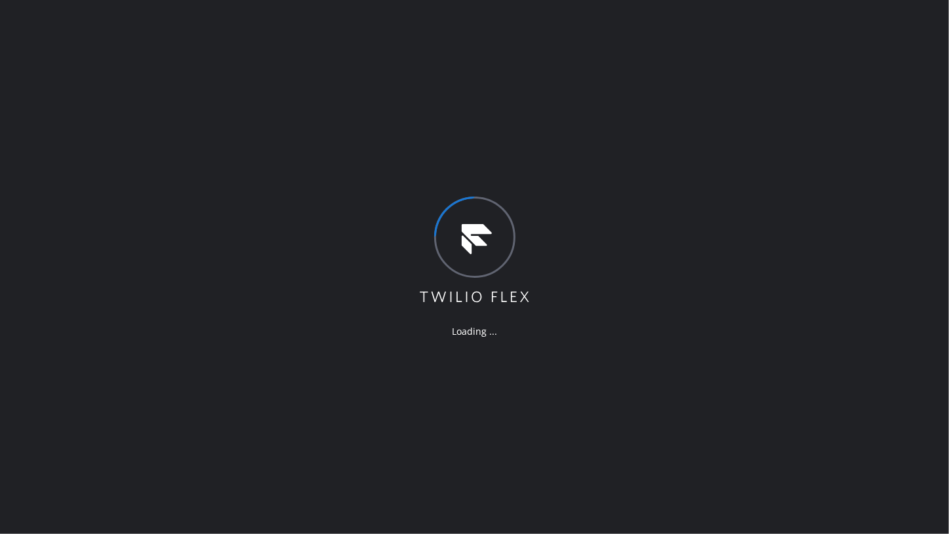
click at [621, 361] on div "Loading ..." at bounding box center [474, 267] width 949 height 534
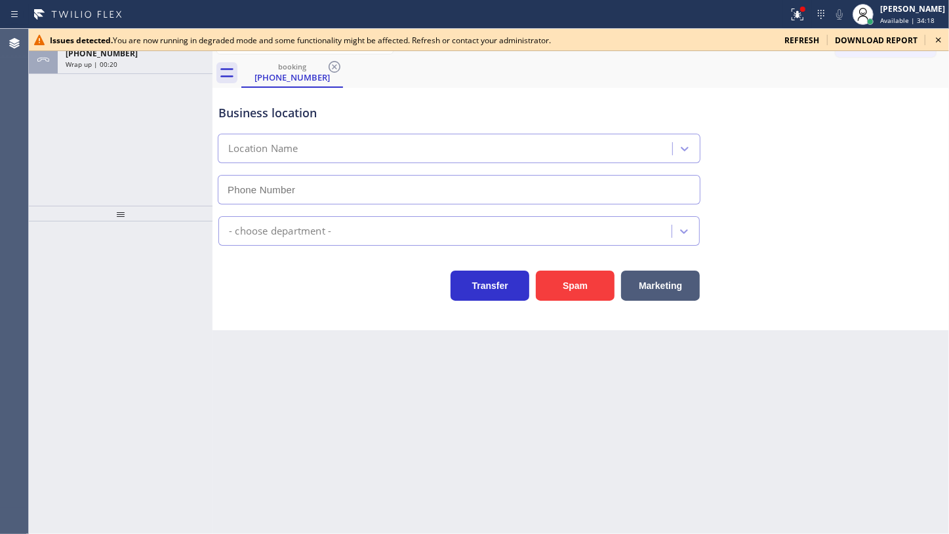
type input "[PHONE_NUMBER]"
click at [779, 36] on div "refresh" at bounding box center [801, 40] width 50 height 11
click at [792, 40] on span "refresh" at bounding box center [801, 40] width 35 height 11
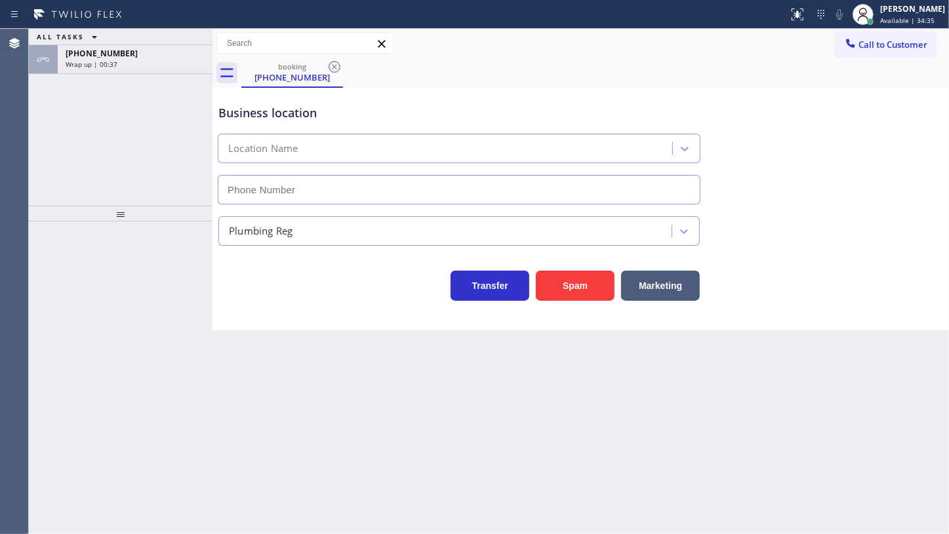
type input "[PHONE_NUMBER]"
click at [886, 16] on span "Available | 34:41" at bounding box center [907, 20] width 54 height 9
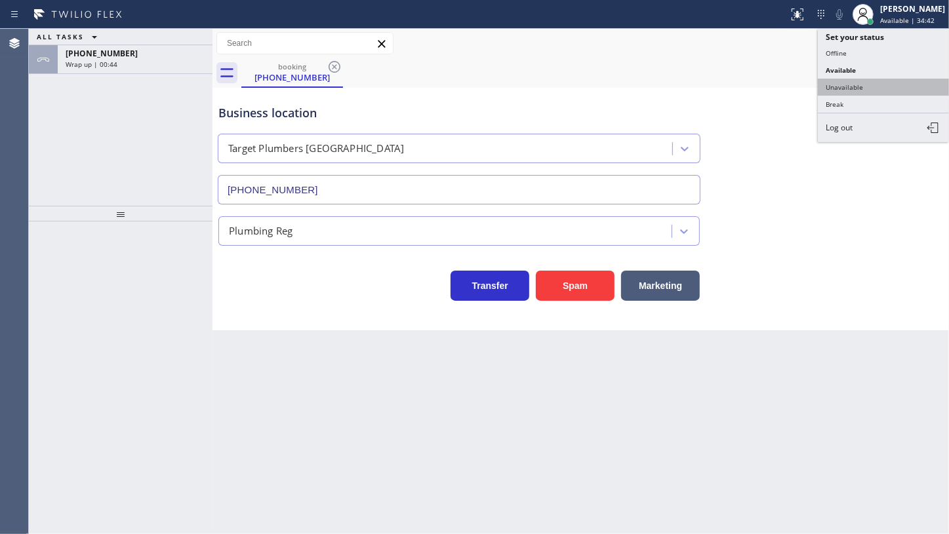
click at [865, 86] on button "Unavailable" at bounding box center [882, 87] width 131 height 17
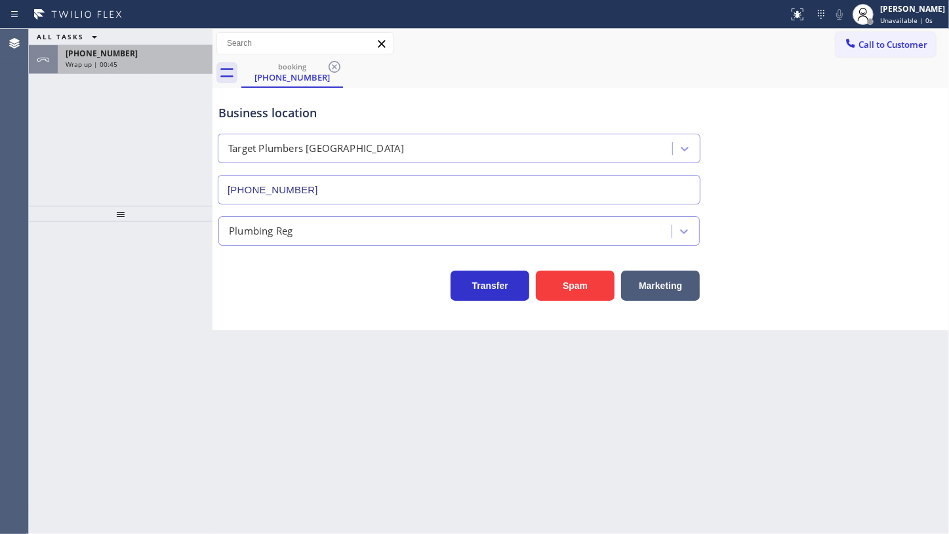
click at [133, 60] on div "Wrap up | 00:45" at bounding box center [135, 64] width 139 height 9
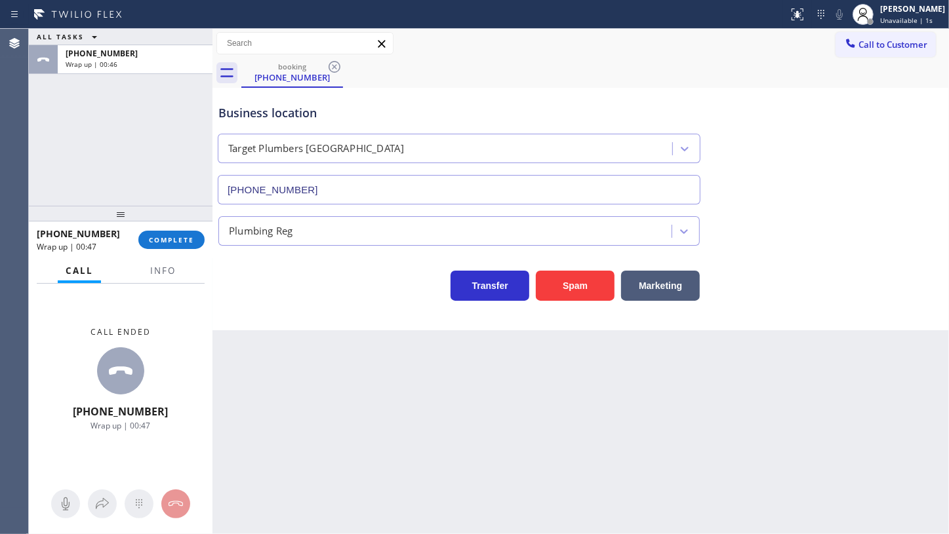
click at [163, 281] on div at bounding box center [162, 282] width 41 height 3
click at [167, 273] on span "Info" at bounding box center [163, 271] width 26 height 12
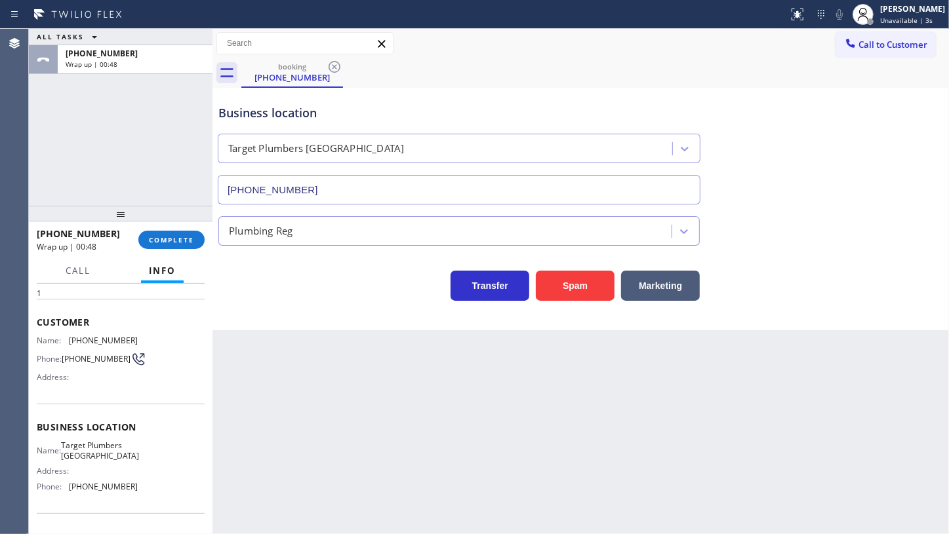
scroll to position [130, 0]
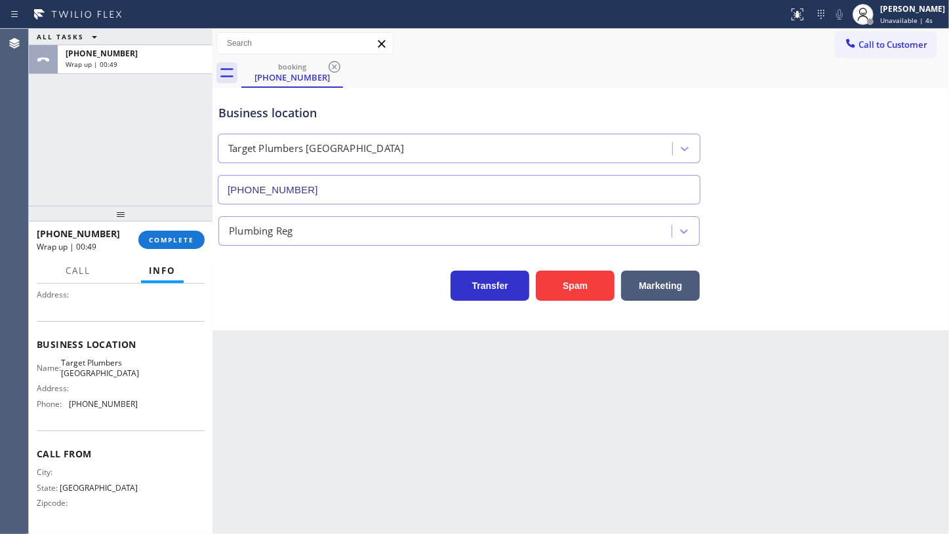
click at [75, 406] on span "[PHONE_NUMBER]" at bounding box center [103, 404] width 69 height 10
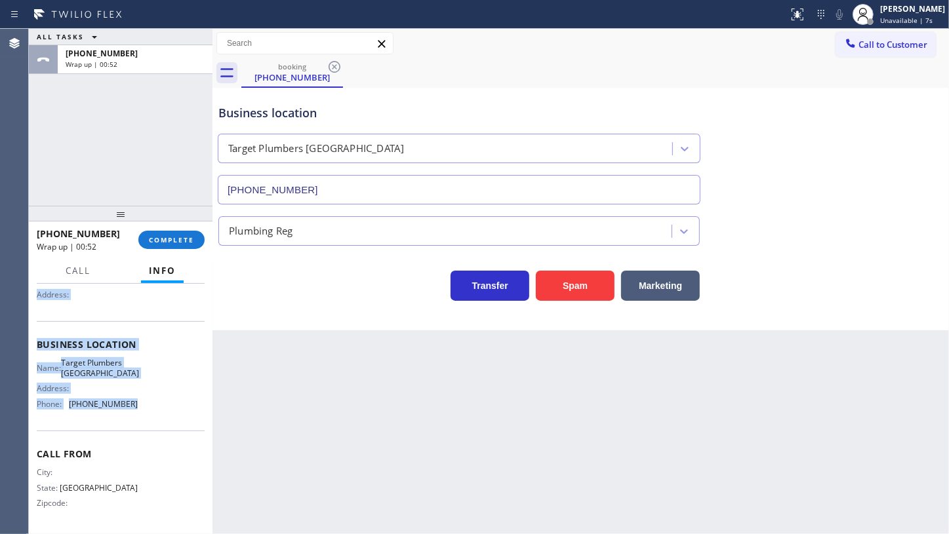
drag, startPoint x: 33, startPoint y: 347, endPoint x: 170, endPoint y: 397, distance: 145.8
click at [170, 397] on div "Context Queue: [Test] All Priority: 1 Customer Name: [PHONE_NUMBER] Phone: [PHO…" at bounding box center [121, 409] width 184 height 250
copy div "Customer Name: [PHONE_NUMBER] Phone: [PHONE_NUMBER] Address: Business location …"
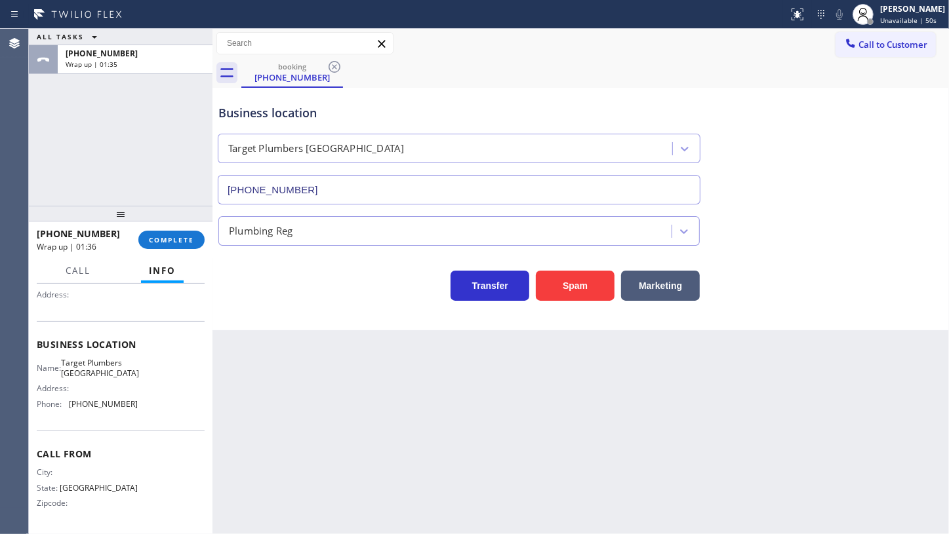
click at [60, 135] on div "ALL TASKS ALL TASKS ACTIVE TASKS TASKS IN WRAP UP [PHONE_NUMBER] Wrap up | 01:35" at bounding box center [121, 117] width 184 height 177
click at [155, 233] on button "COMPLETE" at bounding box center [171, 240] width 66 height 18
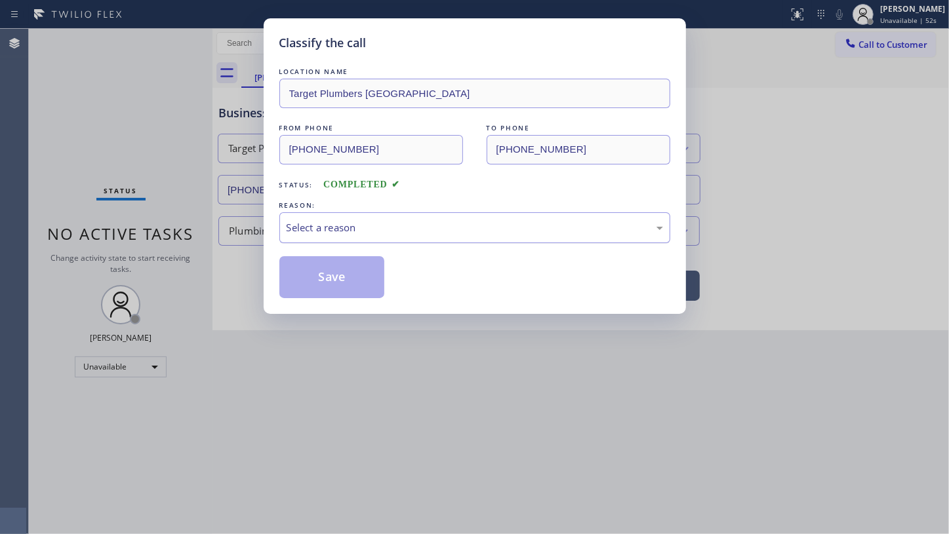
click at [330, 228] on div "Select a reason" at bounding box center [474, 227] width 376 height 15
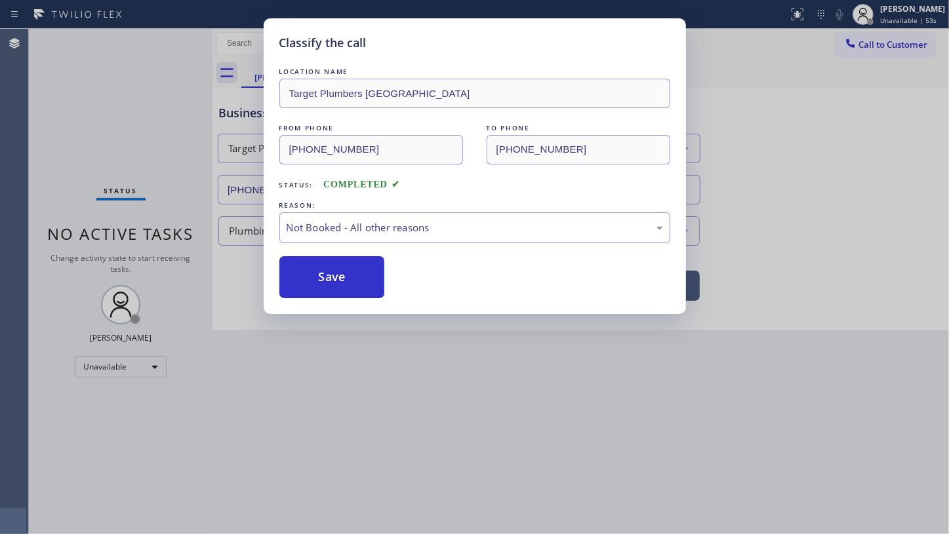
click at [302, 277] on button "Save" at bounding box center [332, 277] width 106 height 42
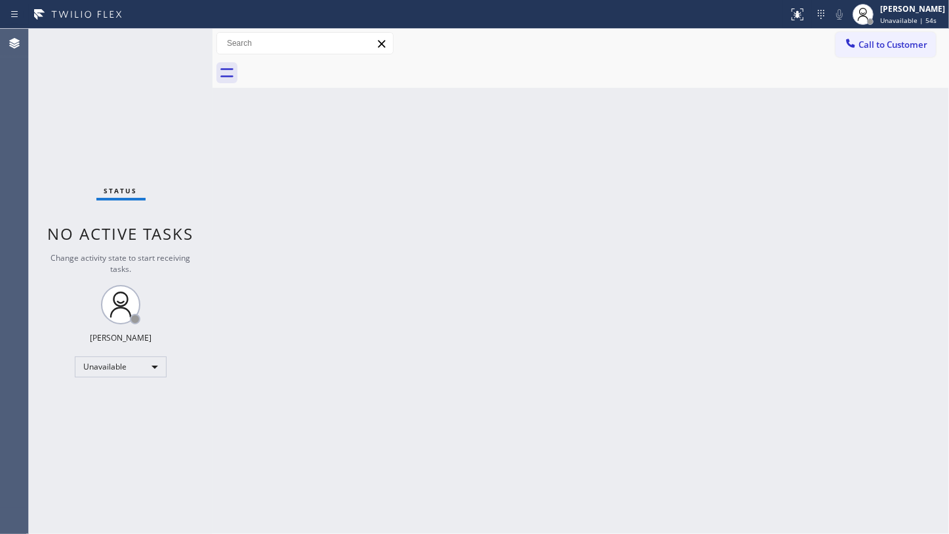
click at [98, 372] on div "Classify the call LOCATION NAME Target Plumbers Anaheim FROM PHONE (915) 291-85…" at bounding box center [489, 281] width 920 height 505
click at [117, 363] on div "Unavailable" at bounding box center [121, 367] width 92 height 21
click at [119, 399] on li "Available" at bounding box center [119, 401] width 89 height 16
click at [169, 48] on div "Status No active tasks You are ready to start receiving tasks. JENIZA ALCAYDE A…" at bounding box center [121, 281] width 184 height 505
click at [76, 102] on div "Status No active tasks You are ready to start receiving tasks. JENIZA ALCAYDE A…" at bounding box center [121, 281] width 184 height 505
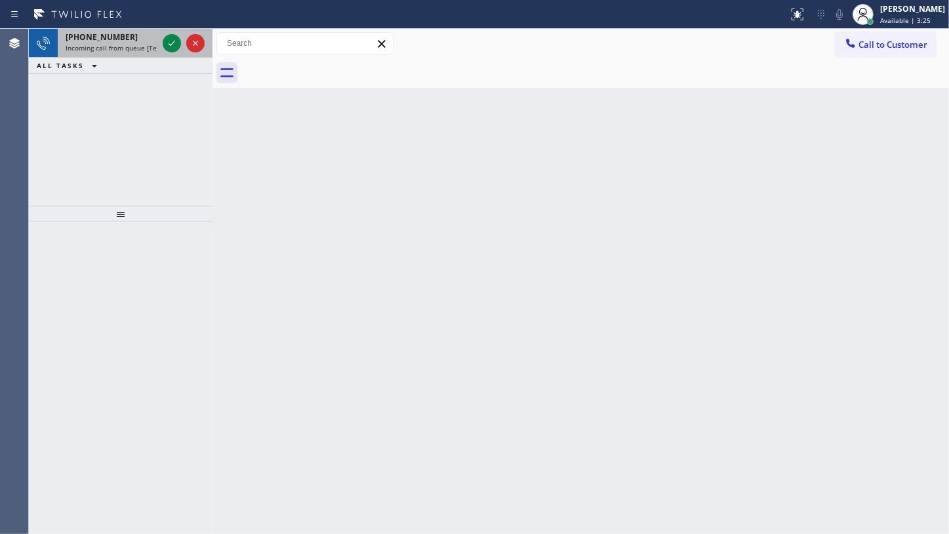
drag, startPoint x: 111, startPoint y: 102, endPoint x: 147, endPoint y: 53, distance: 61.0
click at [111, 102] on div "+19293633487 Incoming call from queue [Test] All ALL TASKS ALL TASKS ACTIVE TAS…" at bounding box center [121, 117] width 184 height 177
click at [168, 36] on icon at bounding box center [172, 43] width 16 height 16
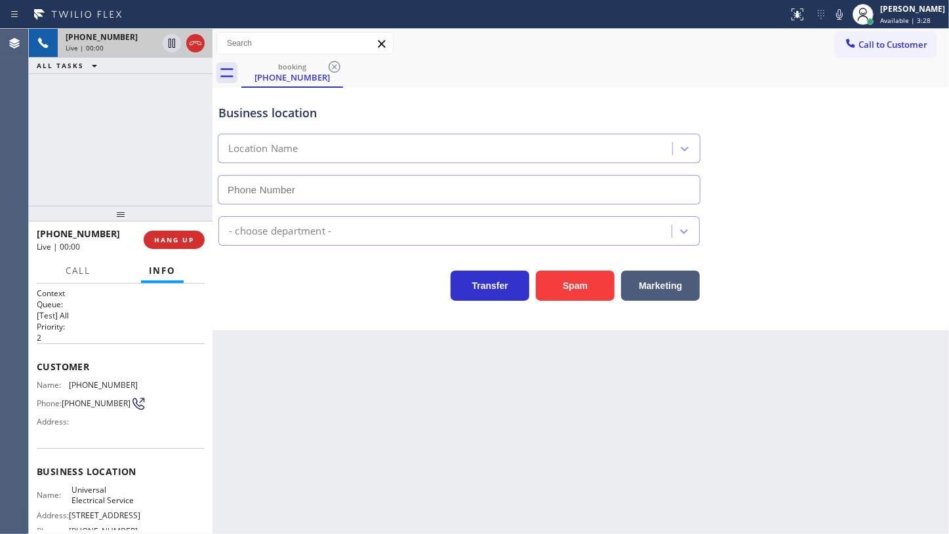
type input "[PHONE_NUMBER]"
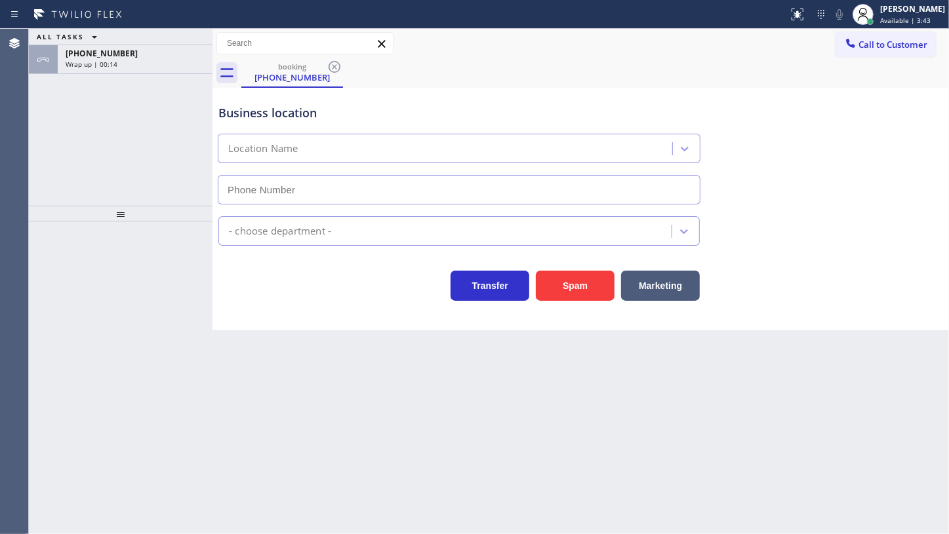
type input "[PHONE_NUMBER]"
click at [55, 107] on div "ALL TASKS ALL TASKS ACTIVE TASKS TASKS IN WRAP UP [PHONE_NUMBER] Wrap up | 01:10" at bounding box center [121, 117] width 184 height 177
click at [869, 7] on icon at bounding box center [863, 15] width 16 height 16
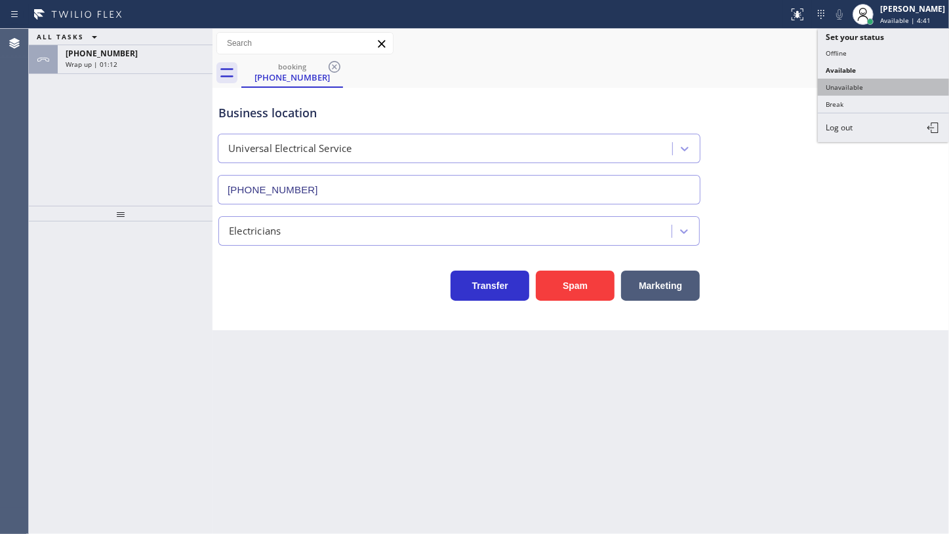
click at [831, 85] on button "Unavailable" at bounding box center [882, 87] width 131 height 17
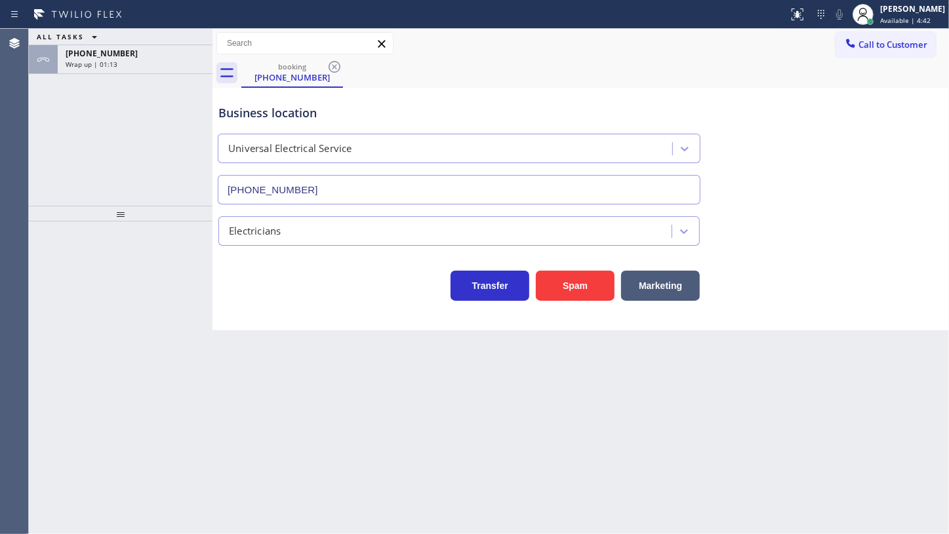
click at [128, 60] on div "Wrap up | 01:13" at bounding box center [135, 64] width 139 height 9
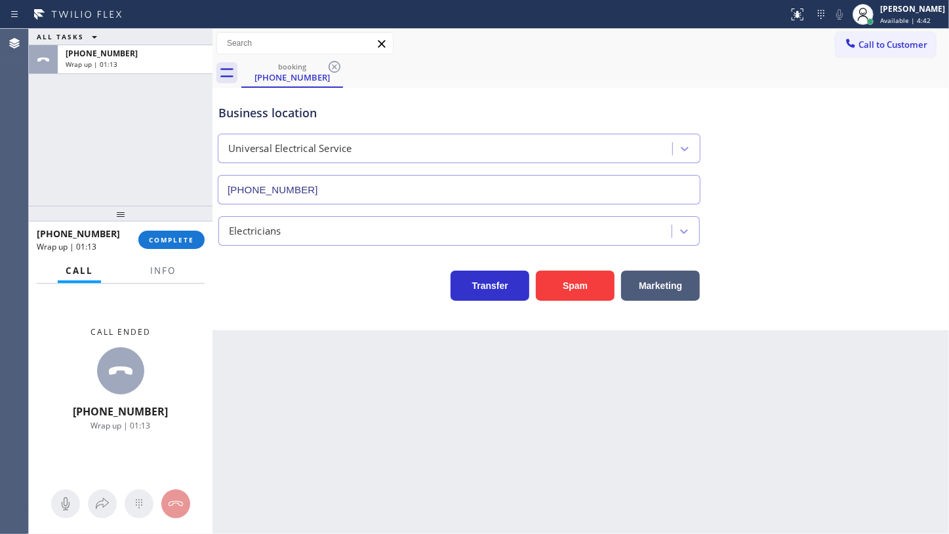
drag, startPoint x: 149, startPoint y: 231, endPoint x: 311, endPoint y: 235, distance: 162.0
click at [163, 231] on button "COMPLETE" at bounding box center [171, 240] width 66 height 18
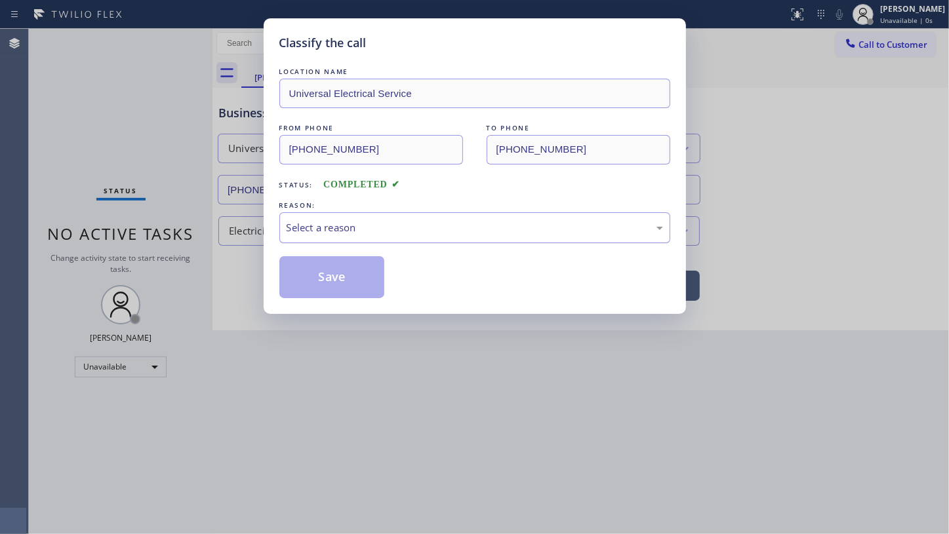
click at [324, 225] on div "Select a reason" at bounding box center [474, 227] width 376 height 15
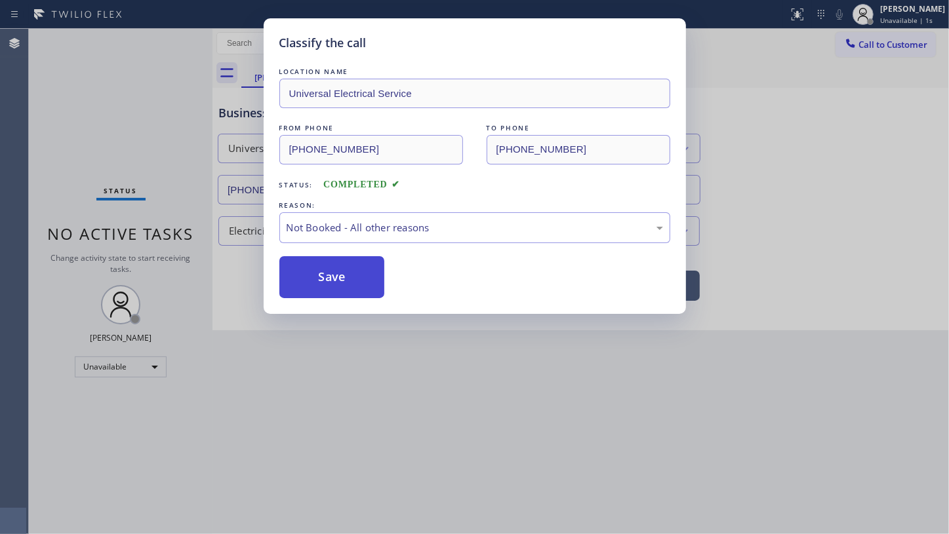
click at [320, 276] on button "Save" at bounding box center [332, 277] width 106 height 42
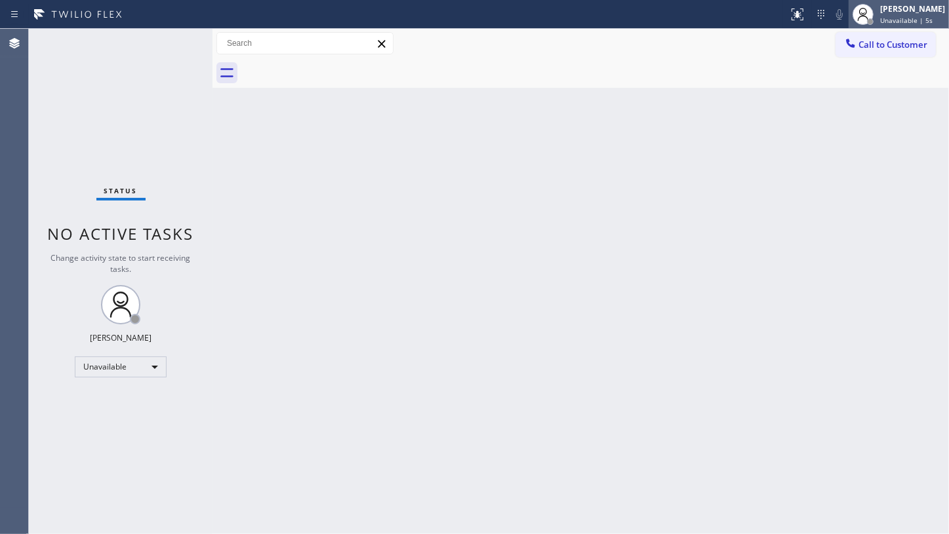
click at [907, 10] on div "[PERSON_NAME]" at bounding box center [912, 8] width 65 height 11
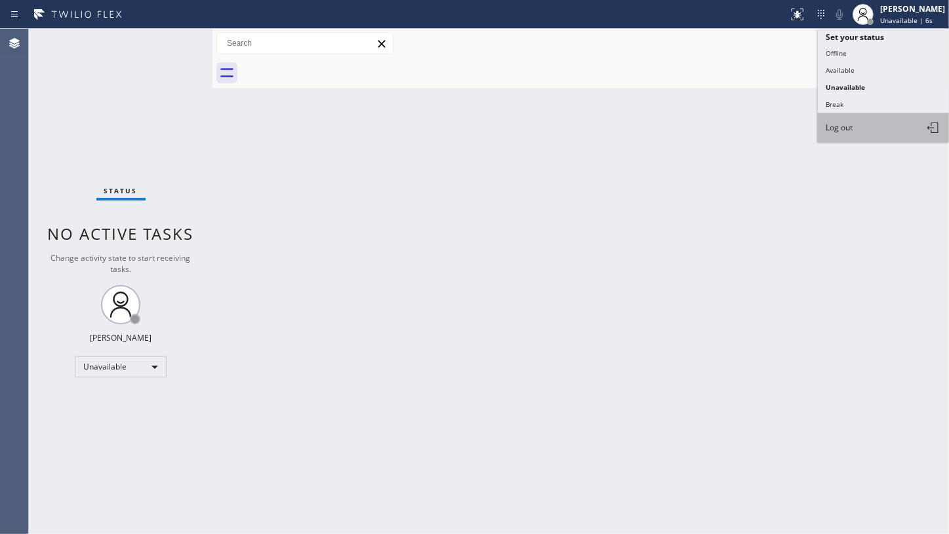
click at [859, 132] on button "Log out" at bounding box center [882, 127] width 131 height 29
